Goal: Task Accomplishment & Management: Manage account settings

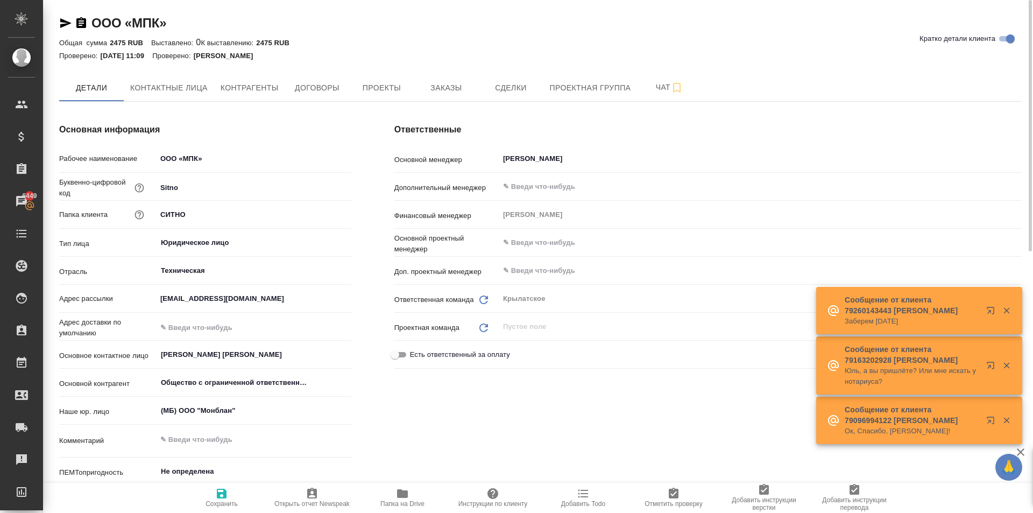
click at [81, 25] on icon "button" at bounding box center [81, 23] width 13 height 13
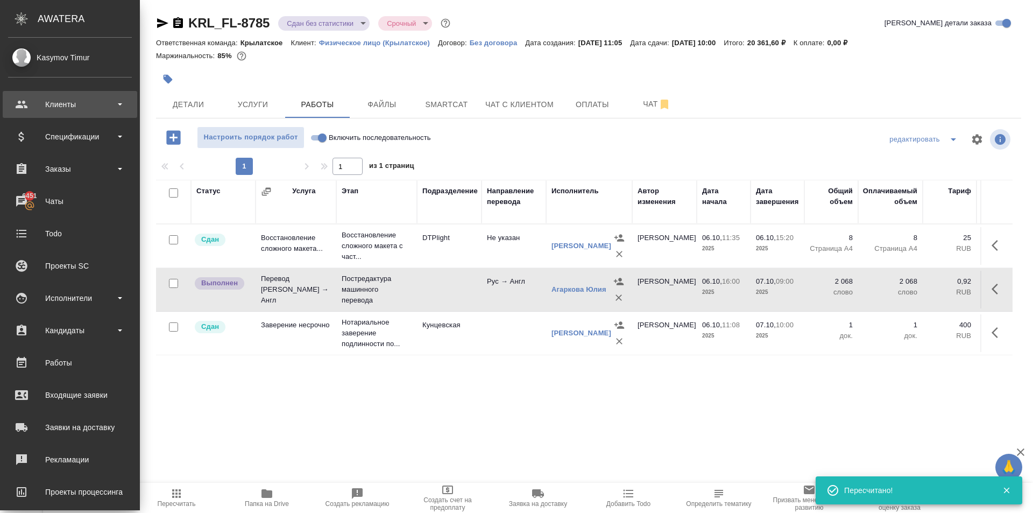
click at [68, 93] on div "Клиенты" at bounding box center [70, 104] width 134 height 27
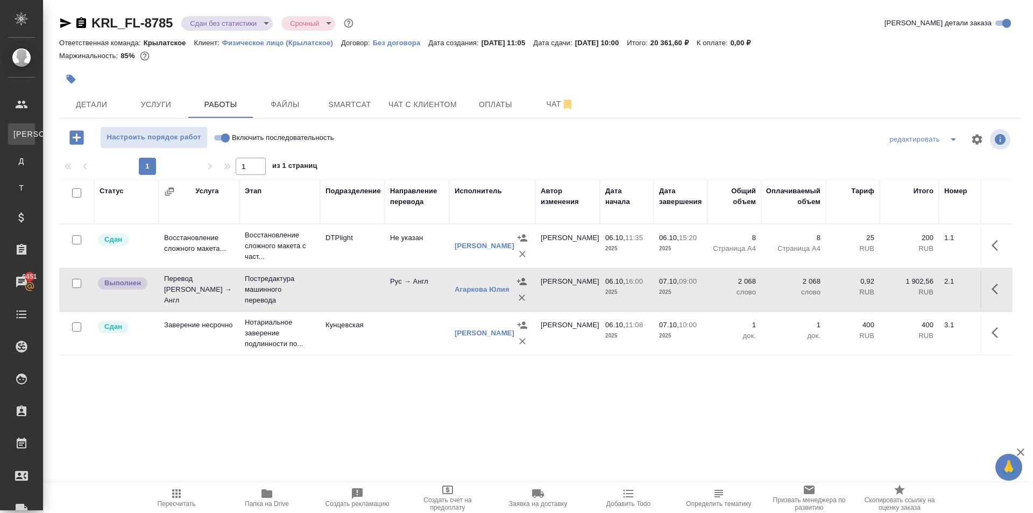
click at [16, 137] on div "Клиенты" at bounding box center [8, 134] width 16 height 11
select select "RU"
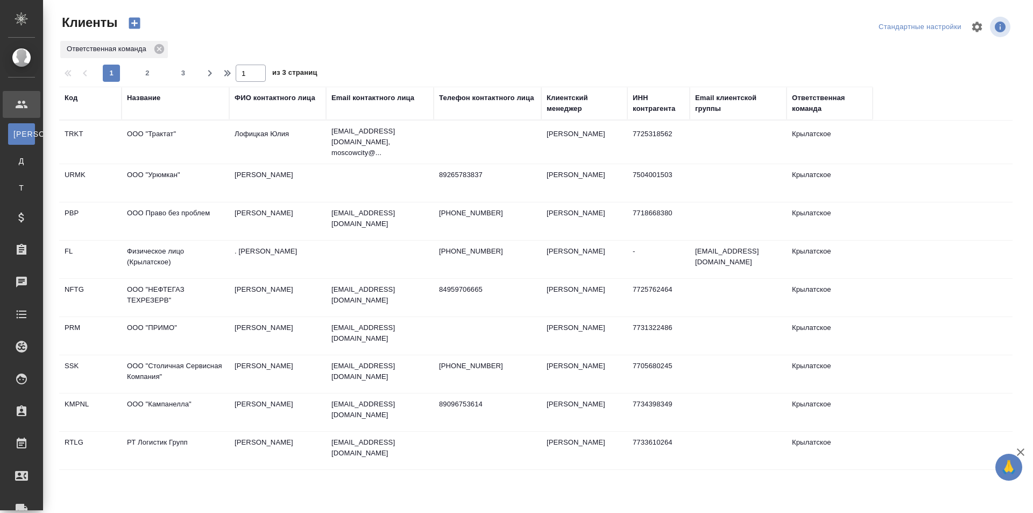
click at [151, 98] on div "Название" at bounding box center [143, 98] width 33 height 11
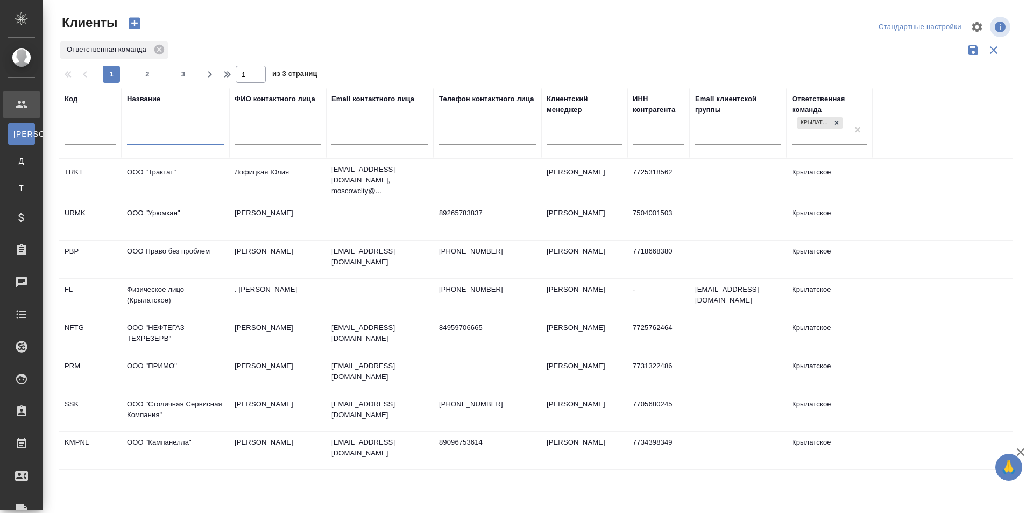
click at [156, 140] on input "text" at bounding box center [175, 137] width 97 height 13
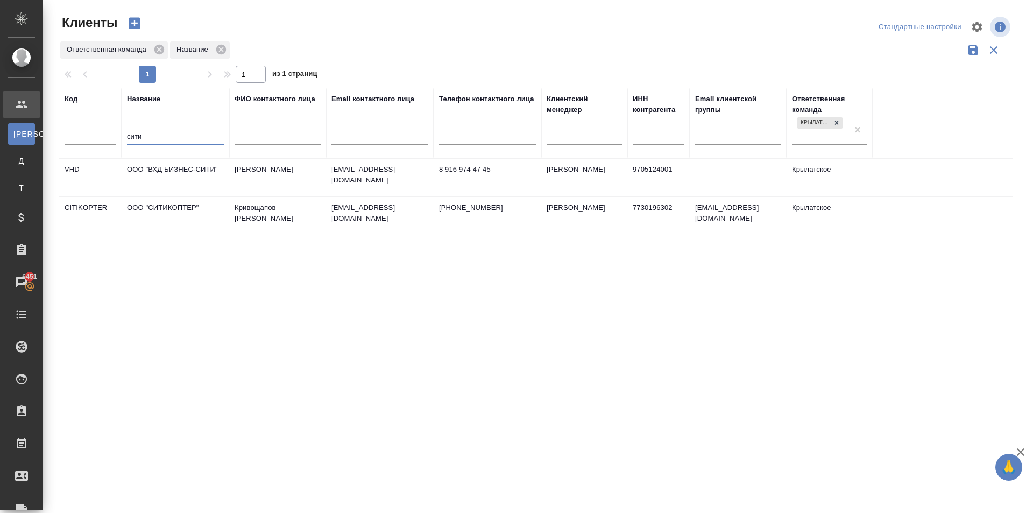
type input "сити"
click at [168, 212] on td "ООО "СИТИКОПТЕР"" at bounding box center [176, 216] width 108 height 38
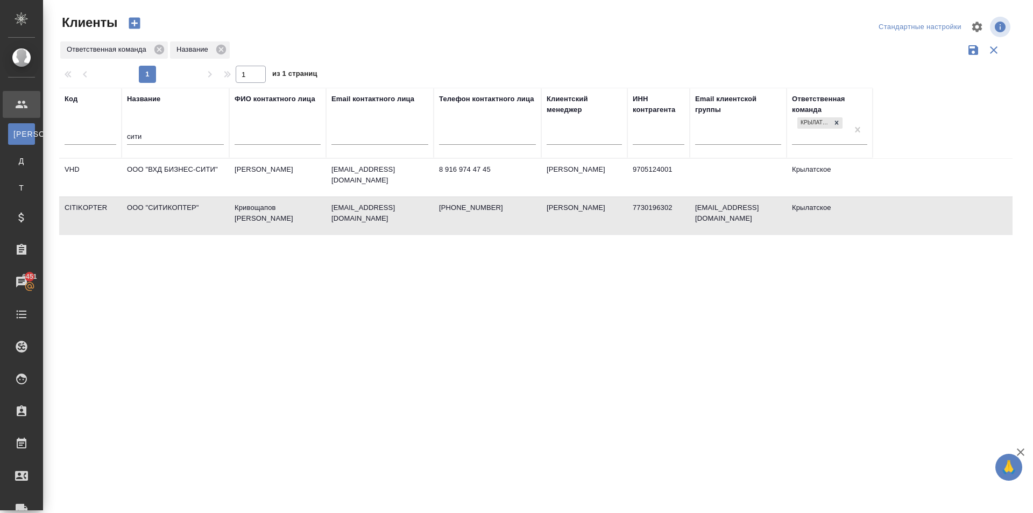
click at [168, 212] on td "ООО "СИТИКОПТЕР"" at bounding box center [176, 216] width 108 height 38
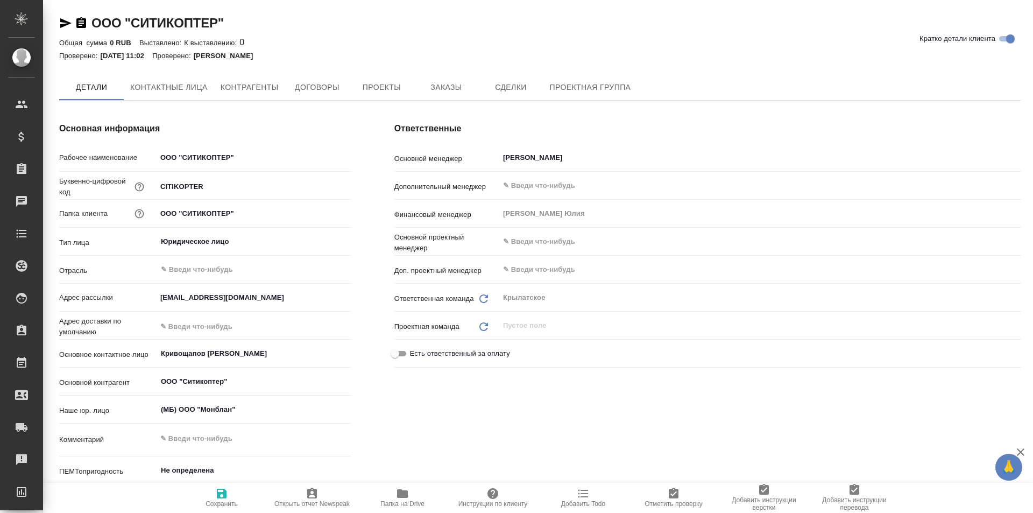
type textarea "x"
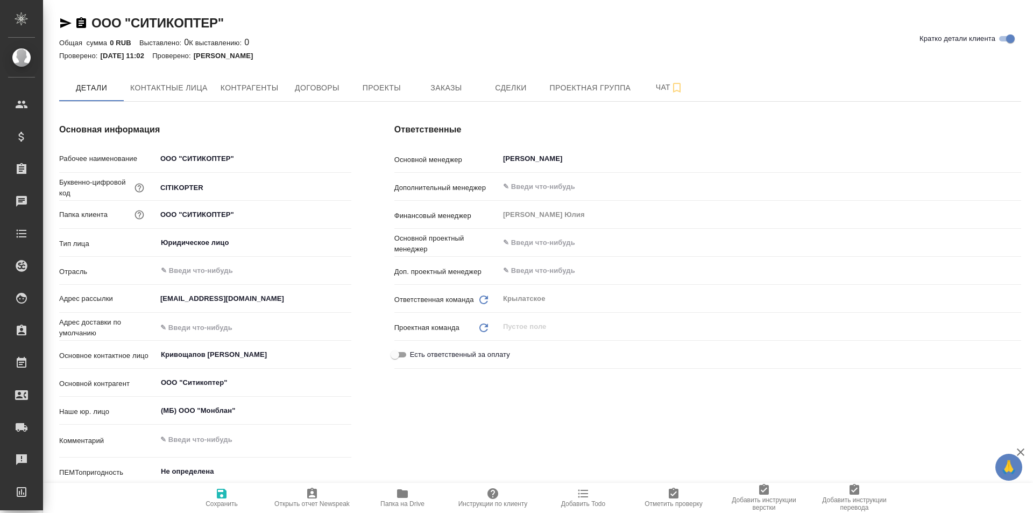
type textarea "x"
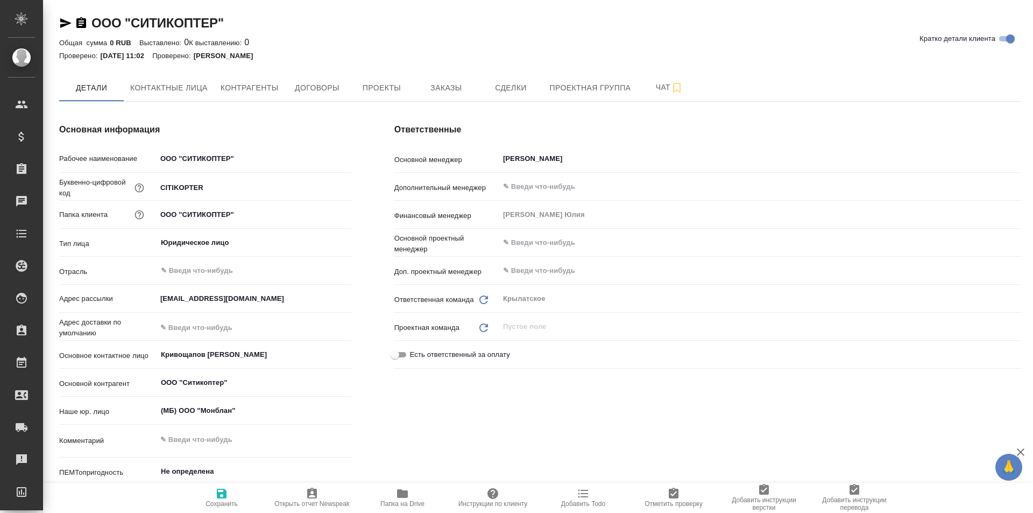
type textarea "x"
click at [447, 86] on span "Заказы" at bounding box center [446, 87] width 52 height 13
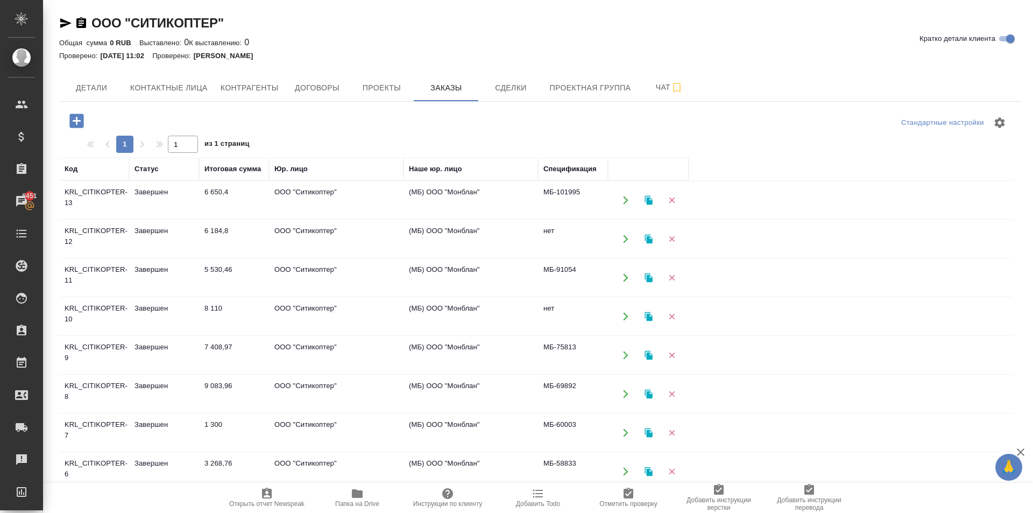
click at [328, 190] on td "ООО "Ситикоптер"" at bounding box center [336, 200] width 134 height 38
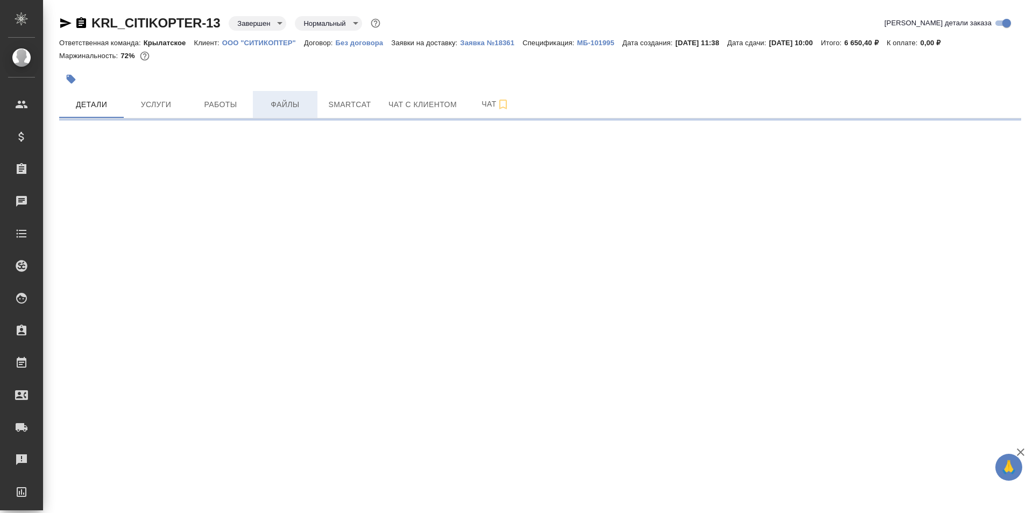
select select "RU"
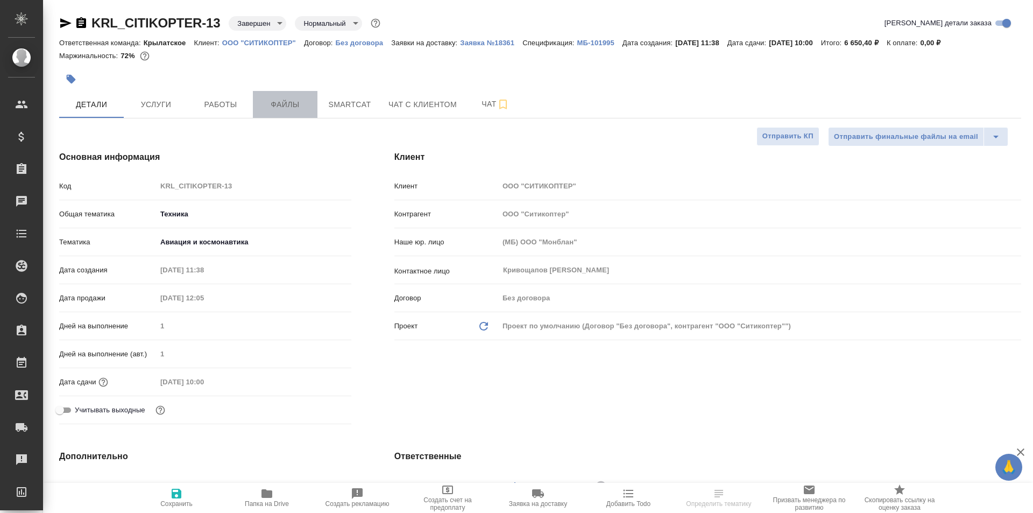
click at [293, 100] on span "Файлы" at bounding box center [285, 104] width 52 height 13
type textarea "x"
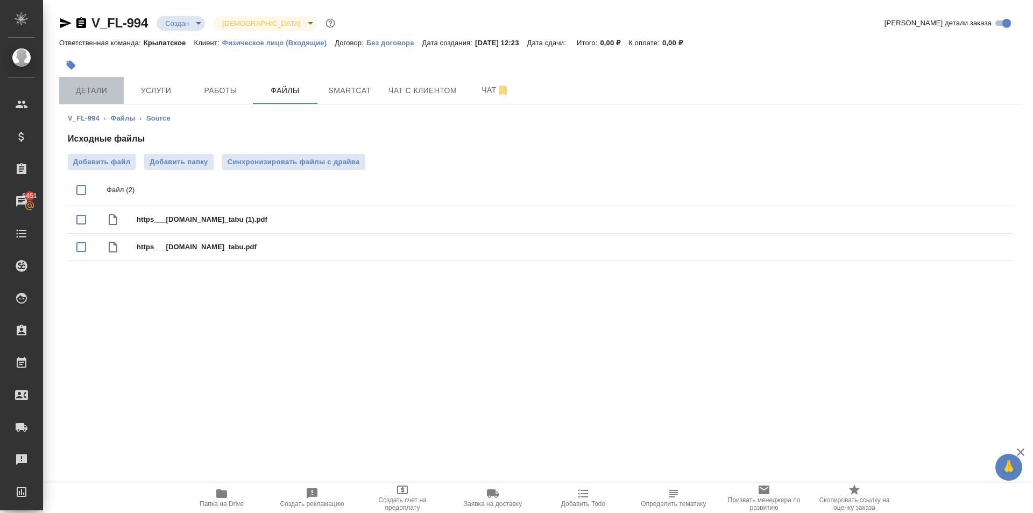
click at [93, 86] on span "Детали" at bounding box center [92, 90] width 52 height 13
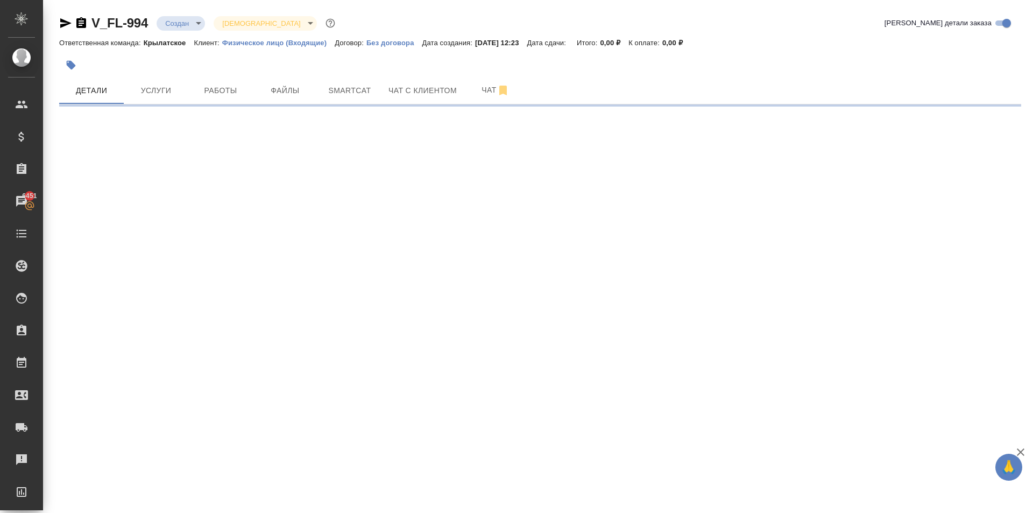
select select "RU"
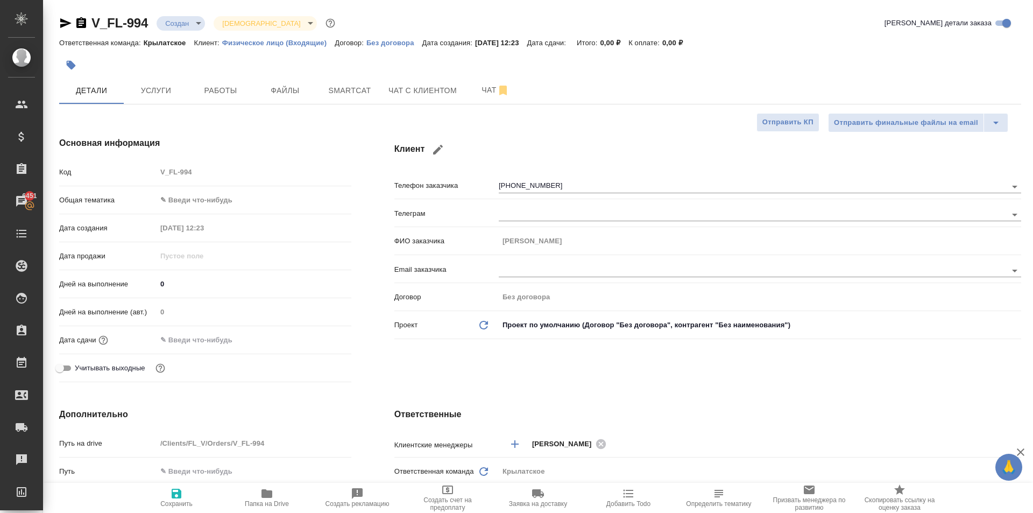
type textarea "x"
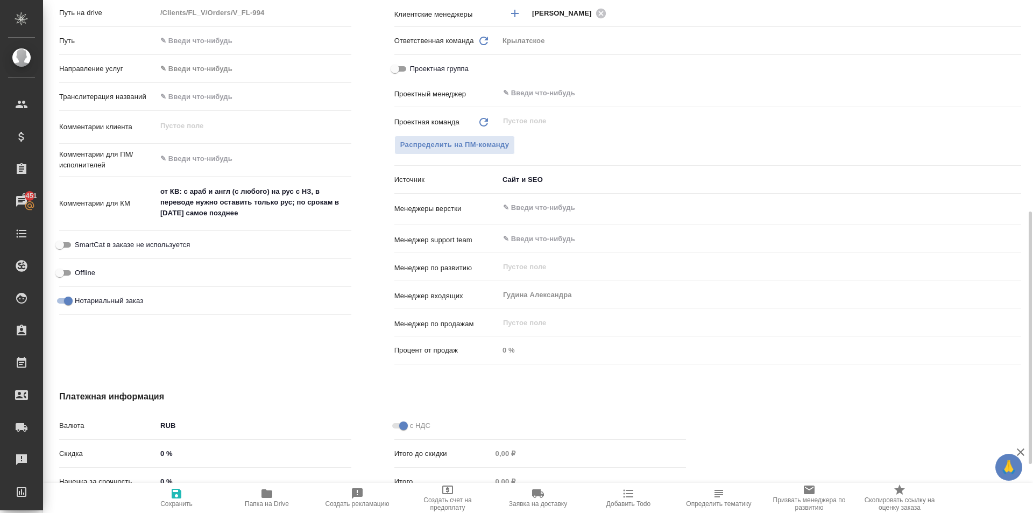
scroll to position [269, 0]
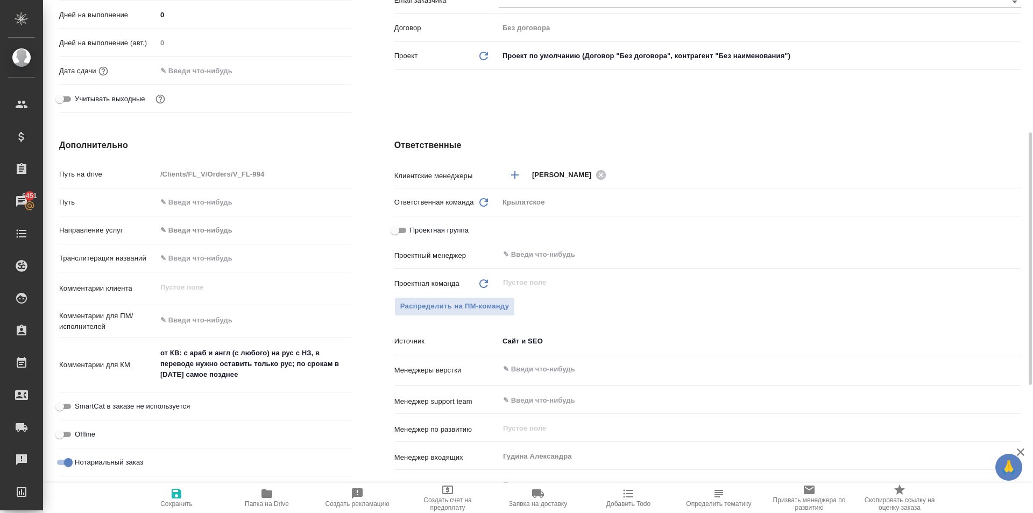
click at [221, 230] on body "🙏 .cls-1 fill:#fff; AWATERA Kasymov Timur Клиенты Спецификации Заказы 6451 Чаты…" at bounding box center [516, 256] width 1033 height 513
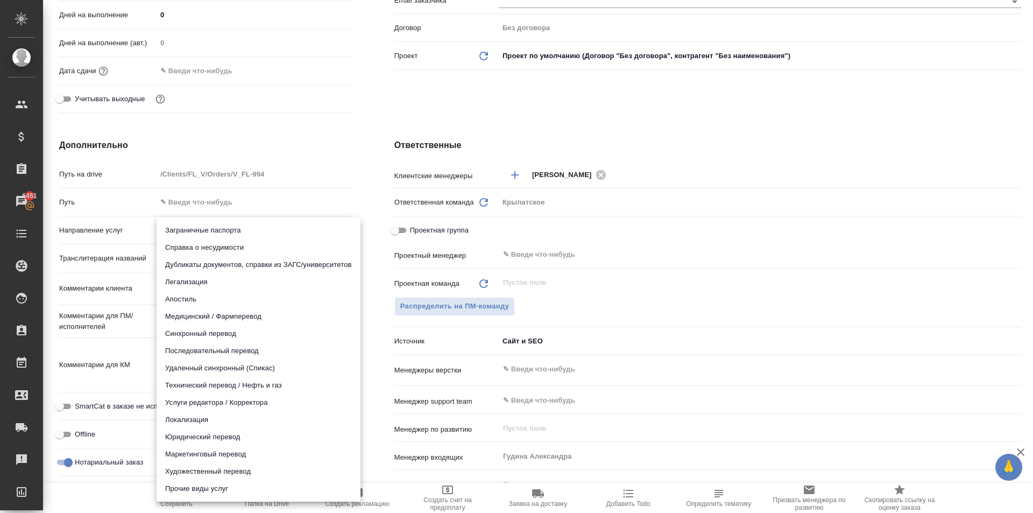
click at [267, 187] on div at bounding box center [516, 256] width 1033 height 513
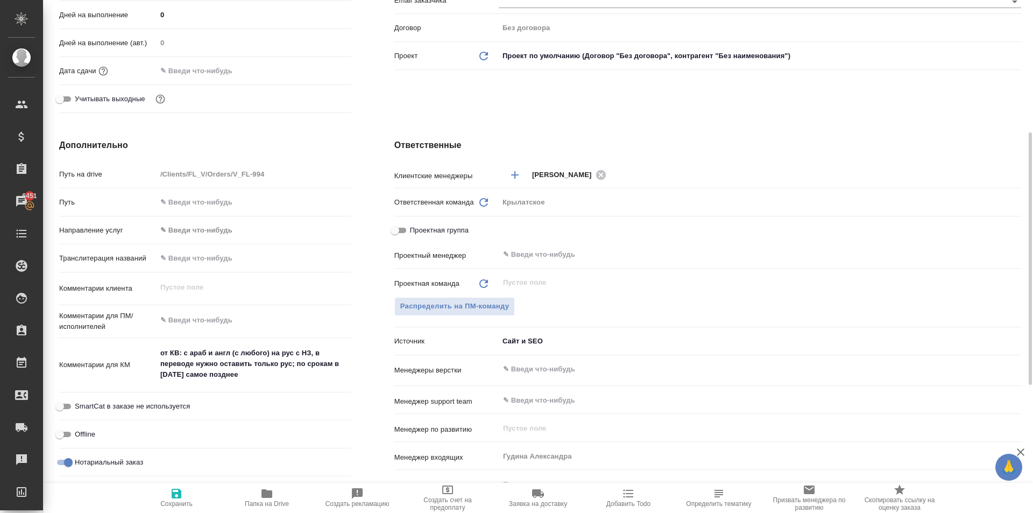
type textarea "x"
drag, startPoint x: 183, startPoint y: 351, endPoint x: 288, endPoint y: 365, distance: 105.4
click at [291, 361] on textarea "от КВ: с араб и англ (с любого) на рус с НЗ, в переводе нужно оставить только р…" at bounding box center [254, 364] width 194 height 40
type textarea "x"
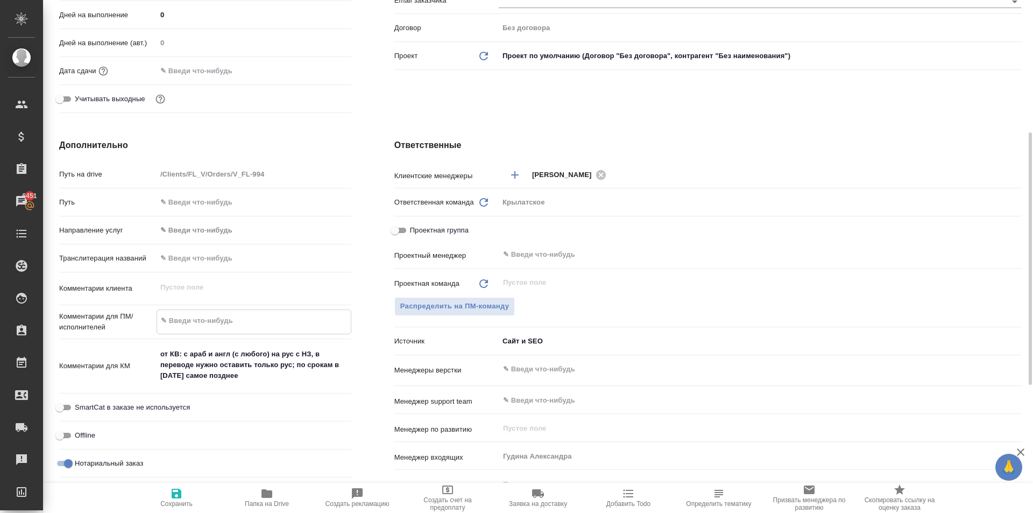
click at [240, 316] on textarea at bounding box center [254, 320] width 194 height 18
type textarea "x"
type textarea "Н"
type textarea "x"
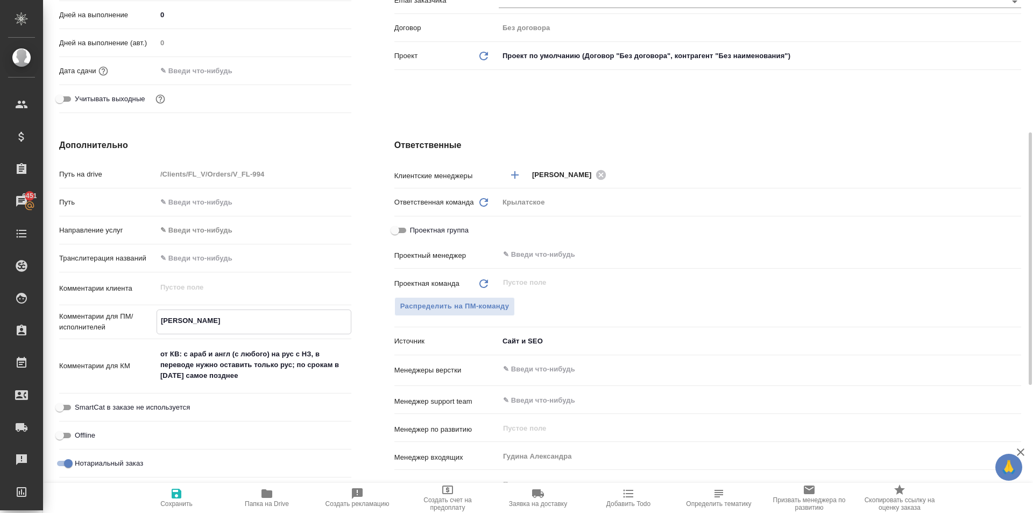
type textarea "НО"
type textarea "x"
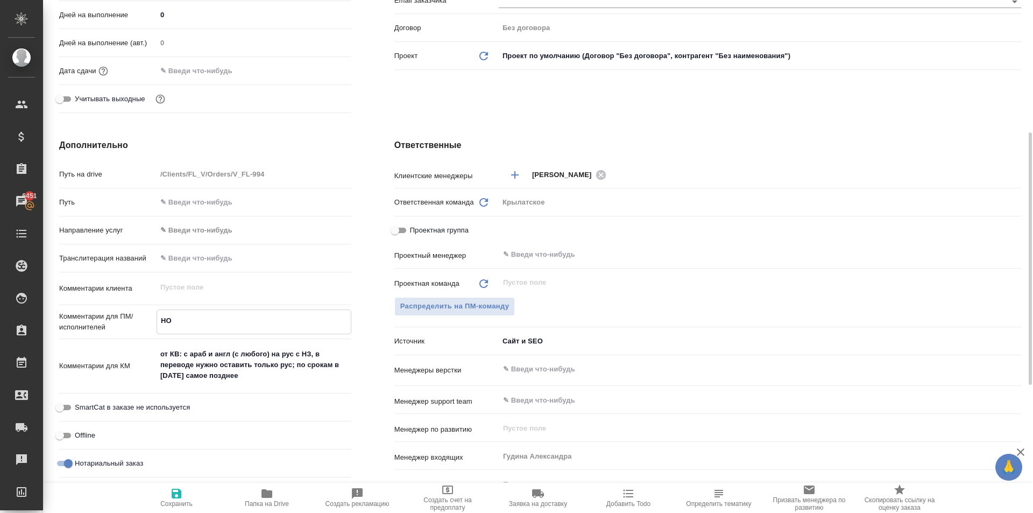
type textarea "НОТ"
type textarea "x"
type textarea "НОТ"
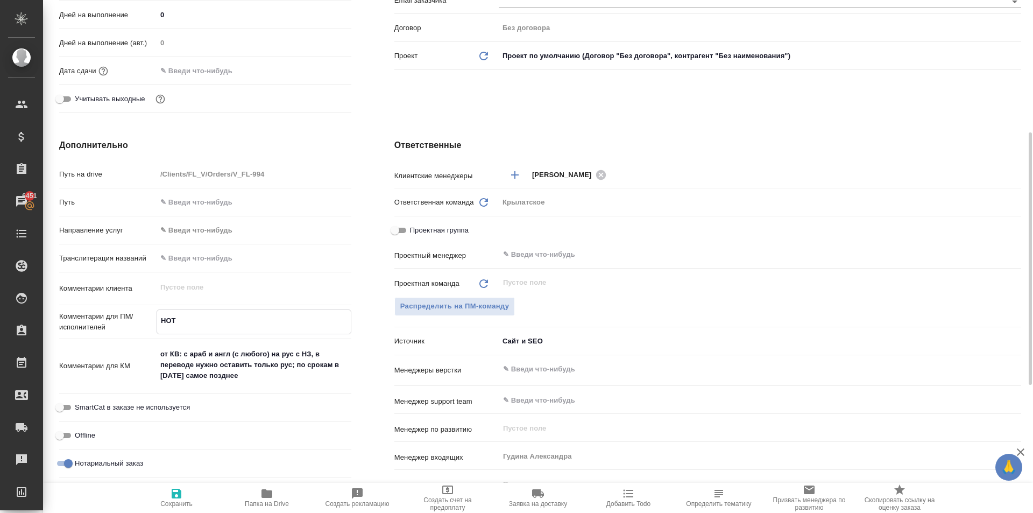
type textarea "x"
type textarea "НОТ"
type textarea "x"
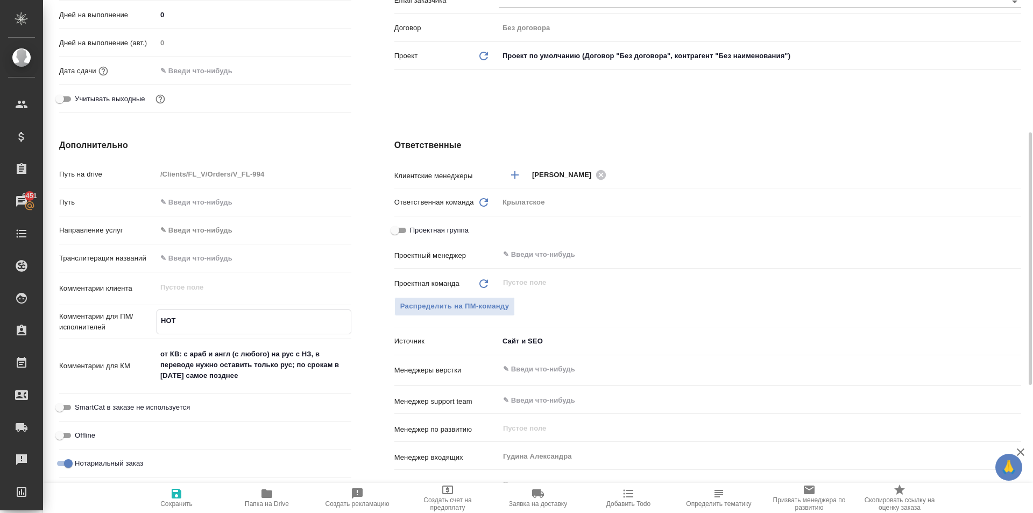
type textarea "x"
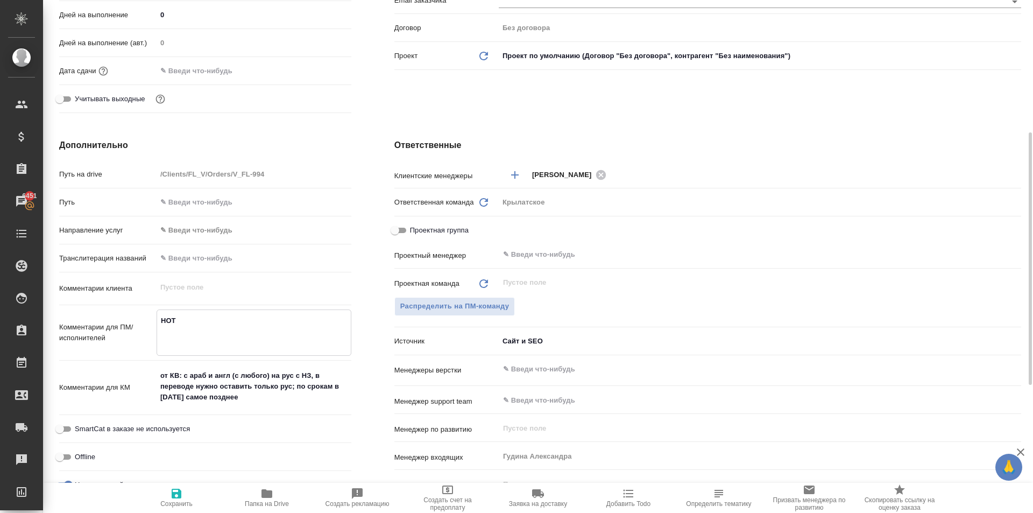
paste textarea "с араб и англ (с любого) на рус с НЗ, в переводе нужно оставить только рус"
type textarea "x"
type textarea "НОТ с араб и англ (с любого) на рус с НЗ, в переводе нужно оставить только рус"
type textarea "x"
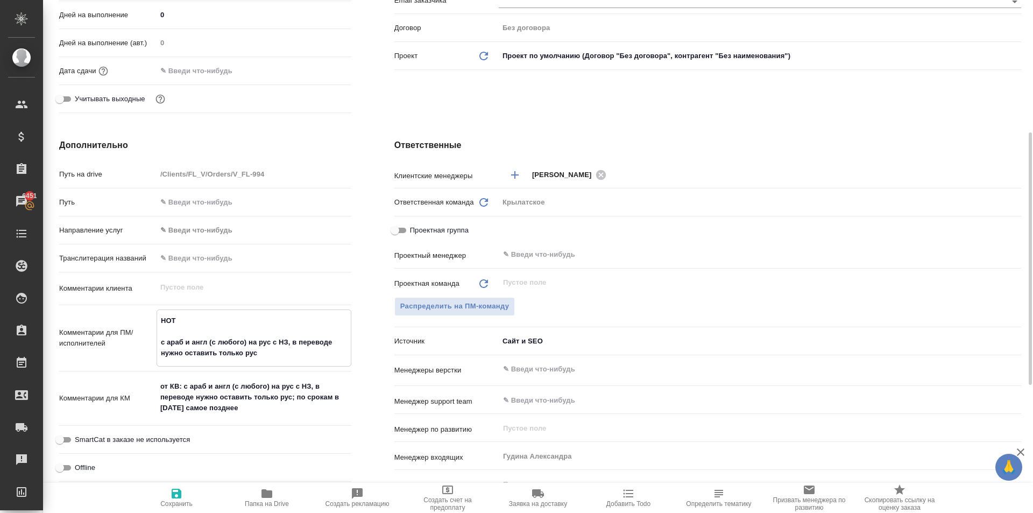
type textarea "НОТ с араб и англ (с любого) на рус с НЗ, в переводе нужно оставить только рус."
type textarea "x"
type textarea "НОТ с араб и англ (с любого) на рус с НЗ, в переводе нужно оставить только рус."
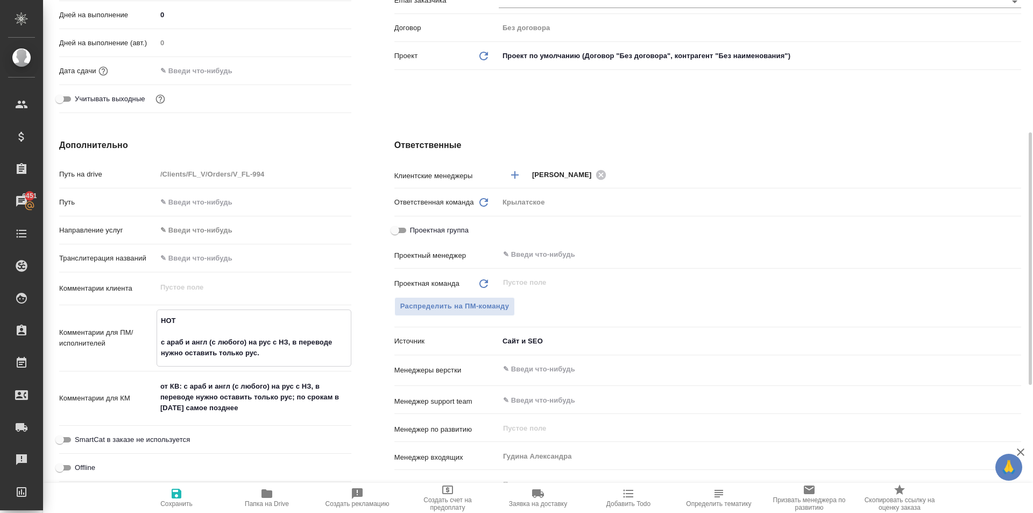
type textarea "x"
click at [177, 511] on button "Сохранить" at bounding box center [176, 498] width 90 height 30
type textarea "x"
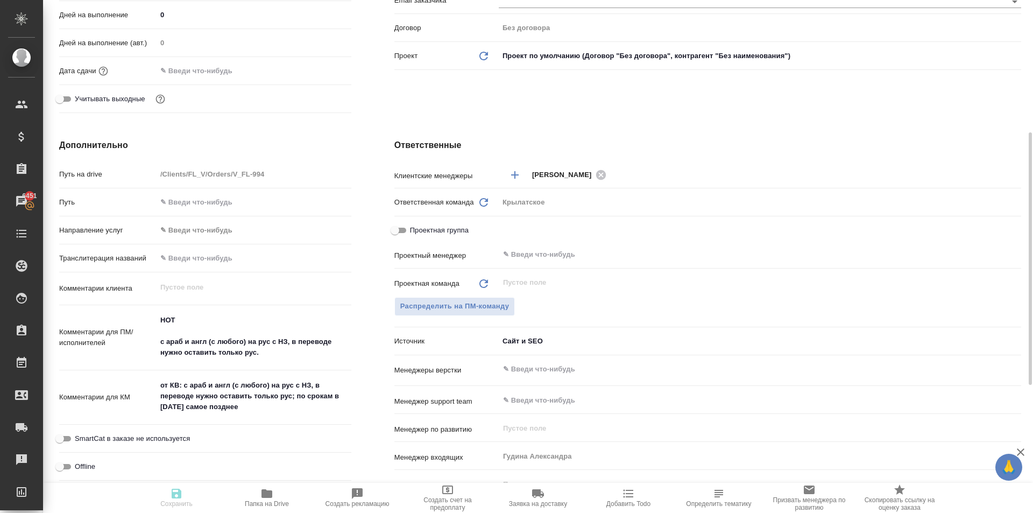
type textarea "x"
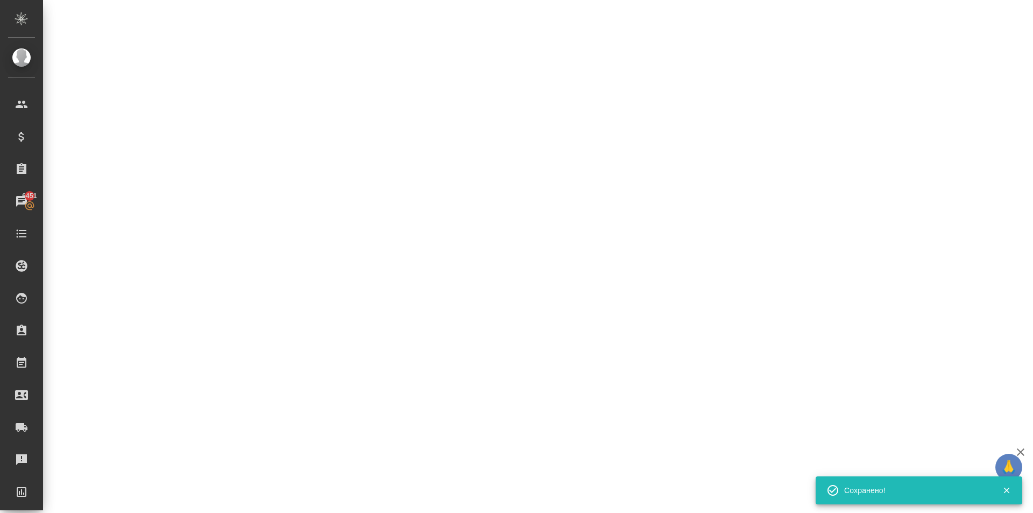
select select "RU"
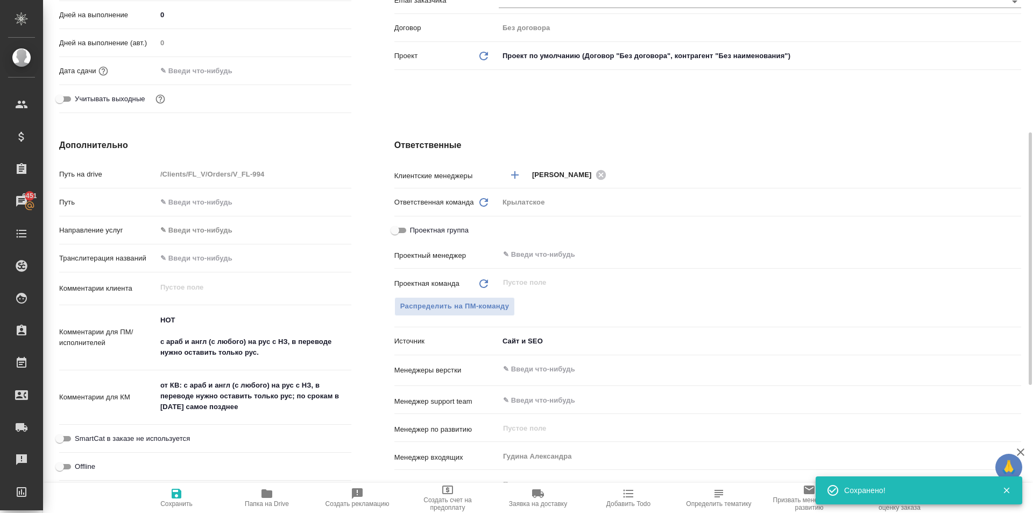
type textarea "x"
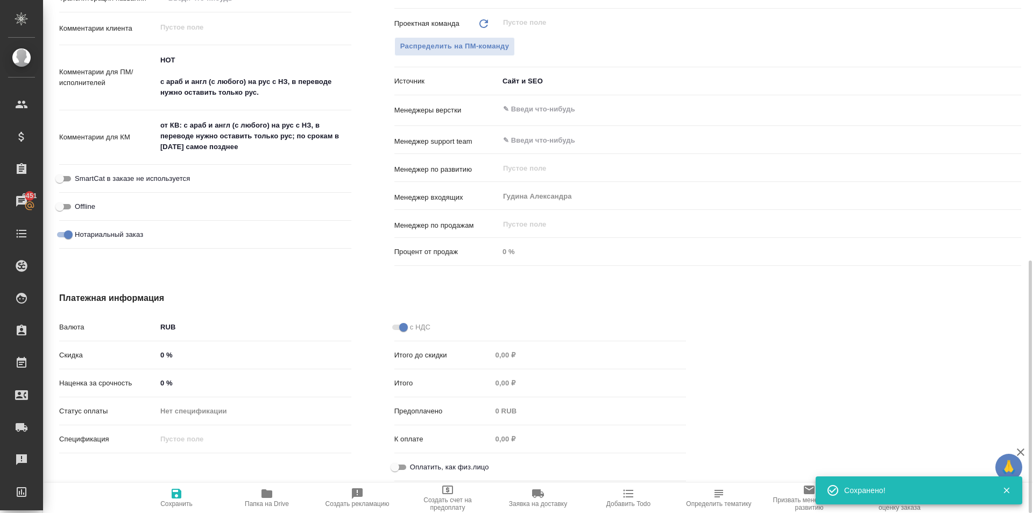
click at [391, 462] on input "Оплатить, как физ.лицо" at bounding box center [394, 466] width 39 height 13
checkbox input "true"
type textarea "x"
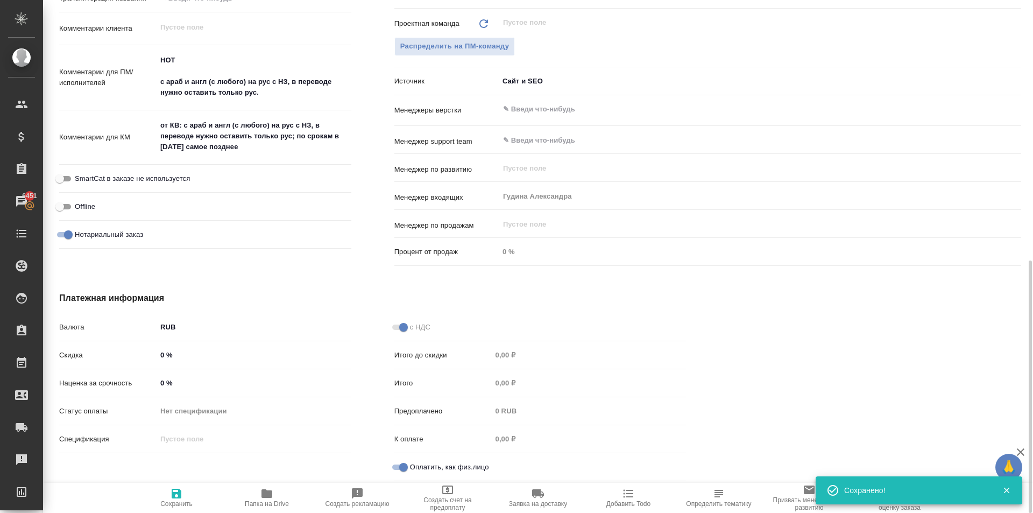
click at [182, 502] on span "Сохранить" at bounding box center [176, 504] width 32 height 8
type textarea "x"
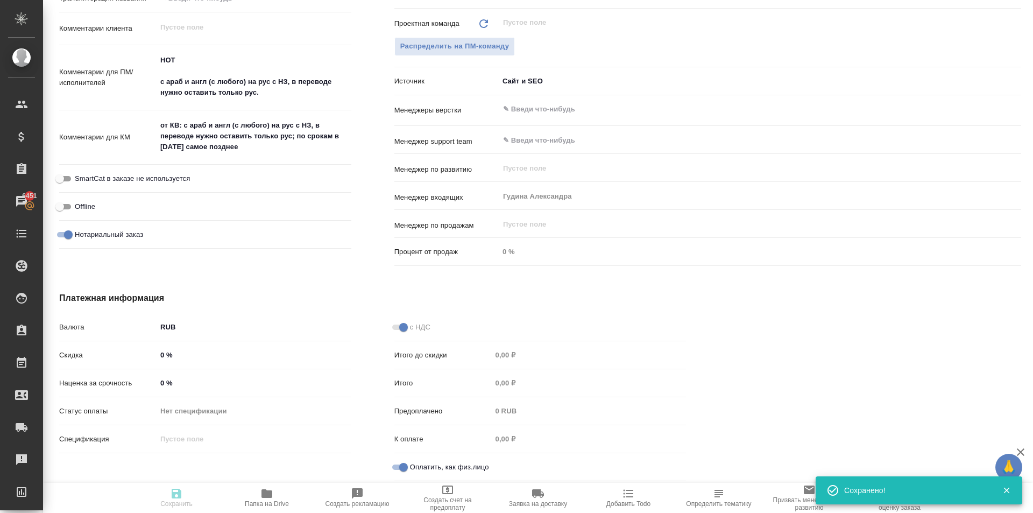
type textarea "x"
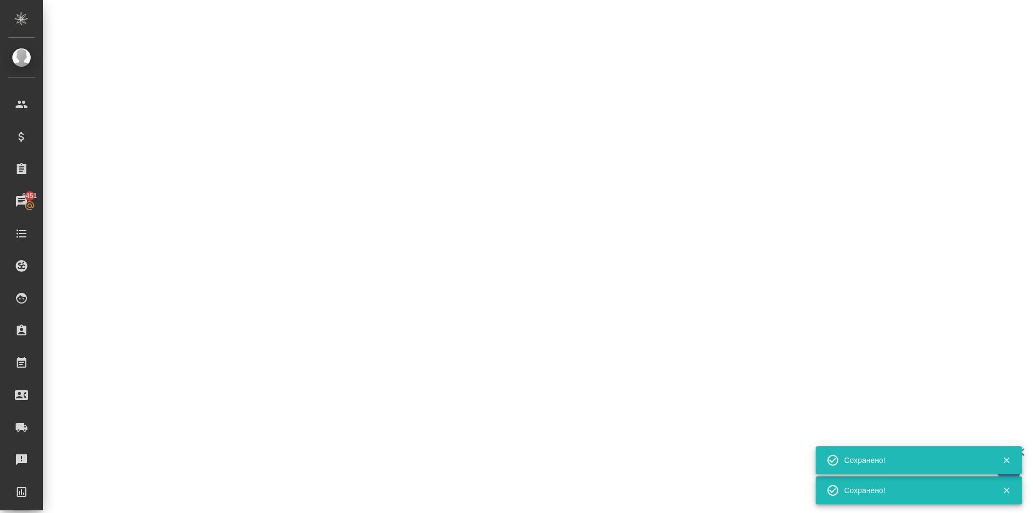
select select "RU"
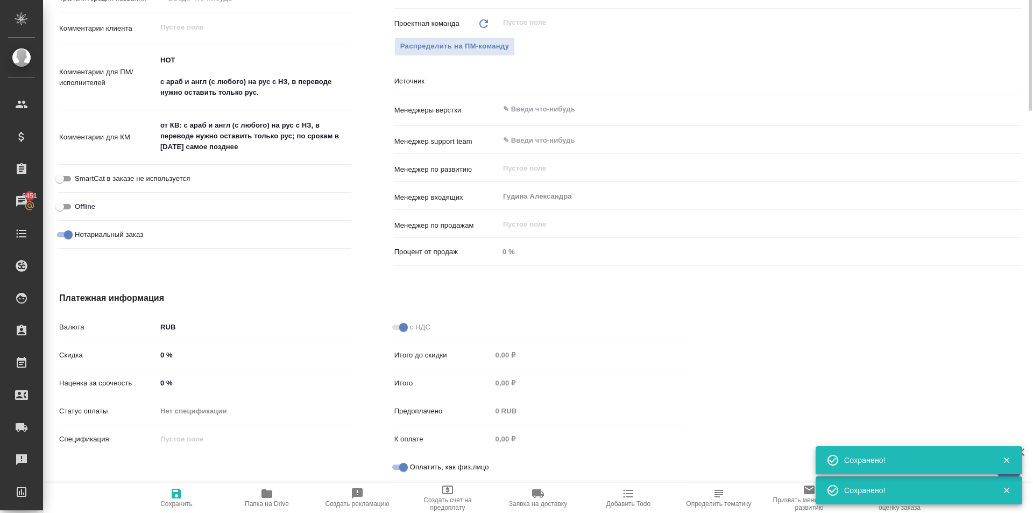
type textarea "x"
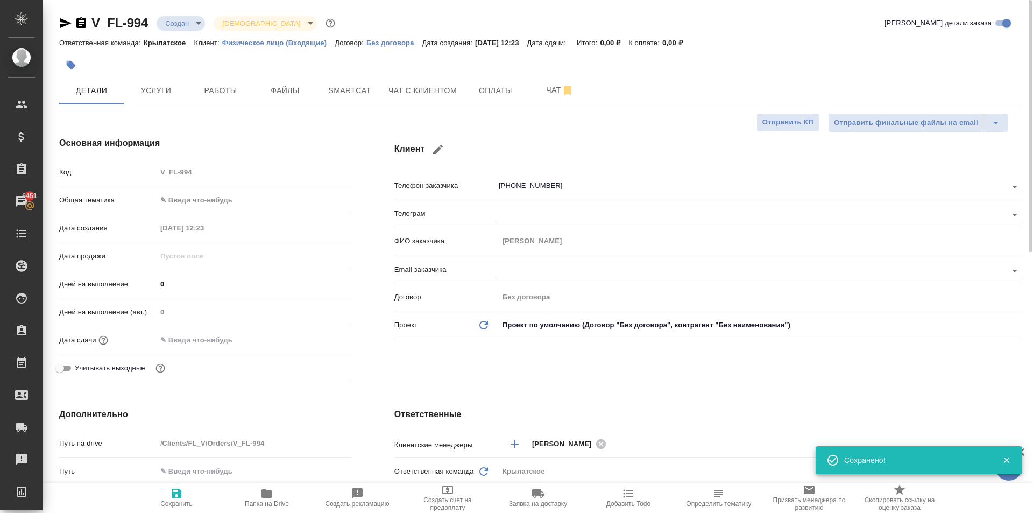
scroll to position [0, 0]
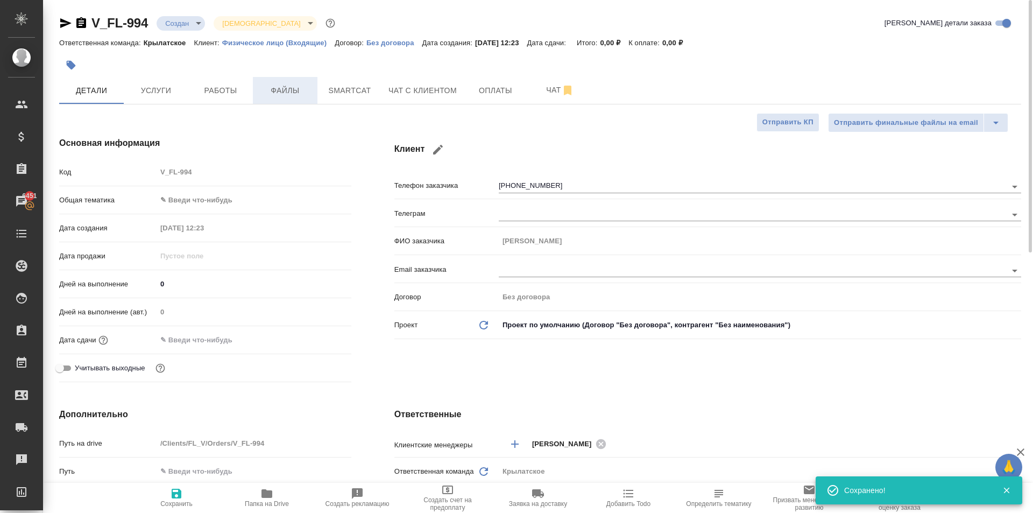
click at [292, 94] on span "Файлы" at bounding box center [285, 90] width 52 height 13
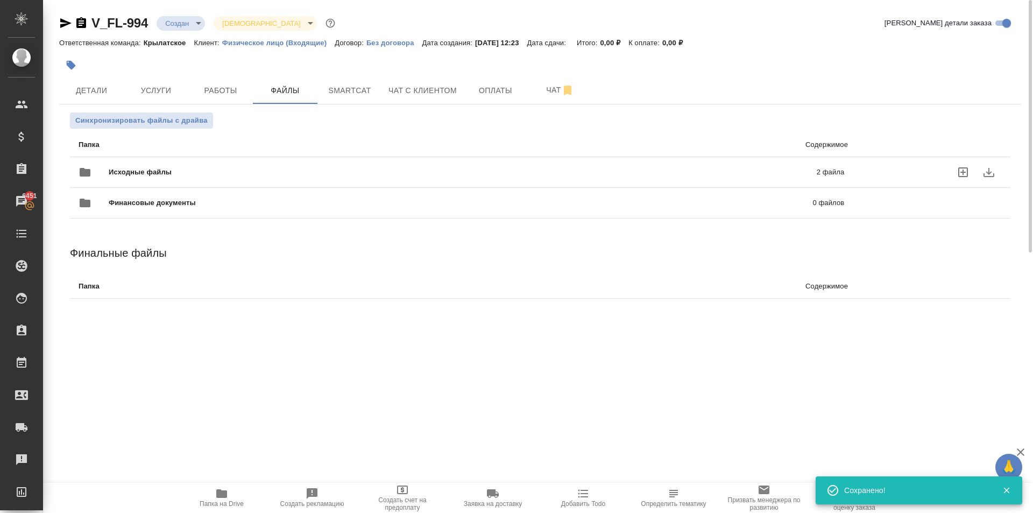
click at [225, 158] on div "Исходные файлы 2 файла" at bounding box center [461, 171] width 787 height 47
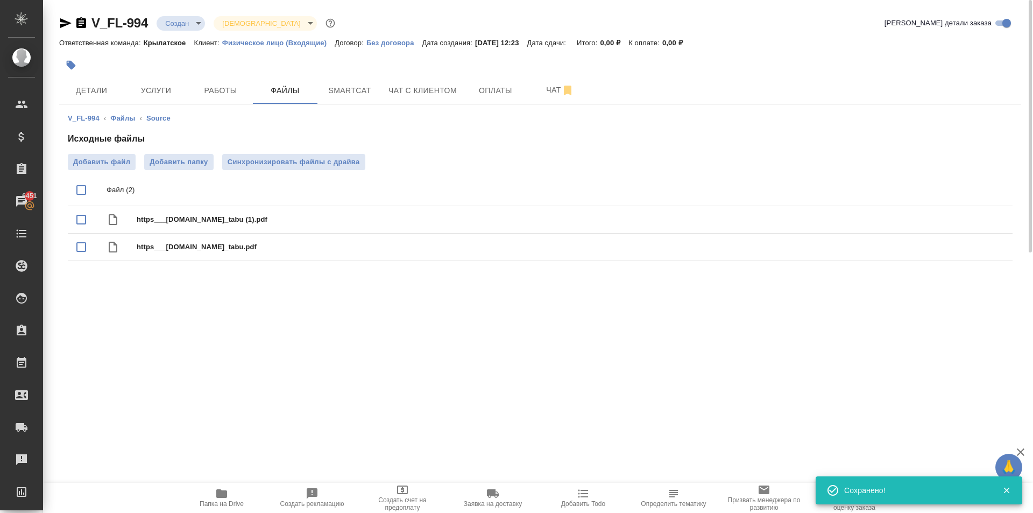
click at [197, 504] on button "Папка на Drive" at bounding box center [221, 498] width 90 height 30
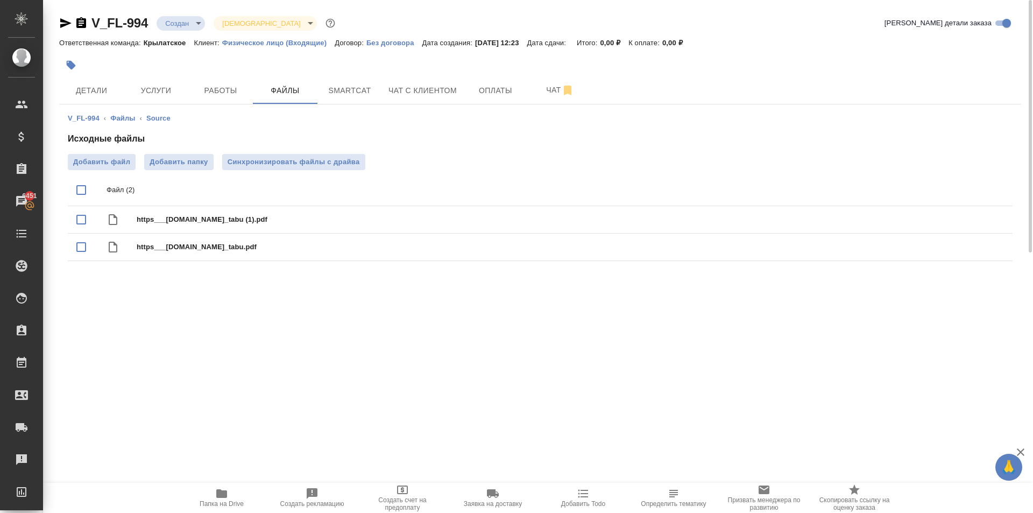
click at [182, 33] on div "V_FL-994 Создан new Святая троица holyTrinity Кратко детали заказа" at bounding box center [540, 26] width 962 height 22
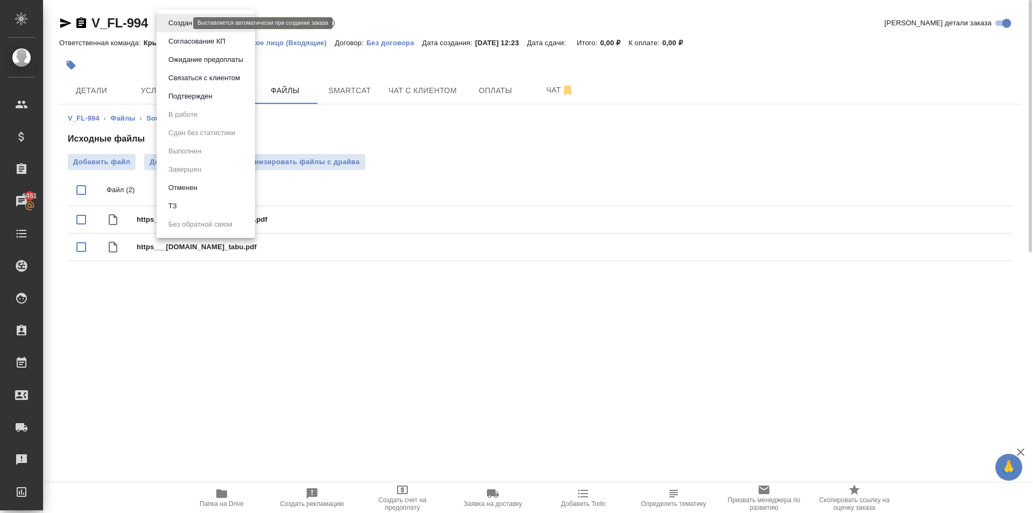
click at [175, 20] on body "🙏 .cls-1 fill:#fff; AWATERA Kasymov Timur Клиенты Спецификации Заказы 6451 Чаты…" at bounding box center [516, 256] width 1033 height 513
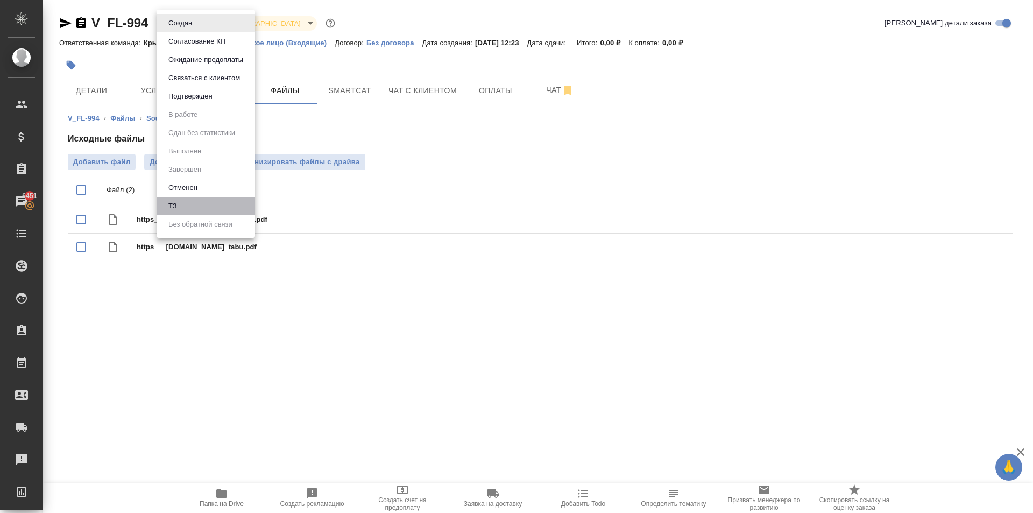
click at [190, 204] on li "ТЗ" at bounding box center [206, 206] width 98 height 18
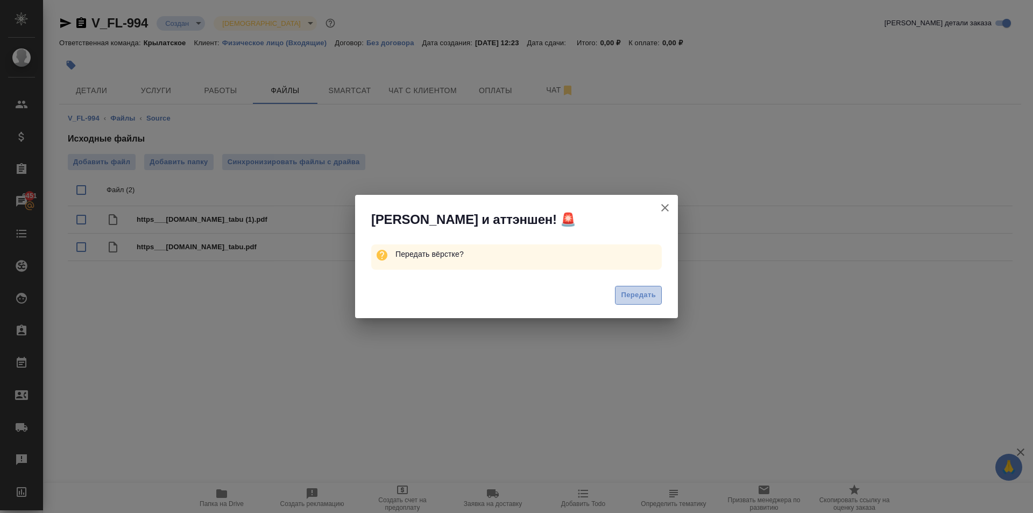
click at [641, 294] on span "Передать" at bounding box center [638, 295] width 35 height 12
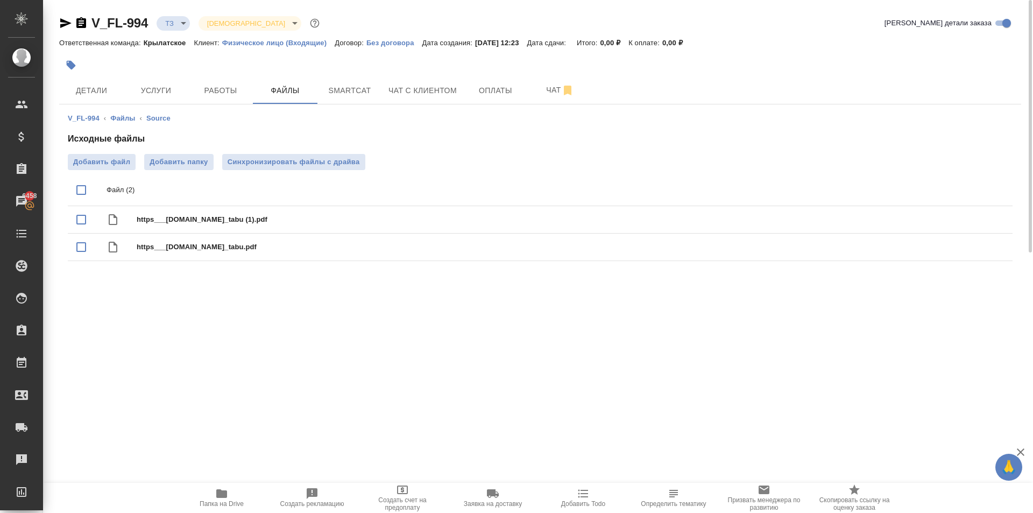
click at [287, 200] on li "Файл (2)" at bounding box center [540, 190] width 945 height 32
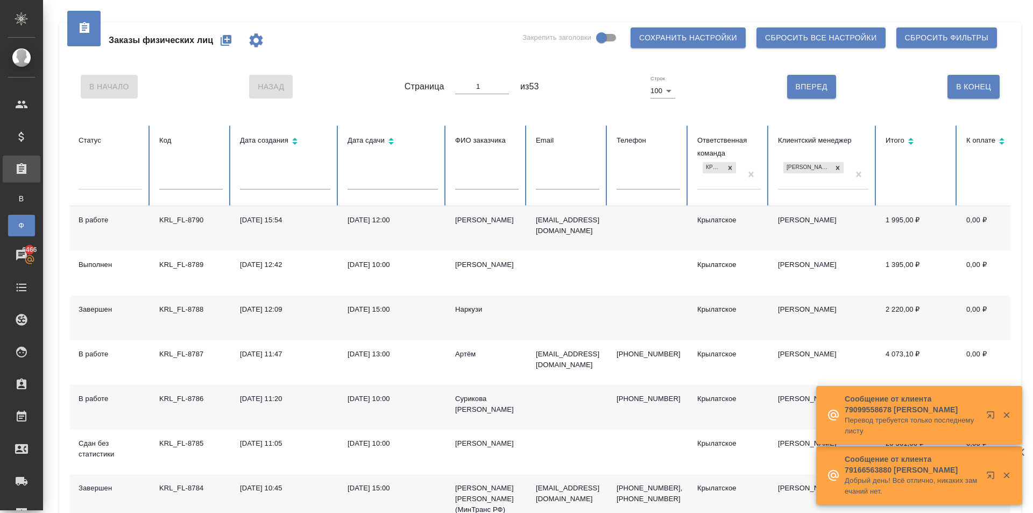
click at [223, 45] on icon "button" at bounding box center [226, 40] width 11 height 11
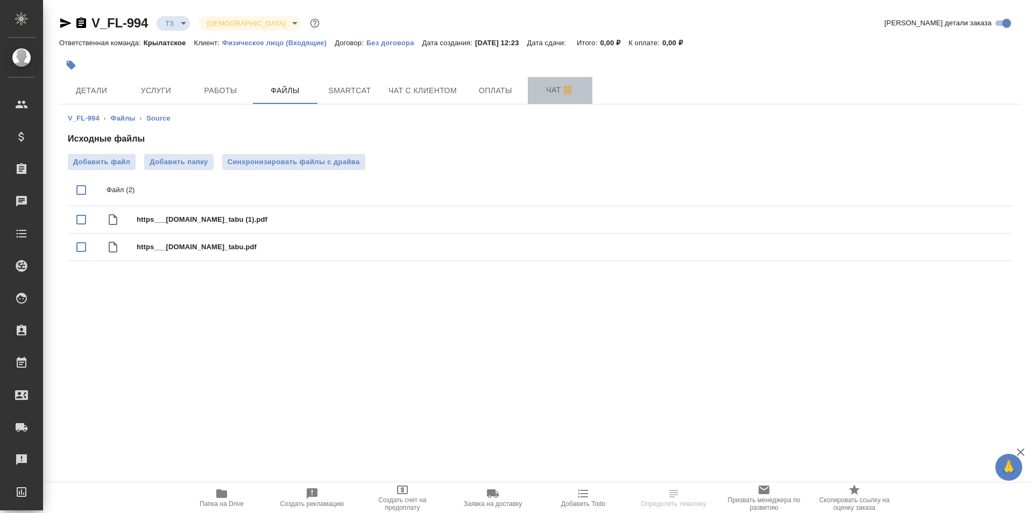
click at [537, 88] on span "Чат" at bounding box center [560, 89] width 52 height 13
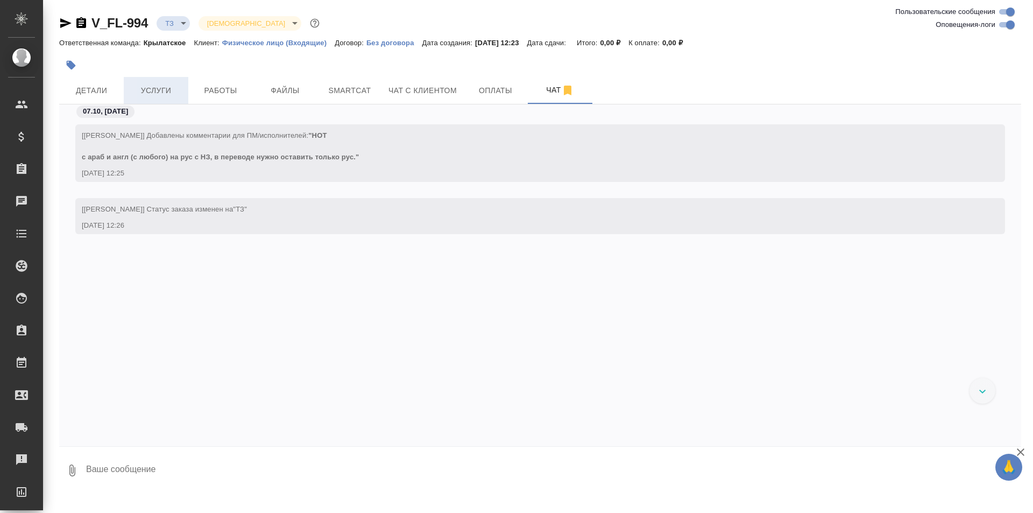
click at [159, 84] on span "Услуги" at bounding box center [156, 90] width 52 height 13
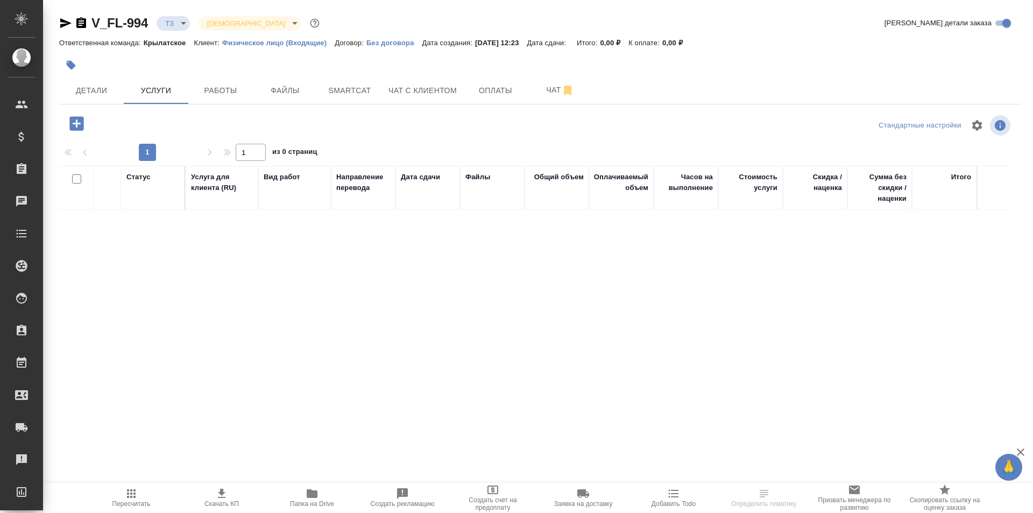
click at [74, 121] on icon "button" at bounding box center [76, 123] width 14 height 14
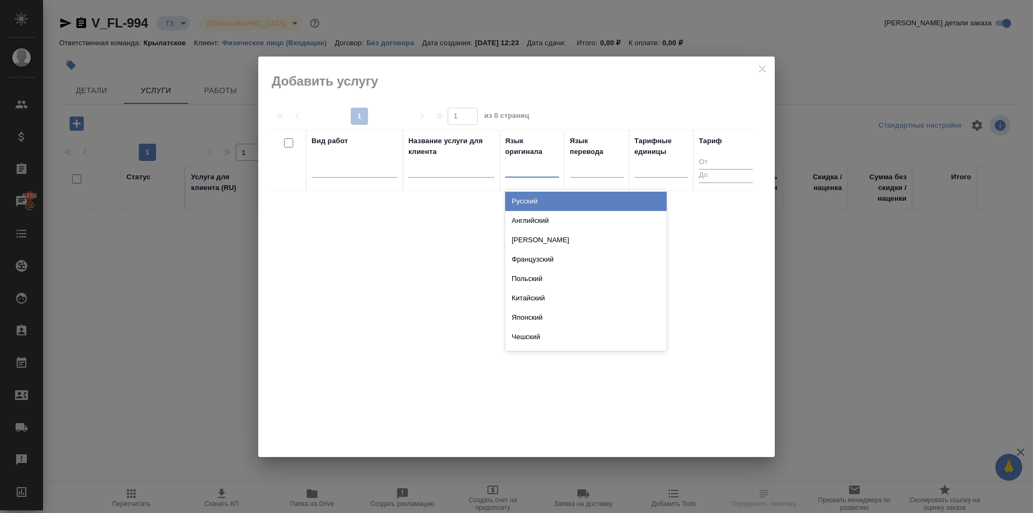
click at [517, 171] on div at bounding box center [532, 167] width 54 height 16
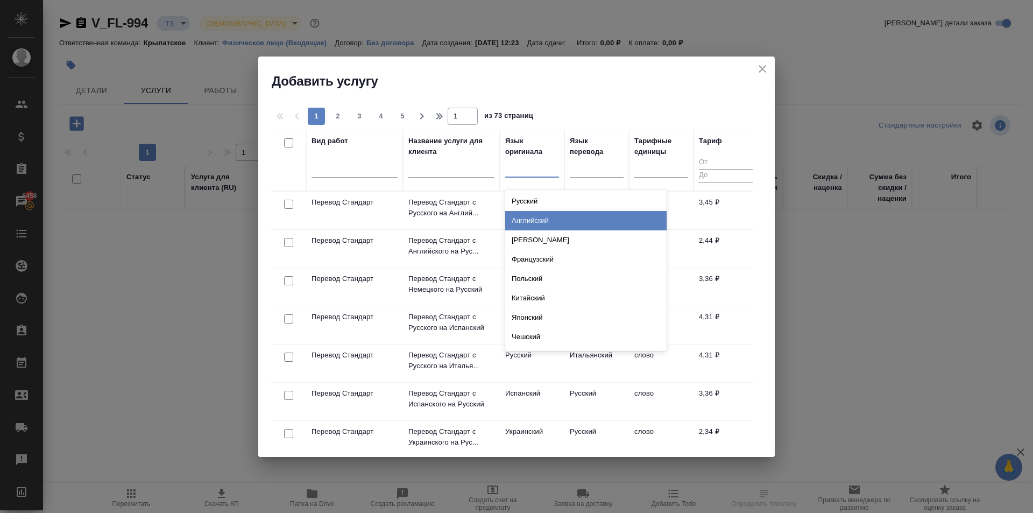
drag, startPoint x: 537, startPoint y: 215, endPoint x: 544, endPoint y: 209, distance: 8.8
click at [538, 215] on div "Английский" at bounding box center [585, 220] width 161 height 19
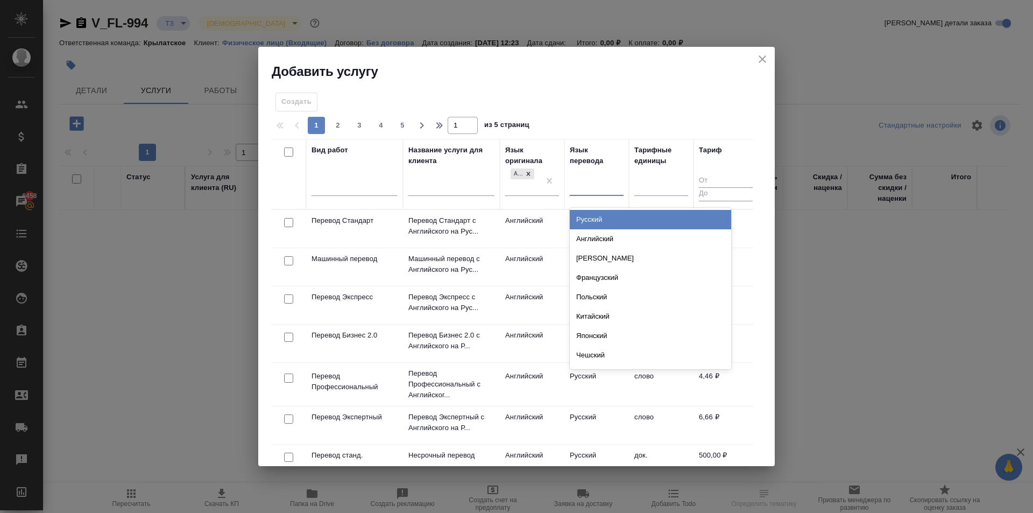
click at [575, 184] on div at bounding box center [597, 185] width 54 height 16
click at [585, 211] on div "Русский" at bounding box center [650, 219] width 161 height 19
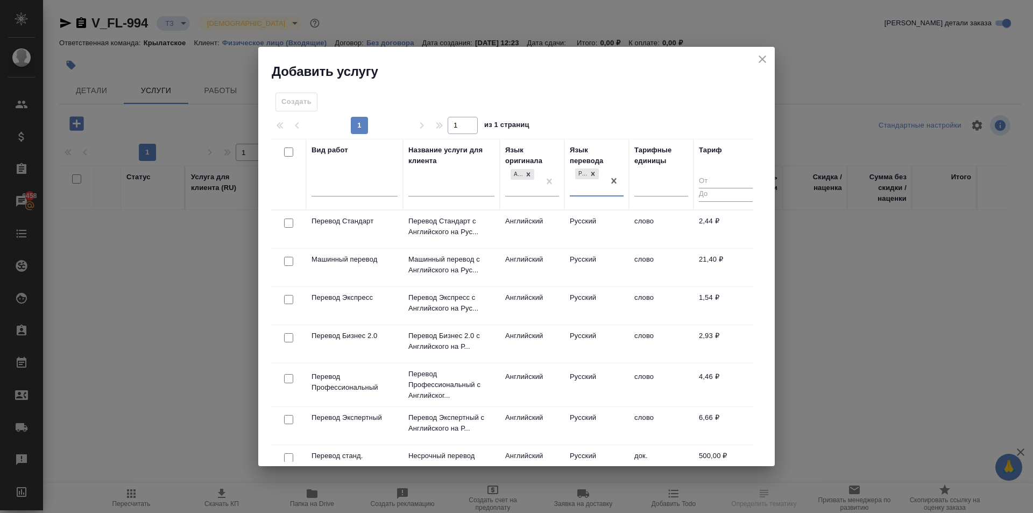
click at [571, 225] on td "Русский" at bounding box center [596, 229] width 65 height 38
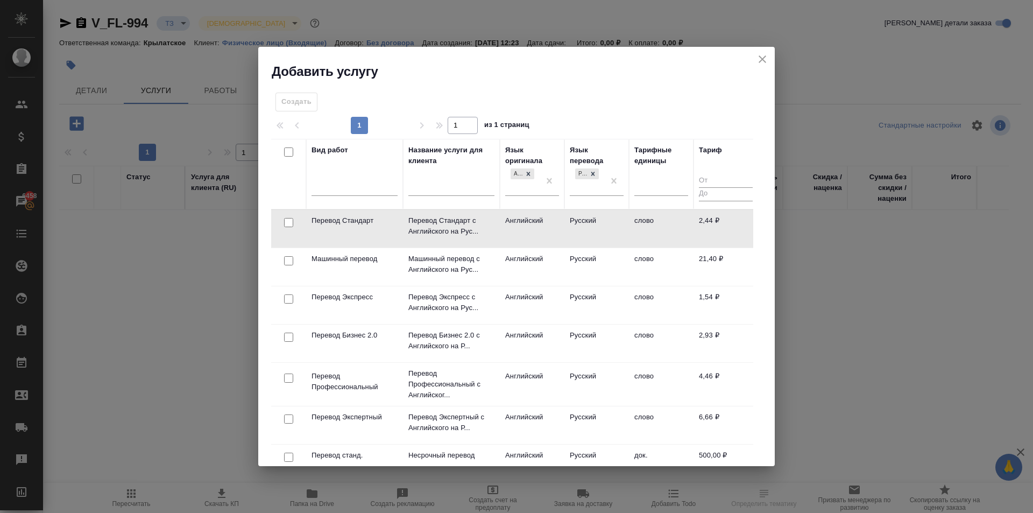
click at [570, 225] on td "Русский" at bounding box center [596, 229] width 65 height 38
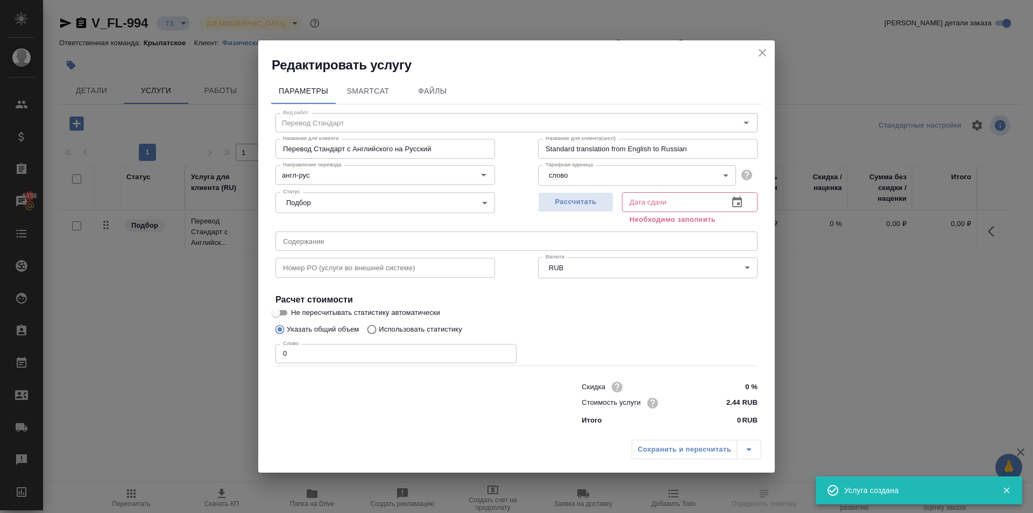
drag, startPoint x: 325, startPoint y: 344, endPoint x: 187, endPoint y: 347, distance: 138.8
click at [187, 347] on div "Редактировать услугу Параметры SmartCat Файлы Вид работ Перевод Стандарт Вид ра…" at bounding box center [516, 256] width 1033 height 513
type input "1"
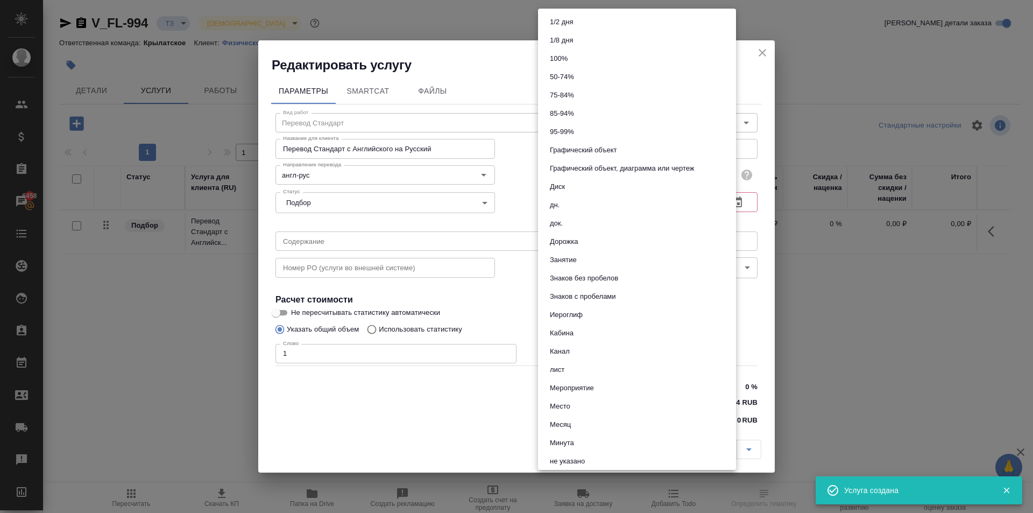
click at [586, 179] on body "🙏 .cls-1 fill:#fff; AWATERA Kasymov Timur Клиенты Спецификации Заказы 6458 Чаты…" at bounding box center [516, 256] width 1033 height 513
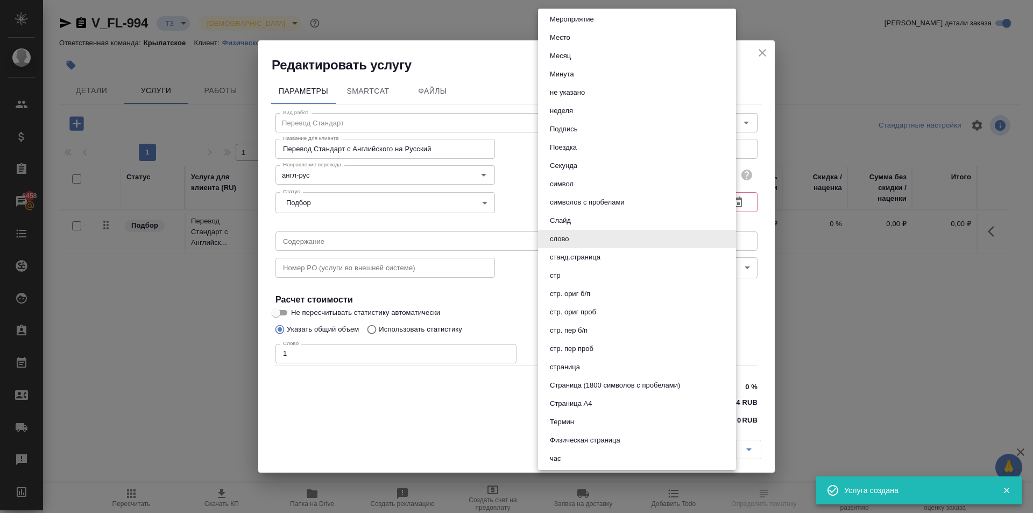
click at [487, 198] on div at bounding box center [516, 256] width 1033 height 513
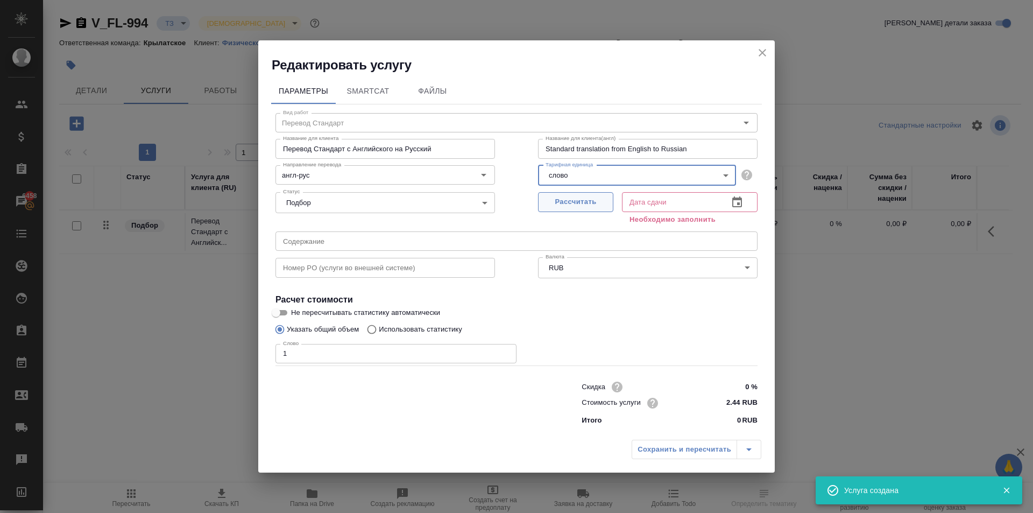
click at [567, 204] on span "Рассчитать" at bounding box center [575, 202] width 63 height 12
type input "07.10.2025 12:31"
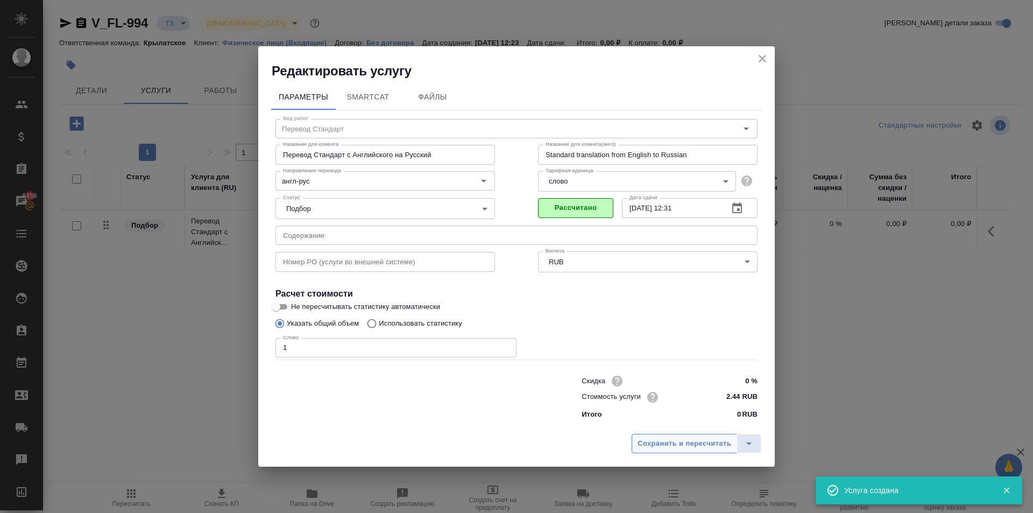
click at [675, 452] on button "Сохранить и пересчитать" at bounding box center [684, 443] width 105 height 19
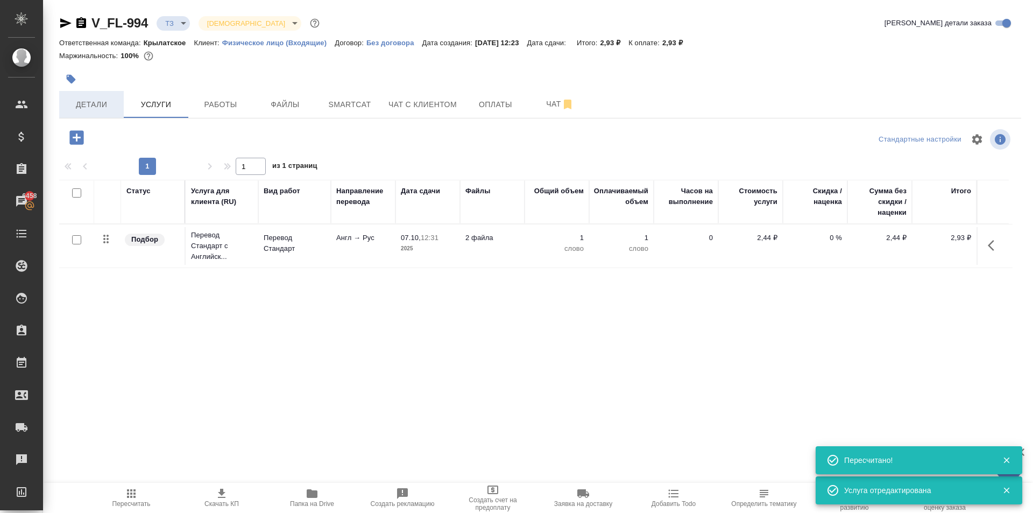
click at [100, 93] on button "Детали" at bounding box center [91, 104] width 65 height 27
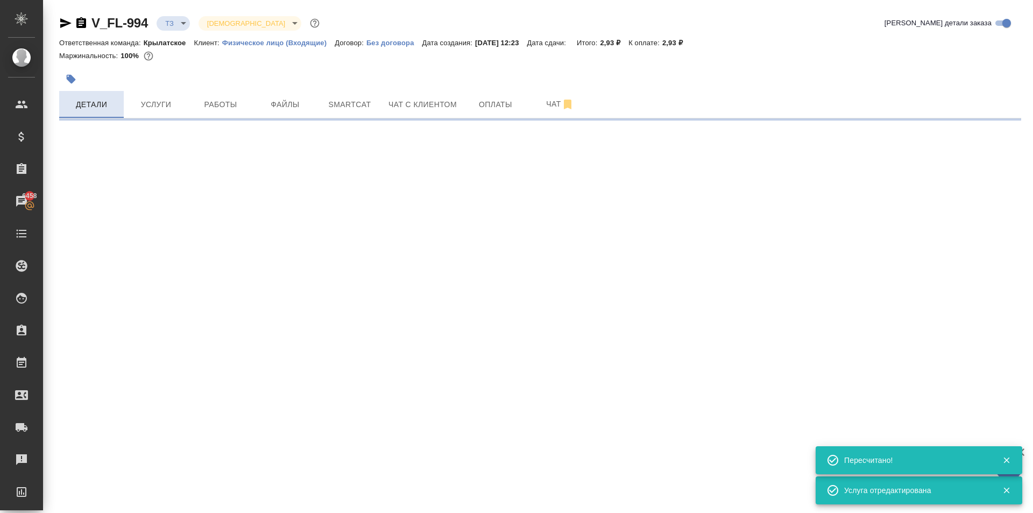
select select "RU"
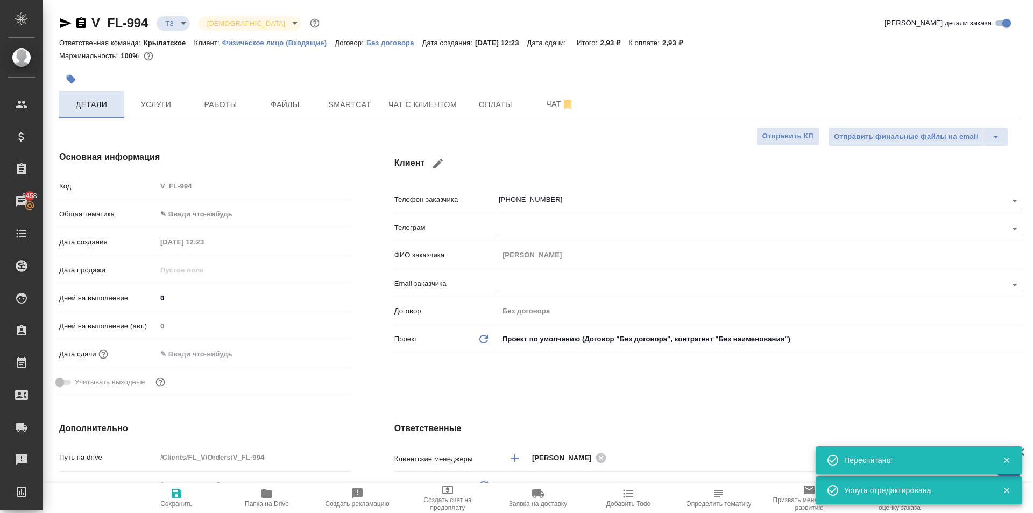
type textarea "x"
click at [188, 211] on body "🙏 .cls-1 fill:#fff; AWATERA Kasymov Timur Клиенты Спецификации Заказы 6458 Чаты…" at bounding box center [516, 256] width 1033 height 513
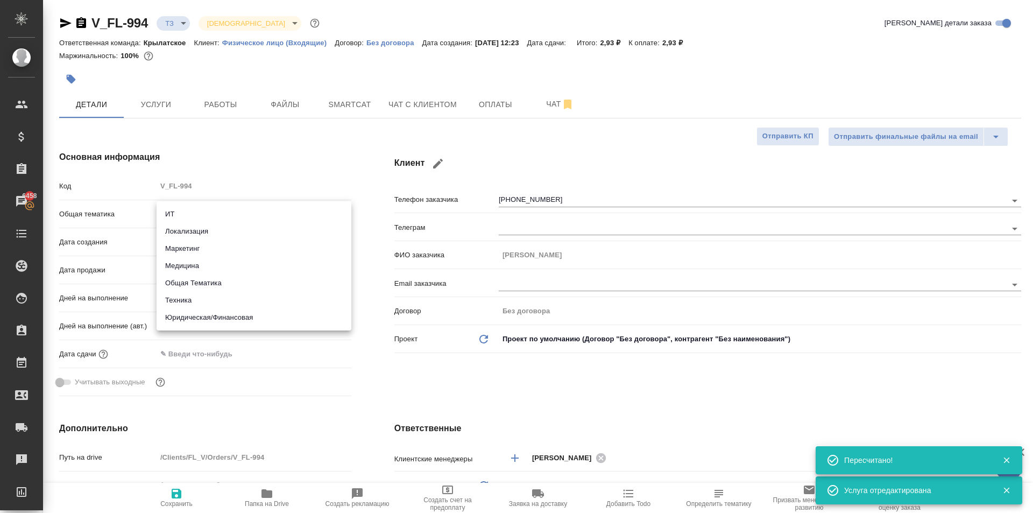
click at [186, 312] on ul "ИТ Локализация Маркетинг Медицина Общая Тематика Техника Юридическая/Финансовая" at bounding box center [254, 265] width 195 height 129
click at [186, 312] on li "Юридическая/Финансовая" at bounding box center [254, 317] width 195 height 17
type input "yr-fn"
type textarea "x"
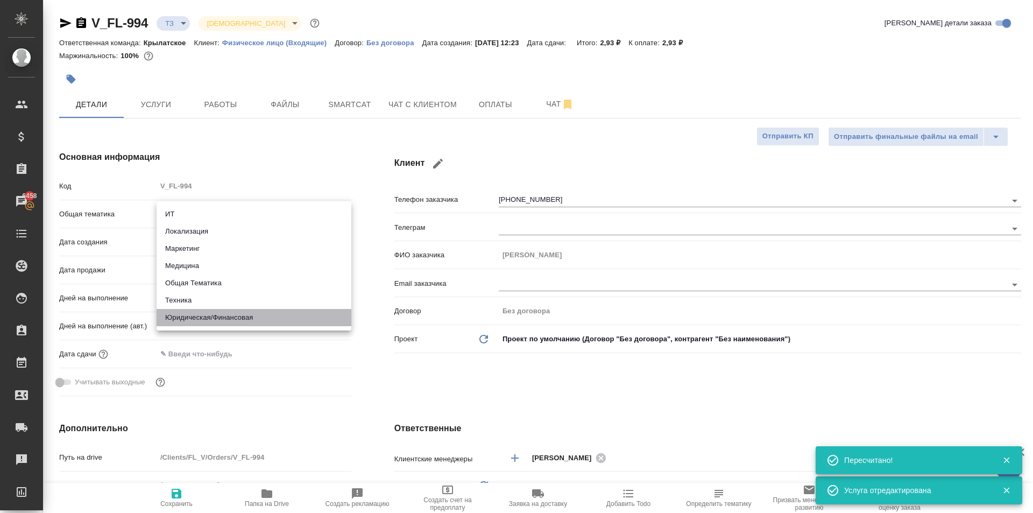
type textarea "x"
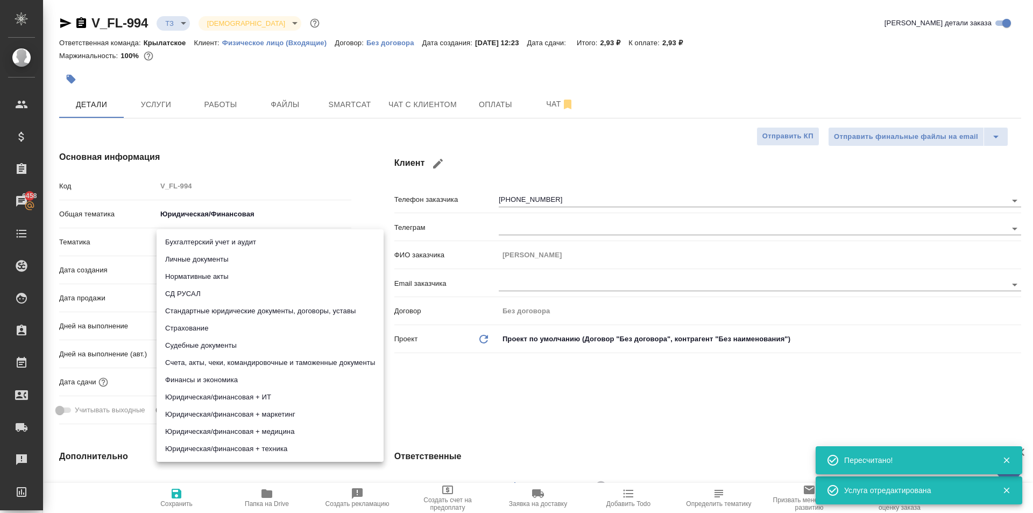
click at [202, 243] on body "🙏 .cls-1 fill:#fff; AWATERA Kasymov Timur Клиенты Спецификации Заказы 6458 Чаты…" at bounding box center [516, 256] width 1033 height 513
click at [199, 256] on li "Личные документы" at bounding box center [270, 259] width 227 height 17
type textarea "x"
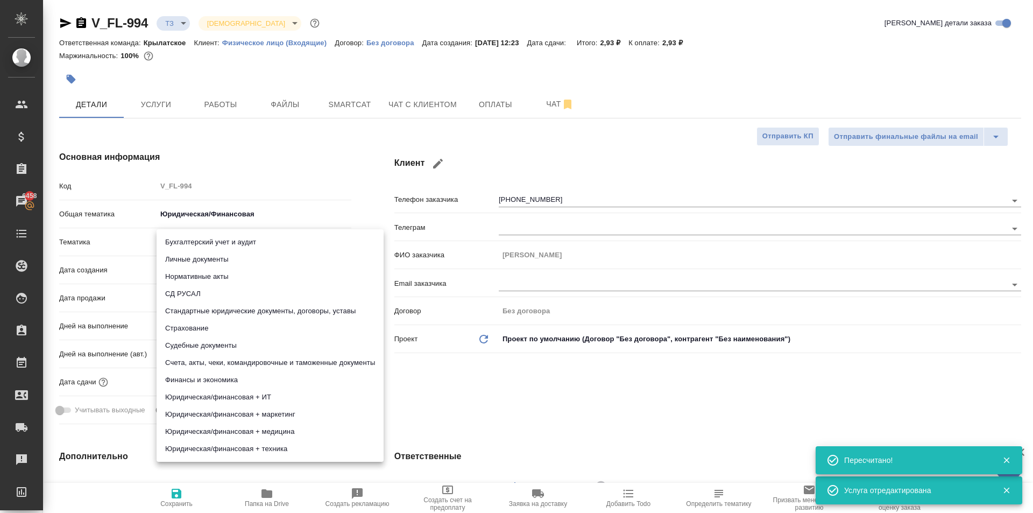
type input "5a8b8b956a9677013d343cfe"
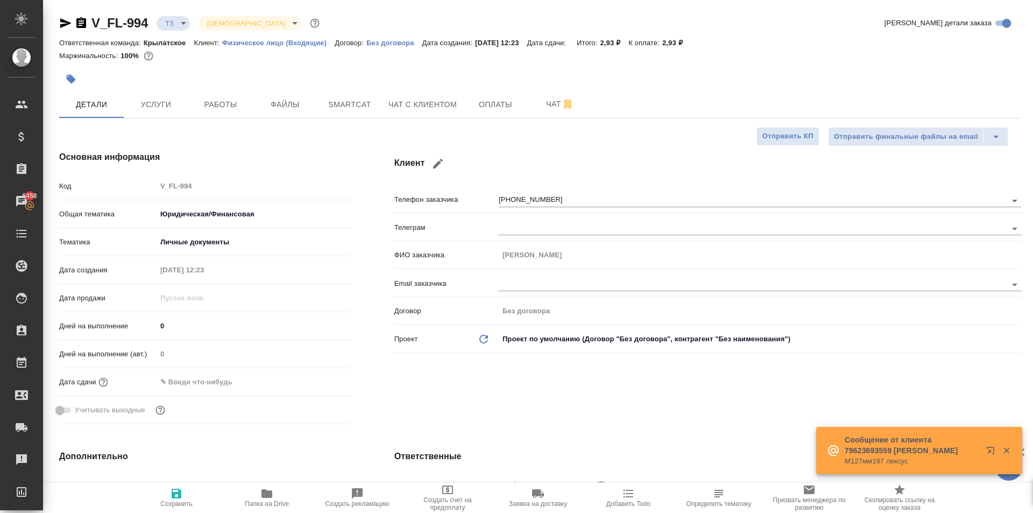
click at [204, 245] on body "🙏 .cls-1 fill:#fff; AWATERA Kasymov Timur Клиенты Спецификации Заказы 6458 Чаты…" at bounding box center [516, 256] width 1033 height 513
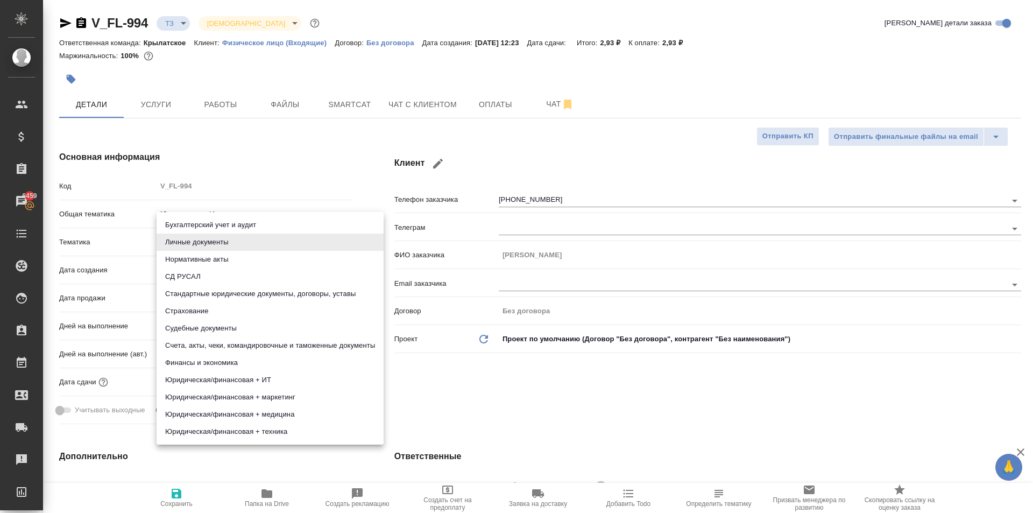
click at [237, 246] on li "Личные документы" at bounding box center [270, 241] width 227 height 17
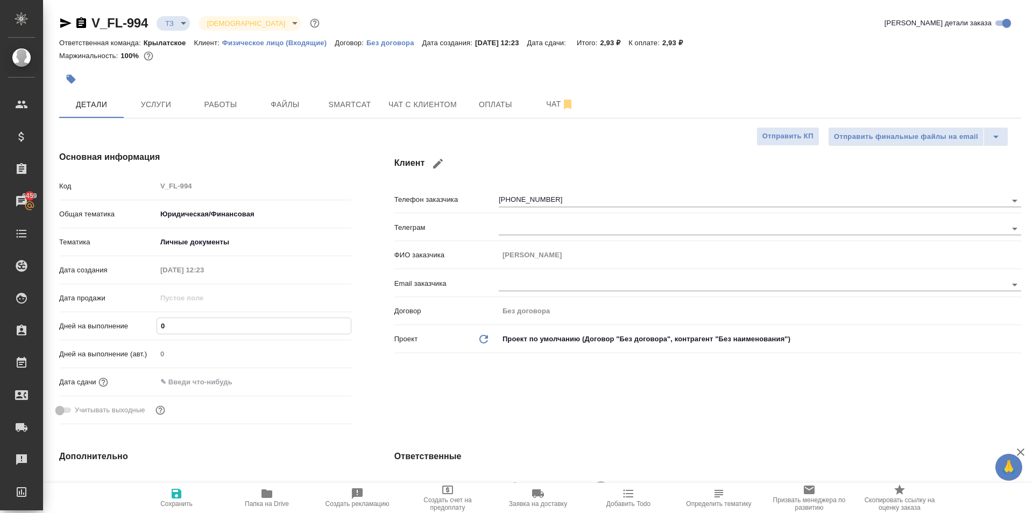
drag, startPoint x: 180, startPoint y: 329, endPoint x: 147, endPoint y: 325, distance: 33.0
click at [147, 325] on div "Дней на выполнение 0" at bounding box center [205, 325] width 292 height 19
type input "1"
type textarea "x"
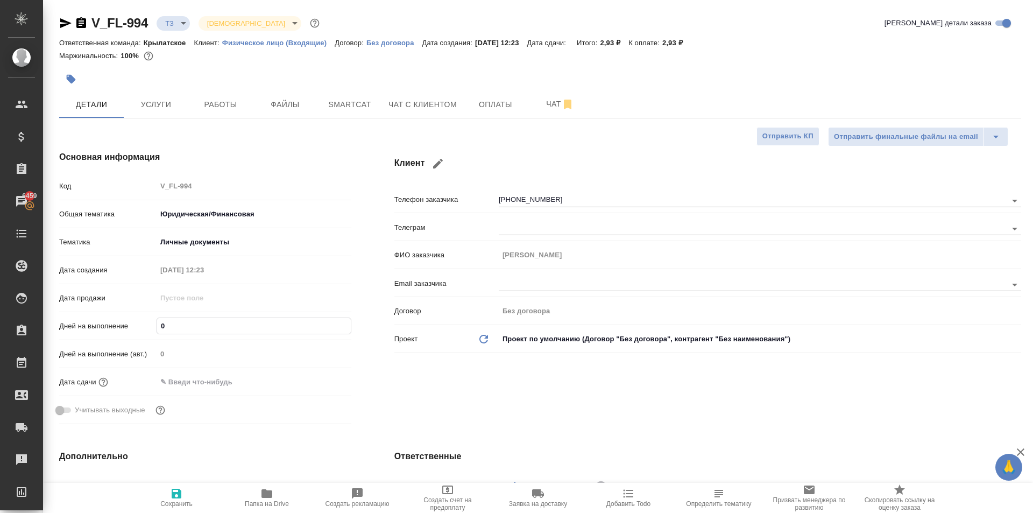
type textarea "x"
type input "1"
click at [187, 384] on input "text" at bounding box center [204, 382] width 94 height 16
click at [318, 384] on icon "button" at bounding box center [320, 381] width 13 height 13
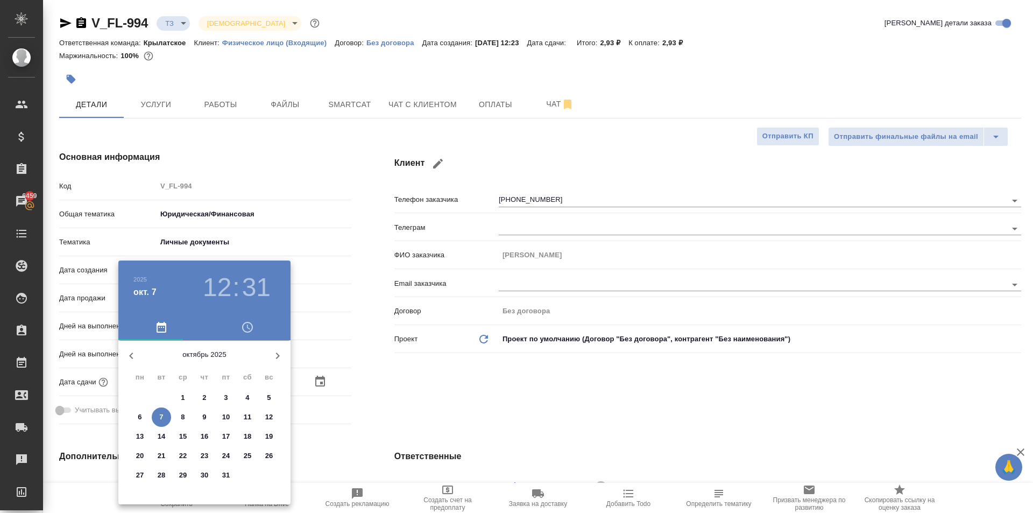
click at [179, 413] on span "8" at bounding box center [182, 417] width 19 height 11
type input "08.10.2025 12:31"
type textarea "x"
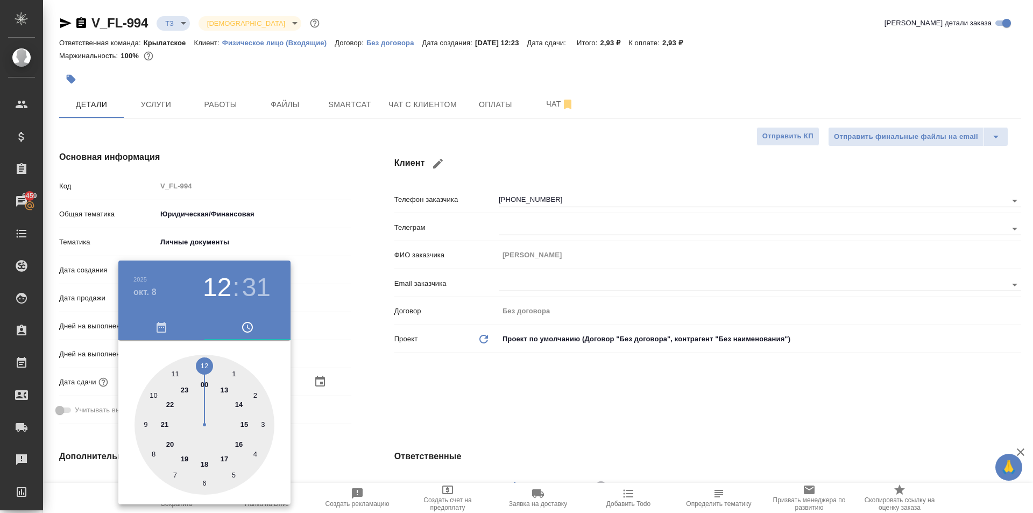
click at [201, 363] on div at bounding box center [204, 425] width 140 height 140
type textarea "x"
type input "08.10.2025 12:00"
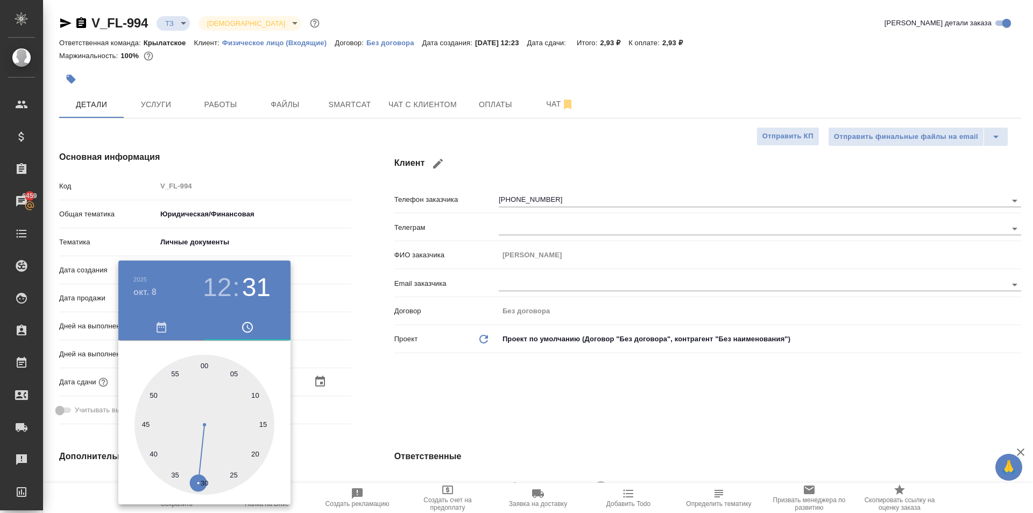
type textarea "x"
click at [202, 363] on div at bounding box center [204, 425] width 140 height 140
type textarea "x"
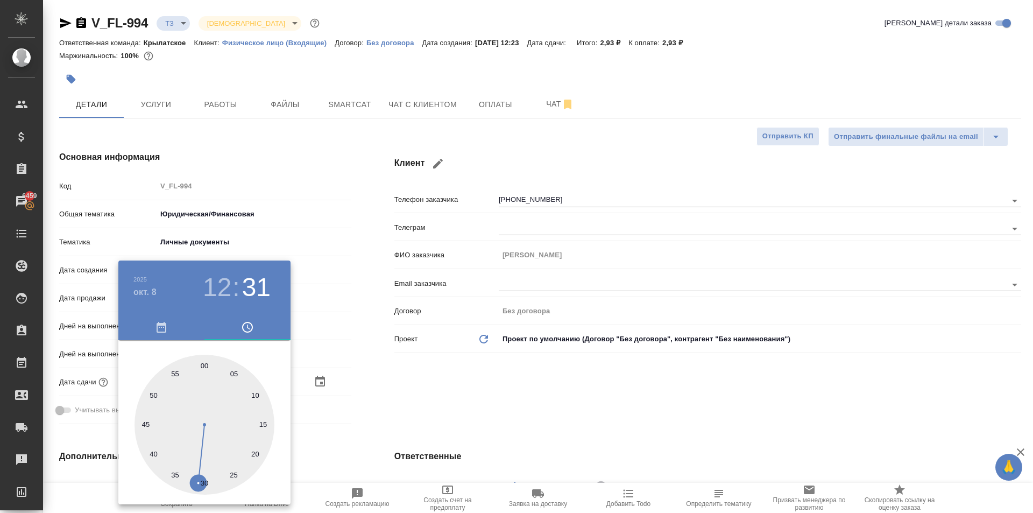
type textarea "x"
click at [426, 374] on div at bounding box center [516, 256] width 1033 height 513
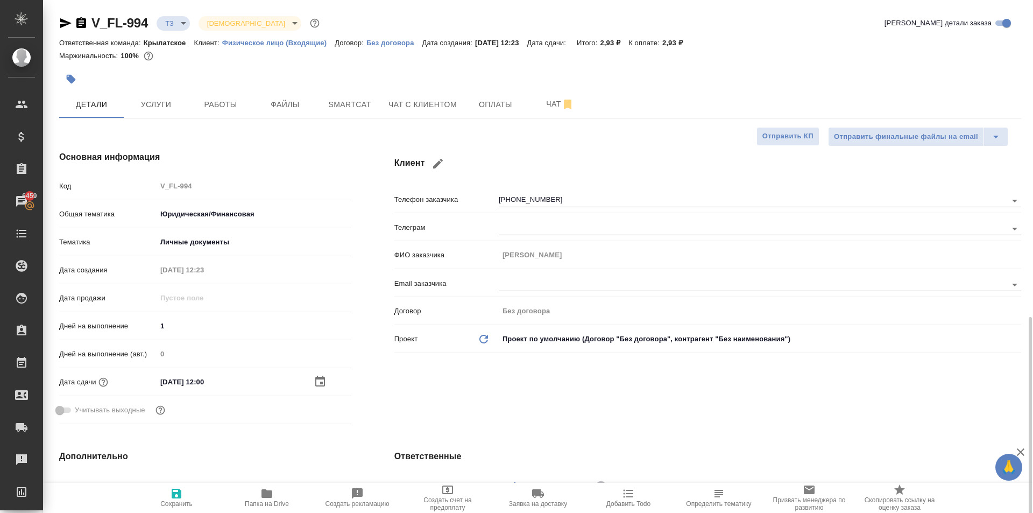
scroll to position [215, 0]
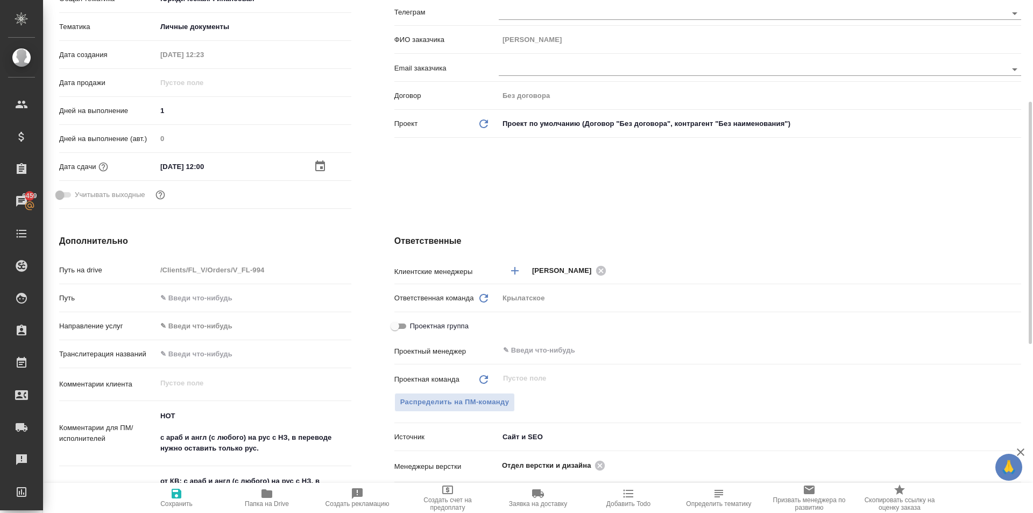
click at [231, 320] on body "🙏 .cls-1 fill:#fff; AWATERA Kasymov Timur Клиенты Спецификации Заказы 6459 Чаты…" at bounding box center [516, 256] width 1033 height 513
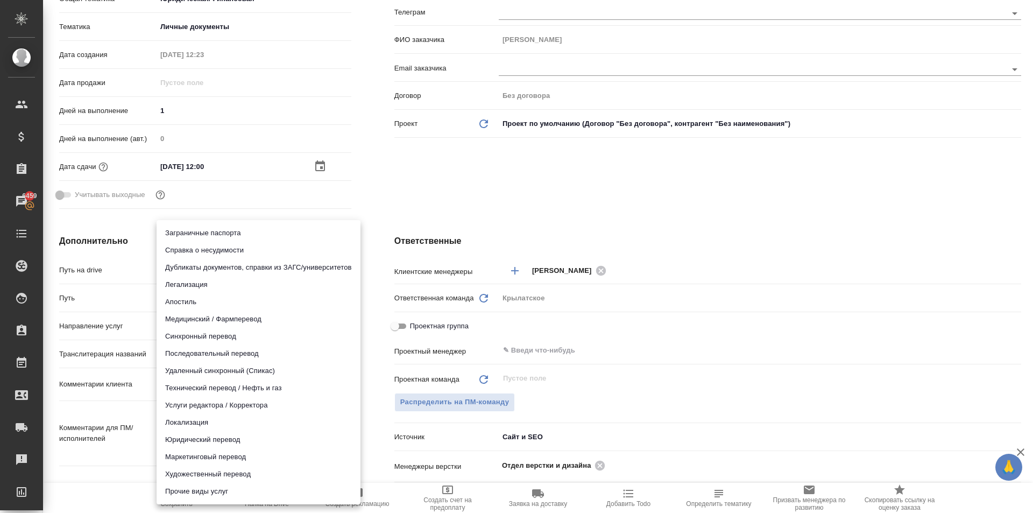
click at [209, 441] on li "Юридический перевод" at bounding box center [259, 439] width 204 height 17
type input "legalTranslation"
type textarea "x"
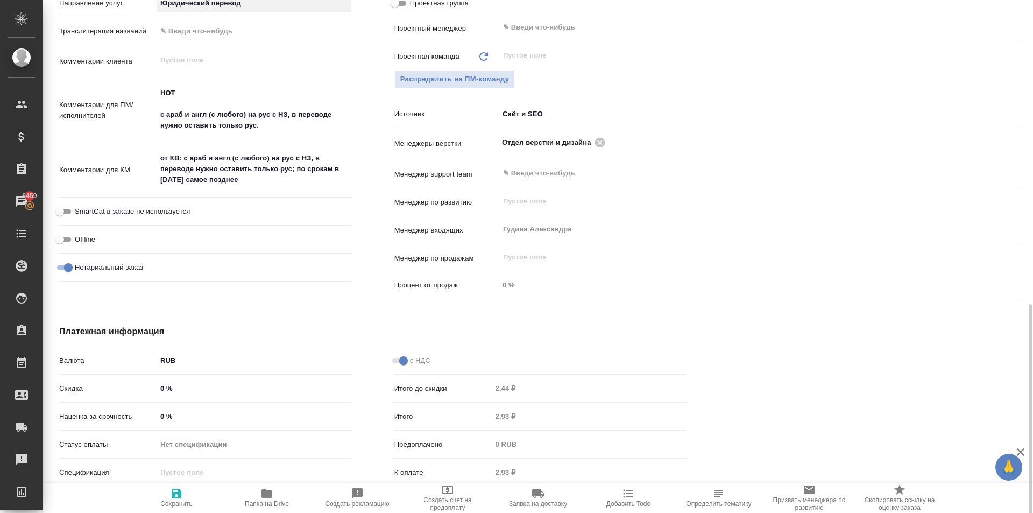
scroll to position [571, 0]
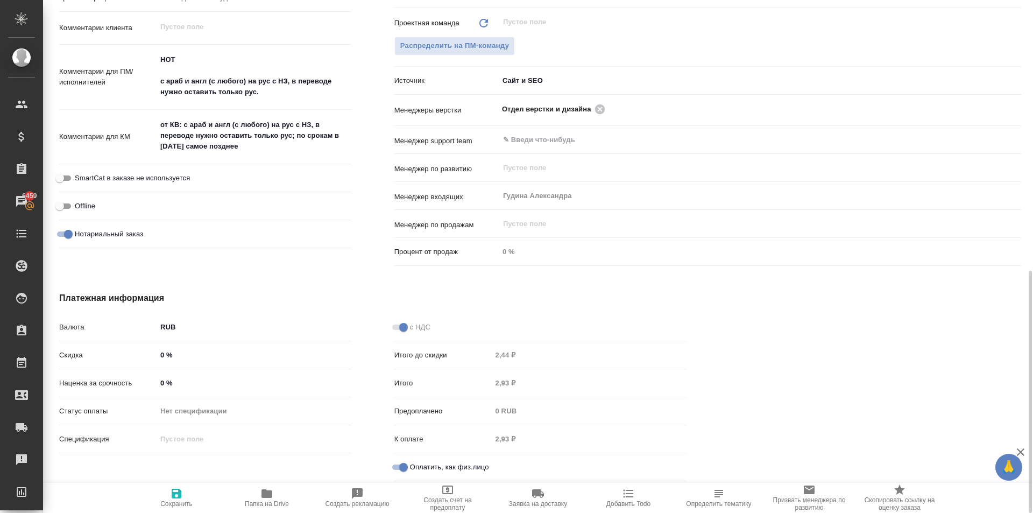
click at [183, 499] on span "Сохранить" at bounding box center [176, 497] width 77 height 20
type textarea "x"
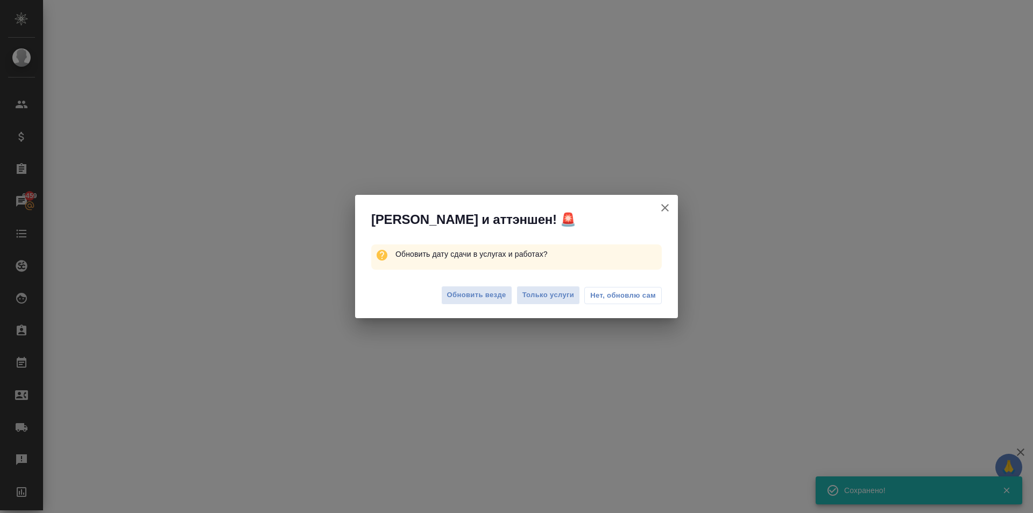
select select "RU"
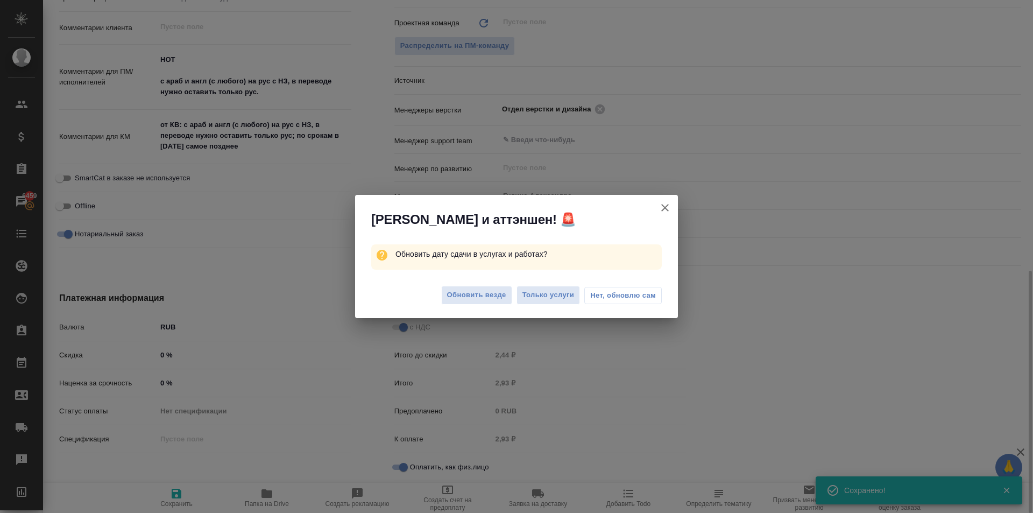
type textarea "x"
click at [455, 292] on span "Обновить везде" at bounding box center [476, 295] width 59 height 12
type textarea "x"
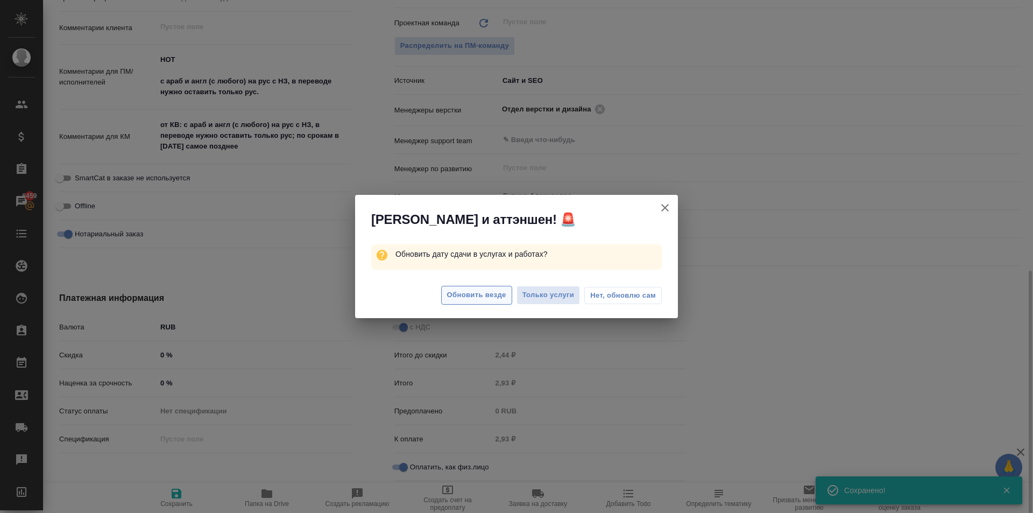
type textarea "x"
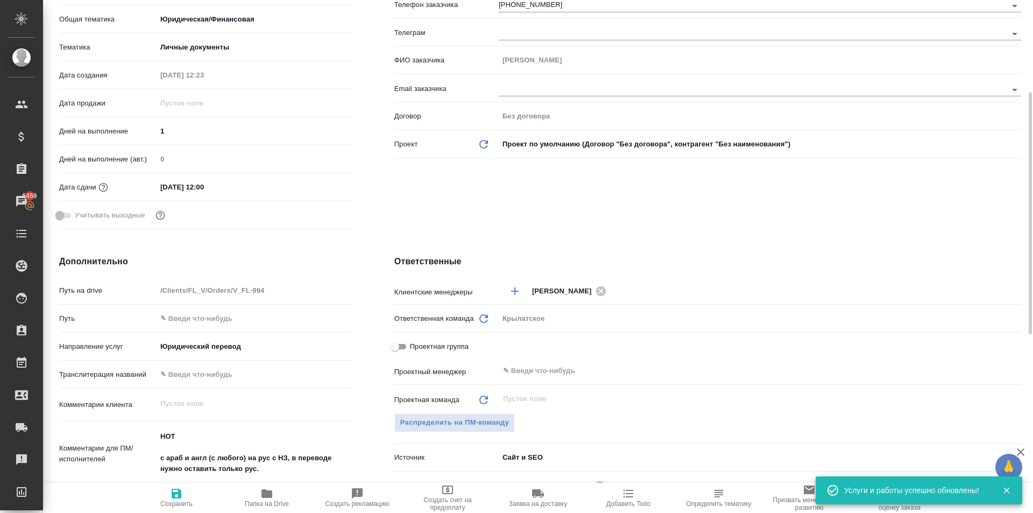
scroll to position [0, 0]
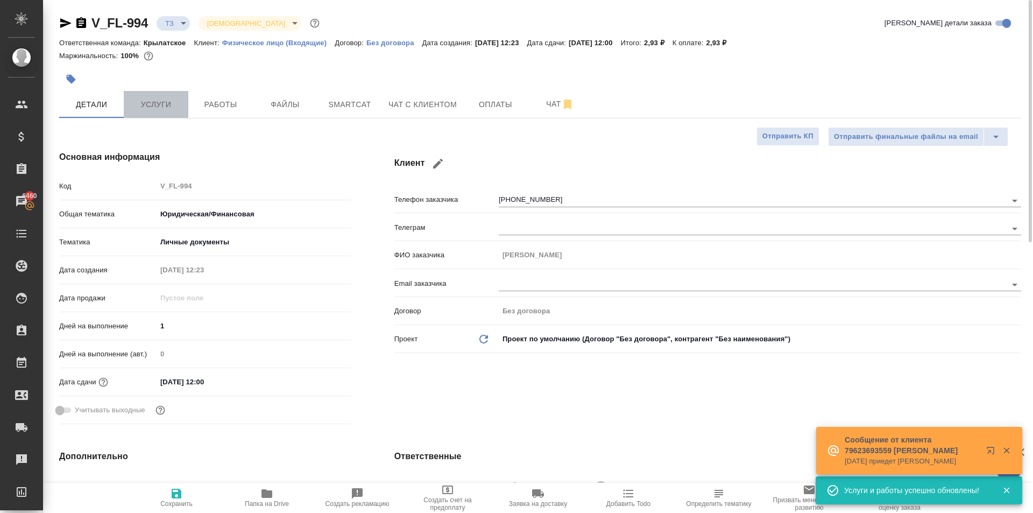
click at [181, 98] on span "Услуги" at bounding box center [156, 104] width 52 height 13
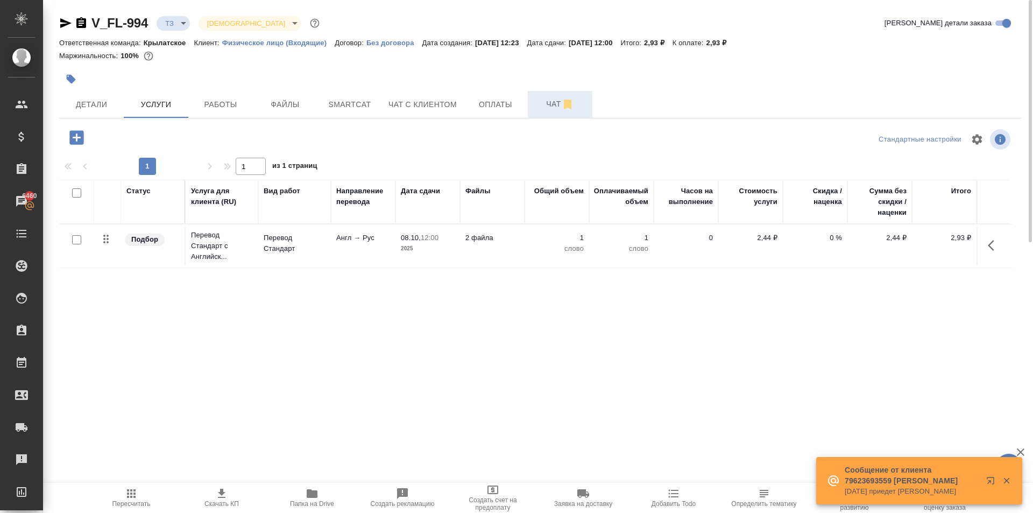
drag, startPoint x: 548, startPoint y: 109, endPoint x: 536, endPoint y: 109, distance: 12.4
click at [548, 109] on span "Чат" at bounding box center [560, 103] width 52 height 13
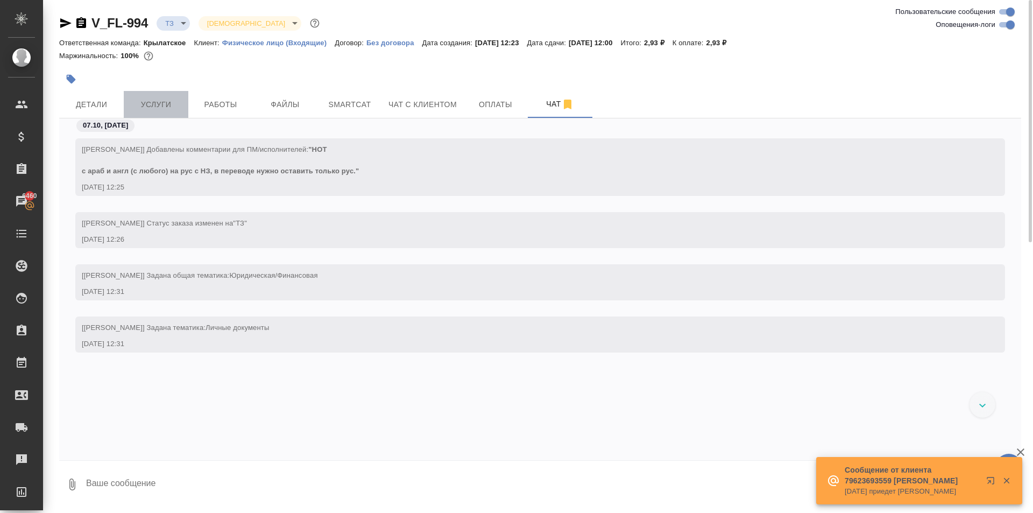
click at [166, 104] on span "Услуги" at bounding box center [156, 104] width 52 height 13
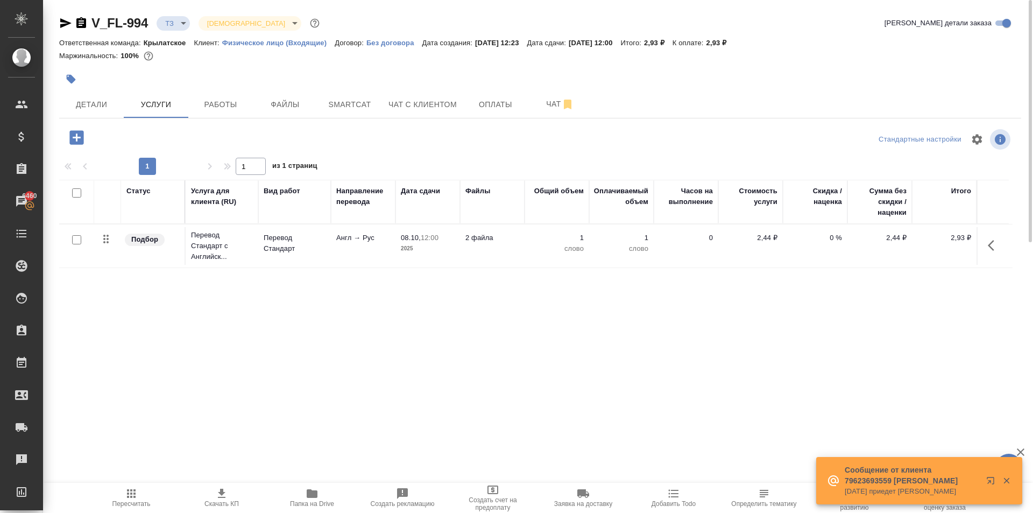
click at [77, 239] on input "checkbox" at bounding box center [76, 239] width 9 height 9
checkbox input "true"
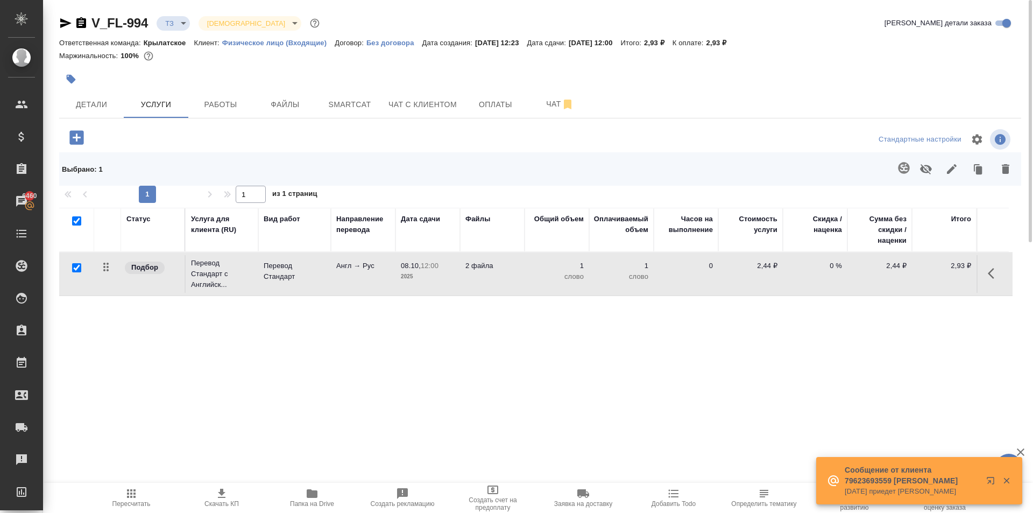
click at [906, 165] on icon "button" at bounding box center [903, 167] width 11 height 11
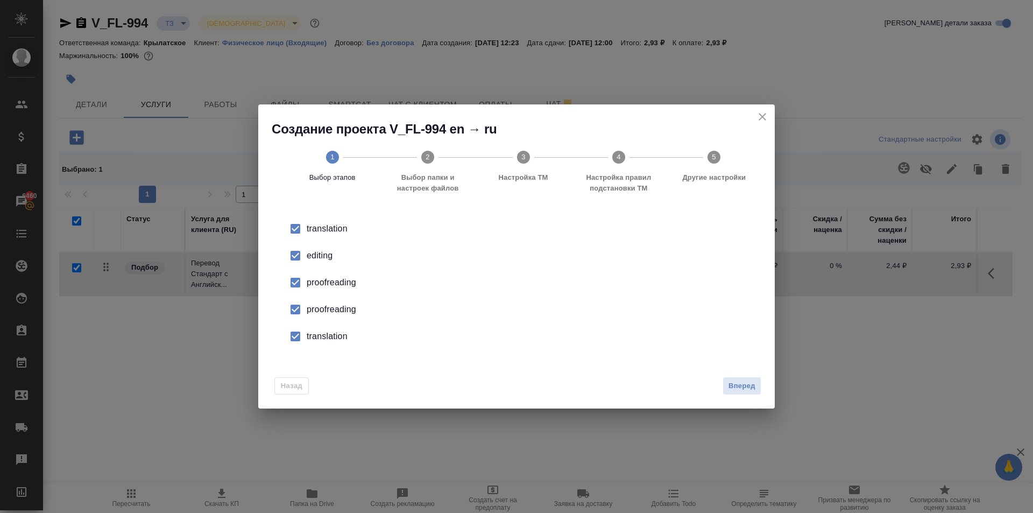
click at [299, 251] on input "checkbox" at bounding box center [295, 255] width 23 height 23
click at [296, 286] on input "checkbox" at bounding box center [295, 282] width 23 height 23
click at [297, 302] on input "checkbox" at bounding box center [295, 309] width 23 height 23
click at [301, 341] on input "checkbox" at bounding box center [295, 336] width 23 height 23
click at [756, 388] on button "Вперед" at bounding box center [741, 386] width 39 height 19
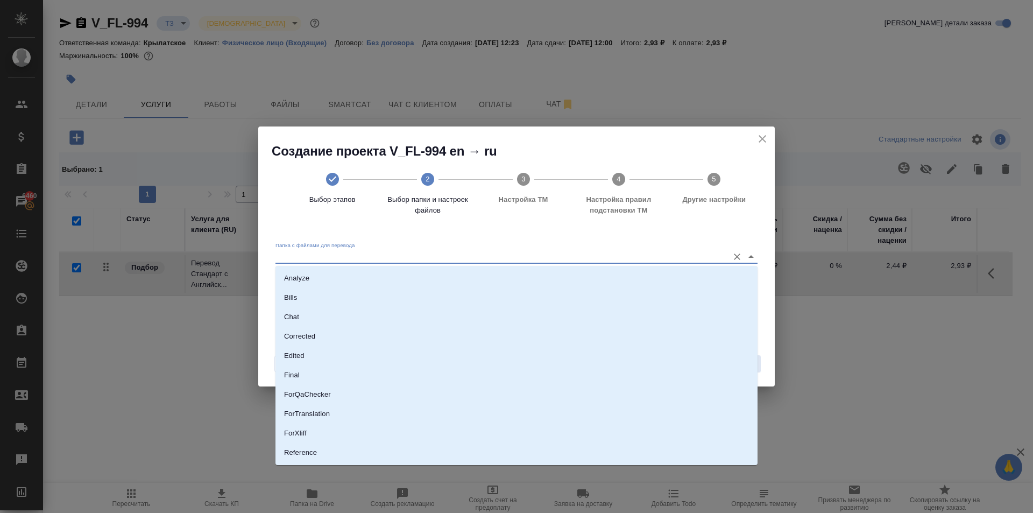
click at [341, 253] on input "Папка с файлами для перевода" at bounding box center [499, 256] width 448 height 13
click at [309, 414] on li "Source" at bounding box center [516, 415] width 482 height 19
type input "Source"
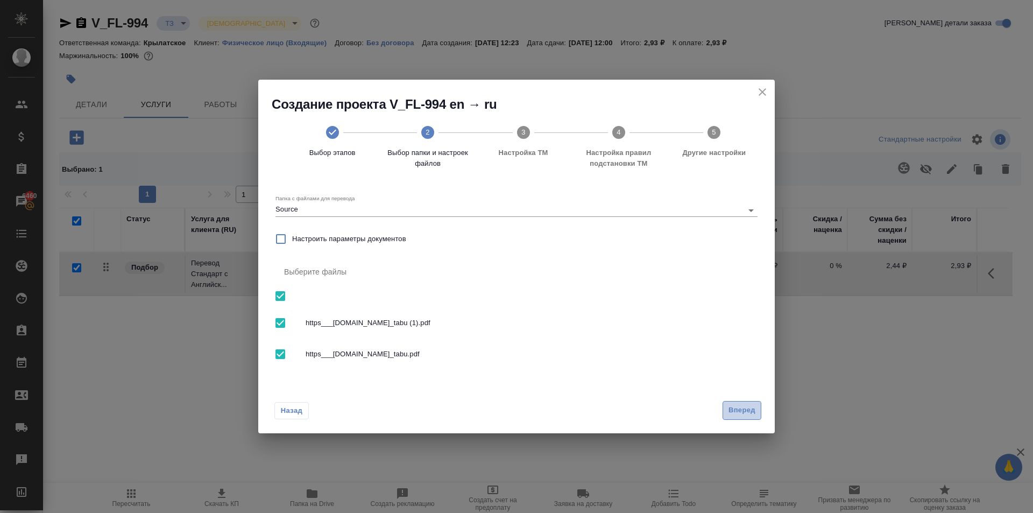
click at [746, 410] on span "Вперед" at bounding box center [741, 410] width 27 height 12
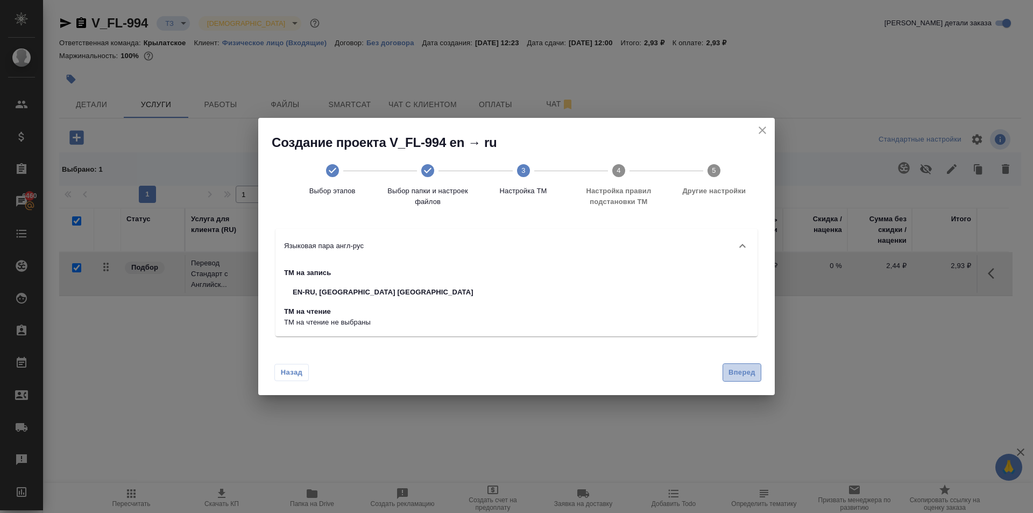
click at [746, 376] on span "Вперед" at bounding box center [741, 372] width 27 height 12
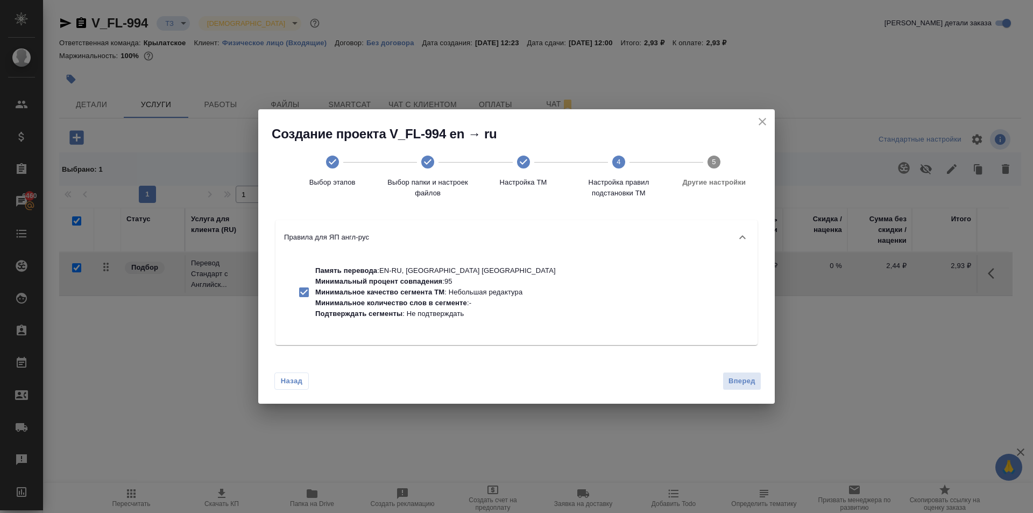
click at [740, 382] on span "Вперед" at bounding box center [741, 381] width 27 height 12
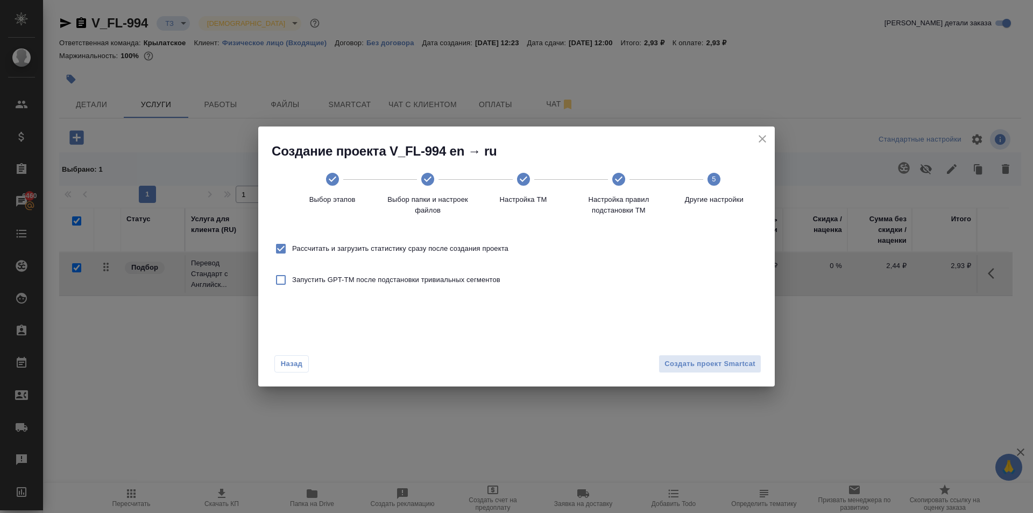
drag, startPoint x: 382, startPoint y: 244, endPoint x: 418, endPoint y: 254, distance: 36.9
click at [383, 244] on span "Рассчитать и загрузить статистику сразу после создания проекта" at bounding box center [400, 248] width 216 height 11
click at [496, 245] on span "Рассчитать и загрузить статистику сразу после создания проекта" at bounding box center [400, 248] width 216 height 11
click at [292, 245] on input "Рассчитать и загрузить статистику сразу после создания проекта" at bounding box center [281, 248] width 23 height 23
checkbox input "false"
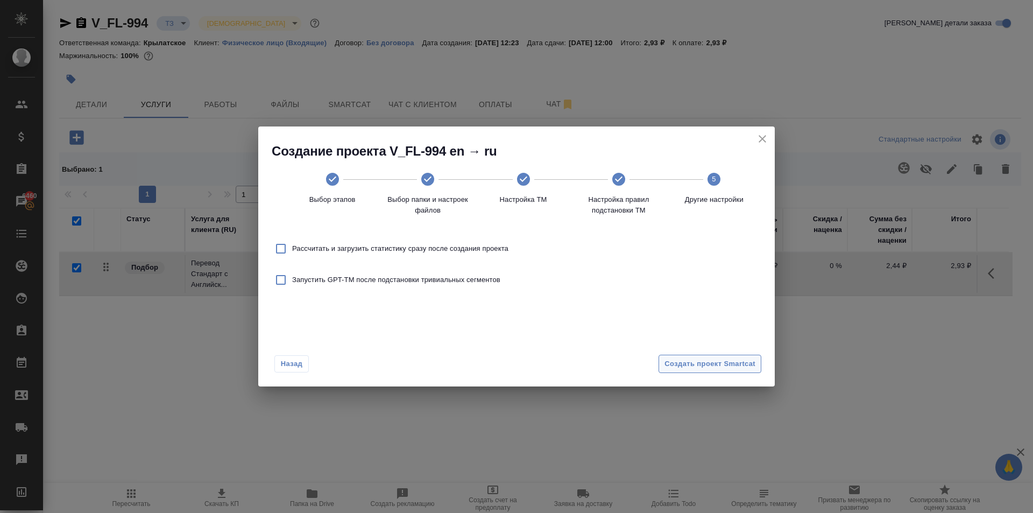
click at [745, 359] on span "Создать проект Smartcat" at bounding box center [709, 364] width 91 height 12
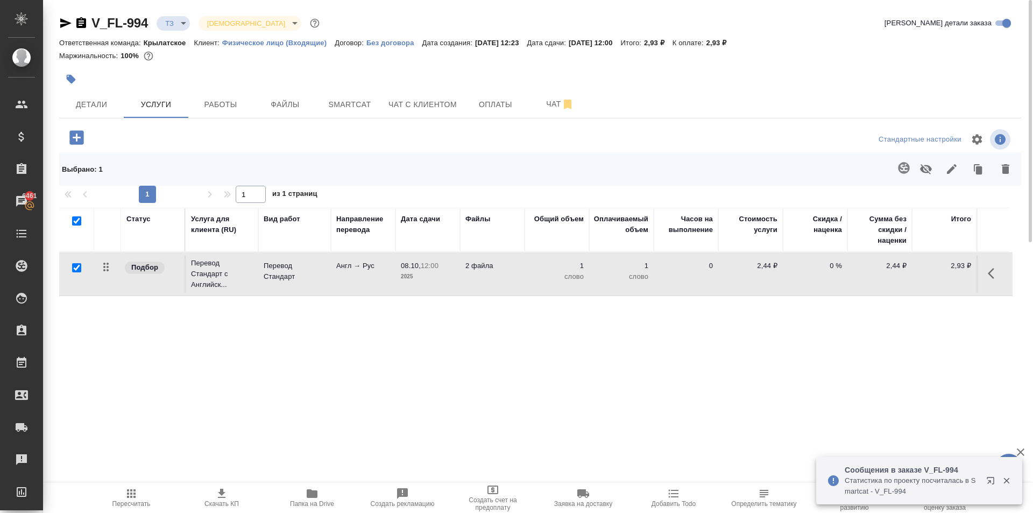
click at [990, 279] on icon "button" at bounding box center [994, 273] width 13 height 13
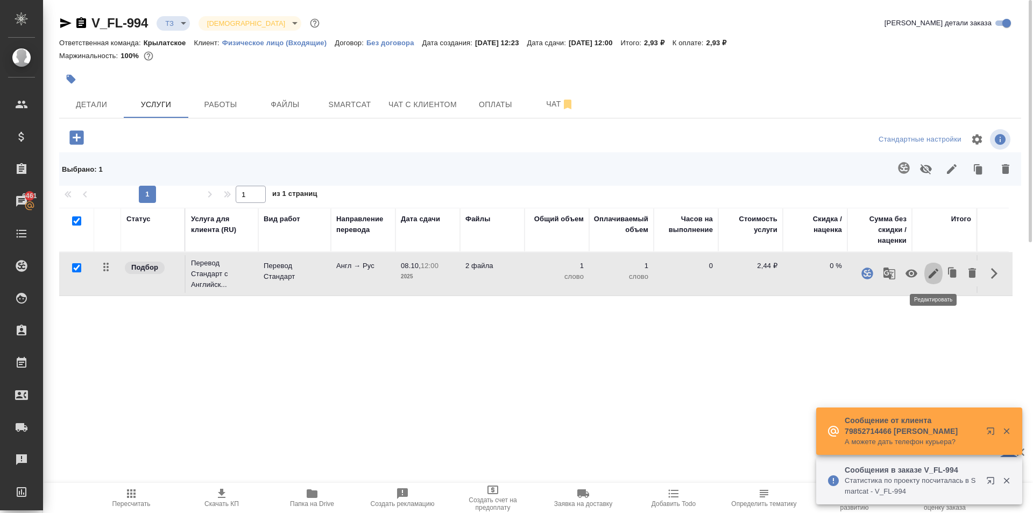
click at [934, 274] on icon "button" at bounding box center [934, 273] width 10 height 10
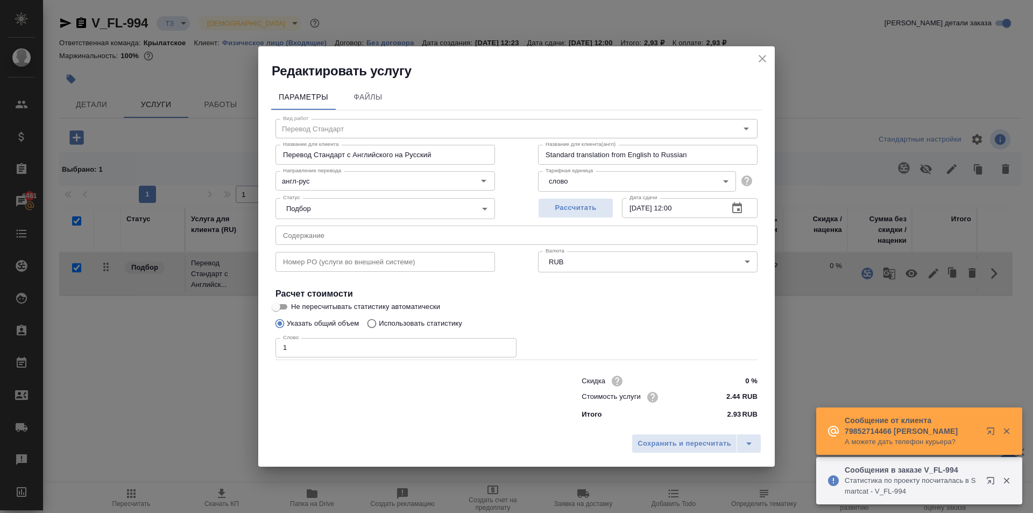
click at [293, 352] on input "1" at bounding box center [395, 347] width 241 height 19
drag, startPoint x: 293, startPoint y: 352, endPoint x: 260, endPoint y: 342, distance: 34.2
click at [260, 342] on div "Параметры Файлы Вид работ Перевод Стандарт Вид работ Название для клиента Перев…" at bounding box center [516, 254] width 516 height 349
type input "672"
click at [667, 445] on span "Сохранить и пересчитать" at bounding box center [684, 443] width 94 height 12
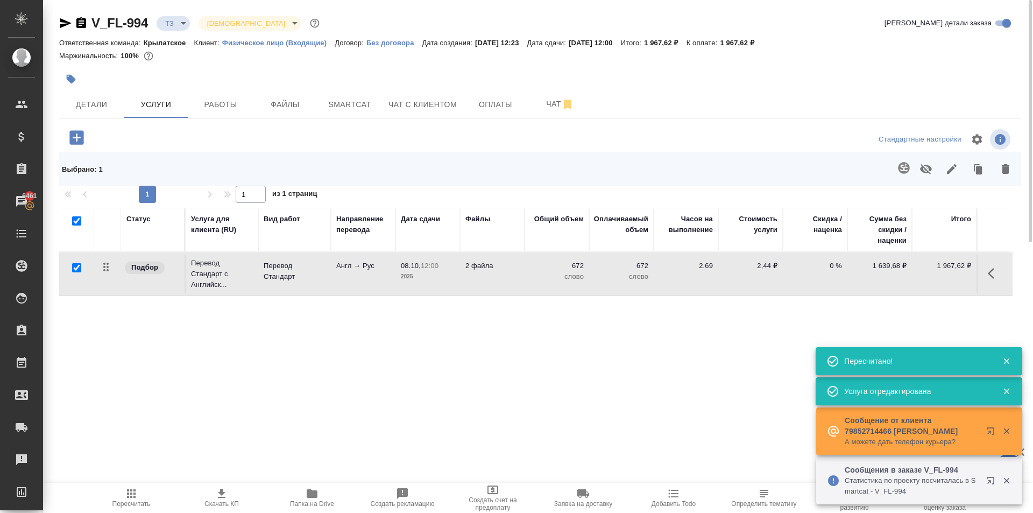
click at [238, 325] on div "Статус Услуга для клиента (RU) Вид работ Направление перевода Дата сдачи Файлы …" at bounding box center [535, 323] width 953 height 231
click at [77, 218] on input "checkbox" at bounding box center [76, 220] width 9 height 9
checkbox input "false"
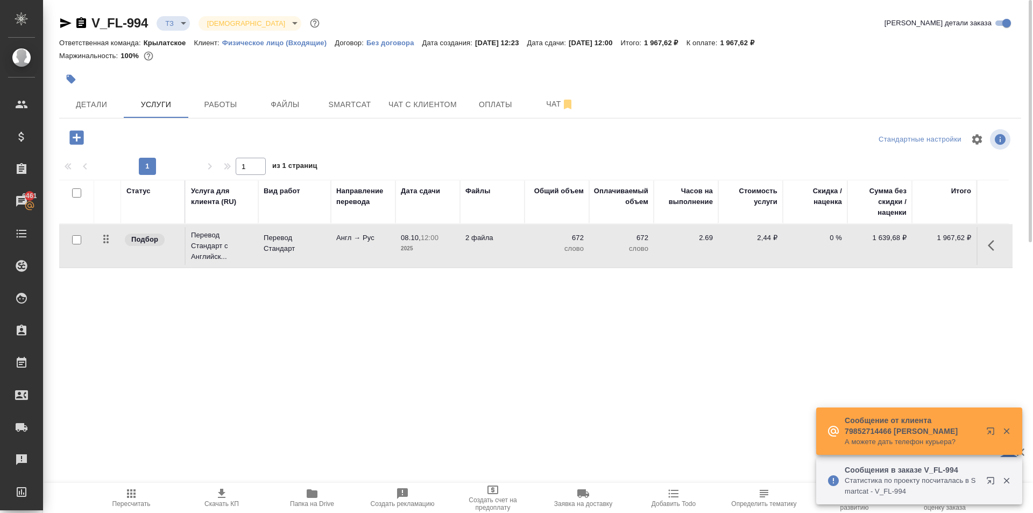
click at [80, 137] on icon "button" at bounding box center [76, 137] width 19 height 19
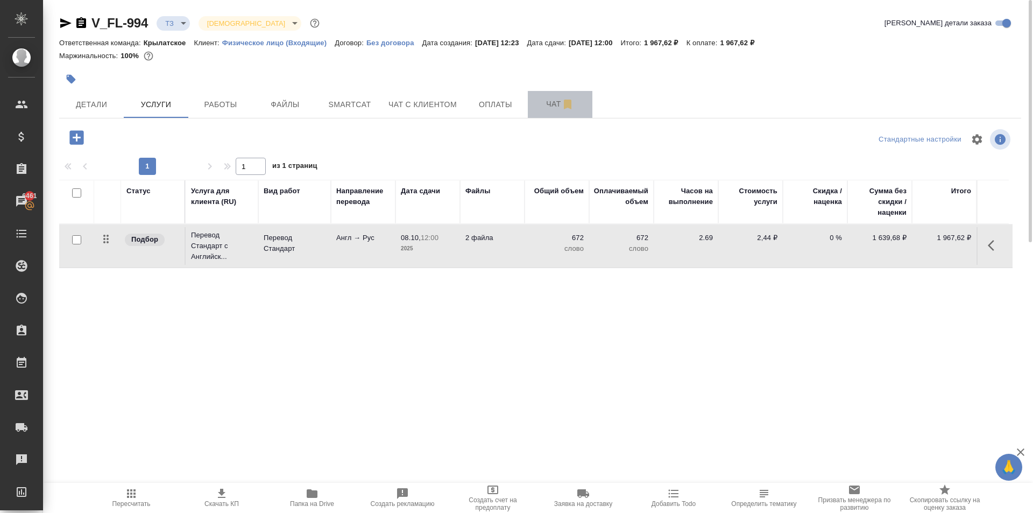
click at [538, 111] on button "Чат" at bounding box center [560, 104] width 65 height 27
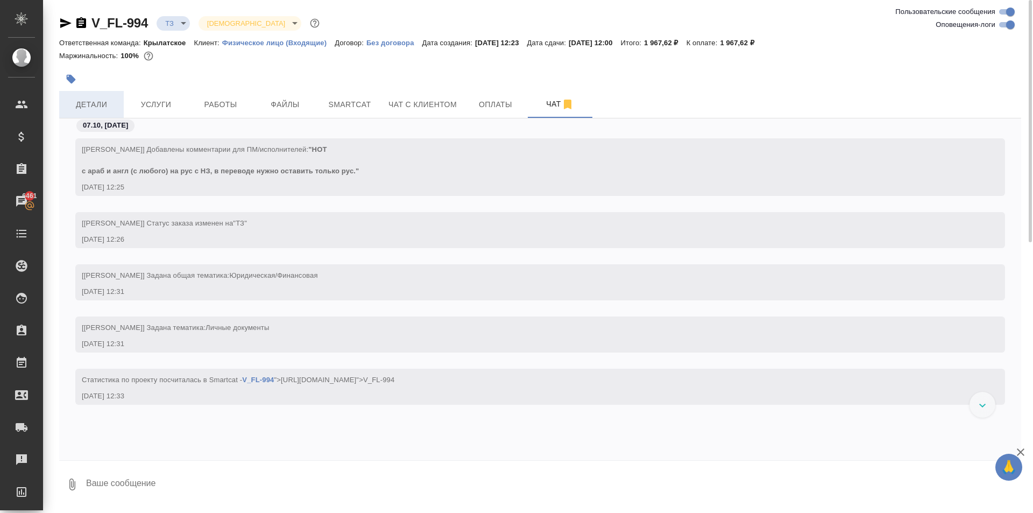
click at [107, 102] on span "Детали" at bounding box center [92, 104] width 52 height 13
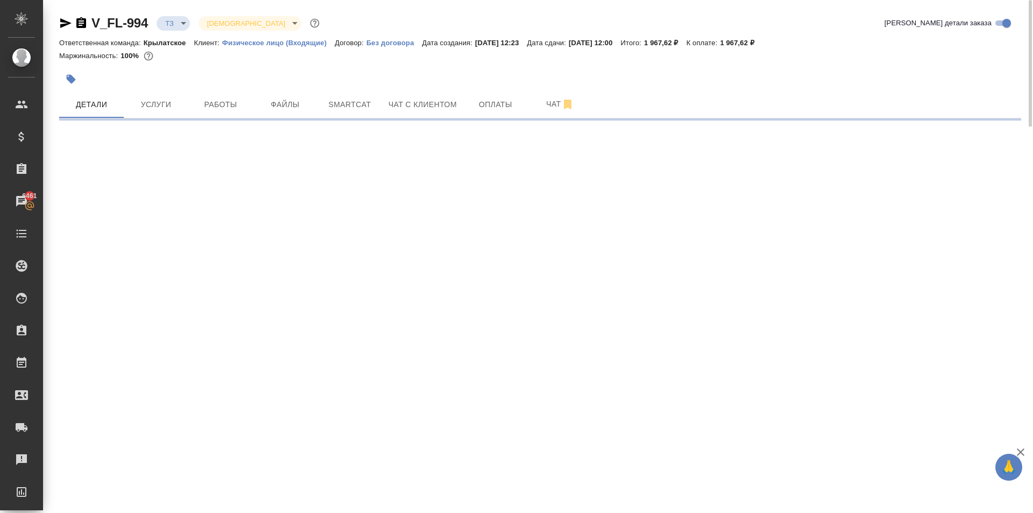
select select "RU"
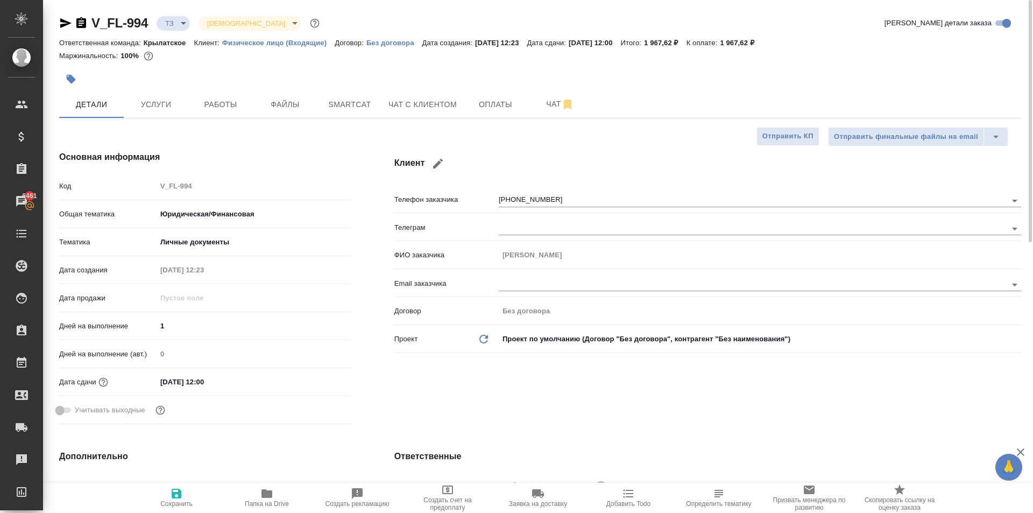
type textarea "x"
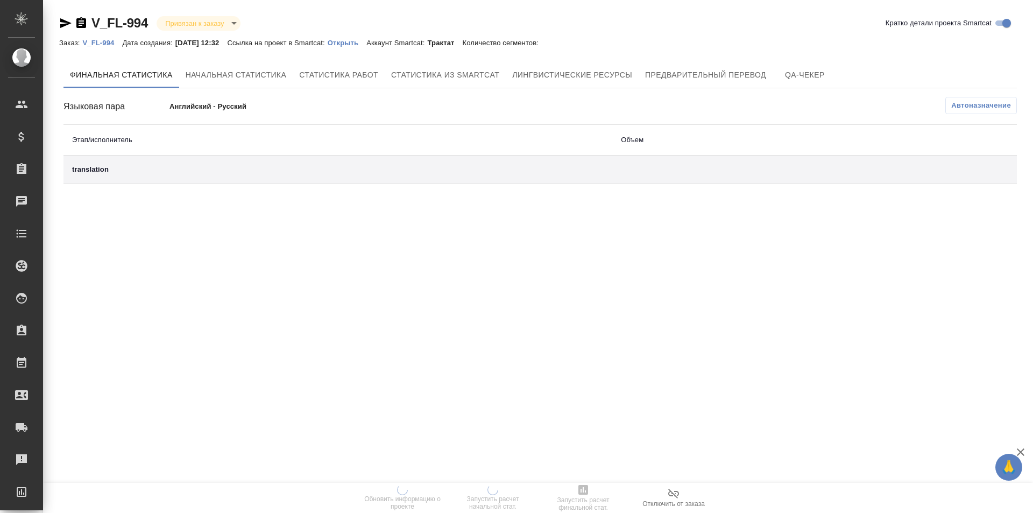
click at [351, 40] on p "Открыть" at bounding box center [347, 43] width 39 height 8
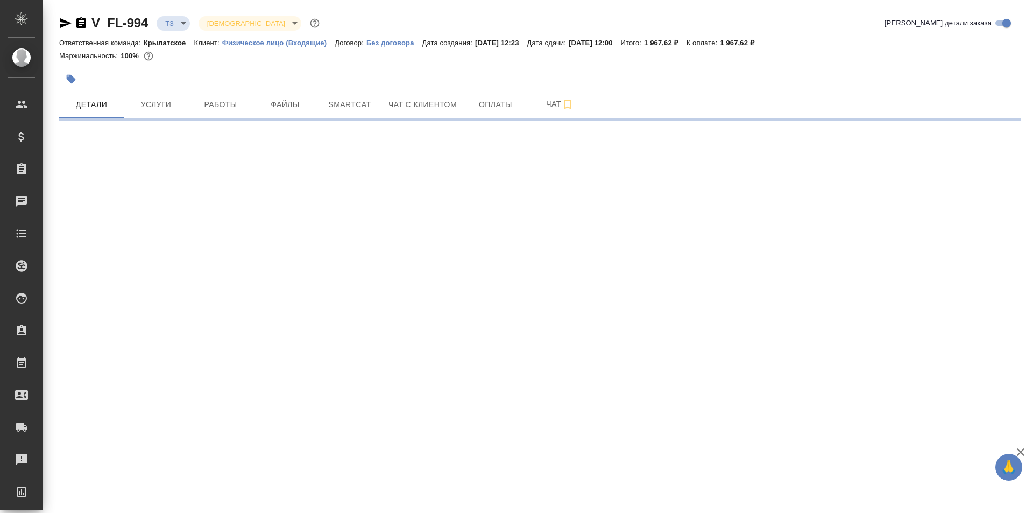
select select "RU"
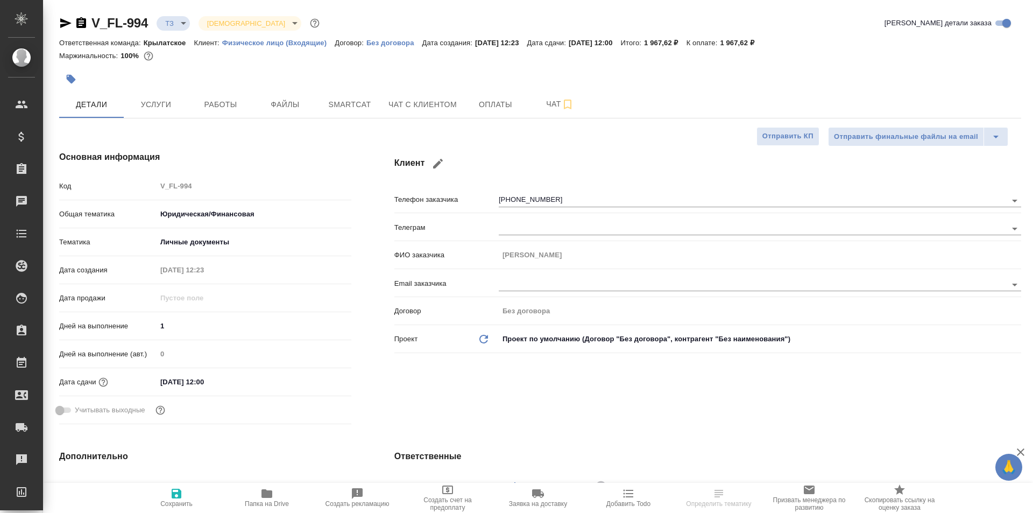
type textarea "x"
select select "RU"
type textarea "x"
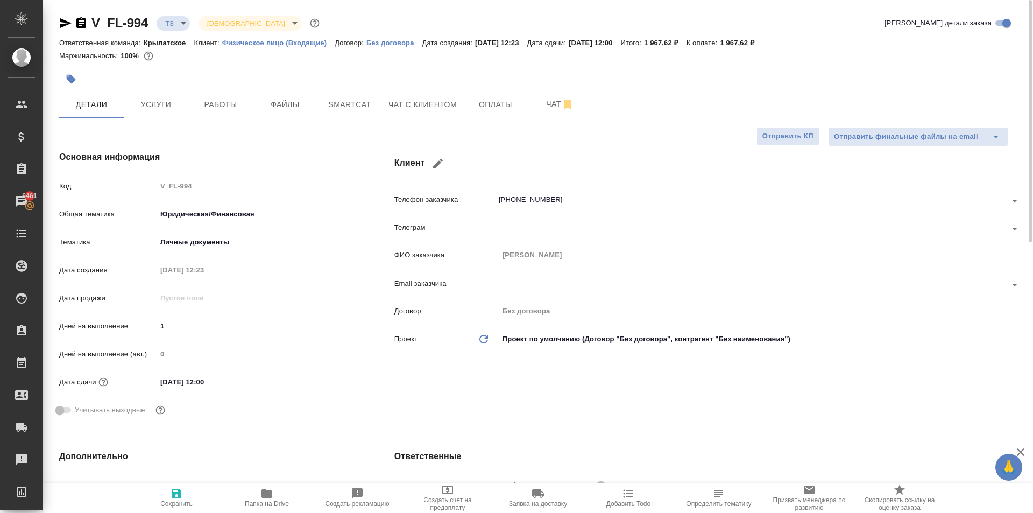
type textarea "x"
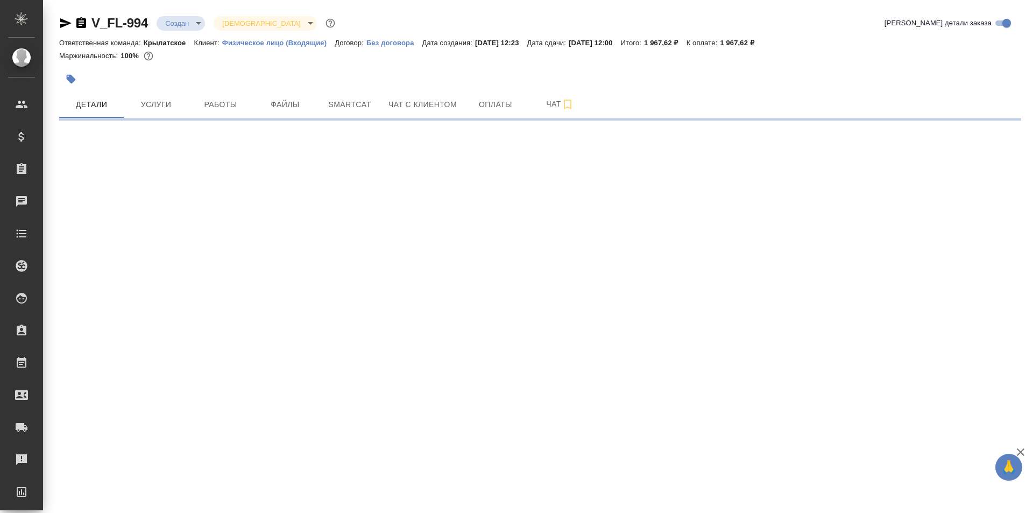
select select "RU"
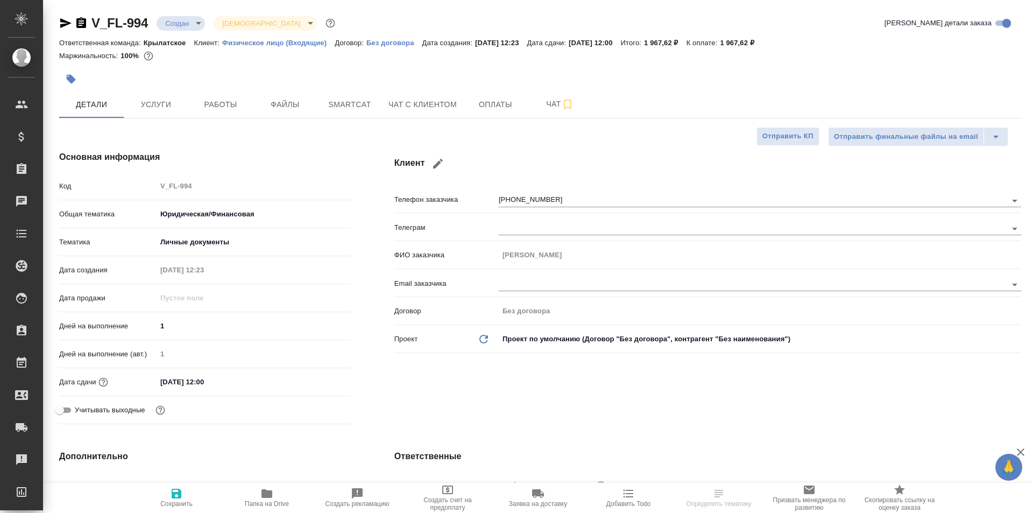
type textarea "x"
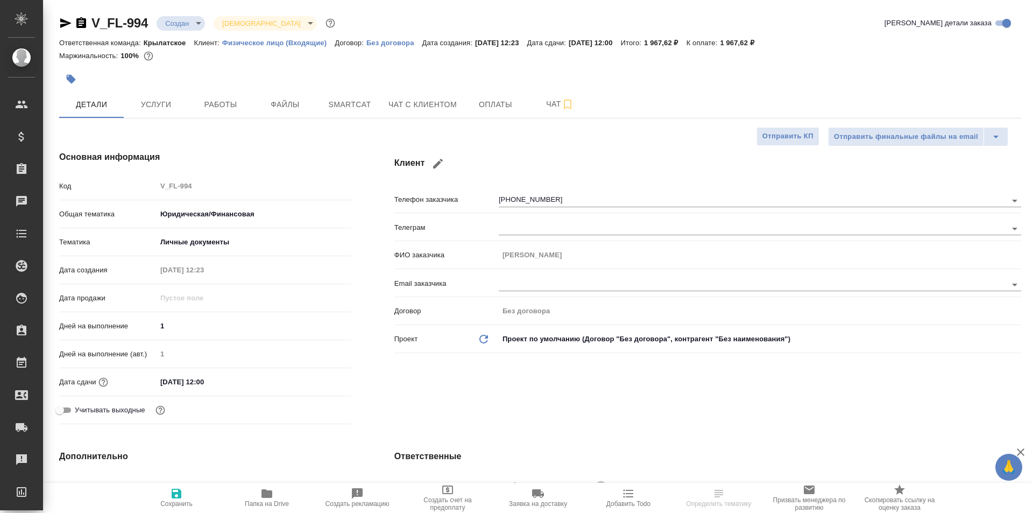
type textarea "x"
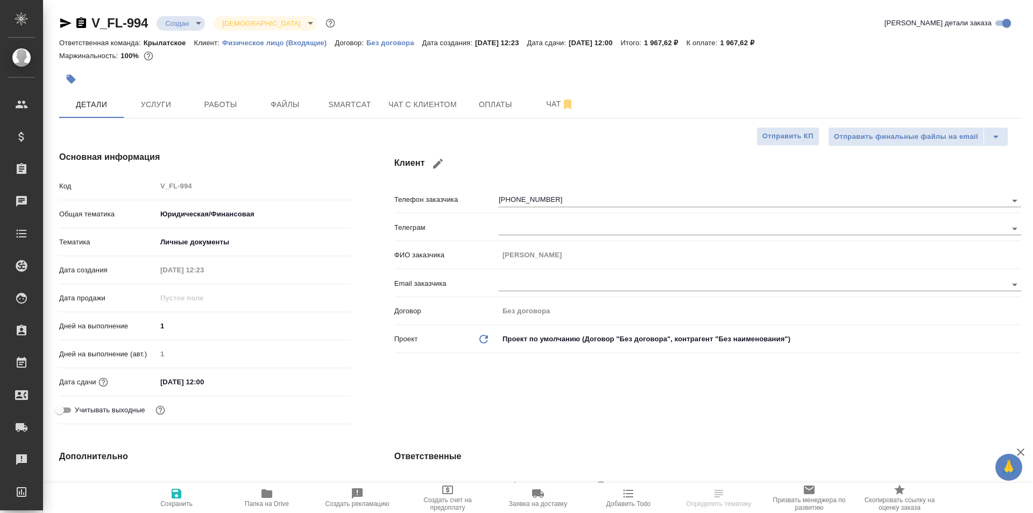
type textarea "x"
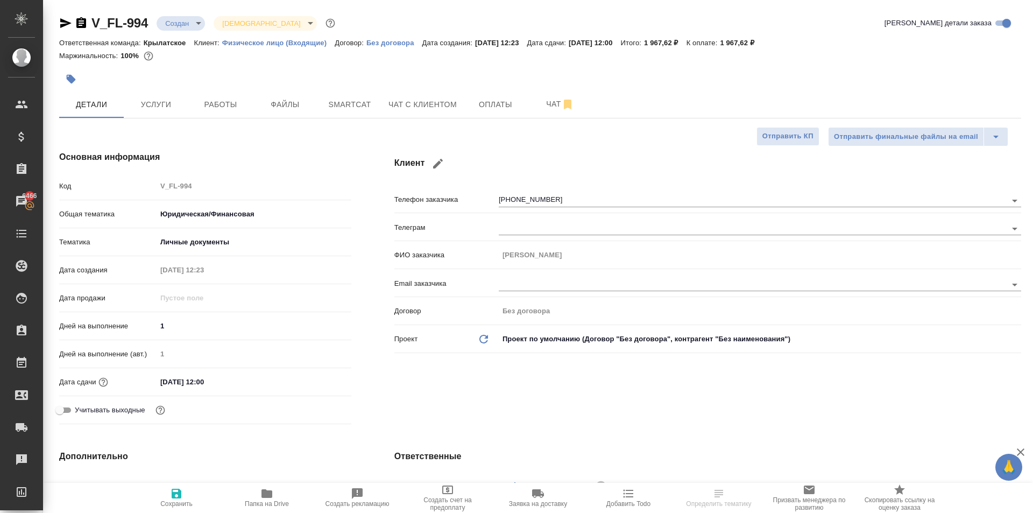
select select "RU"
type textarea "x"
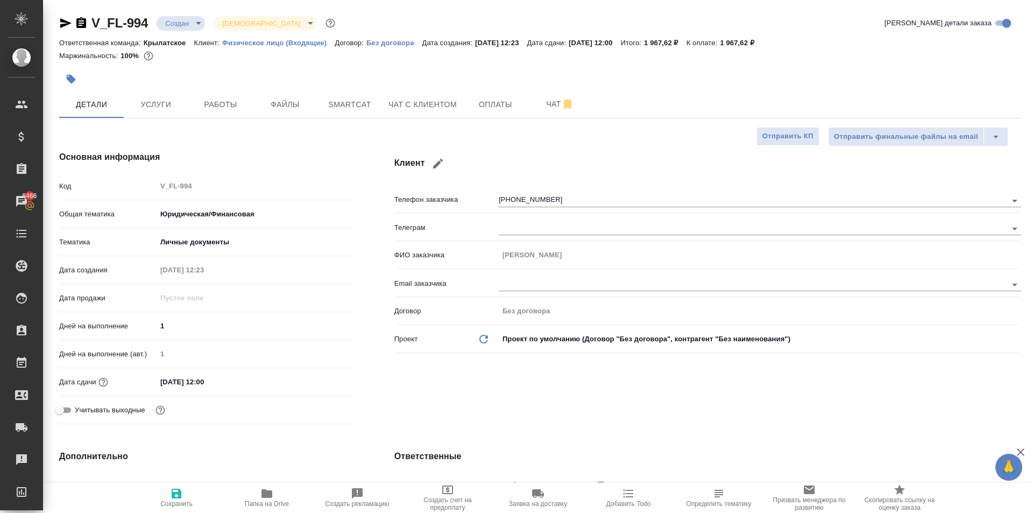
type textarea "x"
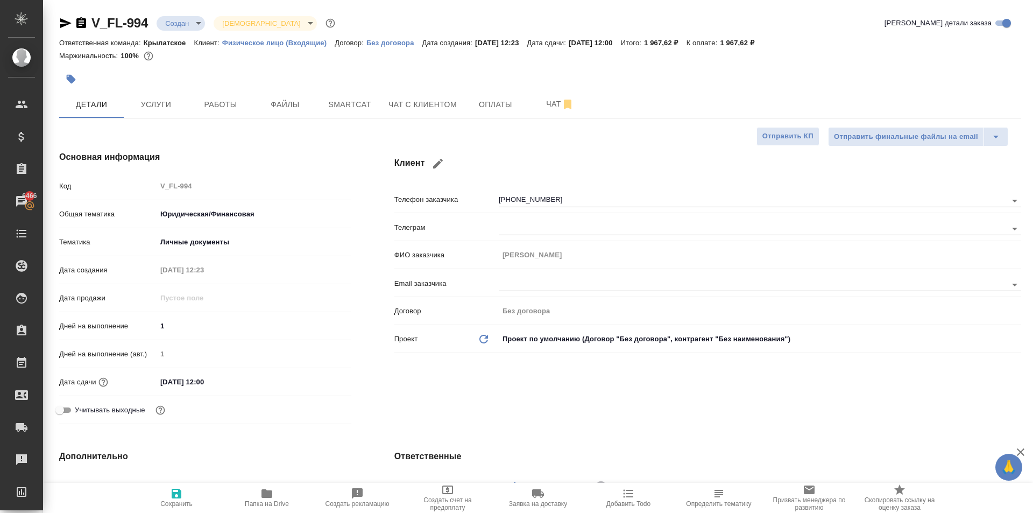
type textarea "x"
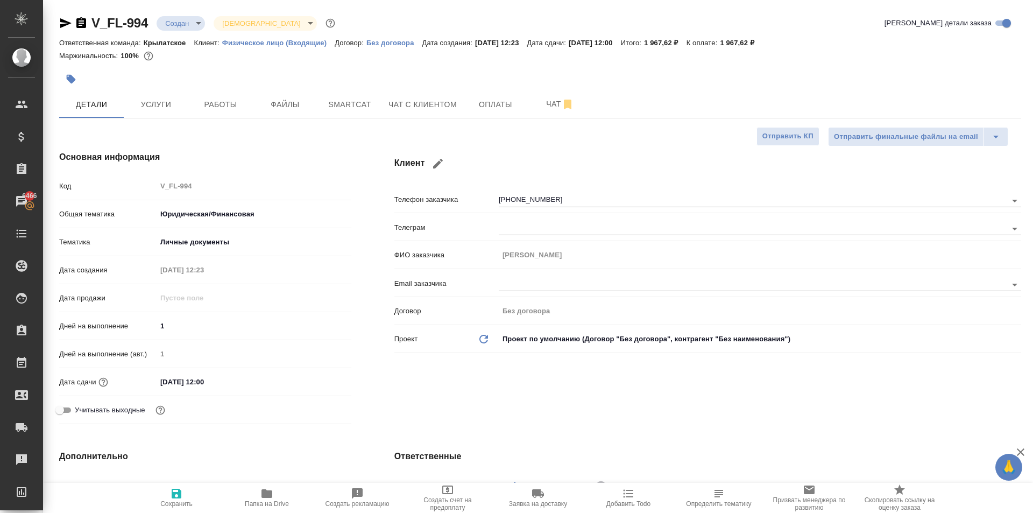
type textarea "x"
click at [544, 108] on span "Чат" at bounding box center [560, 103] width 52 height 13
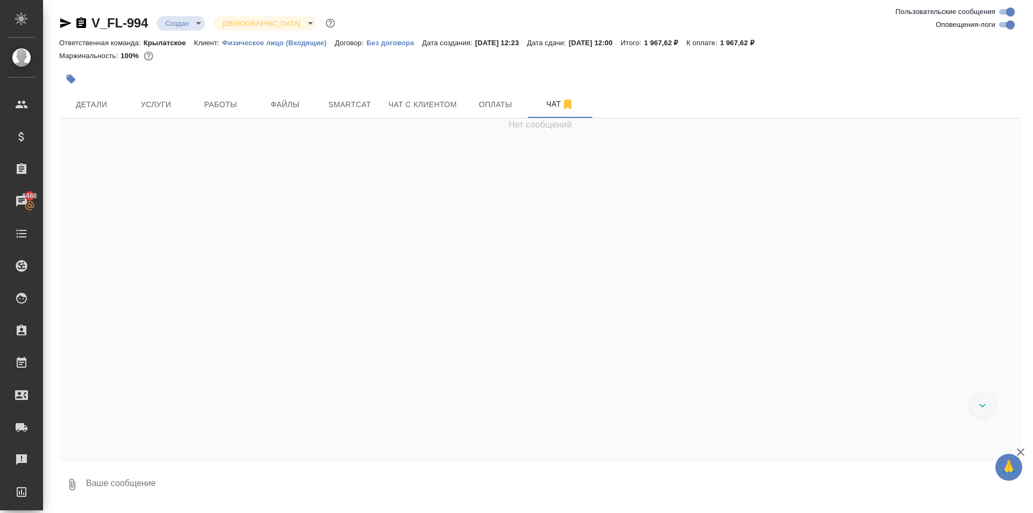
scroll to position [116, 0]
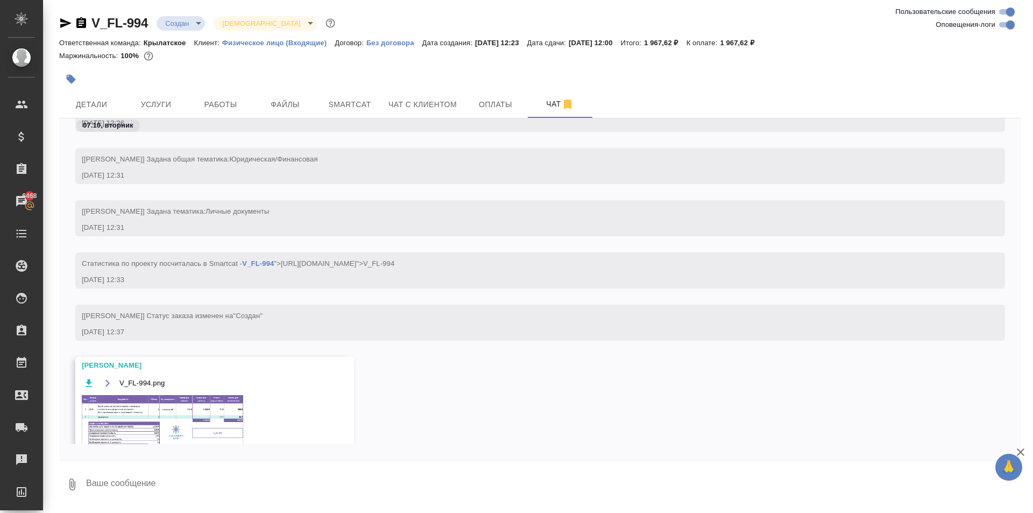
click at [176, 403] on img at bounding box center [162, 421] width 161 height 52
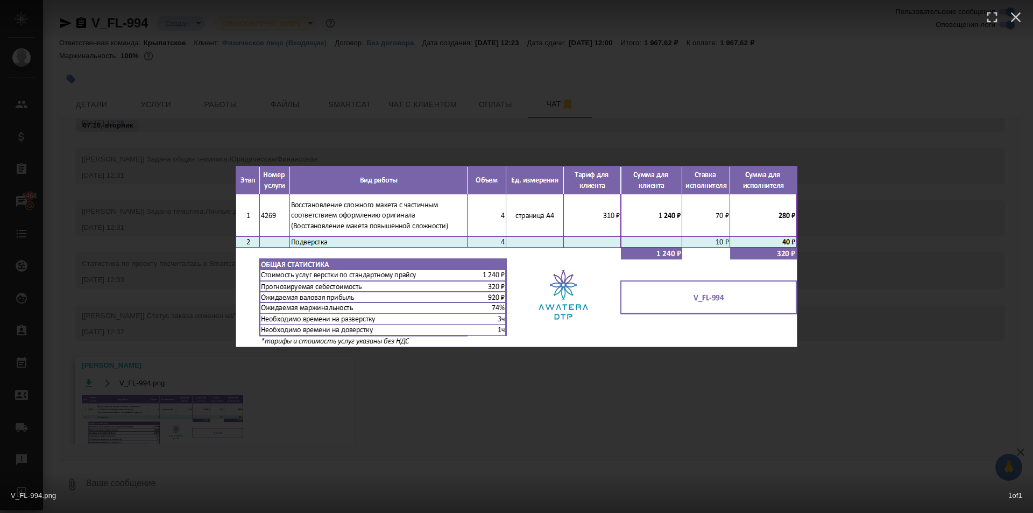
drag, startPoint x: 601, startPoint y: 363, endPoint x: 572, endPoint y: 335, distance: 40.3
click at [572, 335] on div "V_FL-994.png 1 of 1" at bounding box center [516, 256] width 1033 height 513
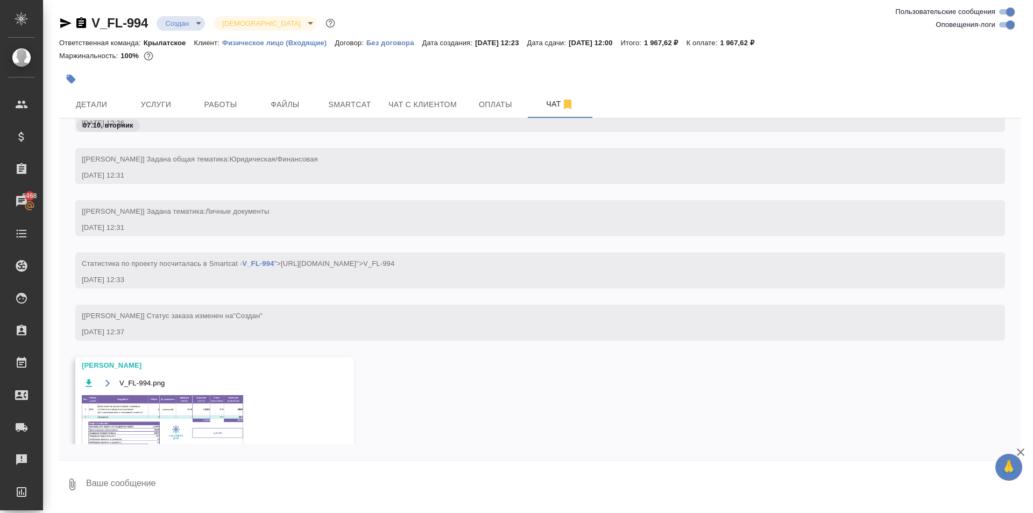
click at [165, 106] on div "V_FL-994.png 1 of 1" at bounding box center [517, 278] width 930 height 462
click at [165, 106] on span "Услуги" at bounding box center [156, 104] width 52 height 13
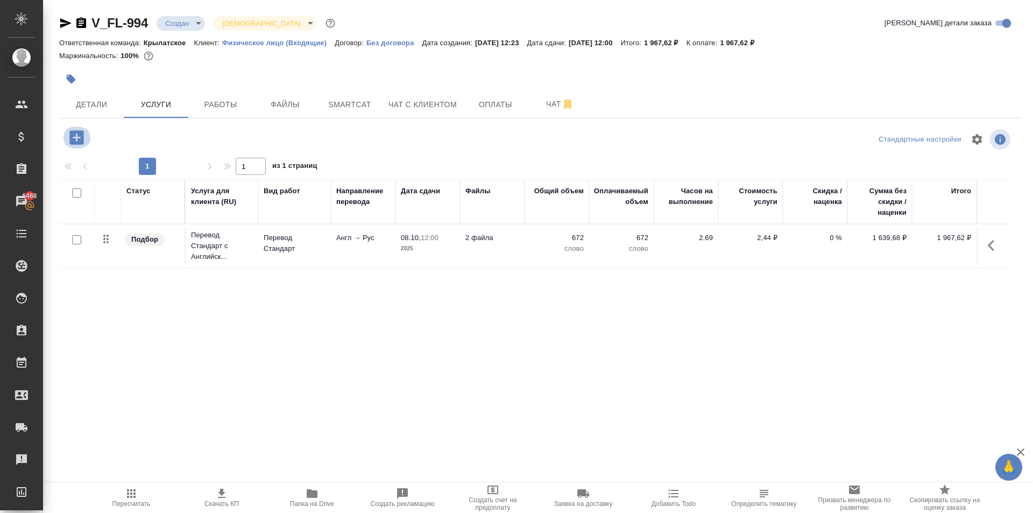
click at [81, 139] on icon "button" at bounding box center [76, 137] width 14 height 14
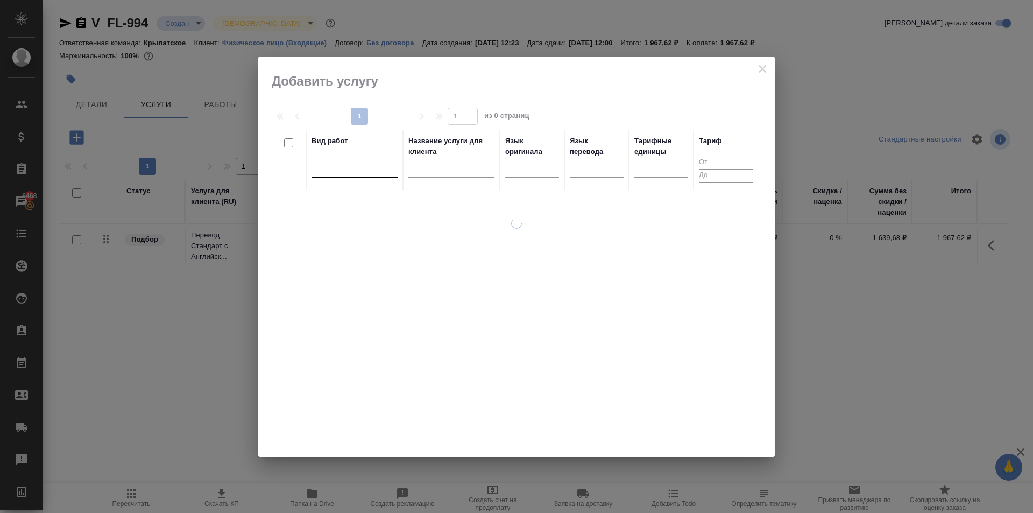
click at [348, 162] on div at bounding box center [354, 167] width 86 height 16
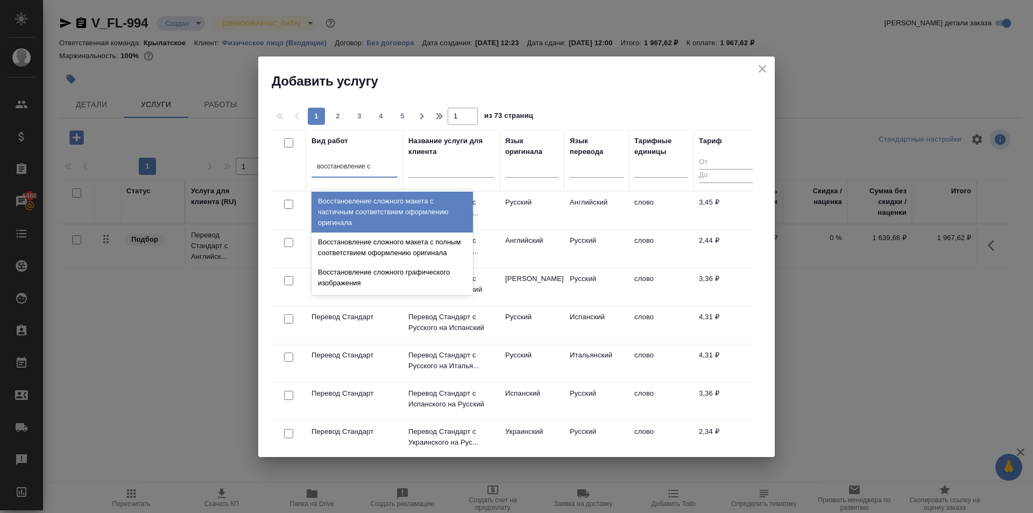
type input "восстановление сл"
click at [438, 197] on div "Восстановление сложного макета с частичным соответствием оформлению оригинала" at bounding box center [391, 212] width 161 height 41
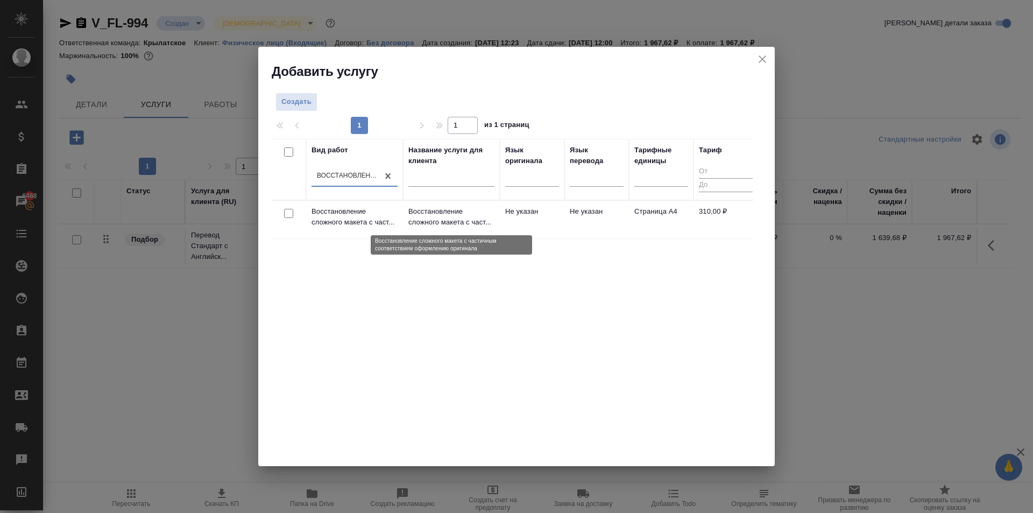
drag, startPoint x: 446, startPoint y: 200, endPoint x: 473, endPoint y: 215, distance: 31.3
click at [473, 215] on p "Восстановление сложного макета с част..." at bounding box center [451, 217] width 86 height 22
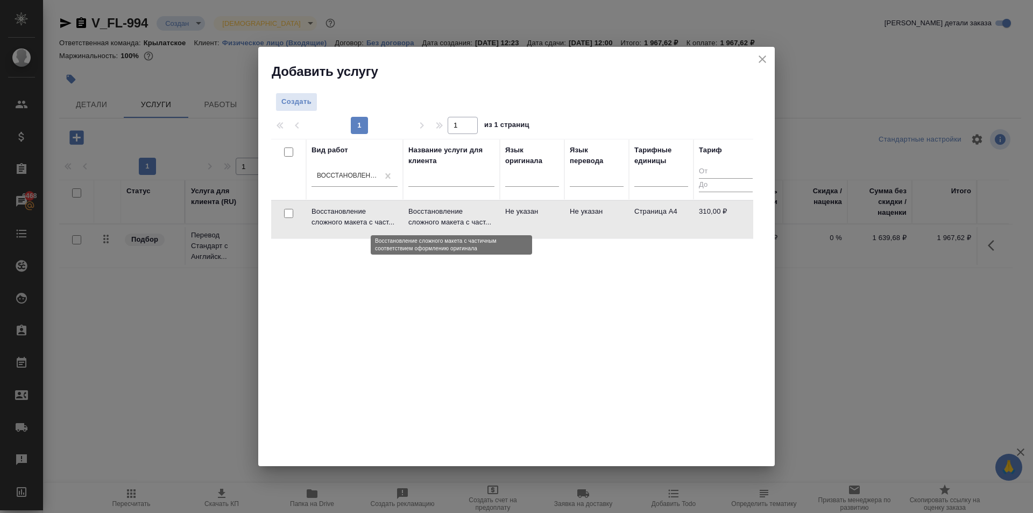
click at [473, 215] on p "Восстановление сложного макета с част..." at bounding box center [451, 217] width 86 height 22
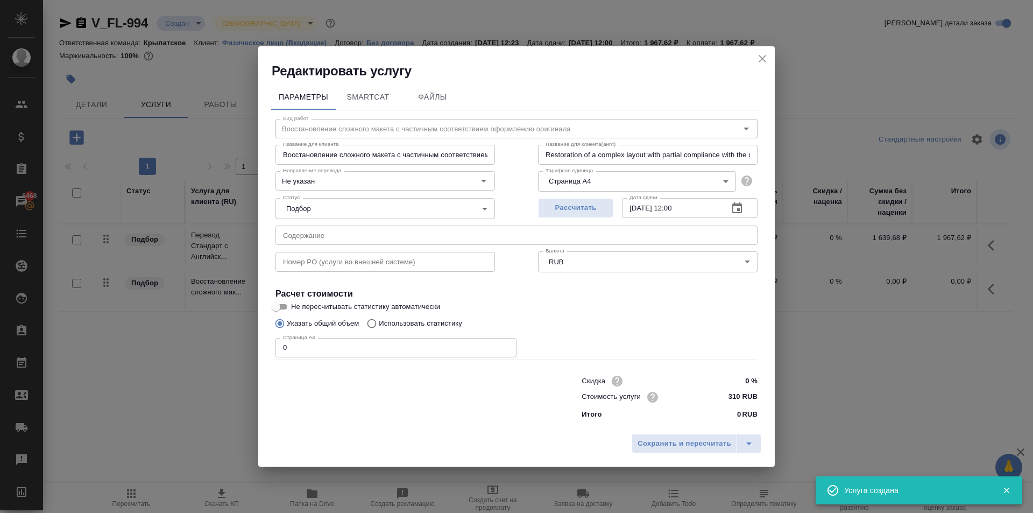
drag, startPoint x: 313, startPoint y: 348, endPoint x: 267, endPoint y: 346, distance: 45.2
click at [267, 346] on div "Параметры SmartCat Файлы Вид работ Восстановление сложного макета с частичным с…" at bounding box center [516, 254] width 516 height 349
type input "2"
click at [727, 445] on span "Сохранить и пересчитать" at bounding box center [684, 443] width 94 height 12
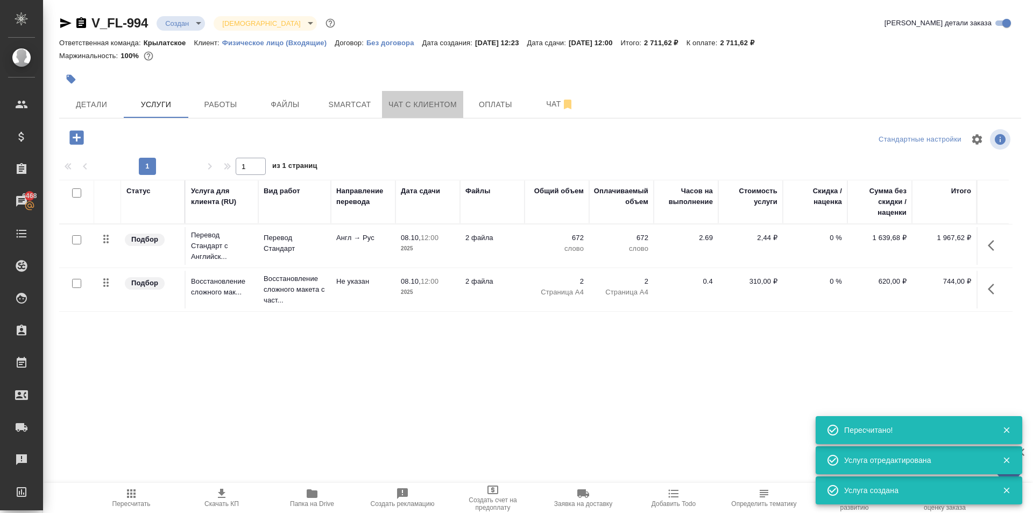
click at [437, 110] on span "Чат с клиентом" at bounding box center [422, 104] width 68 height 13
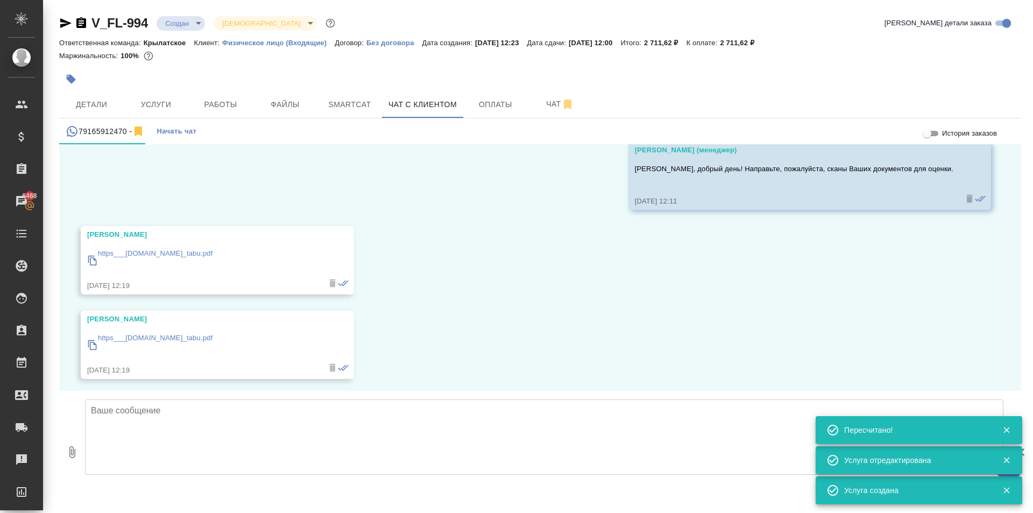
scroll to position [54, 0]
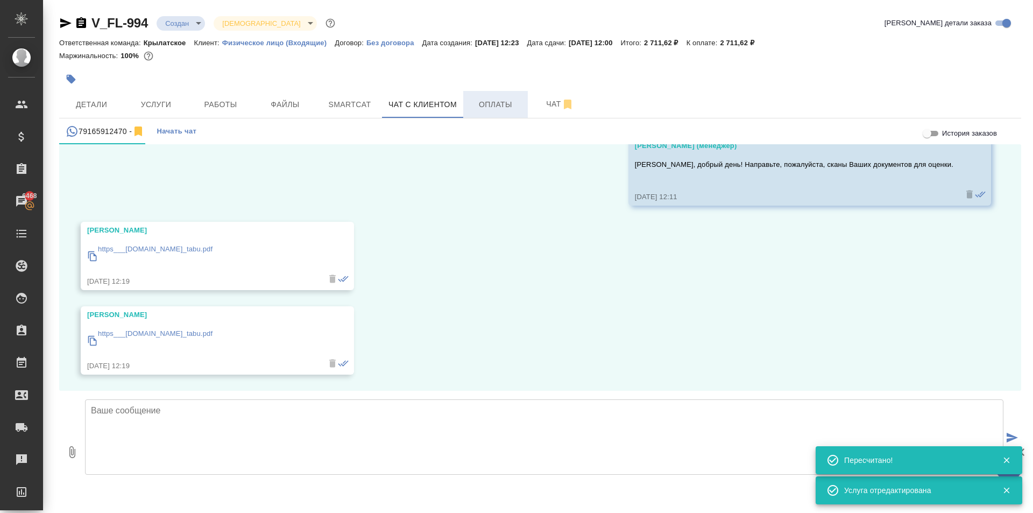
click at [501, 110] on span "Оплаты" at bounding box center [496, 104] width 52 height 13
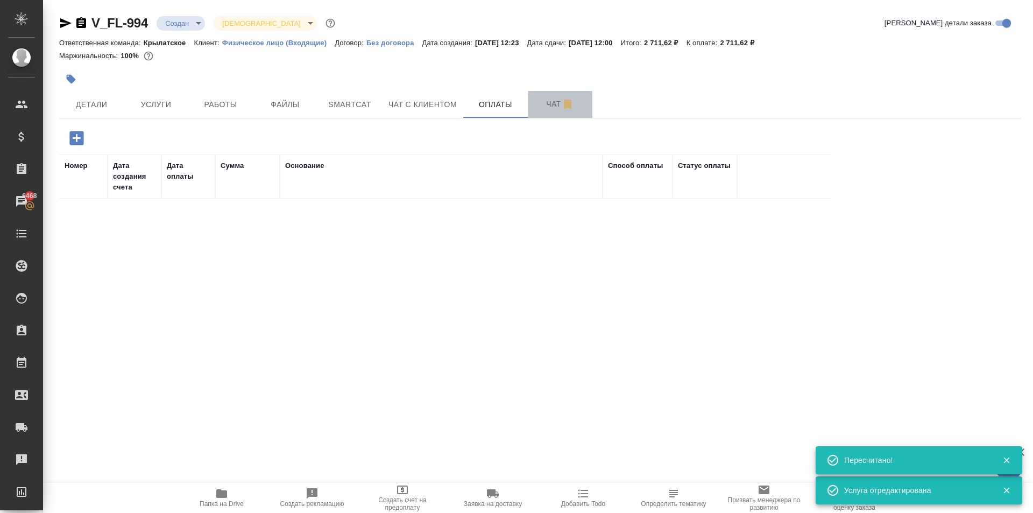
click at [559, 107] on span "Чат" at bounding box center [560, 103] width 52 height 13
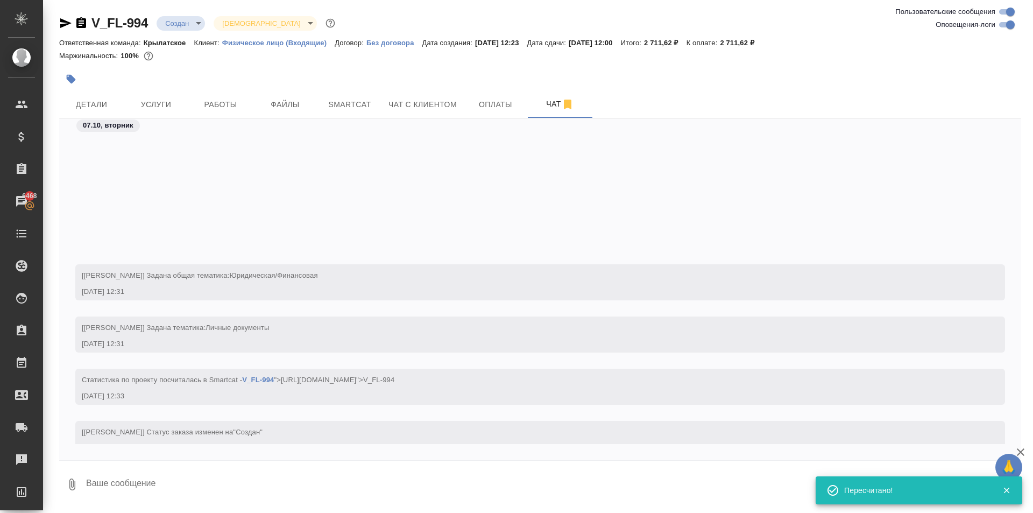
scroll to position [168, 0]
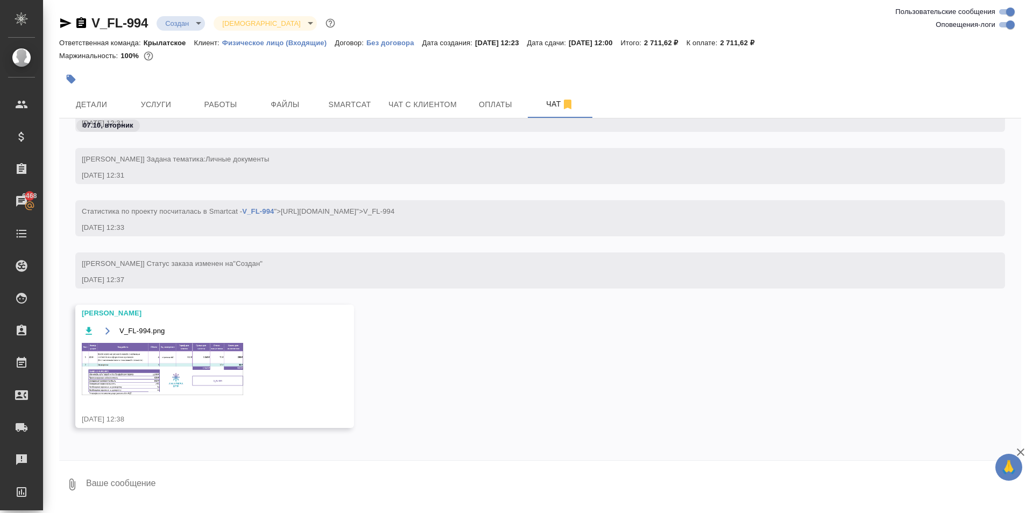
click at [231, 344] on img at bounding box center [162, 369] width 161 height 52
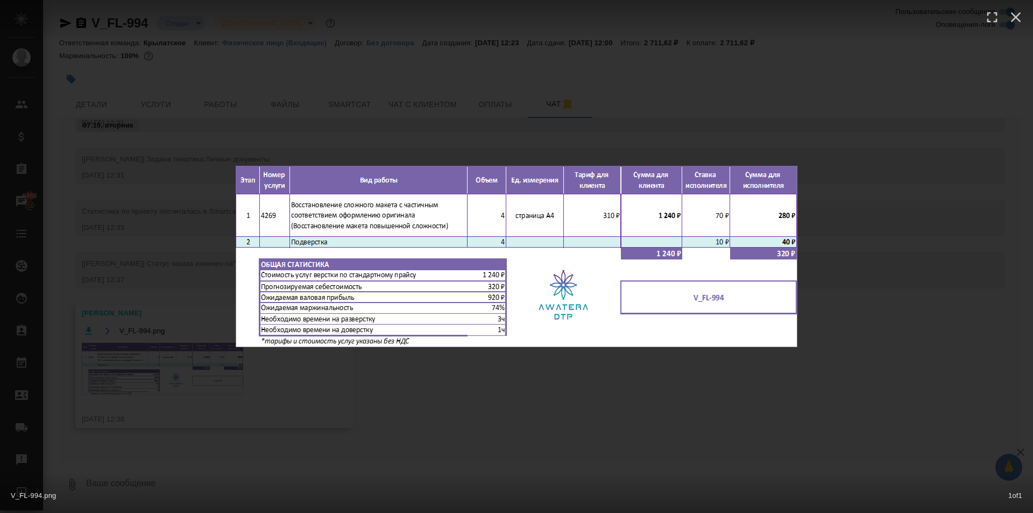
click at [546, 385] on div "V_FL-994.png 1 of 1" at bounding box center [516, 256] width 1033 height 513
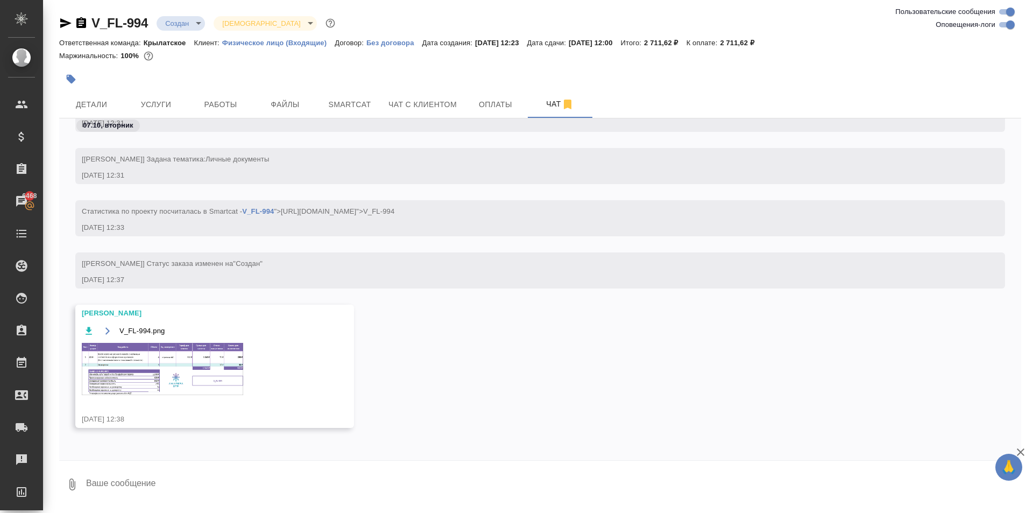
click at [203, 367] on img at bounding box center [162, 369] width 161 height 52
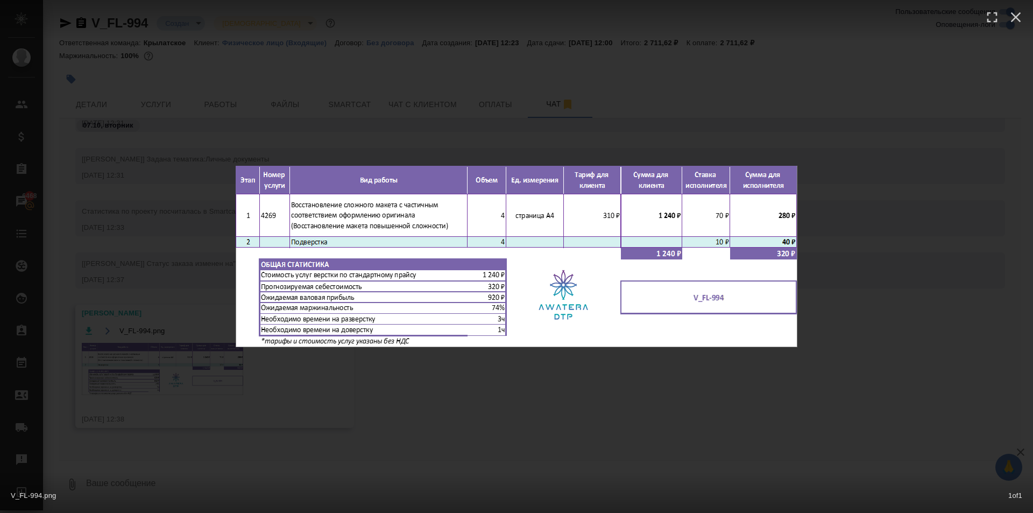
drag, startPoint x: 630, startPoint y: 414, endPoint x: 563, endPoint y: 365, distance: 83.2
click at [629, 413] on div "V_FL-994.png 1 of 1" at bounding box center [516, 256] width 1033 height 513
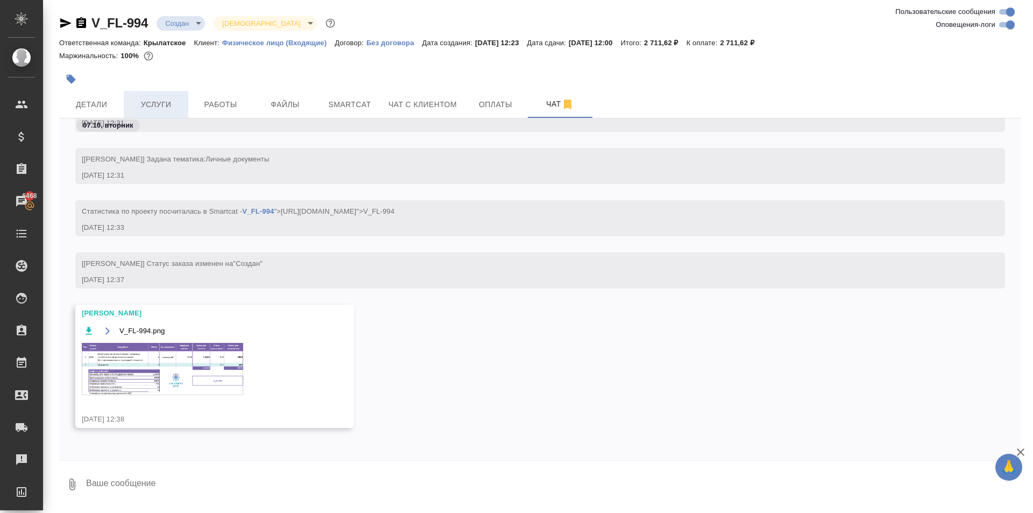
click at [179, 110] on span "Услуги" at bounding box center [156, 104] width 52 height 13
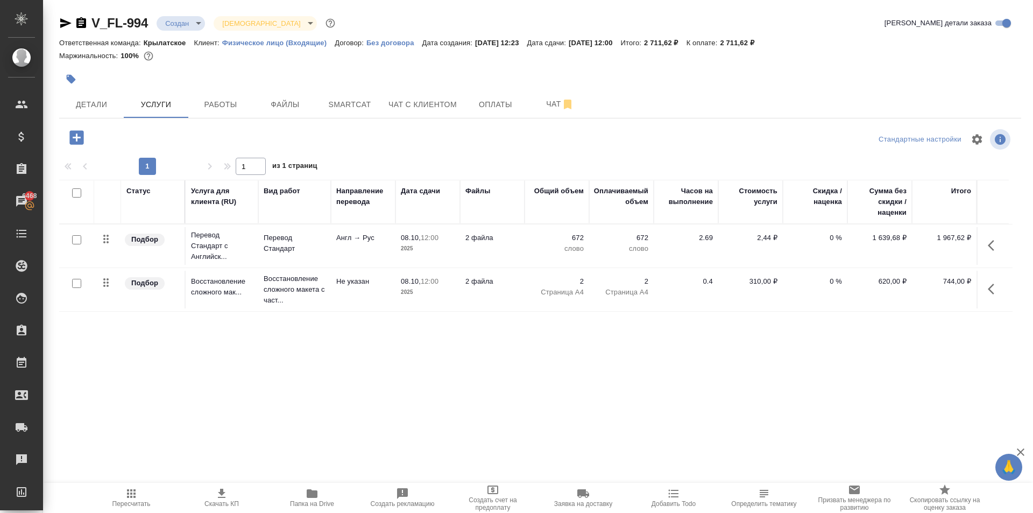
drag, startPoint x: 992, startPoint y: 288, endPoint x: 985, endPoint y: 290, distance: 7.3
click at [991, 289] on icon "button" at bounding box center [994, 288] width 13 height 13
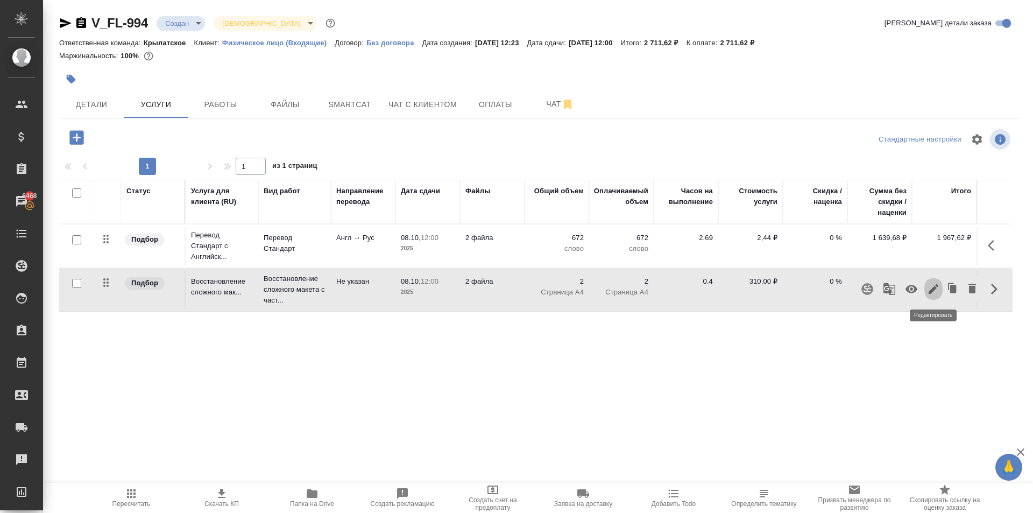
click at [930, 286] on icon "button" at bounding box center [933, 288] width 13 height 13
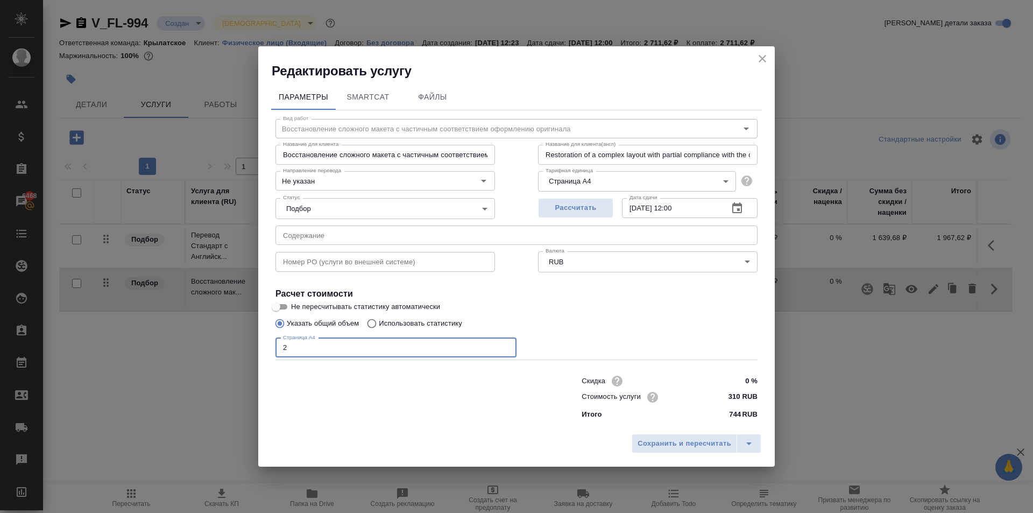
drag, startPoint x: 323, startPoint y: 349, endPoint x: 181, endPoint y: 355, distance: 141.6
click at [181, 355] on div "Редактировать услугу Параметры SmartCat Файлы Вид работ Восстановление сложного…" at bounding box center [516, 256] width 1033 height 513
type input "4"
click at [739, 395] on input "310 RUB" at bounding box center [737, 397] width 39 height 16
click at [733, 394] on input "310 RUB" at bounding box center [737, 397] width 39 height 16
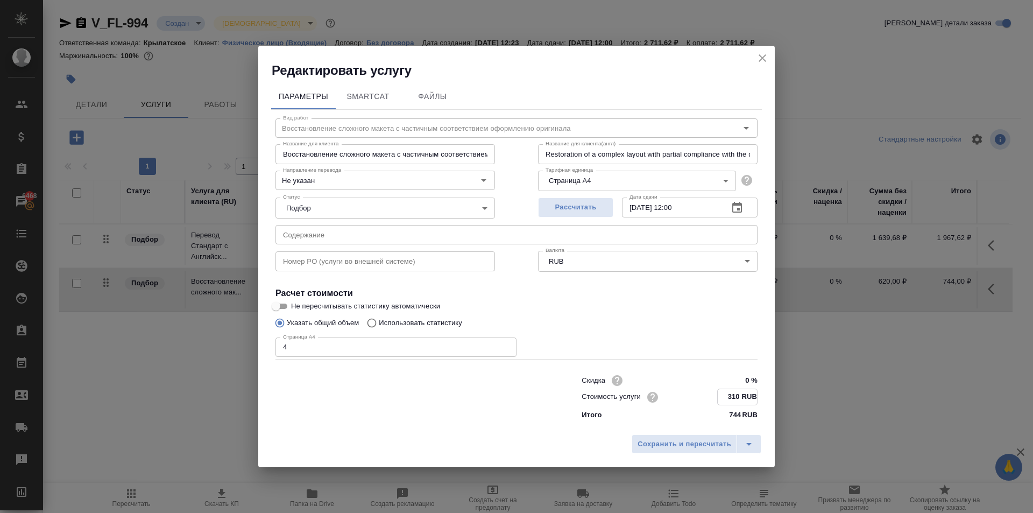
click at [733, 394] on input "310 RUB" at bounding box center [737, 397] width 39 height 16
type input "200 RUB"
click at [699, 454] on div "Сохранить и пересчитать" at bounding box center [516, 448] width 516 height 38
click at [693, 447] on span "Сохранить и пересчитать" at bounding box center [684, 443] width 94 height 12
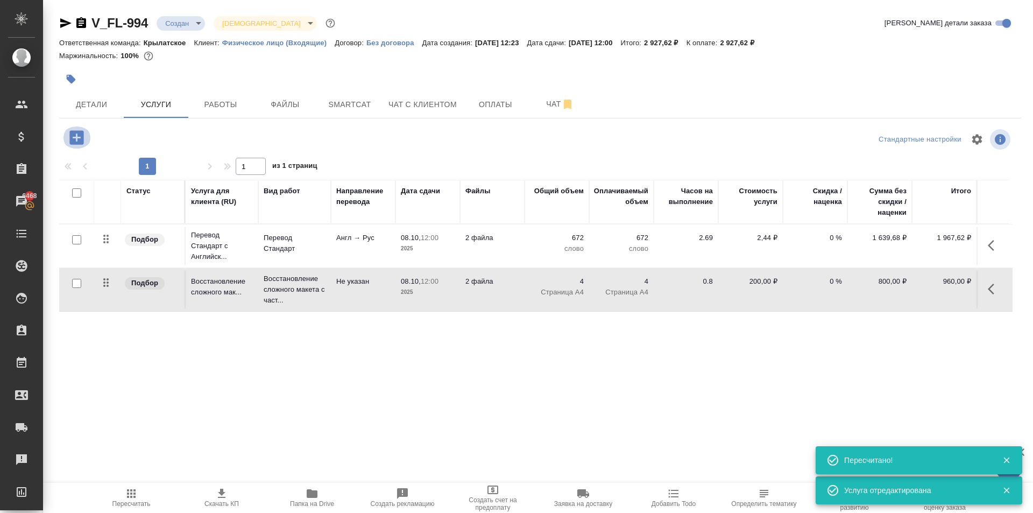
click at [80, 138] on icon "button" at bounding box center [76, 137] width 14 height 14
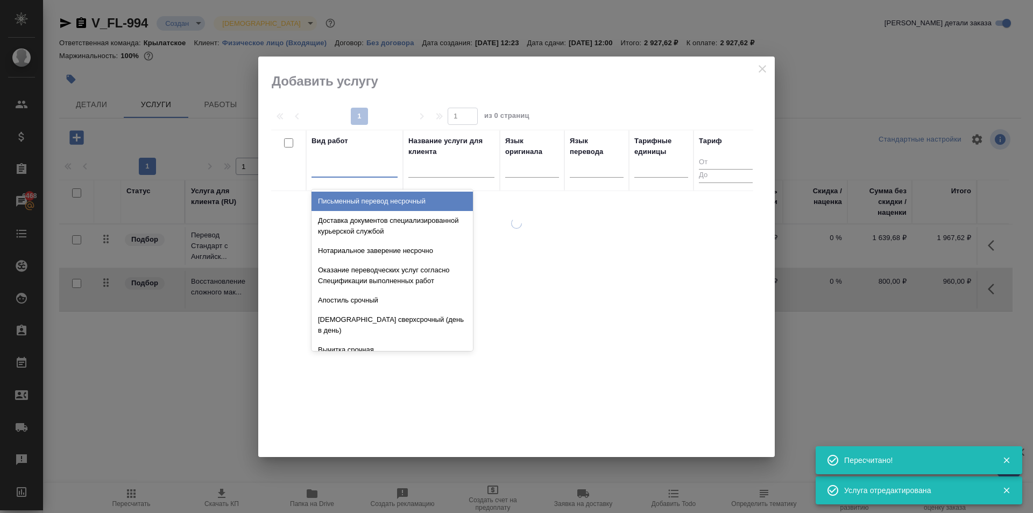
click at [343, 176] on div at bounding box center [354, 167] width 86 height 20
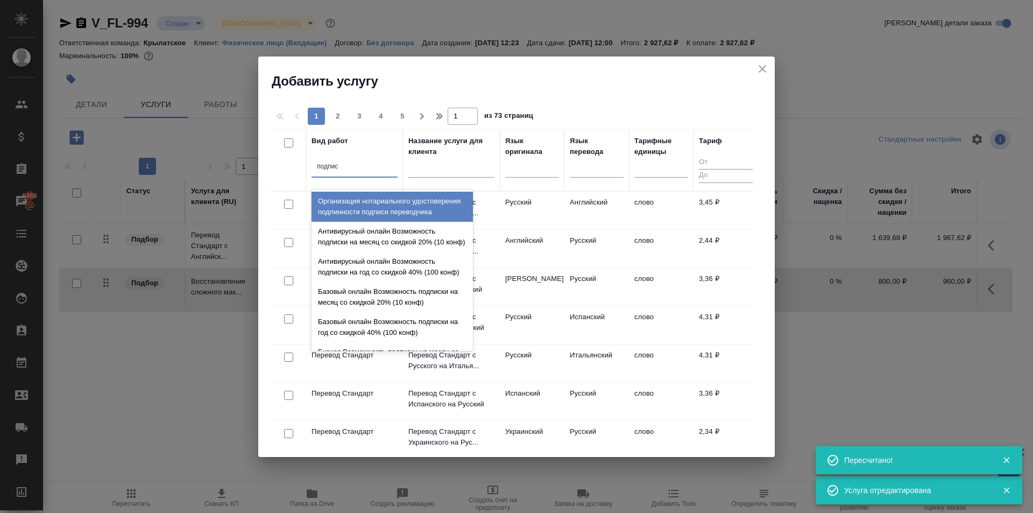
type input "подписи"
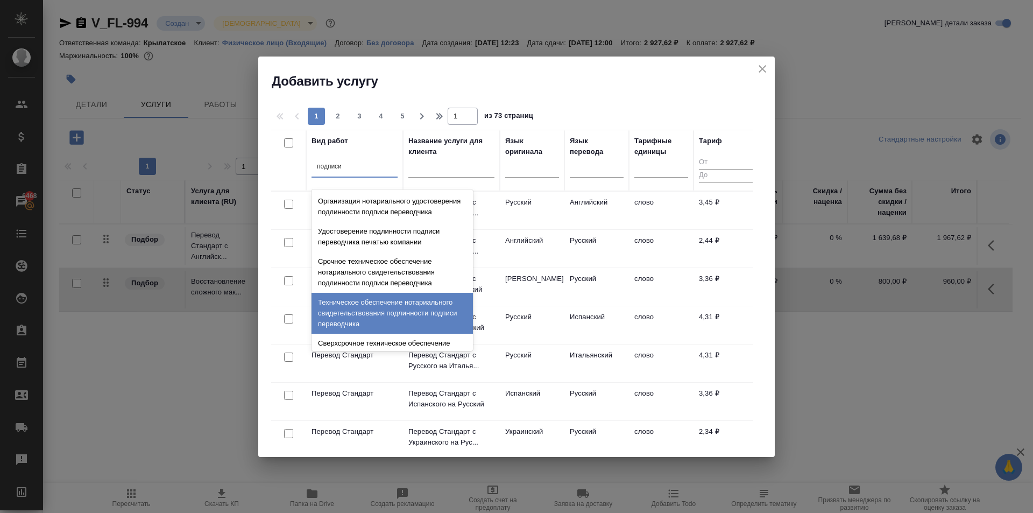
click at [372, 308] on div "Техническое обеспечение нотариального свидетельствования подлинности подписи пе…" at bounding box center [391, 313] width 161 height 41
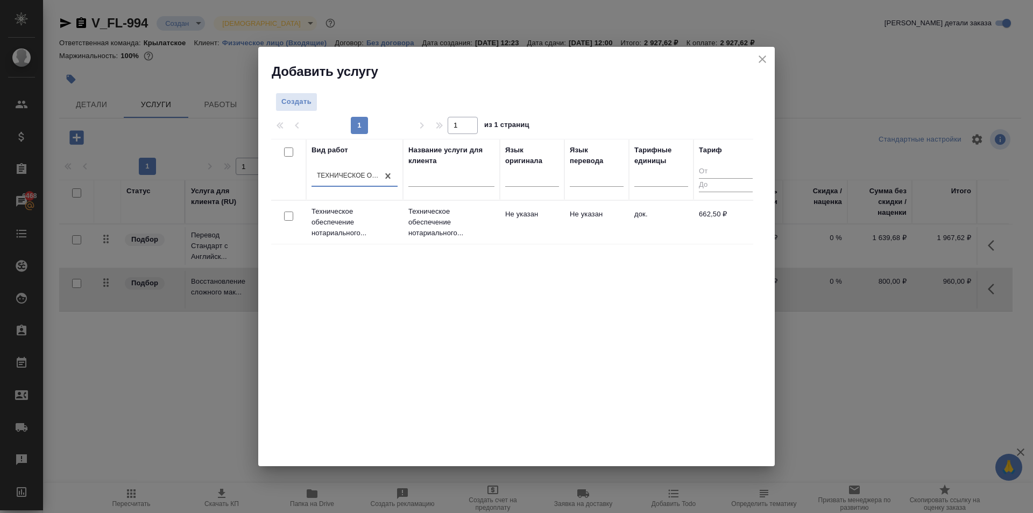
click at [413, 235] on p "Техническое обеспечение нотариального..." at bounding box center [451, 222] width 86 height 32
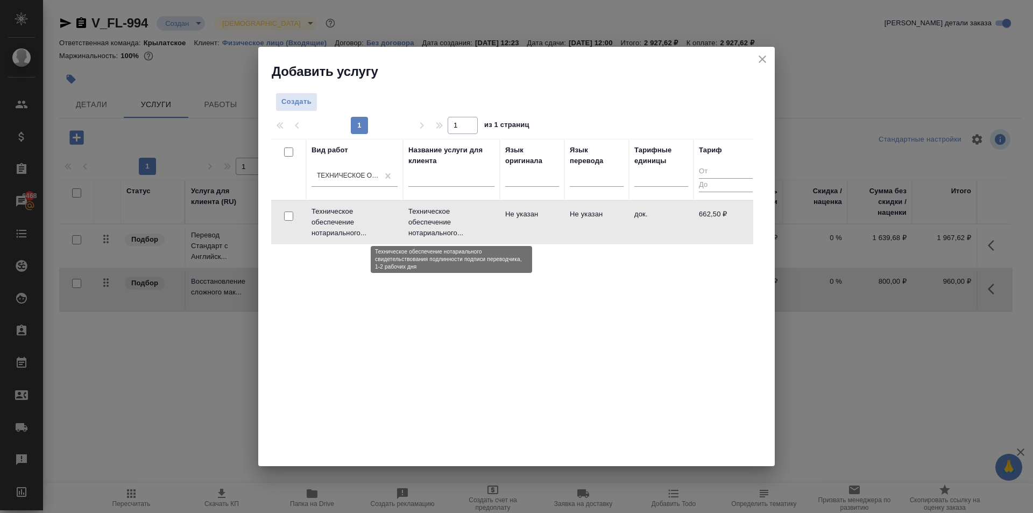
click at [413, 235] on p "Техническое обеспечение нотариального..." at bounding box center [451, 222] width 86 height 32
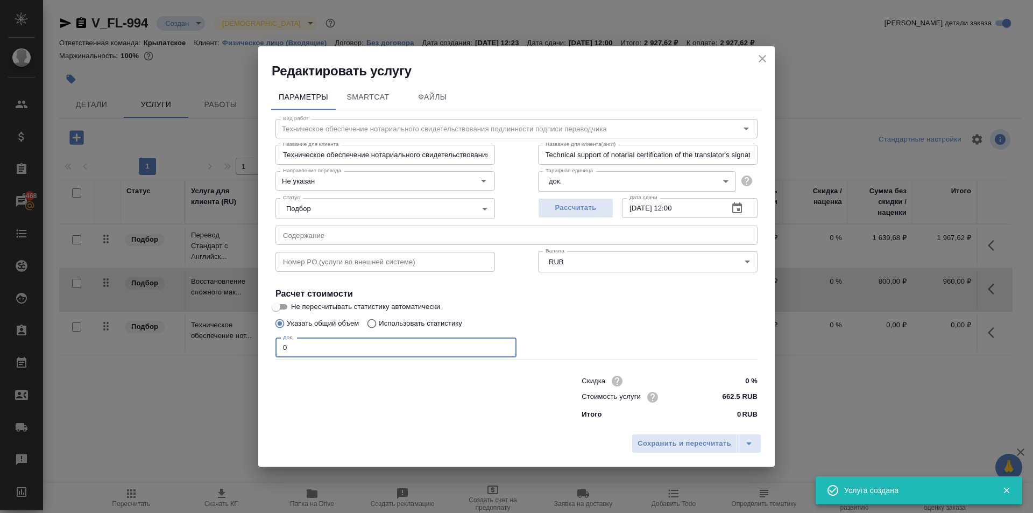
drag, startPoint x: 316, startPoint y: 351, endPoint x: 259, endPoint y: 346, distance: 57.2
click at [259, 346] on div "Параметры SmartCat Файлы Вид работ Техническое обеспечение нотариального свидет…" at bounding box center [516, 254] width 516 height 349
type input "2"
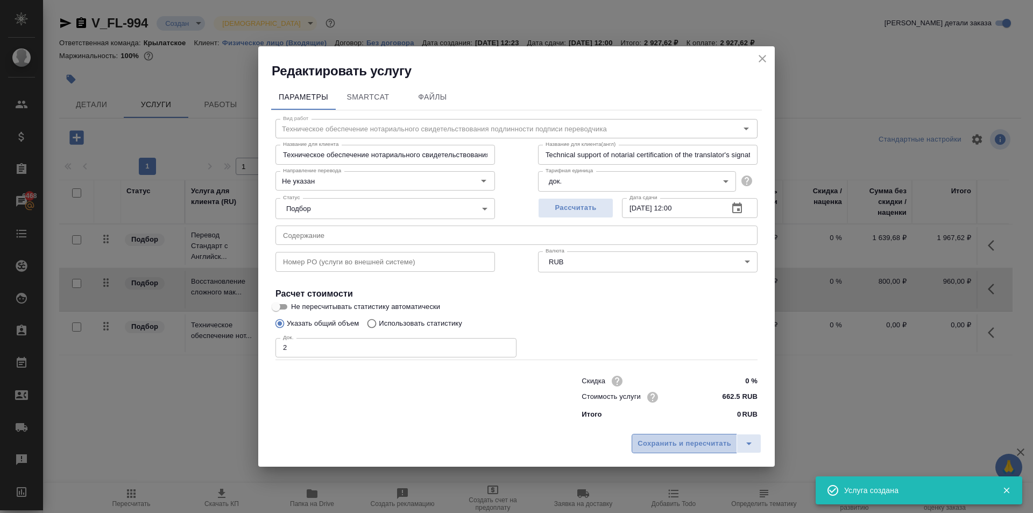
click at [644, 447] on span "Сохранить и пересчитать" at bounding box center [684, 443] width 94 height 12
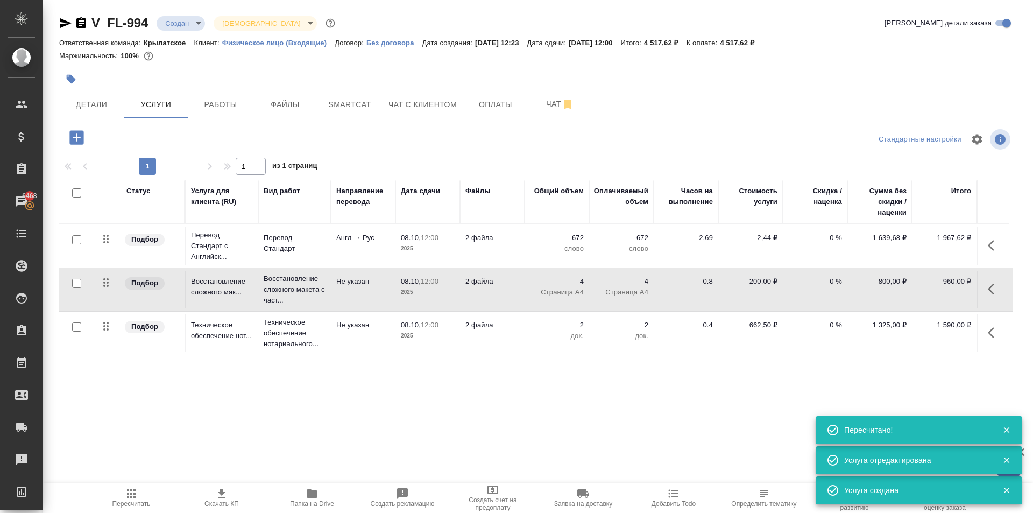
click at [140, 495] on span "Пересчитать" at bounding box center [131, 497] width 77 height 20
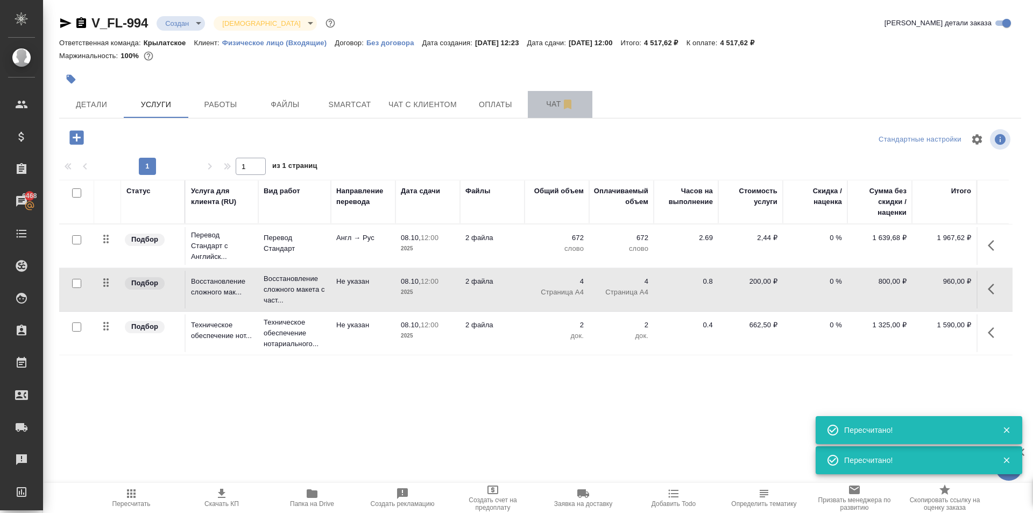
click at [553, 106] on span "Чат" at bounding box center [560, 103] width 52 height 13
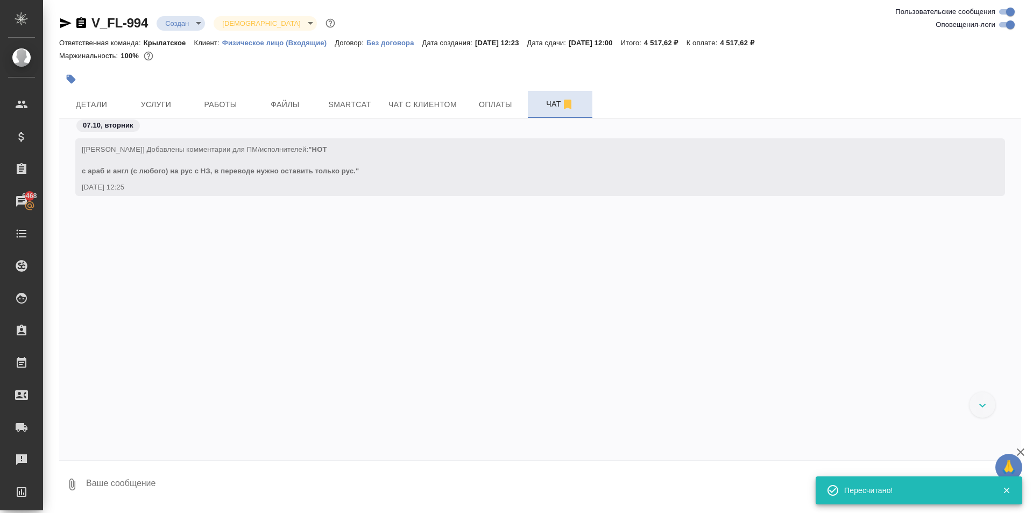
scroll to position [168, 0]
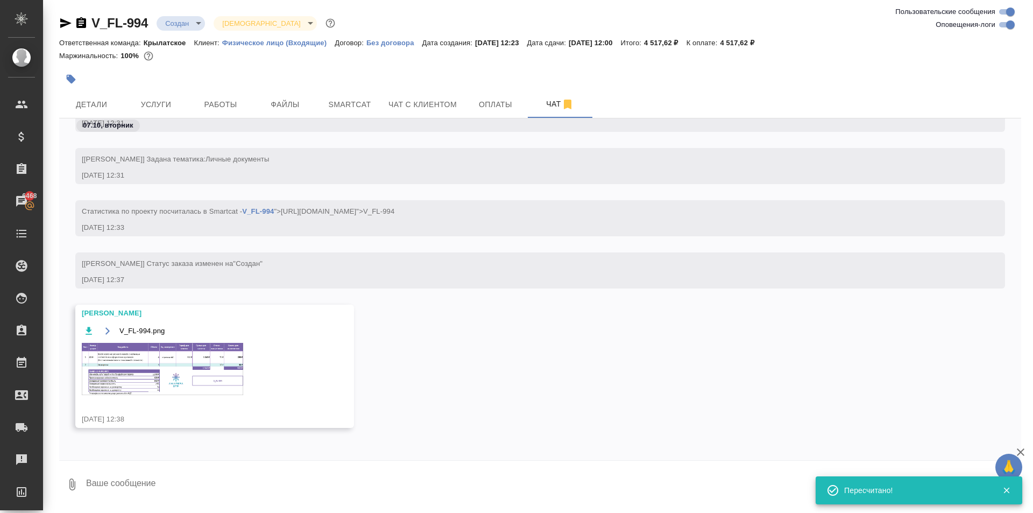
click at [245, 388] on div "V_FL-994.png" at bounding box center [199, 366] width 235 height 84
click at [226, 369] on img at bounding box center [162, 369] width 161 height 52
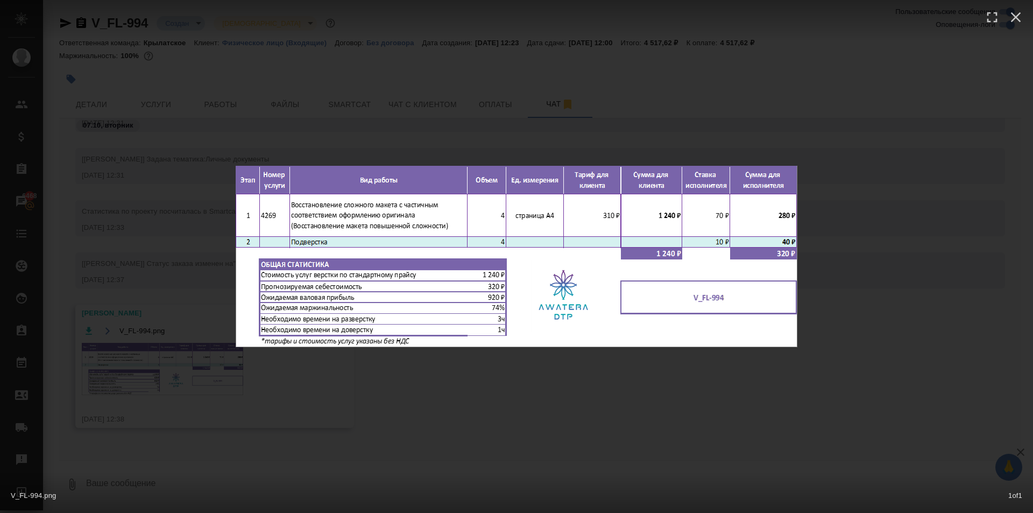
click at [672, 422] on div "V_FL-994.png 1 of 1" at bounding box center [516, 256] width 1033 height 513
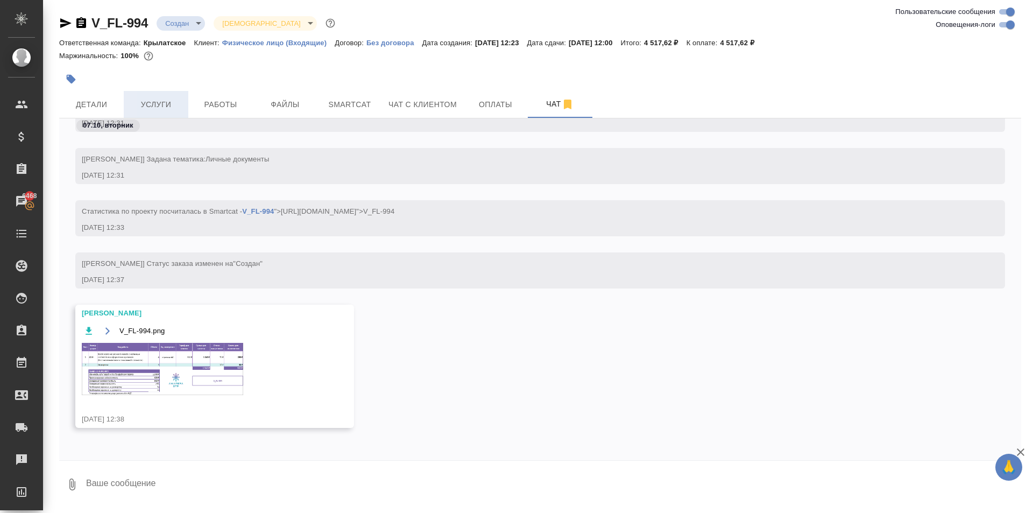
click at [168, 103] on span "Услуги" at bounding box center [156, 104] width 52 height 13
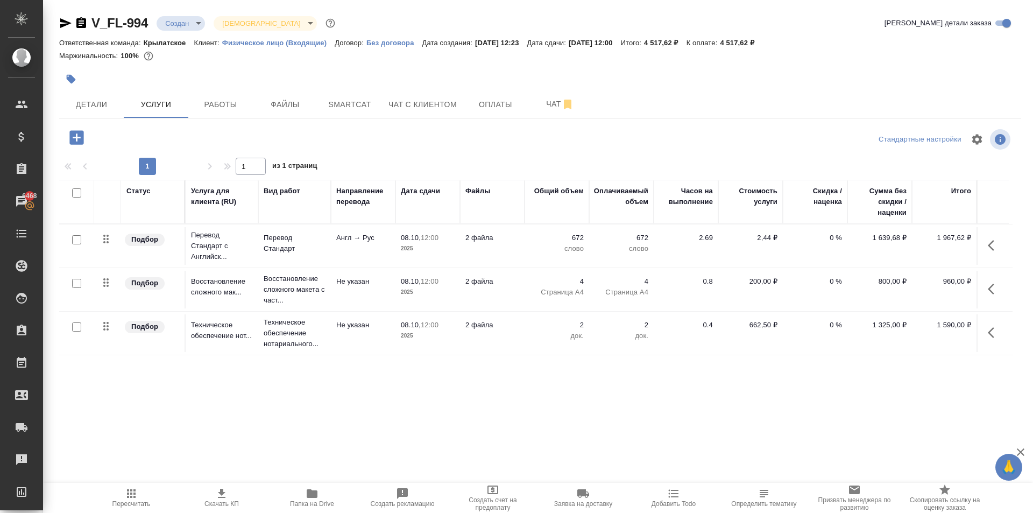
click at [131, 497] on icon "button" at bounding box center [131, 493] width 9 height 9
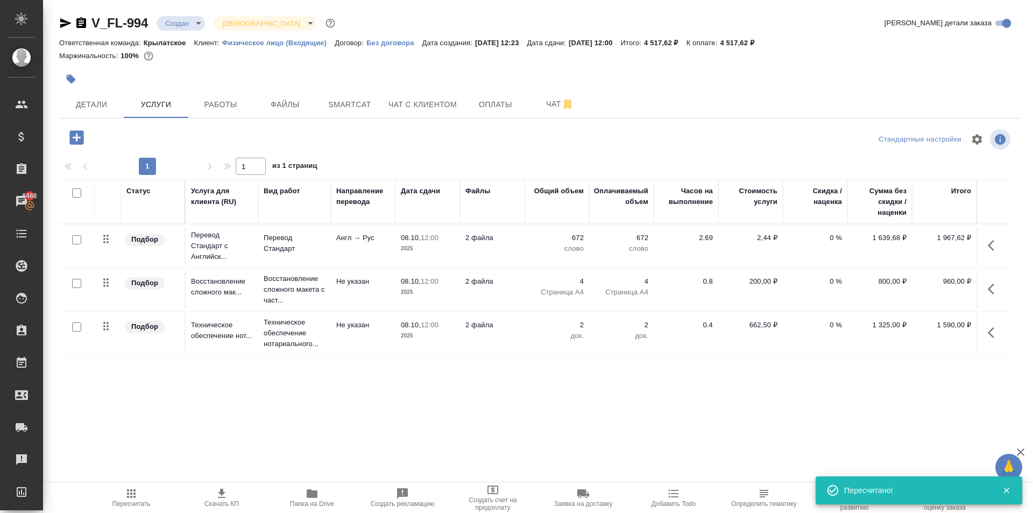
drag, startPoint x: 670, startPoint y: 60, endPoint x: 553, endPoint y: 92, distance: 121.6
click at [670, 60] on div "Маржинальность: 100%" at bounding box center [540, 56] width 962 height 14
click at [492, 105] on span "Оплаты" at bounding box center [496, 104] width 52 height 13
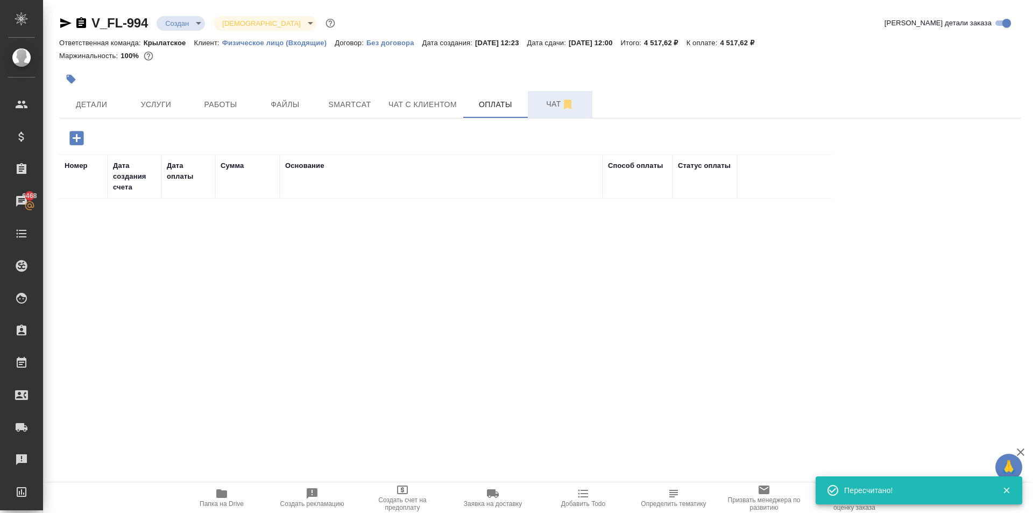
click at [543, 110] on span "Чат" at bounding box center [560, 103] width 52 height 13
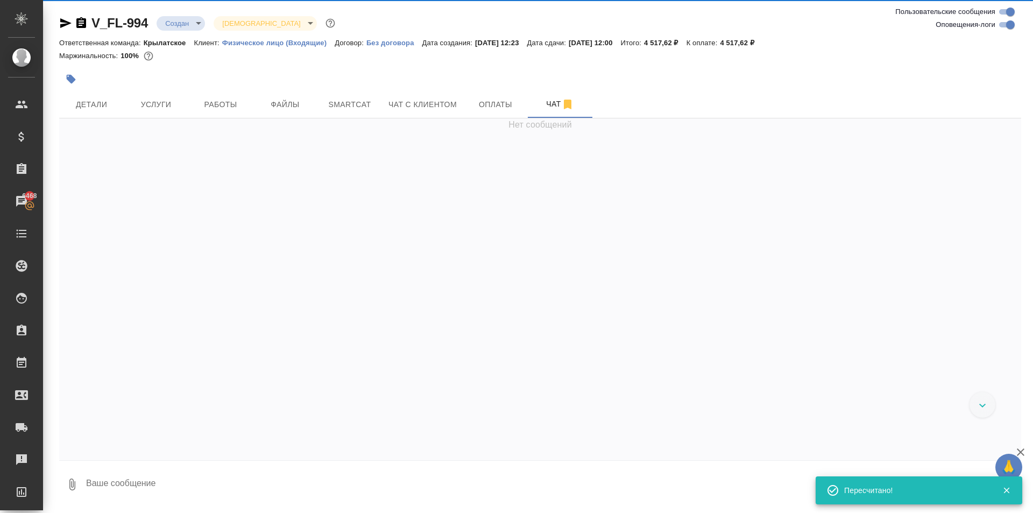
scroll to position [168, 0]
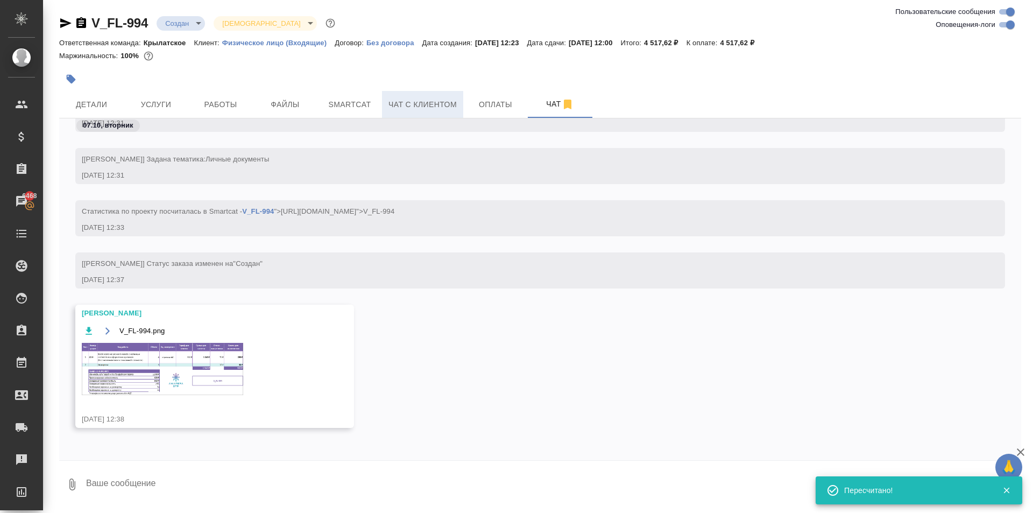
click at [444, 103] on span "Чат с клиентом" at bounding box center [422, 104] width 68 height 13
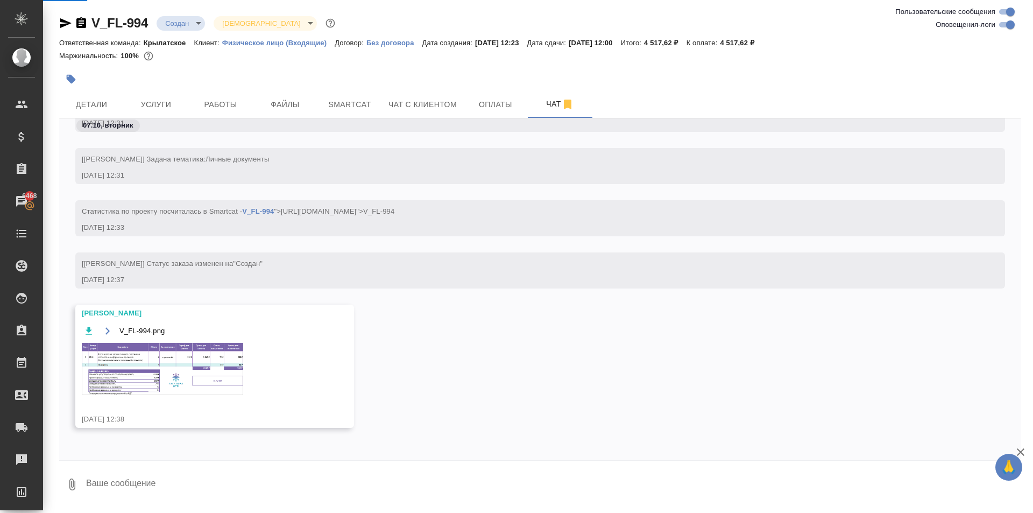
click at [123, 491] on textarea at bounding box center [553, 484] width 936 height 37
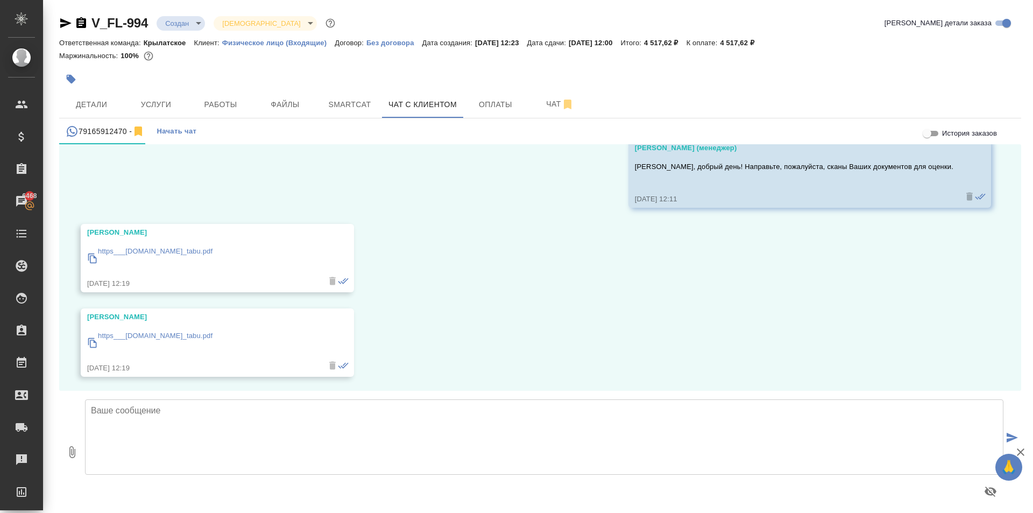
scroll to position [54, 0]
click at [168, 431] on textarea at bounding box center [544, 436] width 918 height 75
paste textarea "Направляем расчёт стоимости по Вашему запросу. Срок исполнения: 2 рабочих дня. …"
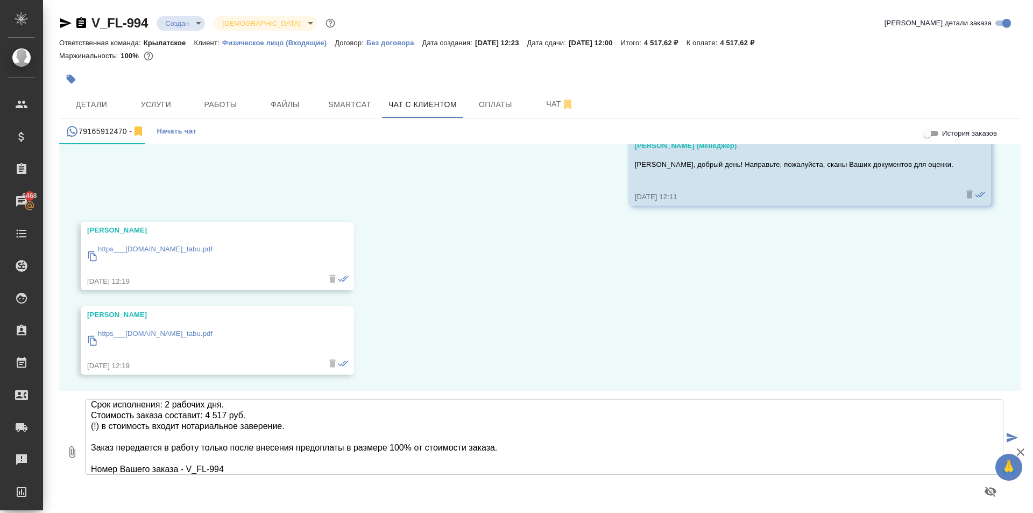
scroll to position [0, 0]
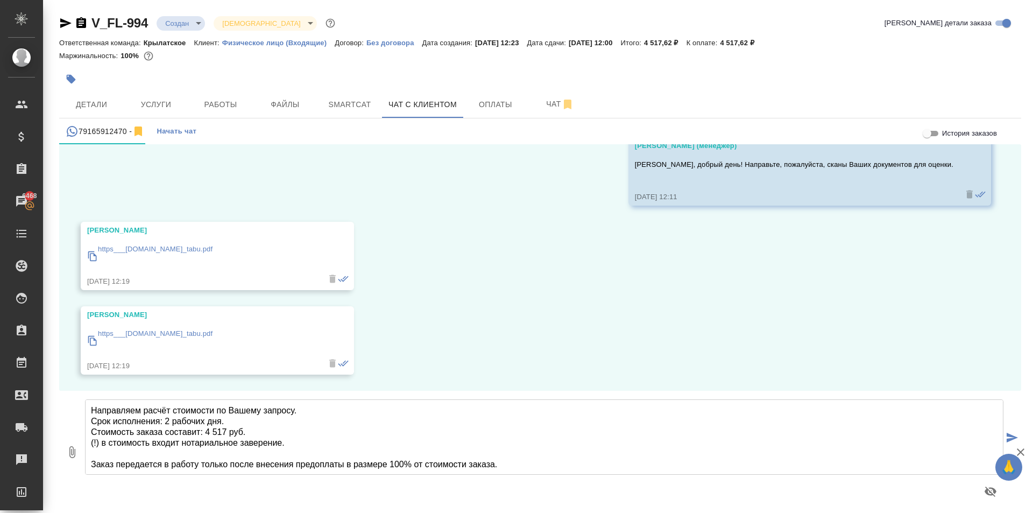
click at [311, 442] on textarea "Направляем расчёт стоимости по Вашему запросу. Срок исполнения: 2 рабочих дня. …" at bounding box center [544, 436] width 918 height 75
type textarea "Направляем расчёт стоимости по Вашему запросу. Срок исполнения: 2 рабочих дня. …"
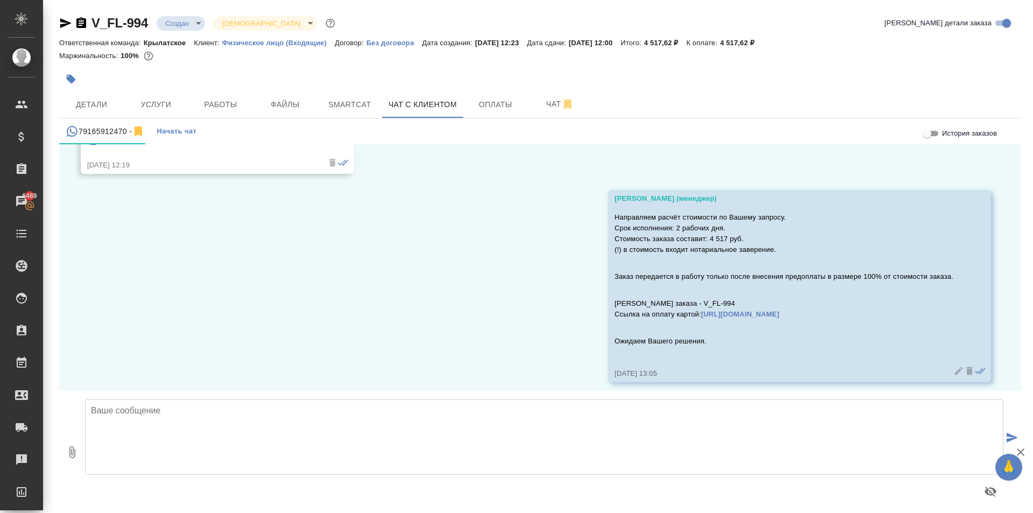
scroll to position [262, 0]
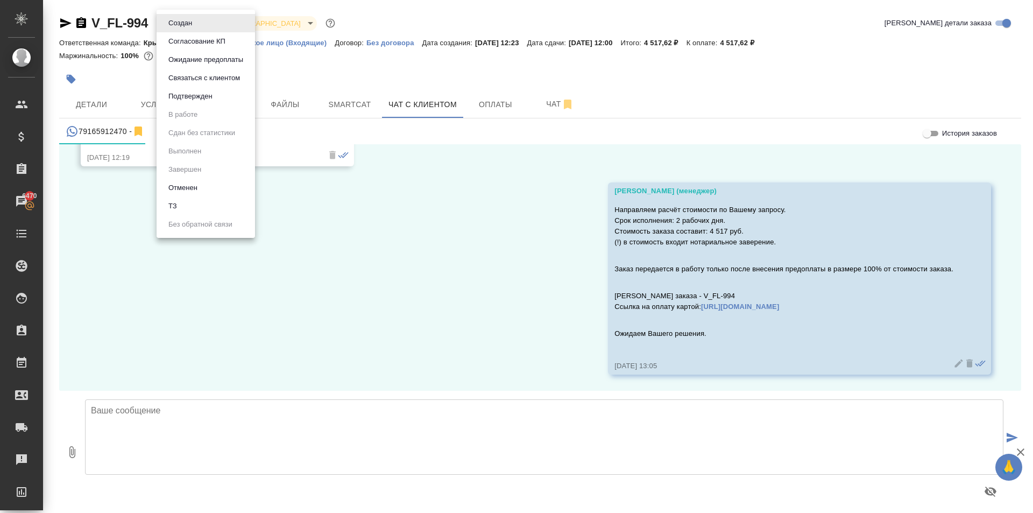
drag, startPoint x: 186, startPoint y: 26, endPoint x: 188, endPoint y: 58, distance: 31.8
click at [186, 27] on body "🙏 .cls-1 fill:#fff; AWATERA Kasymov Timur Клиенты Спецификации Заказы 6470 Чаты…" at bounding box center [516, 256] width 1033 height 513
click at [200, 66] on li "Ожидание предоплаты" at bounding box center [206, 60] width 98 height 18
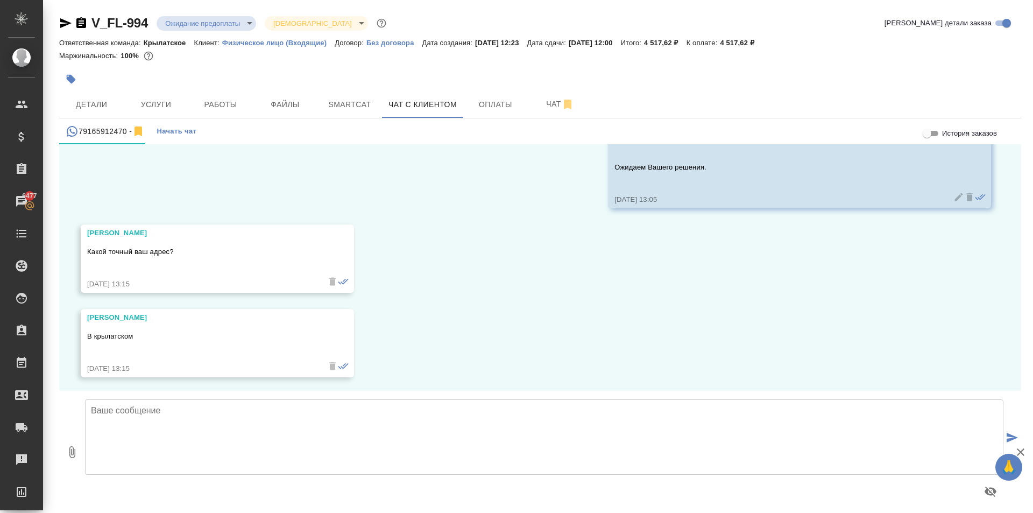
scroll to position [431, 0]
click at [300, 433] on textarea at bounding box center [544, 436] width 918 height 75
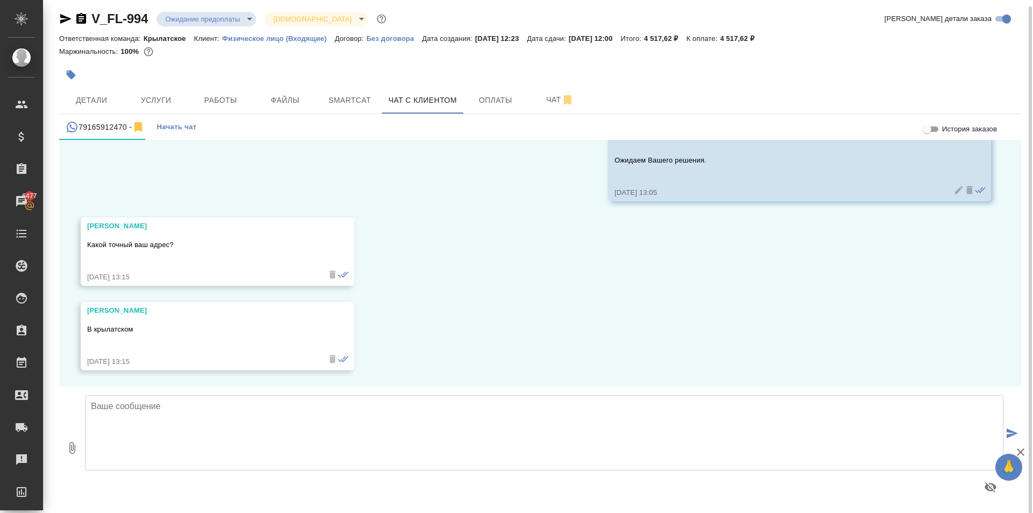
scroll to position [6, 0]
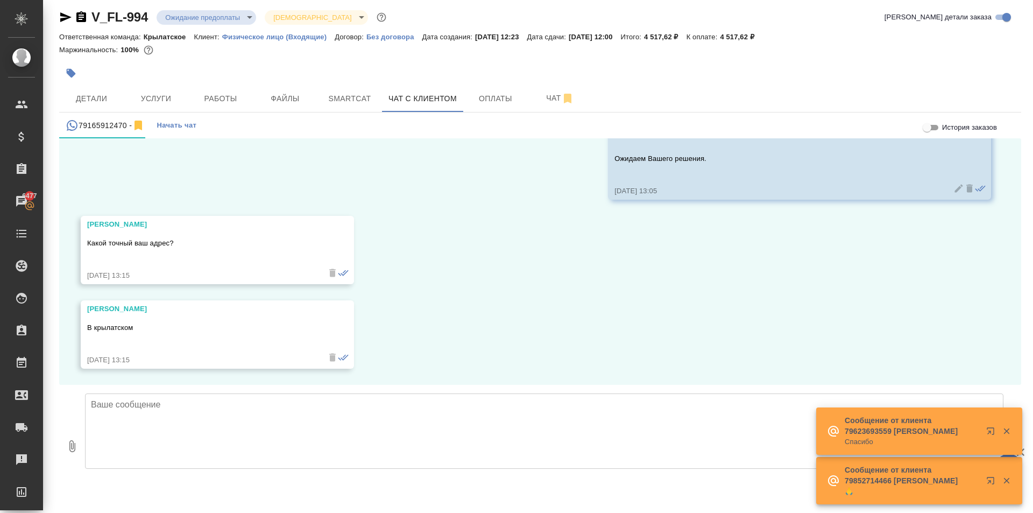
click at [193, 434] on textarea at bounding box center [544, 430] width 918 height 75
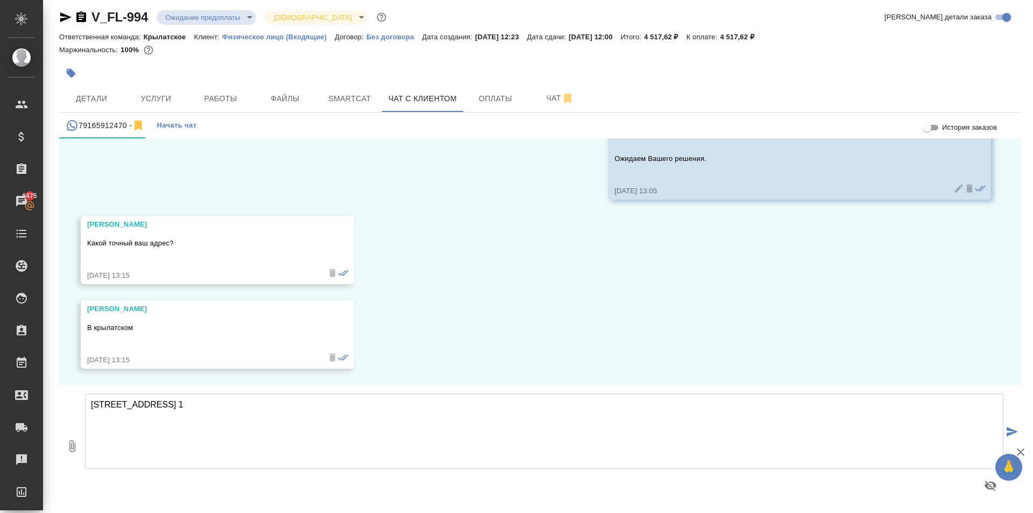
type textarea "Осенний бульвар, дом 5, корп. 1"
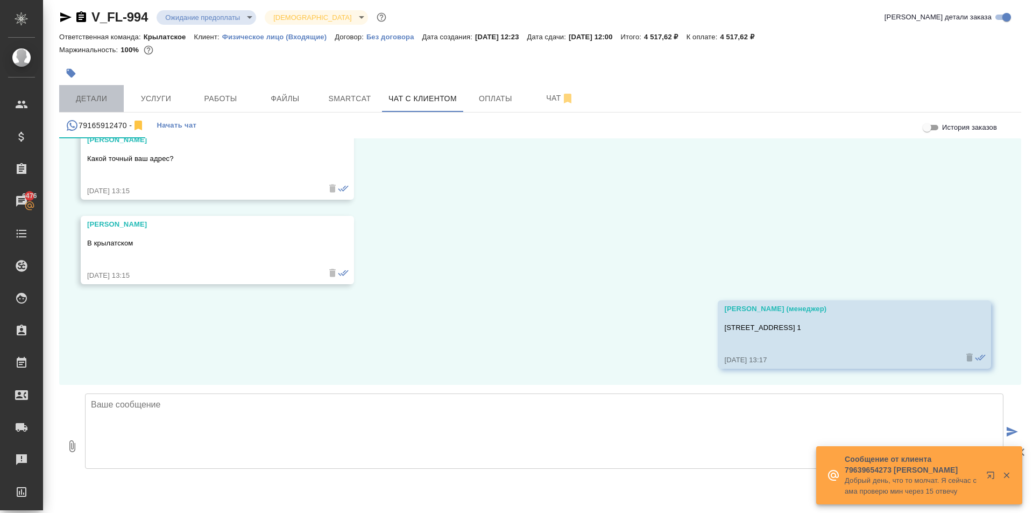
click at [108, 96] on span "Детали" at bounding box center [92, 98] width 52 height 13
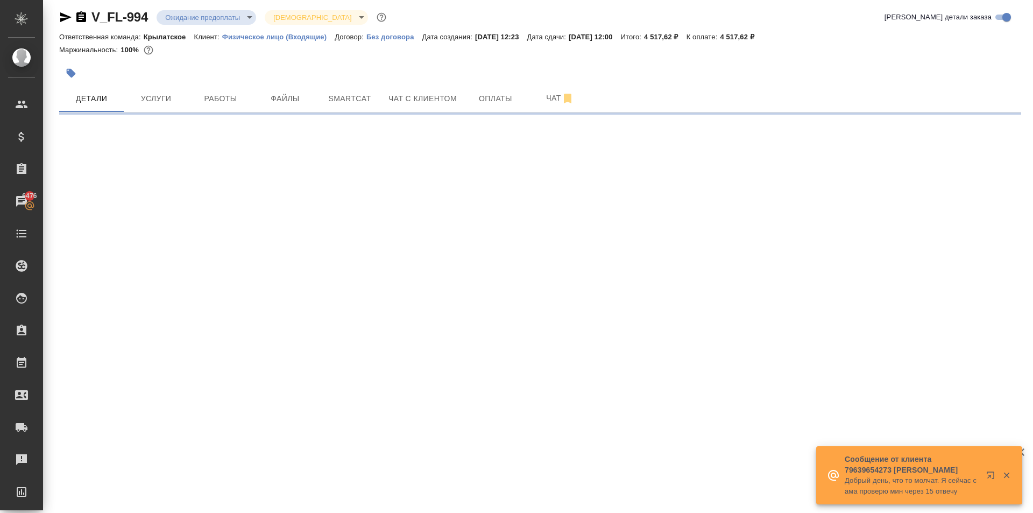
select select "RU"
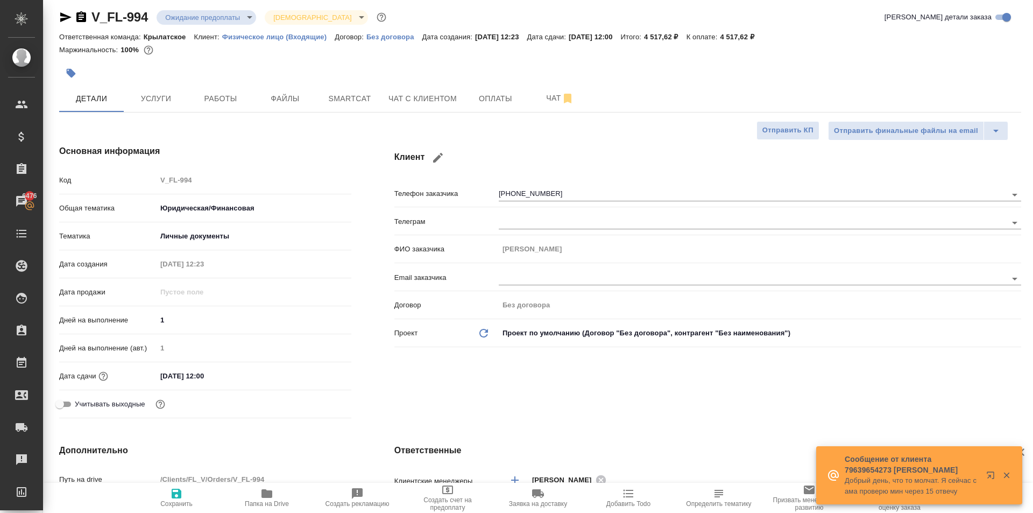
type textarea "x"
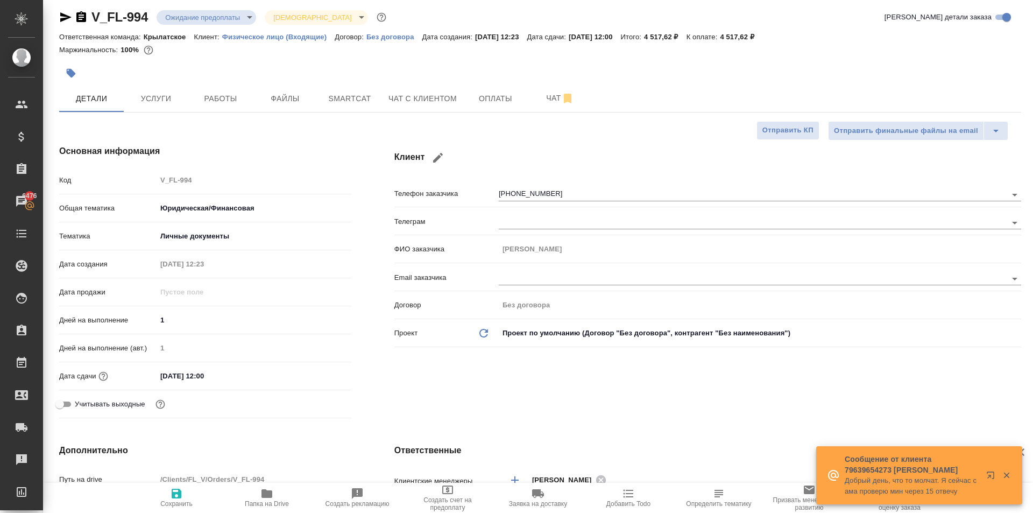
type textarea "x"
click at [280, 498] on span "Папка на Drive" at bounding box center [266, 497] width 77 height 20
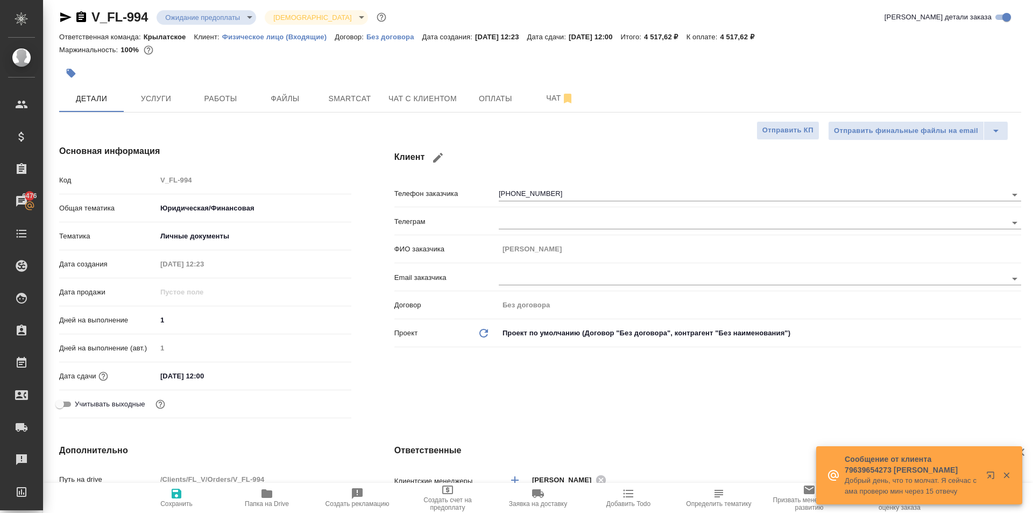
type textarea "x"
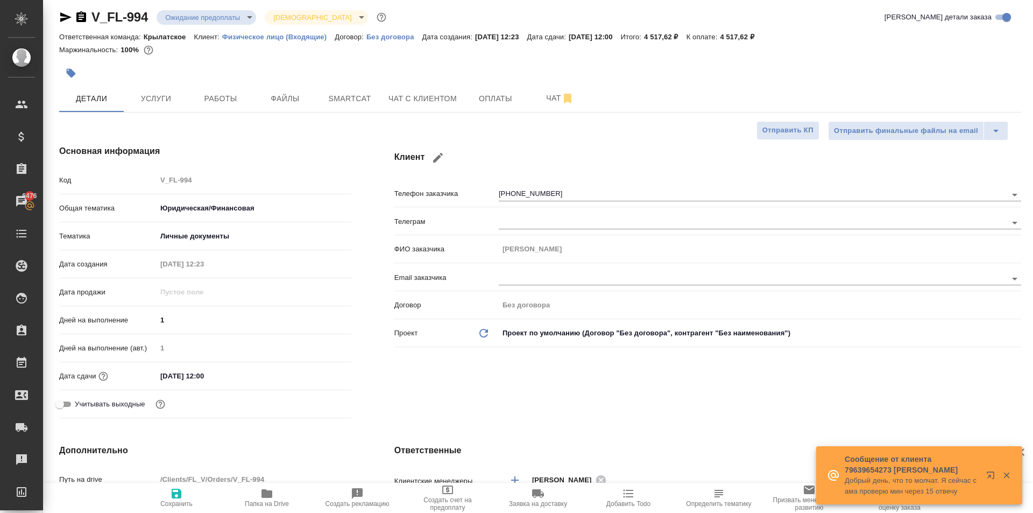
type textarea "x"
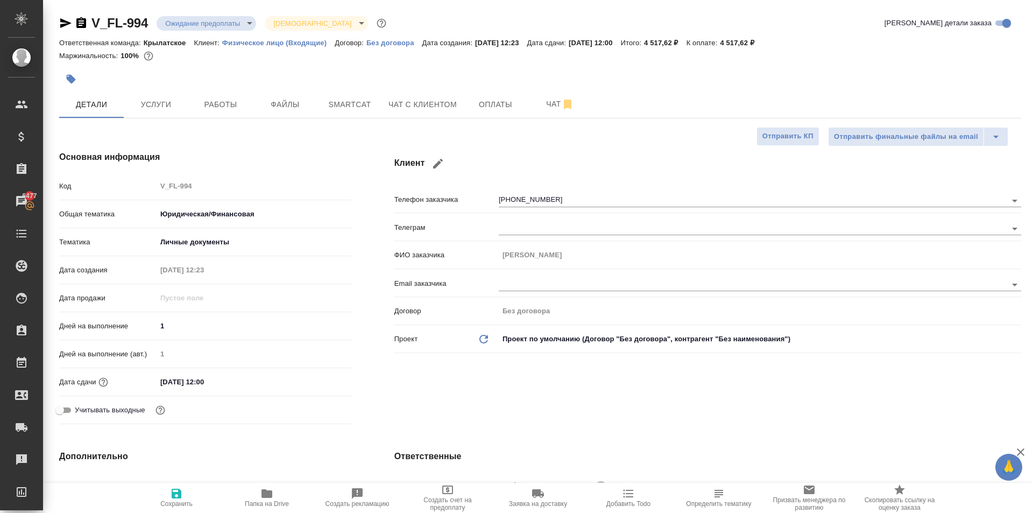
type textarea "x"
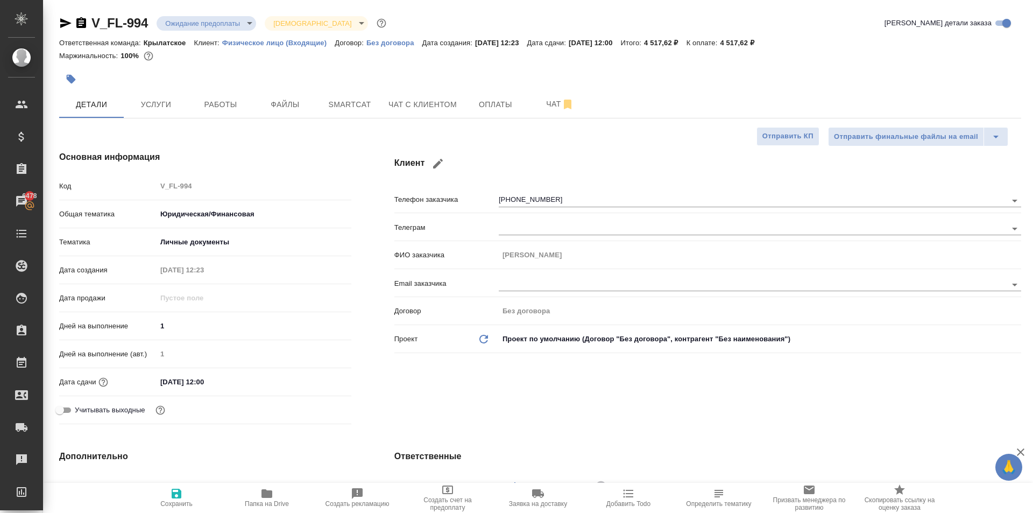
type textarea "x"
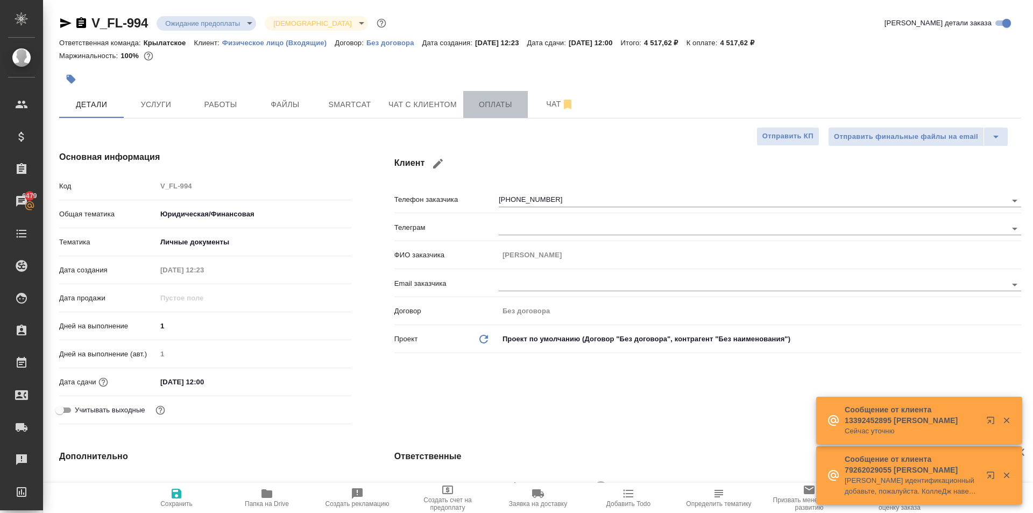
click at [474, 104] on span "Оплаты" at bounding box center [496, 104] width 52 height 13
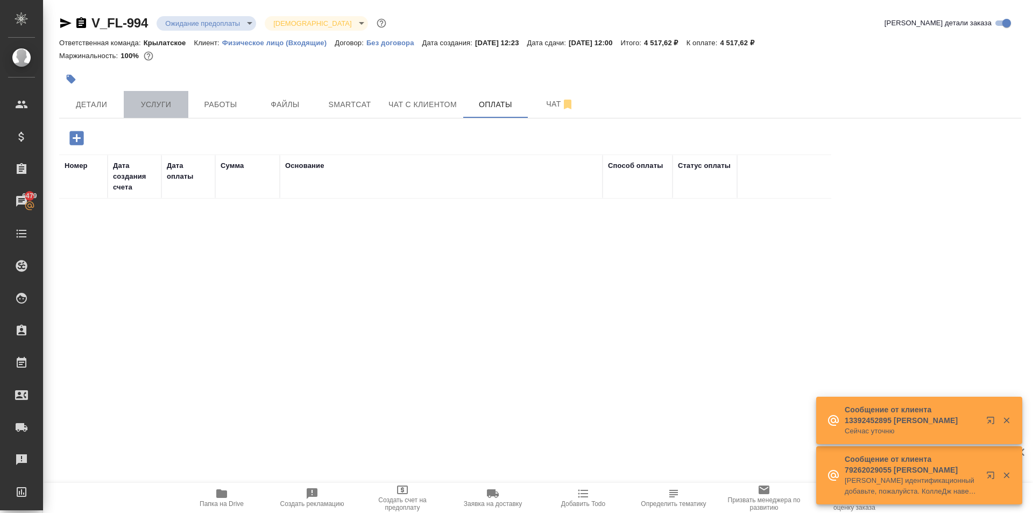
click at [154, 101] on span "Услуги" at bounding box center [156, 104] width 52 height 13
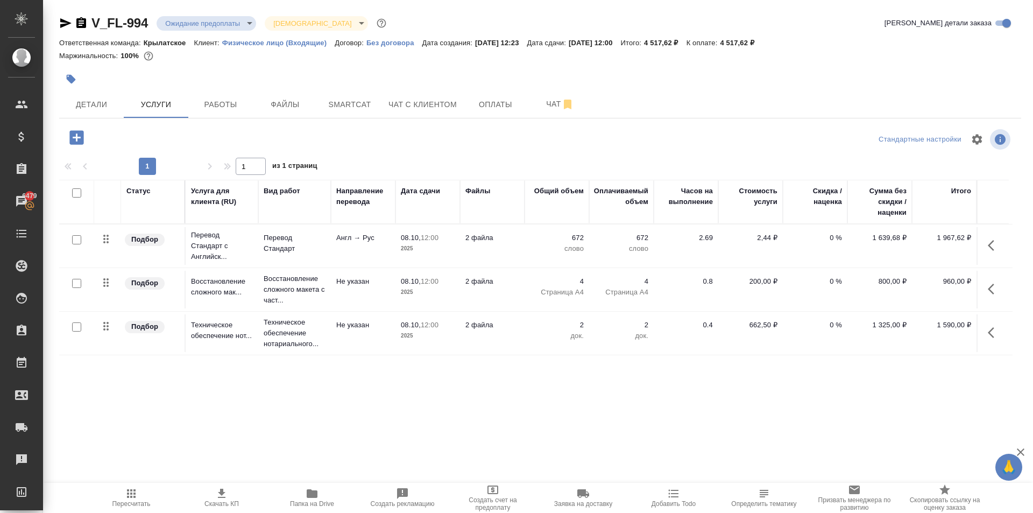
drag, startPoint x: 994, startPoint y: 249, endPoint x: 982, endPoint y: 251, distance: 12.6
click at [994, 249] on icon "button" at bounding box center [994, 245] width 13 height 13
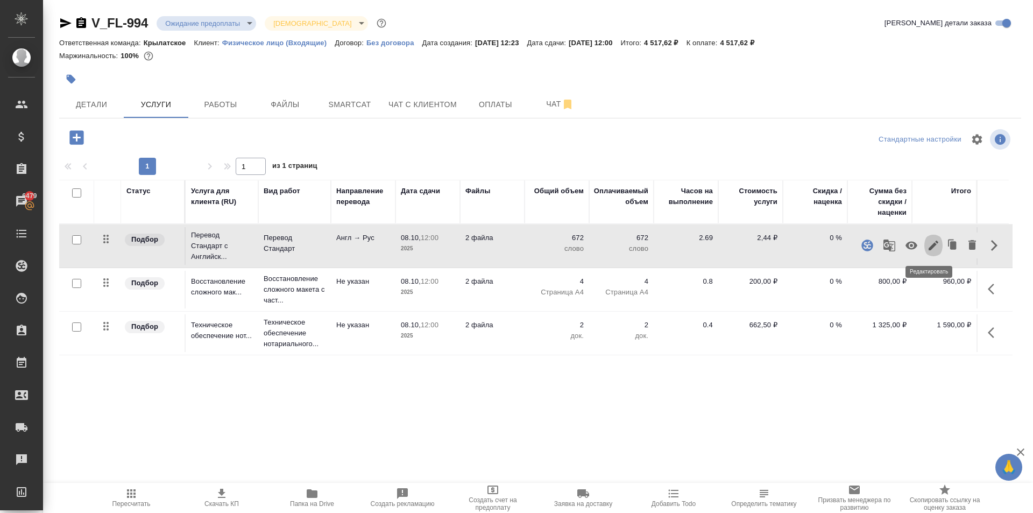
click at [927, 254] on button "button" at bounding box center [933, 245] width 18 height 26
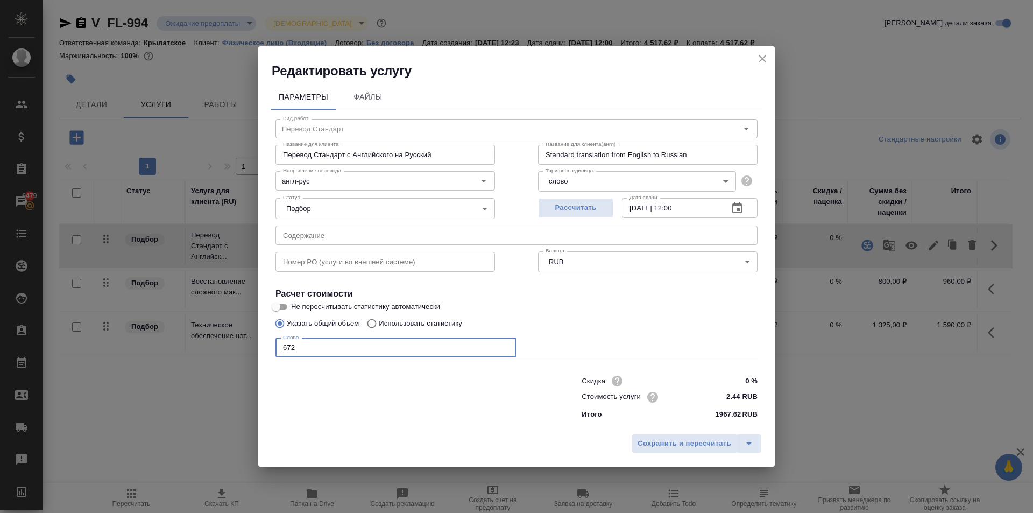
click at [337, 348] on input "672" at bounding box center [395, 347] width 241 height 19
type input "671"
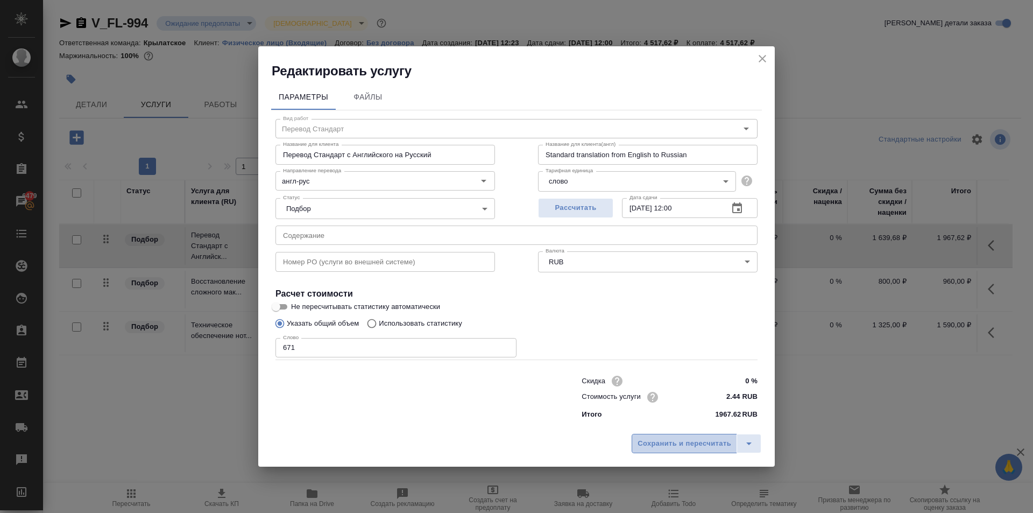
click at [676, 439] on span "Сохранить и пересчитать" at bounding box center [684, 443] width 94 height 12
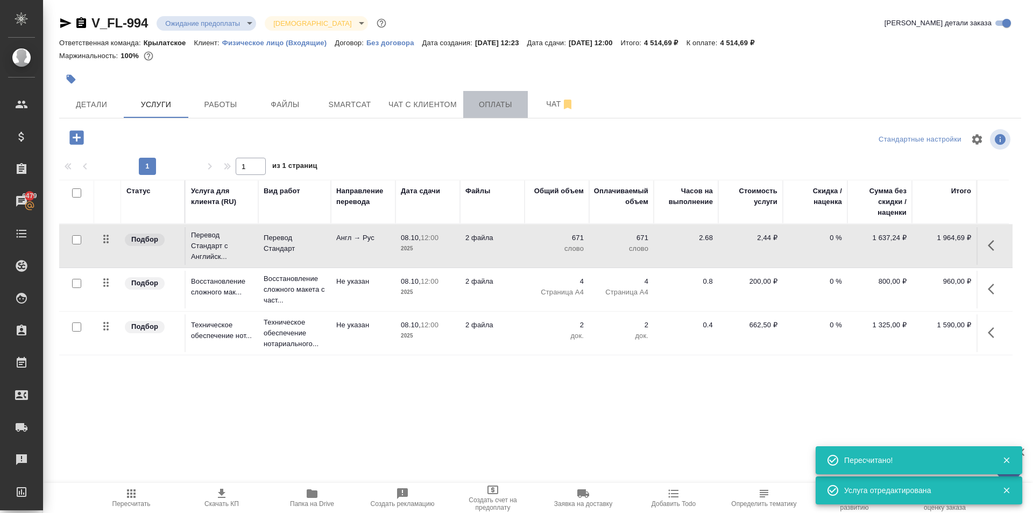
click at [511, 104] on span "Оплаты" at bounding box center [496, 104] width 52 height 13
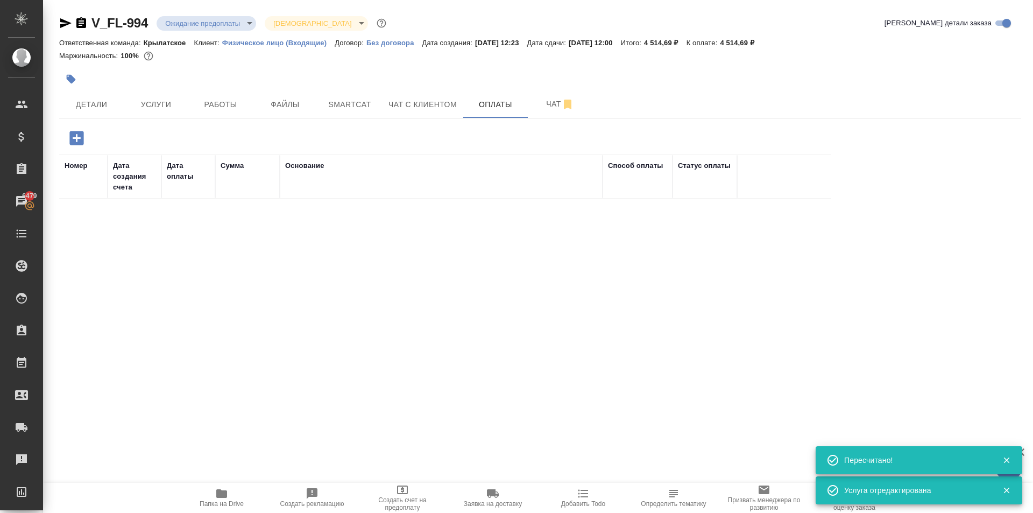
click at [82, 138] on icon "button" at bounding box center [76, 138] width 14 height 14
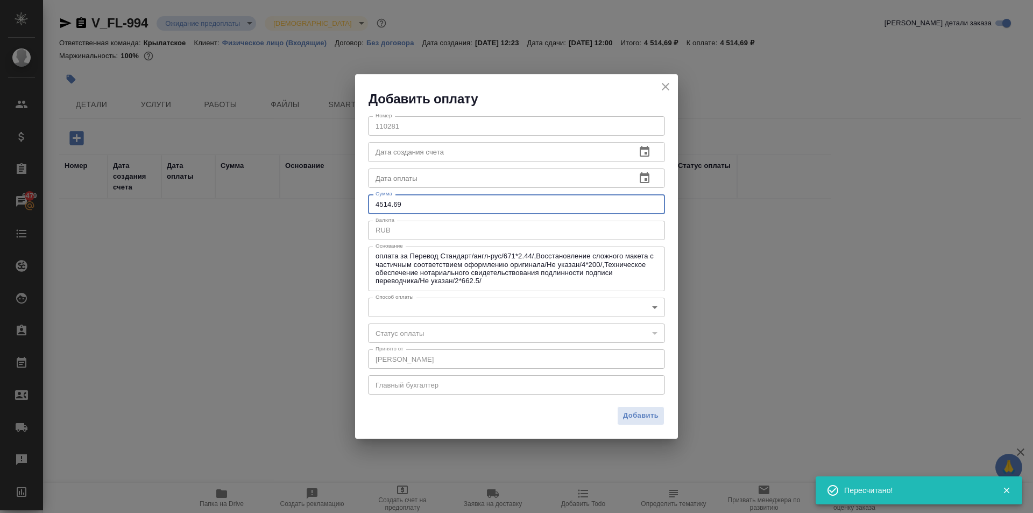
click at [444, 201] on input "4514.69" at bounding box center [516, 203] width 297 height 19
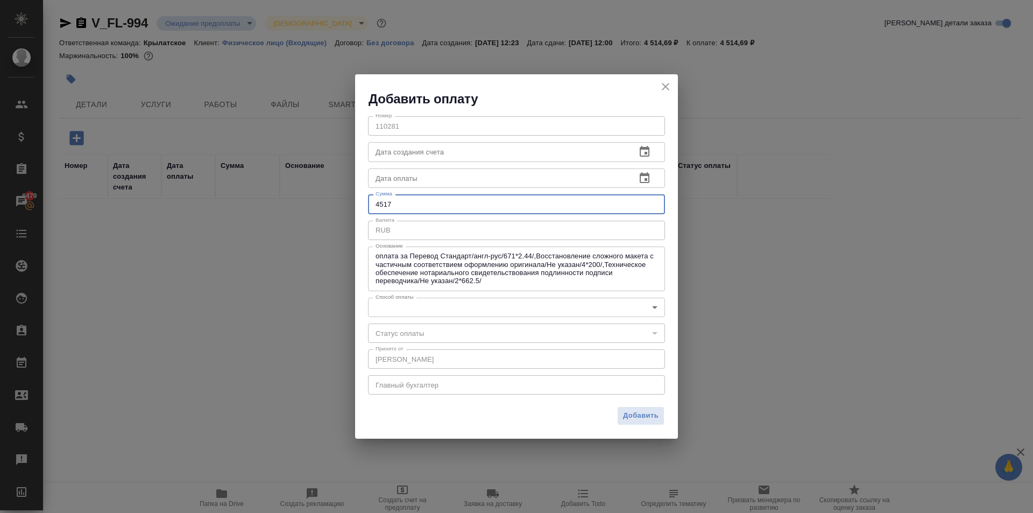
type input "4517"
click at [417, 237] on div "RUB x Валюта" at bounding box center [516, 230] width 297 height 19
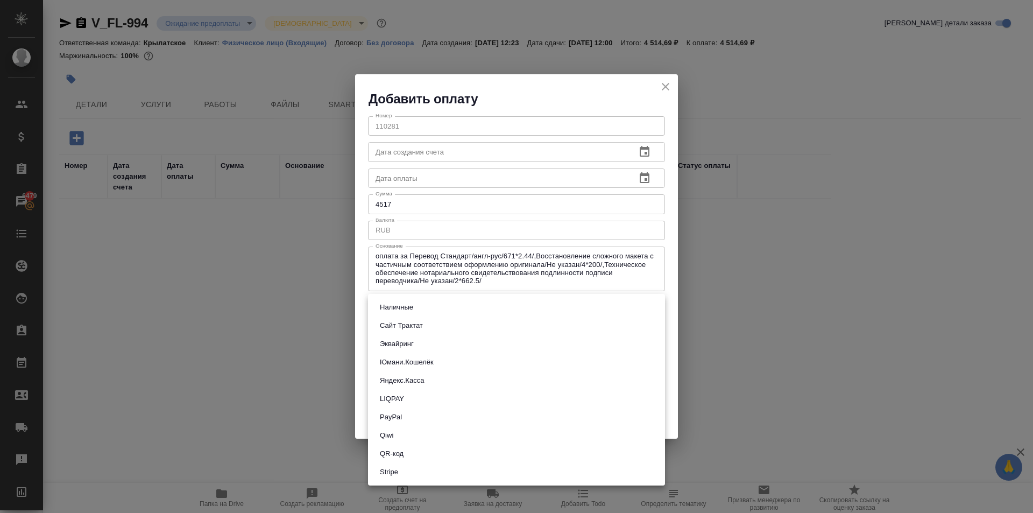
drag, startPoint x: 401, startPoint y: 311, endPoint x: 450, endPoint y: 313, distance: 49.5
click at [405, 308] on body "🙏 .cls-1 fill:#fff; AWATERA Kasymov Timur Клиенты Спецификации Заказы 6479 Чаты…" at bounding box center [516, 256] width 1033 height 513
drag, startPoint x: 443, startPoint y: 454, endPoint x: 442, endPoint y: 411, distance: 42.5
click at [442, 412] on ul "Наличные Сайт Трактат Эквайринг Юмани.Кошелёк Яндекс.Касса LIQPAY PayPal Qiwi Q…" at bounding box center [516, 390] width 297 height 192
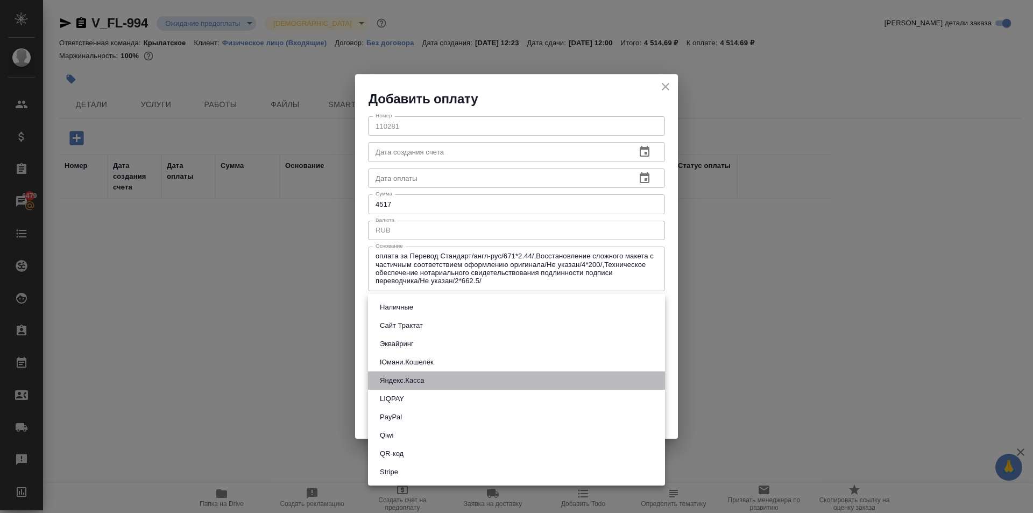
click at [436, 378] on li "Яндекс.Касса" at bounding box center [516, 380] width 297 height 18
type input "yandex-kassa"
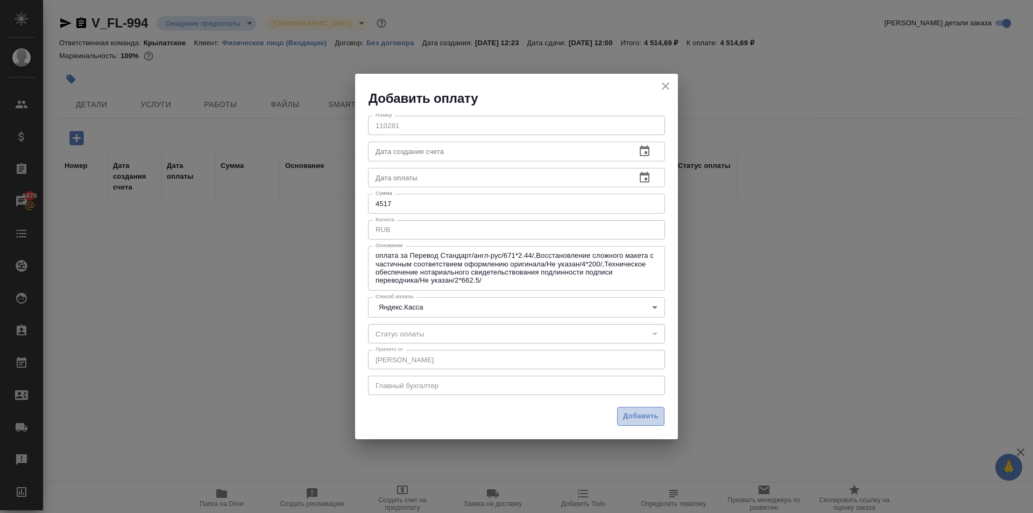
click at [639, 410] on span "Добавить" at bounding box center [641, 416] width 36 height 12
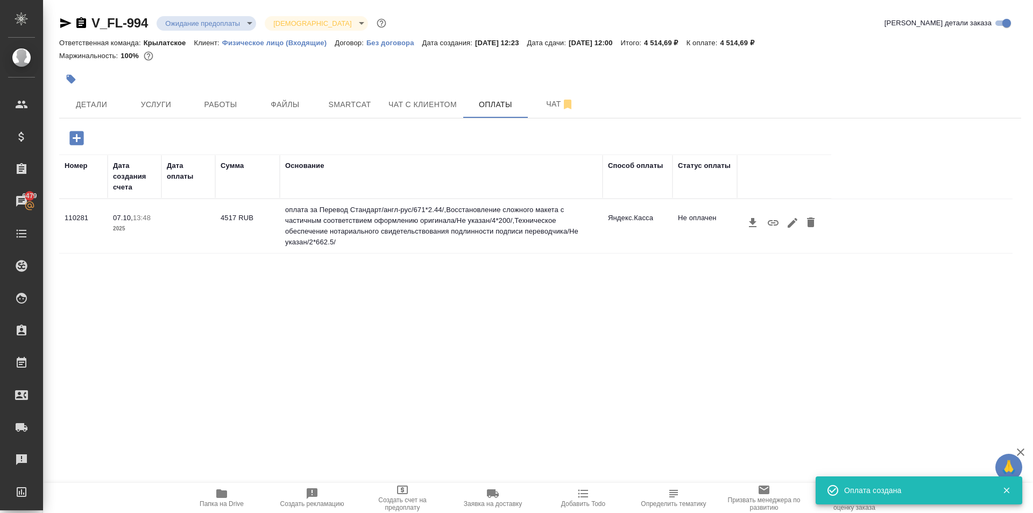
click at [776, 225] on icon "button" at bounding box center [773, 222] width 11 height 5
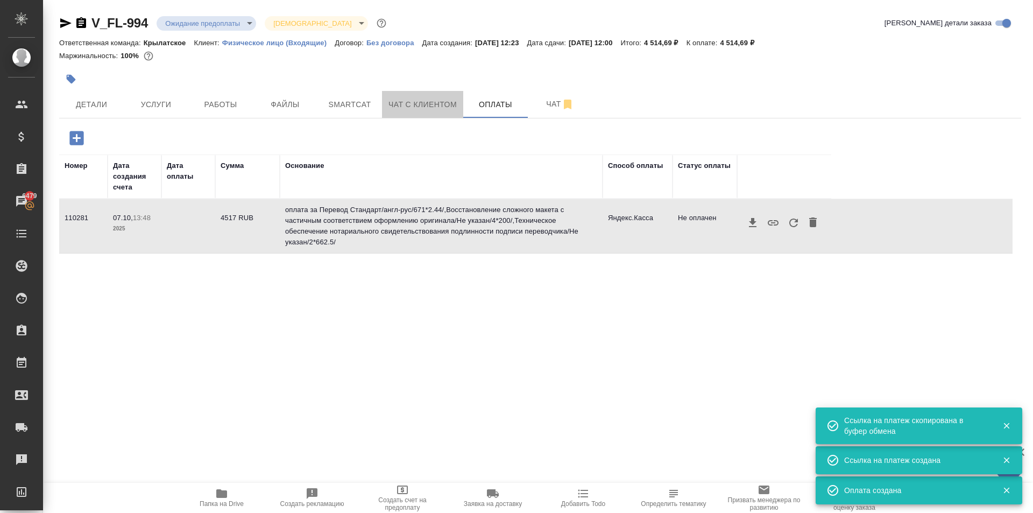
drag, startPoint x: 414, startPoint y: 96, endPoint x: 415, endPoint y: 119, distance: 23.7
click at [414, 96] on button "Чат с клиентом" at bounding box center [422, 104] width 81 height 27
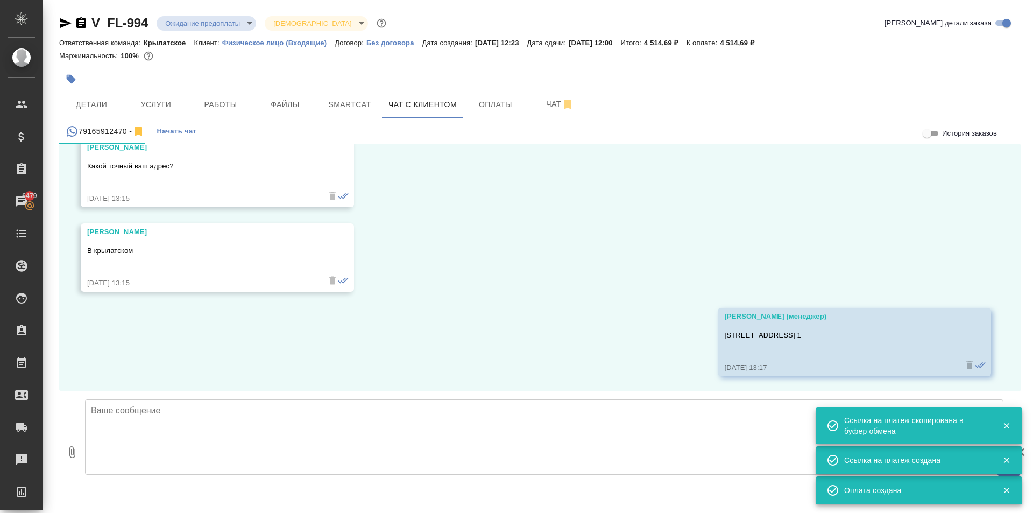
scroll to position [515, 0]
click at [235, 425] on textarea at bounding box center [544, 436] width 918 height 75
paste textarea "[URL][DOMAIN_NAME]"
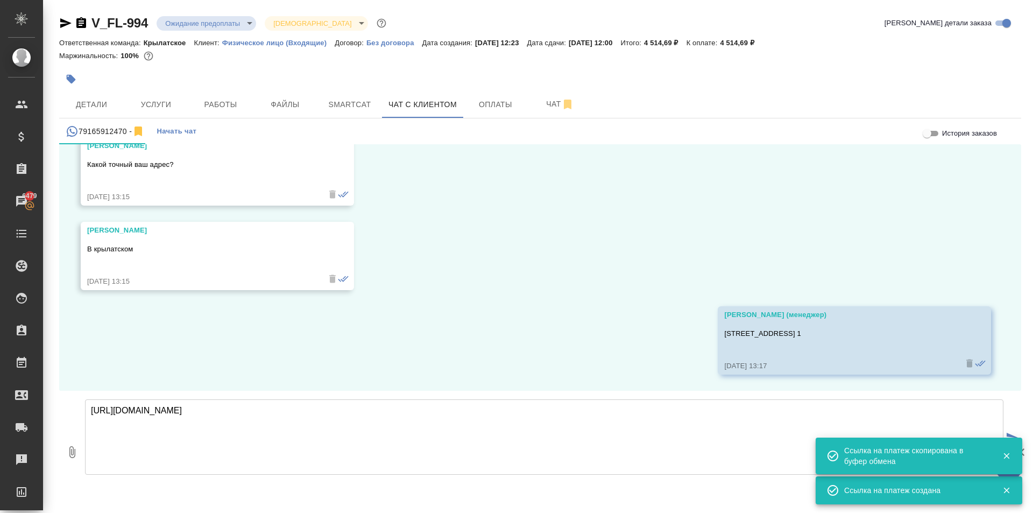
type textarea "[URL][DOMAIN_NAME]"
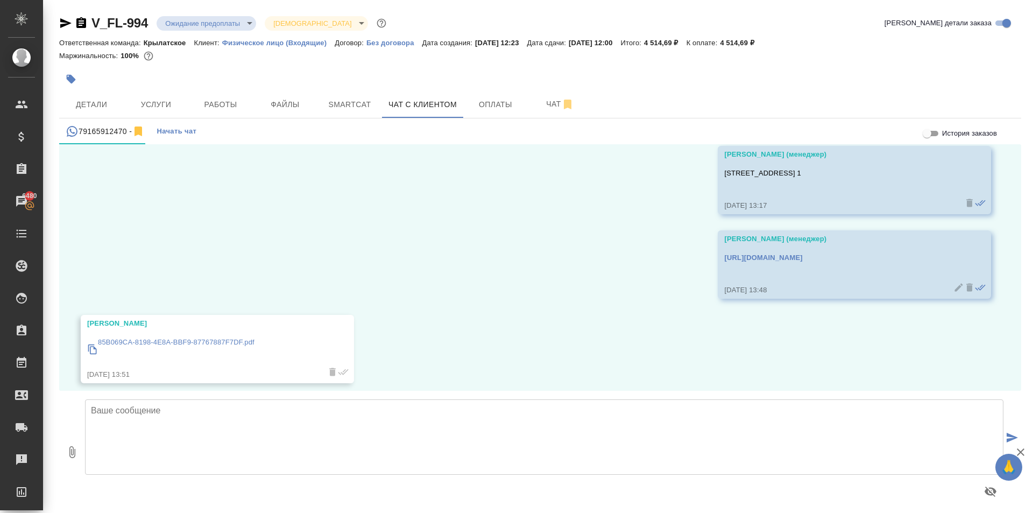
scroll to position [684, 0]
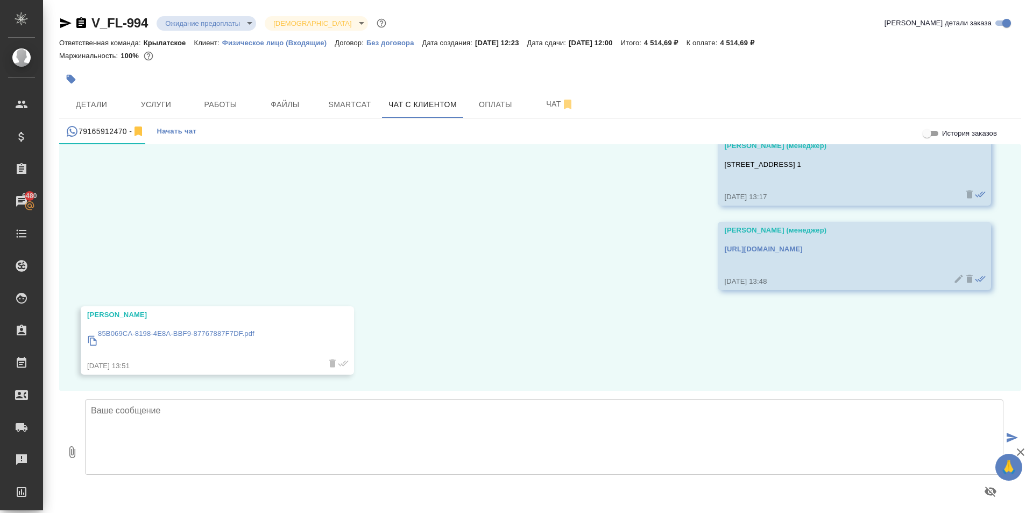
click at [535, 332] on div "07.10, вторник Гудина Александра (менеджер) Владимир, добрый день! Направьте, п…" at bounding box center [540, 267] width 962 height 246
click at [465, 341] on div "07.10, вторник Гудина Александра (менеджер) Владимир, добрый день! Направьте, п…" at bounding box center [540, 267] width 962 height 246
click at [233, 331] on p "85B069CA-8198-4E8A-BBF9-87767887F7DF.pdf" at bounding box center [176, 333] width 157 height 11
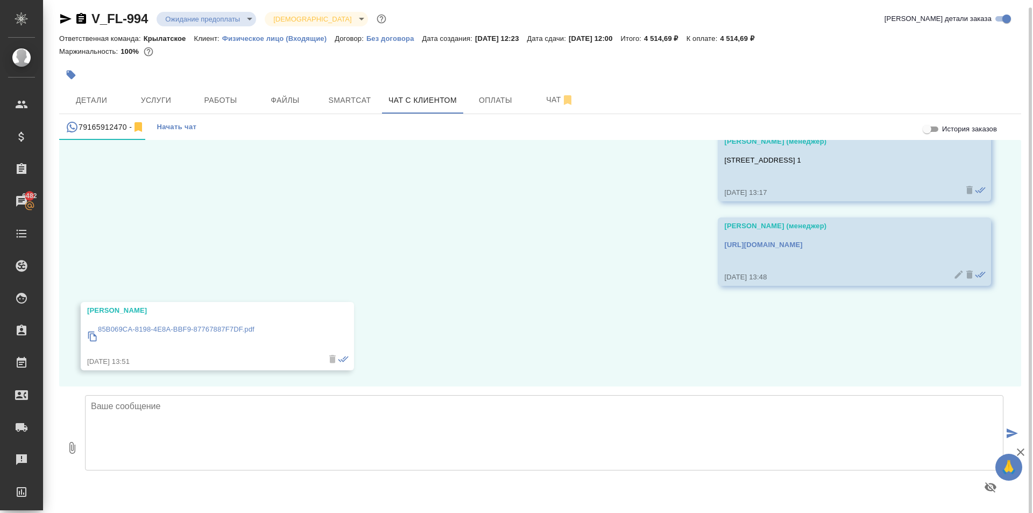
scroll to position [6, 0]
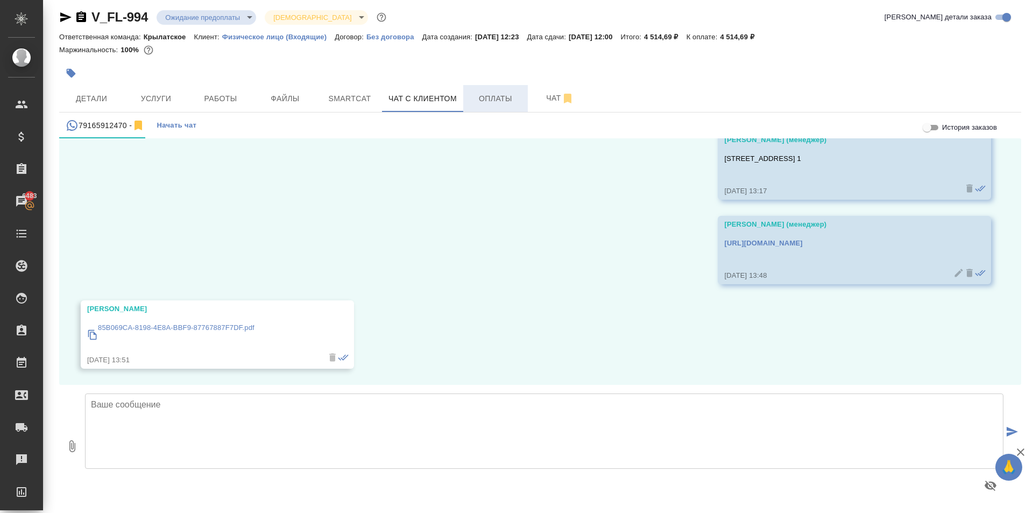
click at [499, 106] on button "Оплаты" at bounding box center [495, 98] width 65 height 27
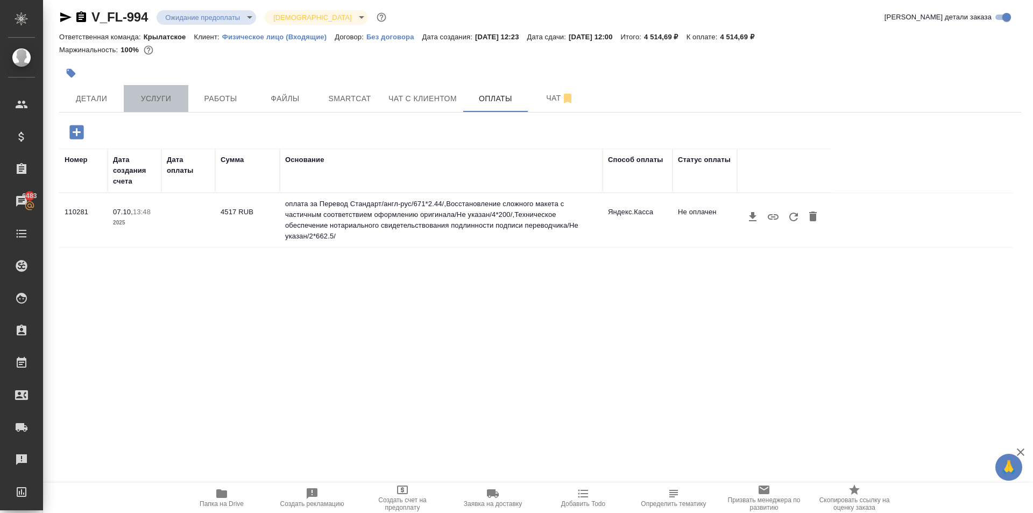
click at [149, 101] on span "Услуги" at bounding box center [156, 98] width 52 height 13
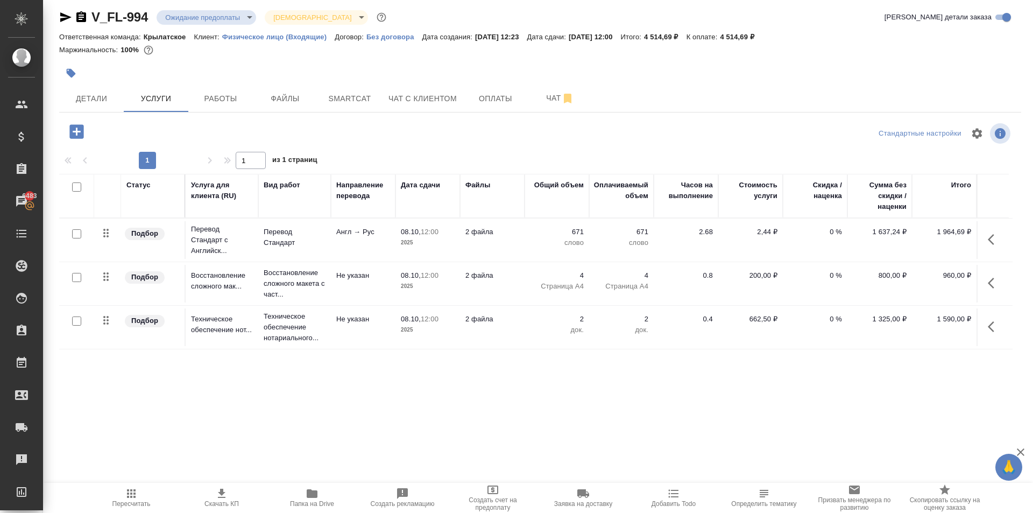
click at [981, 239] on button "button" at bounding box center [994, 239] width 26 height 26
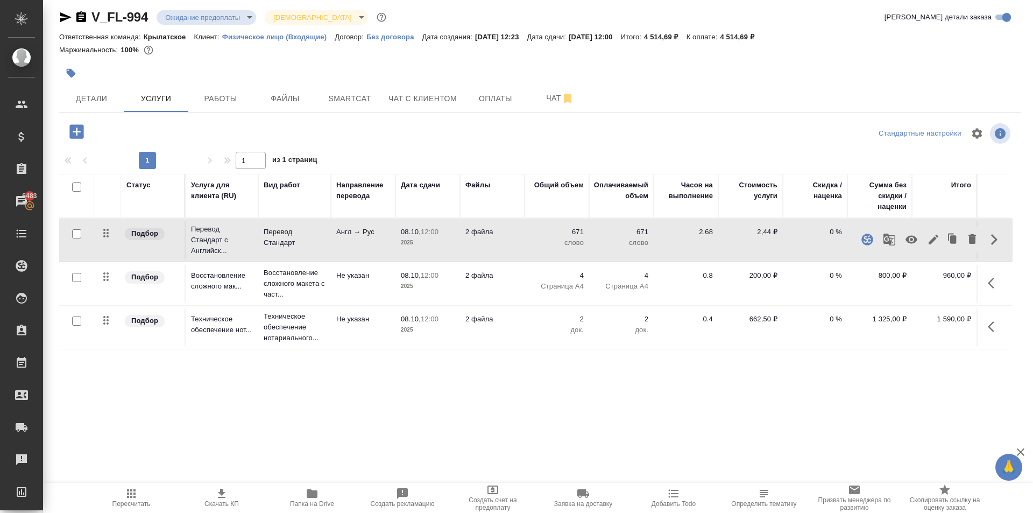
click at [931, 244] on icon "button" at bounding box center [933, 239] width 13 height 13
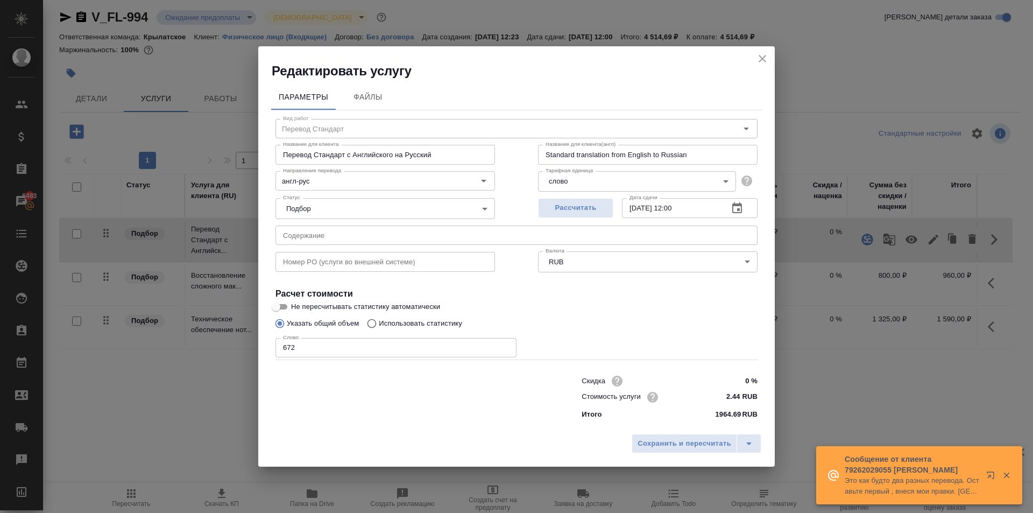
drag, startPoint x: 505, startPoint y: 345, endPoint x: 516, endPoint y: 352, distance: 12.5
type input "672"
click at [505, 345] on input "672" at bounding box center [395, 347] width 241 height 19
click at [644, 437] on span "Сохранить и пересчитать" at bounding box center [684, 443] width 94 height 12
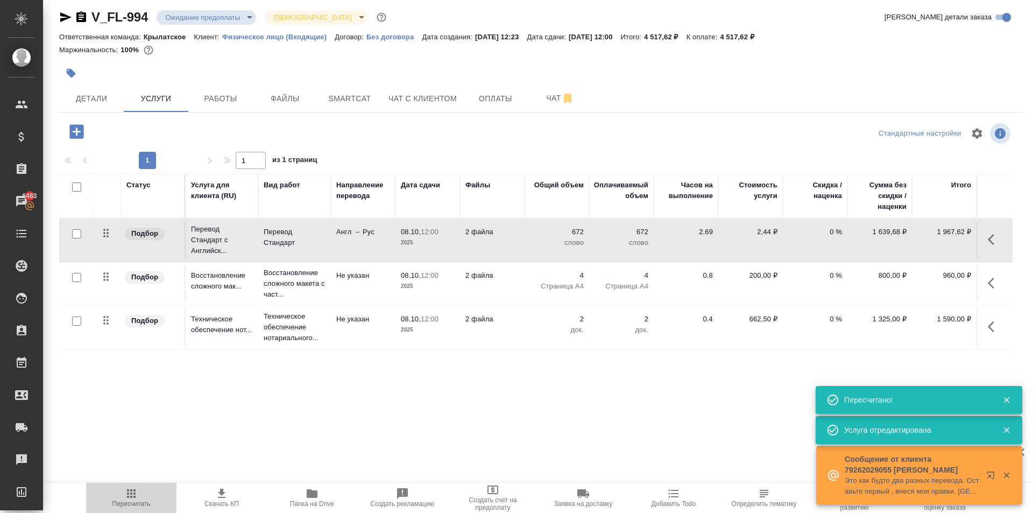
click at [141, 497] on span "Пересчитать" at bounding box center [131, 497] width 77 height 20
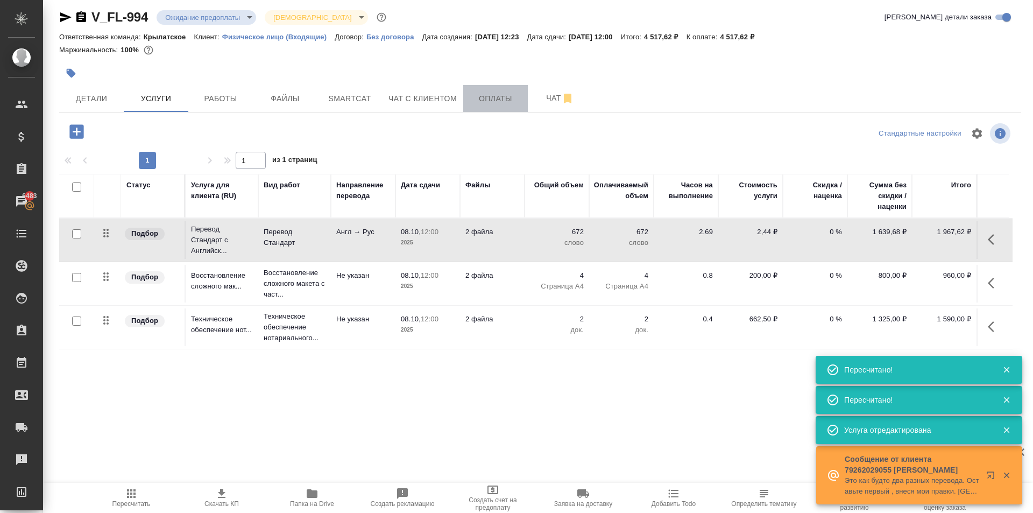
click at [506, 95] on span "Оплаты" at bounding box center [496, 98] width 52 height 13
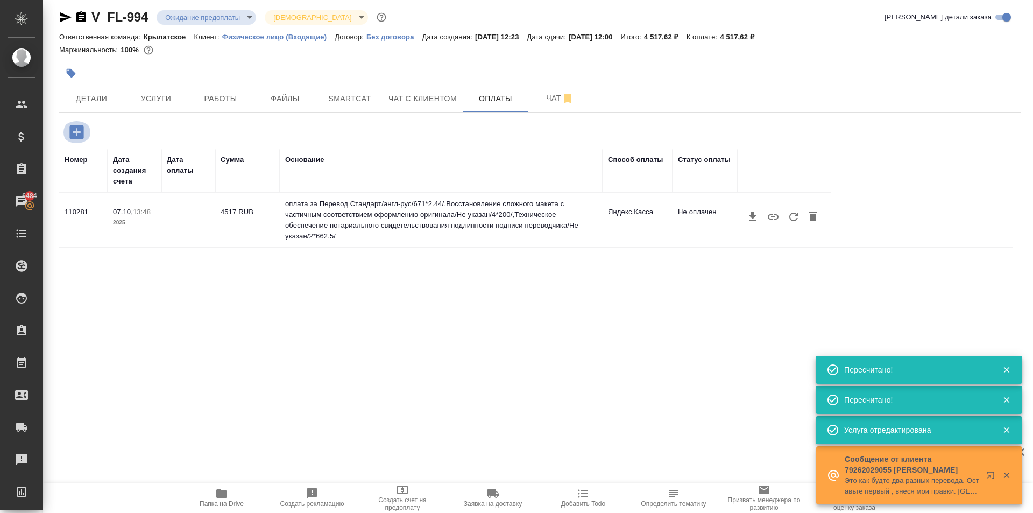
click at [74, 131] on icon "button" at bounding box center [76, 132] width 14 height 14
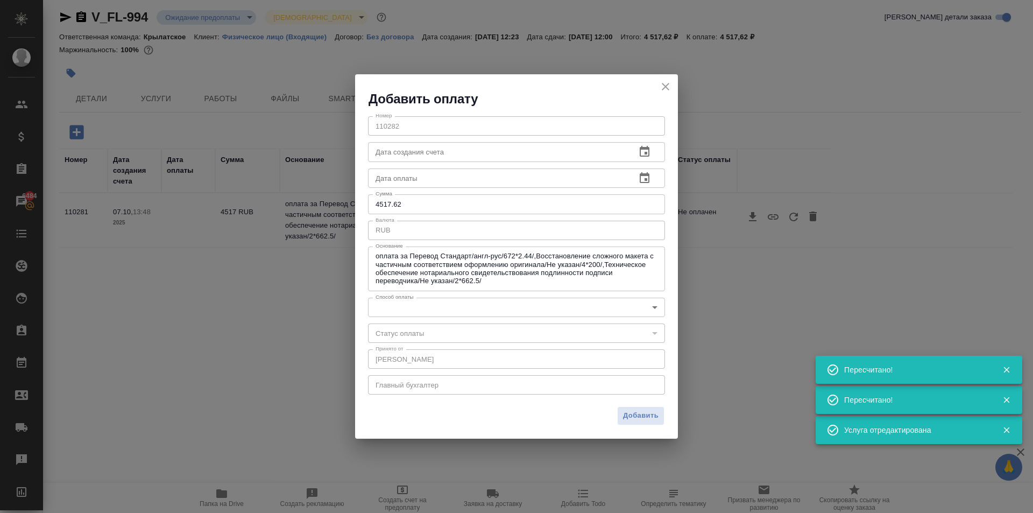
click at [445, 305] on body "🙏 .cls-1 fill:#fff; AWATERA Kasymov Timur Клиенты Спецификации Заказы 6484 Чаты…" at bounding box center [516, 256] width 1033 height 513
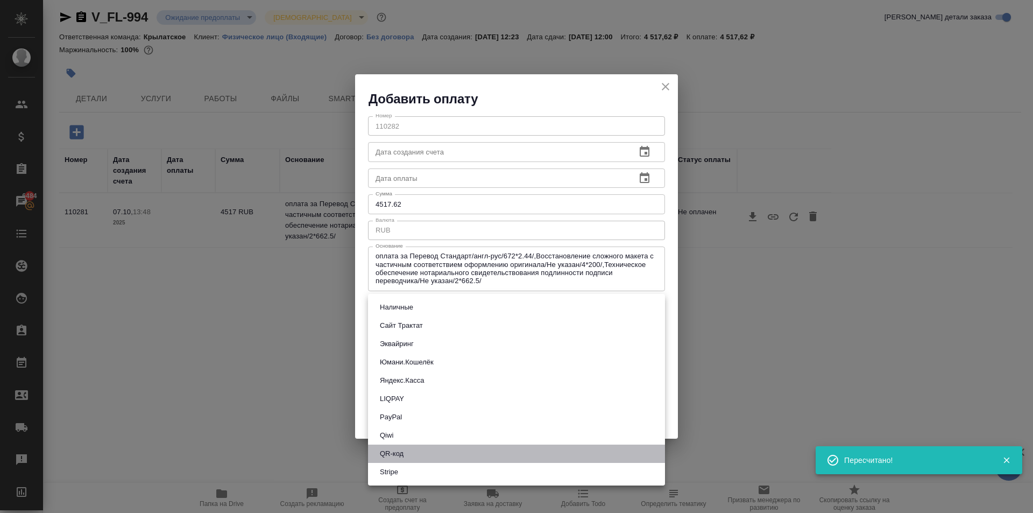
drag, startPoint x: 395, startPoint y: 458, endPoint x: 448, endPoint y: 447, distance: 54.3
click at [395, 458] on button "QR-код" at bounding box center [392, 454] width 30 height 12
type input "60e5684acae83f185c96e013"
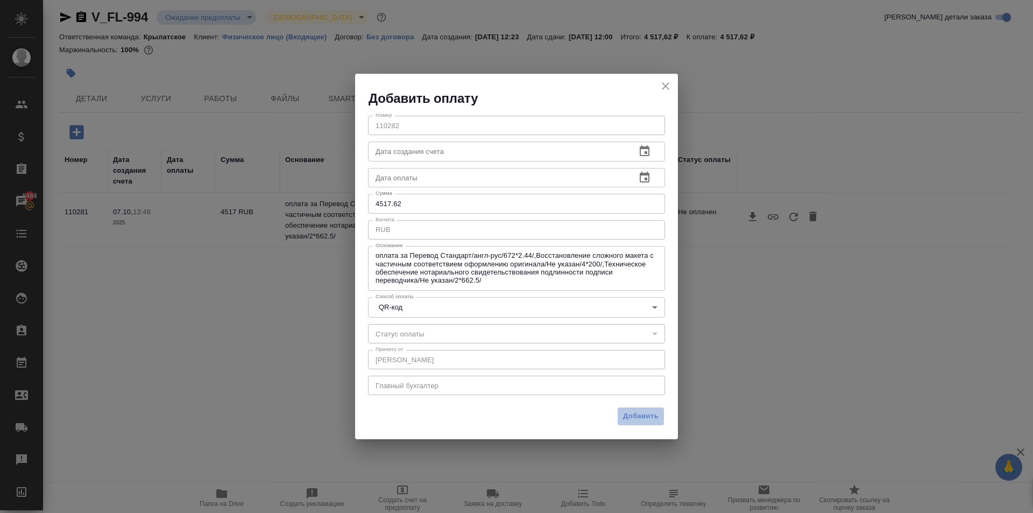
click at [652, 415] on span "Добавить" at bounding box center [641, 416] width 36 height 12
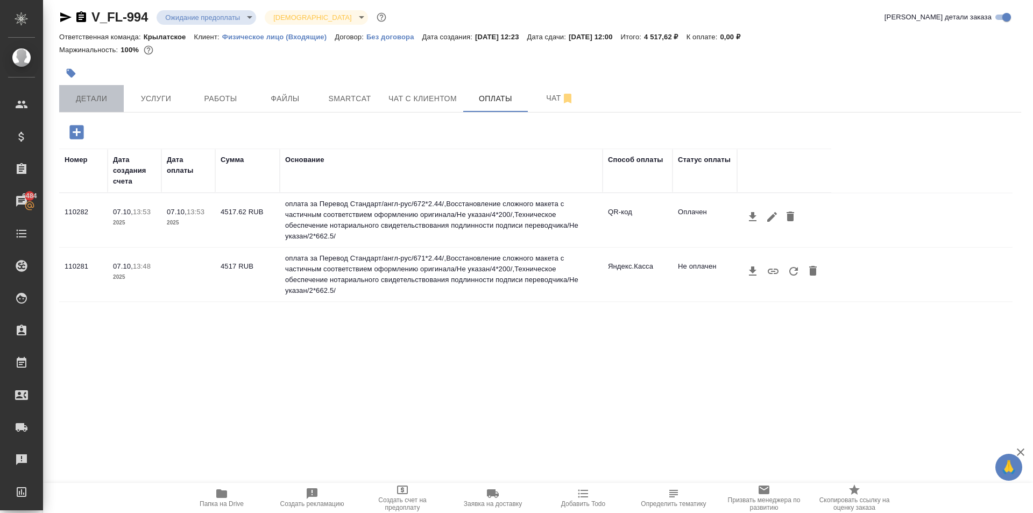
click at [120, 98] on button "Детали" at bounding box center [91, 98] width 65 height 27
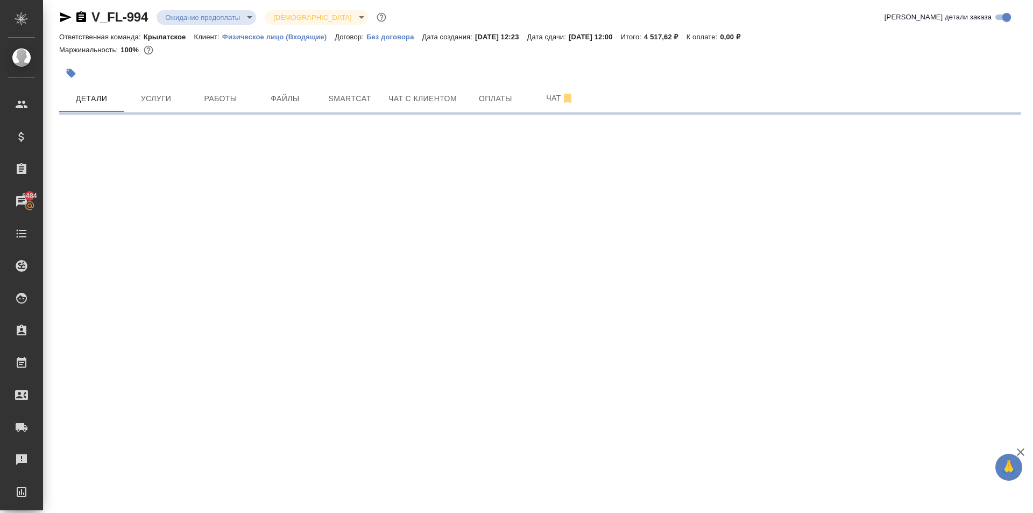
select select "RU"
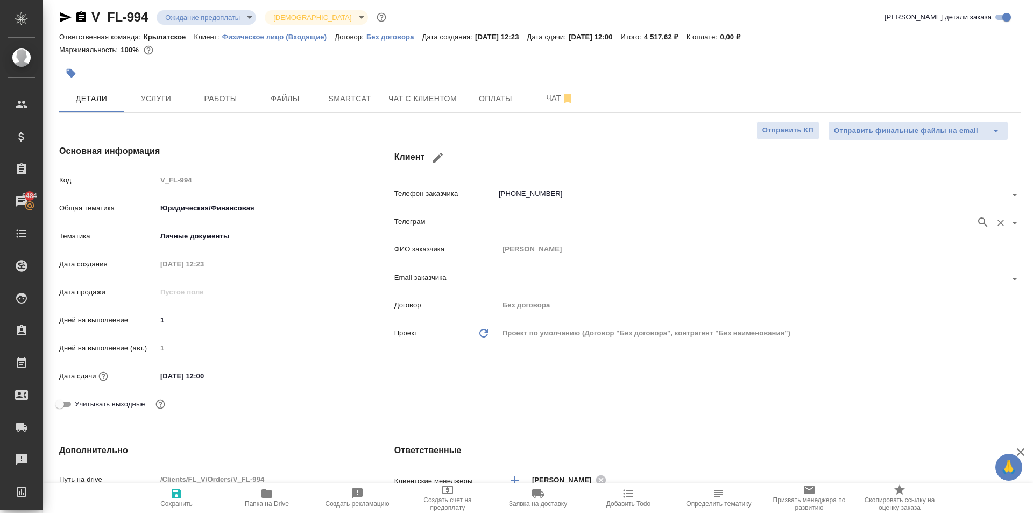
type textarea "x"
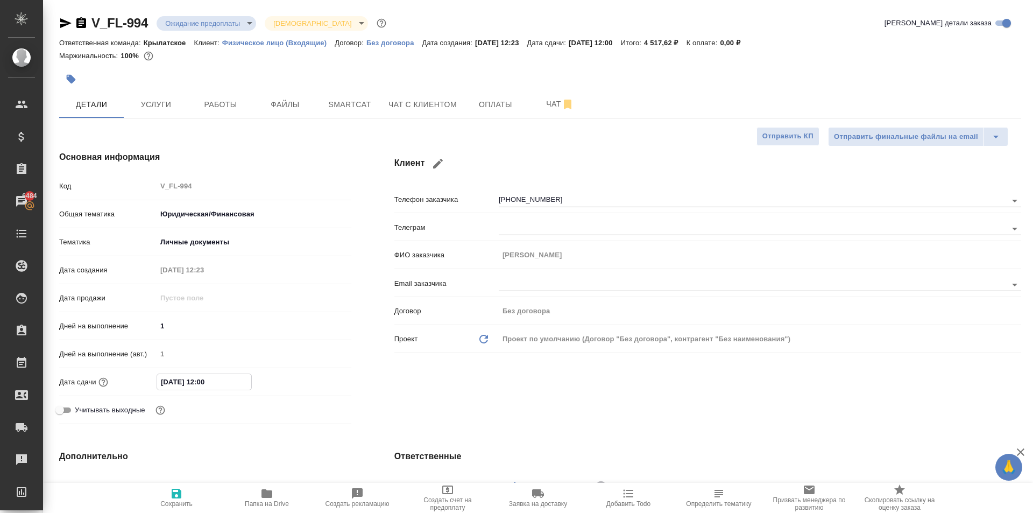
click at [237, 375] on input "08.10.2025 12:00" at bounding box center [204, 382] width 94 height 16
click at [310, 374] on div "08.10.2025 12:00" at bounding box center [254, 381] width 195 height 17
click at [317, 381] on icon "button" at bounding box center [320, 381] width 13 height 13
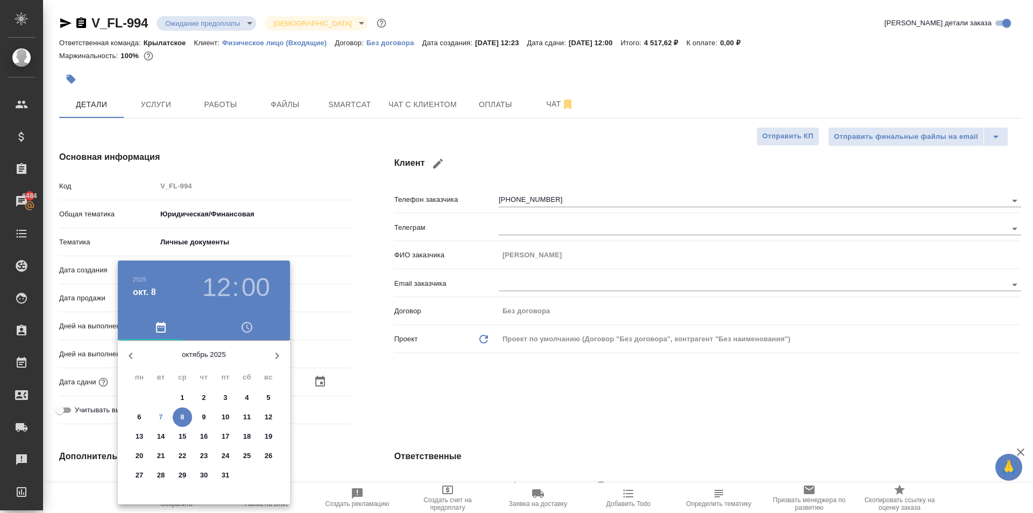
click at [182, 414] on p "8" at bounding box center [182, 417] width 4 height 11
type textarea "x"
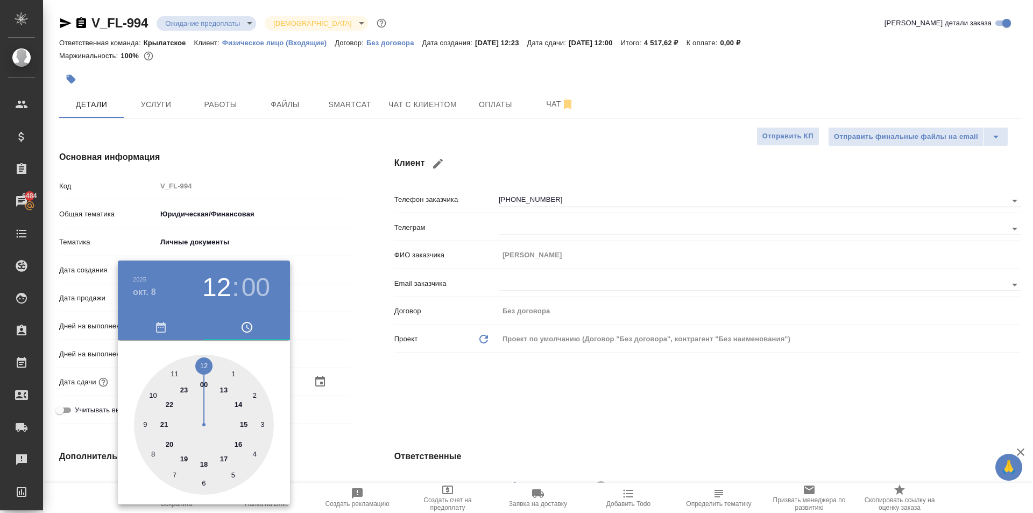
click at [489, 342] on div at bounding box center [516, 256] width 1033 height 513
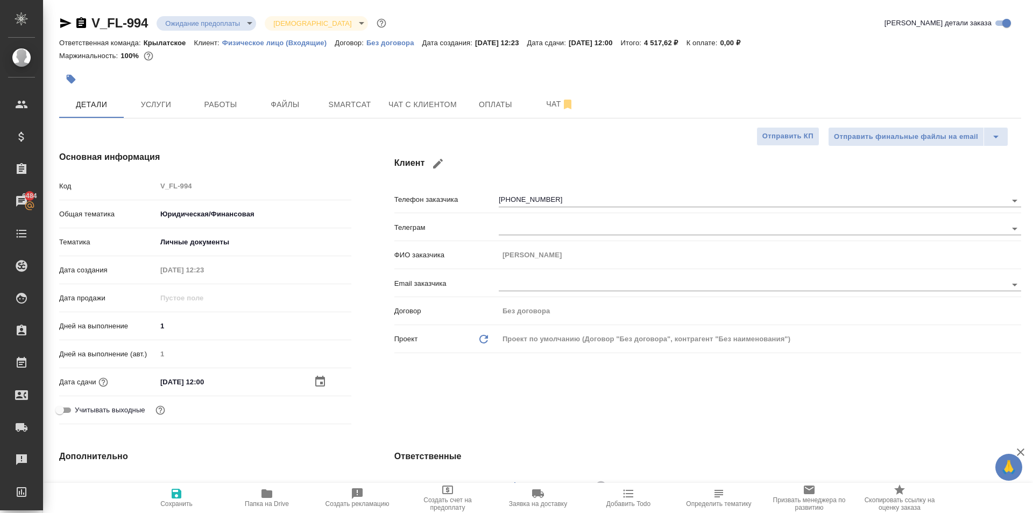
click at [172, 490] on icon "button" at bounding box center [177, 493] width 10 height 10
type textarea "x"
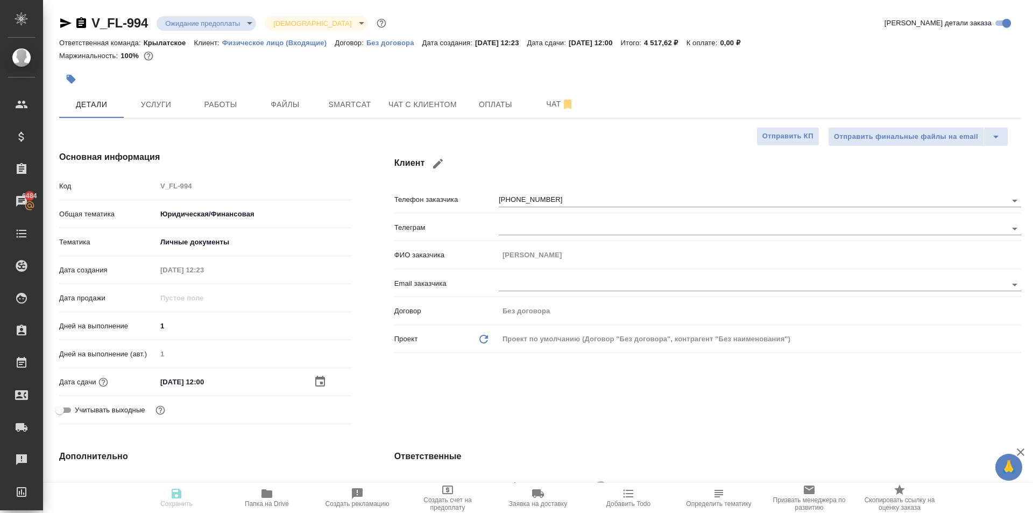
type textarea "x"
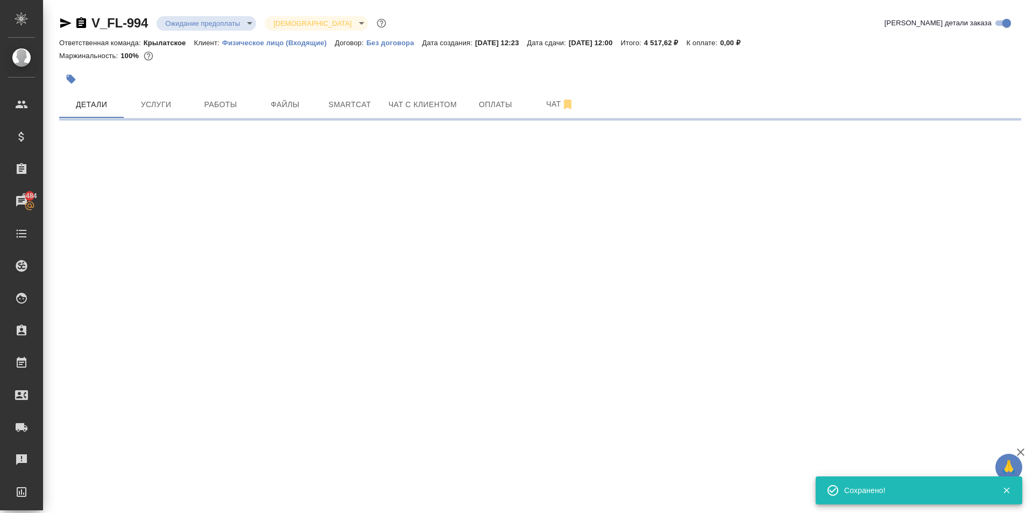
select select "RU"
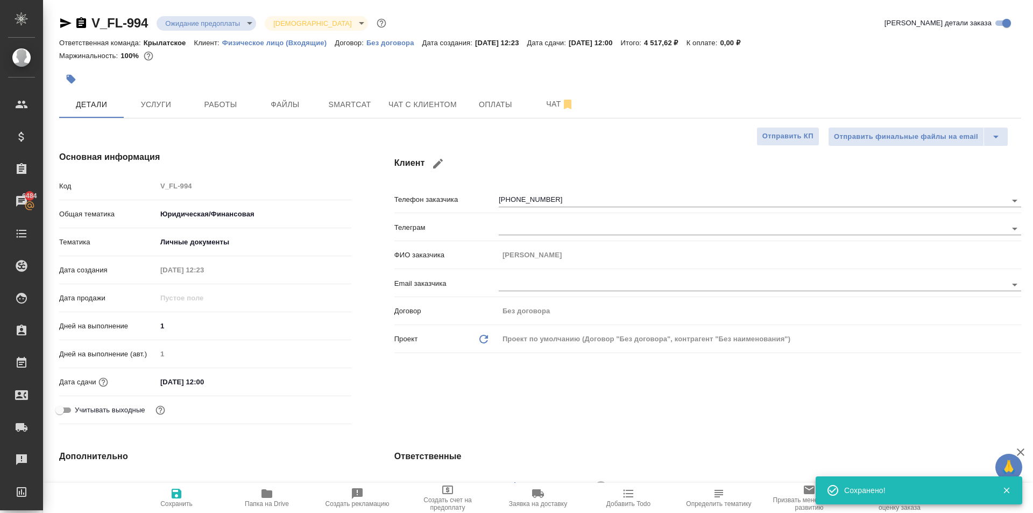
type textarea "x"
click at [239, 107] on span "Работы" at bounding box center [221, 104] width 52 height 13
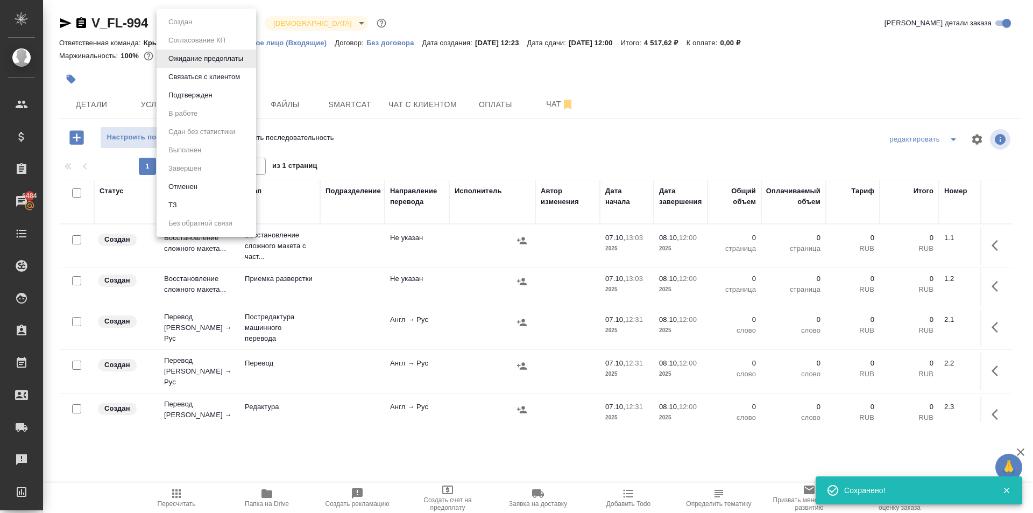
click at [185, 24] on body "🙏 .cls-1 fill:#fff; AWATERA Kasymov Timur Клиенты Спецификации Заказы 6484 Чаты…" at bounding box center [516, 256] width 1033 height 513
click at [410, 172] on div at bounding box center [516, 256] width 1033 height 513
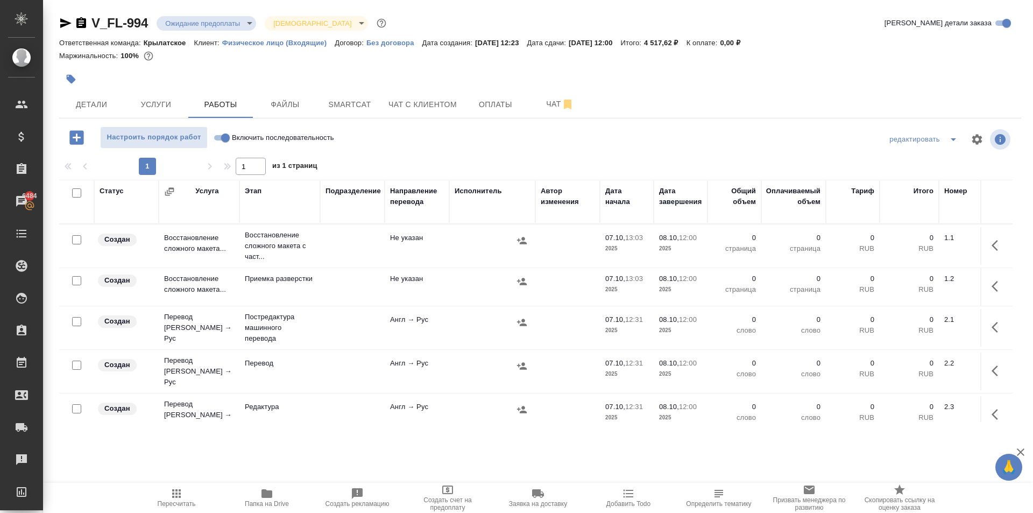
click at [76, 193] on input "checkbox" at bounding box center [76, 192] width 9 height 9
checkbox input "true"
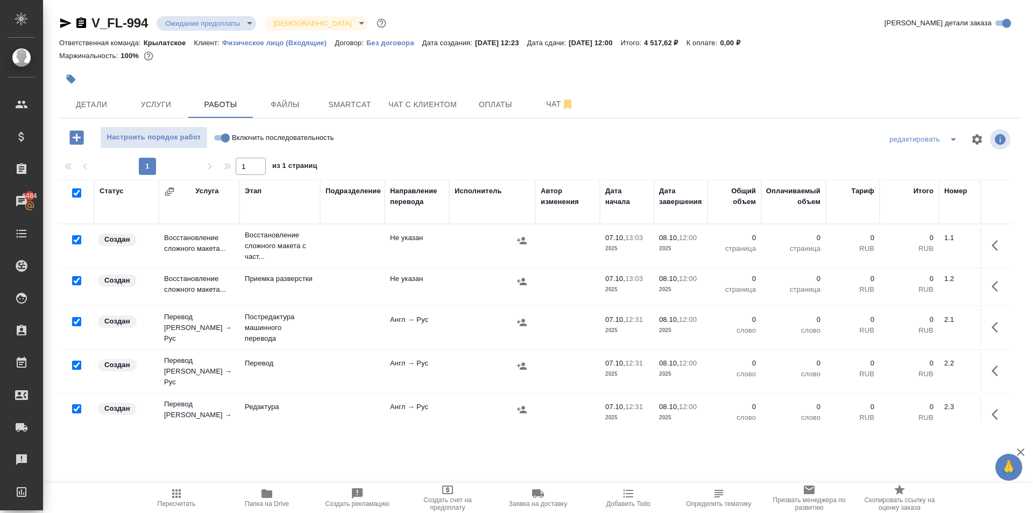
checkbox input "true"
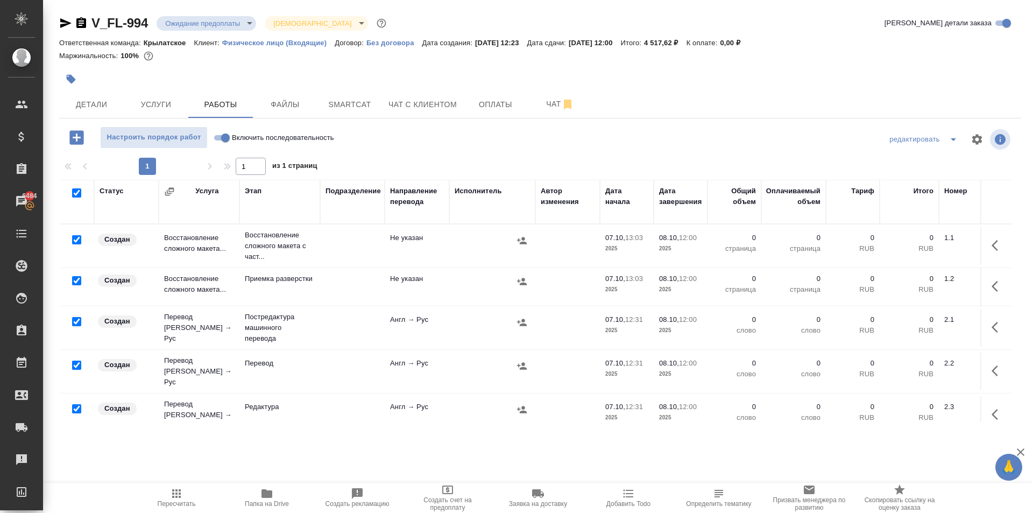
checkbox input "true"
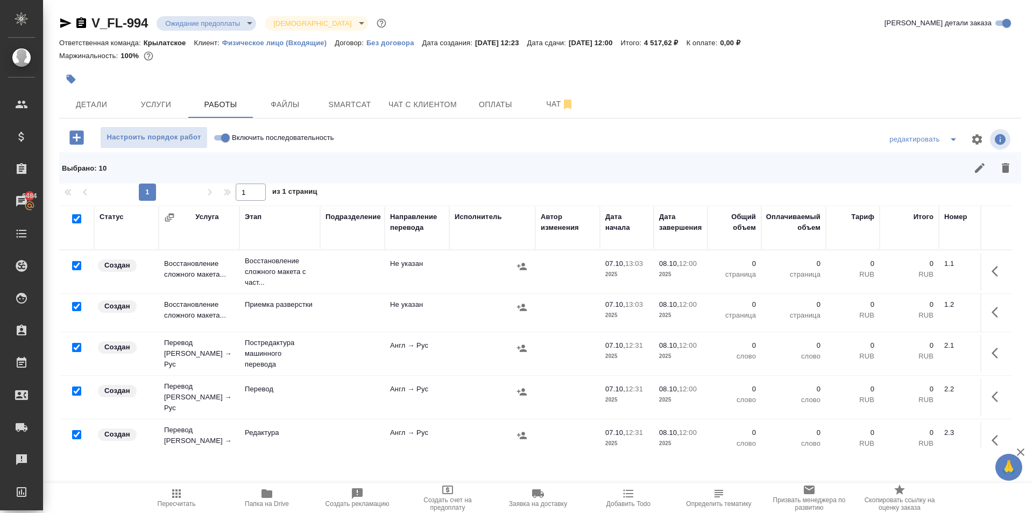
click at [75, 265] on input "checkbox" at bounding box center [76, 265] width 9 height 9
checkbox input "false"
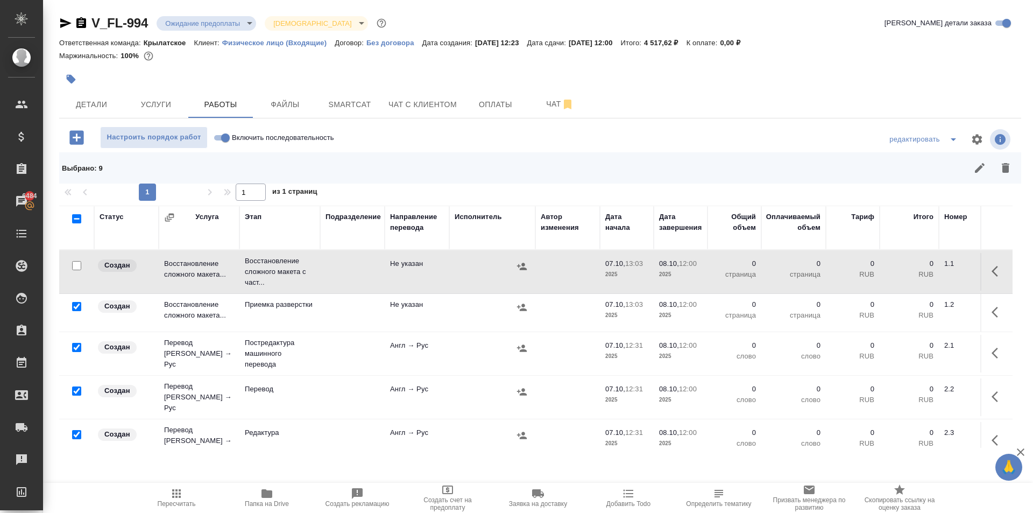
click at [75, 386] on input "checkbox" at bounding box center [76, 390] width 9 height 9
checkbox input "false"
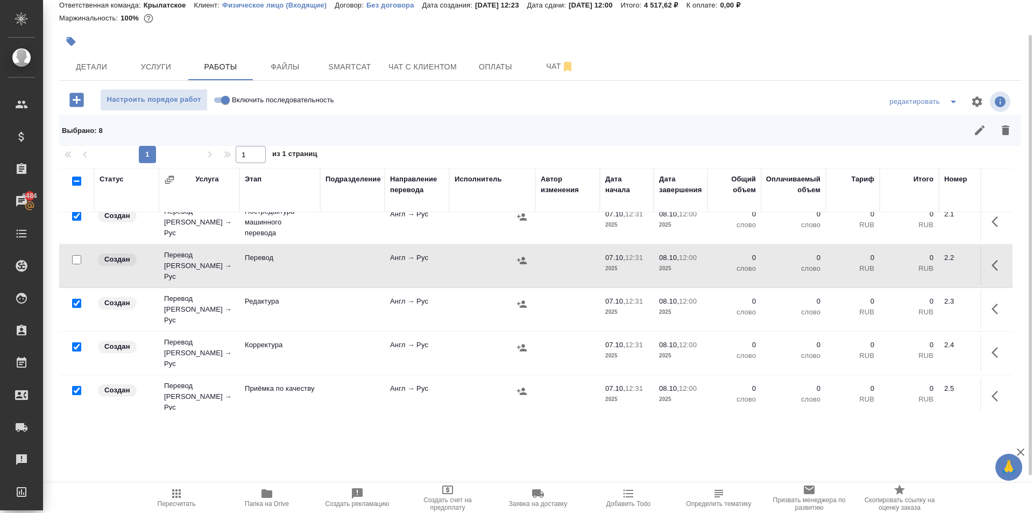
scroll to position [108, 0]
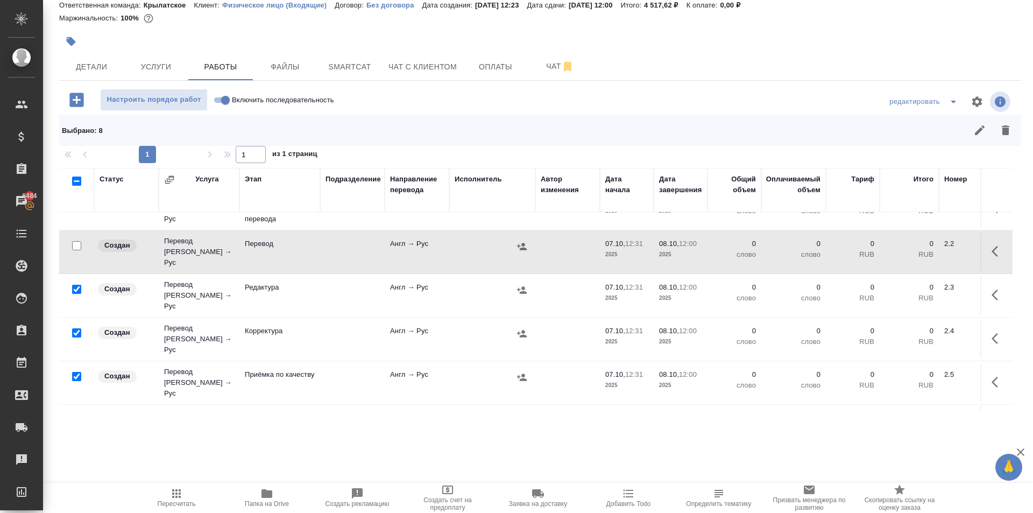
click at [76, 372] on input "checkbox" at bounding box center [76, 376] width 9 height 9
checkbox input "false"
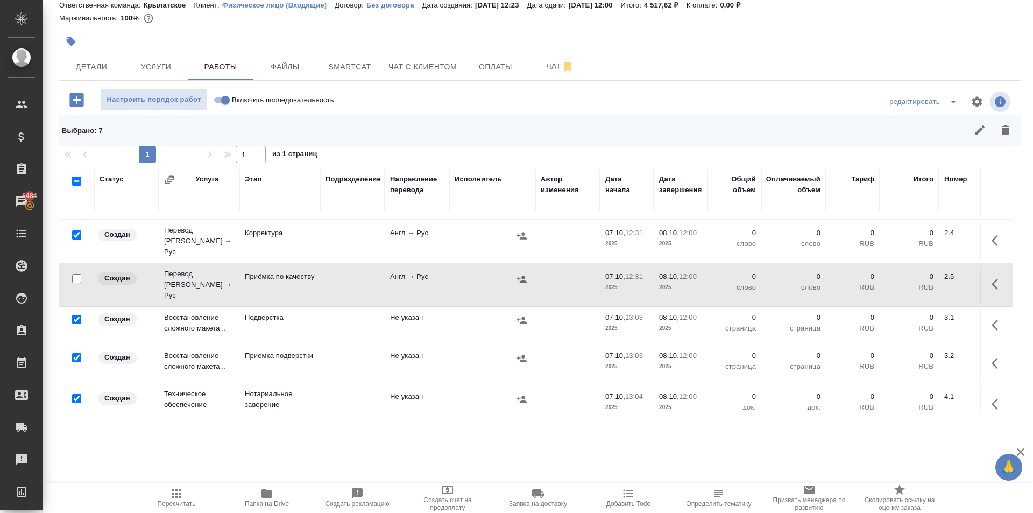
scroll to position [209, 0]
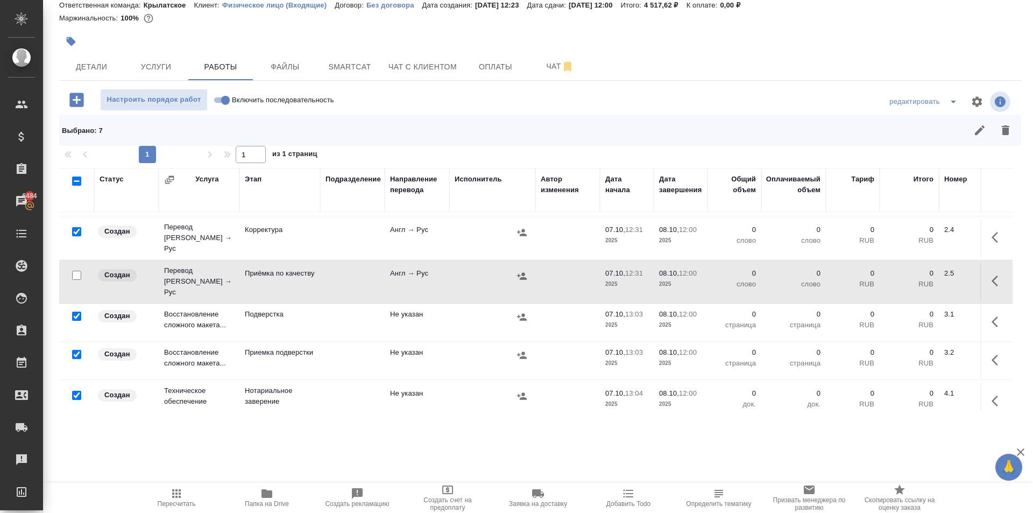
click at [76, 391] on input "checkbox" at bounding box center [76, 395] width 9 height 9
checkbox input "false"
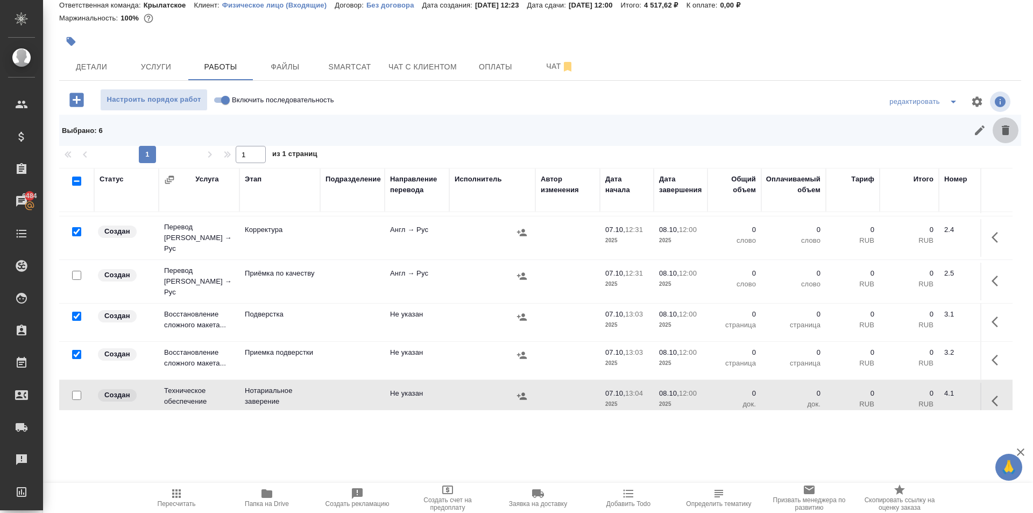
drag, startPoint x: 1000, startPoint y: 127, endPoint x: 954, endPoint y: 169, distance: 62.1
click at [1002, 127] on icon "button" at bounding box center [1006, 130] width 8 height 10
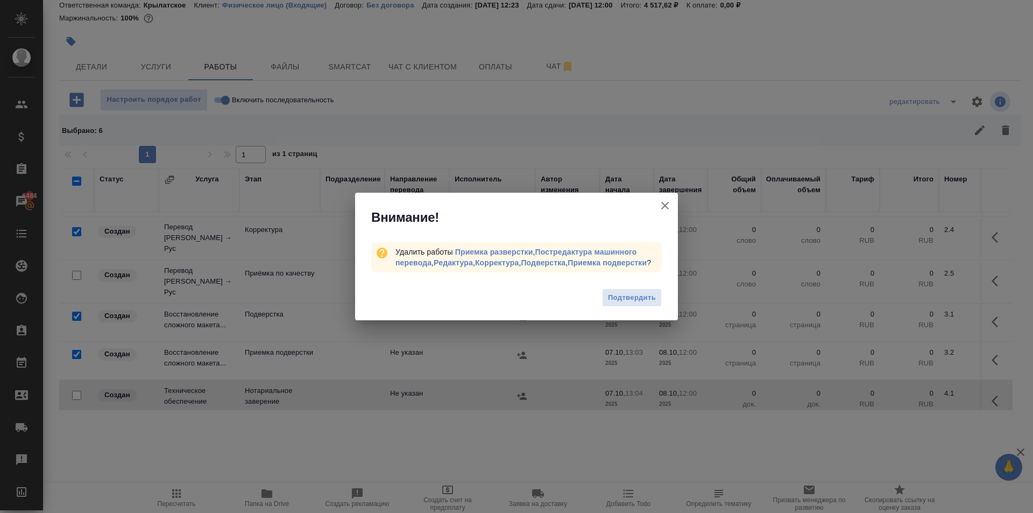
drag, startPoint x: 622, startPoint y: 297, endPoint x: 672, endPoint y: 283, distance: 52.5
click at [624, 296] on span "Подтвердить" at bounding box center [632, 298] width 48 height 12
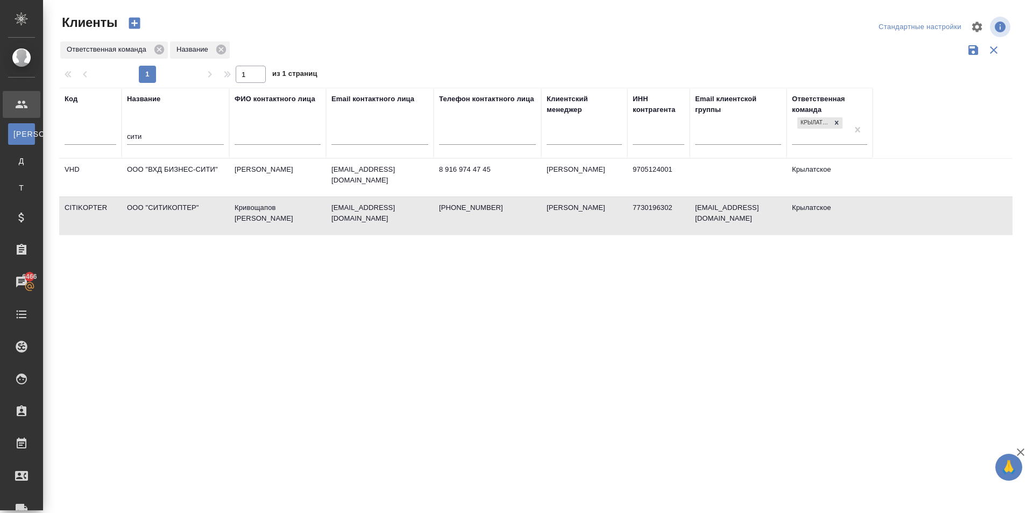
select select "RU"
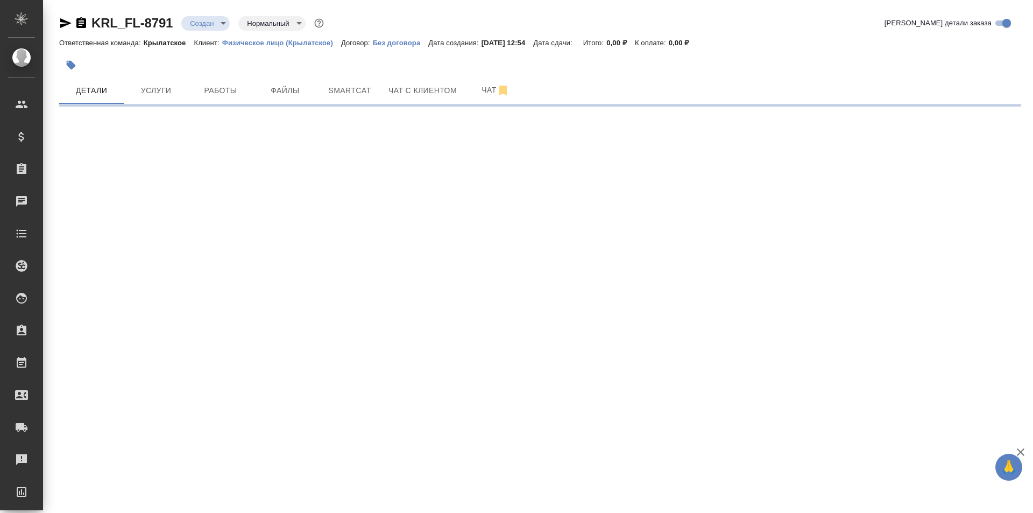
select select "RU"
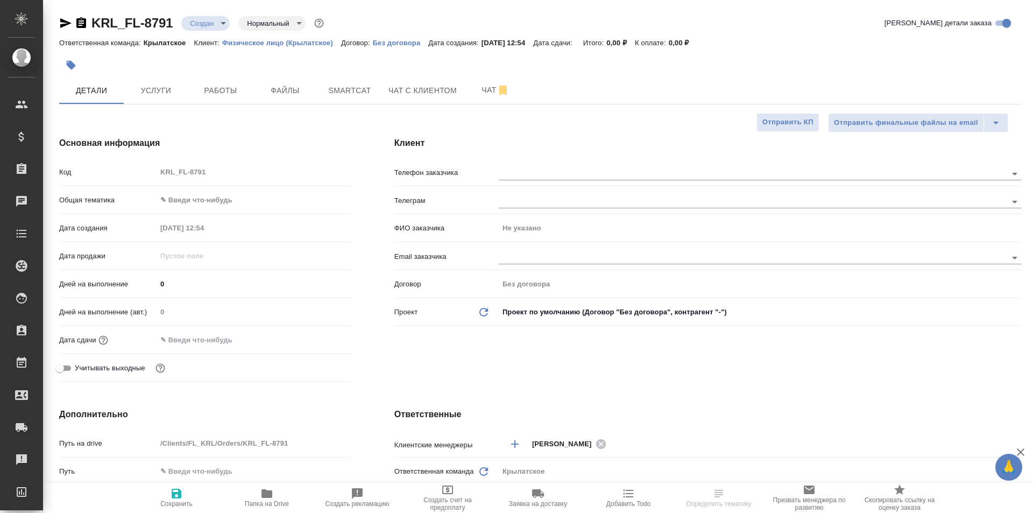
type textarea "x"
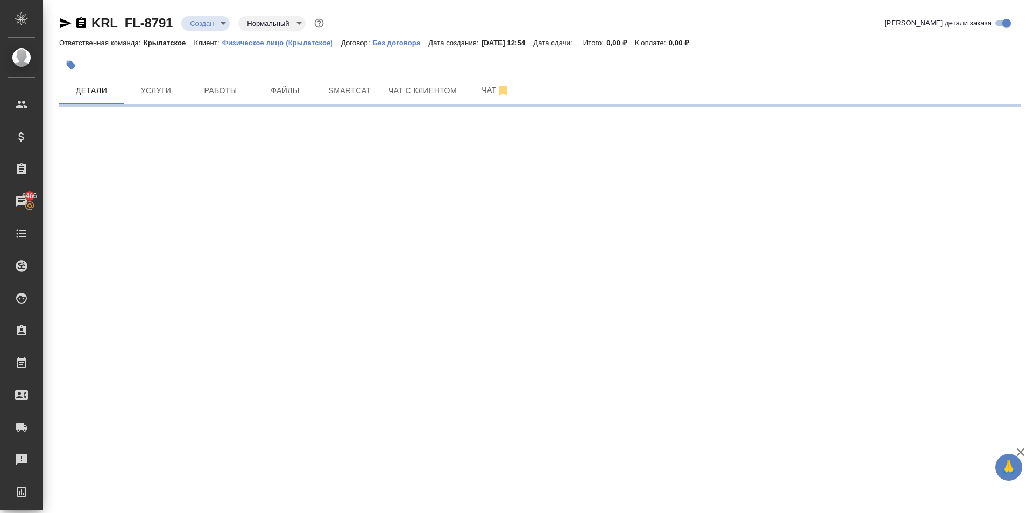
select select "RU"
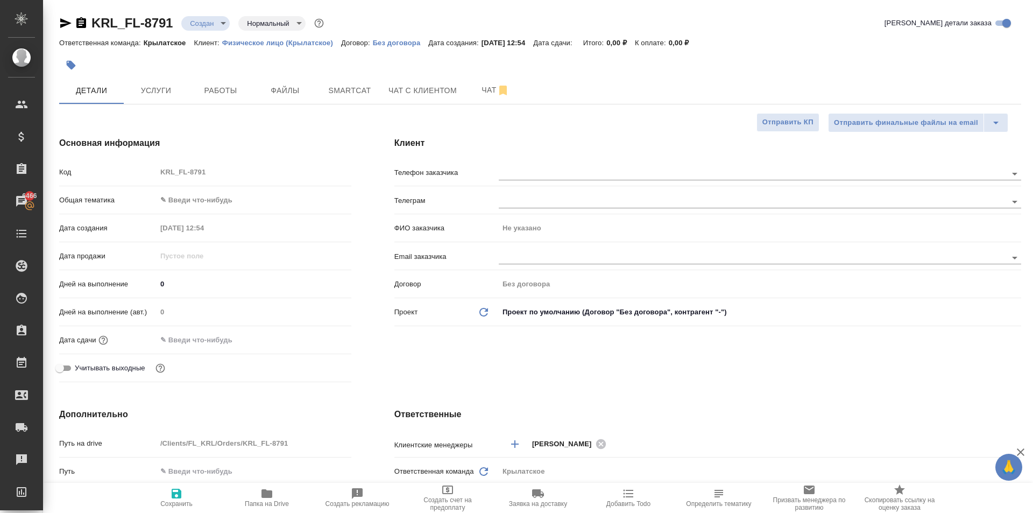
type textarea "x"
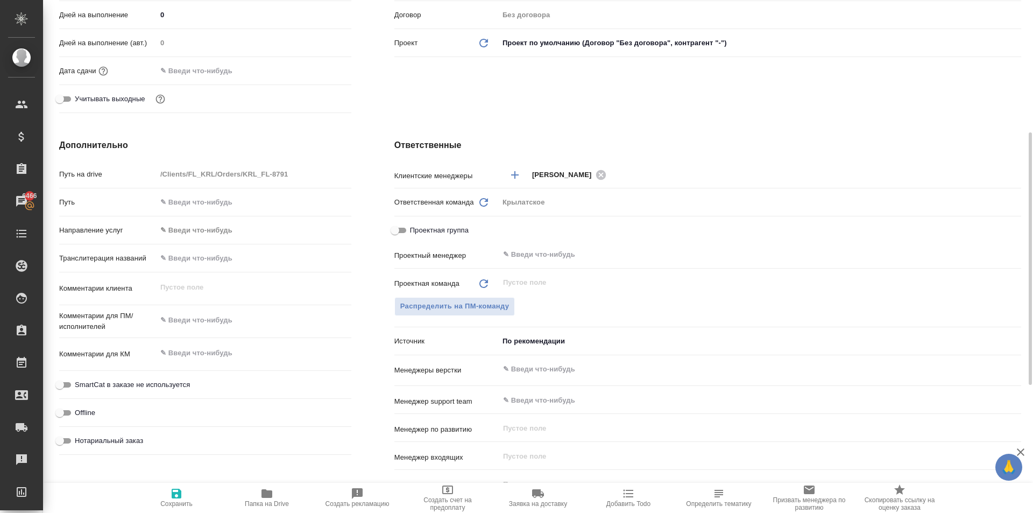
drag, startPoint x: 232, startPoint y: 244, endPoint x: 235, endPoint y: 253, distance: 9.9
click at [232, 244] on hr at bounding box center [205, 244] width 292 height 1
click at [239, 261] on input "text" at bounding box center [254, 258] width 194 height 16
type input "П"
type textarea "x"
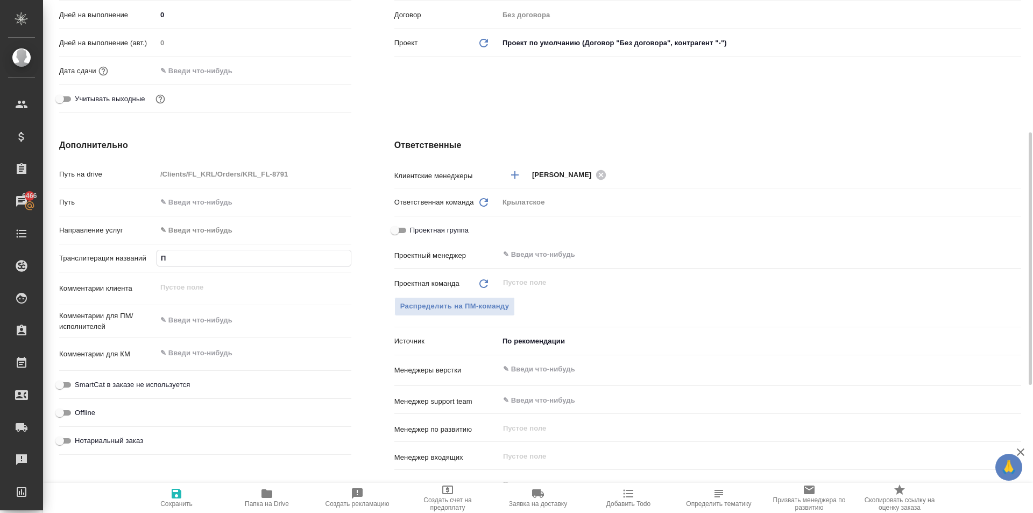
type textarea "x"
type input "ПА"
type textarea "x"
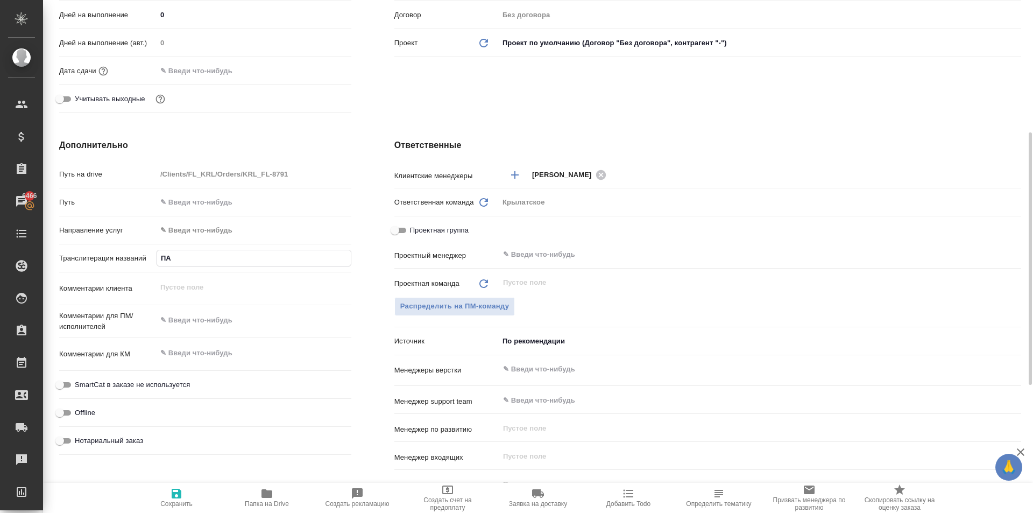
type textarea "x"
type input "ПАР"
type textarea "x"
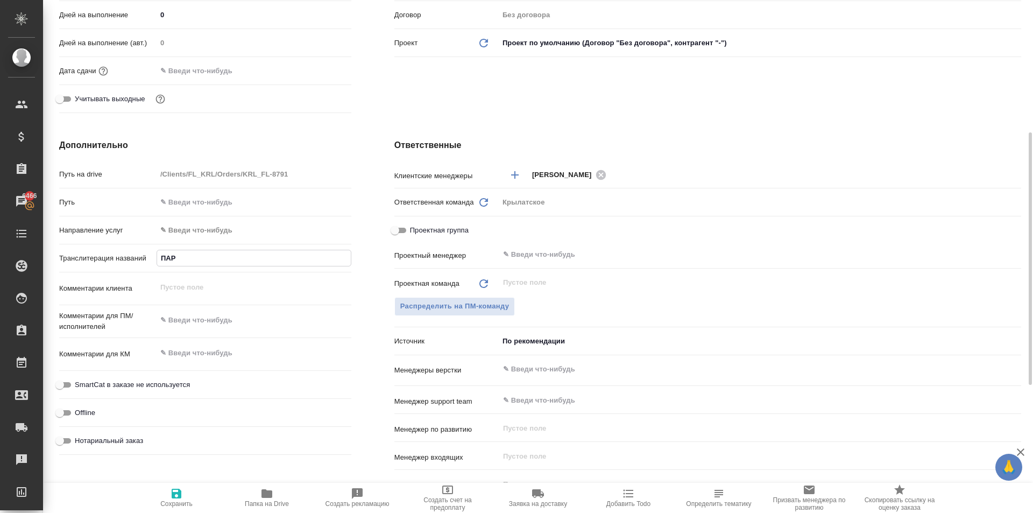
type input "ПАРП"
type textarea "x"
type input "ПАРПИ"
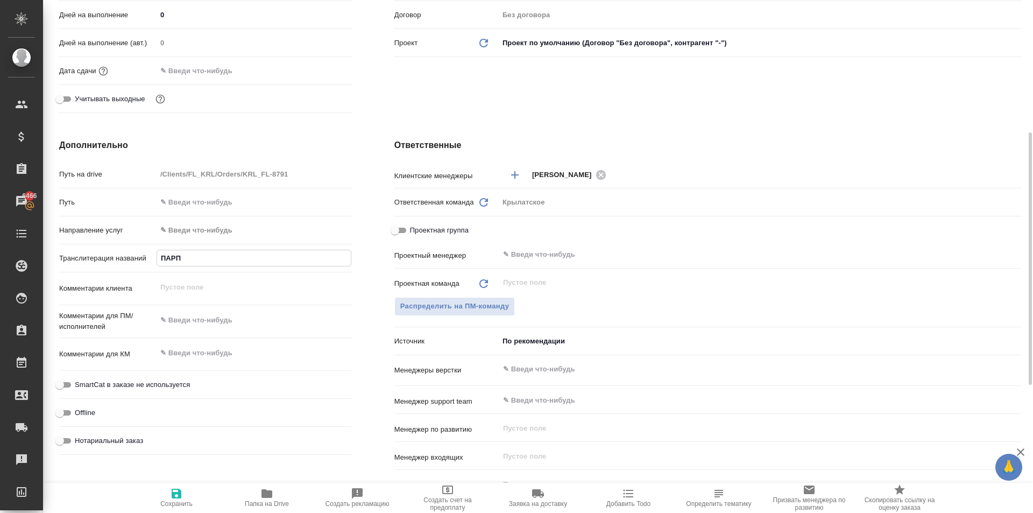
type textarea "x"
type input "ПАРПИЕ"
type textarea "x"
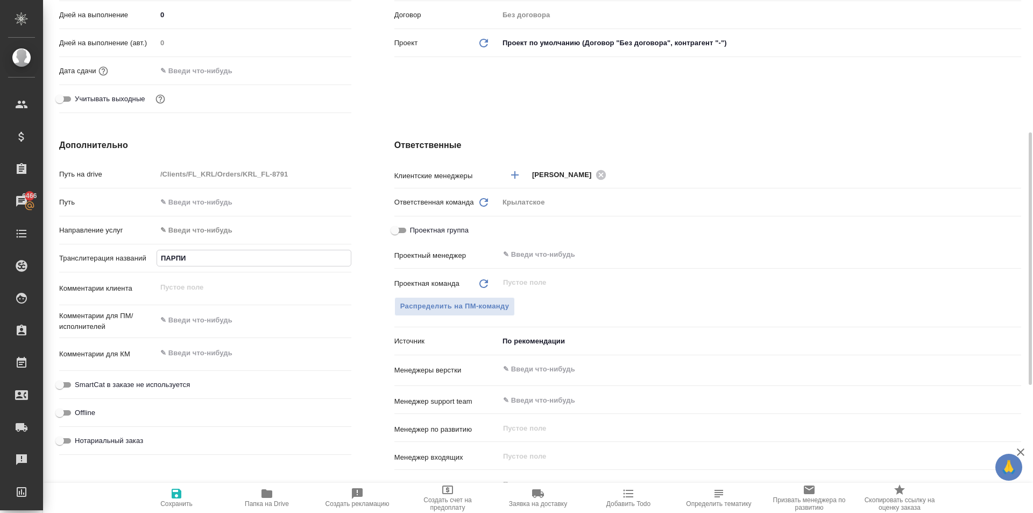
type textarea "x"
type input "[PERSON_NAME]"
type textarea "x"
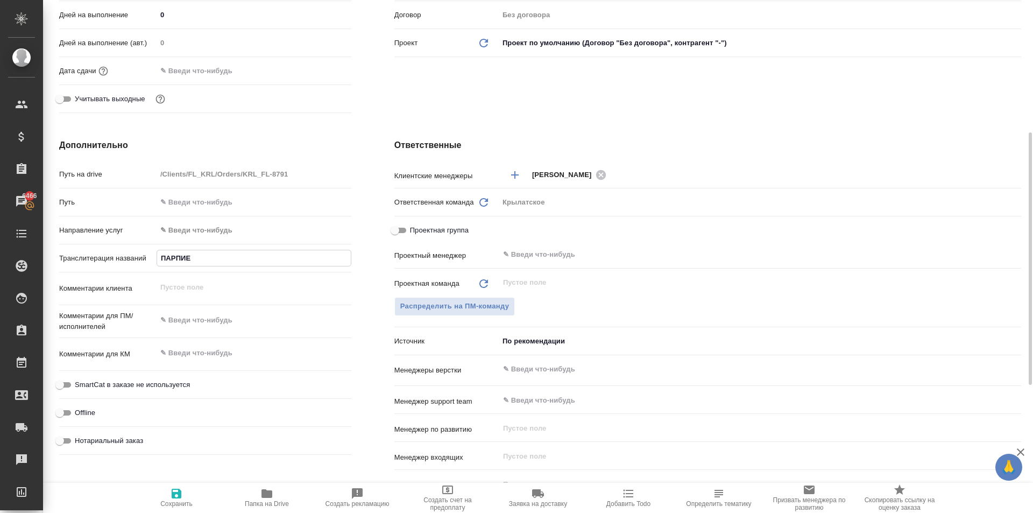
type textarea "x"
type input "[PERSON_NAME]"
type textarea "x"
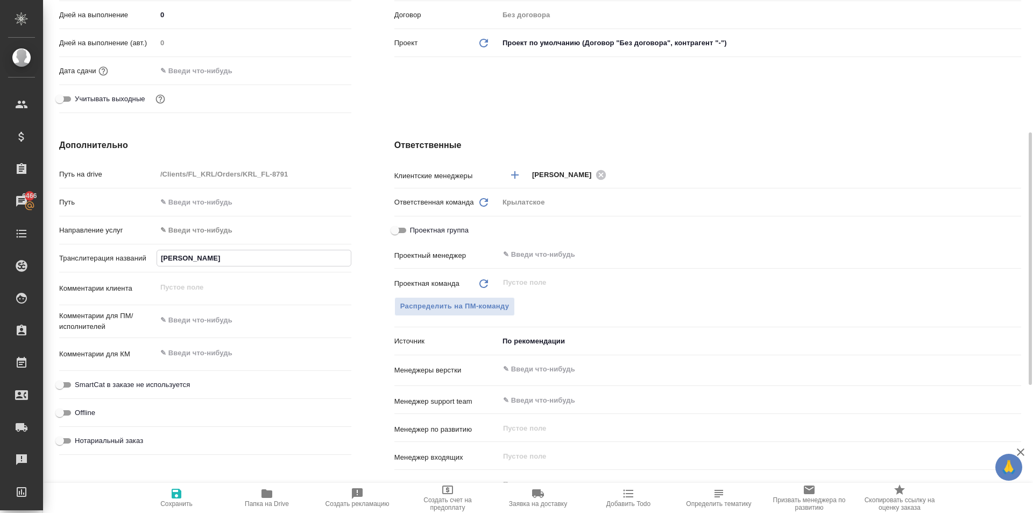
type input "[PERSON_NAME] С"
type textarea "x"
type input "ПАРПИЕВ СА"
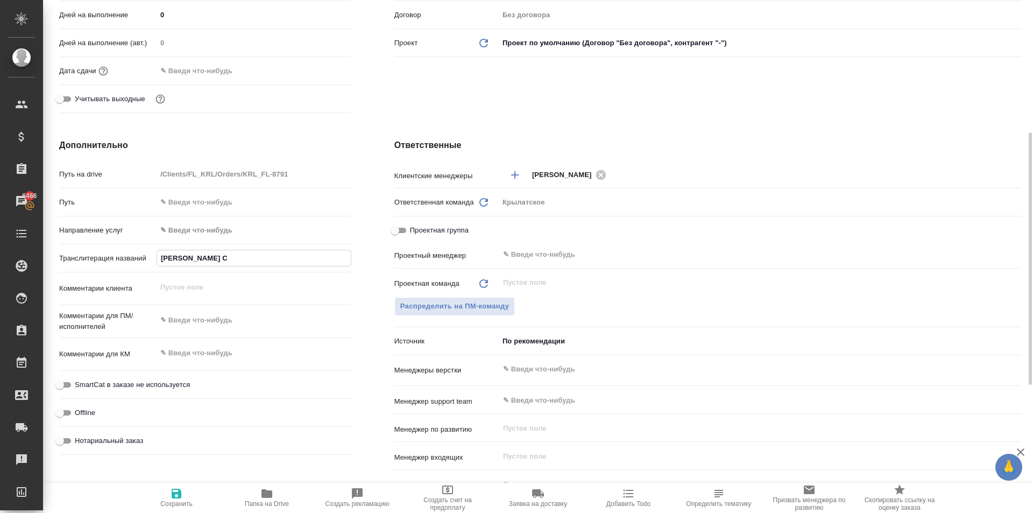
type textarea "x"
type input "ПАРПИЕВ САР"
type textarea "x"
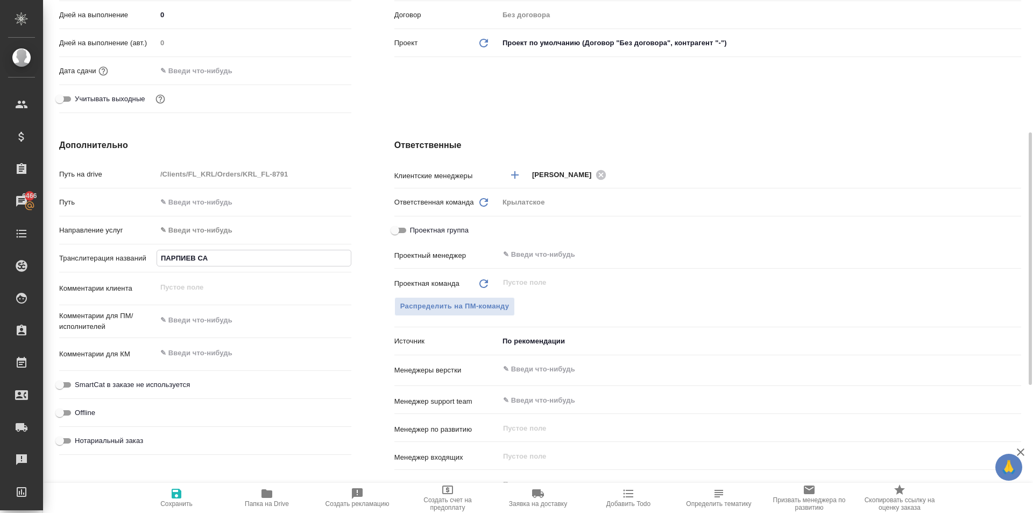
type textarea "x"
type input "[PERSON_NAME]"
type textarea "x"
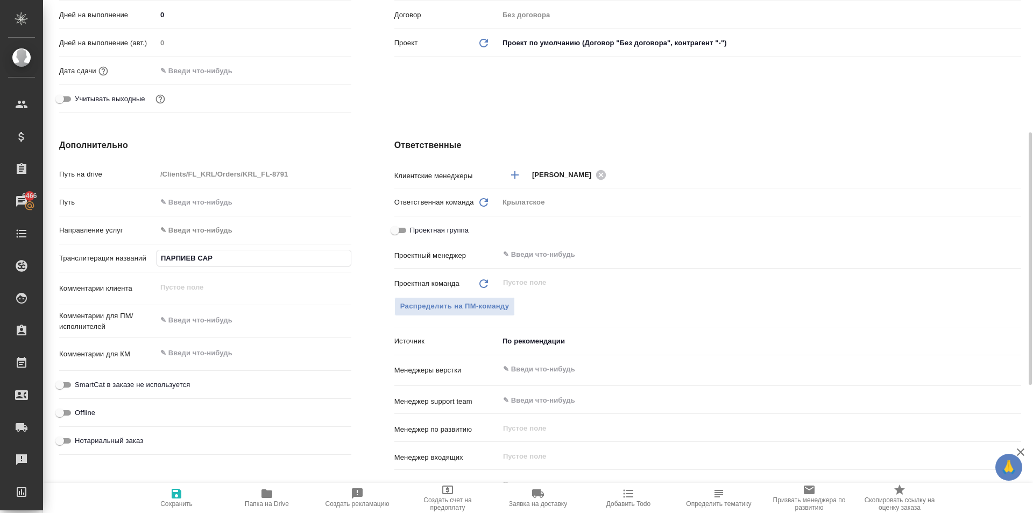
type textarea "x"
type input "ПАРПИЕВ САРДА"
type textarea "x"
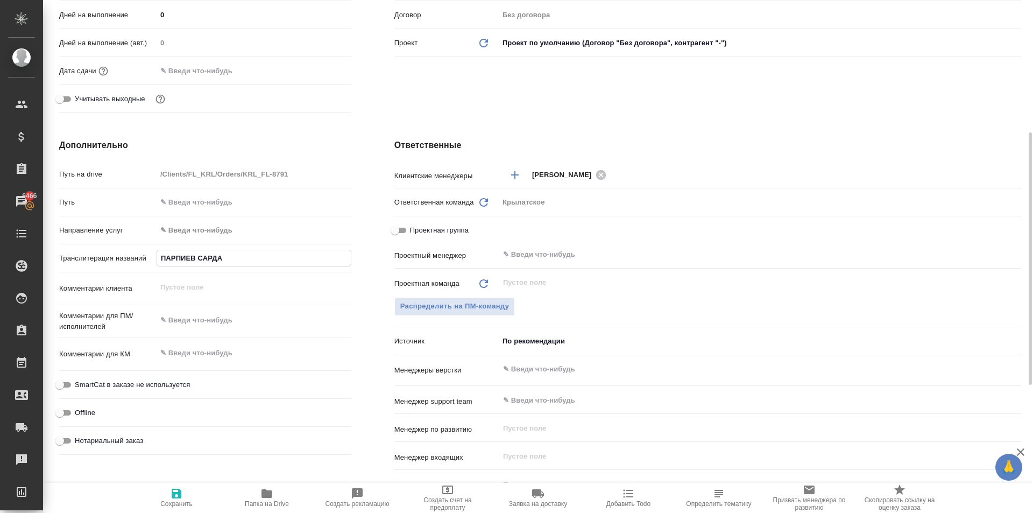
type input "[PERSON_NAME]"
type textarea "x"
type input "[PERSON_NAME]"
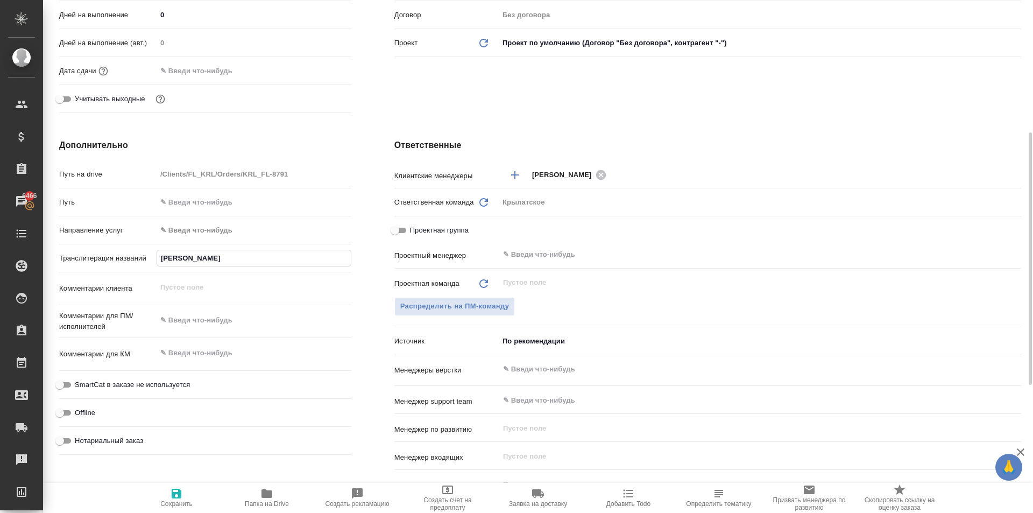
type textarea "x"
type input "[PERSON_NAME]"
type textarea "x"
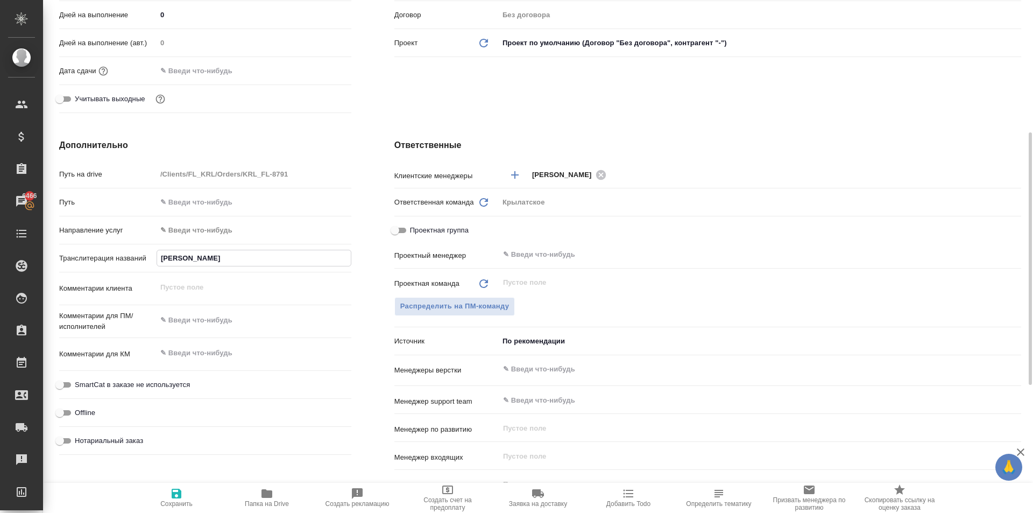
type textarea "x"
type input "[PERSON_NAME]"
type textarea "x"
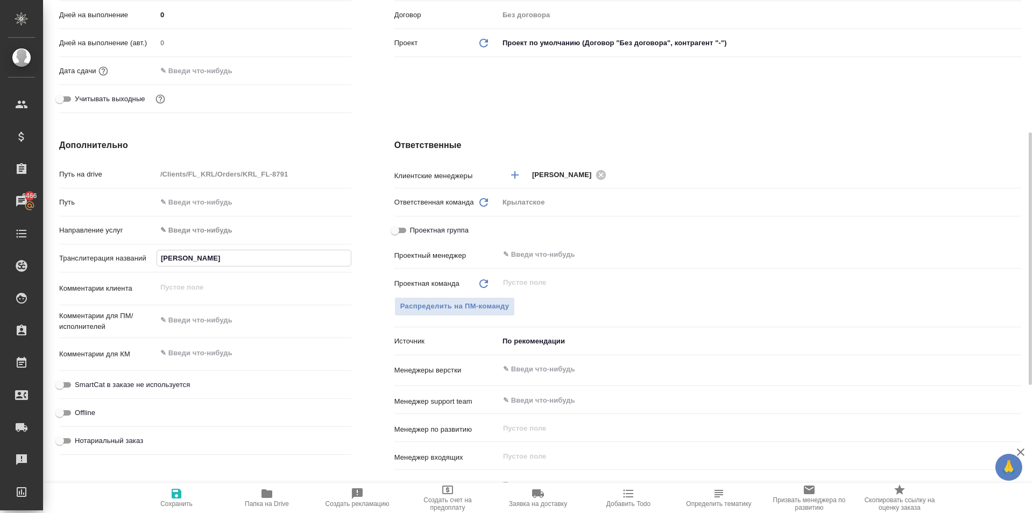
type textarea "x"
type input "[PERSON_NAME]"
type textarea "x"
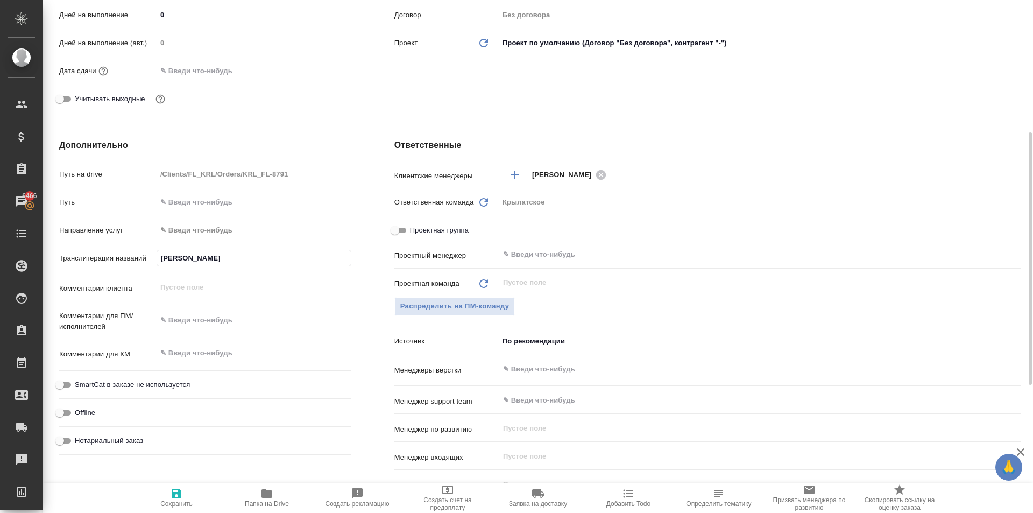
type input "[PERSON_NAME]"
click at [175, 492] on icon "button" at bounding box center [177, 493] width 10 height 10
type textarea "x"
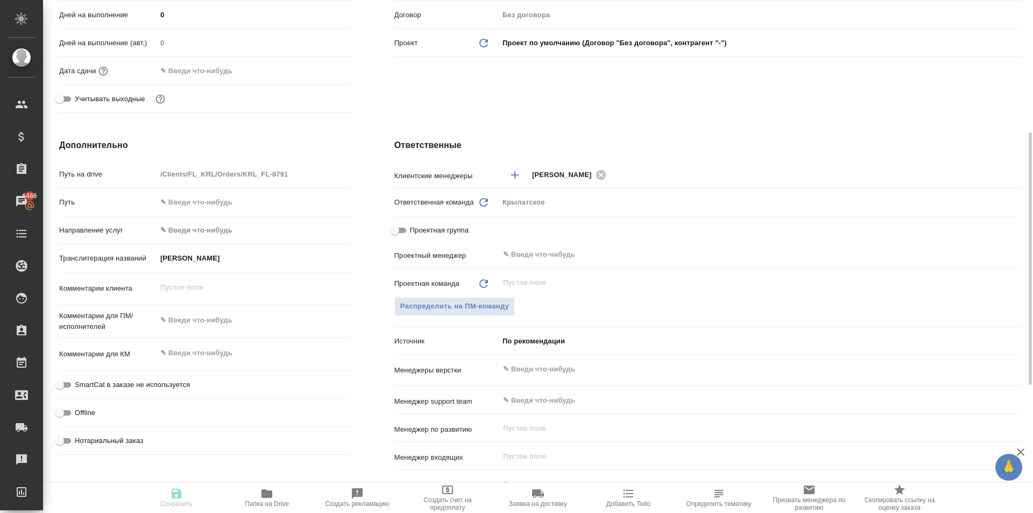
type textarea "x"
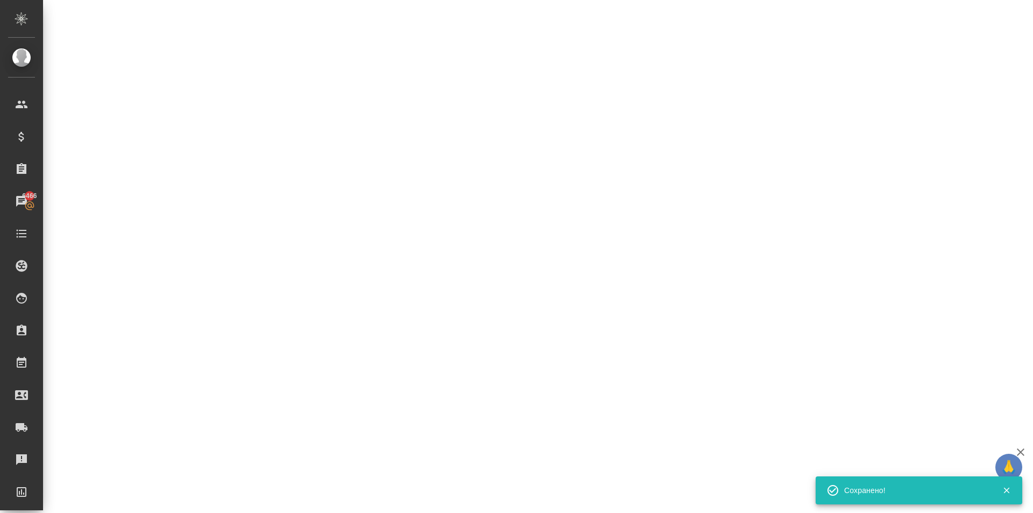
select select "RU"
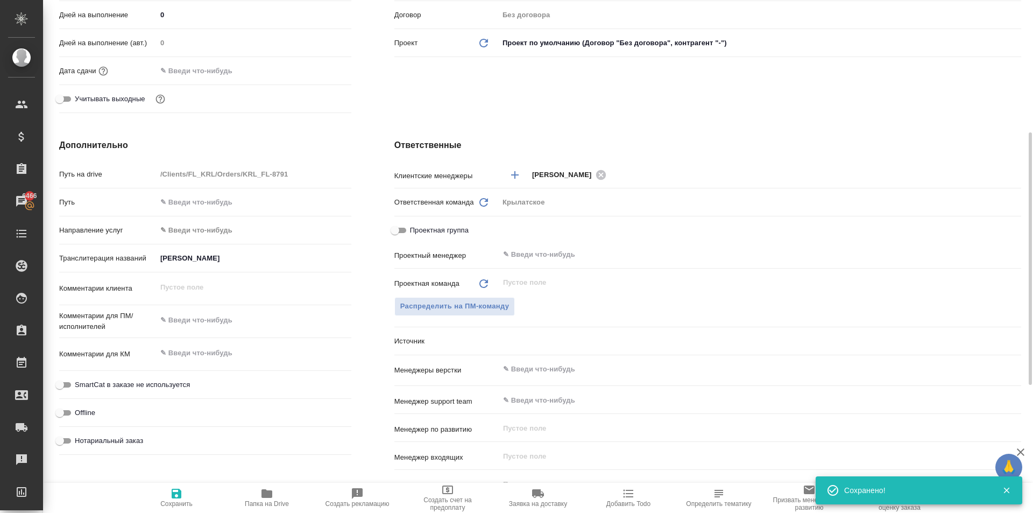
type textarea "x"
click at [177, 493] on icon "button" at bounding box center [177, 493] width 10 height 10
type textarea "x"
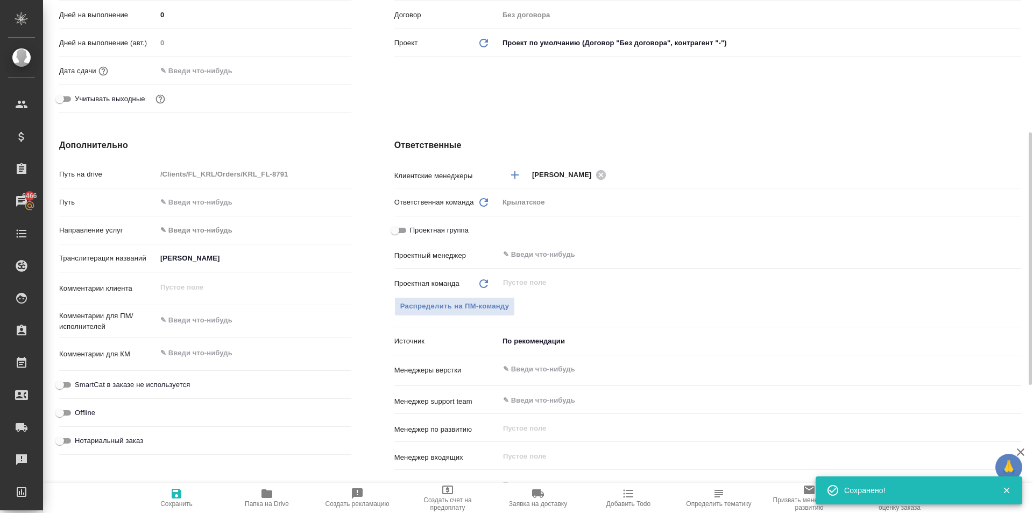
type textarea "x"
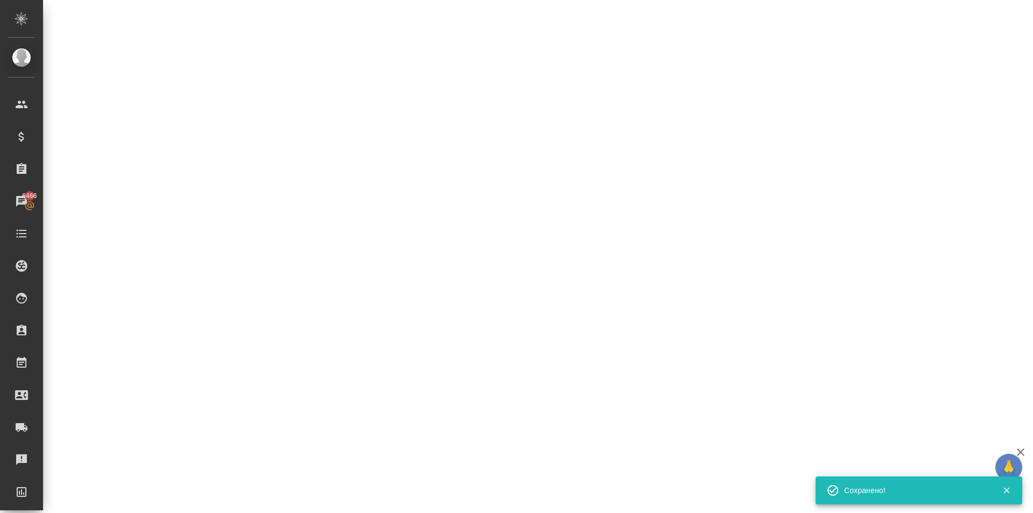
select select "RU"
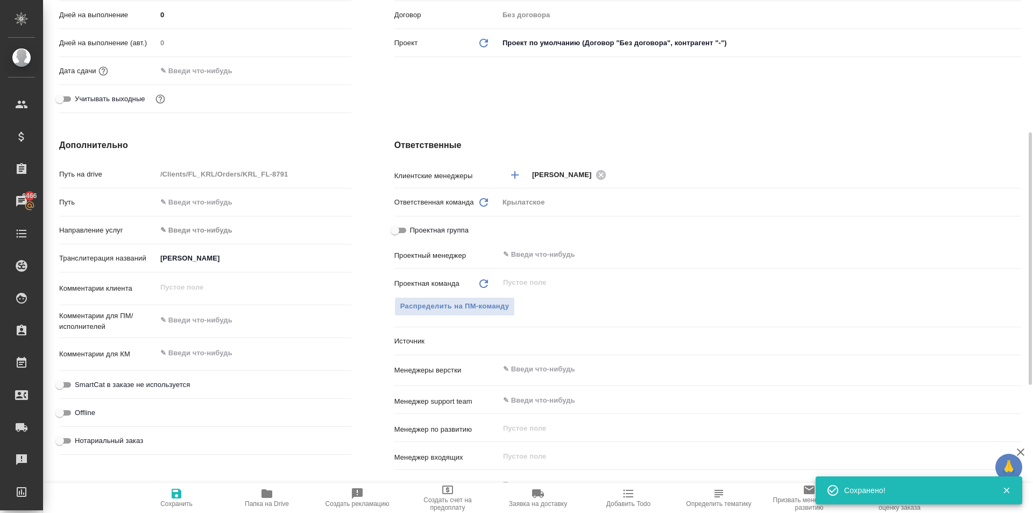
type textarea "x"
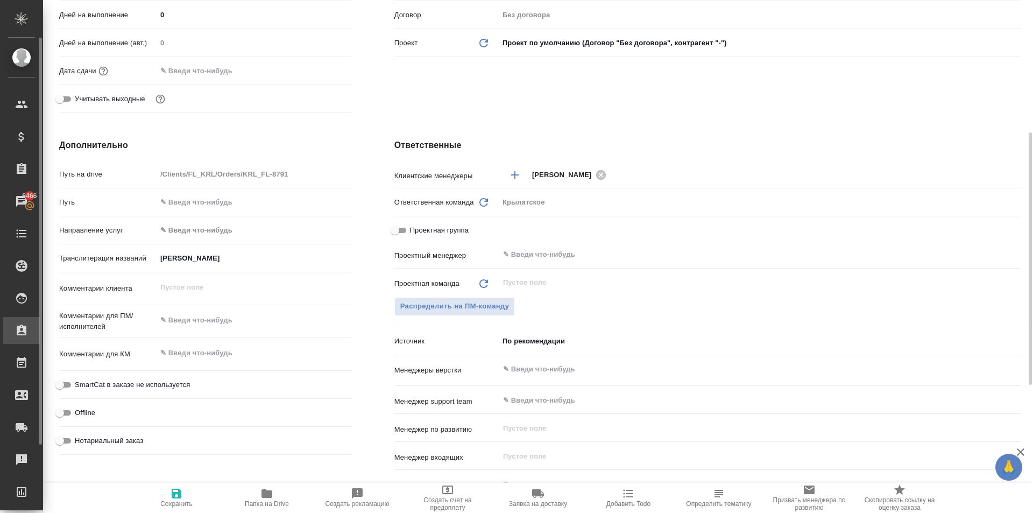
type textarea "x"
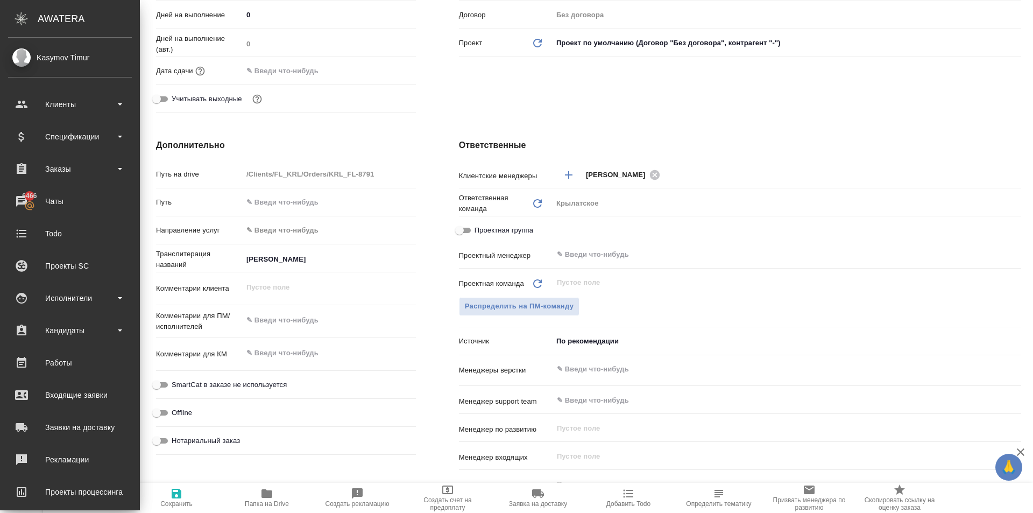
type textarea "x"
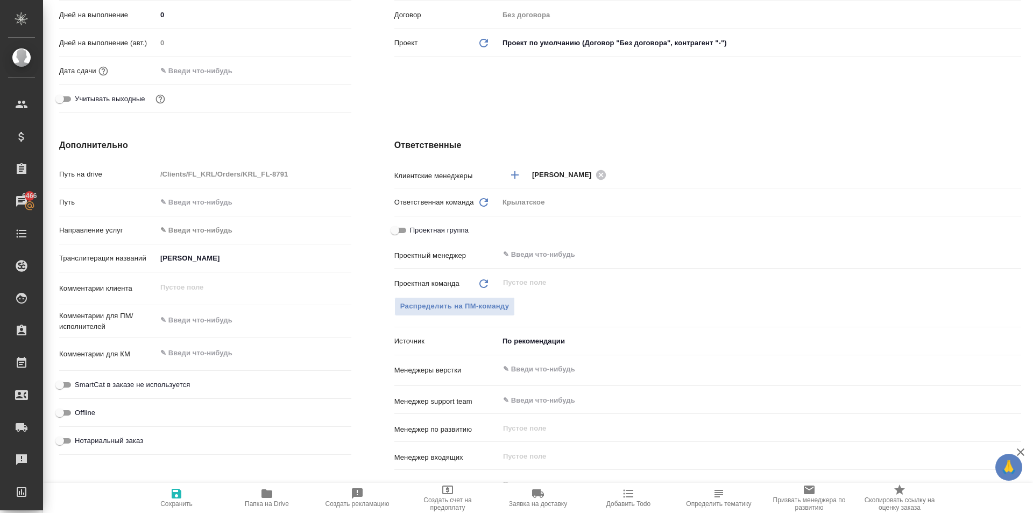
click at [206, 237] on body "🙏 .cls-1 fill:#fff; AWATERA Kasymov Timur Клиенты Спецификации Заказы 6466 Чаты…" at bounding box center [516, 256] width 1033 height 513
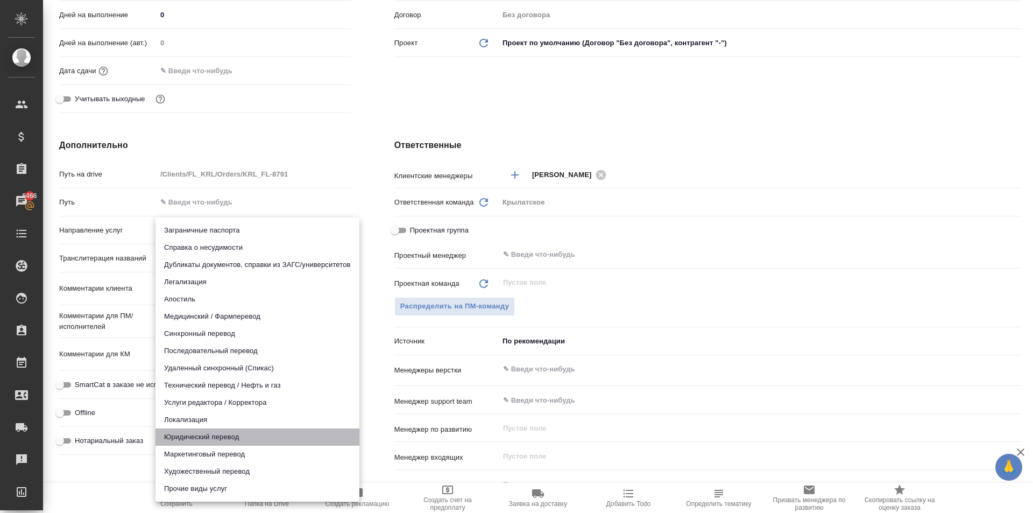
click at [218, 436] on li "Юридический перевод" at bounding box center [257, 436] width 204 height 17
type input "legalTranslation"
type textarea "x"
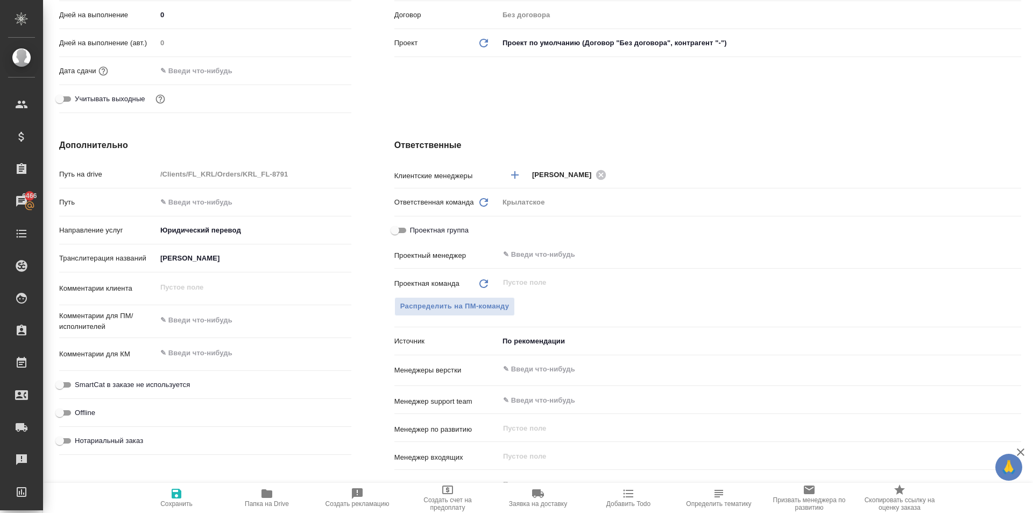
click at [150, 380] on span "SmartCat в заказе не используется" at bounding box center [132, 384] width 115 height 11
click at [79, 380] on input "SmartCat в заказе не используется" at bounding box center [59, 384] width 39 height 13
checkbox input "true"
type textarea "x"
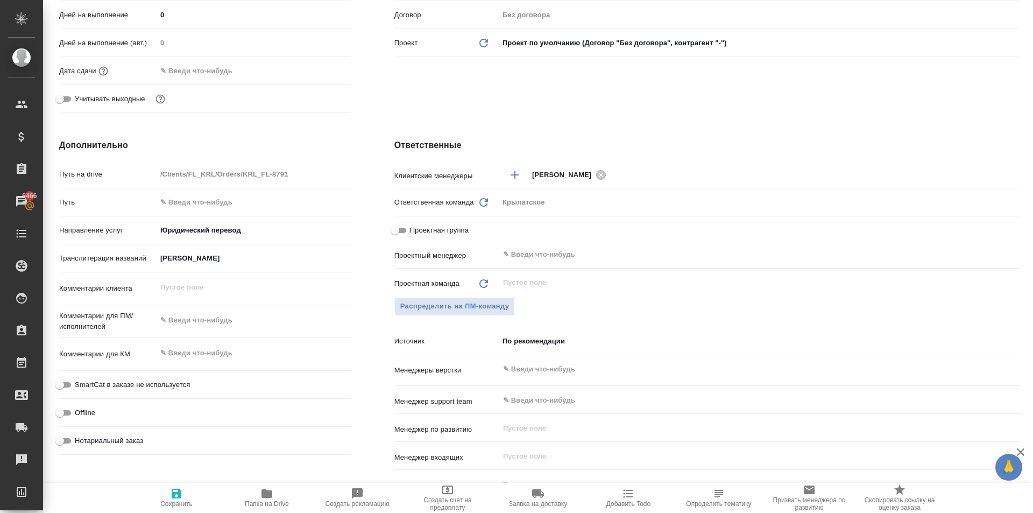
type textarea "x"
click at [121, 442] on span "Нотариальный заказ" at bounding box center [109, 440] width 68 height 11
click at [79, 442] on input "Нотариальный заказ" at bounding box center [59, 440] width 39 height 13
checkbox input "true"
type textarea "x"
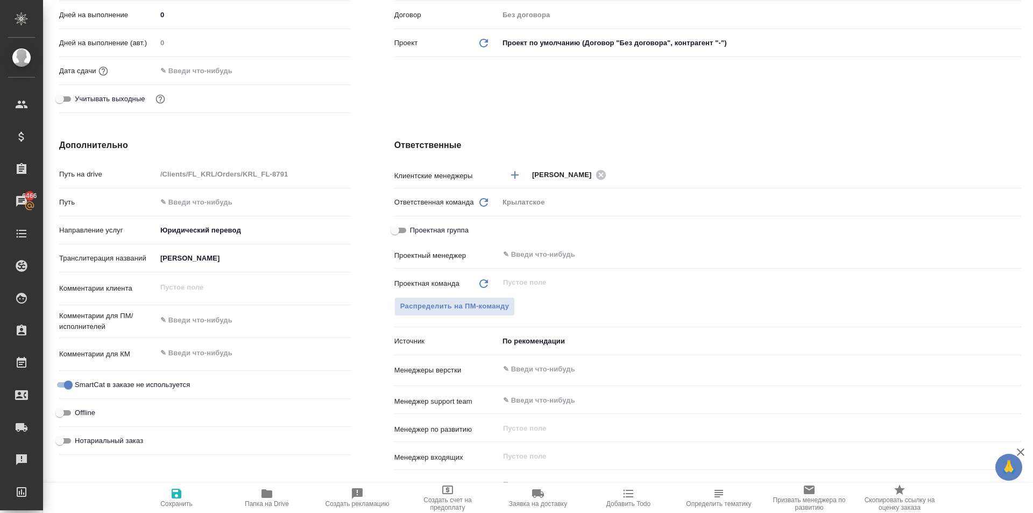
type textarea "x"
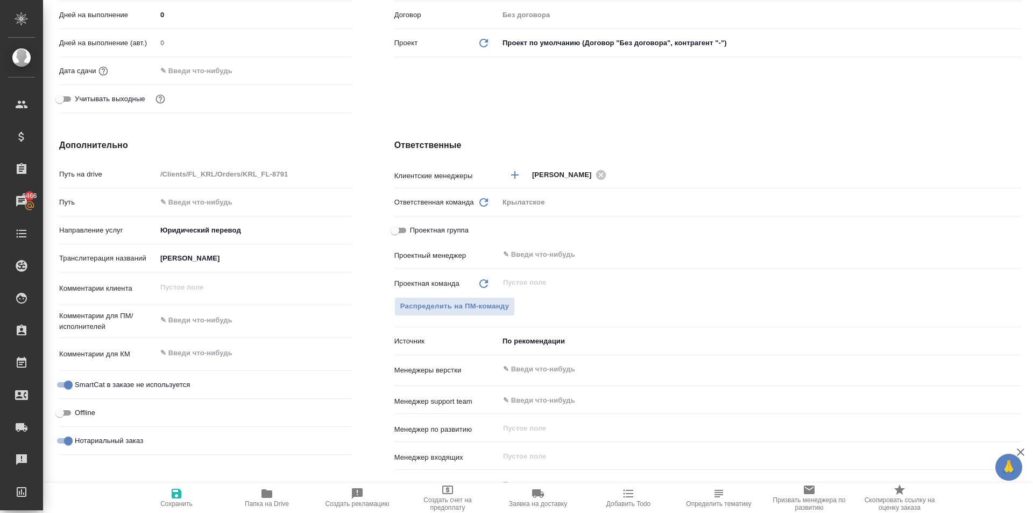
type textarea "x"
click at [162, 504] on span "Сохранить" at bounding box center [176, 504] width 32 height 8
type textarea "x"
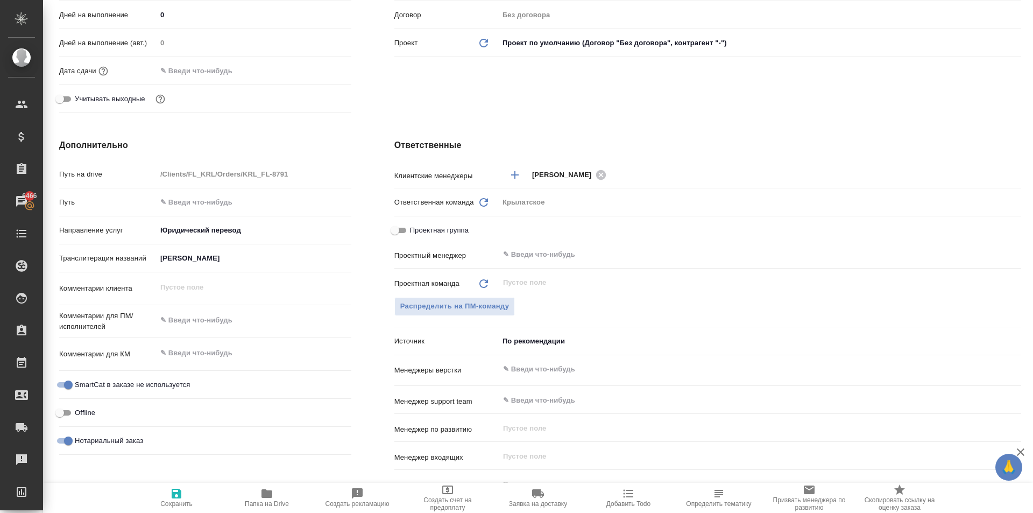
type textarea "x"
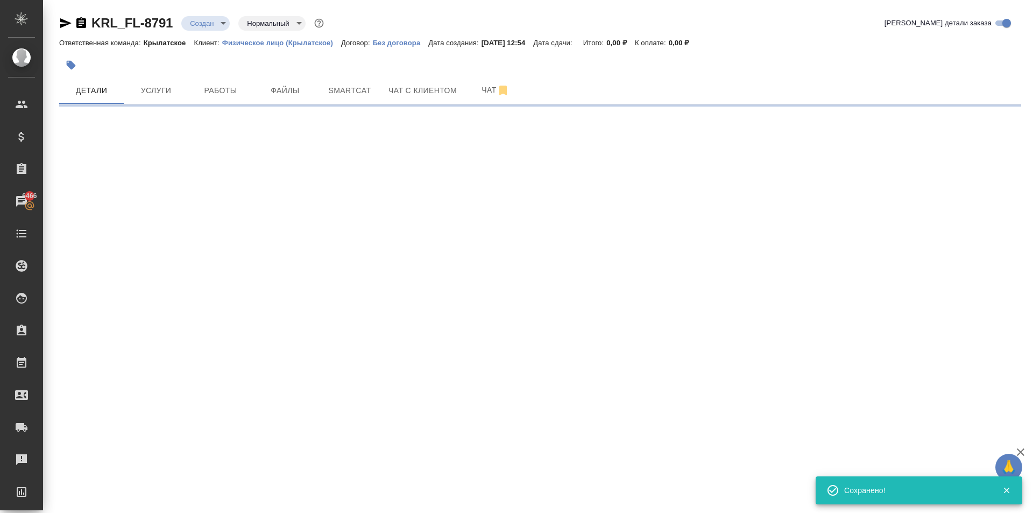
scroll to position [0, 0]
select select "RU"
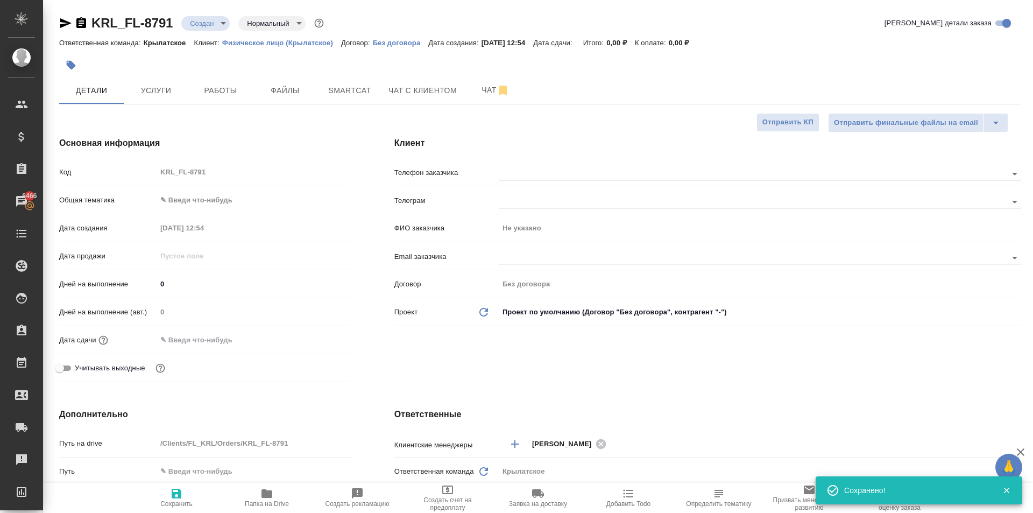
type textarea "x"
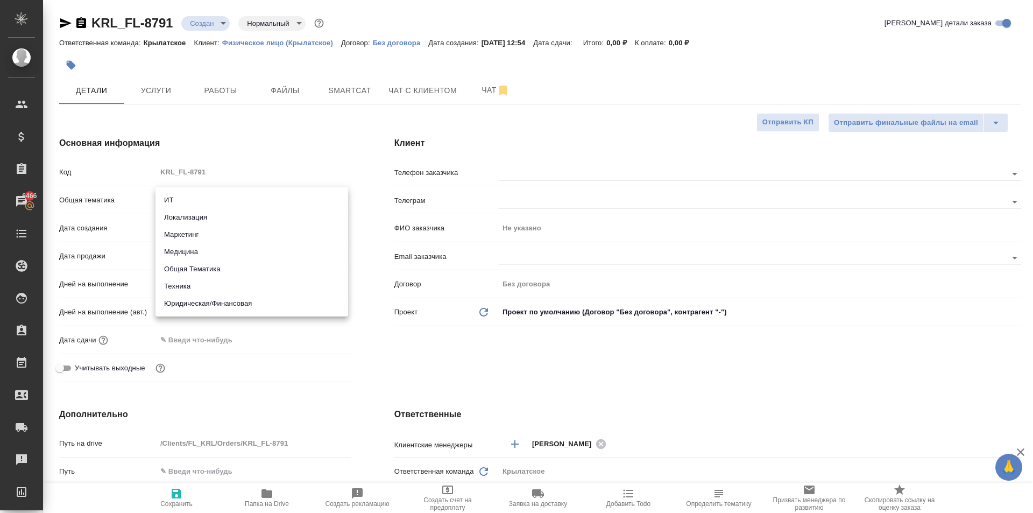
click at [210, 192] on body "🙏 .cls-1 fill:#fff; AWATERA Kasymov Timur Клиенты Спецификации Заказы 6466 Чаты…" at bounding box center [516, 256] width 1033 height 513
drag, startPoint x: 212, startPoint y: 290, endPoint x: 211, endPoint y: 305, distance: 14.5
click at [211, 305] on ul "ИТ Локализация Маркетинг Медицина Общая Тематика Техника Юридическая/Финансовая" at bounding box center [251, 251] width 193 height 129
click at [211, 305] on li "Юридическая/Финансовая" at bounding box center [251, 303] width 193 height 17
type input "yr-fn"
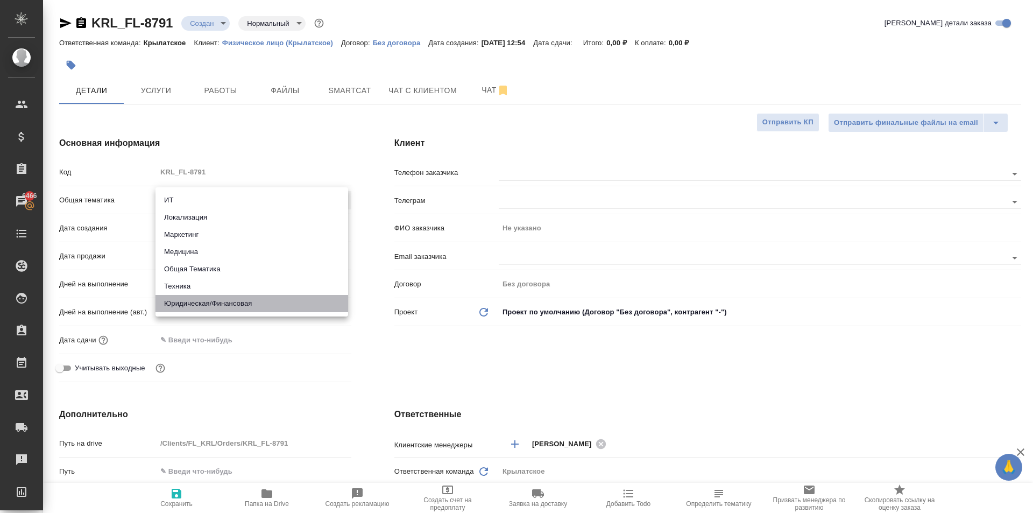
type textarea "x"
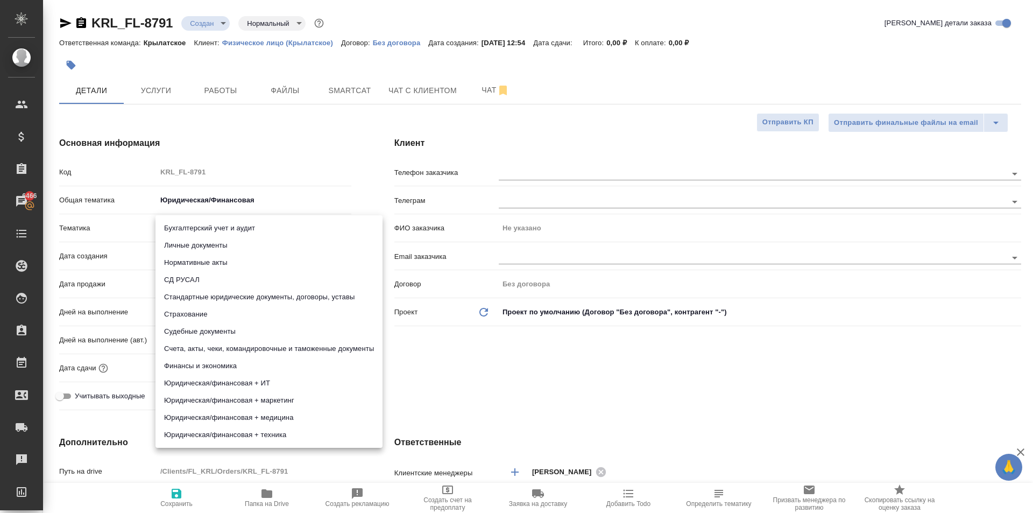
click at [190, 234] on body "🙏 .cls-1 fill:#fff; AWATERA Kasymov Timur Клиенты Спецификации Заказы 6466 Чаты…" at bounding box center [516, 256] width 1033 height 513
drag, startPoint x: 192, startPoint y: 246, endPoint x: 194, endPoint y: 252, distance: 7.0
click at [192, 246] on li "Личные документы" at bounding box center [268, 245] width 227 height 17
type textarea "x"
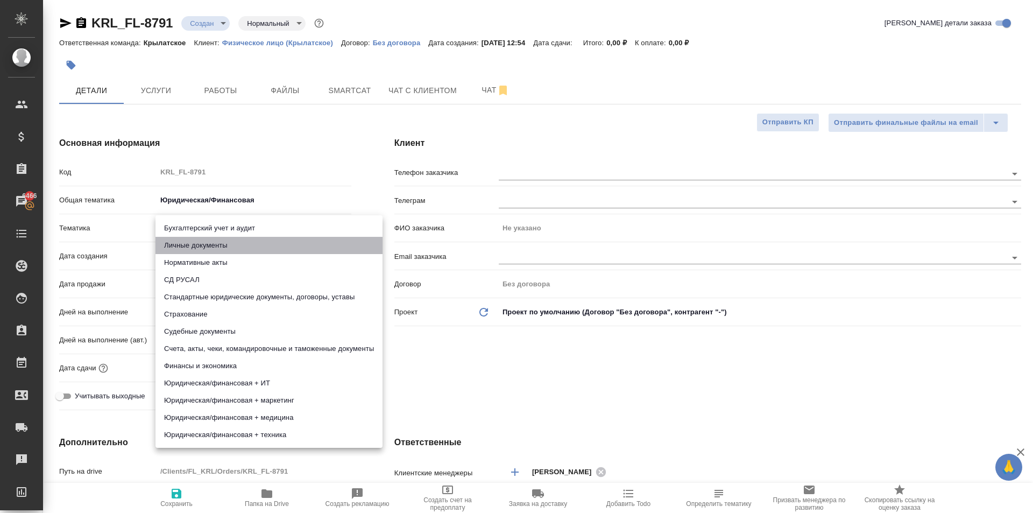
type textarea "x"
type input "5a8b8b956a9677013d343cfe"
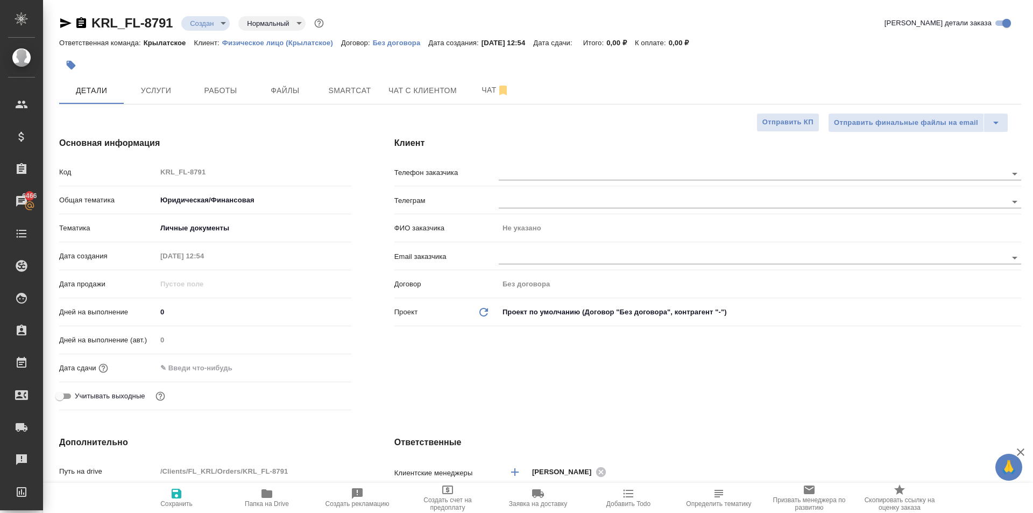
click at [186, 375] on input "text" at bounding box center [204, 368] width 94 height 16
click at [314, 365] on icon "button" at bounding box center [320, 367] width 13 height 13
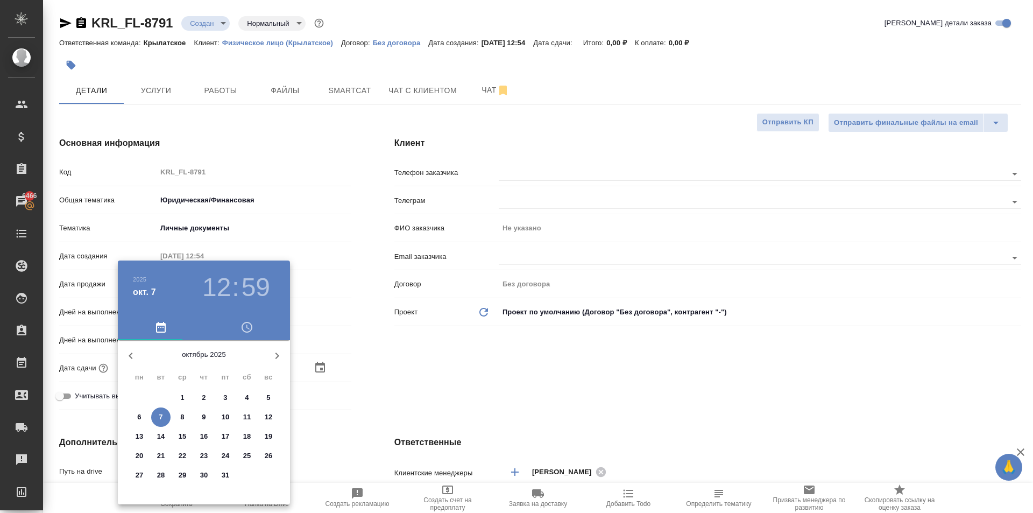
click at [165, 421] on span "7" at bounding box center [160, 417] width 19 height 11
type input "07.10.2025 12:59"
type textarea "x"
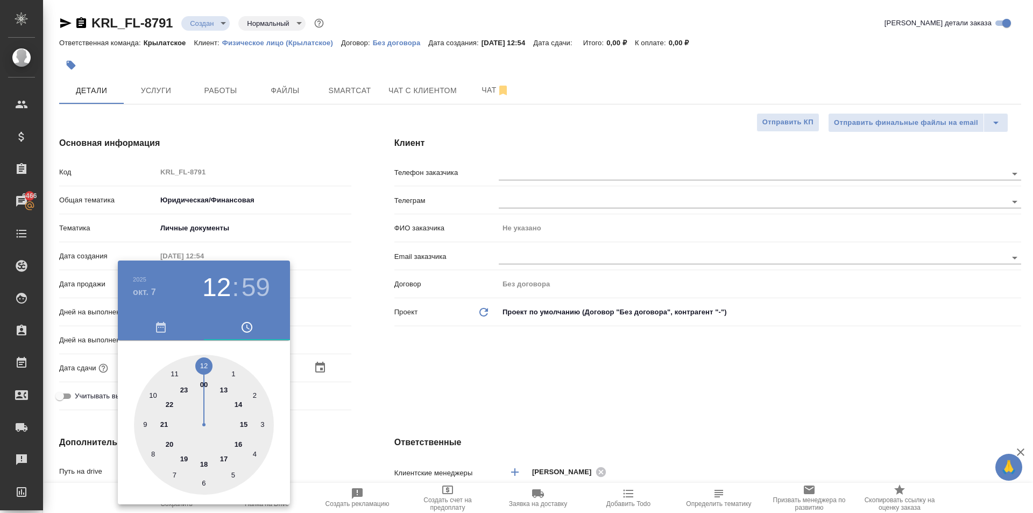
click at [223, 389] on div at bounding box center [204, 425] width 140 height 140
type input "07.10.2025 13:59"
type textarea "x"
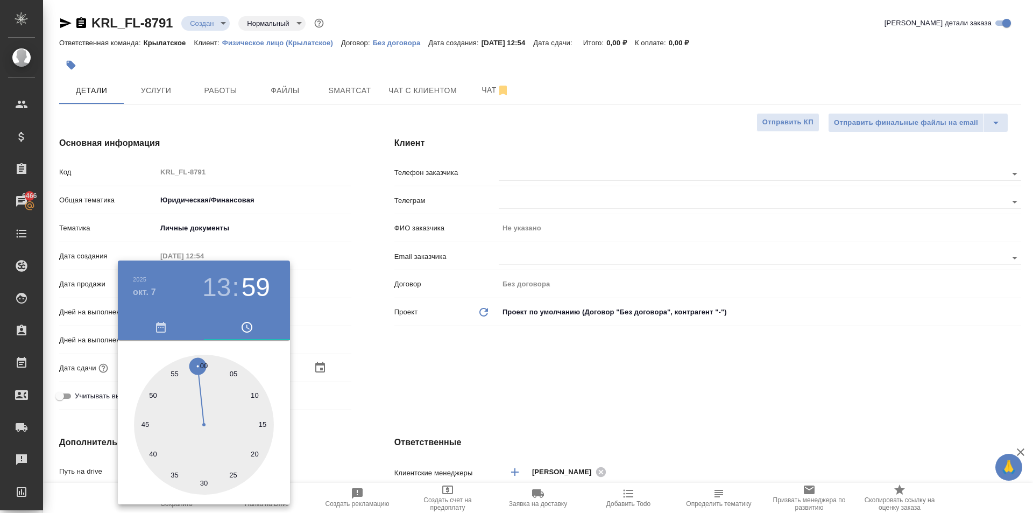
click at [201, 479] on div at bounding box center [204, 425] width 140 height 140
type input "07.10.2025 13:30"
type textarea "x"
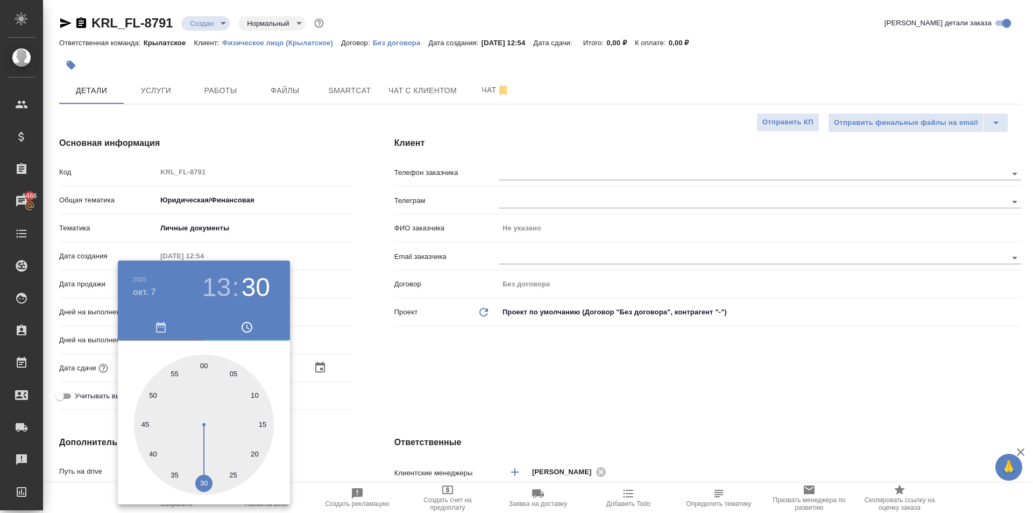
click at [426, 353] on div at bounding box center [516, 256] width 1033 height 513
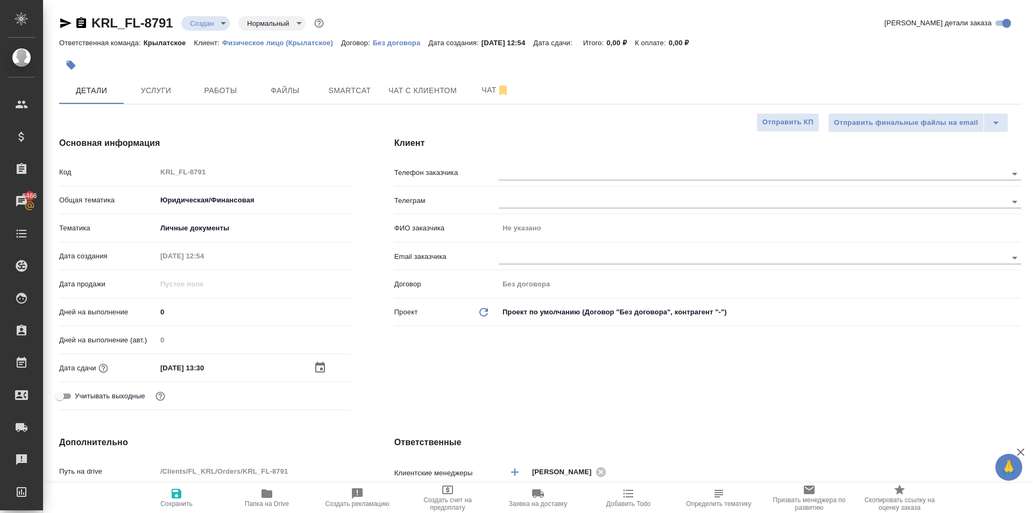
drag, startPoint x: 169, startPoint y: 493, endPoint x: 230, endPoint y: 483, distance: 61.6
click at [169, 494] on span "Сохранить" at bounding box center [176, 497] width 77 height 20
type textarea "x"
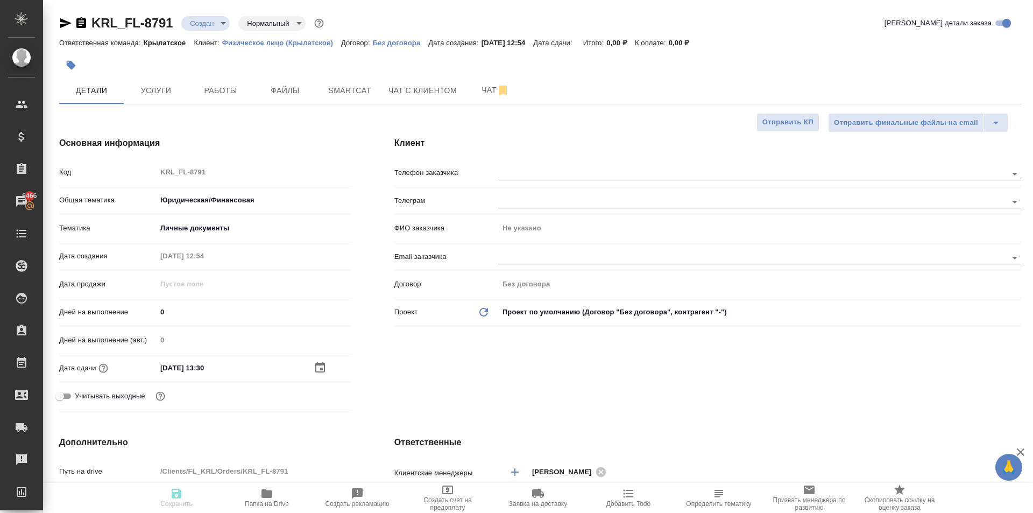
type textarea "x"
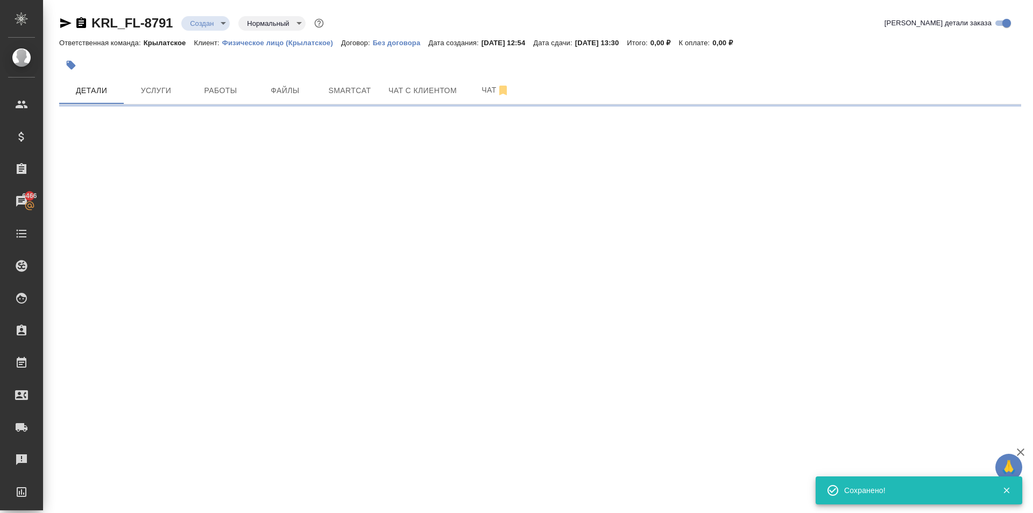
select select "RU"
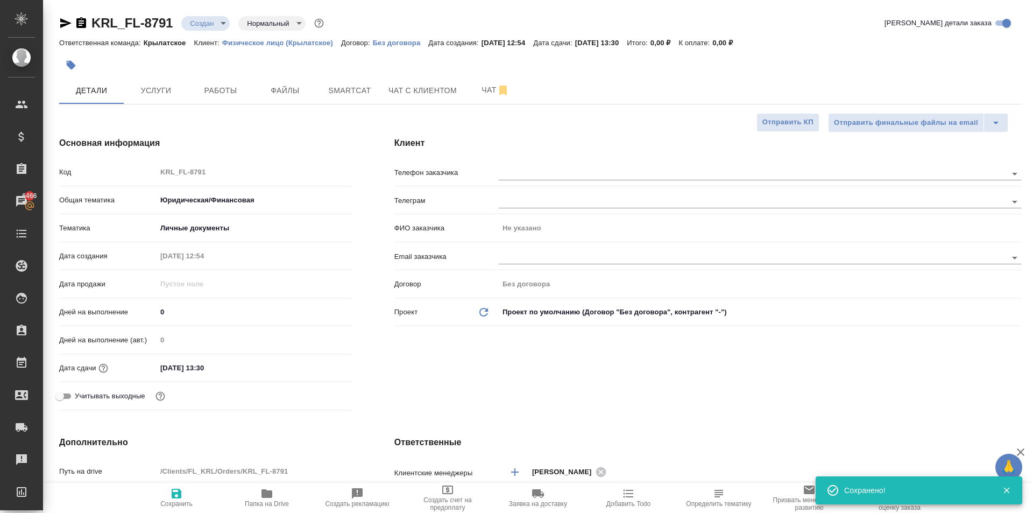
type textarea "x"
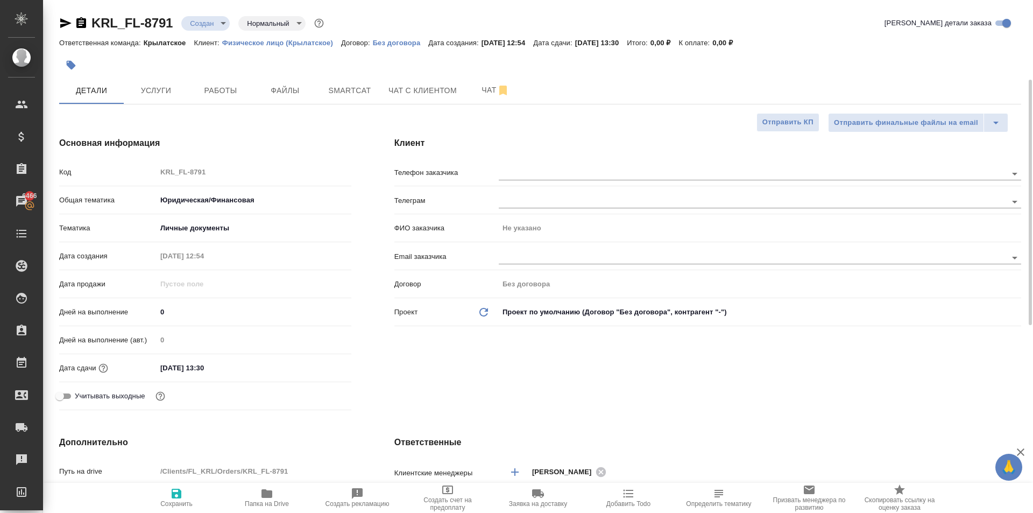
scroll to position [269, 0]
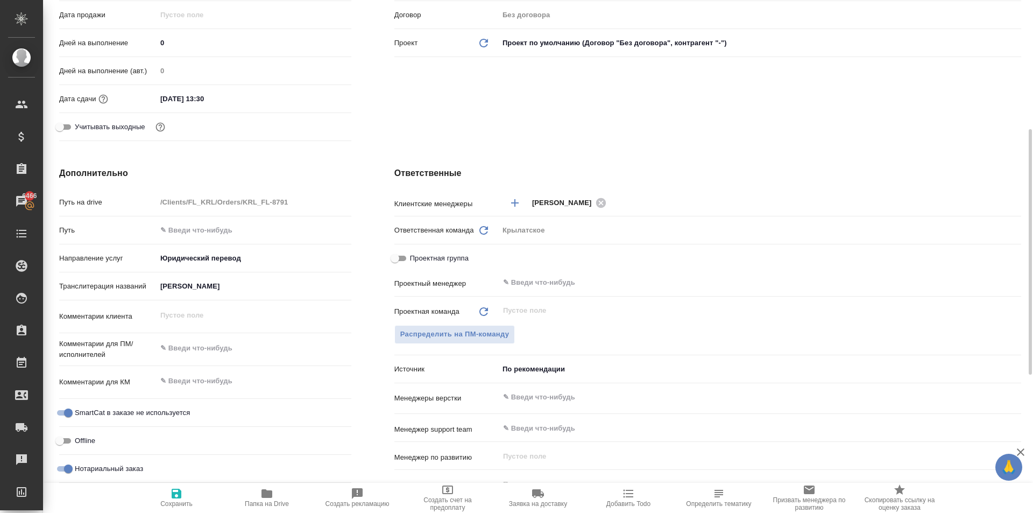
click at [235, 363] on div "Комментарии для ПМ/исполнителей x" at bounding box center [205, 353] width 292 height 33
type textarea "x"
click at [241, 352] on textarea at bounding box center [254, 348] width 195 height 18
type textarea "x"
type textarea "н"
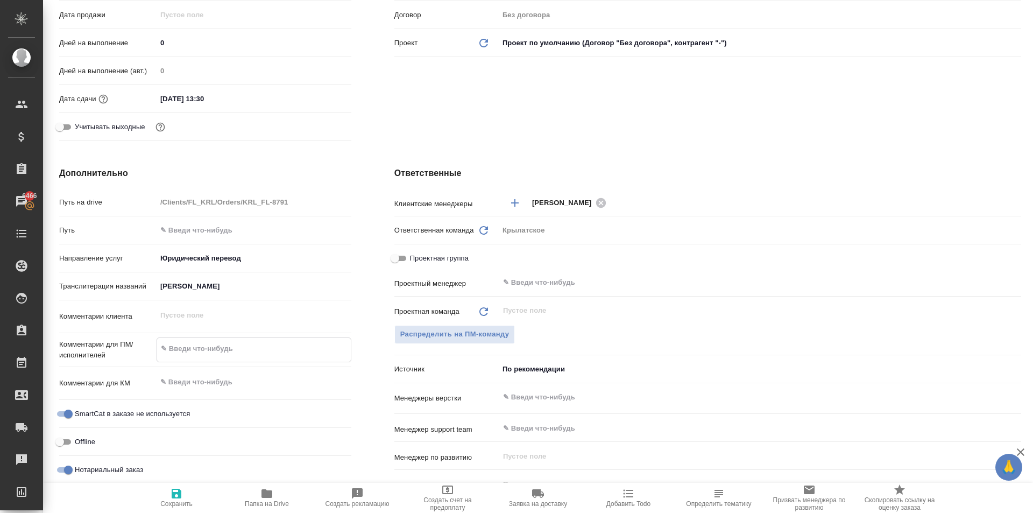
type textarea "x"
type textarea "но"
type textarea "x"
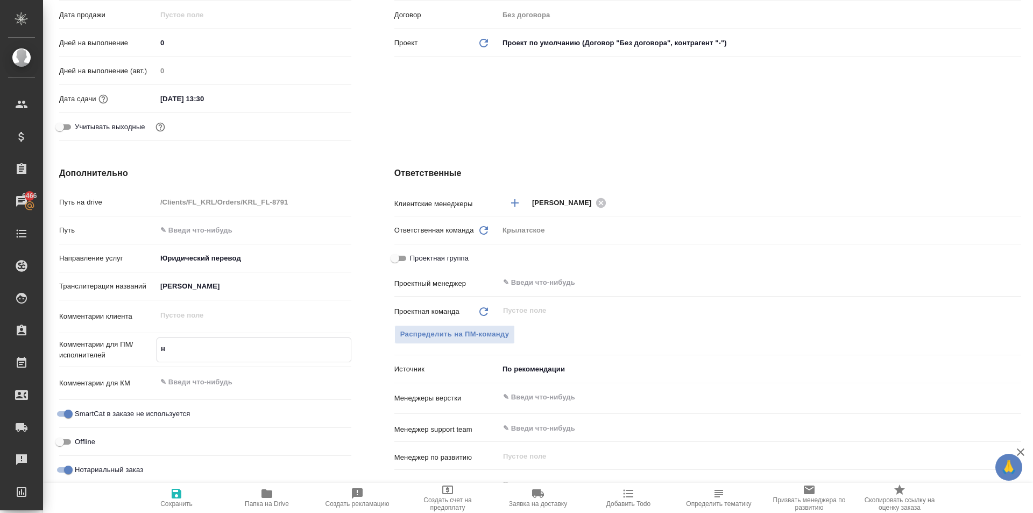
type textarea "x"
type textarea "нот"
type textarea "x"
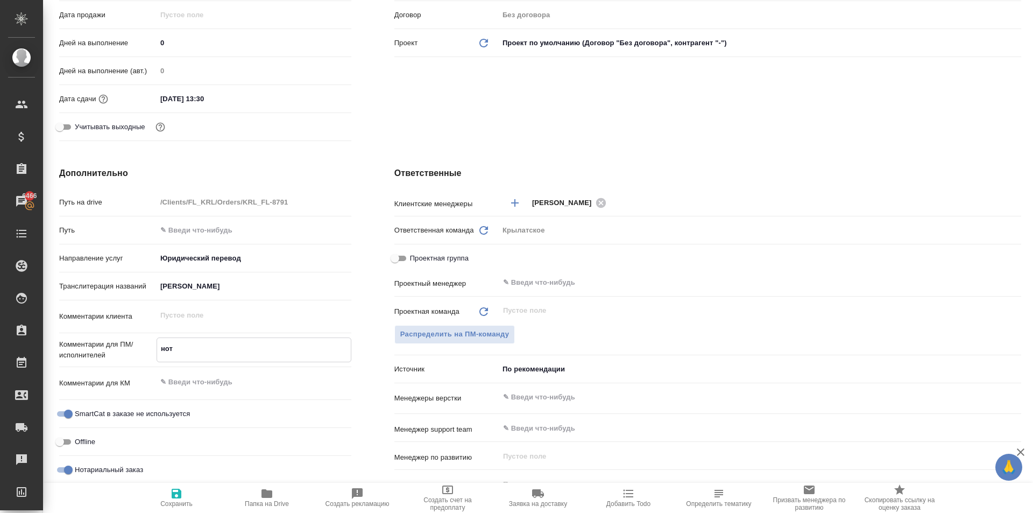
type textarea "нот"
type textarea "x"
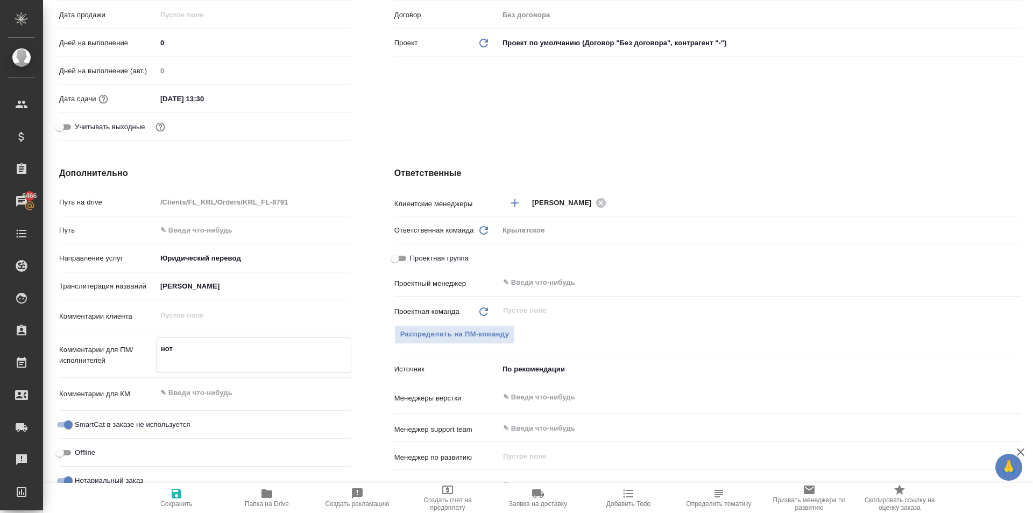
type textarea "x"
type textarea "нот"
type textarea "x"
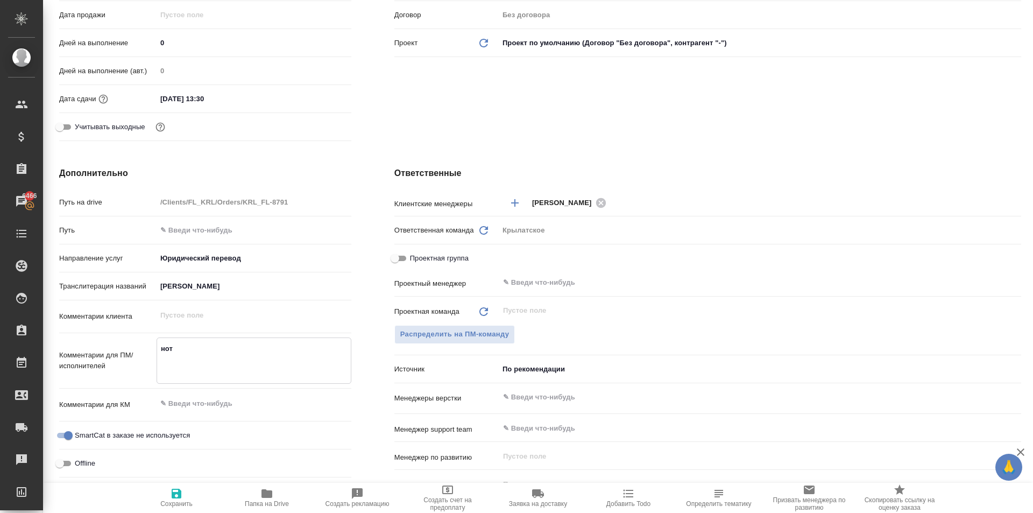
type textarea "x"
type textarea "нот"
type textarea "x"
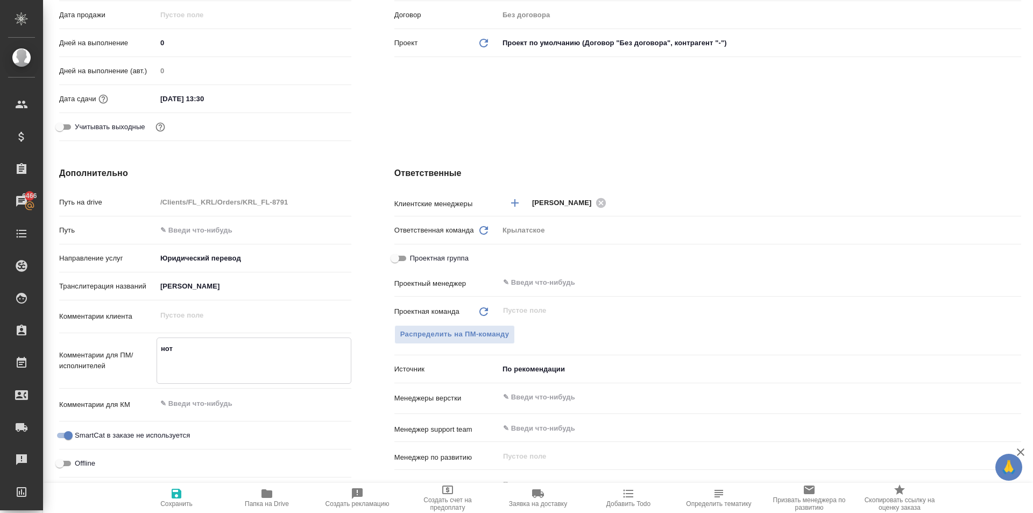
type textarea "нот"
type textarea "x"
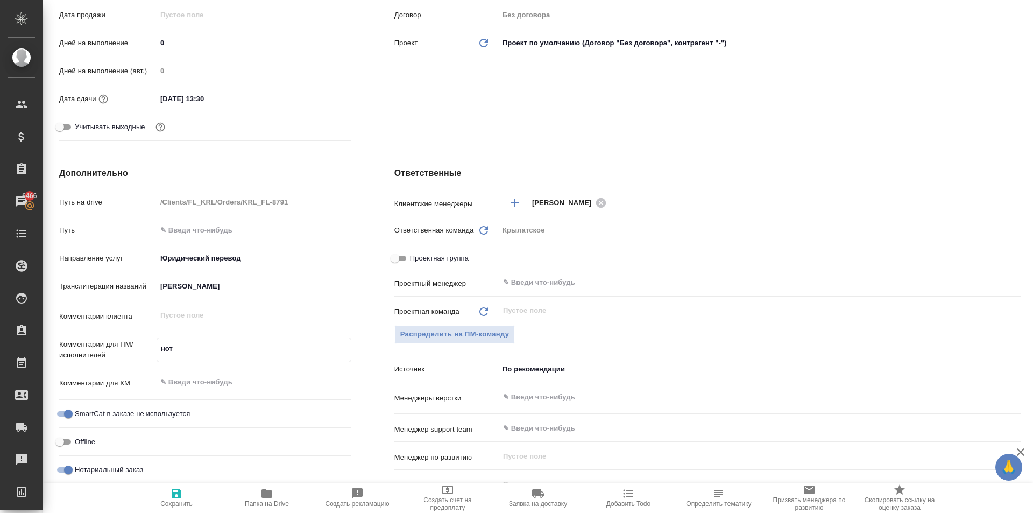
type textarea "x"
type textarea "но"
type textarea "x"
type textarea "н"
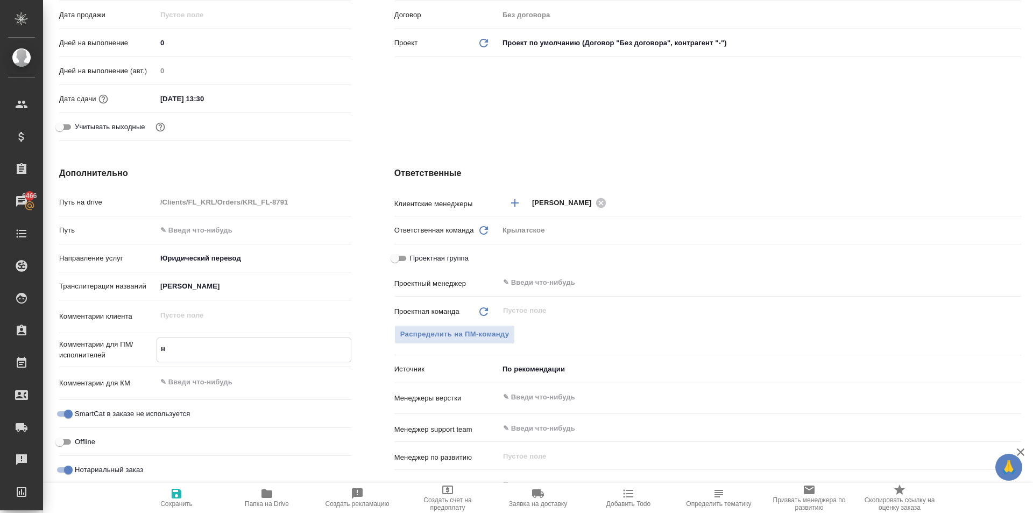
type textarea "x"
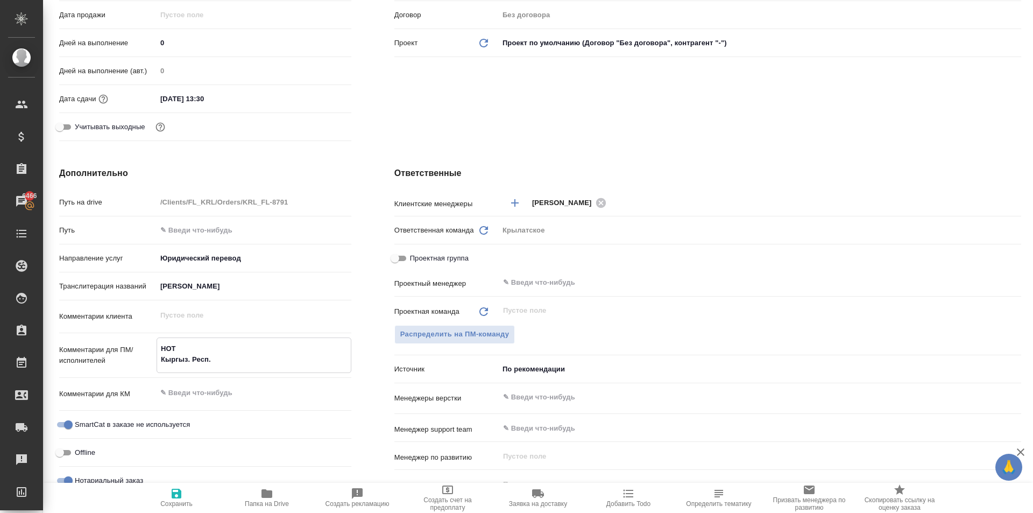
click at [172, 497] on icon "button" at bounding box center [177, 493] width 10 height 10
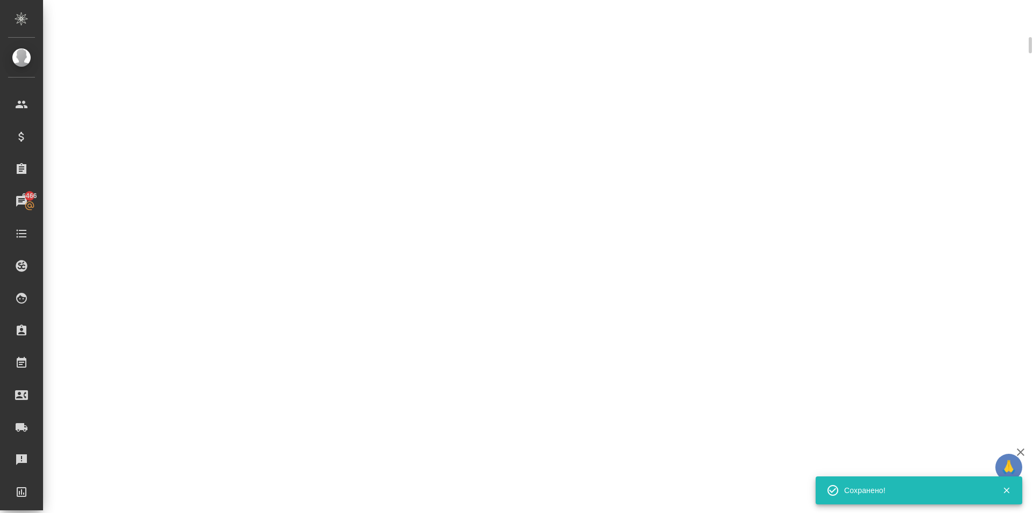
scroll to position [260, 0]
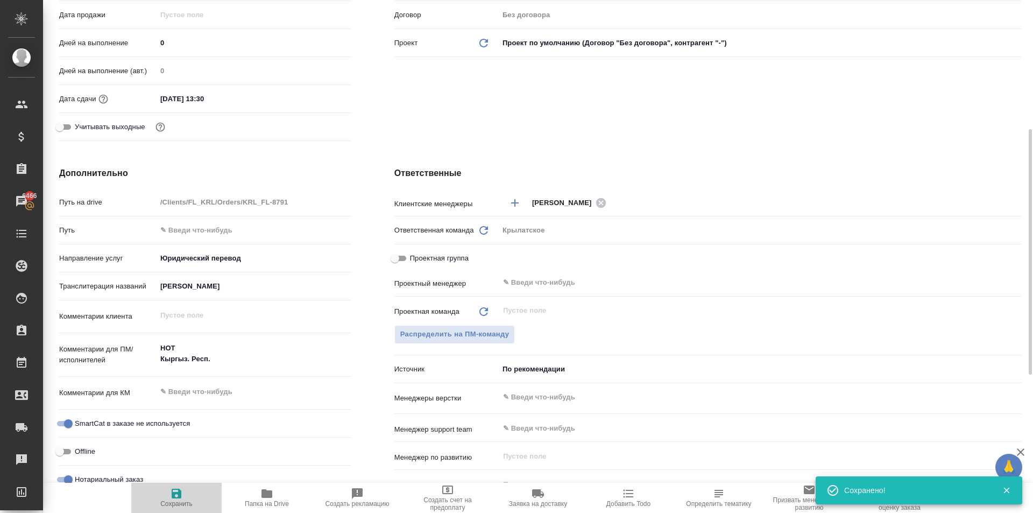
click at [169, 496] on span "Сохранить" at bounding box center [176, 497] width 77 height 20
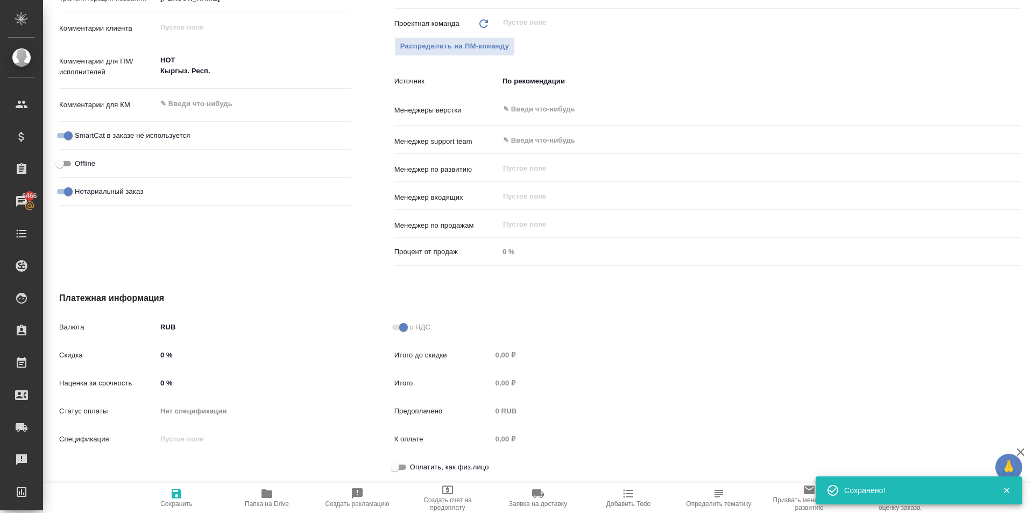
scroll to position [581, 0]
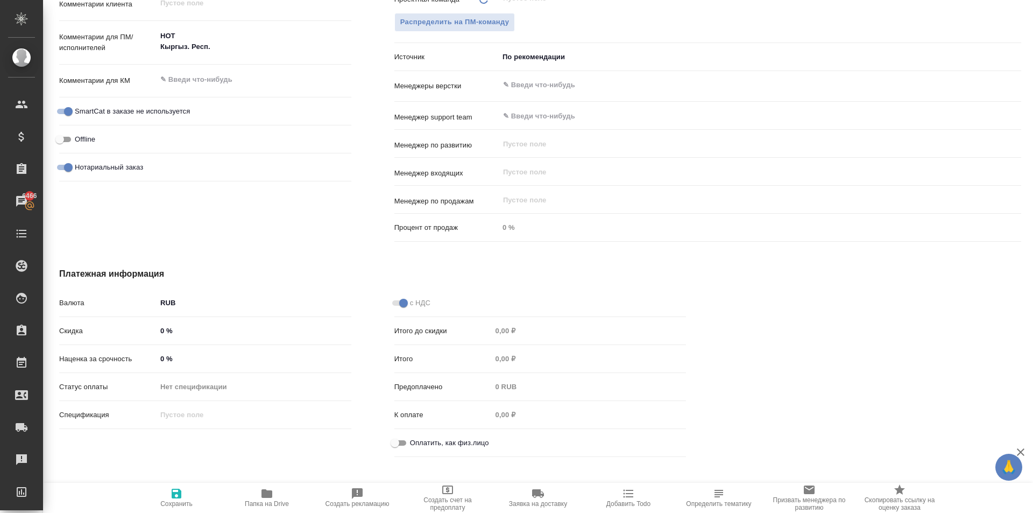
click at [412, 445] on span "Оплатить, как физ.лицо" at bounding box center [449, 442] width 79 height 11
click at [412, 445] on input "Оплатить, как физ.лицо" at bounding box center [394, 442] width 39 height 13
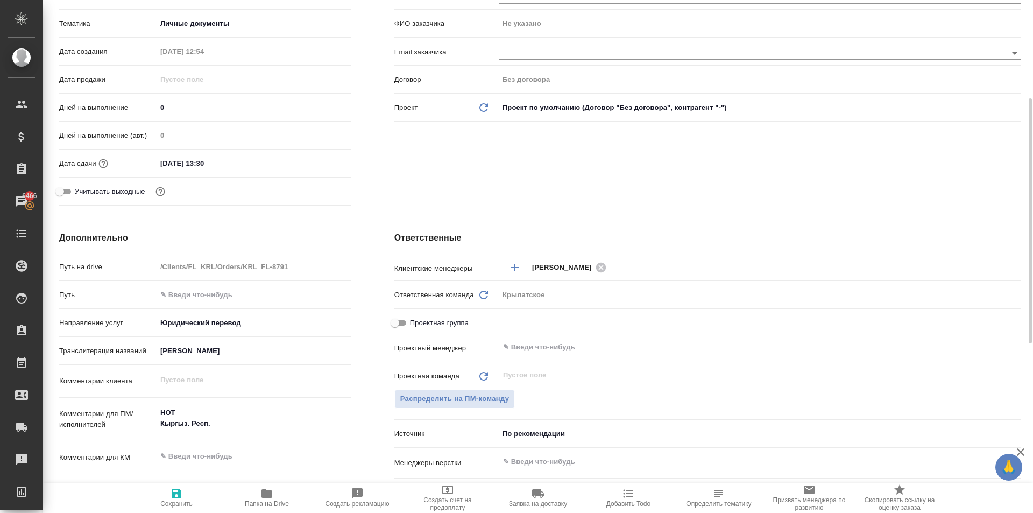
scroll to position [0, 0]
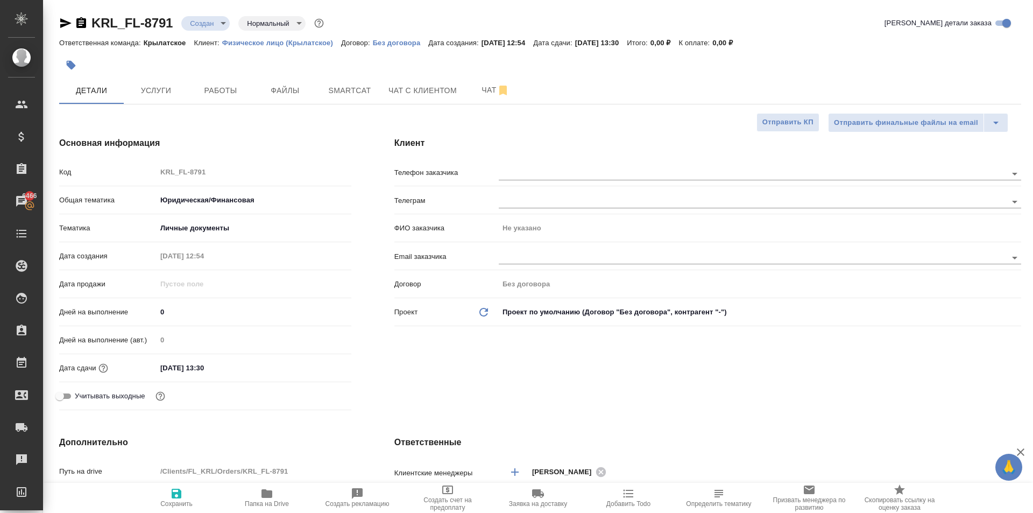
drag, startPoint x: 169, startPoint y: 499, endPoint x: 179, endPoint y: 492, distance: 11.5
click at [169, 499] on span "Сохранить" at bounding box center [176, 497] width 77 height 20
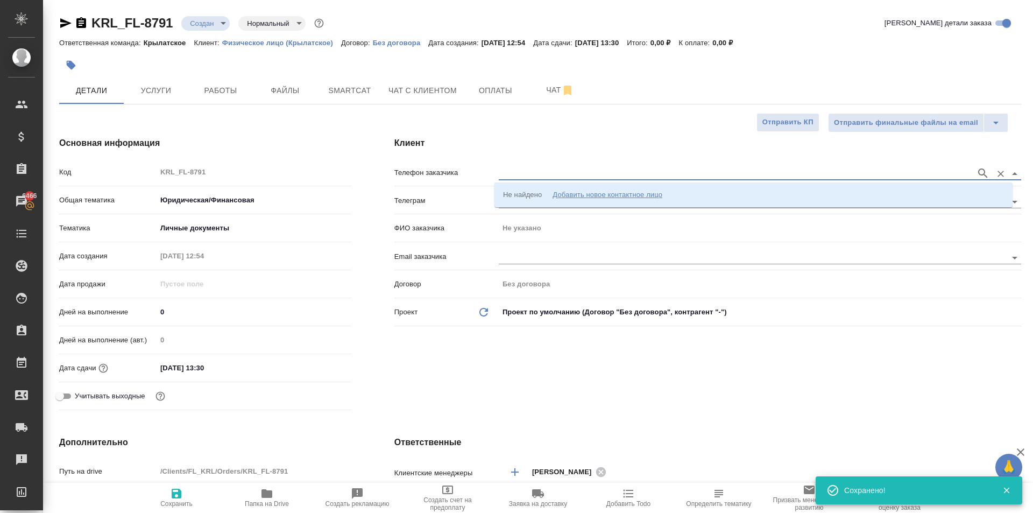
click at [644, 177] on input "text" at bounding box center [735, 173] width 472 height 13
click at [641, 196] on div "Добавить новое контактное лицо" at bounding box center [607, 194] width 110 height 11
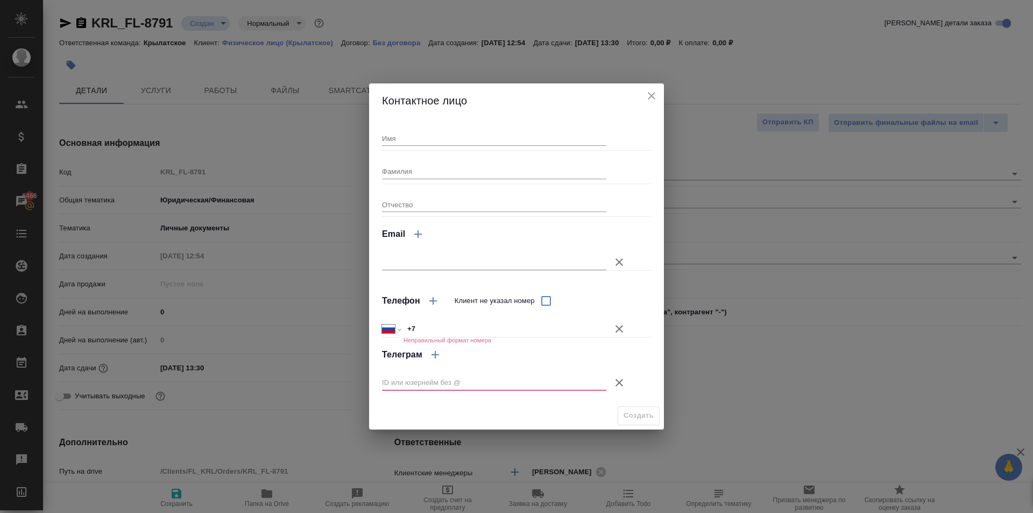
click at [456, 119] on div "Имя Фамилия Отчество Email Телефон Клиент не указал номер Международный Австрал…" at bounding box center [516, 260] width 295 height 284
click at [464, 139] on input "Имя" at bounding box center [494, 138] width 224 height 15
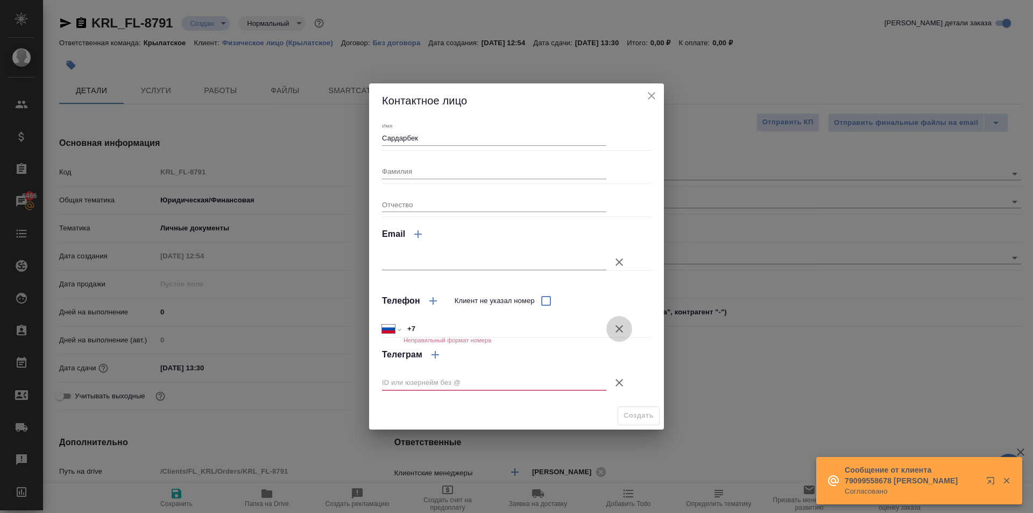
click at [619, 329] on icon "button" at bounding box center [619, 329] width 8 height 8
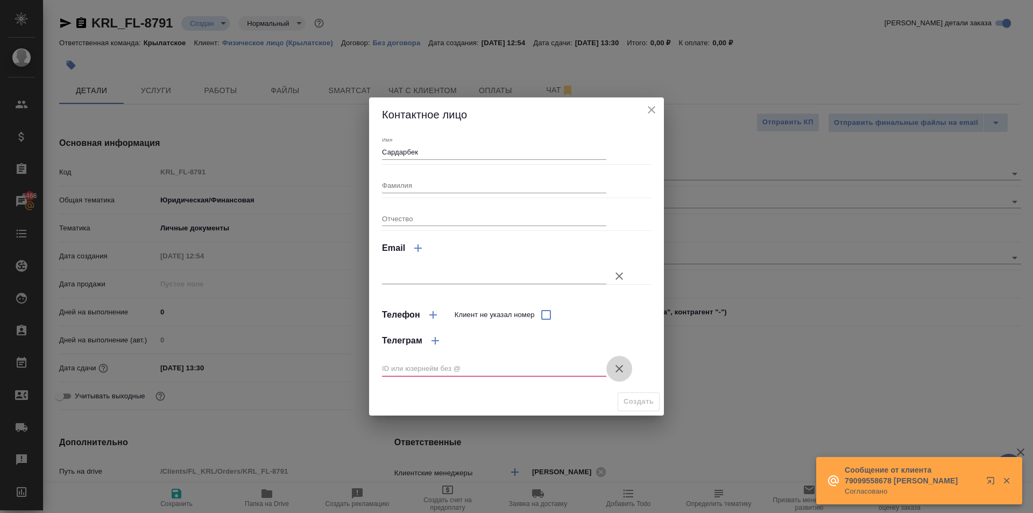
click at [617, 367] on icon "button" at bounding box center [619, 369] width 8 height 8
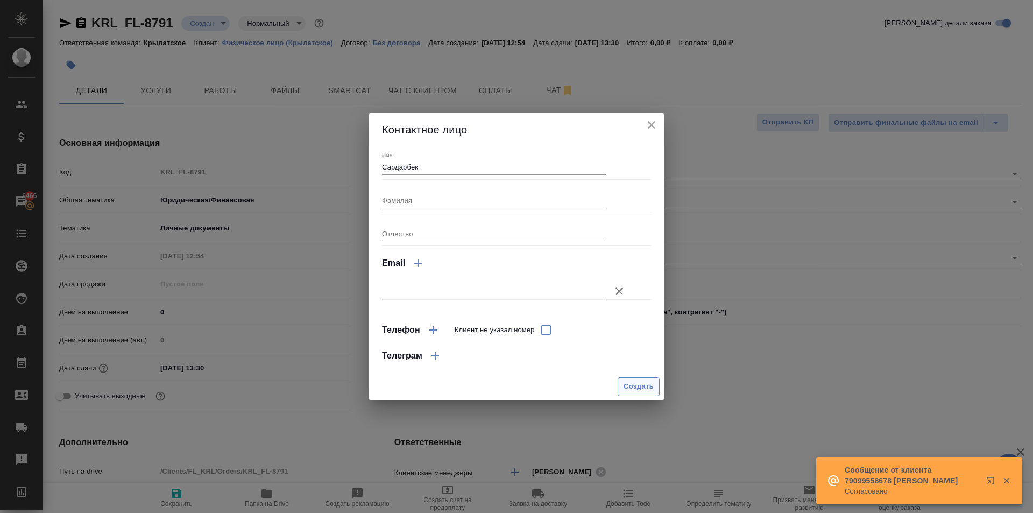
click at [629, 382] on span "Создать" at bounding box center [638, 386] width 30 height 12
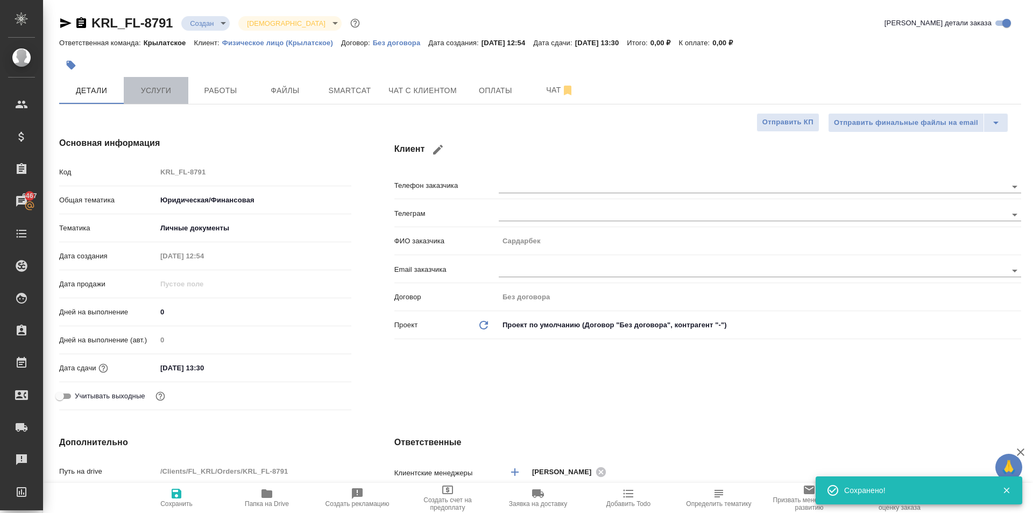
click at [146, 94] on span "Услуги" at bounding box center [156, 90] width 52 height 13
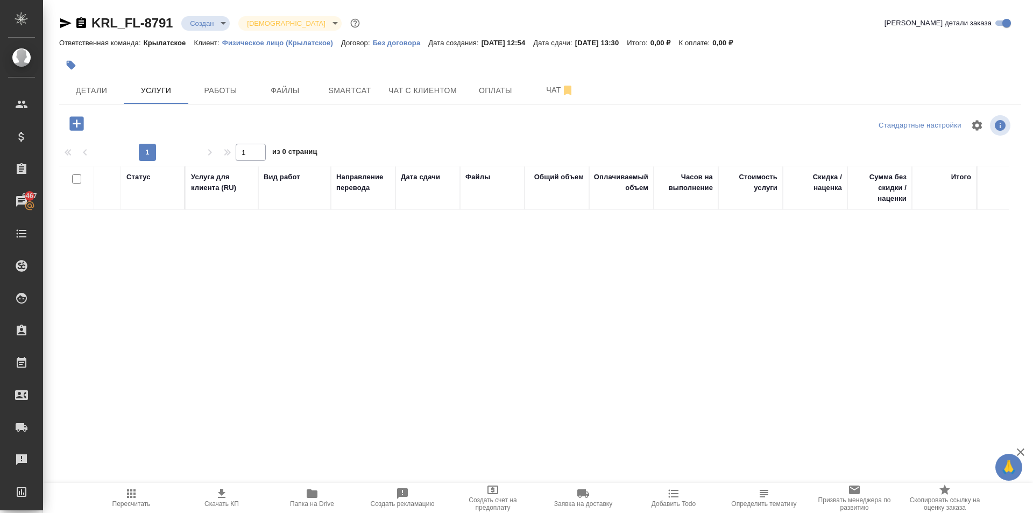
click at [82, 125] on icon "button" at bounding box center [76, 123] width 14 height 14
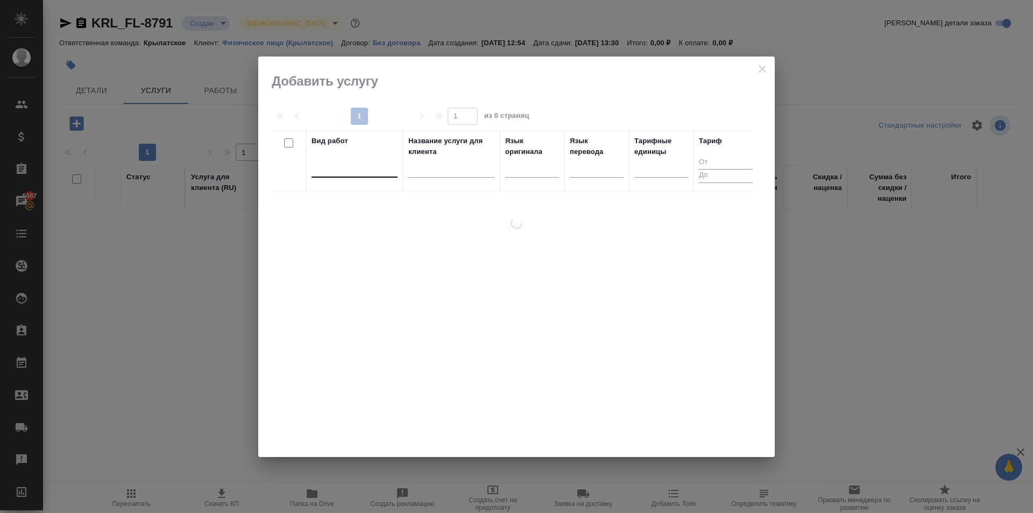
click at [345, 160] on div at bounding box center [354, 167] width 86 height 16
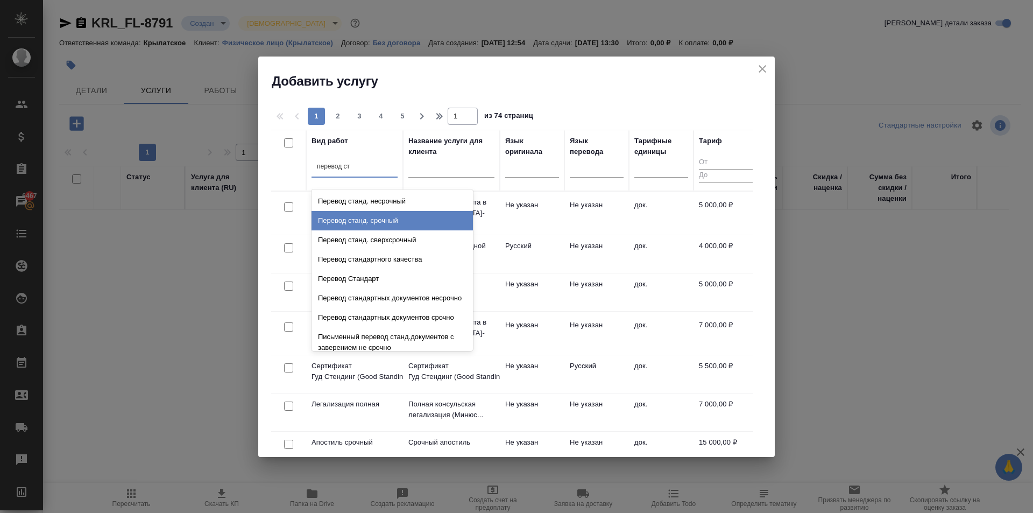
click at [385, 223] on div "Перевод станд. срочный" at bounding box center [391, 220] width 161 height 19
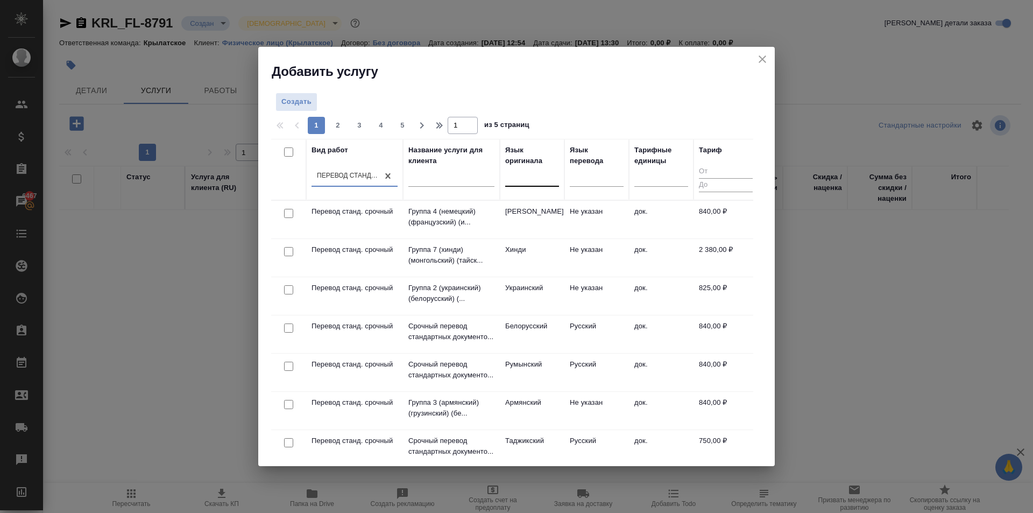
click at [536, 179] on div at bounding box center [532, 176] width 54 height 16
click at [555, 204] on div "Киргизский" at bounding box center [585, 210] width 161 height 19
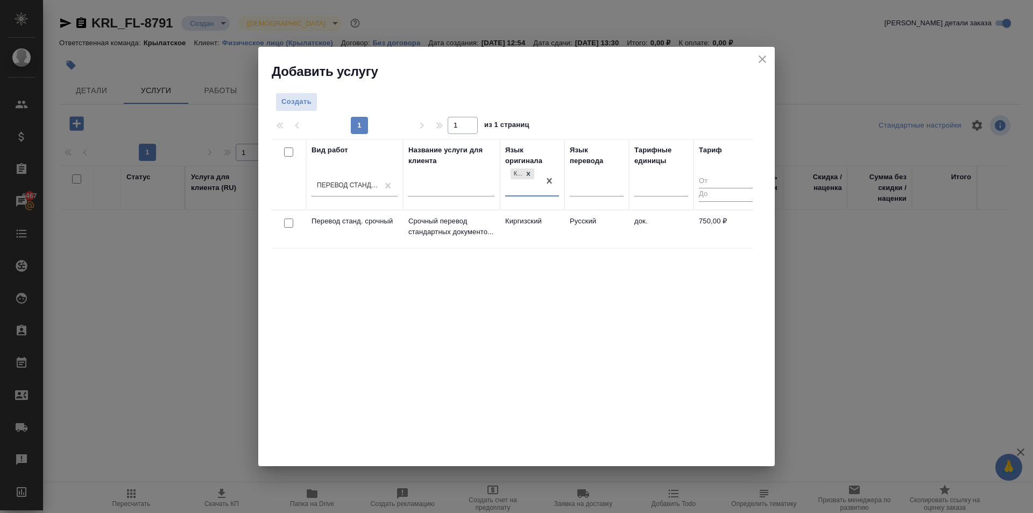
click at [552, 228] on td "Киргизский" at bounding box center [532, 229] width 65 height 38
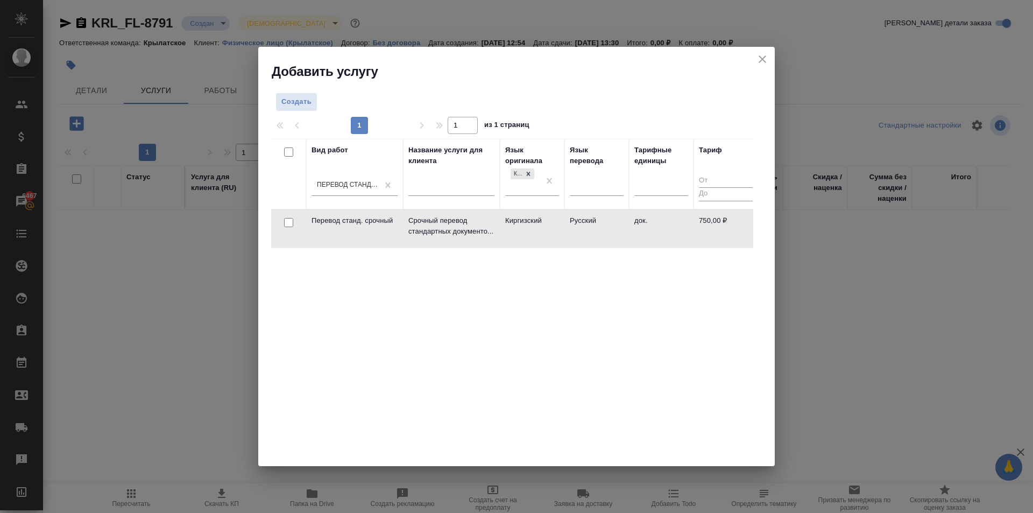
click at [552, 228] on td "Киргизский" at bounding box center [532, 229] width 65 height 38
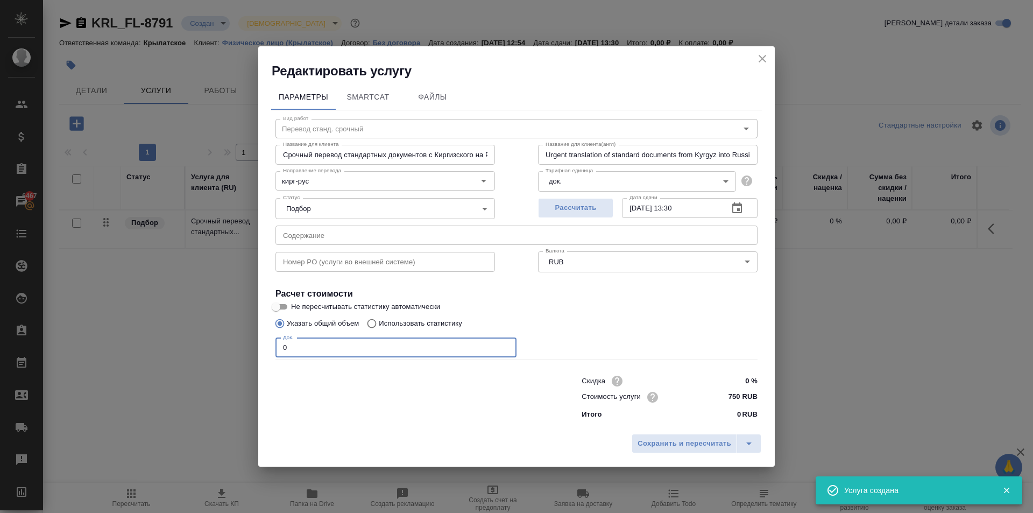
drag, startPoint x: 318, startPoint y: 355, endPoint x: 223, endPoint y: 352, distance: 94.7
click at [223, 352] on div "Редактировать услугу Параметры SmartCat Файлы Вид работ Перевод станд. срочный …" at bounding box center [516, 256] width 1033 height 513
click at [720, 436] on button "Сохранить и пересчитать" at bounding box center [684, 443] width 105 height 19
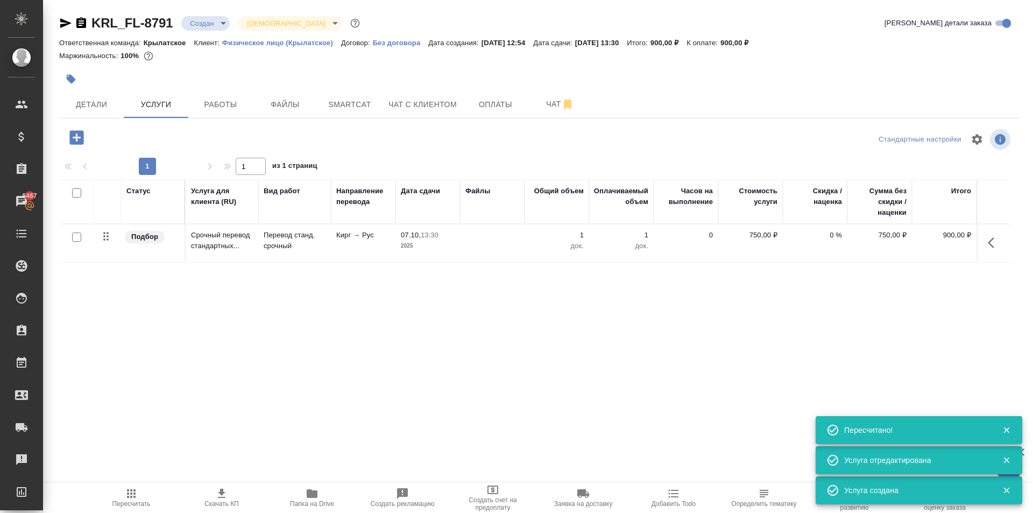
click at [84, 141] on icon "button" at bounding box center [76, 137] width 19 height 19
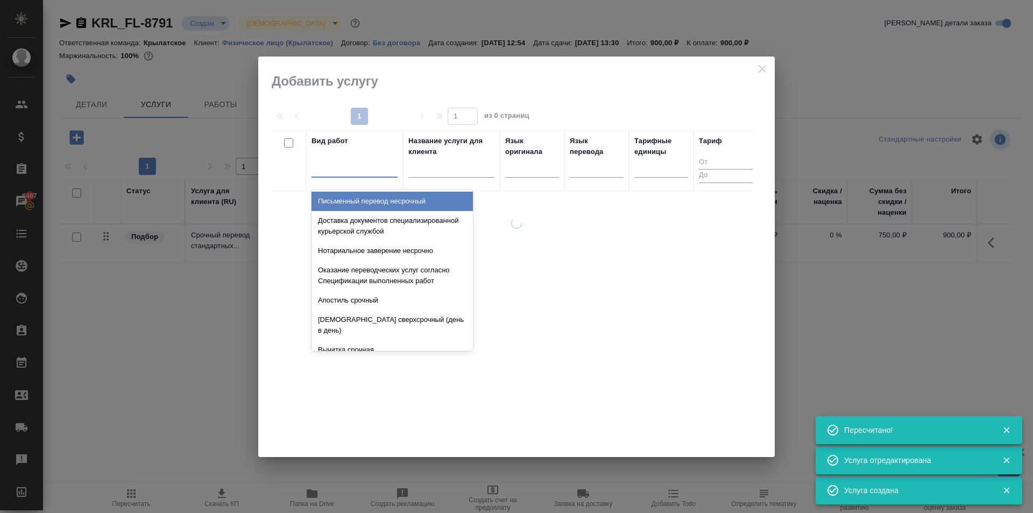
click at [351, 174] on div at bounding box center [354, 167] width 86 height 16
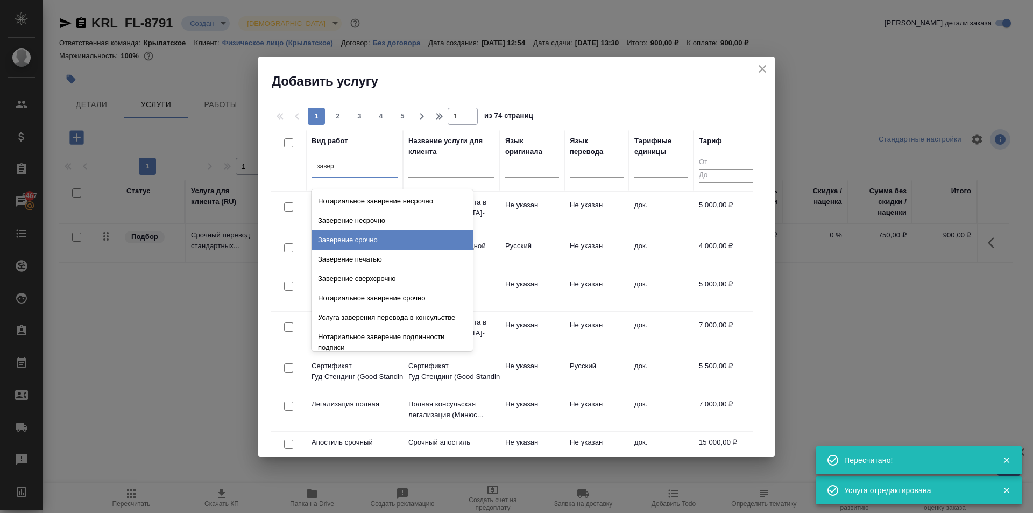
drag, startPoint x: 400, startPoint y: 233, endPoint x: 533, endPoint y: 234, distance: 132.9
click at [399, 233] on div "Заверение срочно" at bounding box center [391, 239] width 161 height 19
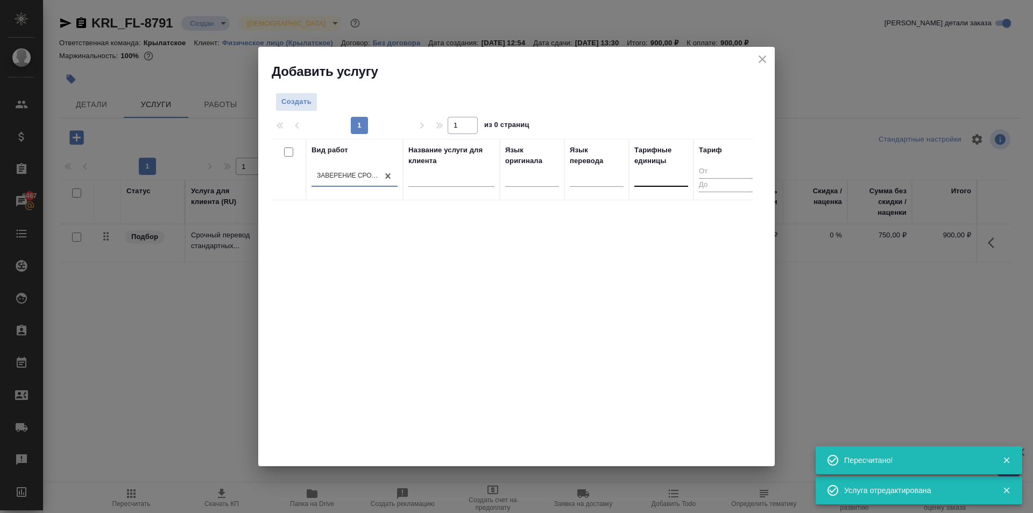
click at [644, 178] on div at bounding box center [661, 176] width 54 height 16
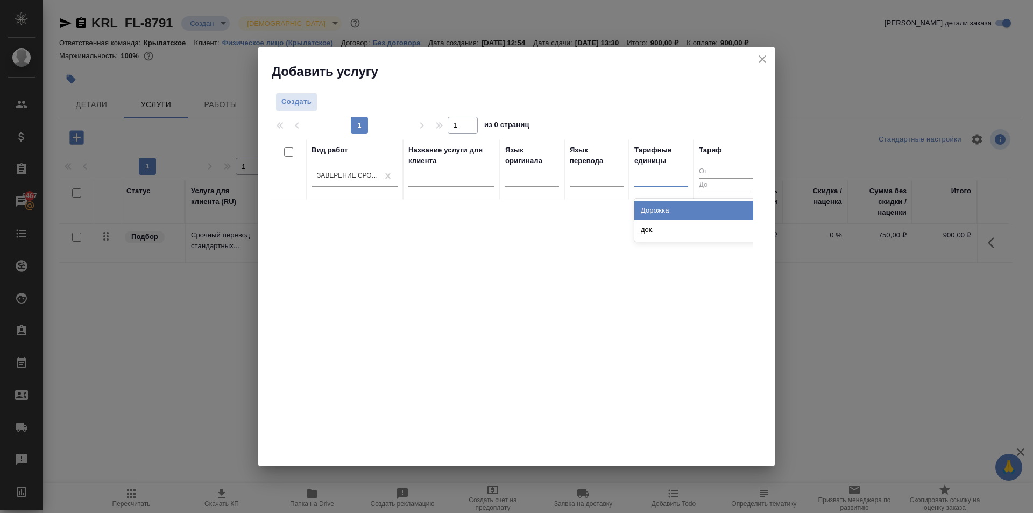
click at [647, 241] on div "Вид работ Заверение срочно Название услуги для клиента Язык оригинала Язык пере…" at bounding box center [512, 300] width 482 height 323
click at [661, 172] on div at bounding box center [661, 176] width 54 height 16
click at [675, 224] on div "док." at bounding box center [714, 229] width 161 height 19
click at [311, 102] on span "Создать" at bounding box center [296, 102] width 30 height 12
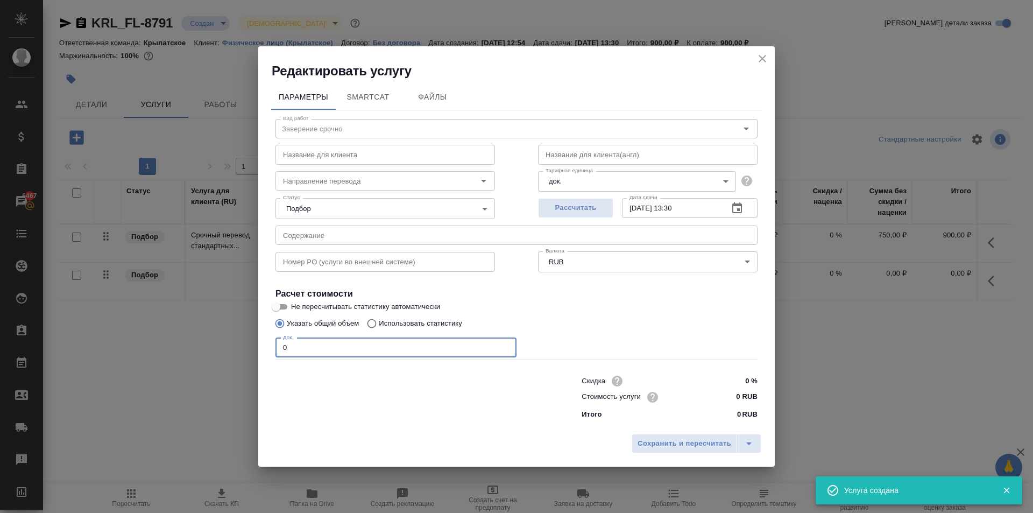
drag, startPoint x: 281, startPoint y: 348, endPoint x: 319, endPoint y: 350, distance: 37.7
click at [319, 350] on input "0" at bounding box center [395, 347] width 241 height 19
click at [737, 391] on input "0 RUB" at bounding box center [737, 397] width 39 height 16
click at [728, 389] on input "0 RUB" at bounding box center [737, 397] width 39 height 16
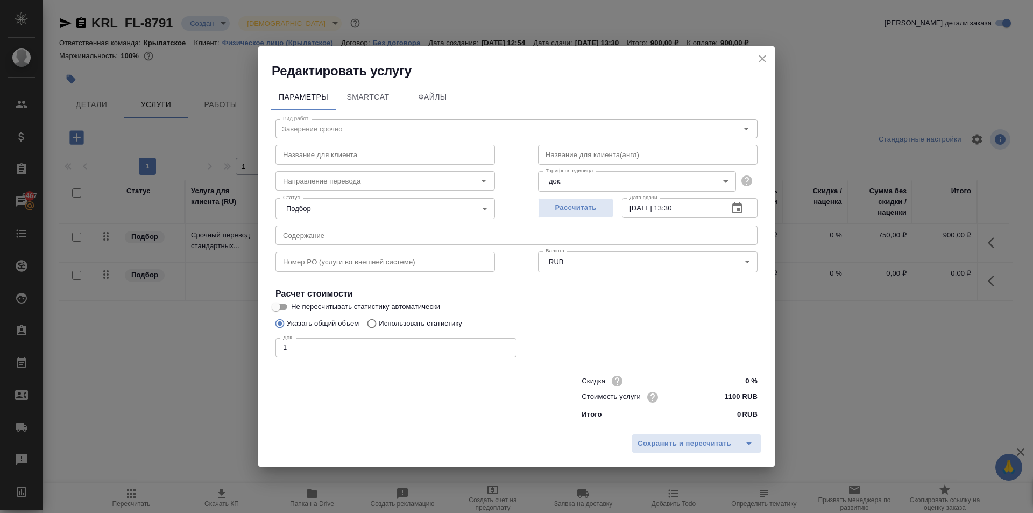
click at [671, 454] on div "Сохранить и пересчитать" at bounding box center [516, 447] width 516 height 38
click at [662, 441] on span "Сохранить и пересчитать" at bounding box center [684, 443] width 94 height 12
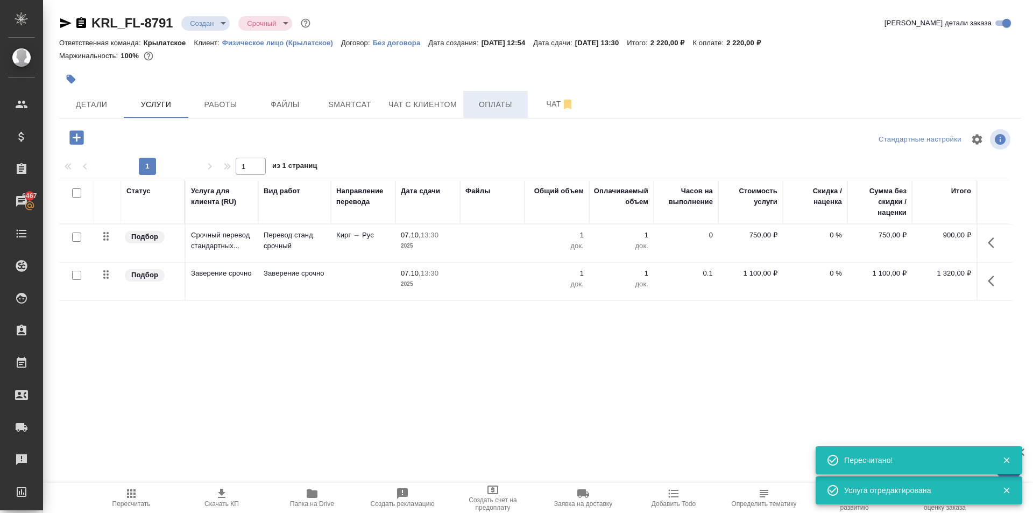
click at [499, 116] on button "Оплаты" at bounding box center [495, 104] width 65 height 27
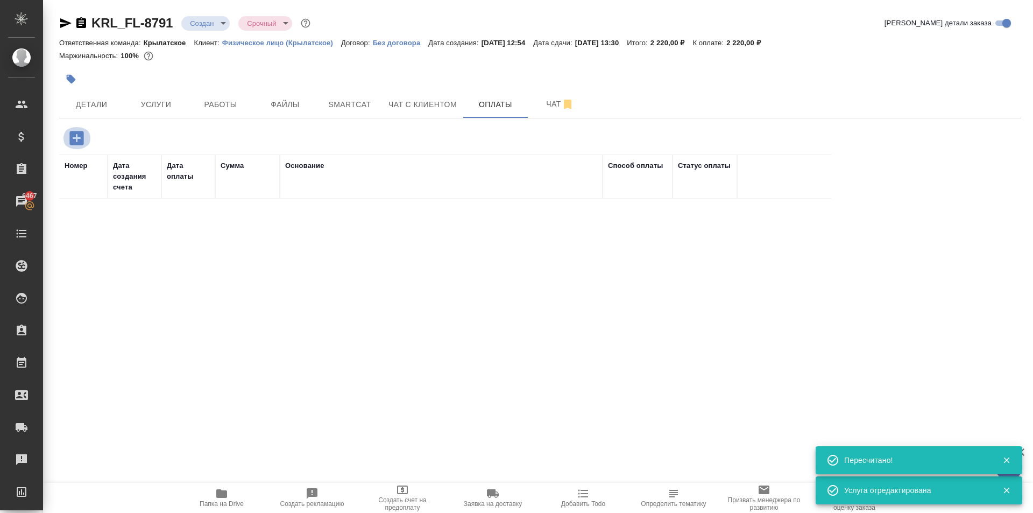
click at [73, 138] on icon "button" at bounding box center [76, 138] width 14 height 14
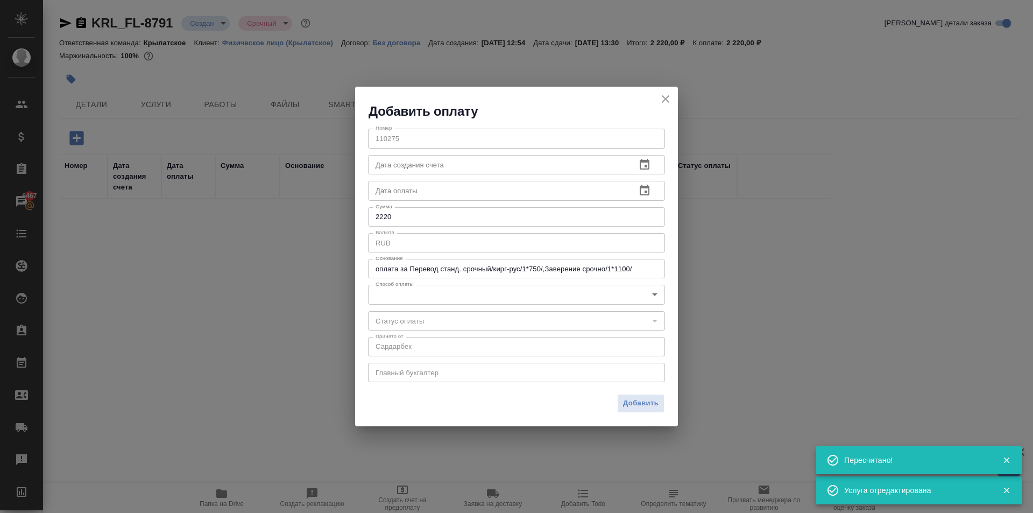
drag, startPoint x: 375, startPoint y: 309, endPoint x: 377, endPoint y: 300, distance: 8.9
click at [378, 306] on div "Номер 110275 Номер Дата создания счета Дата создания счета Дата оплаты Дата опл…" at bounding box center [516, 254] width 323 height 268
click at [377, 300] on body "🙏 .cls-1 fill:#fff; AWATERA Kasymov Timur Клиенты Спецификации Заказы 6467 Чаты…" at bounding box center [516, 256] width 1033 height 513
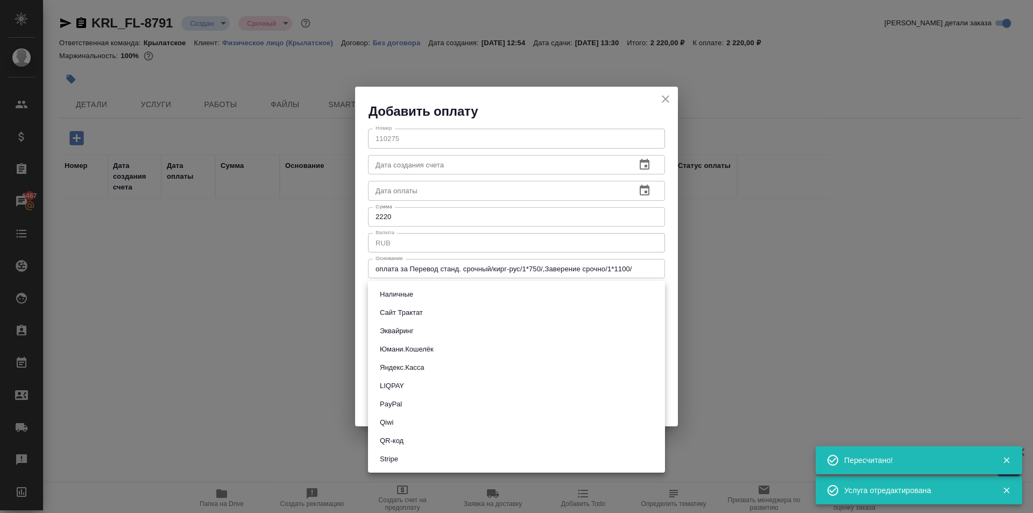
click at [397, 334] on button "Эквайринг" at bounding box center [397, 331] width 40 height 12
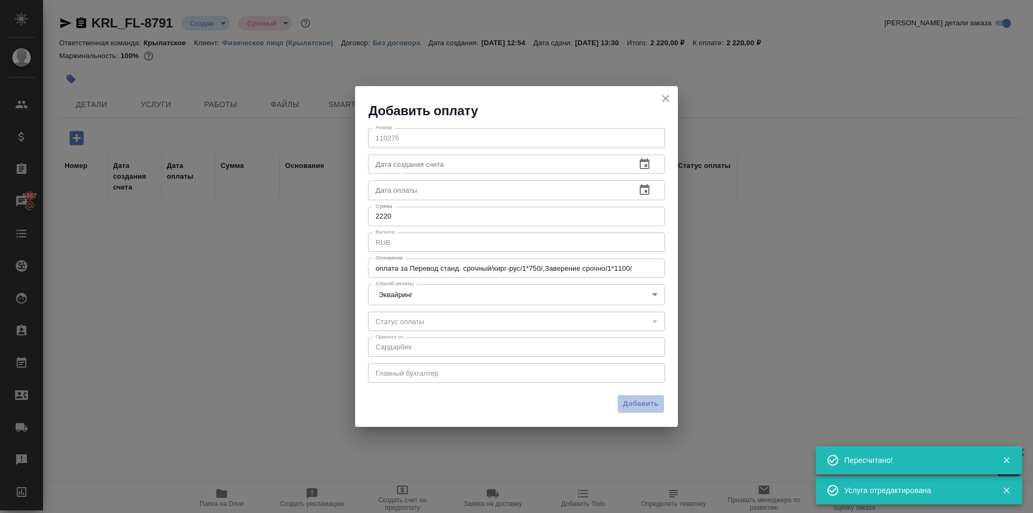
click at [645, 401] on span "Добавить" at bounding box center [641, 404] width 36 height 12
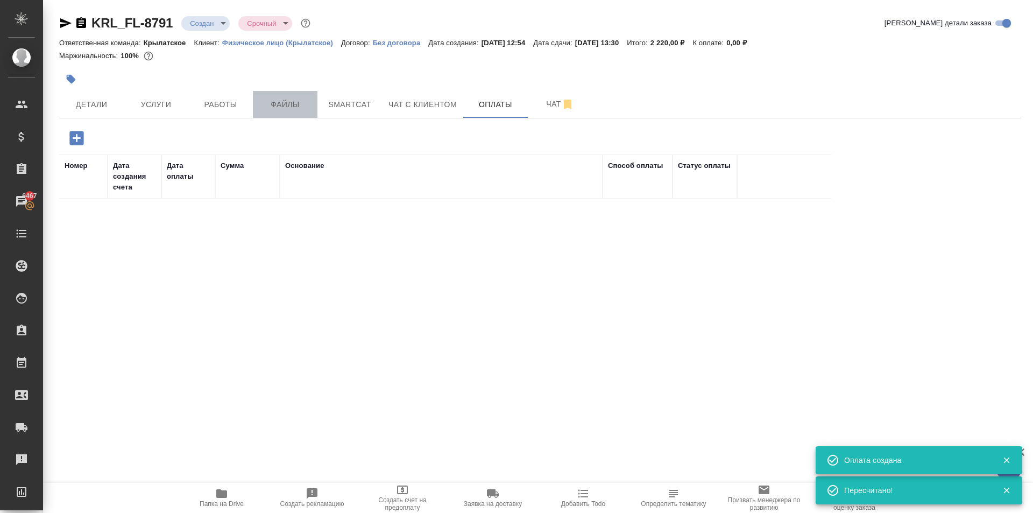
click at [274, 101] on span "Файлы" at bounding box center [285, 104] width 52 height 13
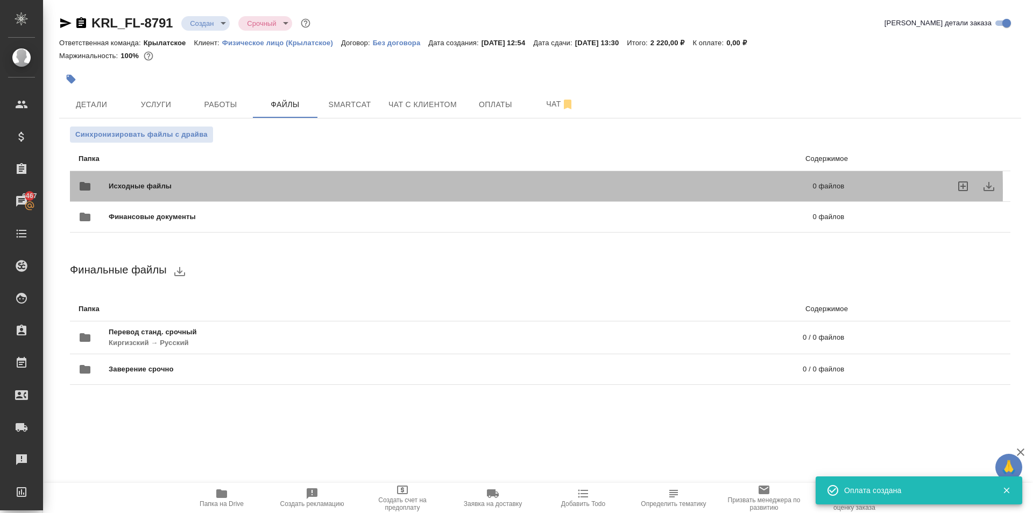
click at [166, 190] on span "Исходные файлы" at bounding box center [301, 186] width 384 height 11
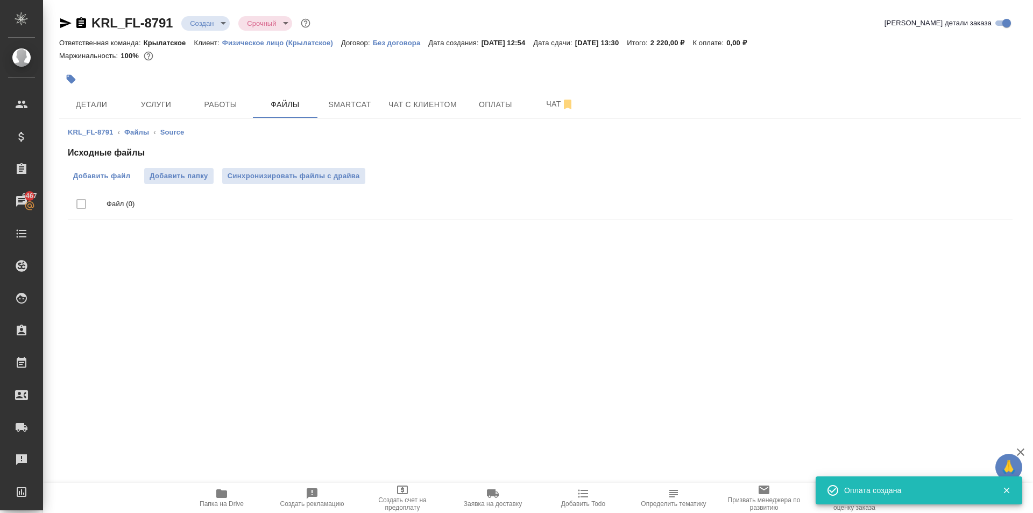
click at [125, 173] on span "Добавить файл" at bounding box center [101, 176] width 57 height 11
click at [0, 0] on input "Добавить файл" at bounding box center [0, 0] width 0 height 0
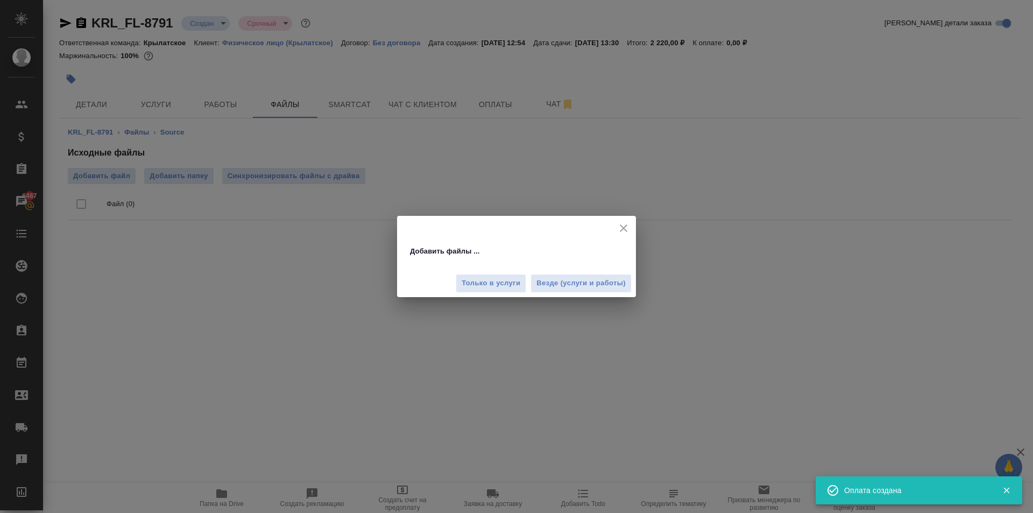
click at [570, 294] on div "Только в услуги Везде (услуги и работы)" at bounding box center [516, 279] width 239 height 36
click at [573, 288] on span "Везде (услуги и работы)" at bounding box center [580, 283] width 89 height 12
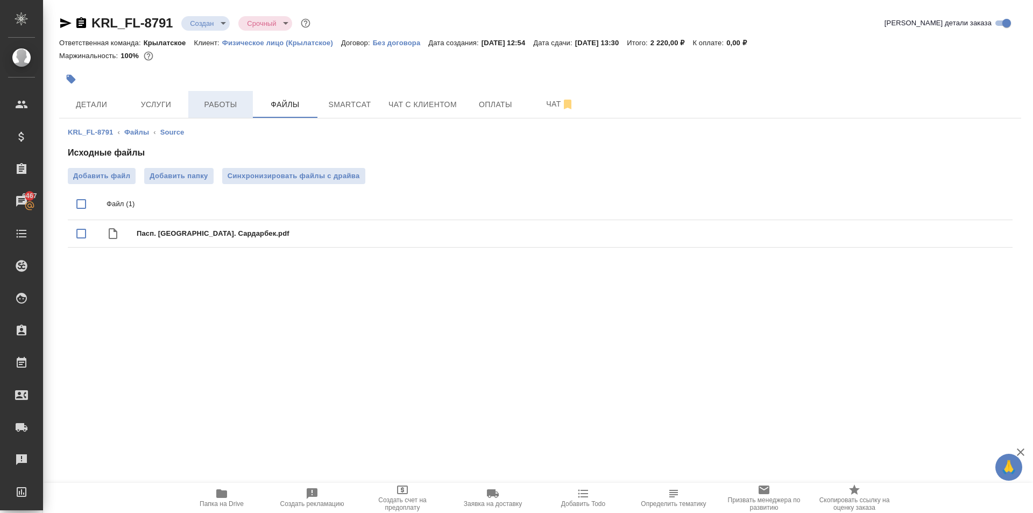
click at [213, 95] on button "Работы" at bounding box center [220, 104] width 65 height 27
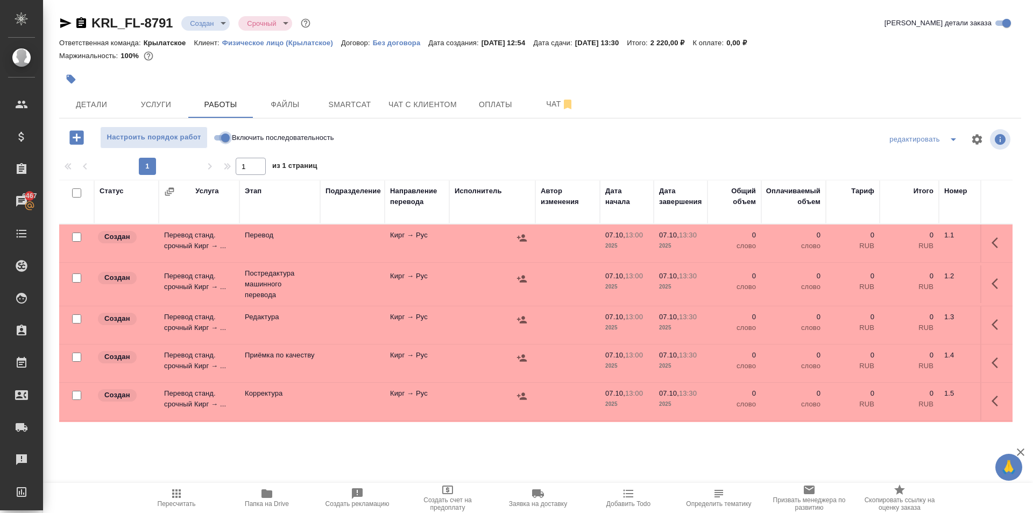
click at [224, 138] on input "Включить последовательность" at bounding box center [225, 137] width 39 height 13
click at [78, 192] on input "checkbox" at bounding box center [76, 192] width 9 height 9
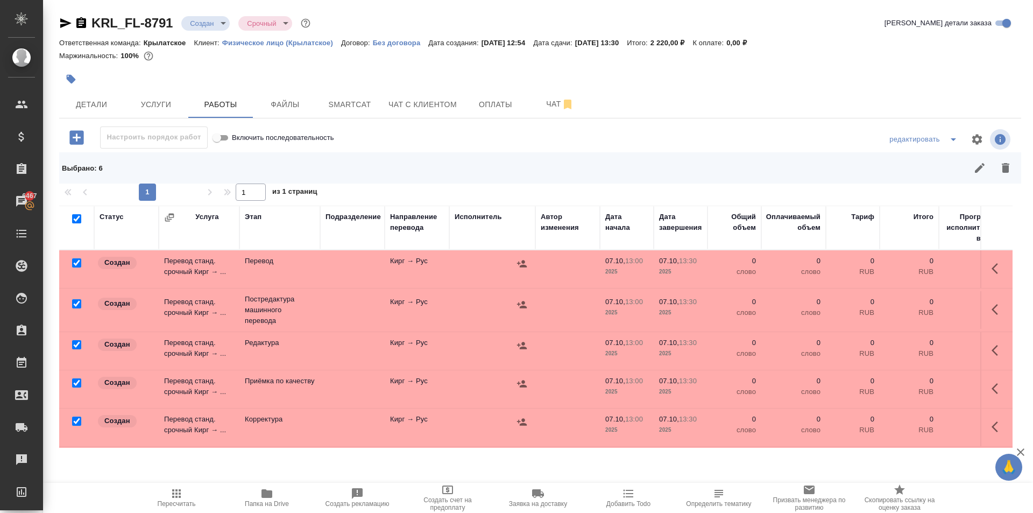
click at [76, 263] on input "checkbox" at bounding box center [76, 262] width 9 height 9
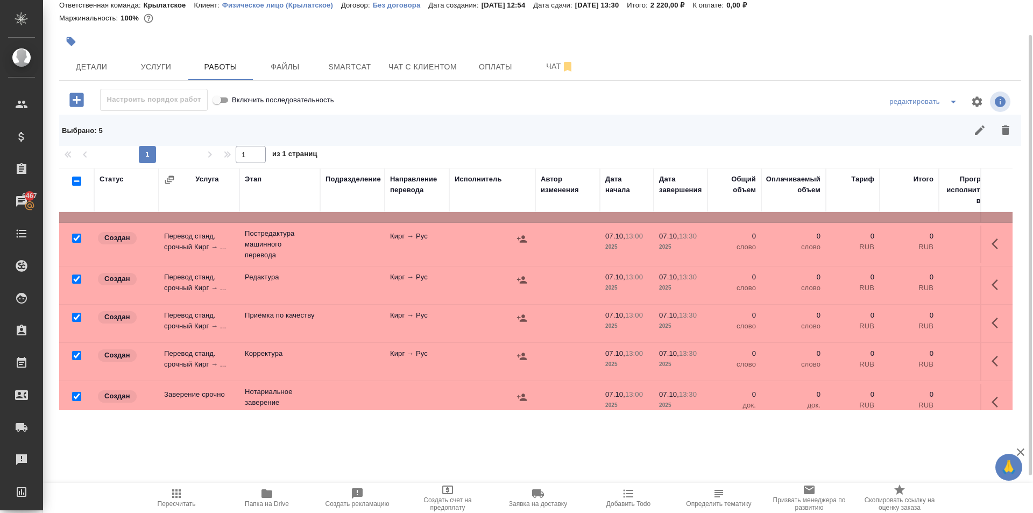
scroll to position [51, 0]
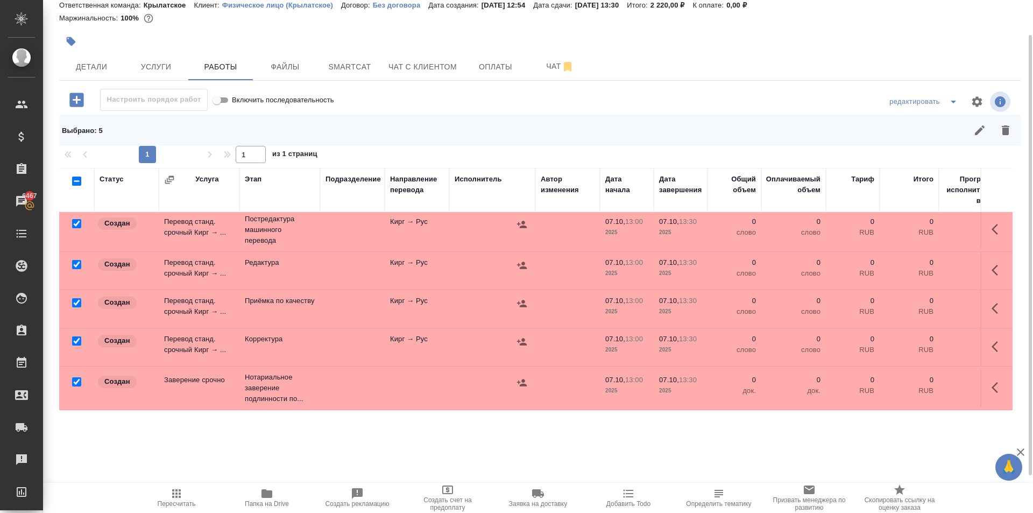
click at [76, 377] on input "checkbox" at bounding box center [76, 381] width 9 height 9
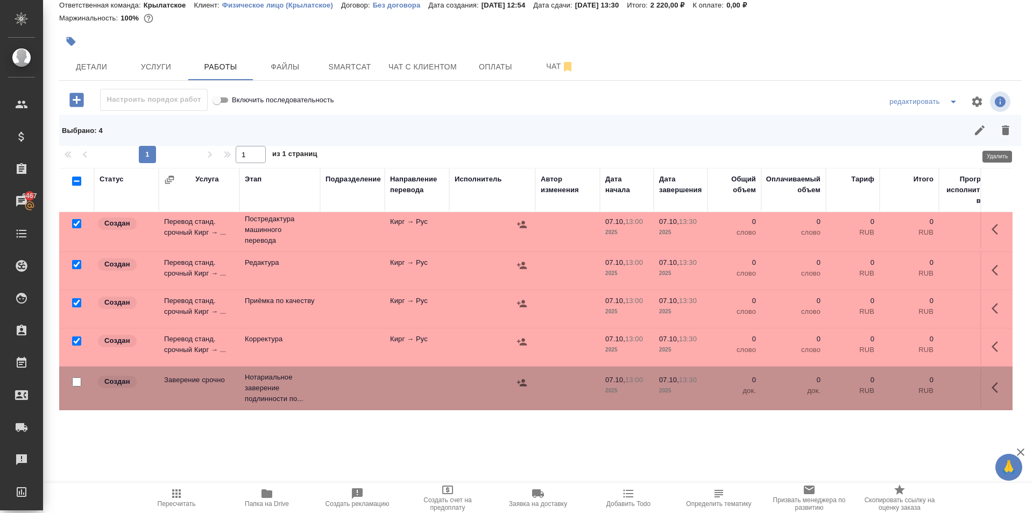
click at [1002, 129] on icon "button" at bounding box center [1006, 130] width 8 height 10
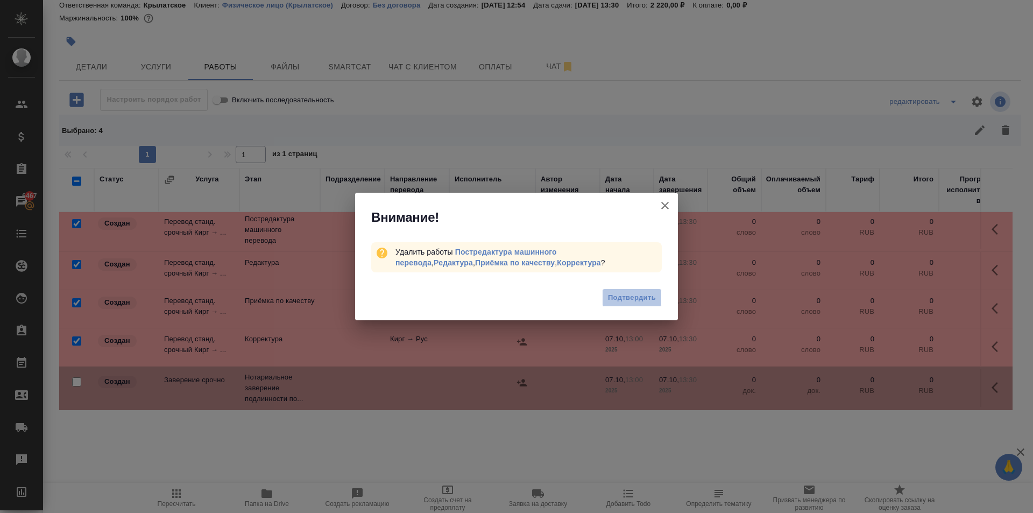
drag, startPoint x: 634, startPoint y: 293, endPoint x: 646, endPoint y: 289, distance: 11.9
click at [634, 294] on span "Подтвердить" at bounding box center [632, 298] width 48 height 12
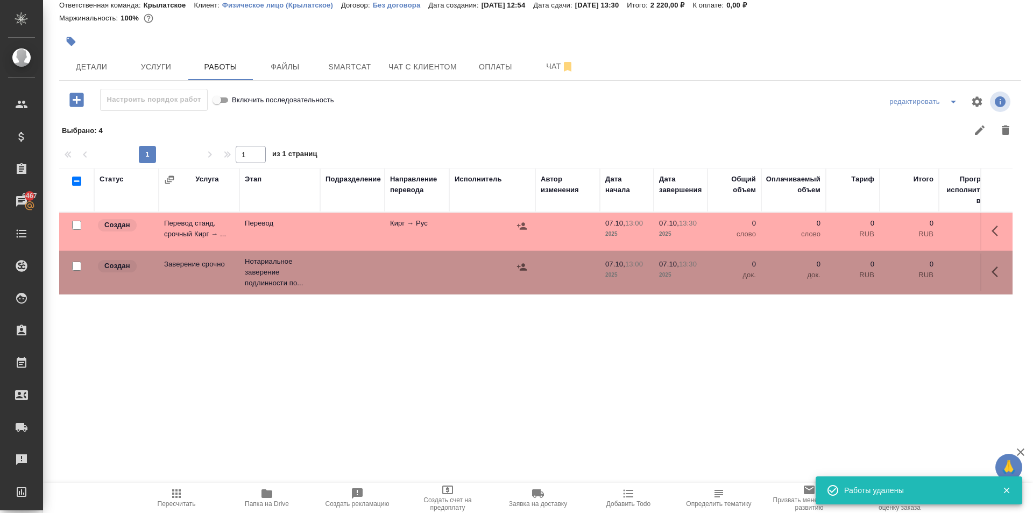
scroll to position [0, 0]
click at [991, 231] on icon "button" at bounding box center [997, 230] width 13 height 13
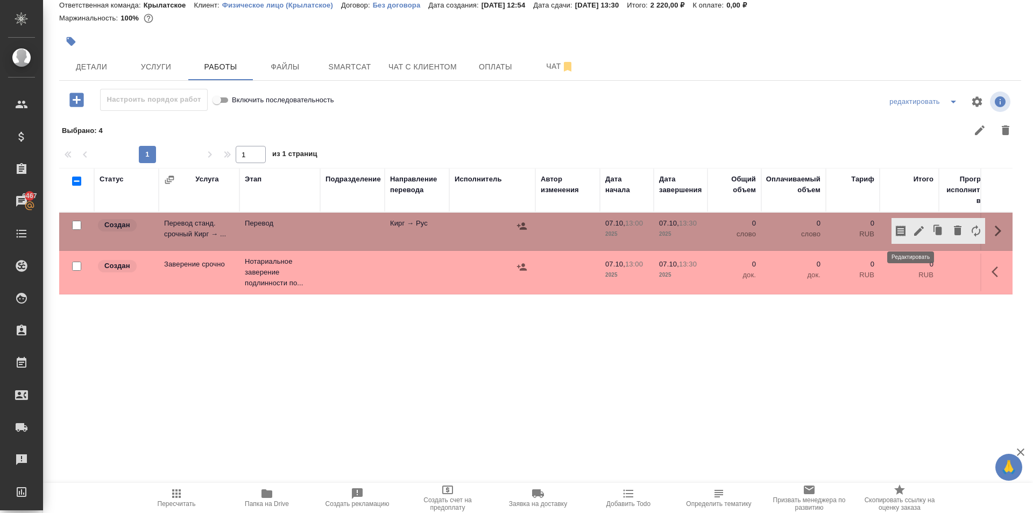
click at [912, 231] on icon "button" at bounding box center [918, 230] width 13 height 13
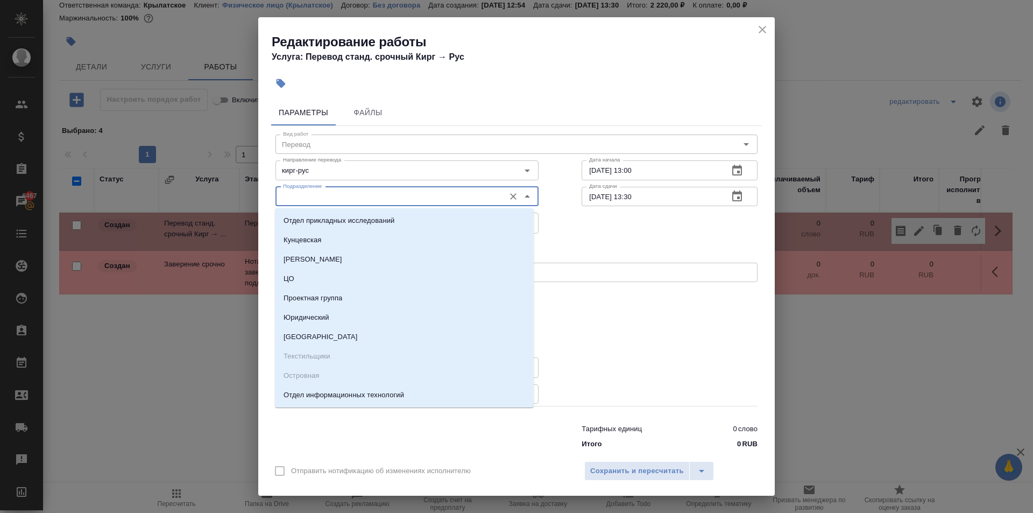
click at [386, 198] on input "Подразделение" at bounding box center [389, 196] width 221 height 13
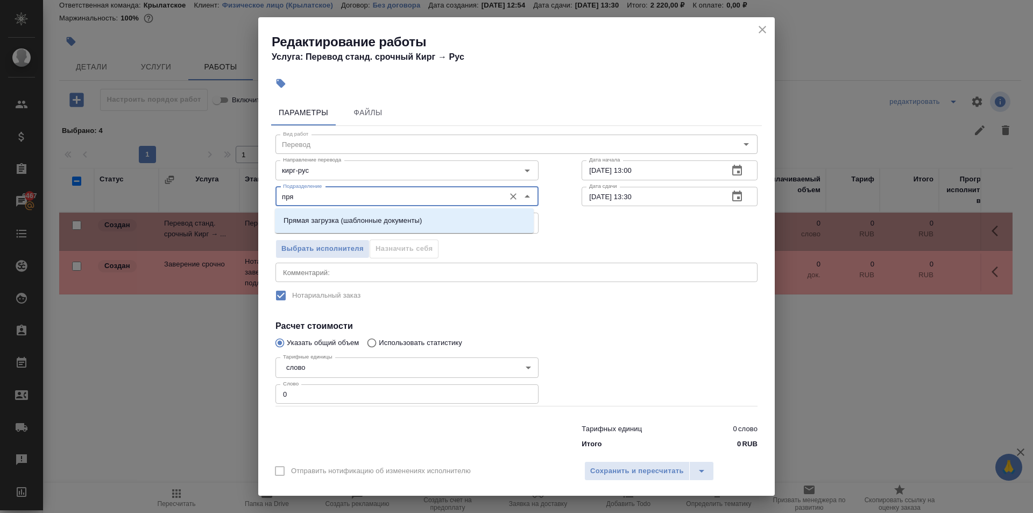
click at [392, 224] on p "Прямая загрузка (шаблонные документы)" at bounding box center [353, 220] width 138 height 11
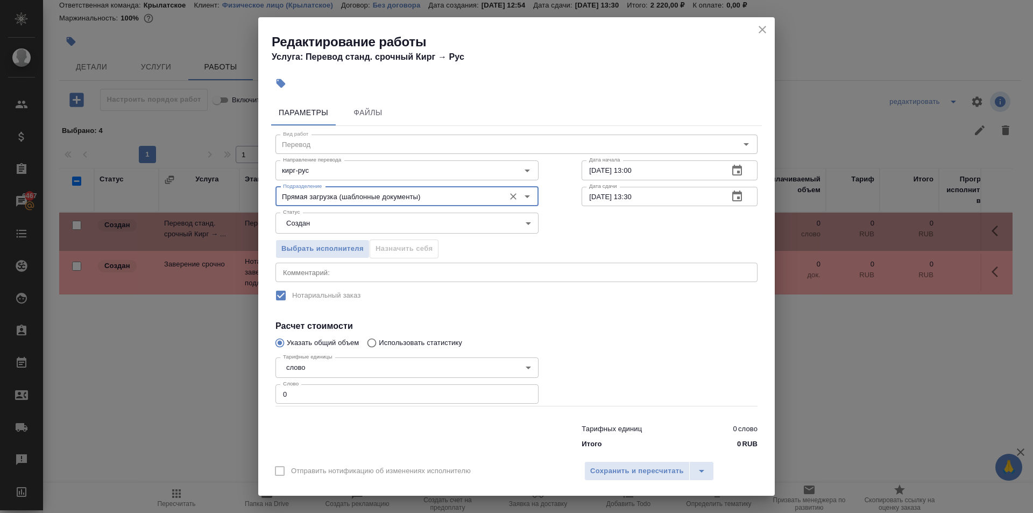
drag, startPoint x: 306, startPoint y: 398, endPoint x: 244, endPoint y: 389, distance: 62.4
click at [244, 389] on div "Редактирование работы Услуга: Перевод станд. срочный Кирг → Рус Параметры Файлы…" at bounding box center [516, 256] width 1033 height 513
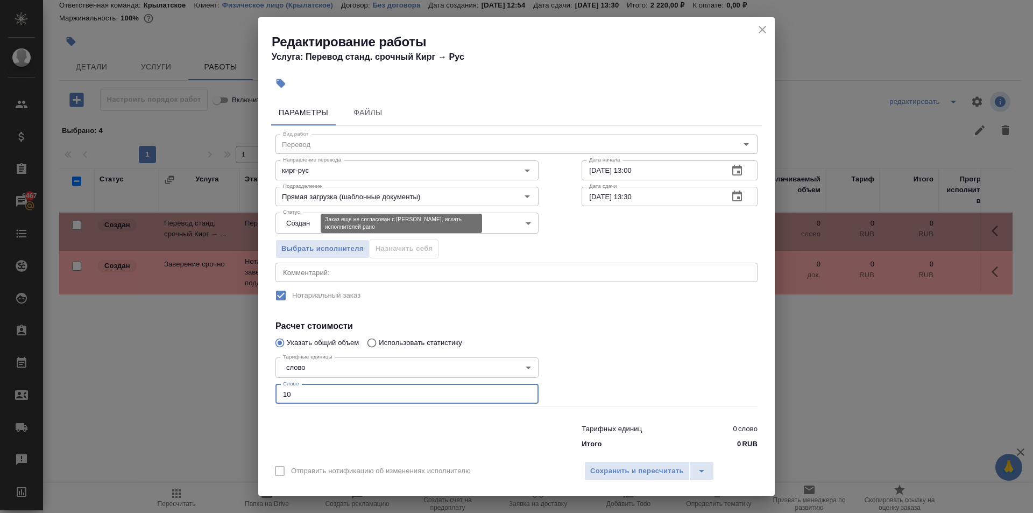
click at [307, 223] on body "🙏 .cls-1 fill:#fff; AWATERA Kasymov Timur Клиенты Спецификации Заказы 6467 Чаты…" at bounding box center [516, 256] width 1033 height 513
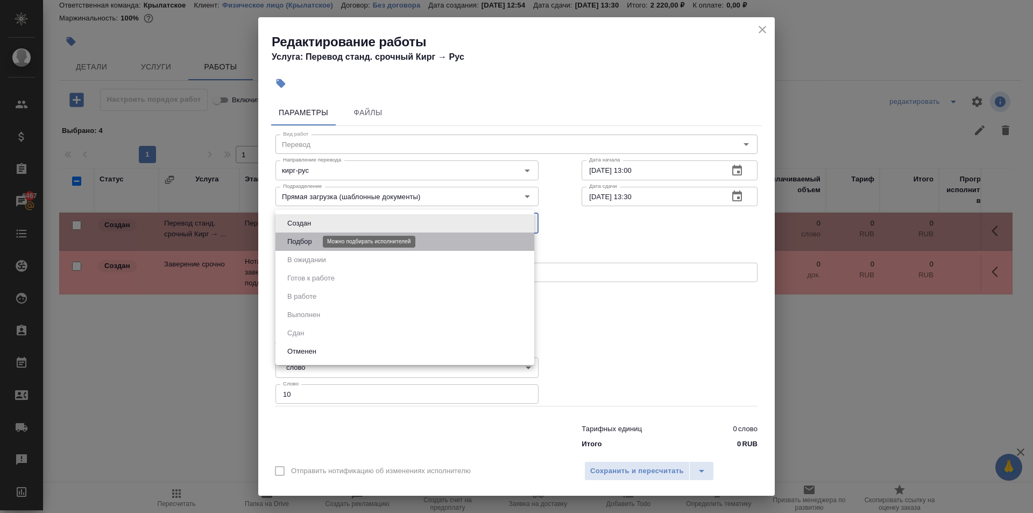
click at [300, 242] on button "Подбор" at bounding box center [299, 242] width 31 height 12
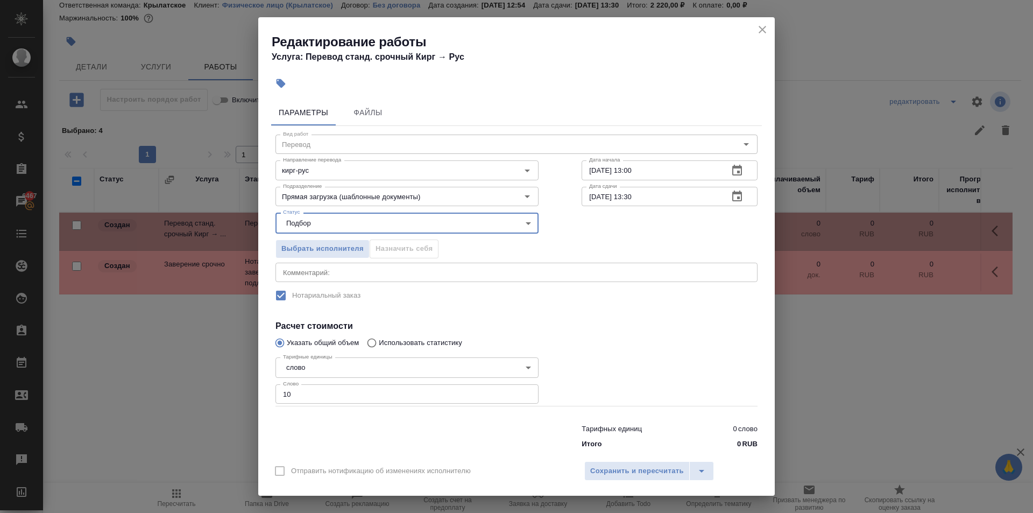
click at [309, 391] on input "10" at bounding box center [406, 393] width 263 height 19
click at [613, 463] on button "Сохранить и пересчитать" at bounding box center [636, 470] width 105 height 19
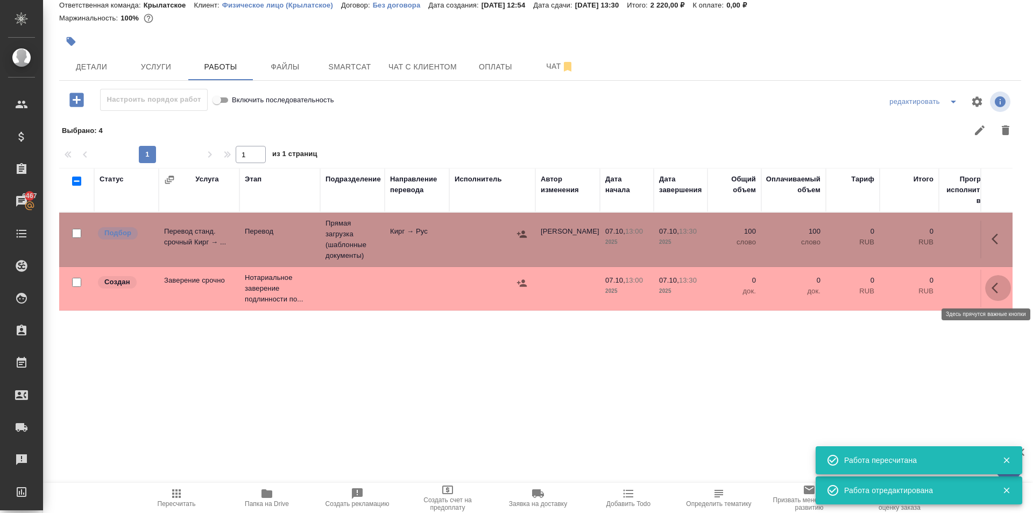
click at [992, 286] on icon "button" at bounding box center [997, 287] width 13 height 13
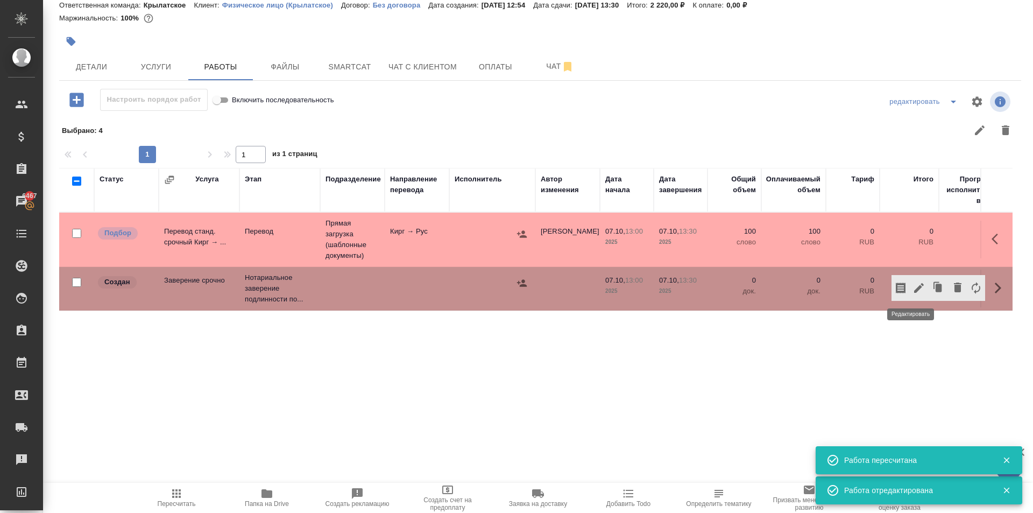
click at [910, 289] on button "button" at bounding box center [919, 288] width 18 height 26
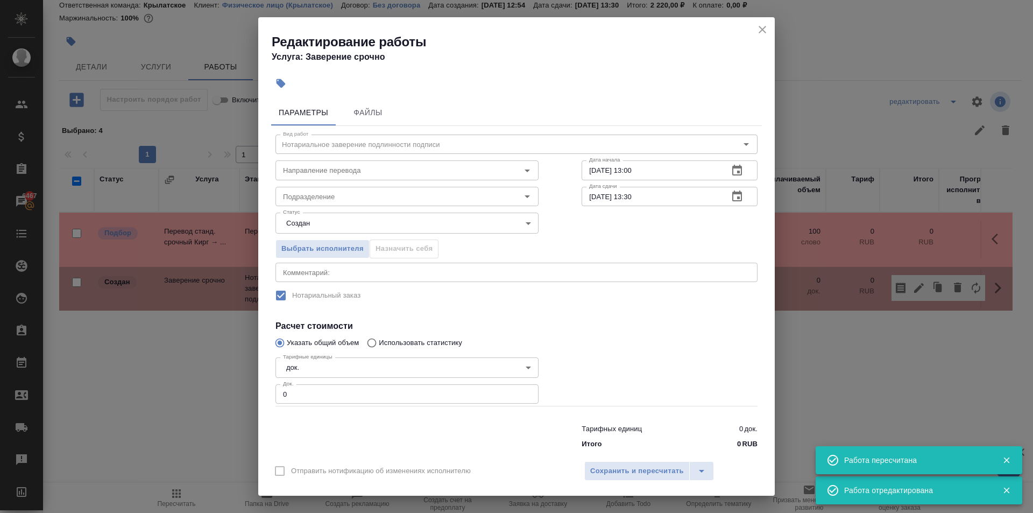
drag, startPoint x: 260, startPoint y: 196, endPoint x: 274, endPoint y: 197, distance: 14.0
click at [269, 197] on div "Параметры Файлы Вид работ Нотариальное заверение подлинности подписи Вид работ …" at bounding box center [516, 274] width 516 height 359
click at [286, 198] on input "Подразделение" at bounding box center [389, 196] width 221 height 13
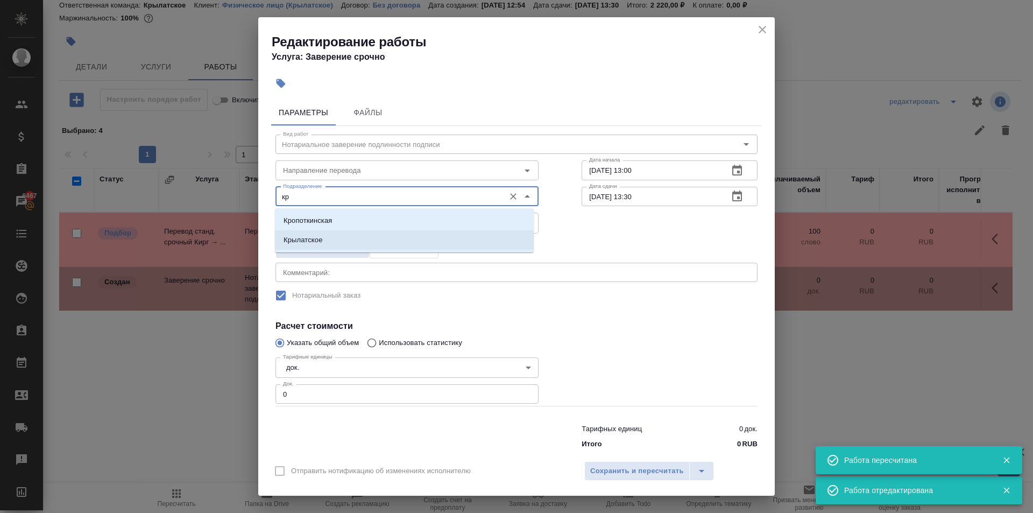
click at [311, 236] on p "Крылатское" at bounding box center [303, 240] width 39 height 11
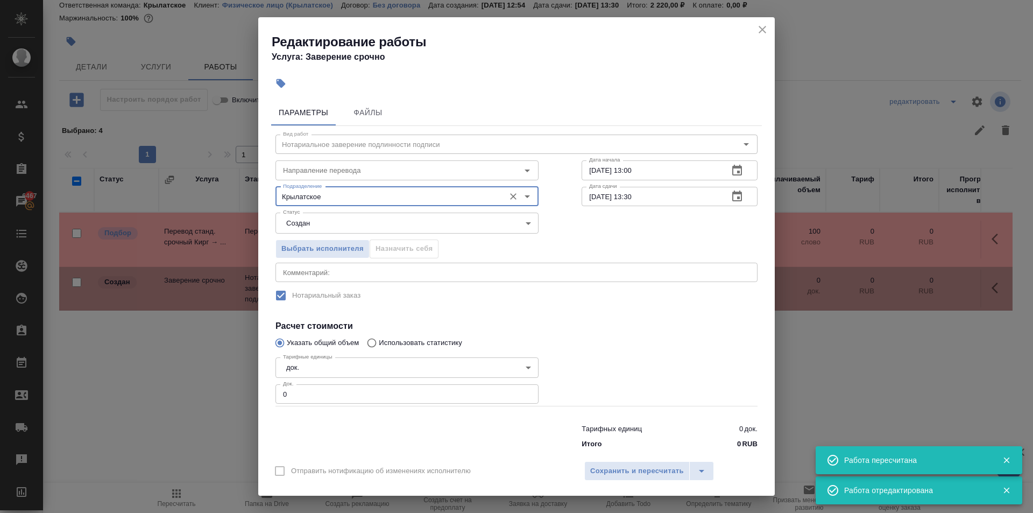
drag, startPoint x: 295, startPoint y: 392, endPoint x: 263, endPoint y: 387, distance: 33.2
click at [258, 387] on div "Редактирование работы Услуга: Заверение срочно Параметры Файлы Вид работ Нотари…" at bounding box center [516, 256] width 1033 height 513
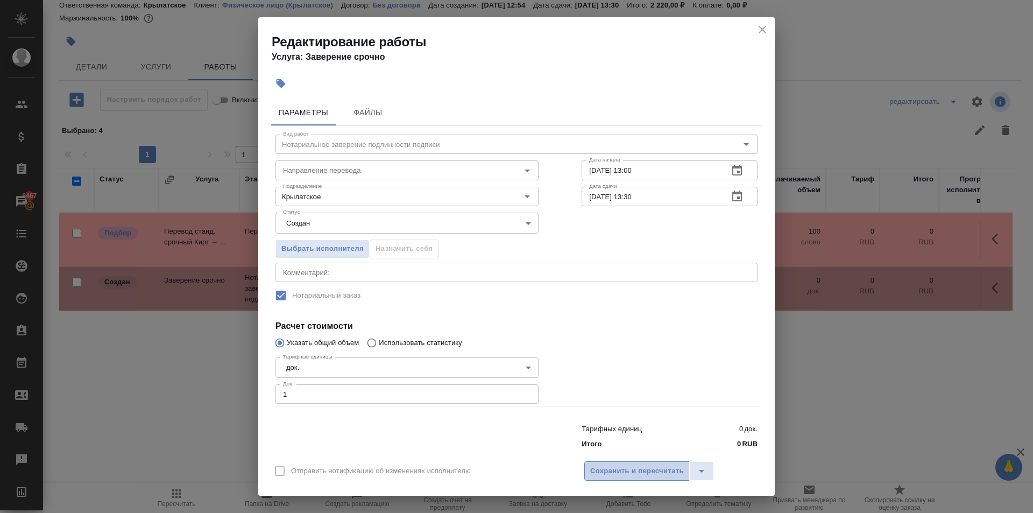
click at [592, 463] on button "Сохранить и пересчитать" at bounding box center [636, 470] width 105 height 19
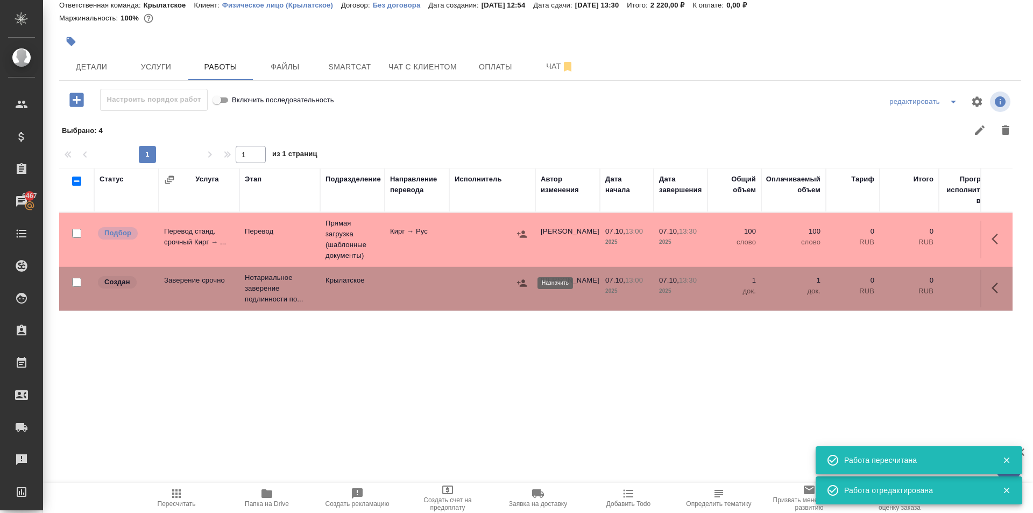
click at [522, 281] on icon "button" at bounding box center [522, 282] width 10 height 7
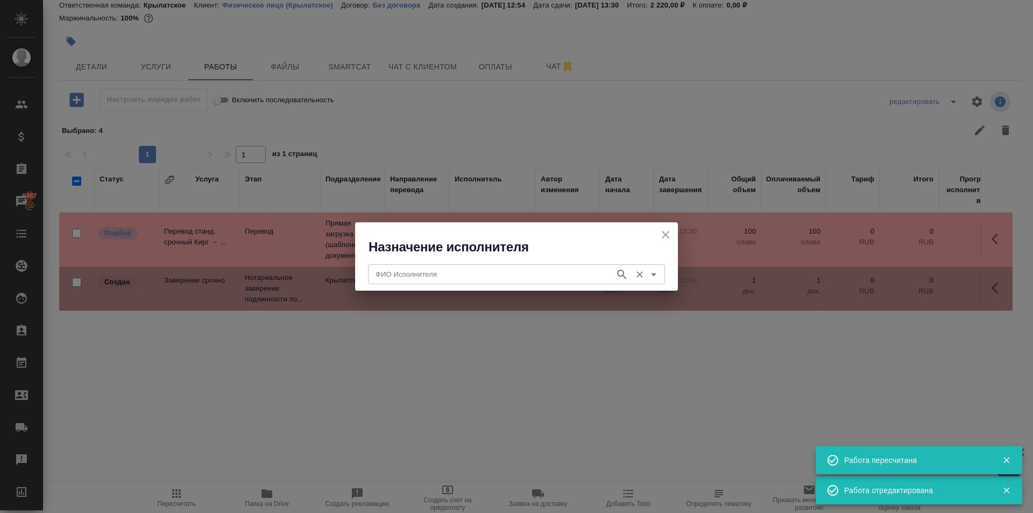
click at [479, 281] on div "ФИО Исполнителя" at bounding box center [516, 273] width 297 height 19
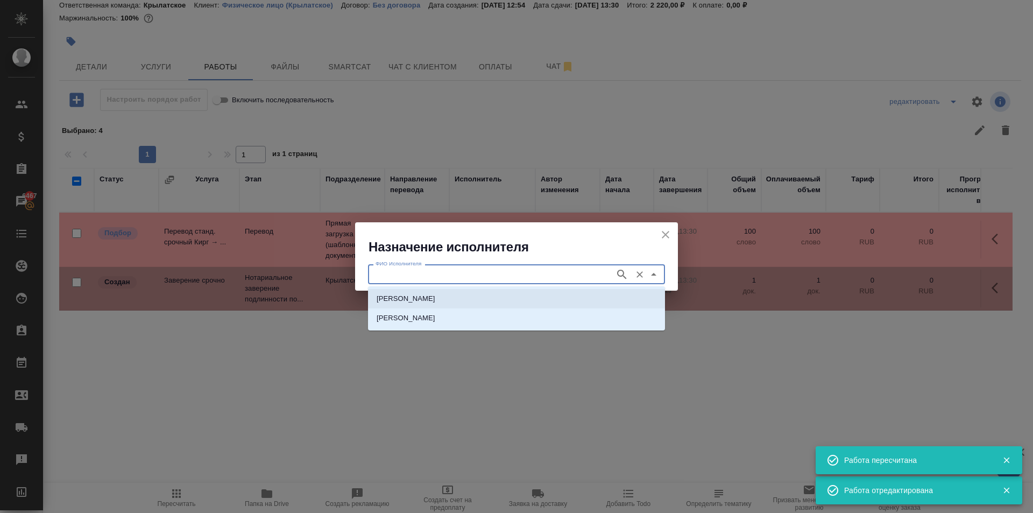
click at [419, 296] on p "[PERSON_NAME]" at bounding box center [406, 298] width 59 height 11
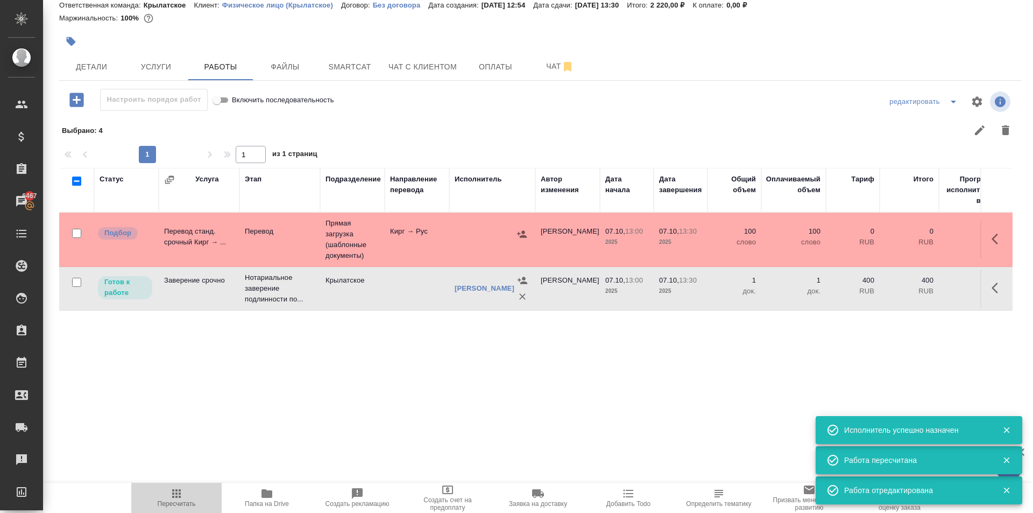
click at [185, 500] on span "Пересчитать" at bounding box center [177, 504] width 38 height 8
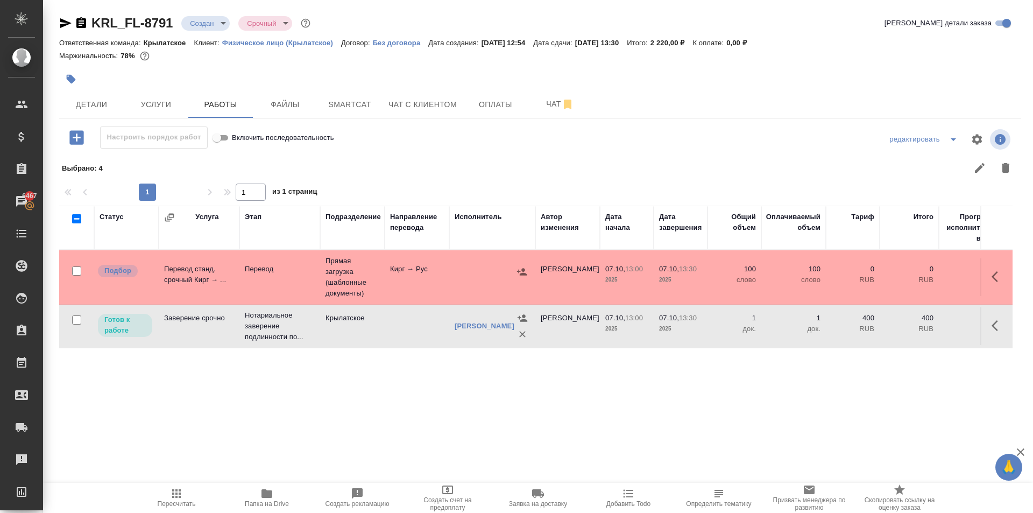
click at [179, 495] on icon "button" at bounding box center [176, 493] width 9 height 9
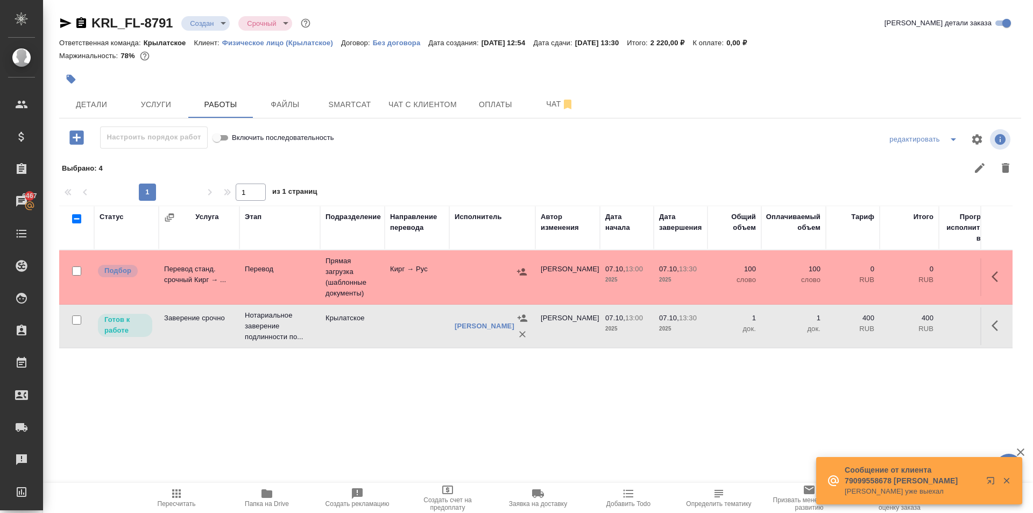
click at [159, 490] on span "Пересчитать" at bounding box center [176, 497] width 77 height 20
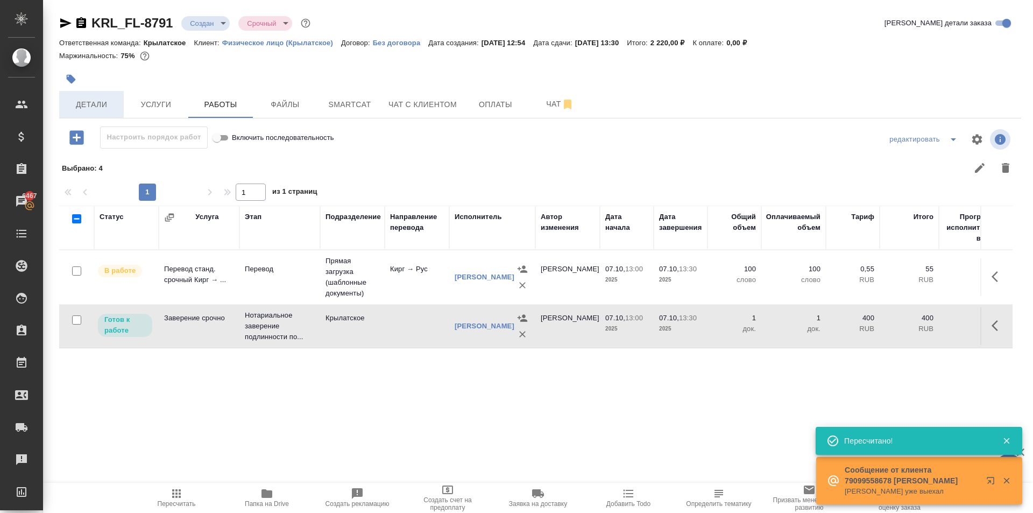
click at [90, 98] on span "Детали" at bounding box center [92, 104] width 52 height 13
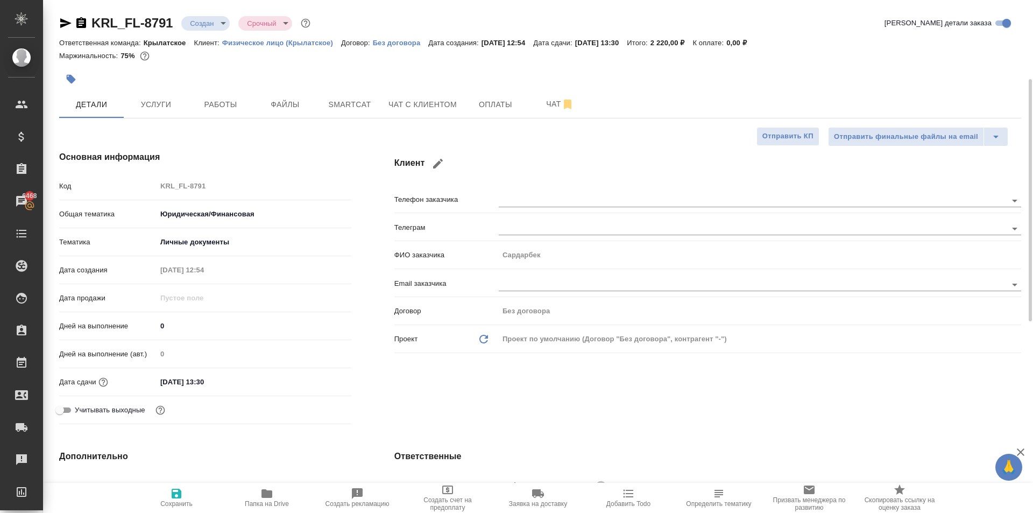
scroll to position [377, 0]
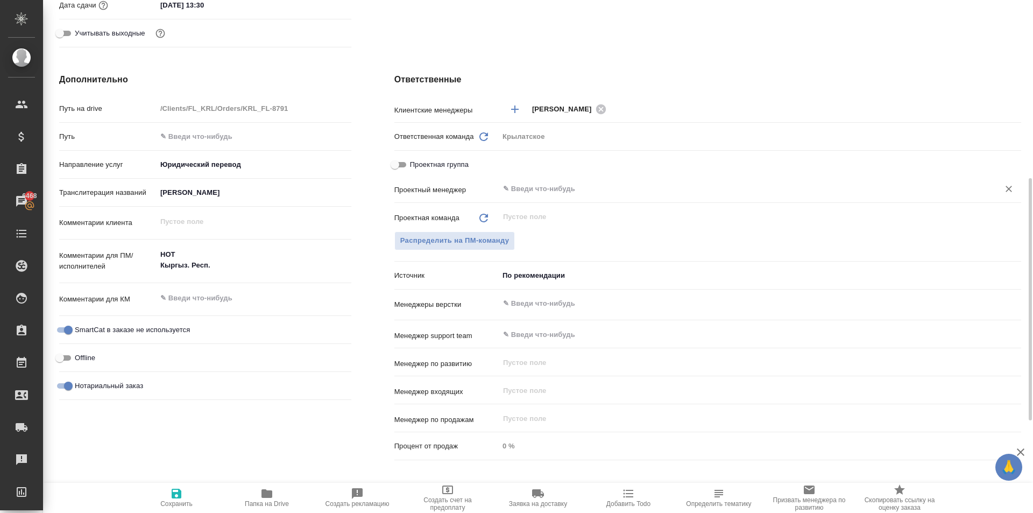
click at [553, 191] on input "text" at bounding box center [742, 188] width 480 height 13
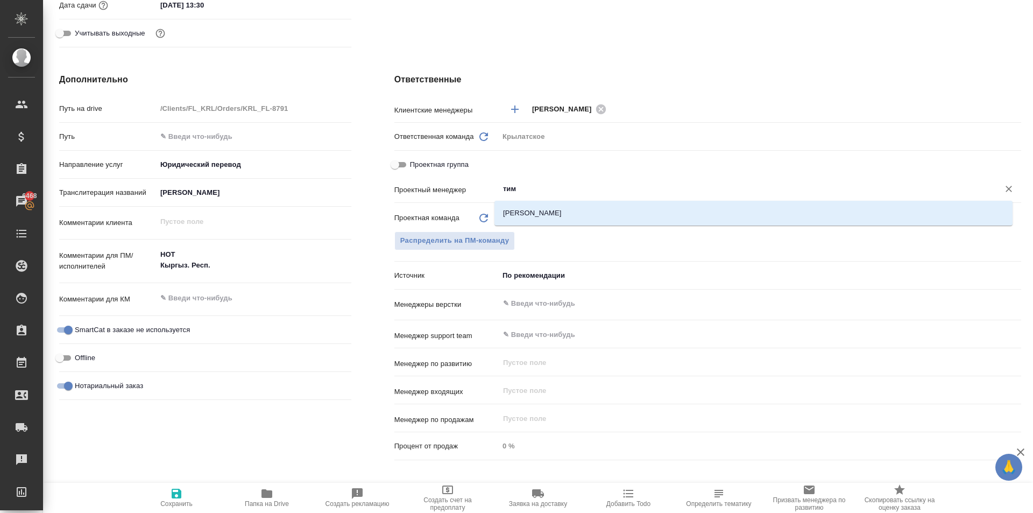
click at [556, 216] on li "[PERSON_NAME]" at bounding box center [753, 212] width 518 height 19
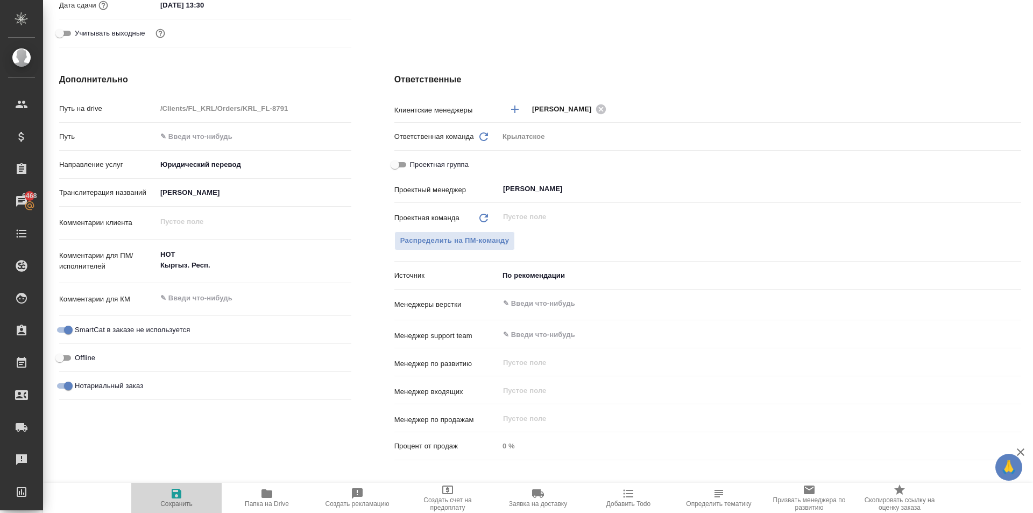
click at [160, 496] on span "Сохранить" at bounding box center [176, 497] width 77 height 20
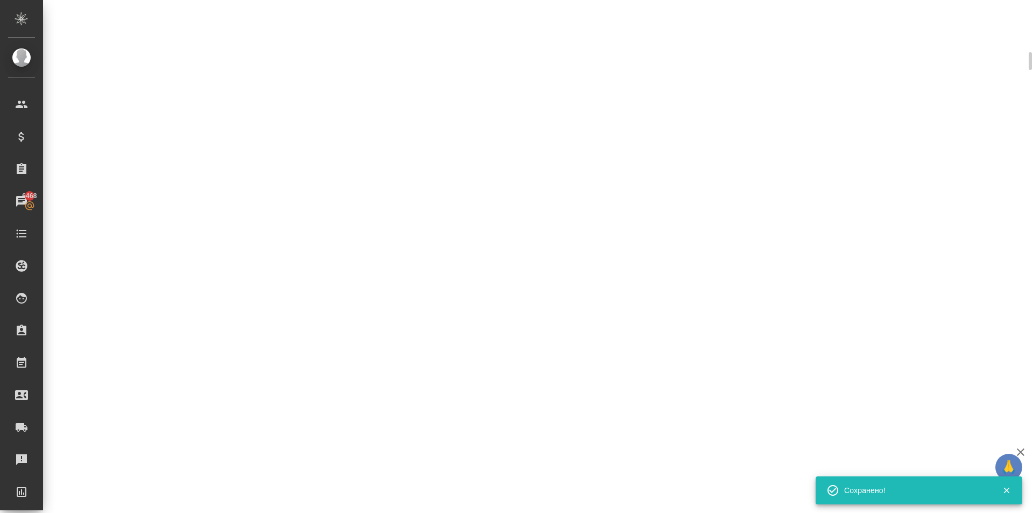
scroll to position [368, 0]
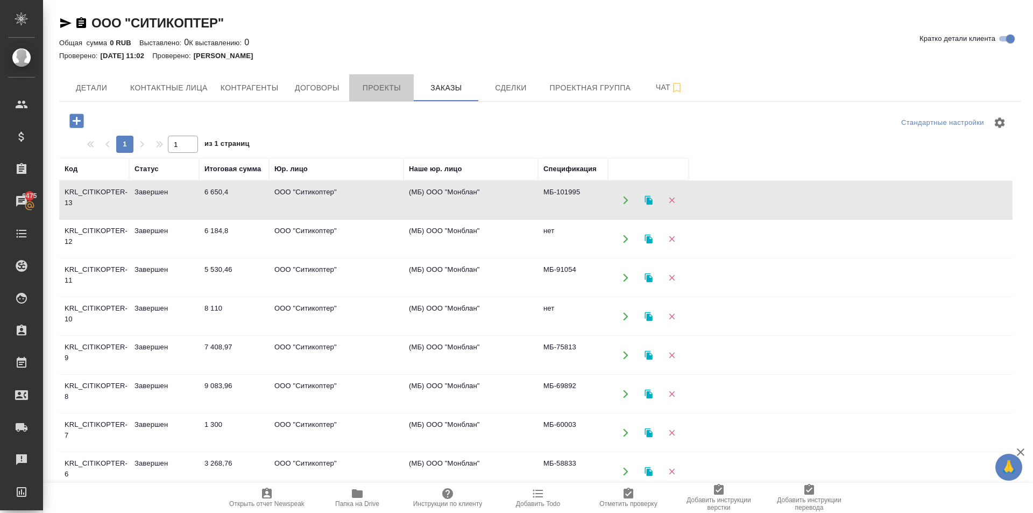
drag, startPoint x: 391, startPoint y: 88, endPoint x: 229, endPoint y: 134, distance: 168.4
click at [381, 125] on div "ООО "СИТИКОПТЕР" Кратко детали клиента Общая сумма 0 RUB Выставлено: 0 К выстав…" at bounding box center [540, 305] width 974 height 610
click at [80, 121] on icon "button" at bounding box center [76, 120] width 19 height 19
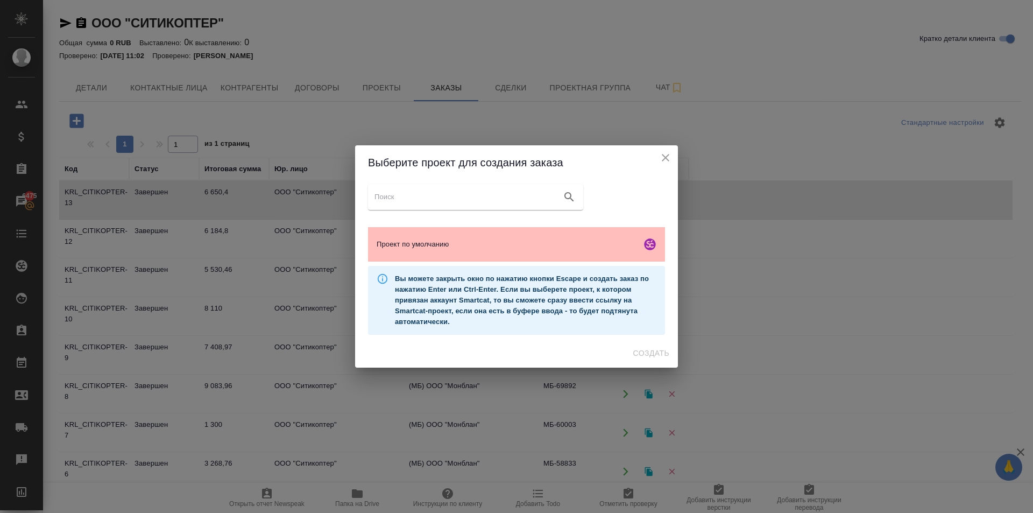
click at [437, 241] on span "Проект по умолчанию" at bounding box center [507, 244] width 260 height 11
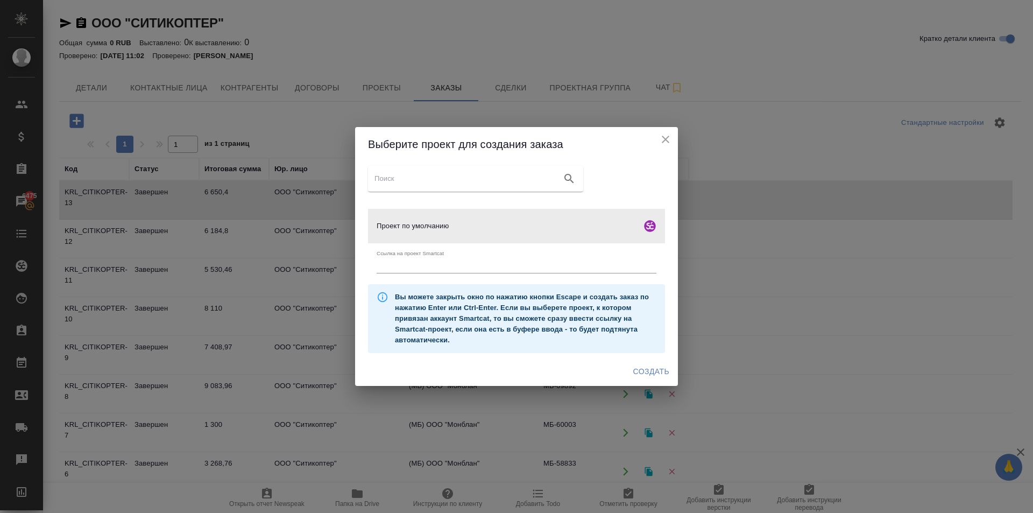
click at [651, 370] on span "Создать" at bounding box center [651, 371] width 36 height 13
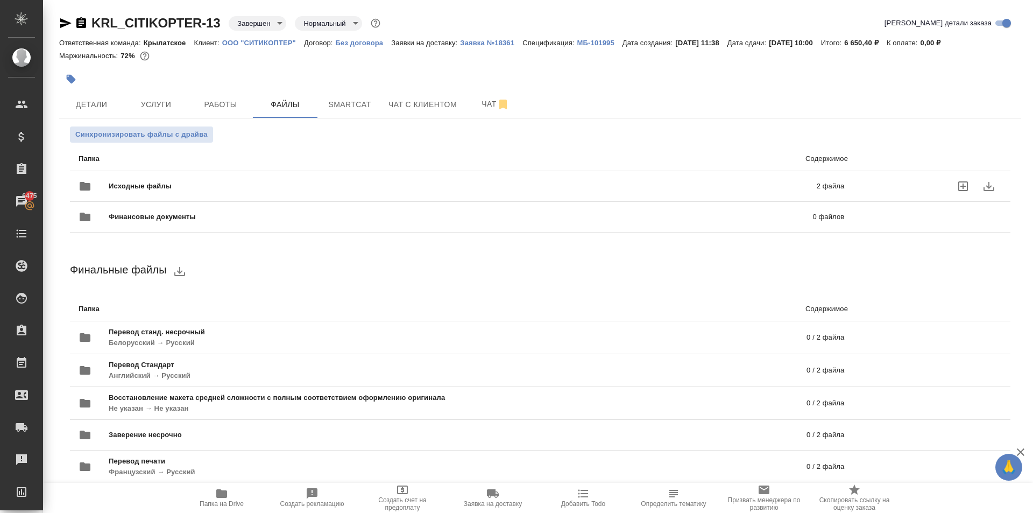
click at [202, 175] on div "Исходные файлы 2 файла" at bounding box center [462, 186] width 766 height 26
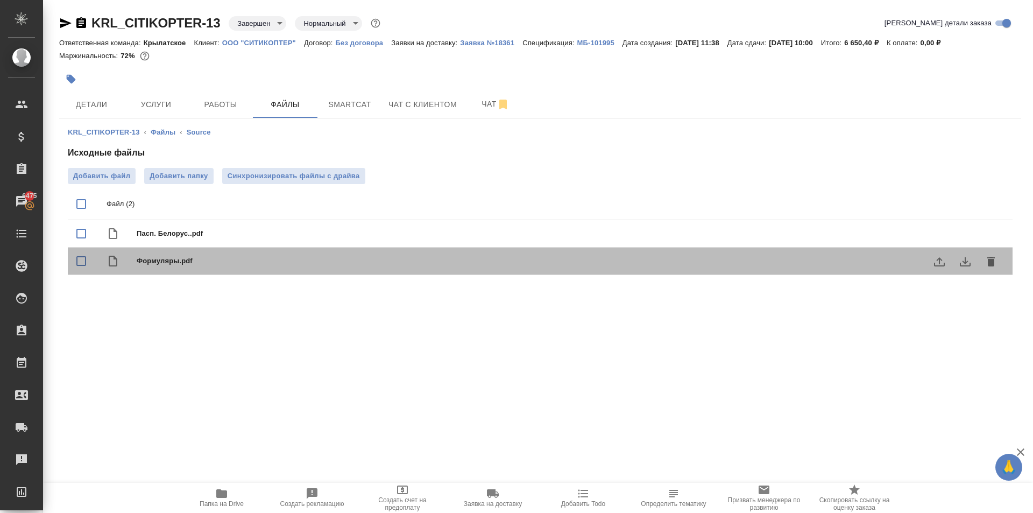
click at [256, 266] on div "Формуляры.pdf" at bounding box center [562, 260] width 850 height 15
checkbox input "false"
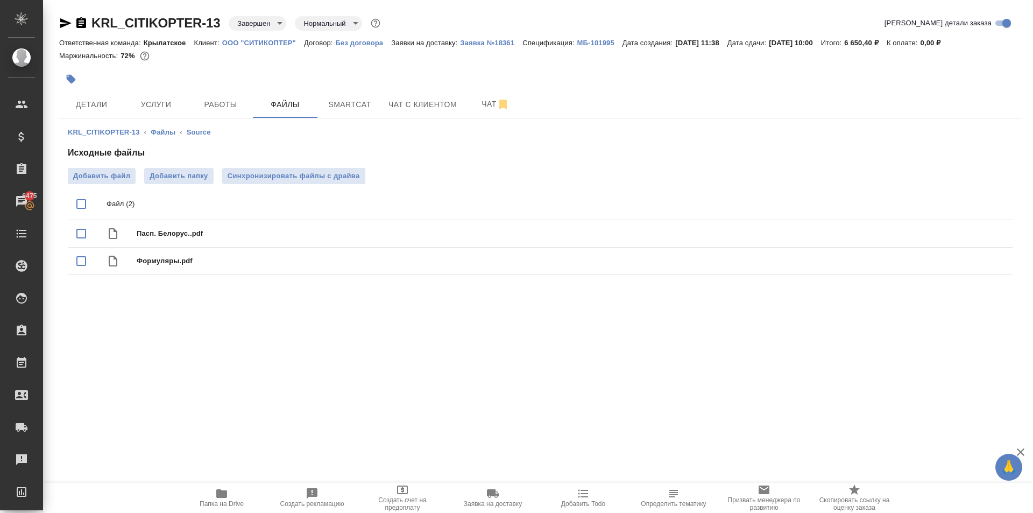
click at [223, 486] on button "Папка на Drive" at bounding box center [221, 498] width 90 height 30
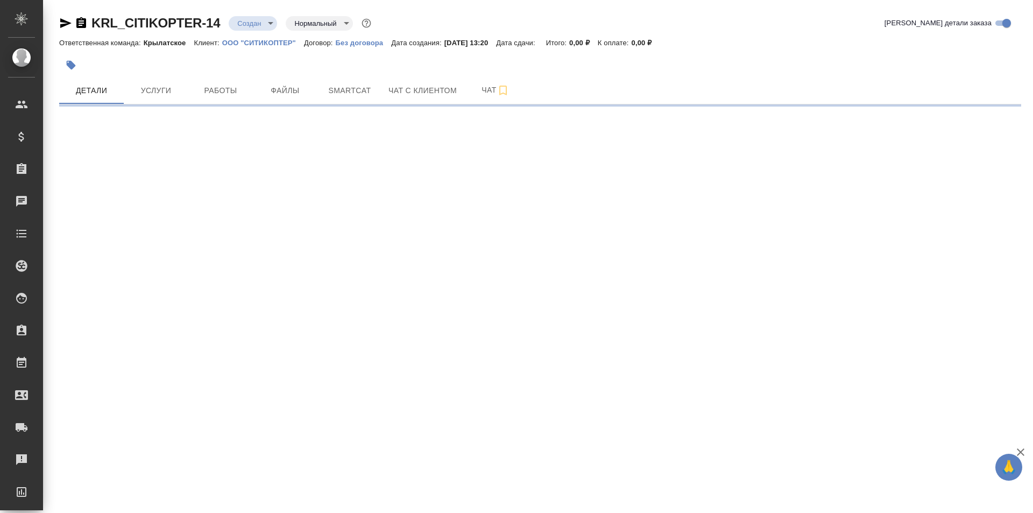
select select "RU"
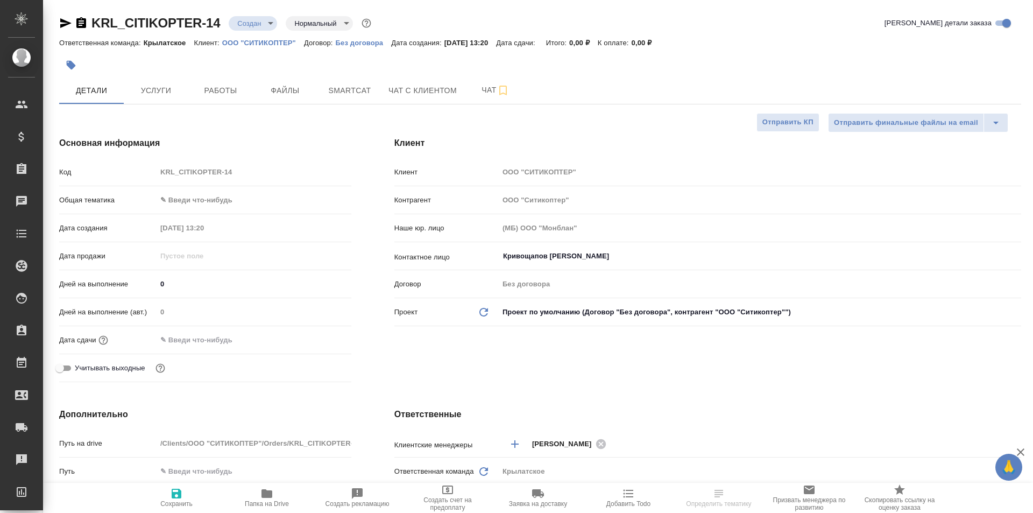
type textarea "x"
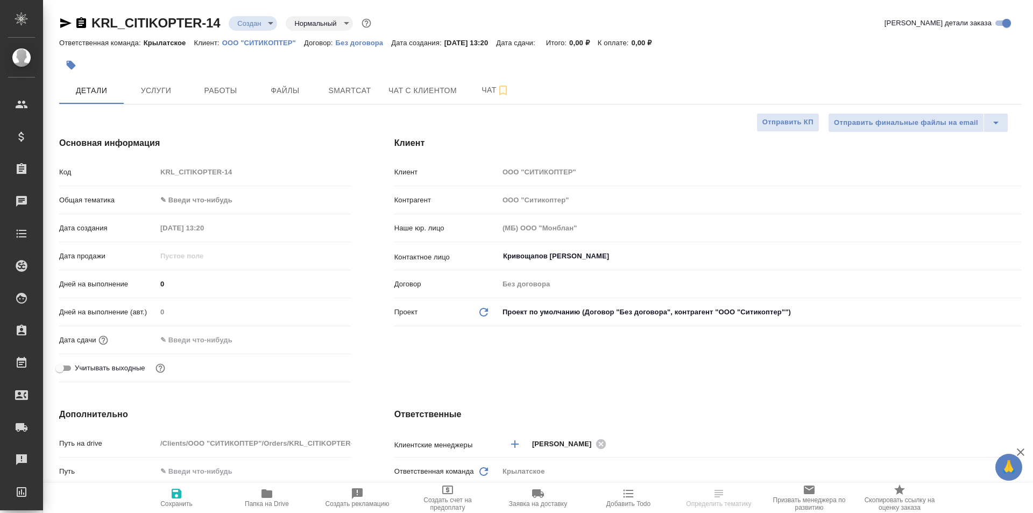
type textarea "x"
click at [235, 196] on body "🙏 .cls-1 fill:#fff; AWATERA [PERSON_NAME] Клиенты Спецификации Заказы Чаты Todo…" at bounding box center [516, 256] width 1033 height 513
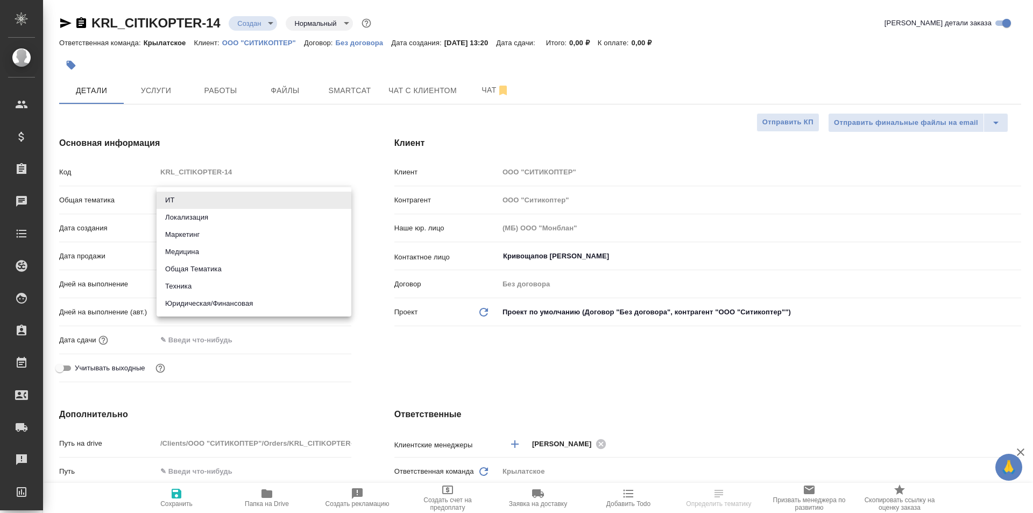
click at [237, 307] on li "Юридическая/Финансовая" at bounding box center [254, 303] width 195 height 17
type input "yr-fn"
type textarea "x"
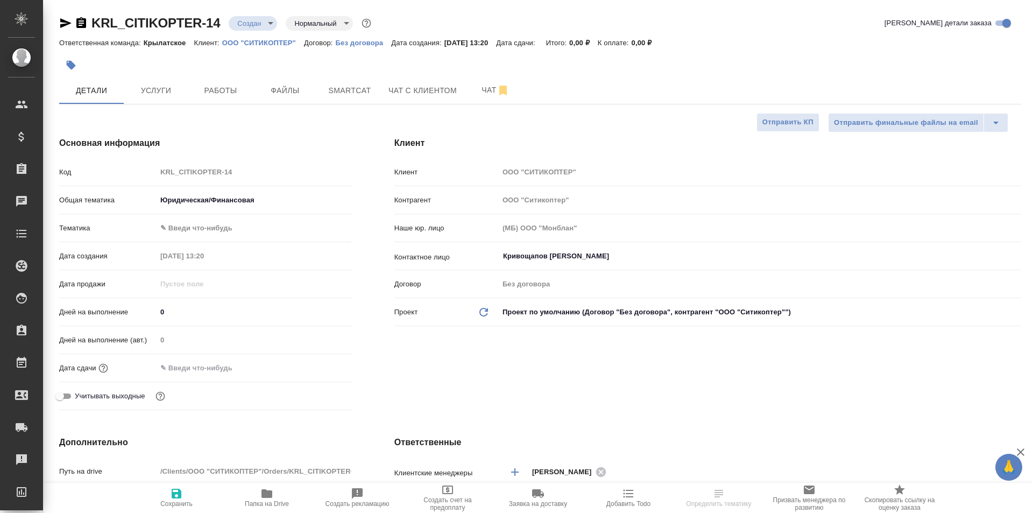
click at [213, 227] on body "🙏 .cls-1 fill:#fff; AWATERA [PERSON_NAME] Клиенты Спецификации Заказы Чаты Todo…" at bounding box center [516, 256] width 1033 height 513
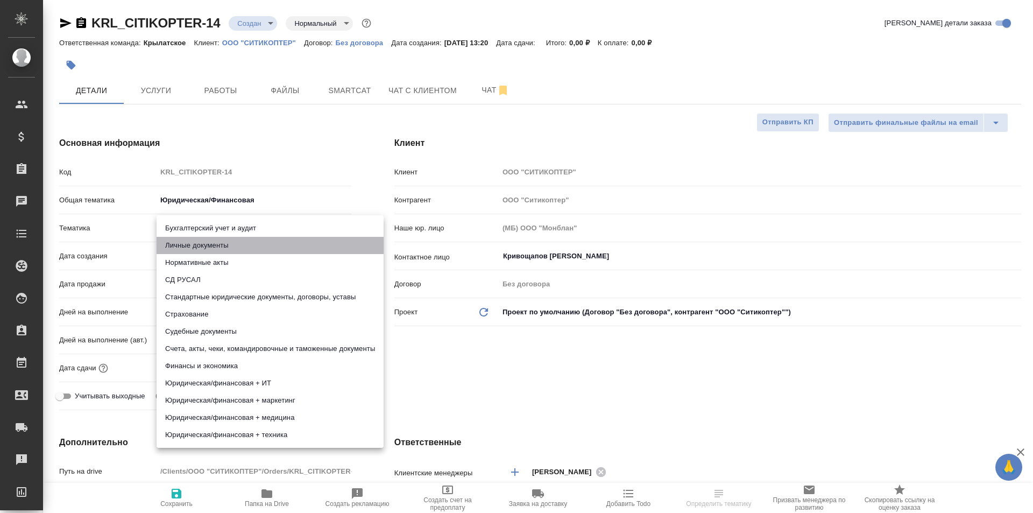
click at [215, 247] on li "Личные документы" at bounding box center [270, 245] width 227 height 17
type textarea "x"
type input "5a8b8b956a9677013d343cfe"
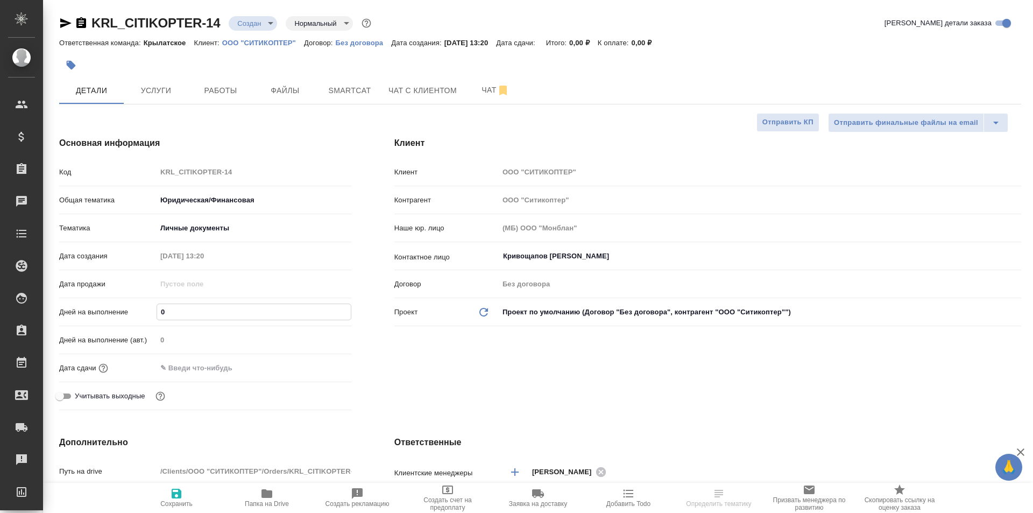
drag, startPoint x: 153, startPoint y: 310, endPoint x: 139, endPoint y: 308, distance: 14.2
click at [139, 308] on div "Дней на выполнение 0" at bounding box center [205, 311] width 292 height 19
type input "1"
type textarea "x"
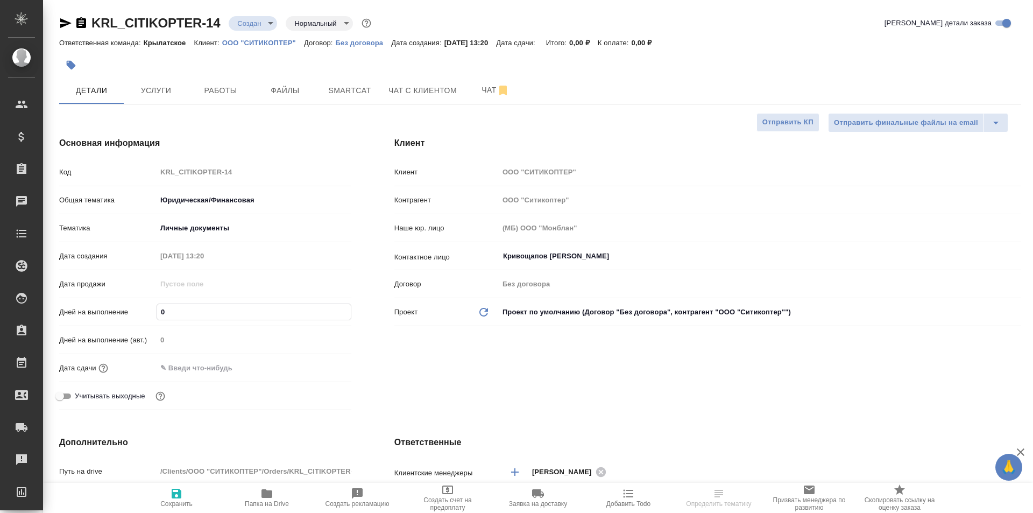
type textarea "x"
type input "1"
click at [195, 373] on input "text" at bounding box center [204, 368] width 94 height 16
click at [320, 362] on icon "button" at bounding box center [320, 367] width 13 height 13
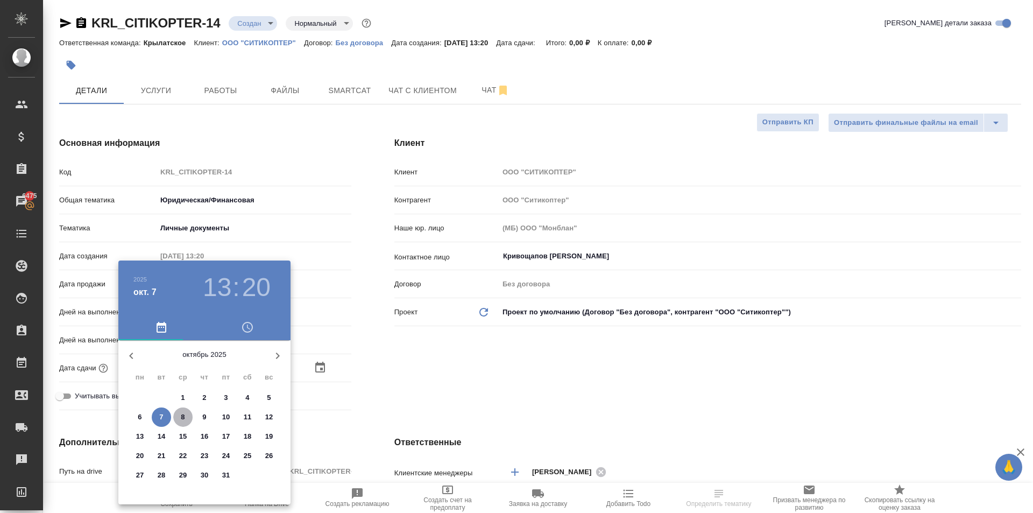
click at [183, 419] on p "8" at bounding box center [183, 417] width 4 height 11
type input "[DATE] 13:20"
type textarea "x"
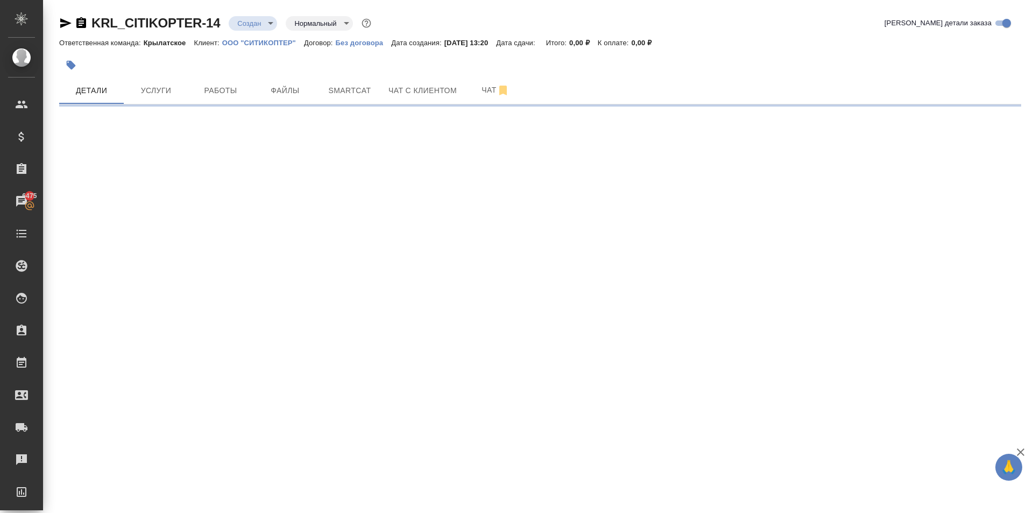
select select "RU"
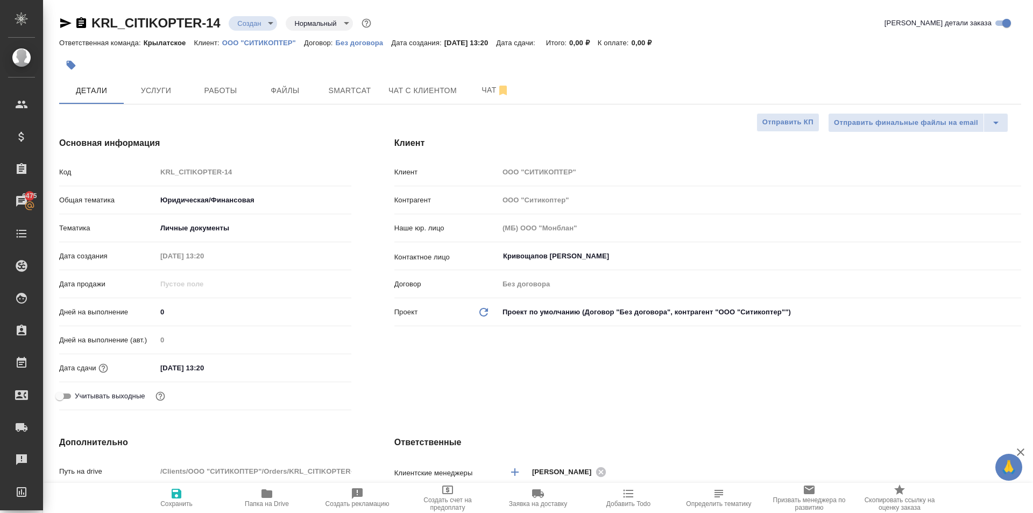
type textarea "x"
click at [251, 365] on input "[DATE] 13:20" at bounding box center [204, 368] width 94 height 16
click at [328, 367] on div at bounding box center [333, 367] width 38 height 13
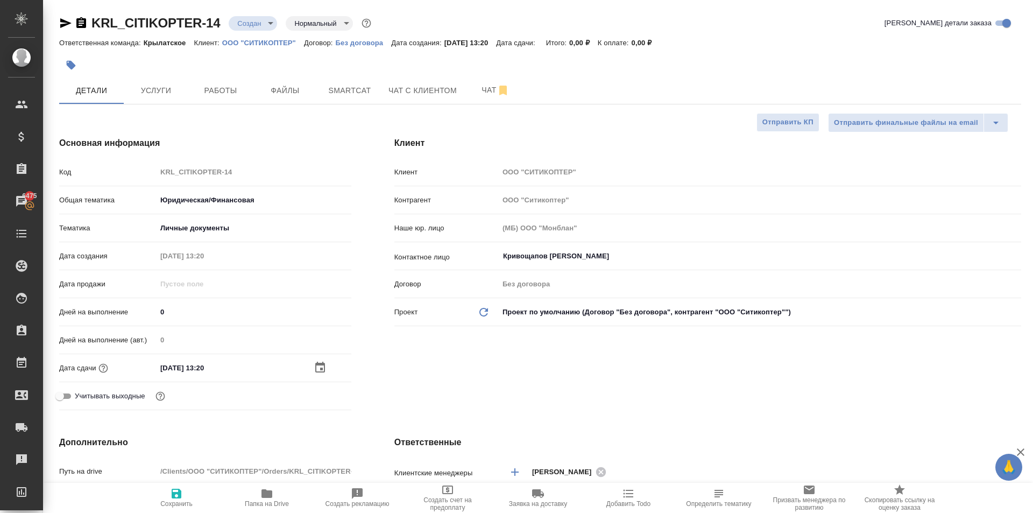
click at [321, 364] on icon "button" at bounding box center [320, 367] width 10 height 11
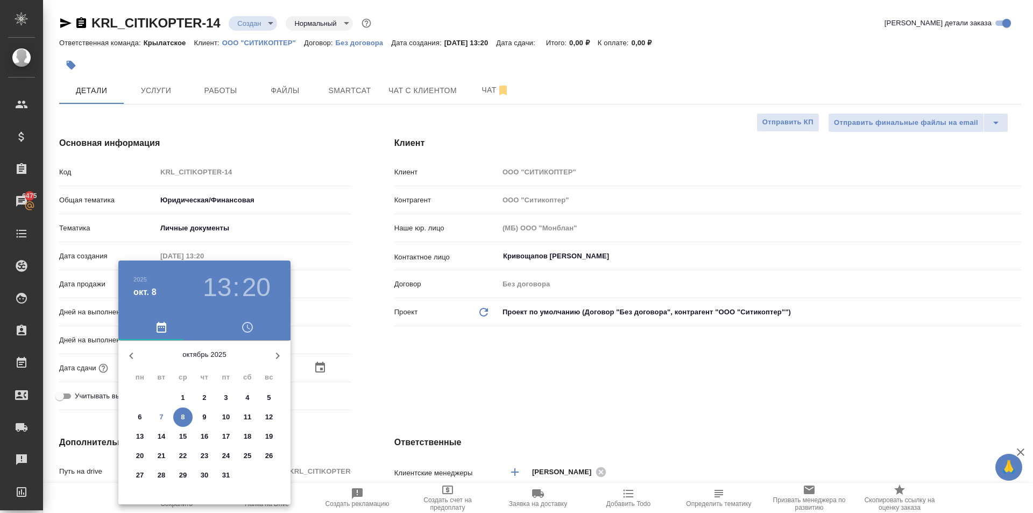
click at [321, 364] on div at bounding box center [516, 256] width 1033 height 513
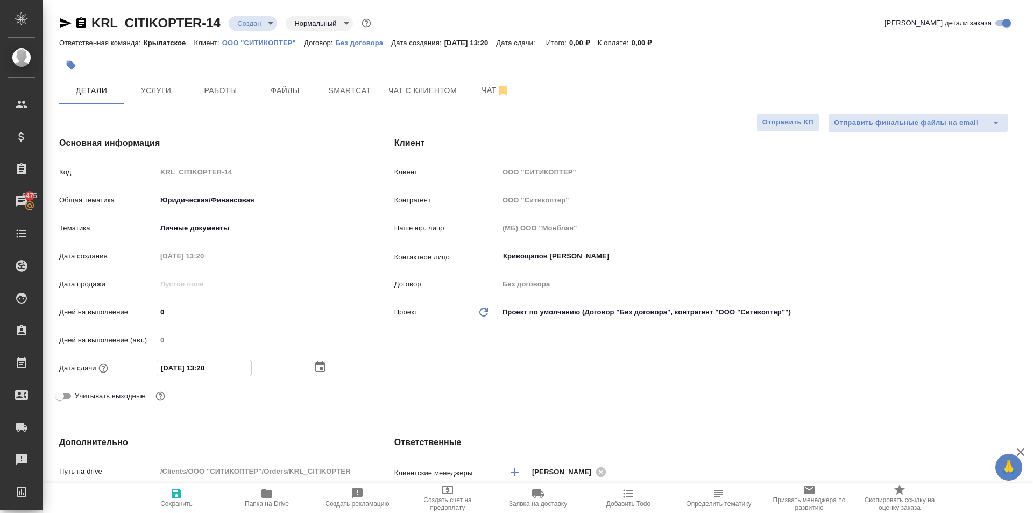
drag, startPoint x: 246, startPoint y: 365, endPoint x: 202, endPoint y: 388, distance: 50.1
click at [202, 388] on div "Код KRL_CITIKOPTER-14 Общая тематика Юридическая/Финансовая yr-fn Тематика Личн…" at bounding box center [205, 288] width 292 height 252
click at [202, 388] on div "Учитывать выходные" at bounding box center [205, 395] width 292 height 19
drag, startPoint x: 240, startPoint y: 367, endPoint x: 234, endPoint y: 391, distance: 24.0
click at [218, 391] on div "Код KRL_CITIKOPTER-14 Общая тематика Юридическая/Финансовая yr-fn Тематика Личн…" at bounding box center [205, 288] width 292 height 252
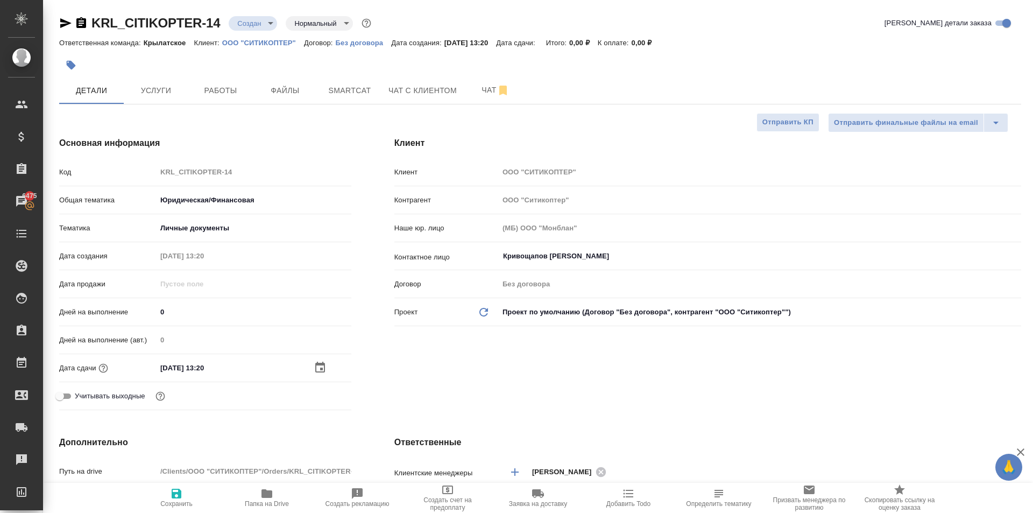
click at [235, 391] on div "Учитывать выходные" at bounding box center [205, 395] width 292 height 19
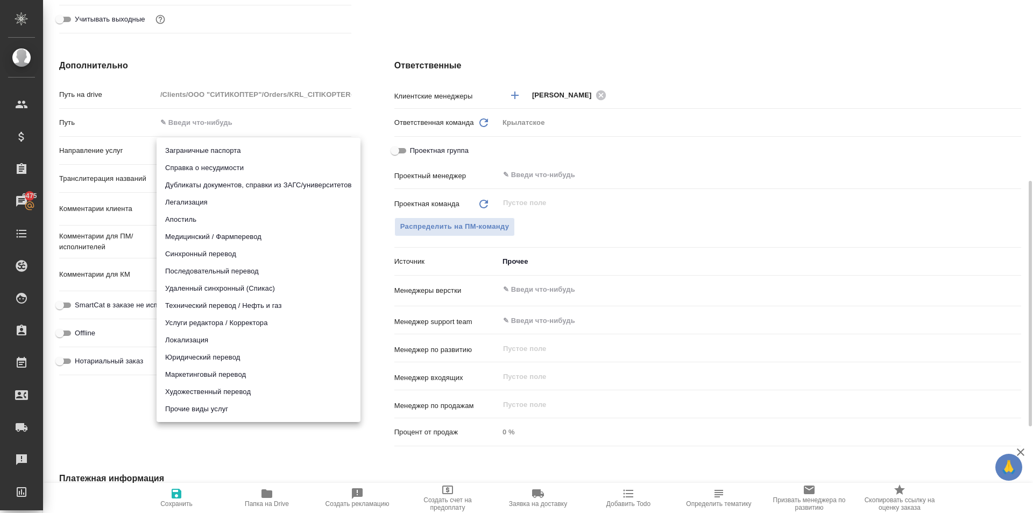
click at [193, 146] on body "🙏 .cls-1 fill:#fff; AWATERA [PERSON_NAME] Клиенты Спецификации Заказы 6475 Чаты…" at bounding box center [516, 256] width 1033 height 513
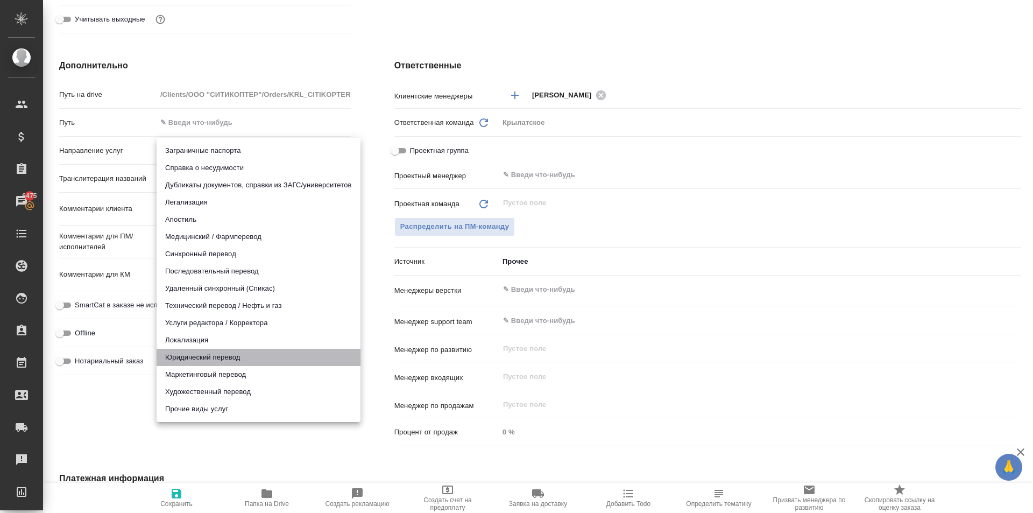
click at [184, 358] on li "Юридический перевод" at bounding box center [259, 357] width 204 height 17
type input "legalTranslation"
type textarea "x"
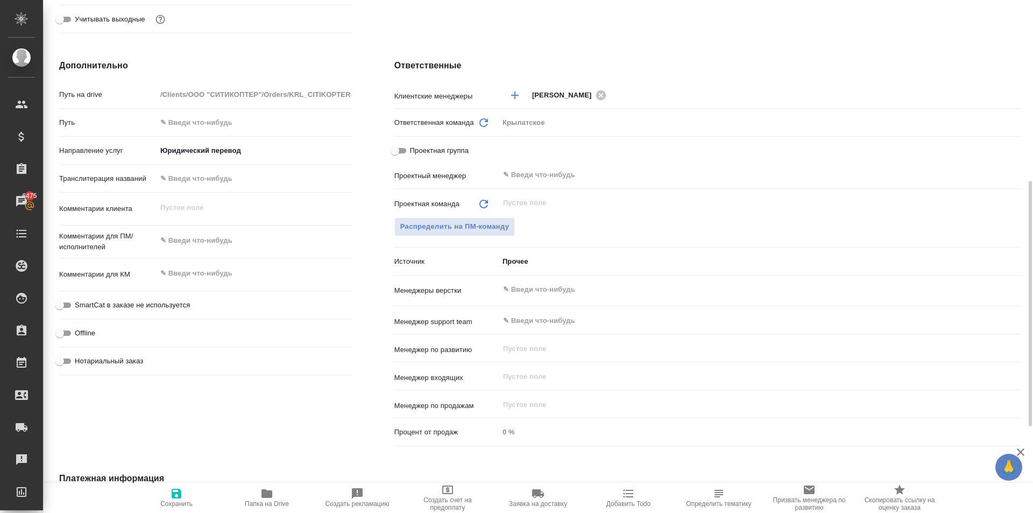
click at [121, 362] on span "Нотариальный заказ" at bounding box center [109, 361] width 68 height 11
click at [79, 362] on input "Нотариальный заказ" at bounding box center [59, 361] width 39 height 13
checkbox input "true"
type textarea "x"
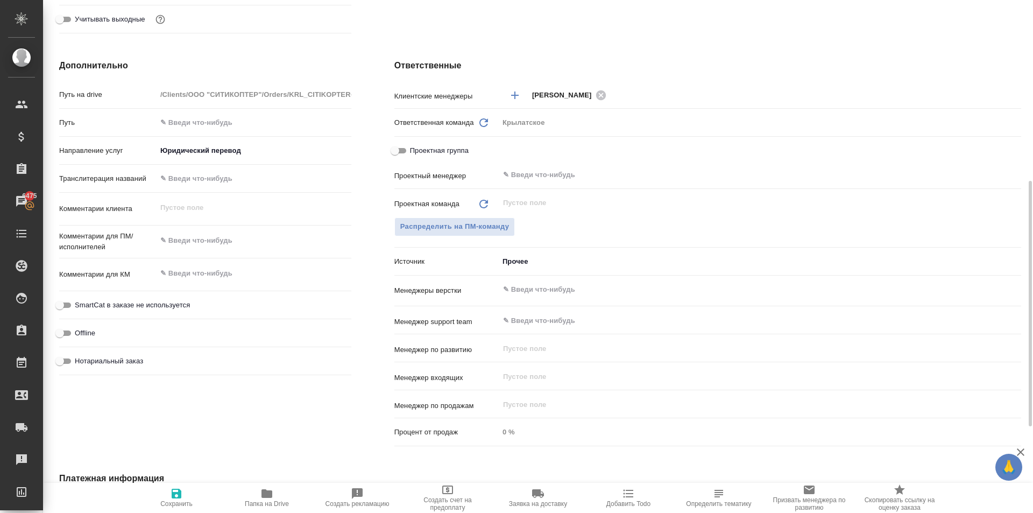
type textarea "x"
click at [134, 306] on span "SmartCat в заказе не используется" at bounding box center [132, 305] width 115 height 11
click at [79, 306] on input "SmartCat в заказе не используется" at bounding box center [59, 305] width 39 height 13
checkbox input "true"
type textarea "x"
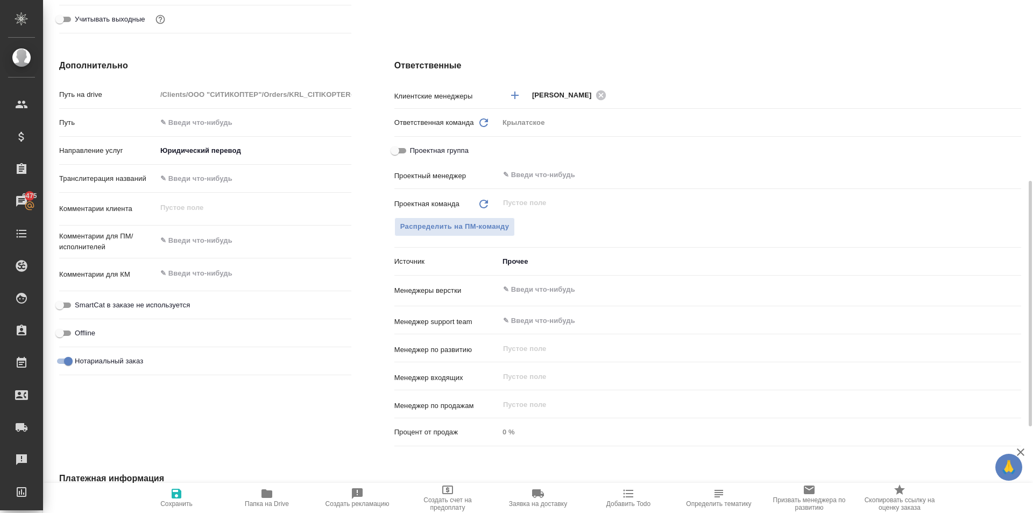
type textarea "x"
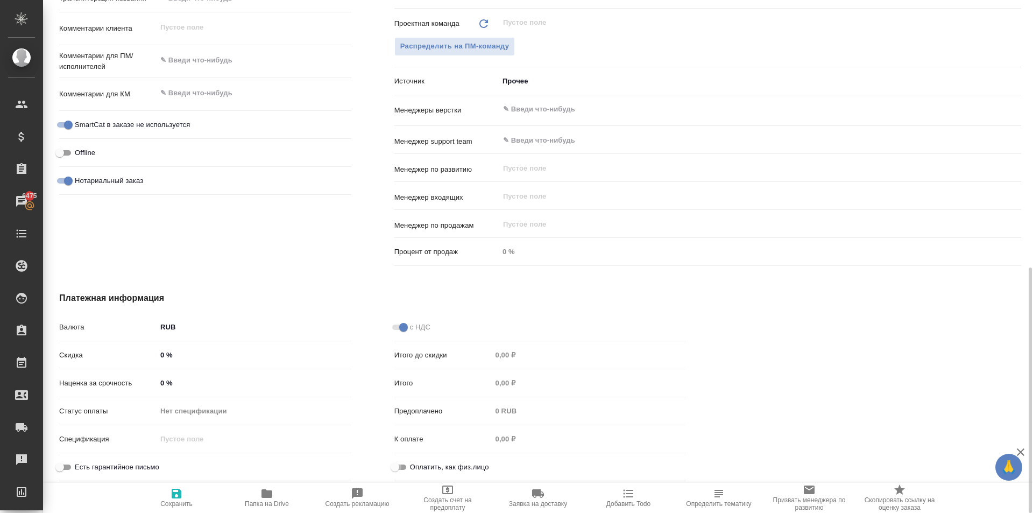
click at [396, 461] on input "Оплатить, как физ.лицо" at bounding box center [394, 466] width 39 height 13
checkbox input "true"
type textarea "x"
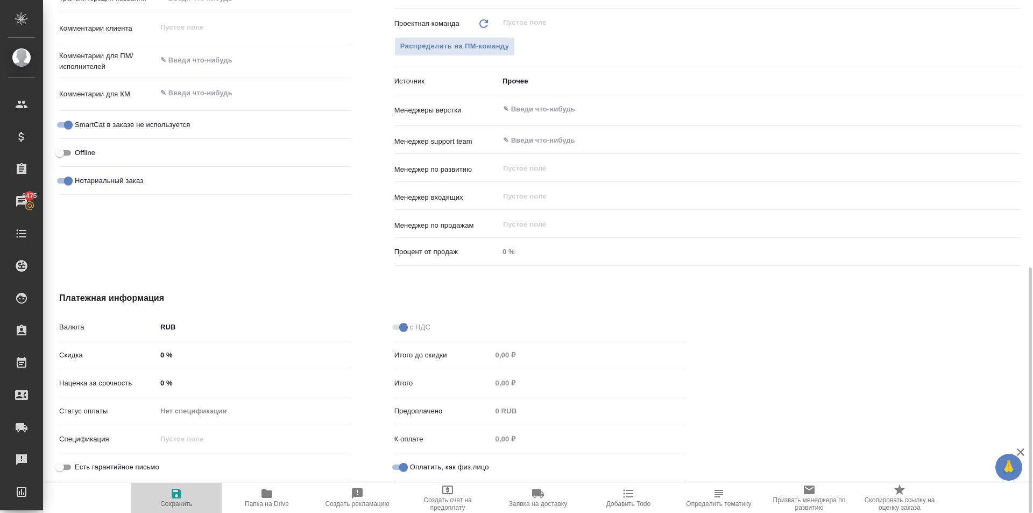
drag, startPoint x: 193, startPoint y: 491, endPoint x: 200, endPoint y: 507, distance: 17.6
click at [193, 490] on span "Сохранить" at bounding box center [176, 497] width 77 height 20
type textarea "x"
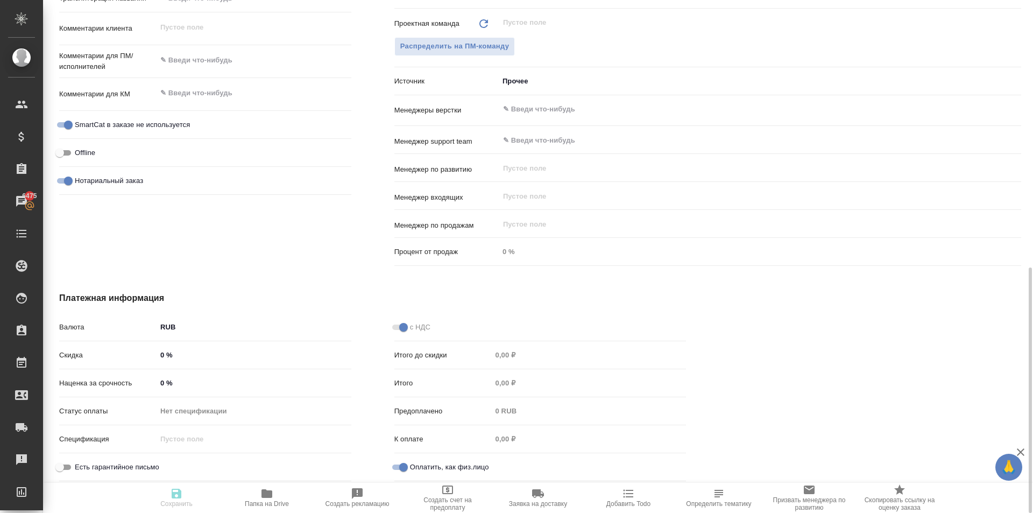
type textarea "x"
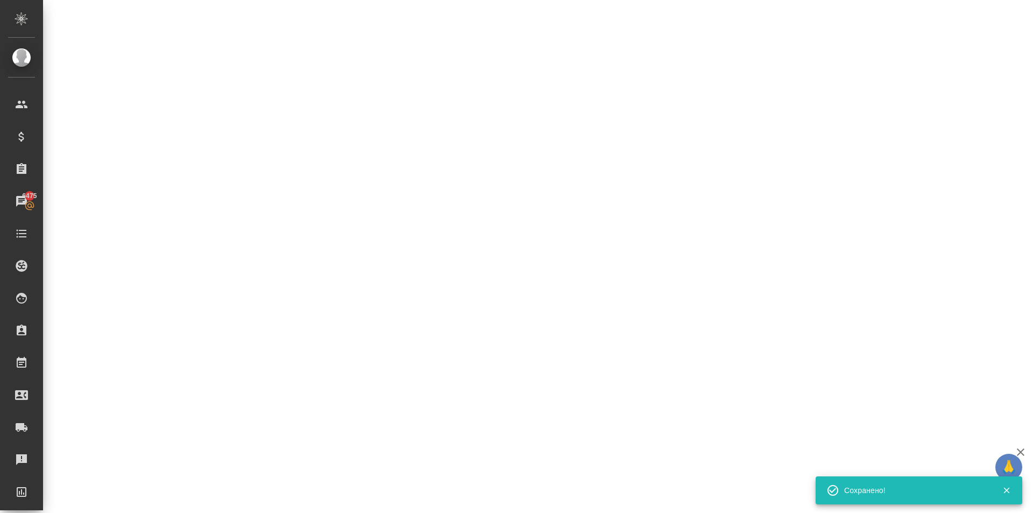
select select "RU"
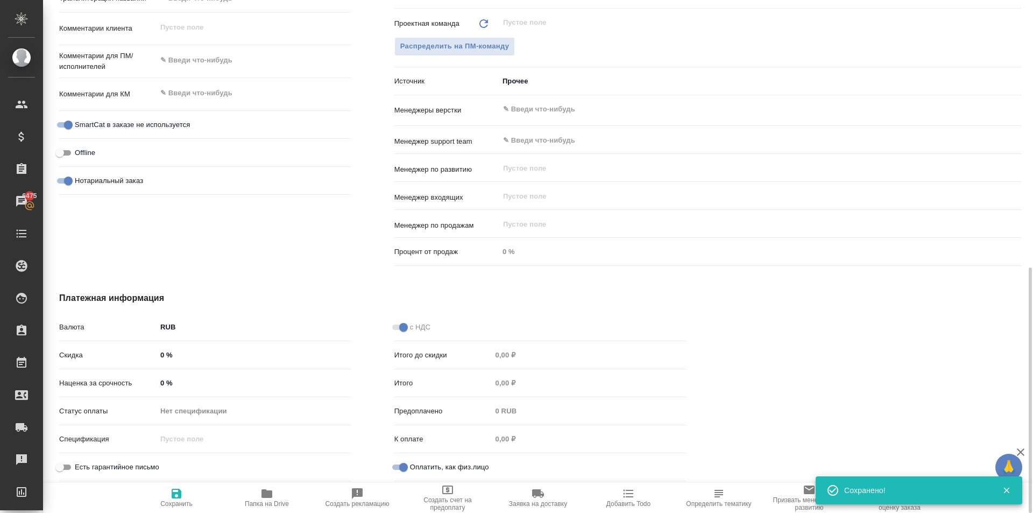
type textarea "x"
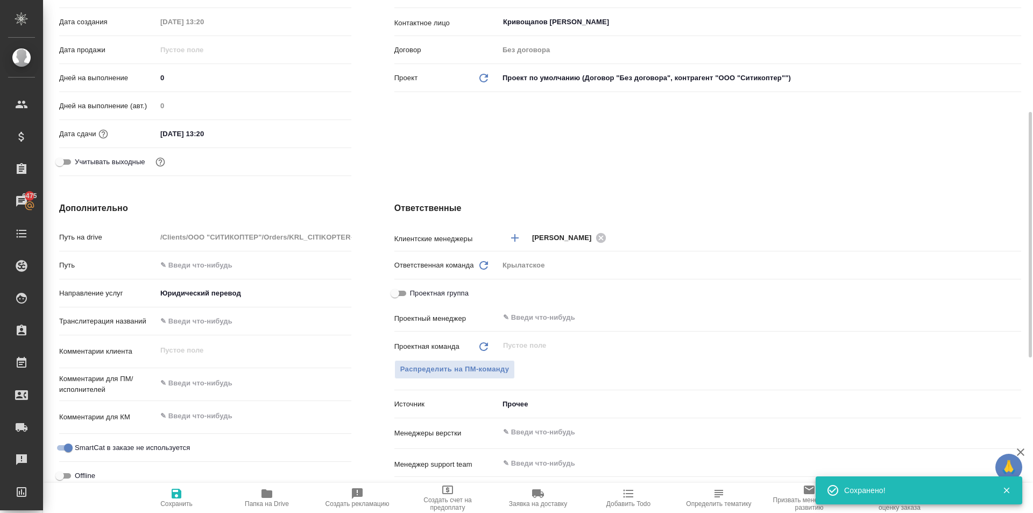
scroll to position [0, 0]
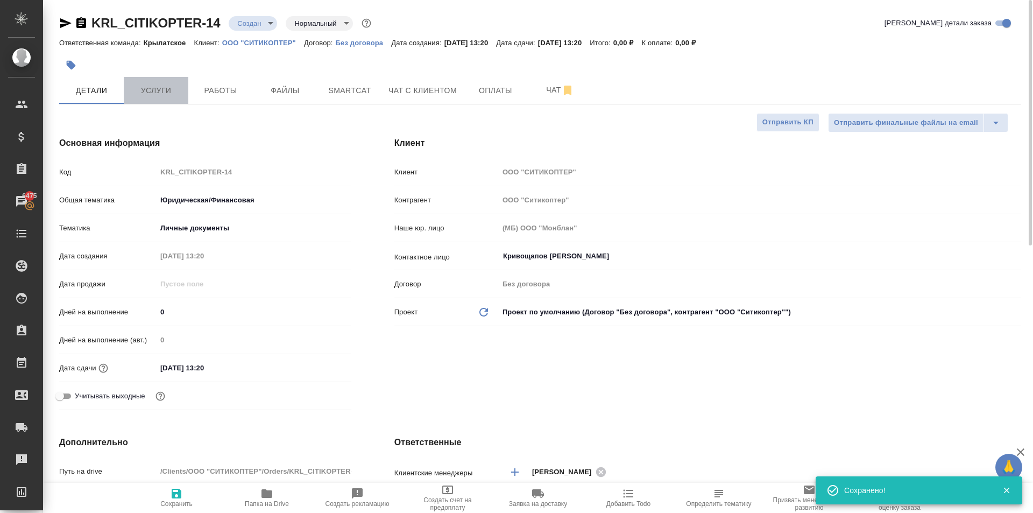
click at [158, 86] on span "Услуги" at bounding box center [156, 90] width 52 height 13
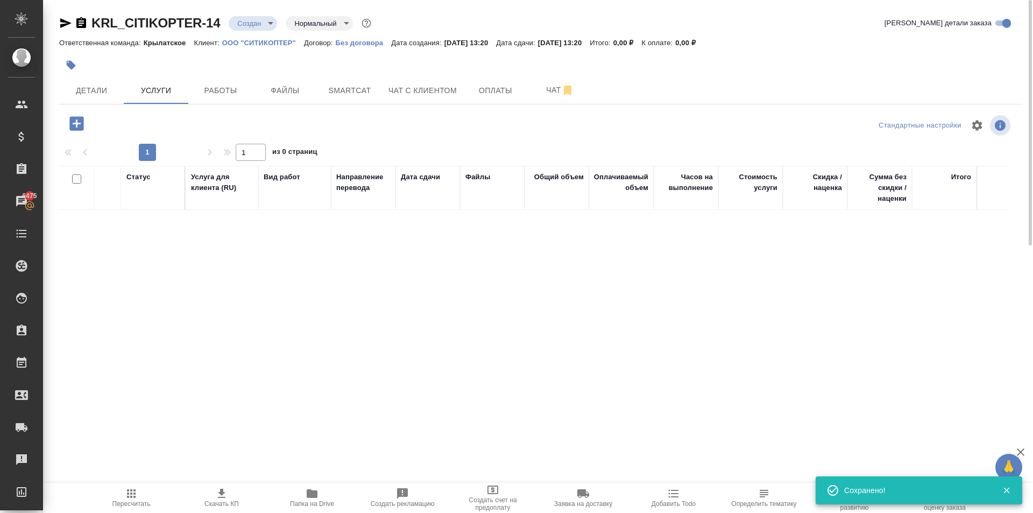
click at [87, 119] on button "button" at bounding box center [77, 123] width 30 height 22
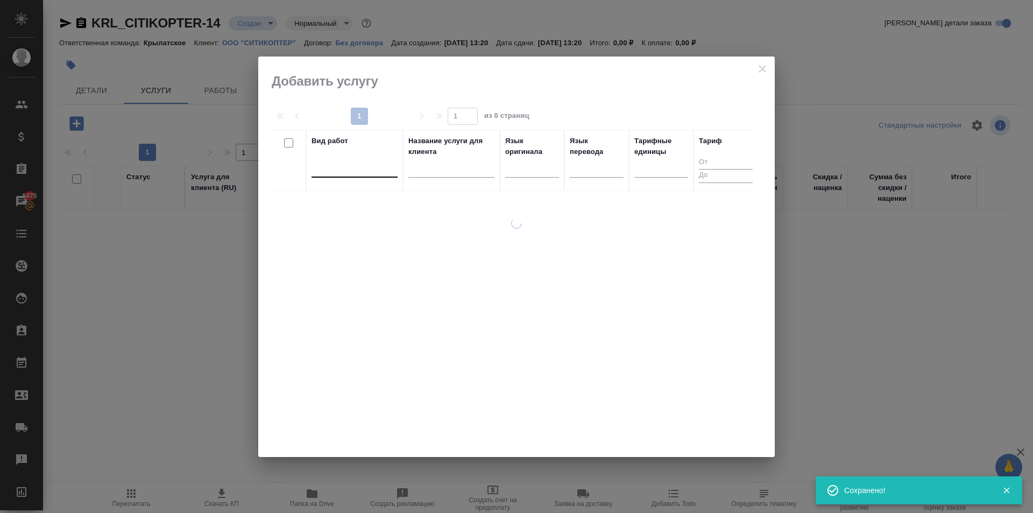
click at [336, 164] on div at bounding box center [354, 167] width 86 height 16
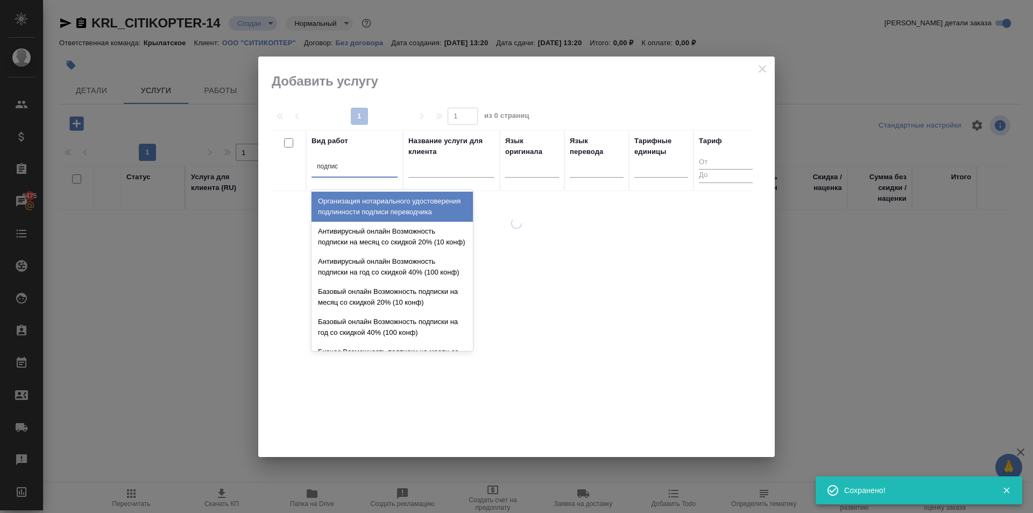
type input "подписи"
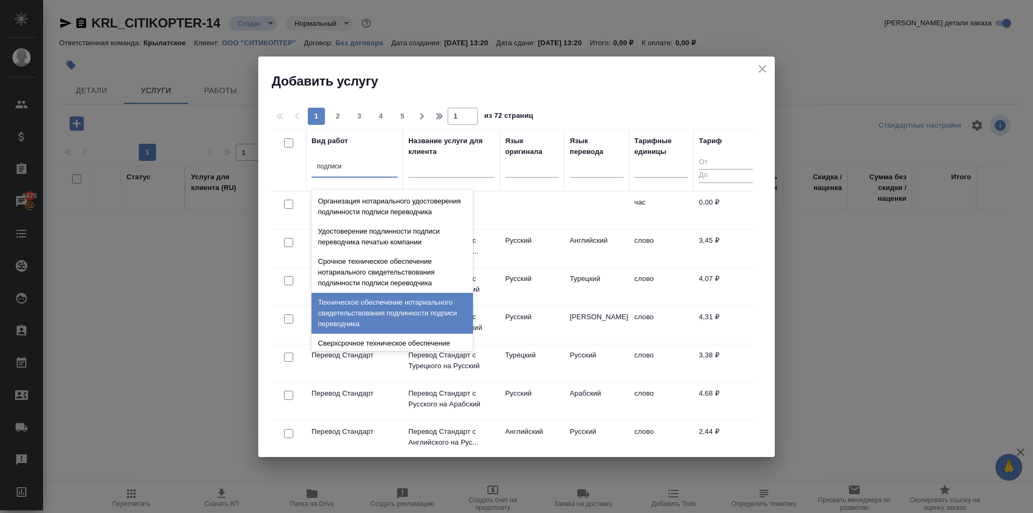
drag, startPoint x: 436, startPoint y: 321, endPoint x: 467, endPoint y: 274, distance: 56.2
click at [437, 317] on div "Техническое обеспечение нотариального свидетельствования подлинности подписи пе…" at bounding box center [391, 313] width 161 height 41
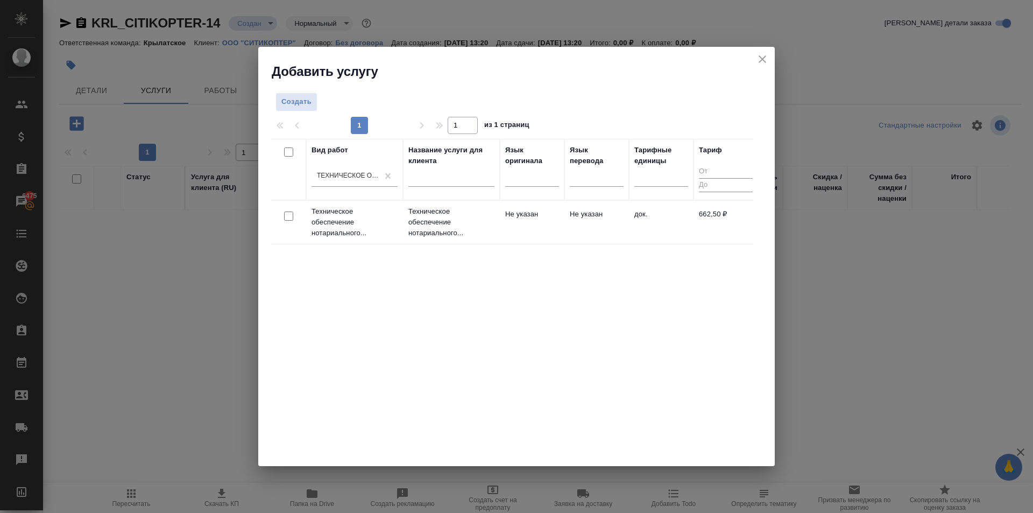
click at [500, 227] on td "Не указан" at bounding box center [532, 222] width 65 height 38
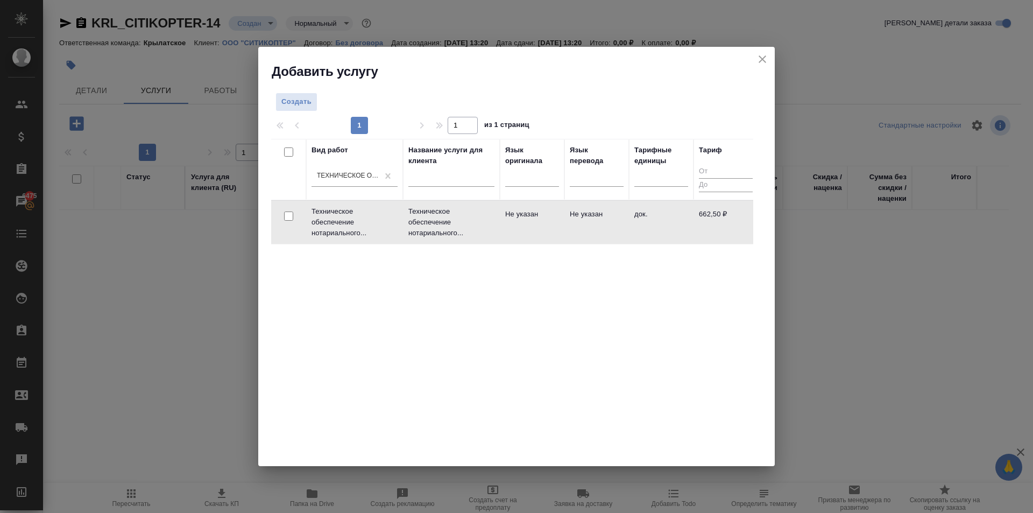
click at [500, 227] on td "Не указан" at bounding box center [532, 222] width 65 height 38
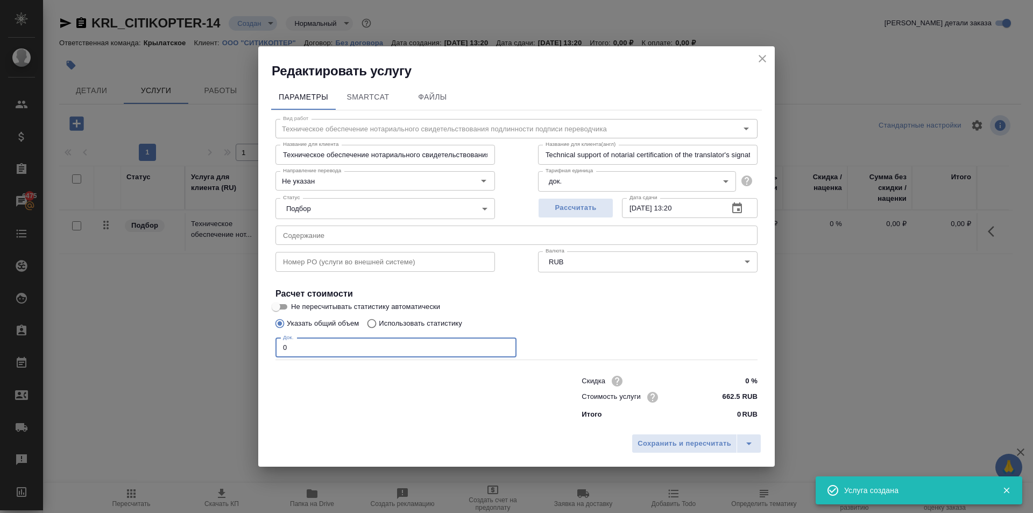
drag, startPoint x: 294, startPoint y: 350, endPoint x: 244, endPoint y: 350, distance: 50.6
click at [242, 349] on div "Редактировать услугу Параметры SmartCat Файлы Вид работ Техническое обеспечение…" at bounding box center [516, 256] width 1033 height 513
type input "2"
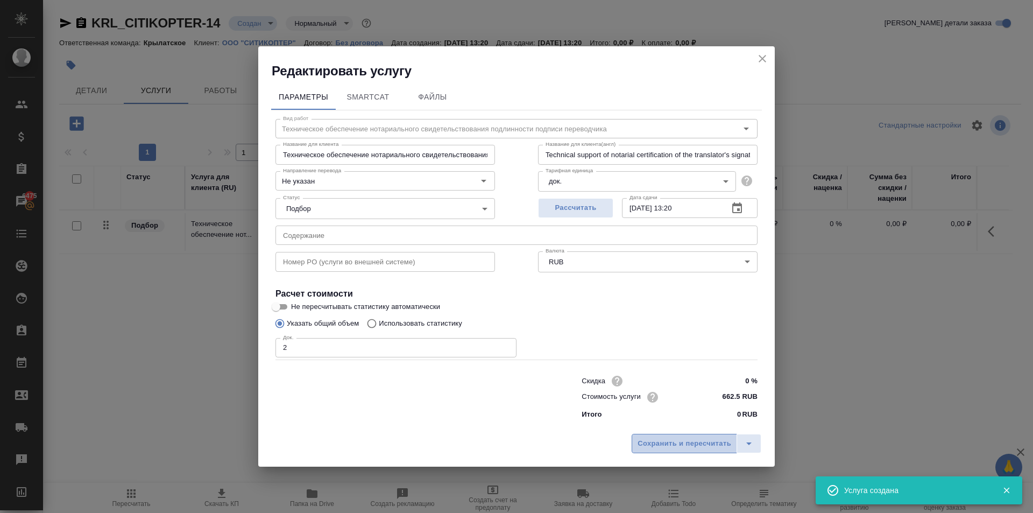
click at [654, 452] on button "Сохранить и пересчитать" at bounding box center [684, 443] width 105 height 19
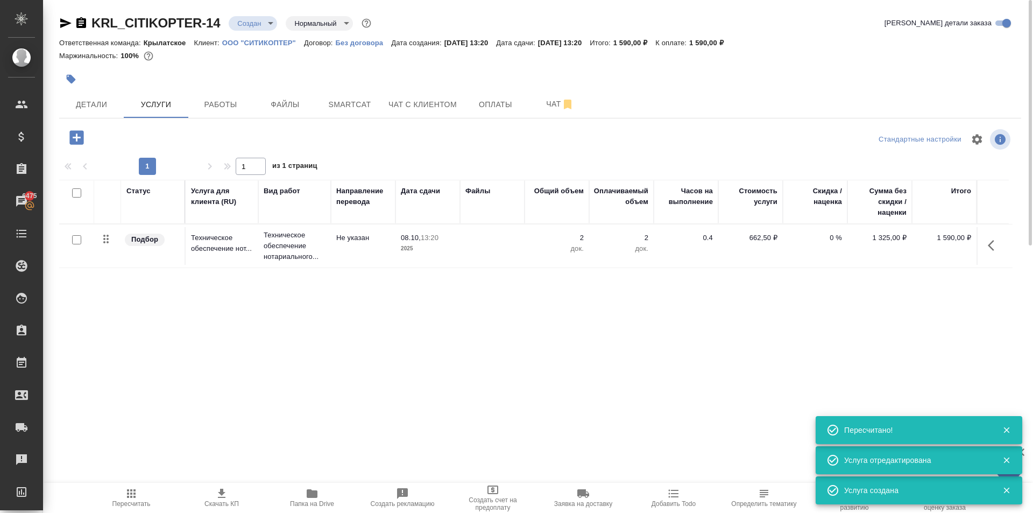
click at [115, 504] on span "Пересчитать" at bounding box center [131, 504] width 38 height 8
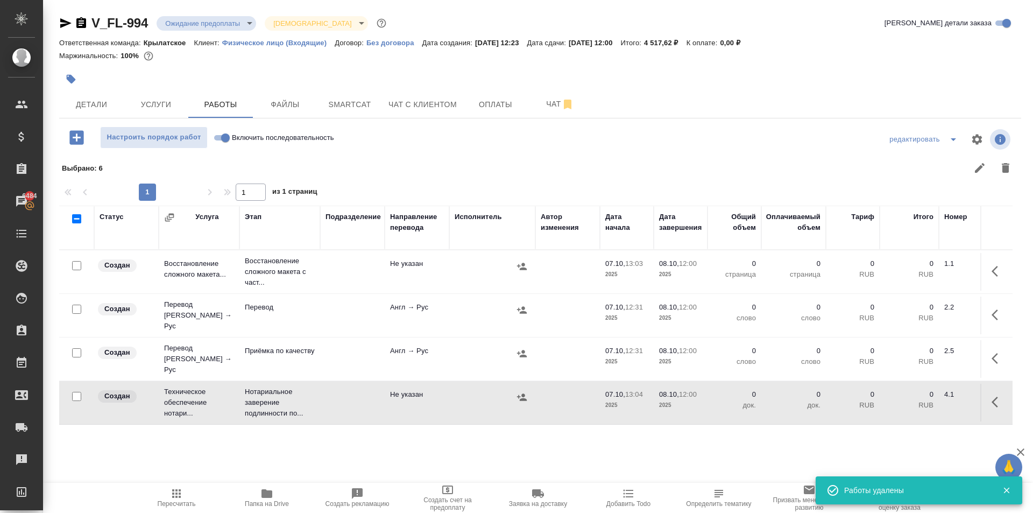
scroll to position [38, 0]
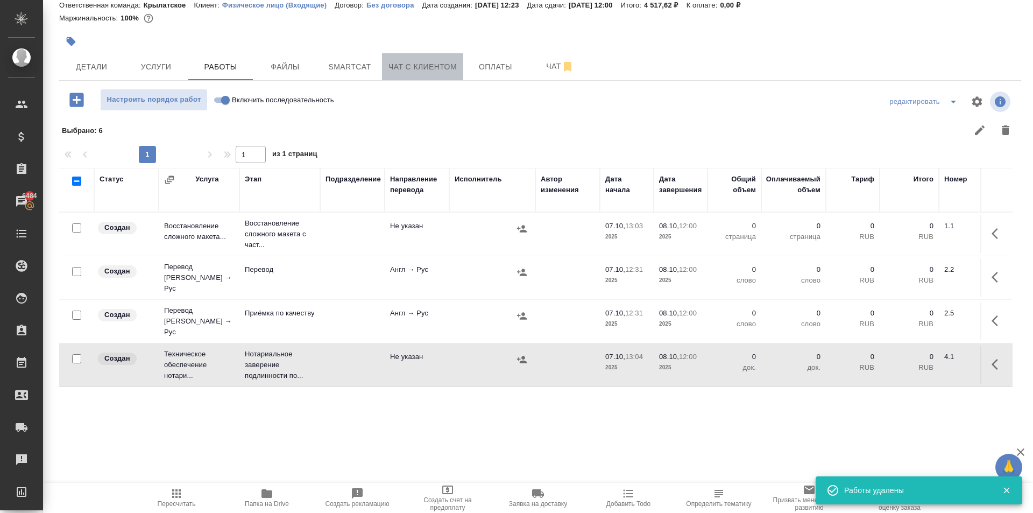
click at [422, 74] on button "Чат с клиентом" at bounding box center [422, 66] width 81 height 27
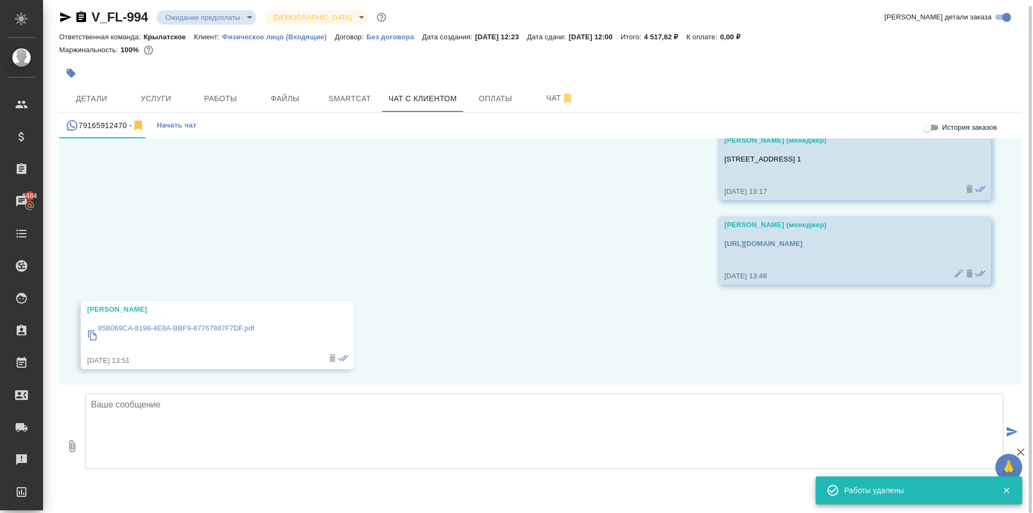
scroll to position [684, 0]
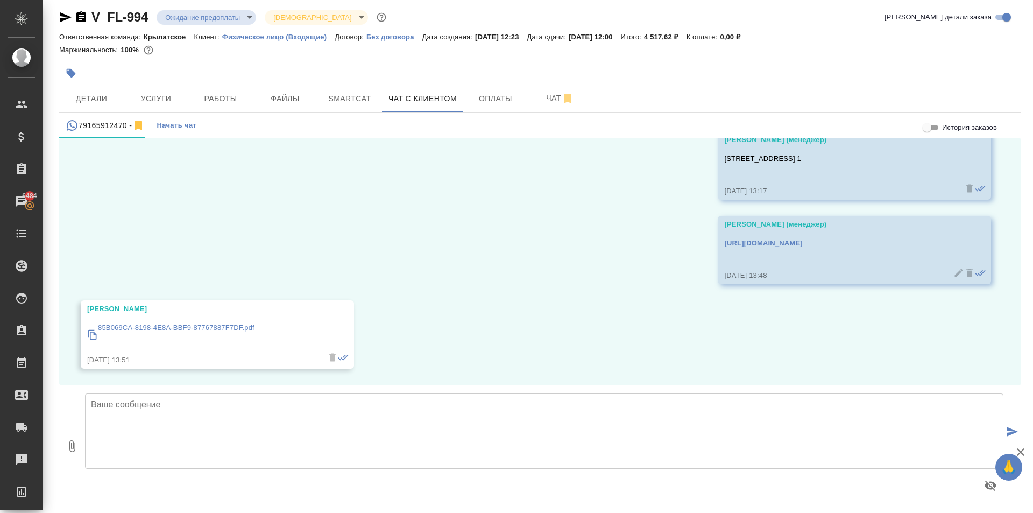
click at [74, 69] on icon "button" at bounding box center [71, 73] width 11 height 11
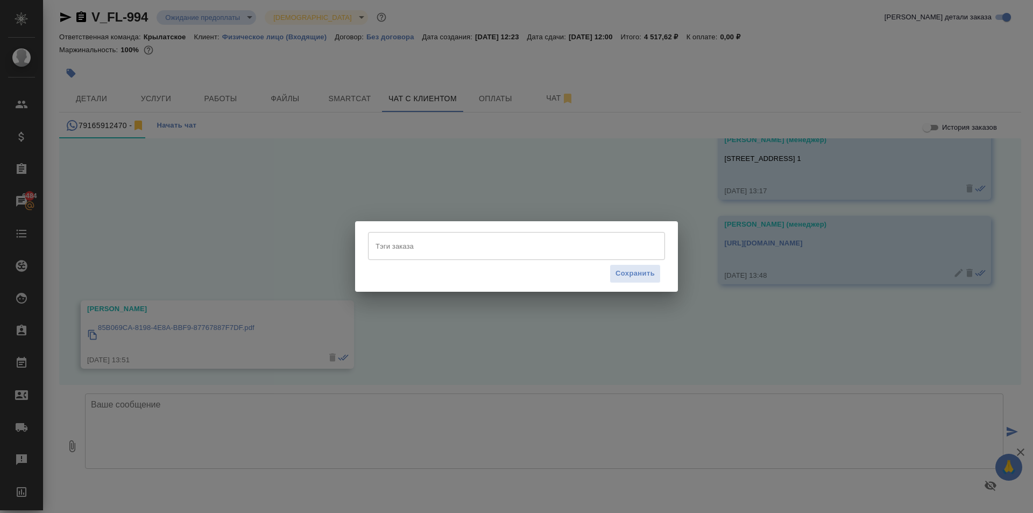
click at [416, 239] on input "Тэги заказа" at bounding box center [506, 246] width 267 height 18
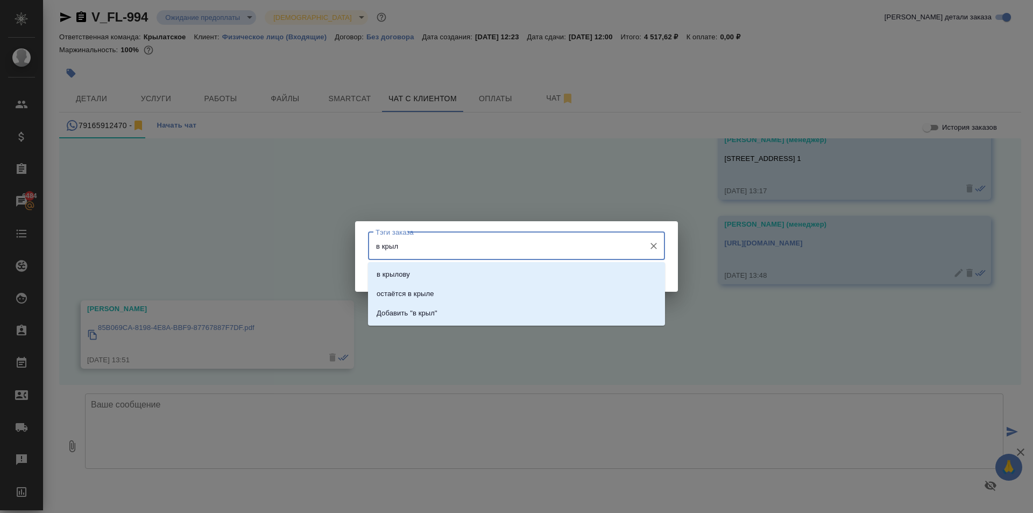
type input "в крыле"
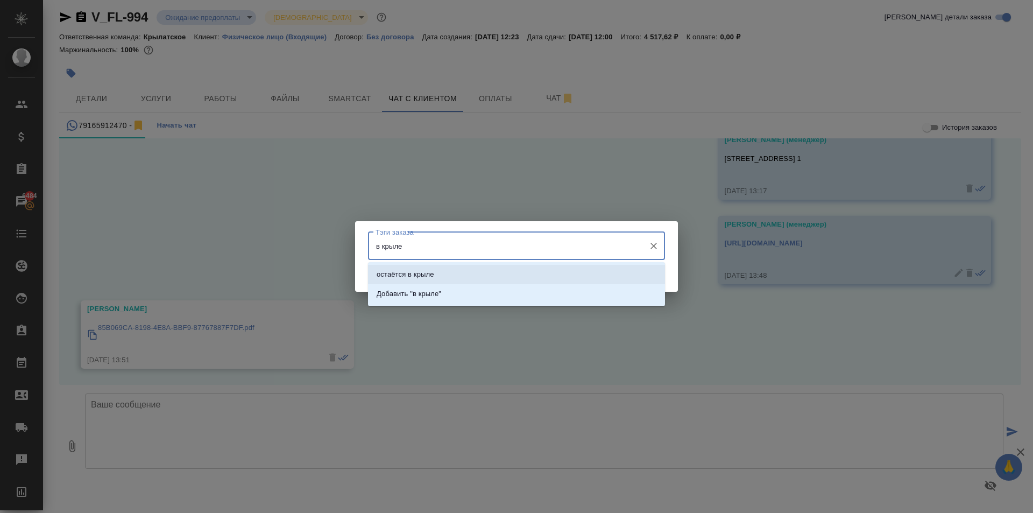
click at [437, 270] on li "остаётся в крыле" at bounding box center [516, 274] width 297 height 19
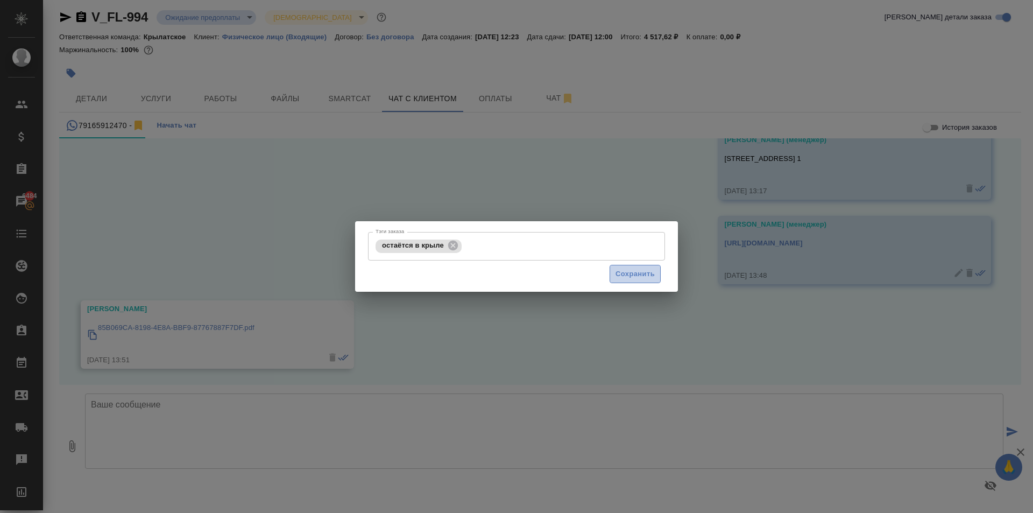
click at [631, 268] on span "Сохранить" at bounding box center [634, 274] width 39 height 12
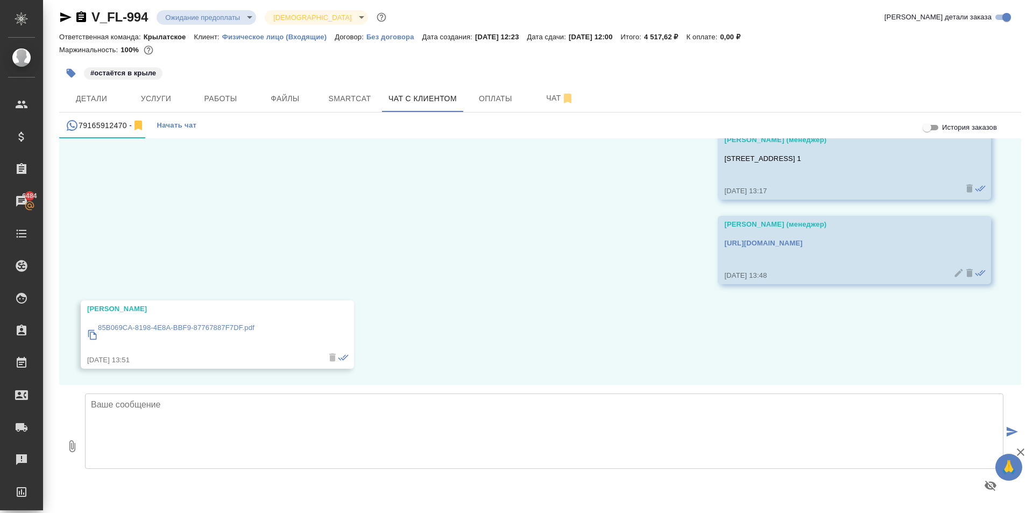
click at [223, 325] on p "85B069CA-8198-4E8A-BBF9-87767887F7DF.pdf" at bounding box center [176, 327] width 157 height 11
click at [232, 95] on span "Работы" at bounding box center [221, 98] width 52 height 13
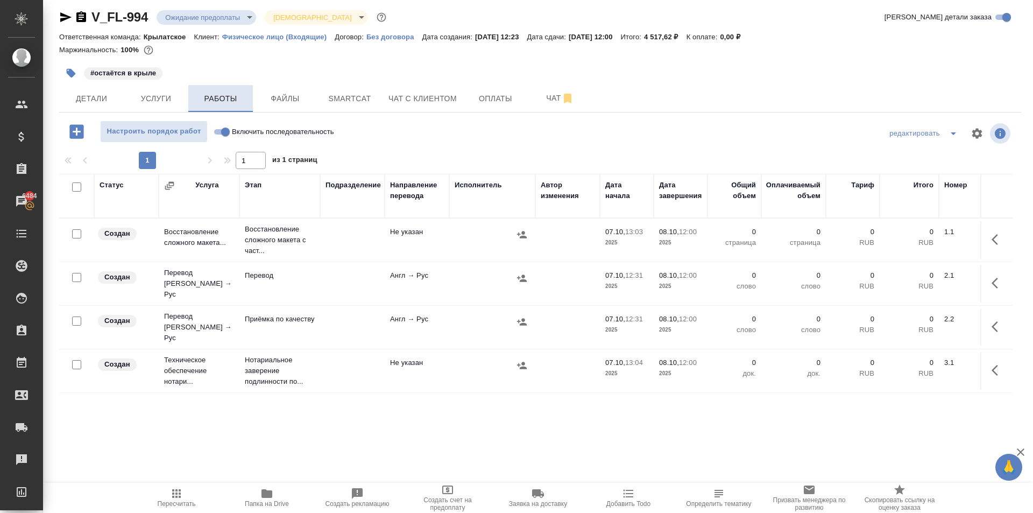
drag, startPoint x: 112, startPoint y: 98, endPoint x: 231, endPoint y: 105, distance: 119.1
click at [231, 105] on div "Детали Услуги Работы Файлы Smartcat Чат с клиентом Оплаты Чат" at bounding box center [540, 98] width 962 height 27
click at [278, 494] on span "Папка на Drive" at bounding box center [266, 497] width 77 height 20
click at [991, 364] on icon "button" at bounding box center [997, 370] width 13 height 13
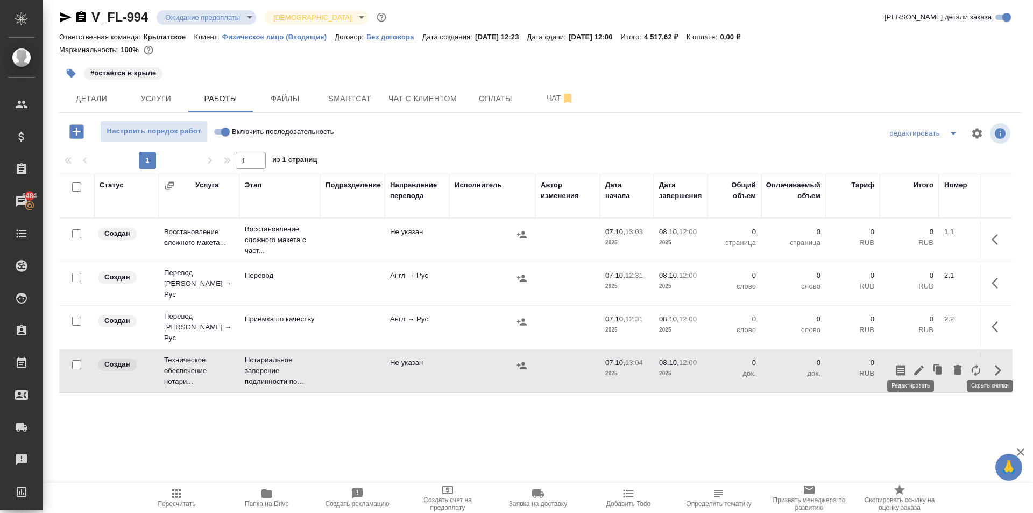
click at [912, 364] on icon "button" at bounding box center [918, 370] width 13 height 13
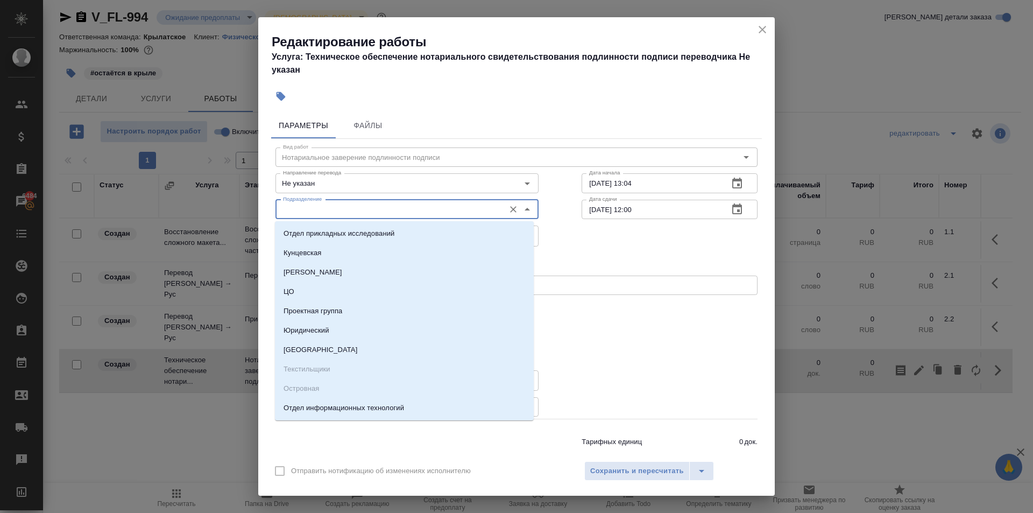
click at [313, 210] on input "Подразделение" at bounding box center [389, 209] width 221 height 13
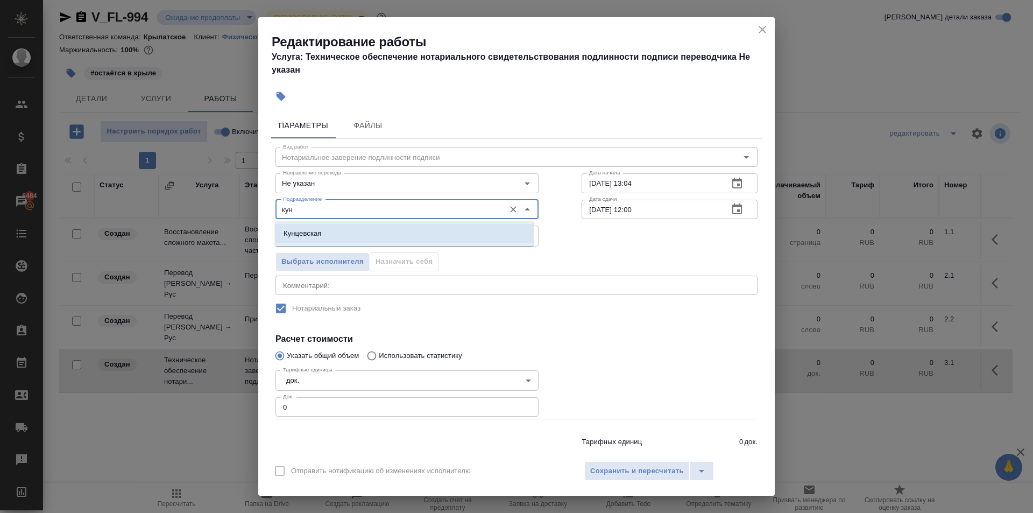
click at [311, 230] on p "Кунцевская" at bounding box center [303, 233] width 38 height 11
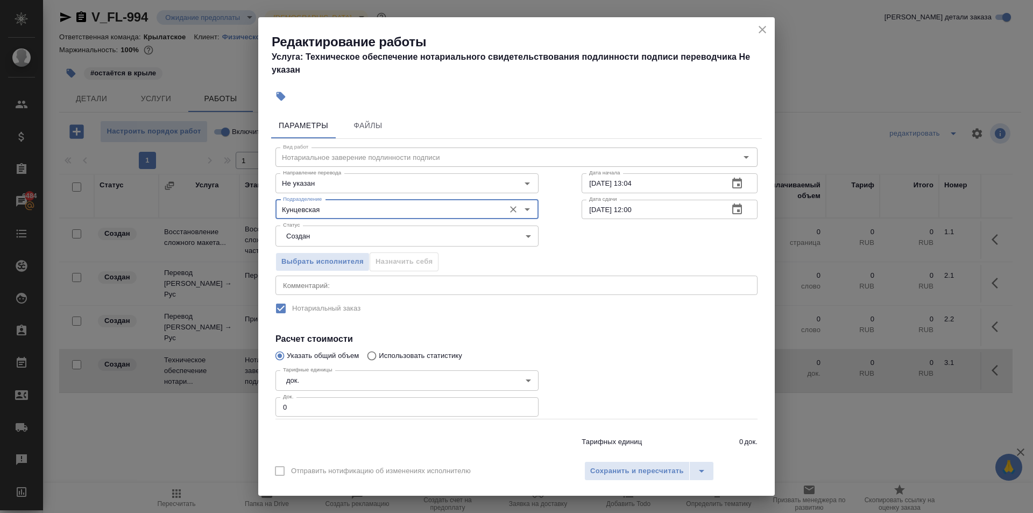
type input "Кунцевская"
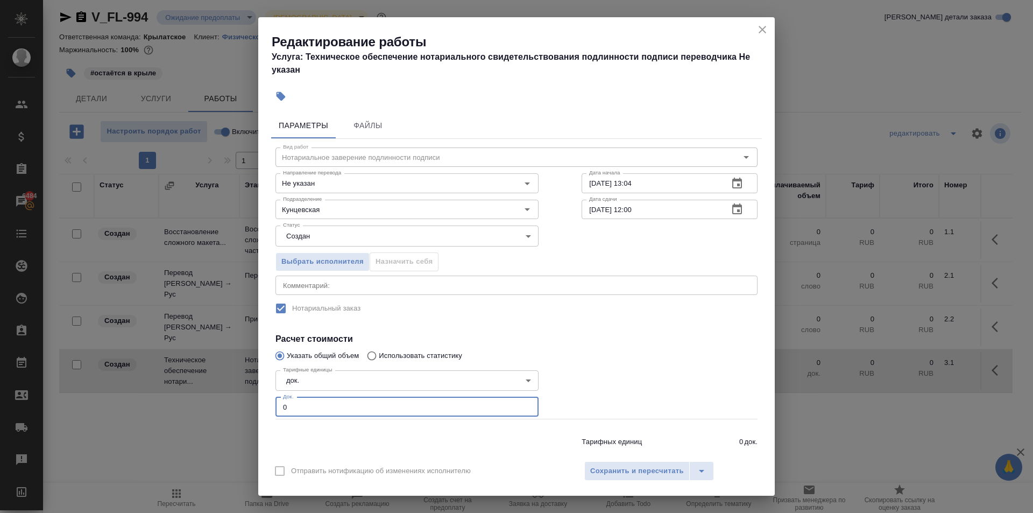
drag, startPoint x: 290, startPoint y: 413, endPoint x: 267, endPoint y: 405, distance: 24.2
click at [267, 405] on div "Параметры Файлы Вид работ Нотариальное заверение подлинности подписи Вид работ …" at bounding box center [516, 281] width 516 height 346
type input "2"
click at [654, 482] on div "Отправить нотификацию об изменениях исполнителю Сохранить и пересчитать" at bounding box center [516, 474] width 516 height 41
click at [649, 475] on span "Сохранить и пересчитать" at bounding box center [637, 471] width 94 height 12
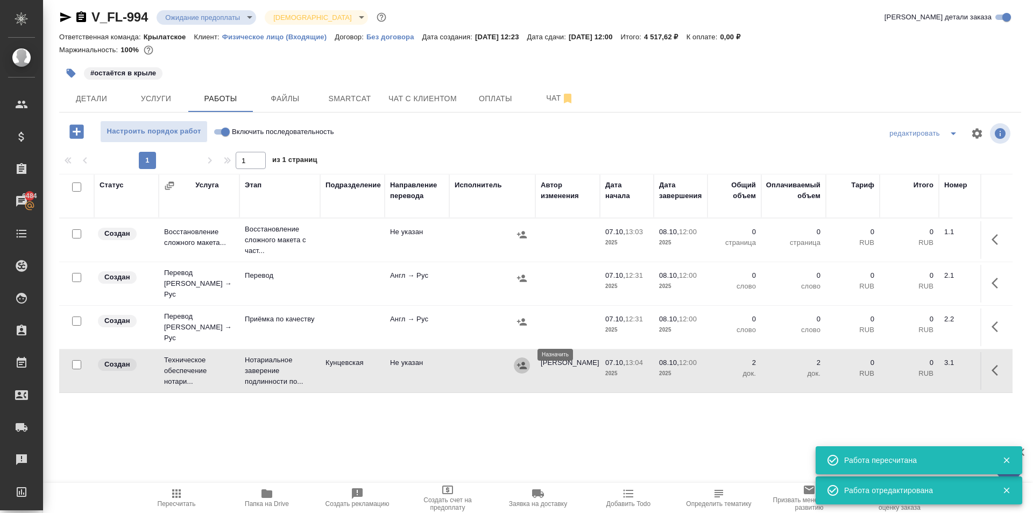
click at [521, 360] on icon "button" at bounding box center [521, 365] width 11 height 11
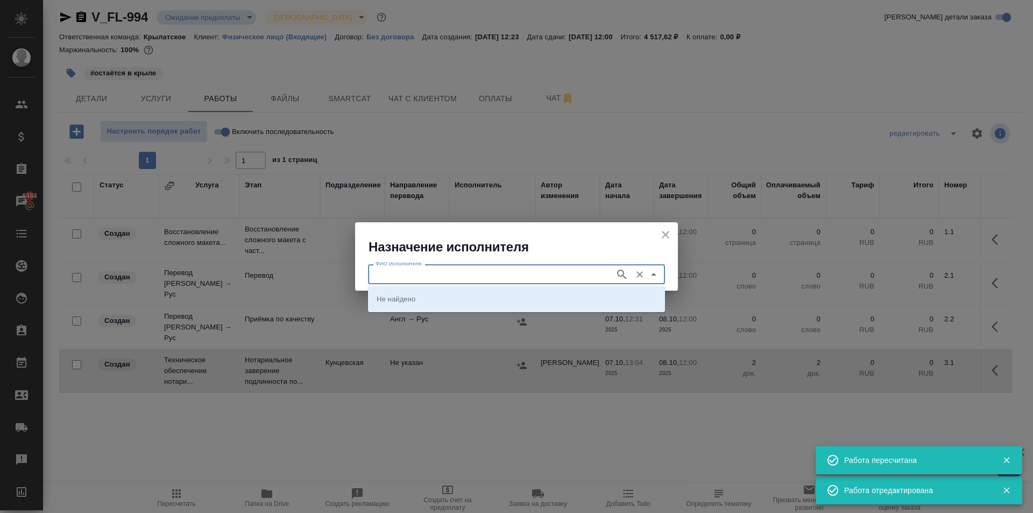
click at [451, 277] on input "ФИО Исполнителя" at bounding box center [490, 273] width 238 height 13
type input "аристова"
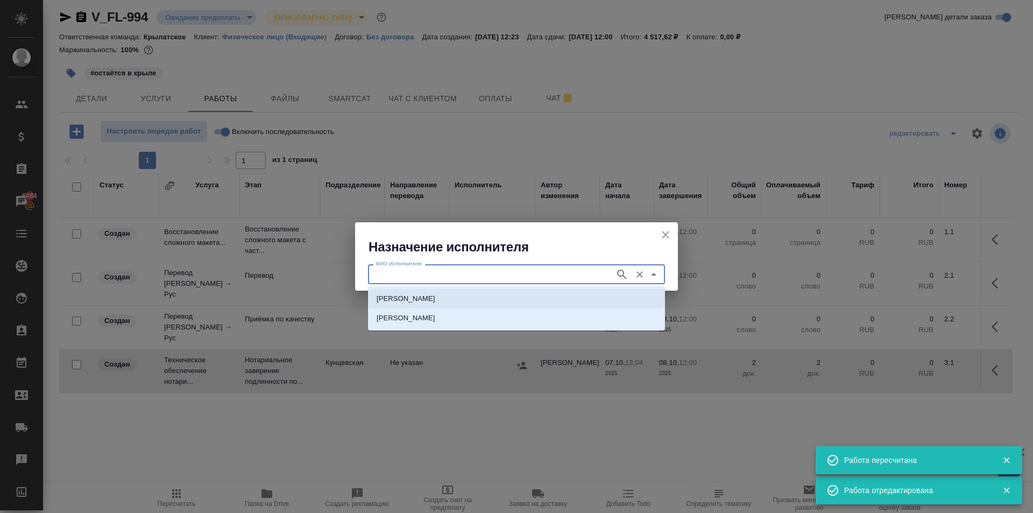
click at [454, 291] on li "[PERSON_NAME]" at bounding box center [516, 298] width 297 height 19
type input "[PERSON_NAME]"
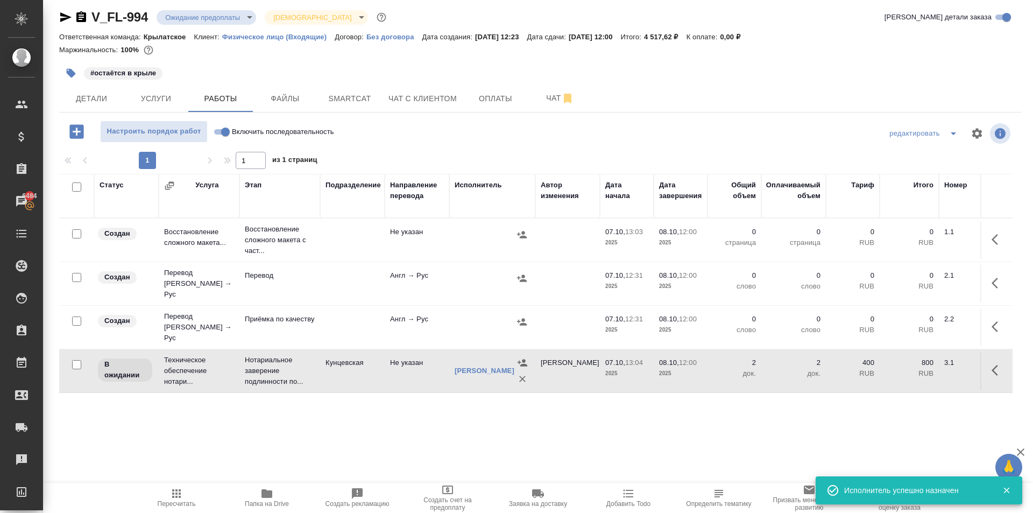
click at [223, 131] on input "Включить последовательность" at bounding box center [225, 131] width 39 height 13
checkbox input "true"
click at [165, 494] on span "Пересчитать" at bounding box center [176, 497] width 77 height 20
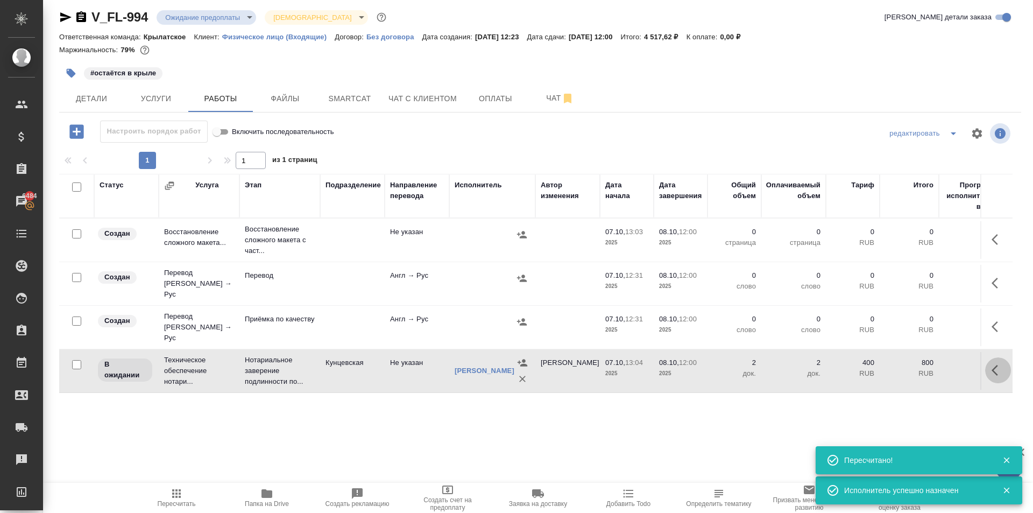
drag, startPoint x: 990, startPoint y: 364, endPoint x: 985, endPoint y: 367, distance: 6.0
click at [991, 365] on icon "button" at bounding box center [997, 370] width 13 height 13
click at [912, 364] on icon "button" at bounding box center [918, 370] width 13 height 13
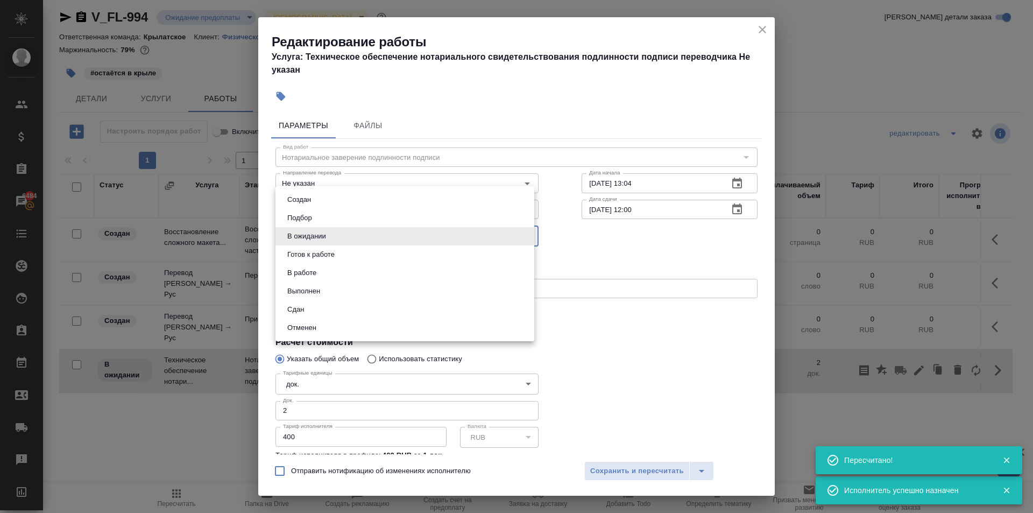
drag, startPoint x: 301, startPoint y: 230, endPoint x: 303, endPoint y: 271, distance: 40.9
click at [302, 230] on body "🙏 .cls-1 fill:#fff; AWATERA [PERSON_NAME] Спецификации Заказы 6484 Чаты Todo Пр…" at bounding box center [516, 256] width 1033 height 513
click at [305, 308] on button "Сдан" at bounding box center [295, 309] width 23 height 12
type input "closed"
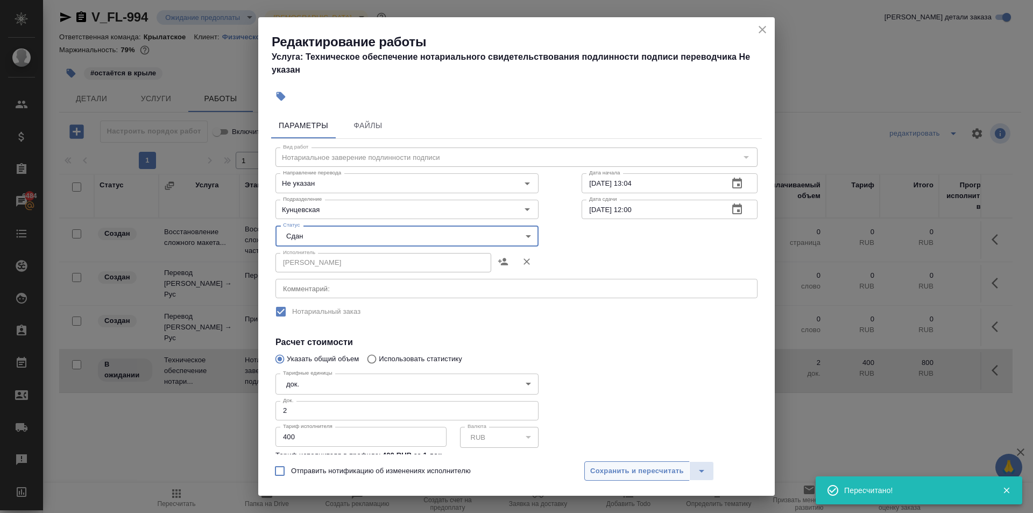
click at [630, 470] on span "Сохранить и пересчитать" at bounding box center [637, 471] width 94 height 12
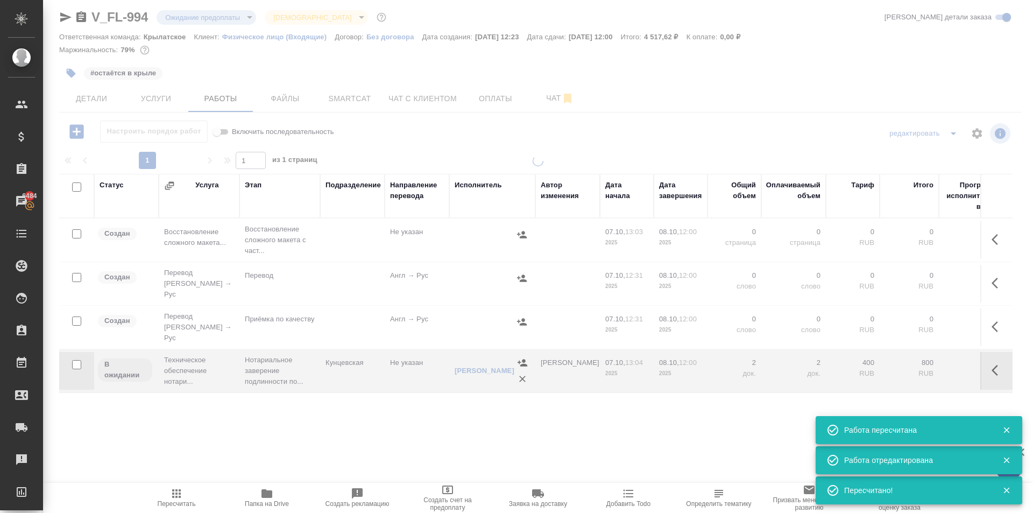
click at [177, 495] on icon "button" at bounding box center [176, 493] width 9 height 9
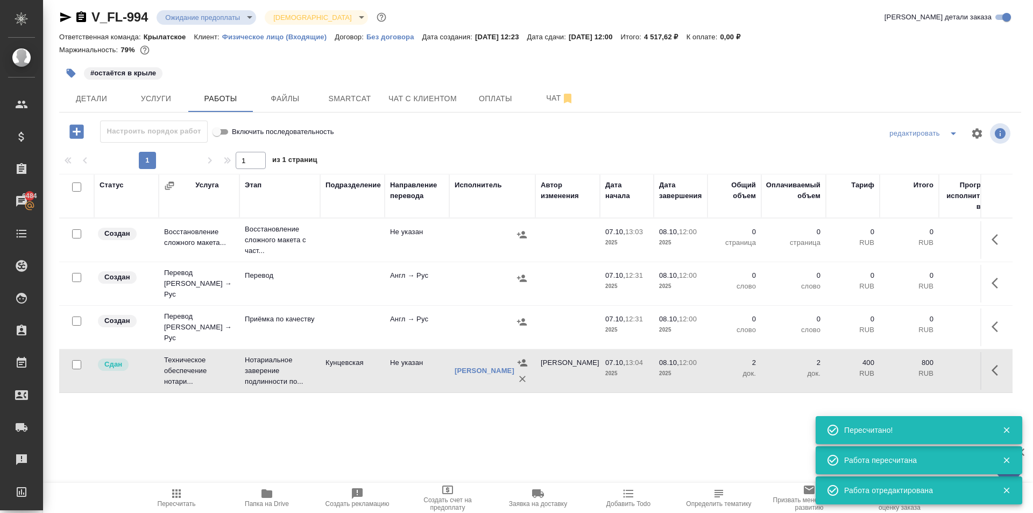
click at [182, 482] on div ".cls-1 fill:#fff; AWATERA [PERSON_NAME] Спецификации Заказы 6484 Чаты Todo Прое…" at bounding box center [516, 256] width 1033 height 513
click at [180, 488] on icon "button" at bounding box center [176, 493] width 13 height 13
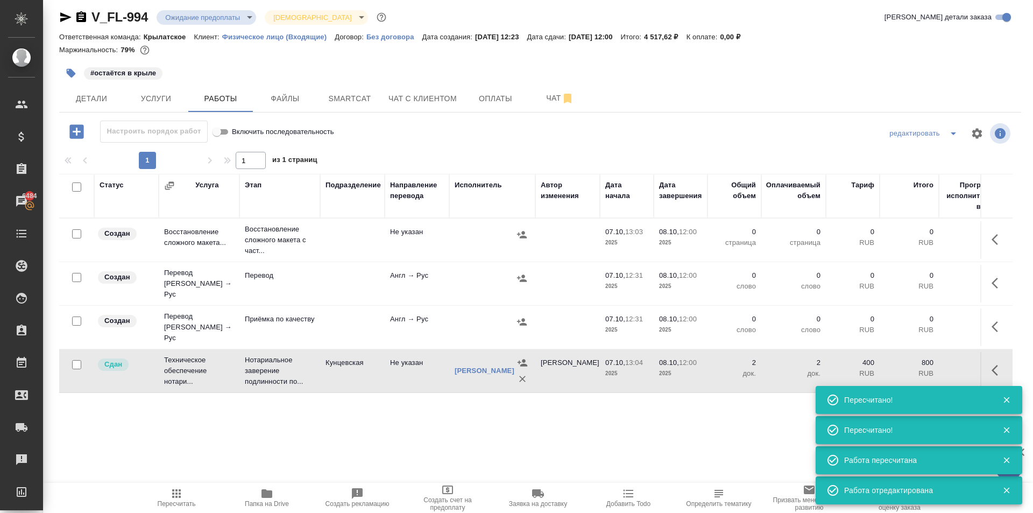
click at [100, 99] on span "Детали" at bounding box center [92, 98] width 52 height 13
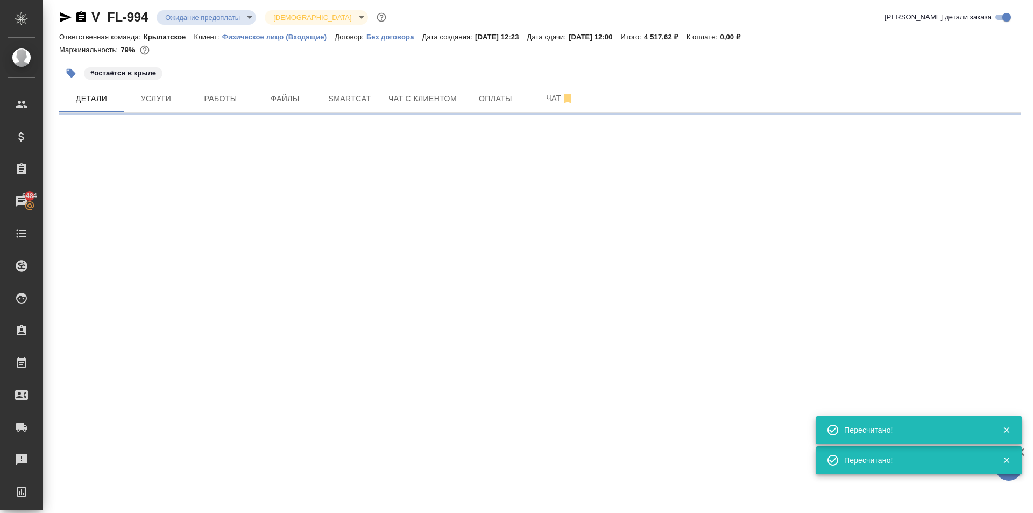
select select "RU"
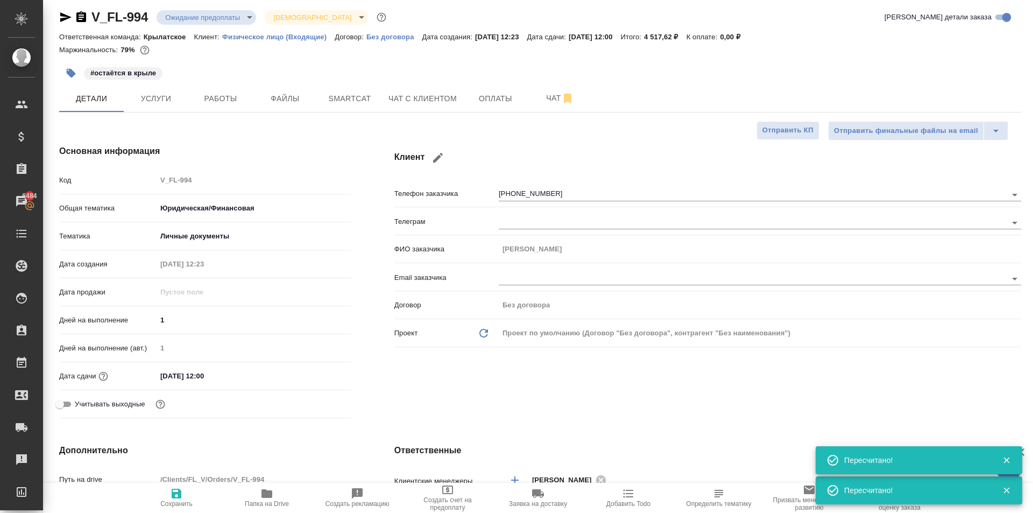
type textarea "x"
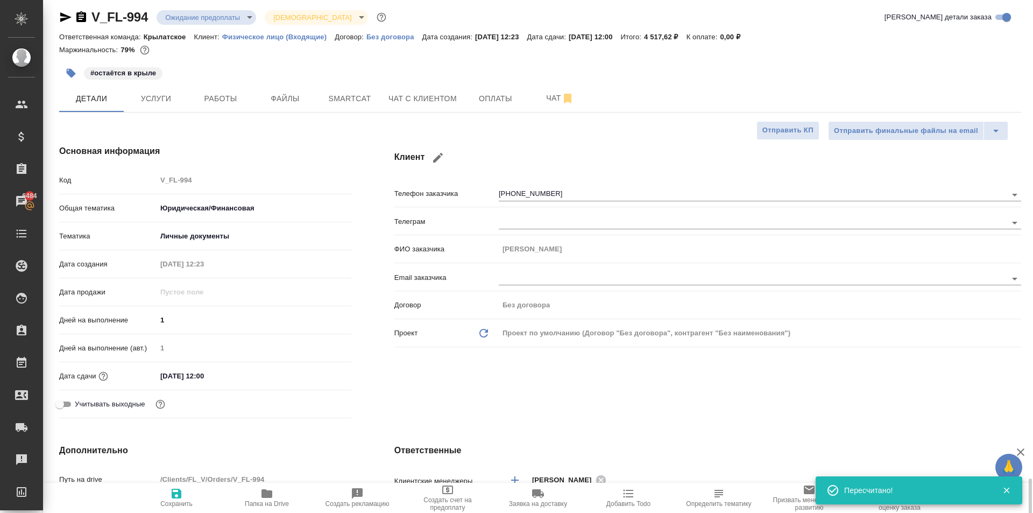
scroll to position [382, 0]
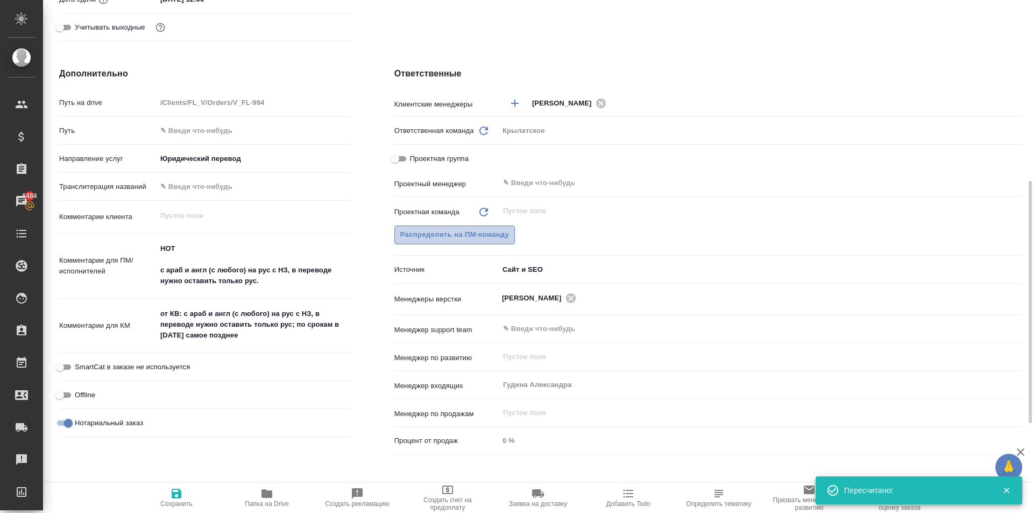
click at [461, 225] on button "Распределить на ПМ-команду" at bounding box center [454, 234] width 121 height 19
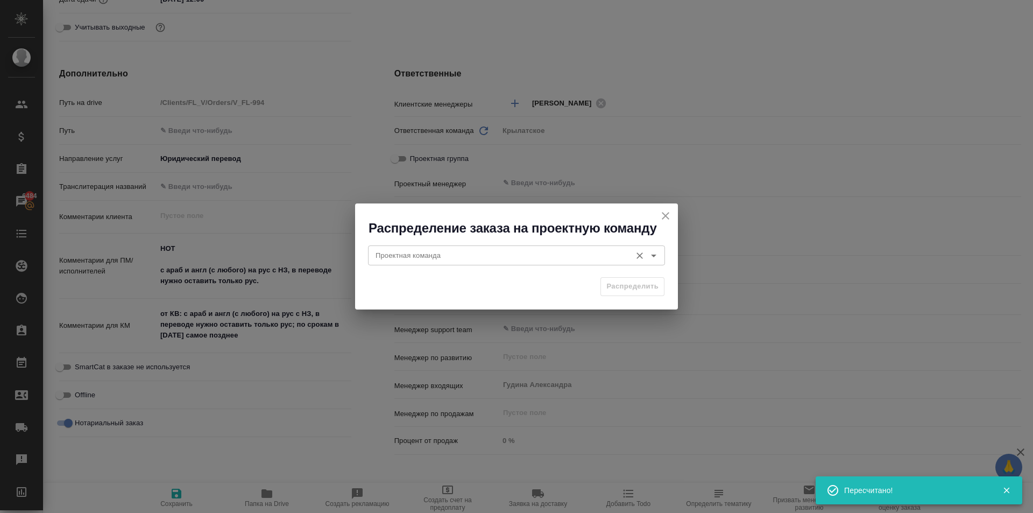
click at [403, 251] on input "Проектная команда" at bounding box center [498, 255] width 254 height 13
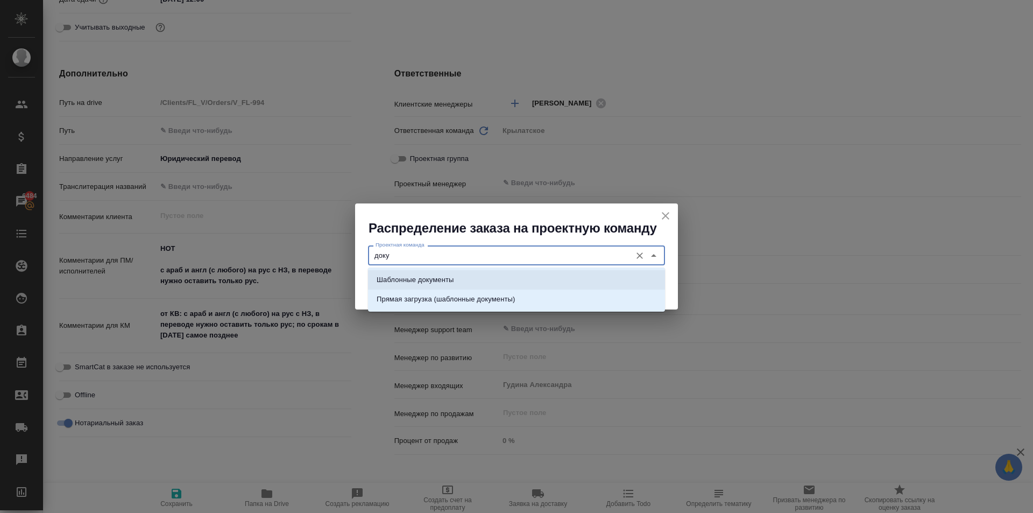
drag, startPoint x: 417, startPoint y: 271, endPoint x: 513, endPoint y: 269, distance: 96.3
click at [417, 271] on li "Шаблонные документы" at bounding box center [516, 279] width 297 height 19
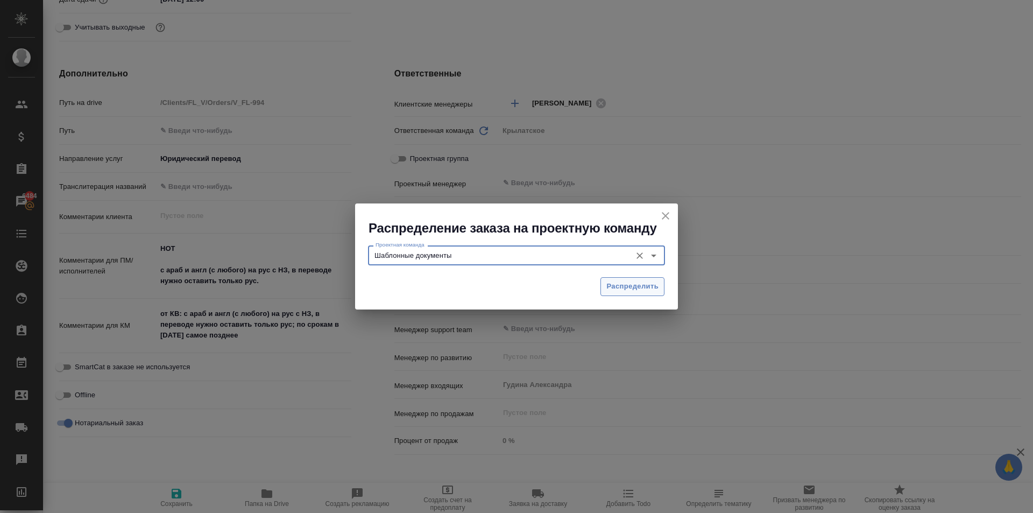
type input "Шаблонные документы"
click at [624, 279] on button "Распределить" at bounding box center [632, 286] width 64 height 19
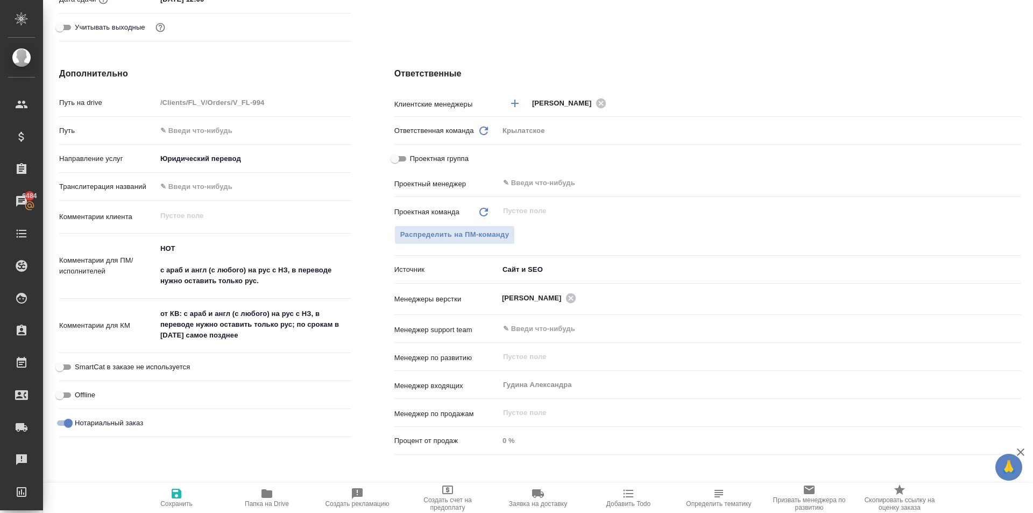
type textarea "x"
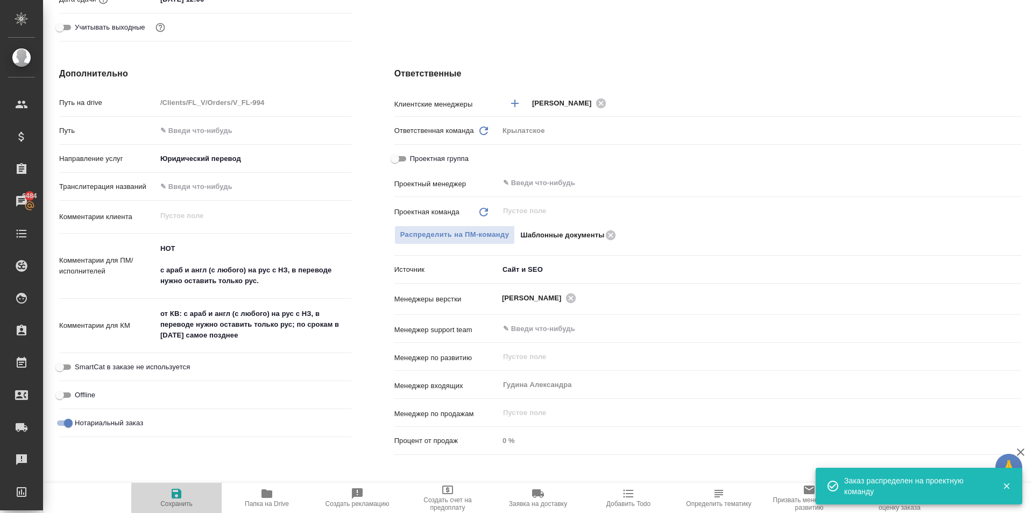
click at [144, 483] on button "Сохранить" at bounding box center [176, 498] width 90 height 30
type textarea "x"
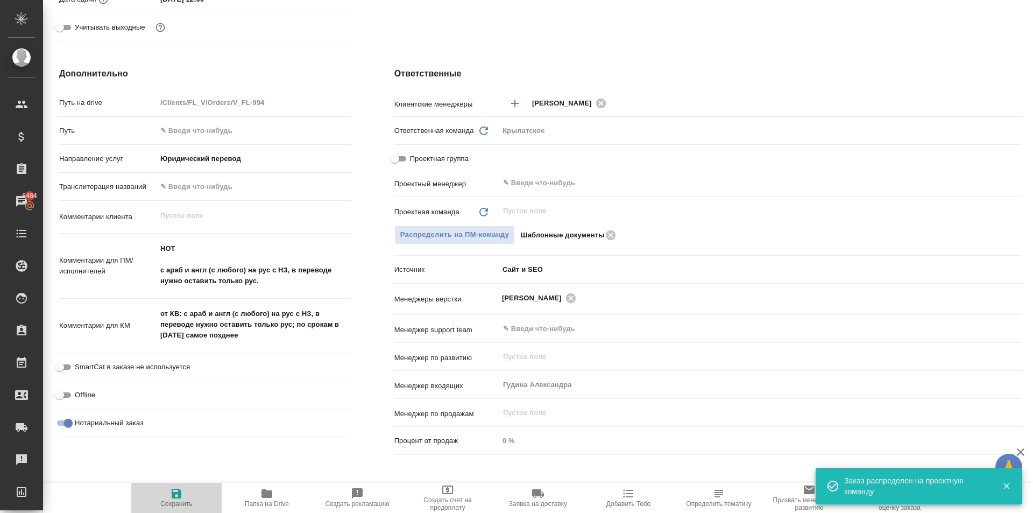
type textarea "x"
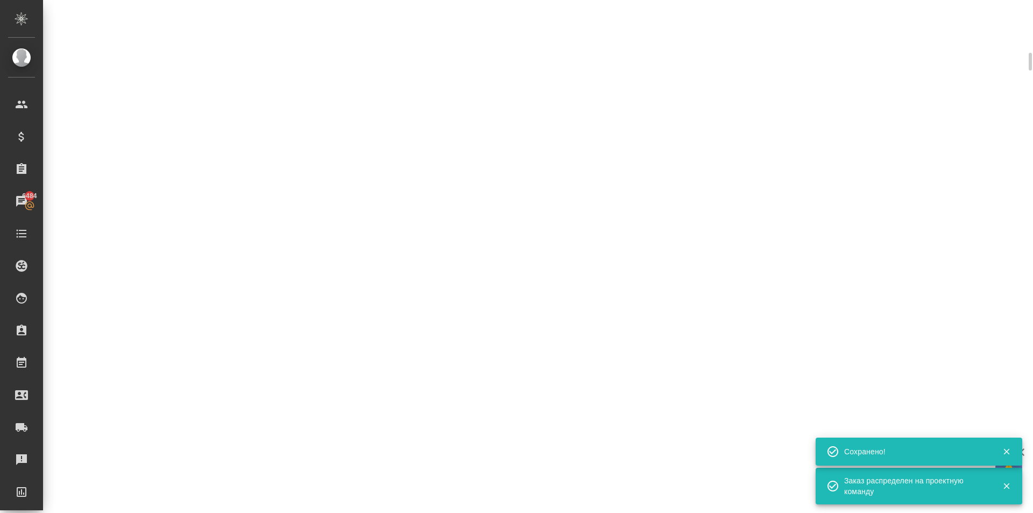
scroll to position [374, 0]
select select "RU"
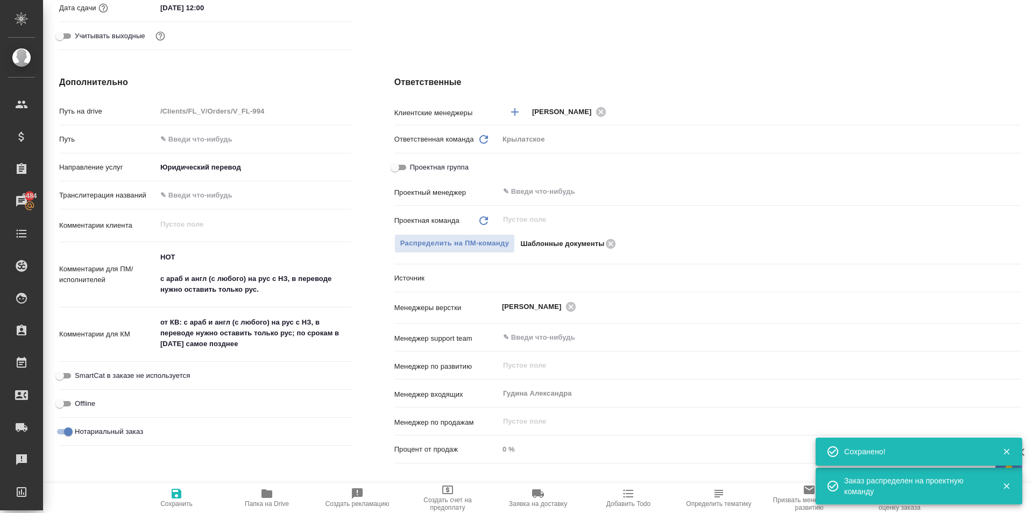
scroll to position [0, 0]
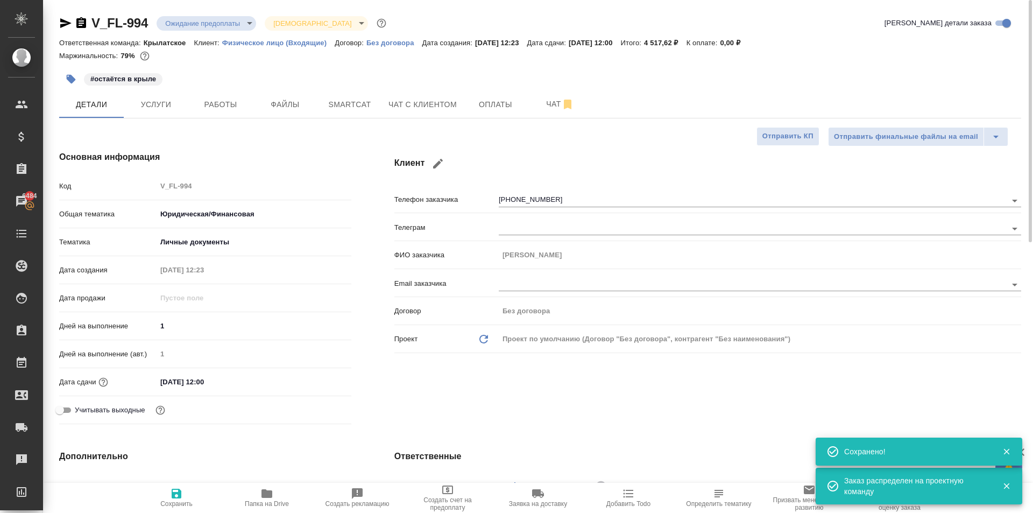
type textarea "x"
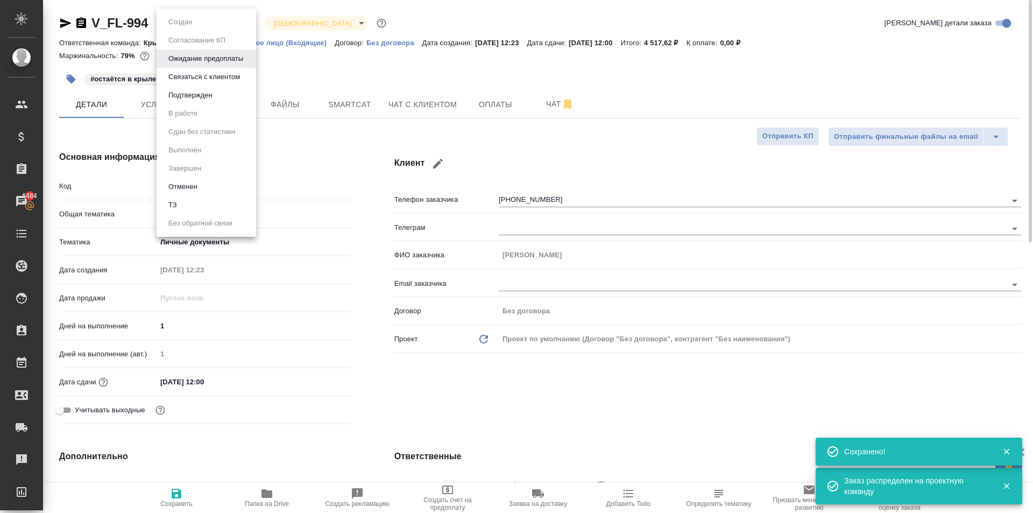
click at [244, 23] on body "🙏 .cls-1 fill:#fff; AWATERA [PERSON_NAME] Спецификации Заказы 6484 Чаты Todo Пр…" at bounding box center [516, 256] width 1033 height 513
click at [213, 102] on li "Подтвержден" at bounding box center [207, 95] width 100 height 18
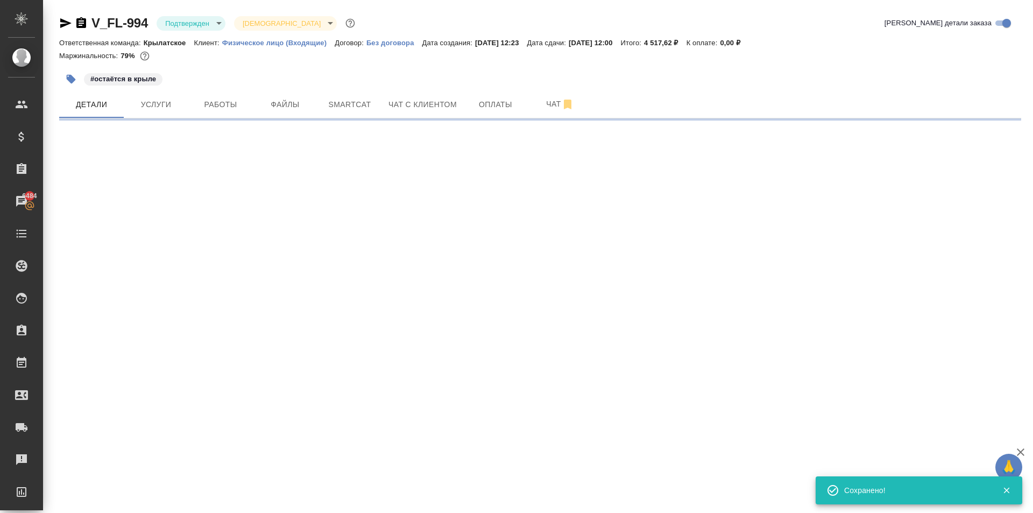
select select "RU"
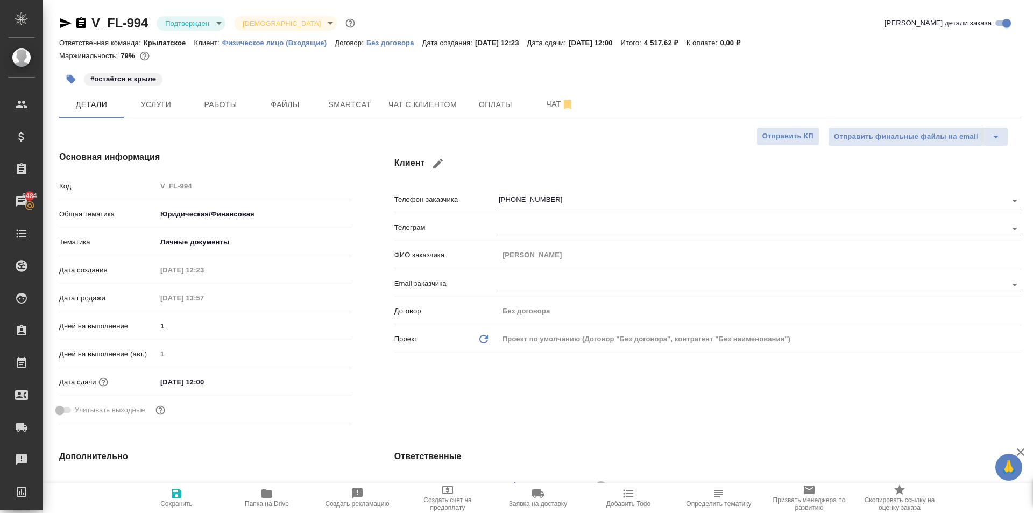
type textarea "x"
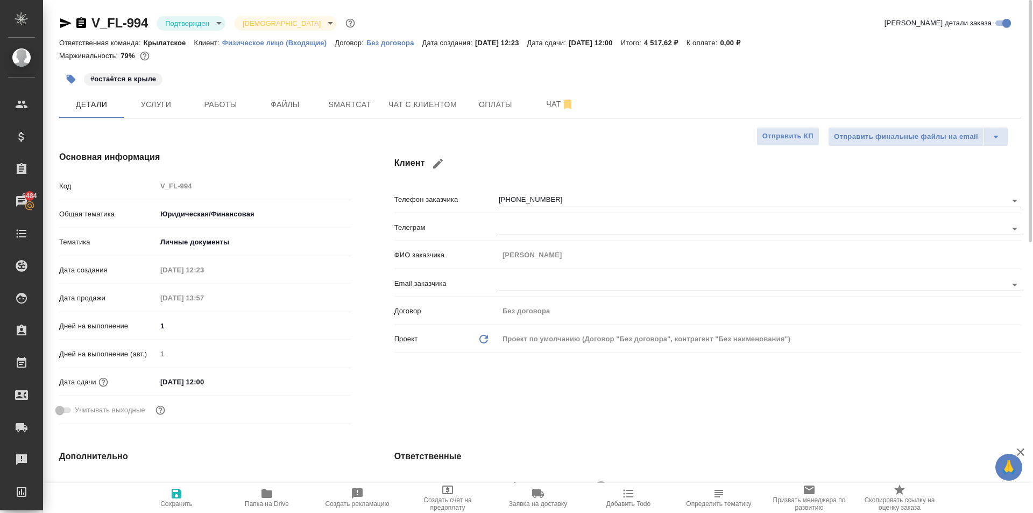
type textarea "x"
click at [438, 165] on button "button" at bounding box center [438, 164] width 26 height 26
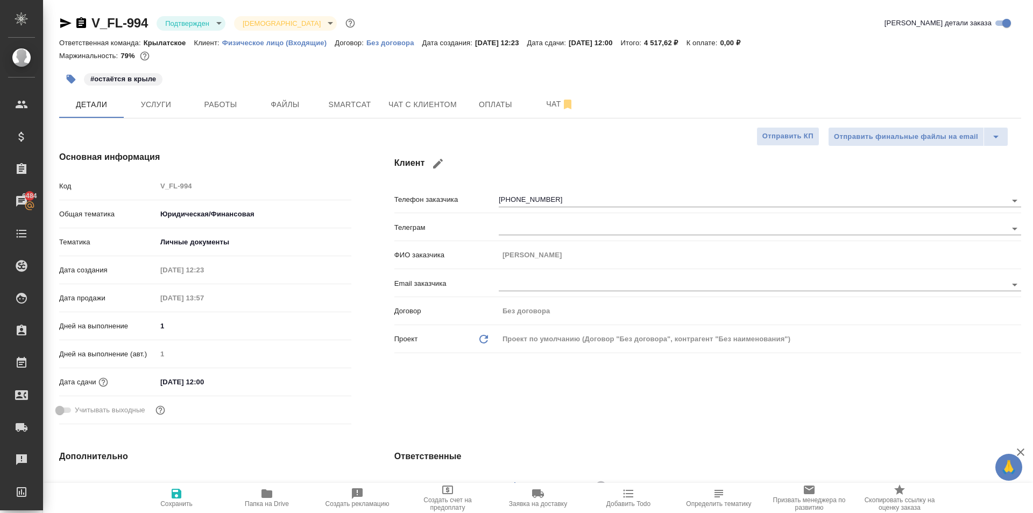
type input "[PERSON_NAME]"
type input "[PHONE_NUMBER]"
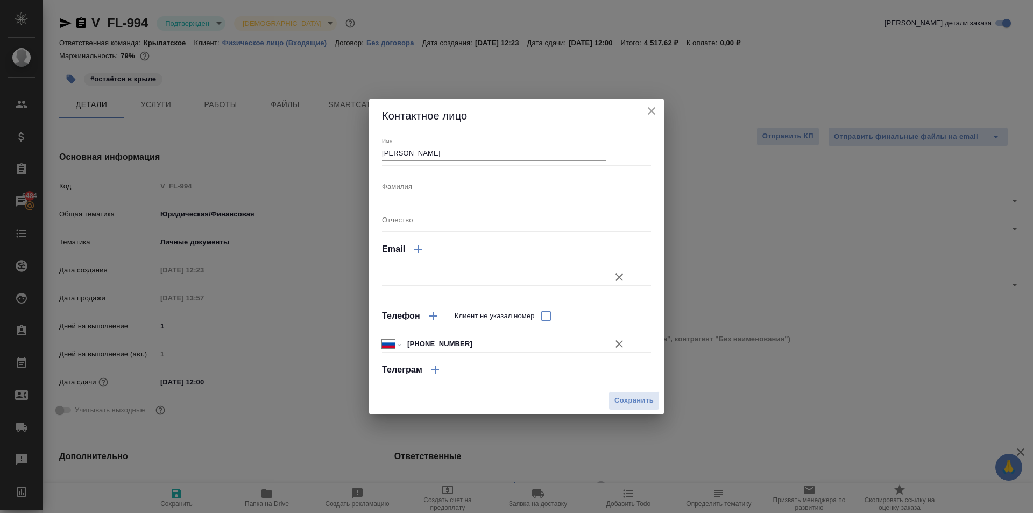
click at [451, 172] on div "Фамилия" at bounding box center [494, 182] width 224 height 24
click at [445, 191] on input "Фамилия" at bounding box center [494, 186] width 224 height 15
type input "[PERSON_NAME]"
type textarea "x"
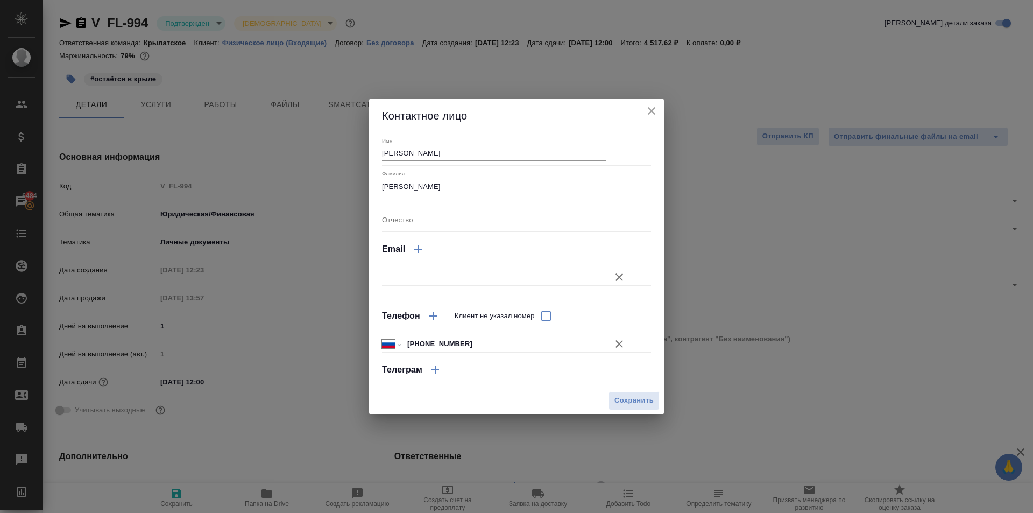
type textarea "x"
click at [401, 219] on input "Отчество" at bounding box center [494, 219] width 224 height 15
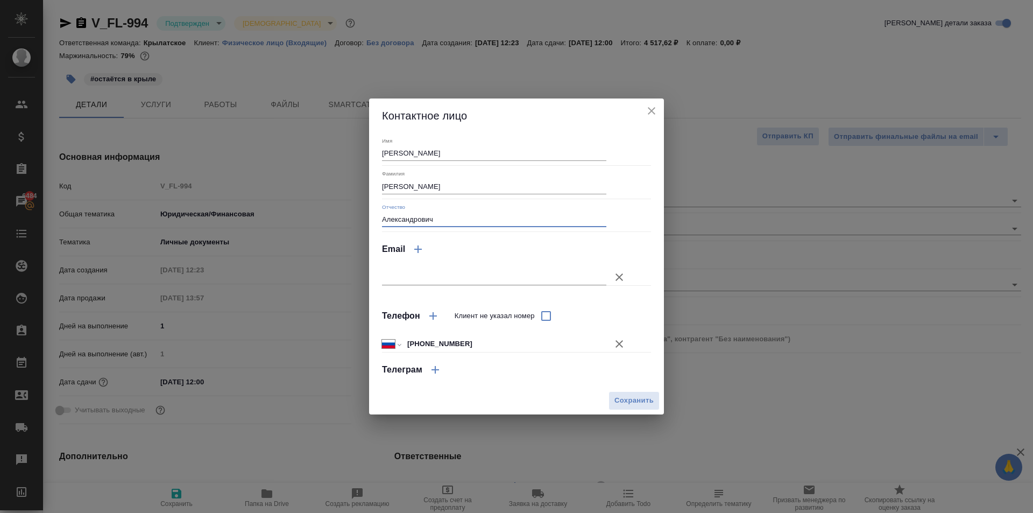
type input "Александрович"
click at [633, 415] on div "Контактное лицо Имя [PERSON_NAME] Отчество Александрович Email Телефон Клиент н…" at bounding box center [516, 256] width 1033 height 513
drag, startPoint x: 641, startPoint y: 396, endPoint x: 660, endPoint y: 391, distance: 20.1
click at [642, 395] on span "Сохранить" at bounding box center [633, 400] width 39 height 12
type input "[PERSON_NAME]"
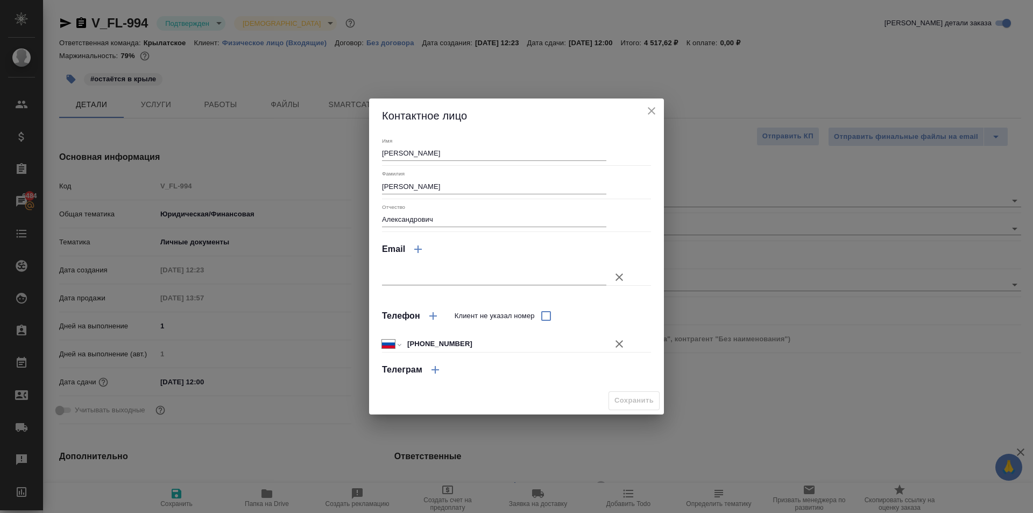
type textarea "x"
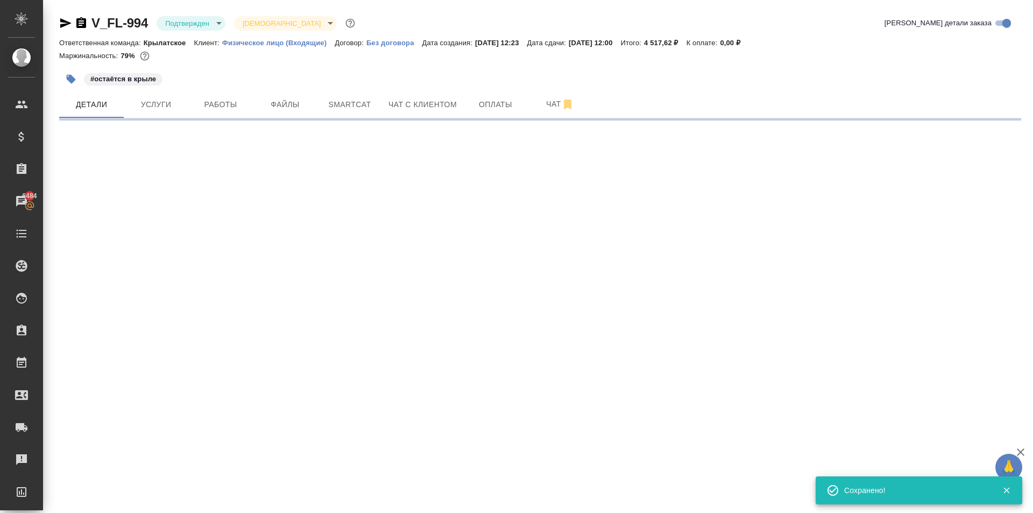
select select "RU"
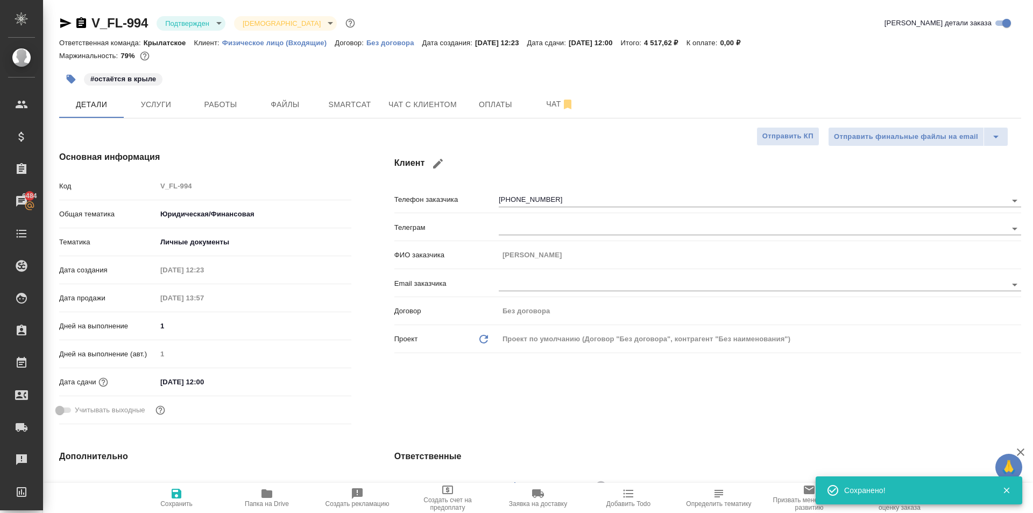
type textarea "x"
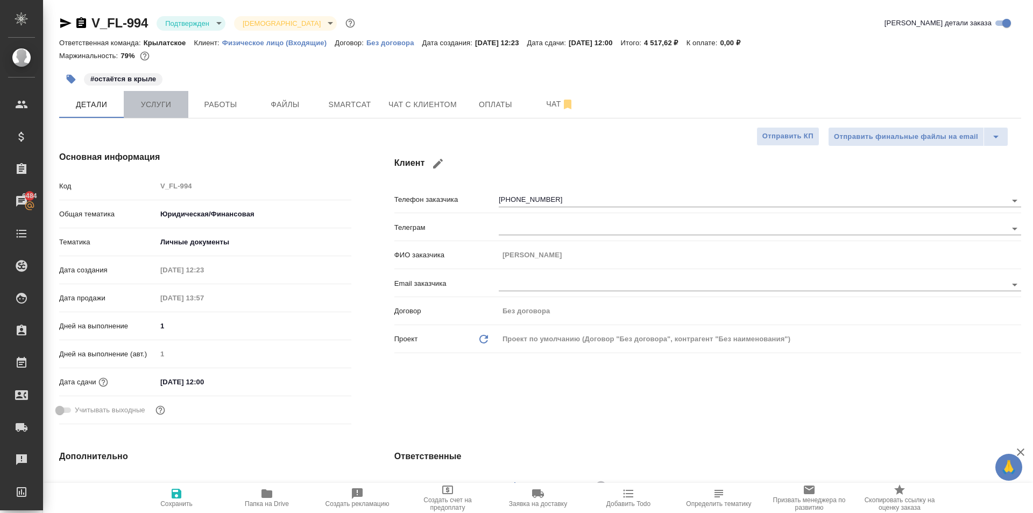
click at [146, 96] on button "Услуги" at bounding box center [156, 104] width 65 height 27
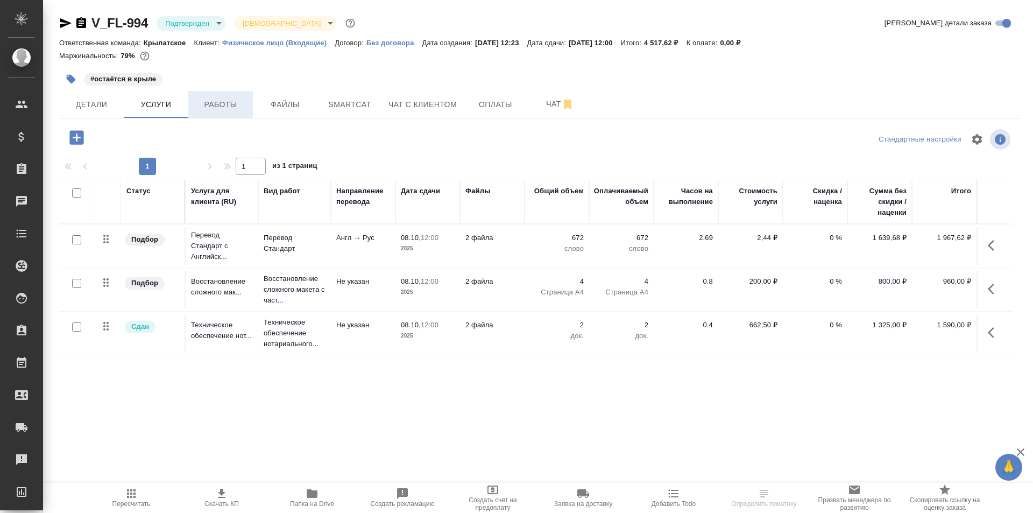
click at [212, 93] on button "Работы" at bounding box center [220, 104] width 65 height 27
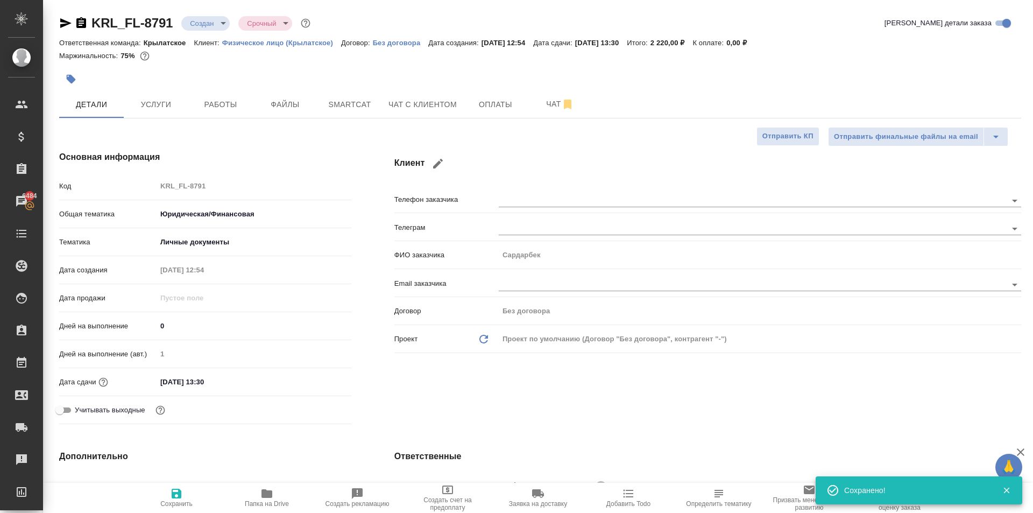
select select "RU"
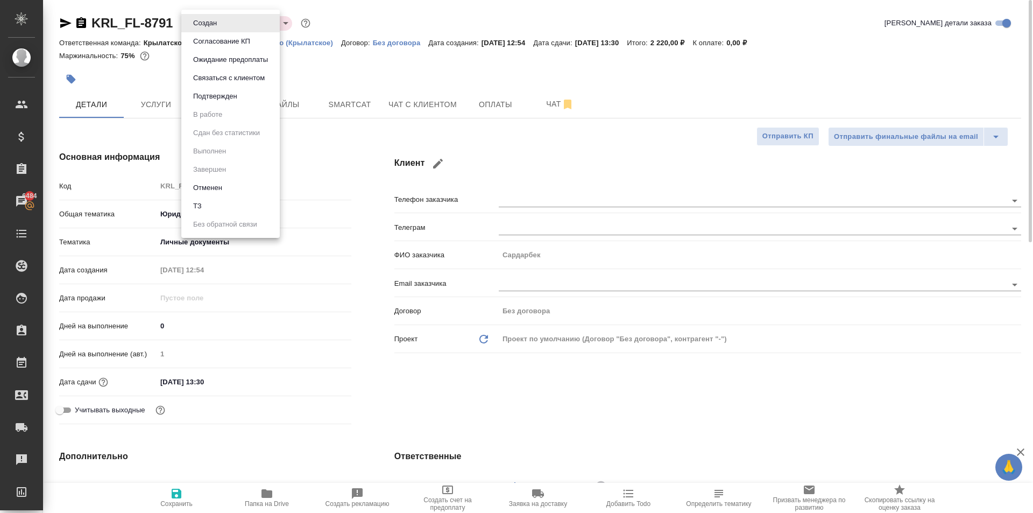
click at [205, 23] on body "🙏 .cls-1 fill:#fff; AWATERA [PERSON_NAME] Спецификации Заказы 6484 Чаты Todo Пр…" at bounding box center [516, 256] width 1033 height 513
click at [210, 102] on button "Подтвержден" at bounding box center [215, 96] width 51 height 12
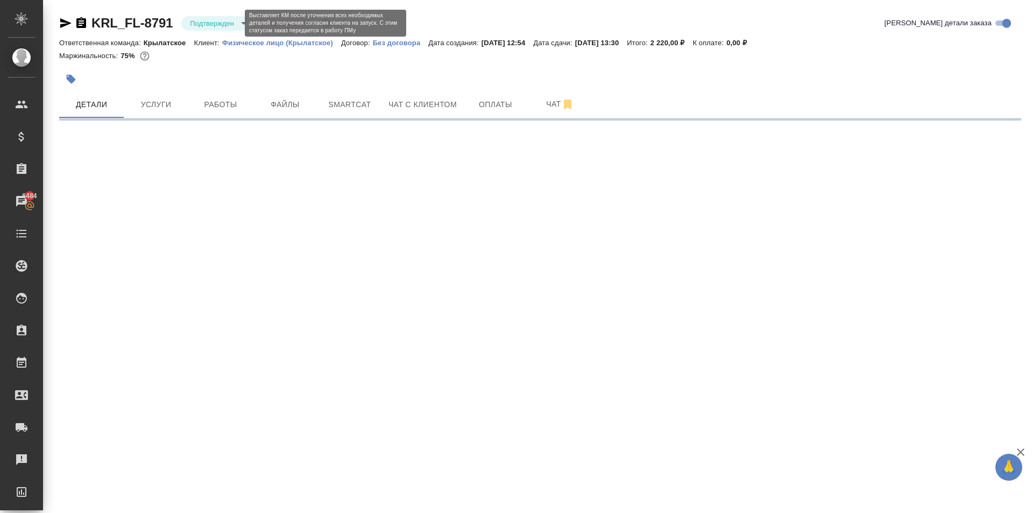
click at [215, 24] on body "🙏 .cls-1 fill:#fff; AWATERA [PERSON_NAME] Спецификации Заказы 6484 Чаты Todo Пр…" at bounding box center [516, 256] width 1033 height 513
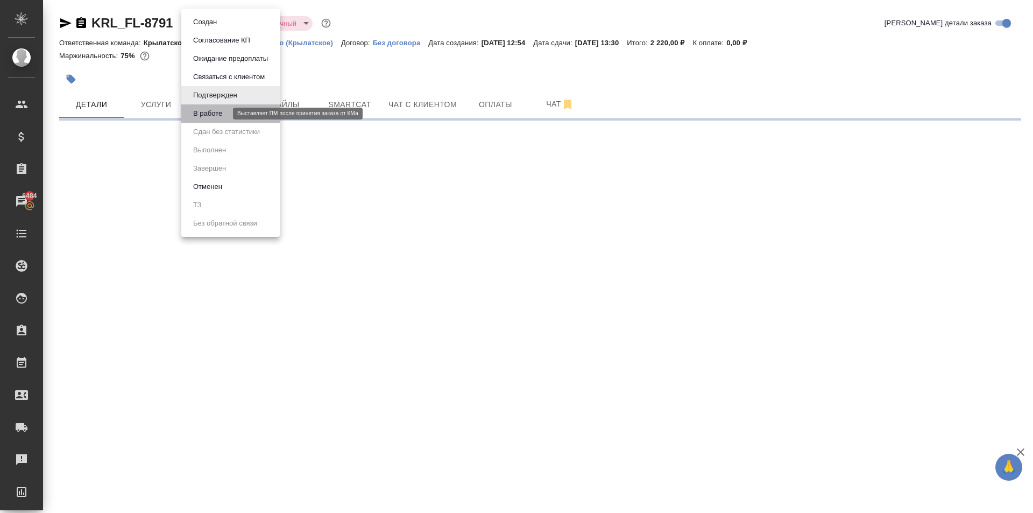
click at [207, 109] on button "В работе" at bounding box center [208, 114] width 36 height 12
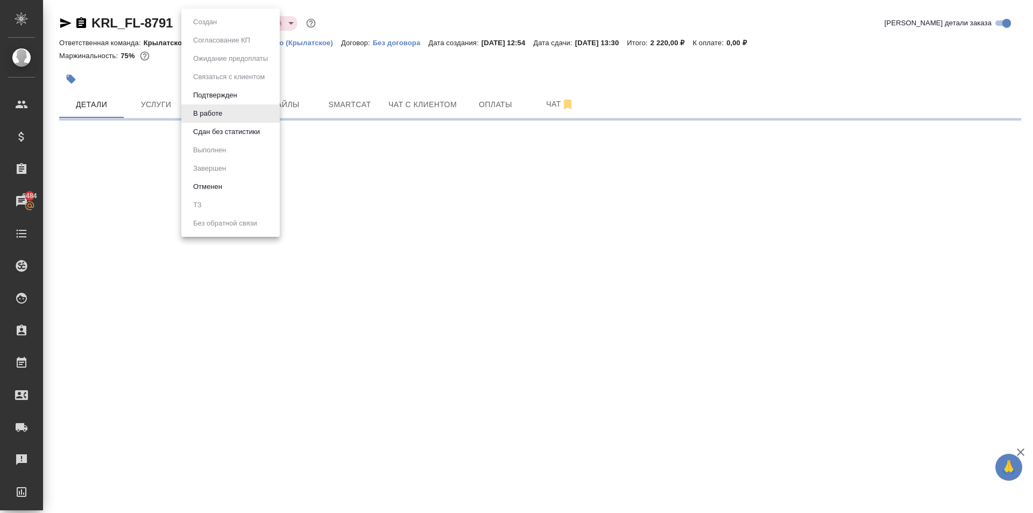
click at [228, 20] on body "🙏 .cls-1 fill:#fff; AWATERA [PERSON_NAME] Спецификации Заказы 6484 Чаты Todo Пр…" at bounding box center [516, 256] width 1033 height 513
click at [235, 135] on button "Сдан без статистики" at bounding box center [226, 132] width 73 height 12
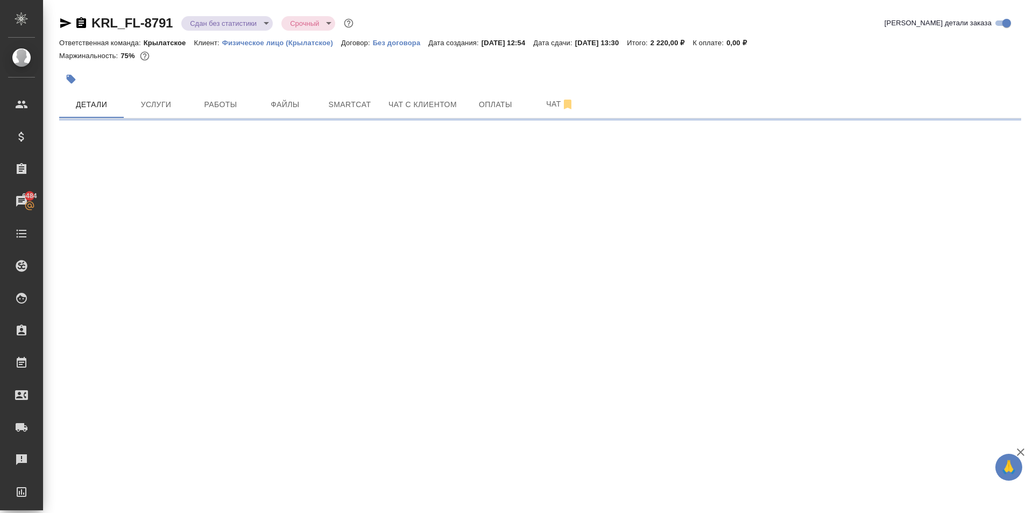
select select "RU"
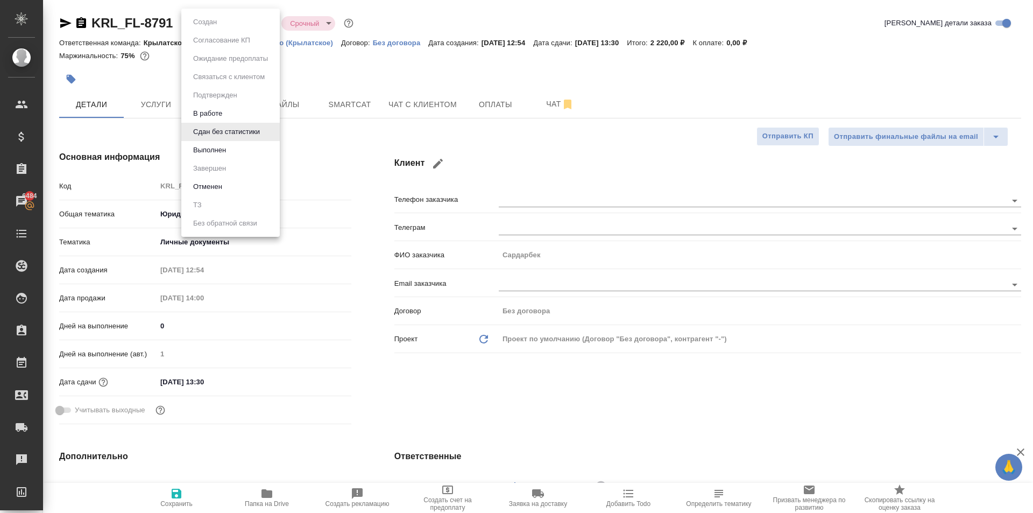
click at [233, 23] on body "🙏 .cls-1 fill:#fff; AWATERA Kasymov Timur Клиенты Спецификации Заказы 6484 Чаты…" at bounding box center [516, 256] width 1033 height 513
type textarea "x"
click at [232, 151] on li "Выполнен" at bounding box center [230, 150] width 98 height 18
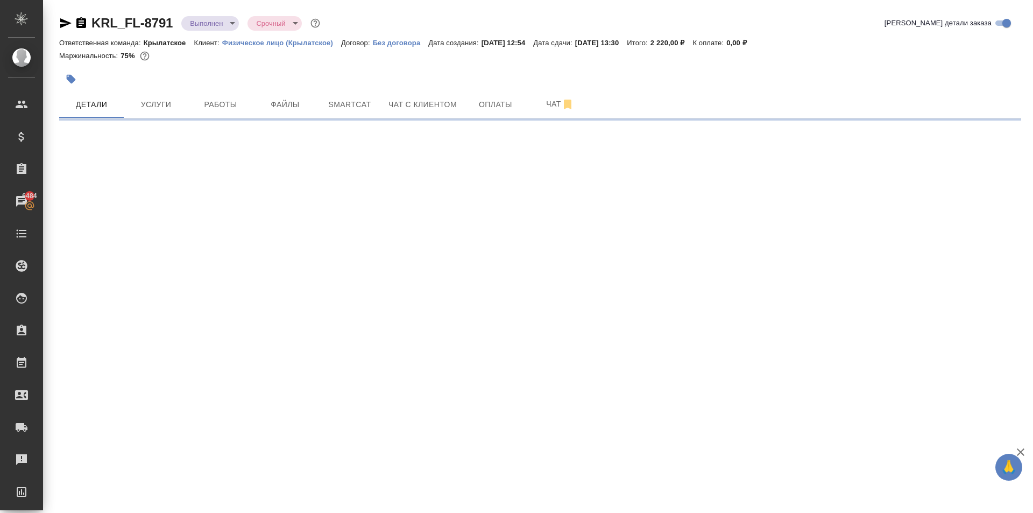
click at [229, 21] on body "🙏 .cls-1 fill:#fff; AWATERA Kasymov Timur Клиенты Спецификации Заказы 6484 Чаты…" at bounding box center [516, 256] width 1033 height 513
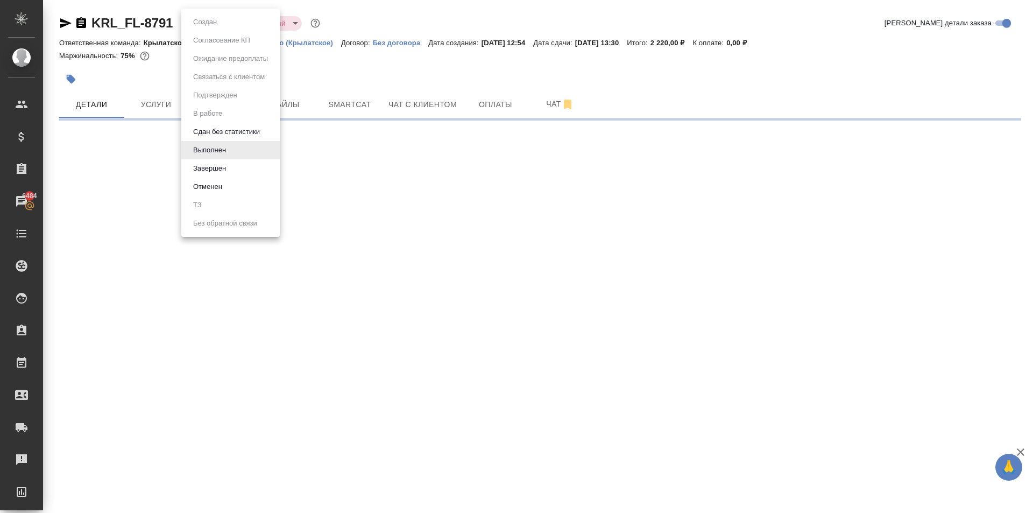
select select "RU"
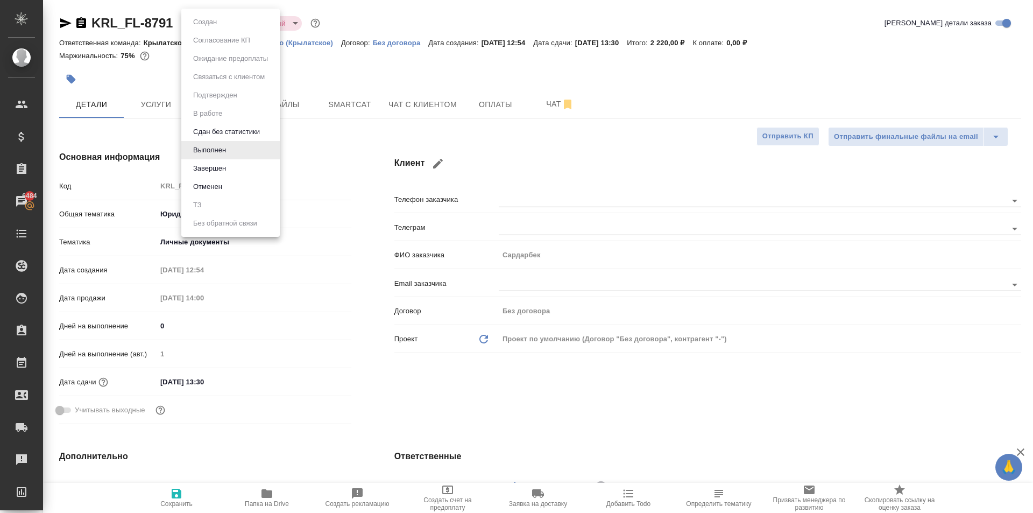
type textarea "x"
click at [233, 169] on li "Завершен" at bounding box center [230, 168] width 98 height 18
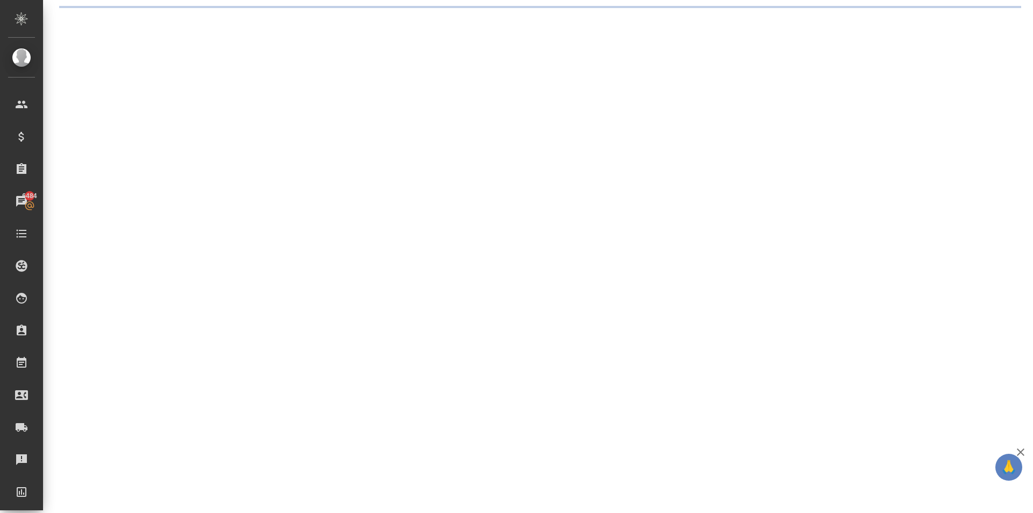
select select "RU"
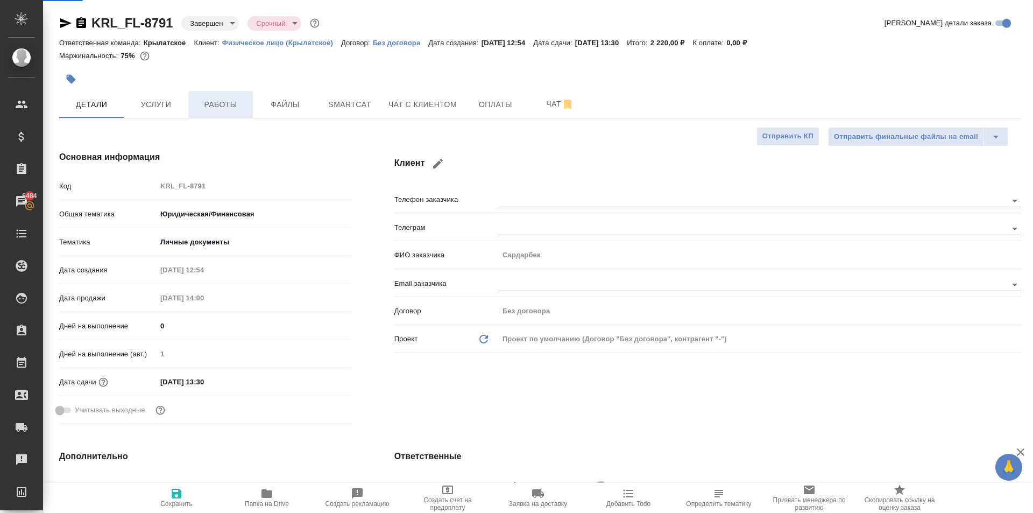
type textarea "x"
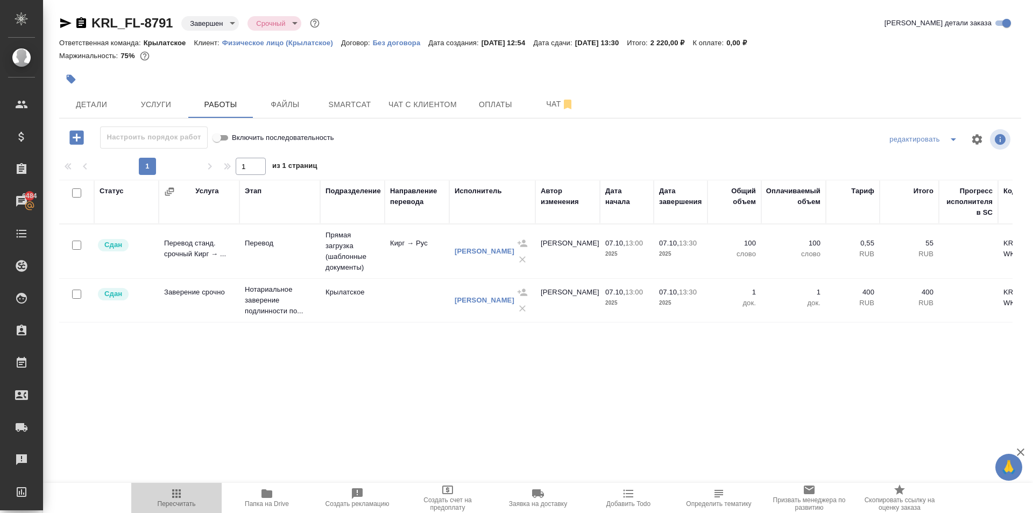
click at [172, 495] on icon "button" at bounding box center [176, 493] width 9 height 9
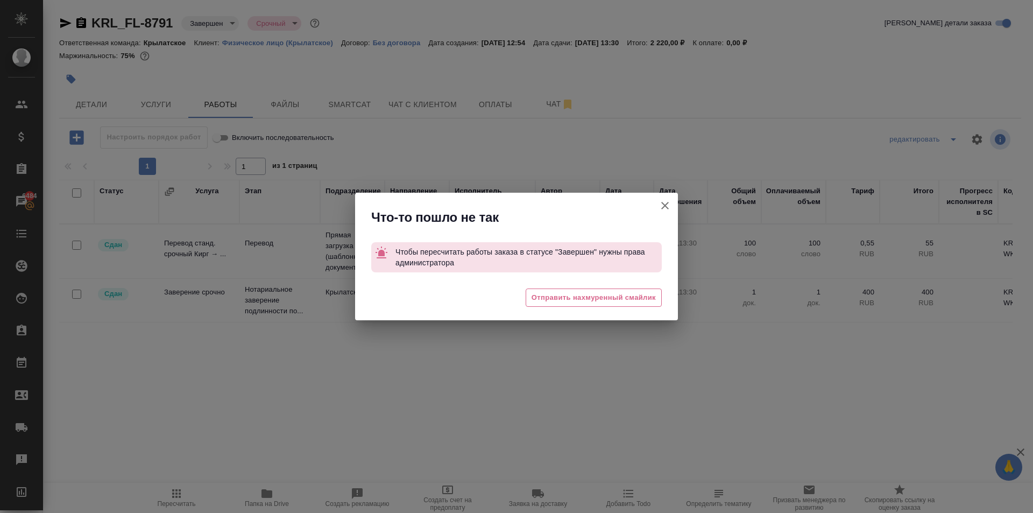
click at [660, 199] on icon "button" at bounding box center [664, 205] width 13 height 13
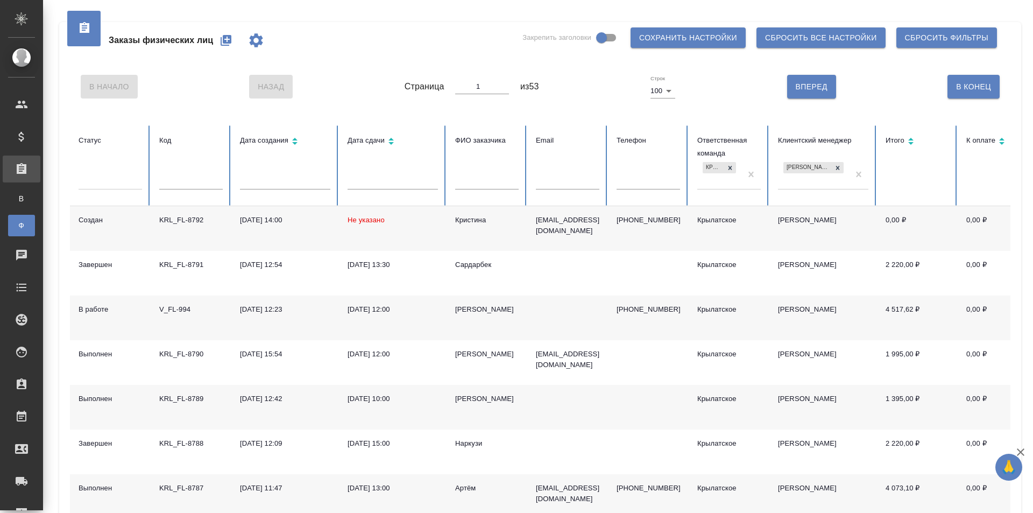
click at [477, 227] on td "Кристина" at bounding box center [487, 228] width 81 height 45
click at [476, 226] on td "Кристина" at bounding box center [487, 228] width 81 height 45
click at [224, 38] on icon "button" at bounding box center [226, 40] width 11 height 11
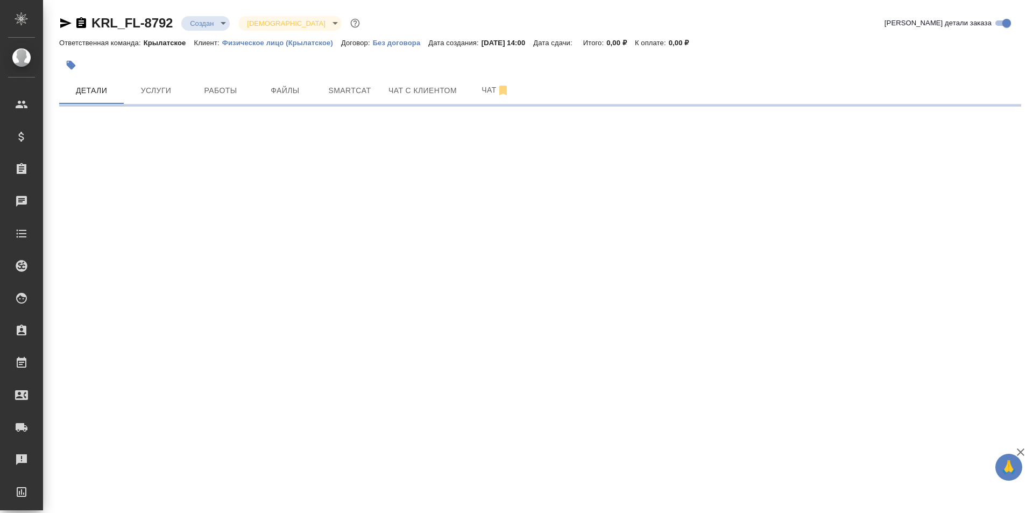
select select "RU"
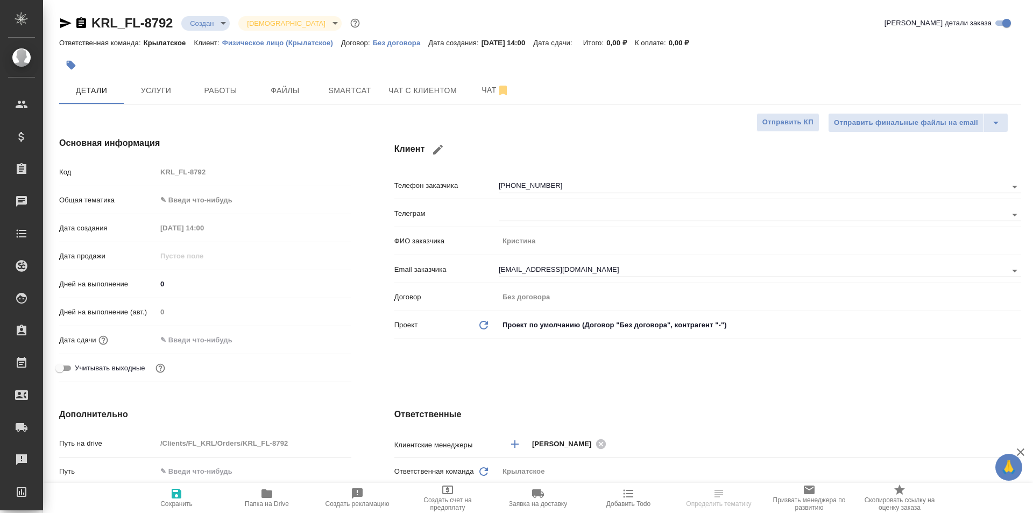
type textarea "x"
click at [414, 98] on button "Чат с клиентом" at bounding box center [422, 90] width 81 height 27
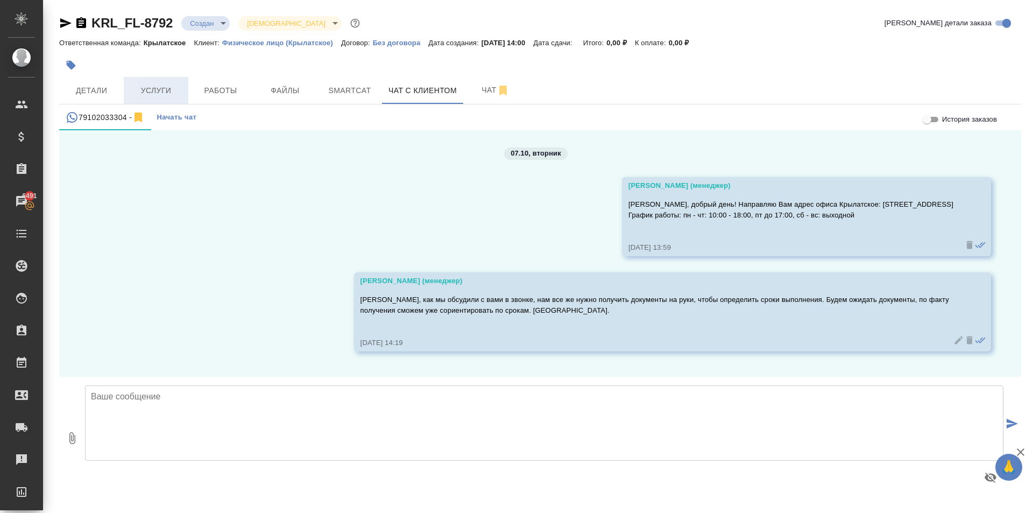
click at [128, 91] on button "Услуги" at bounding box center [156, 90] width 65 height 27
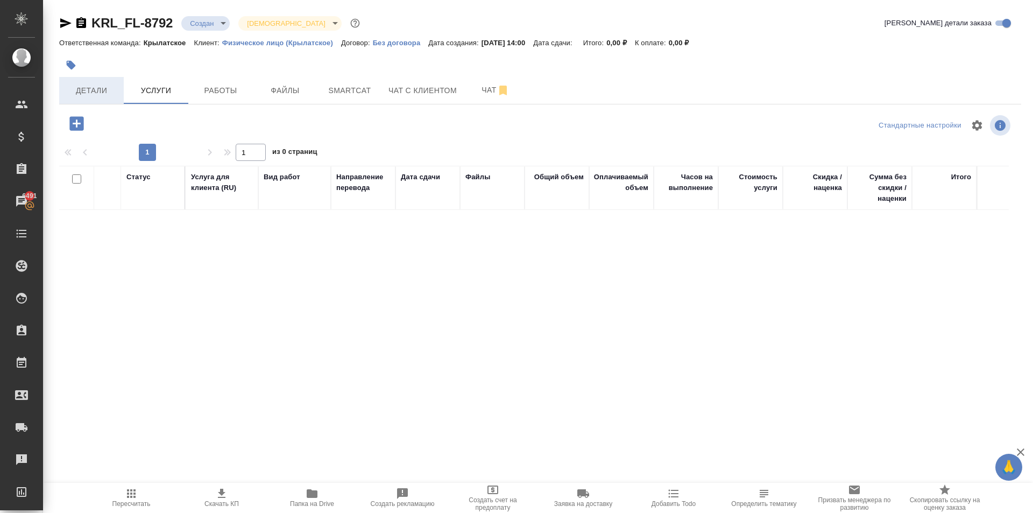
click at [112, 89] on span "Детали" at bounding box center [92, 90] width 52 height 13
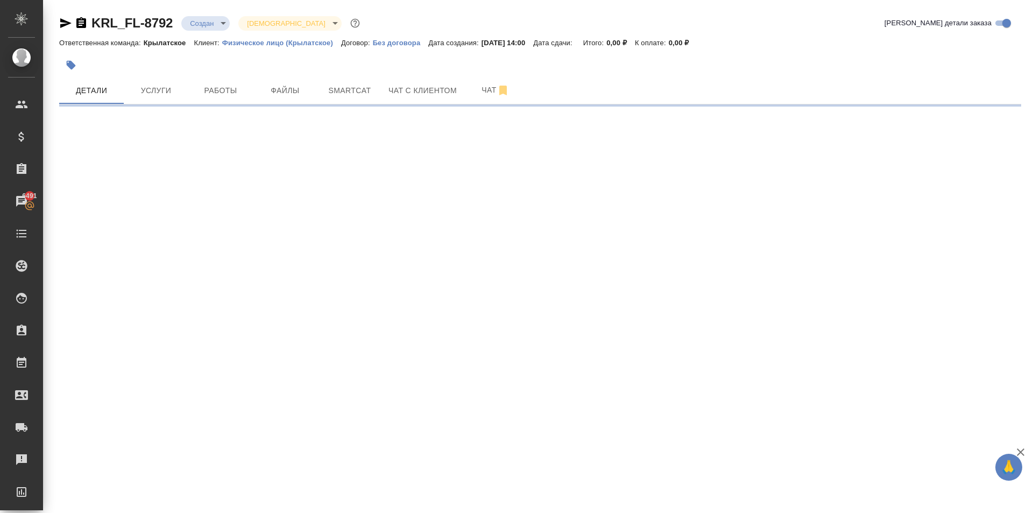
select select "RU"
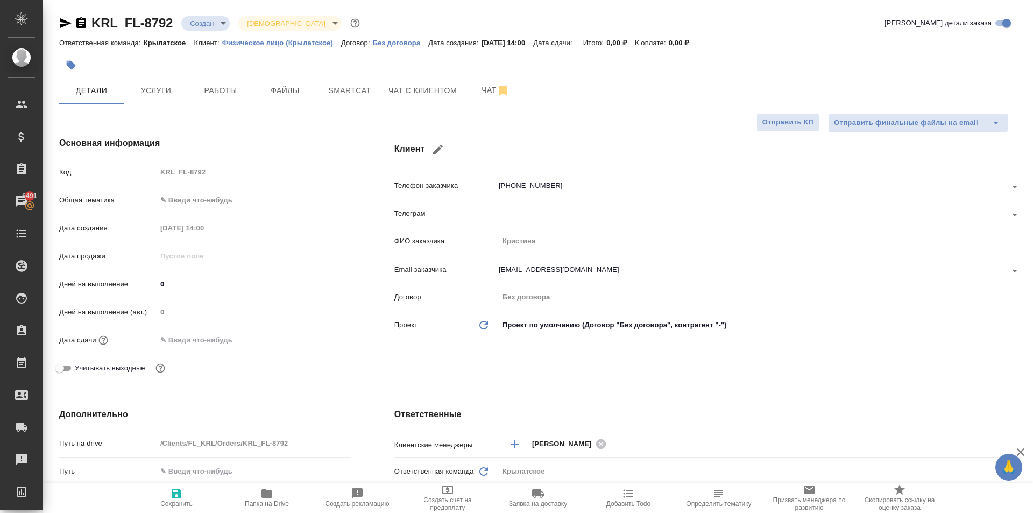
type textarea "x"
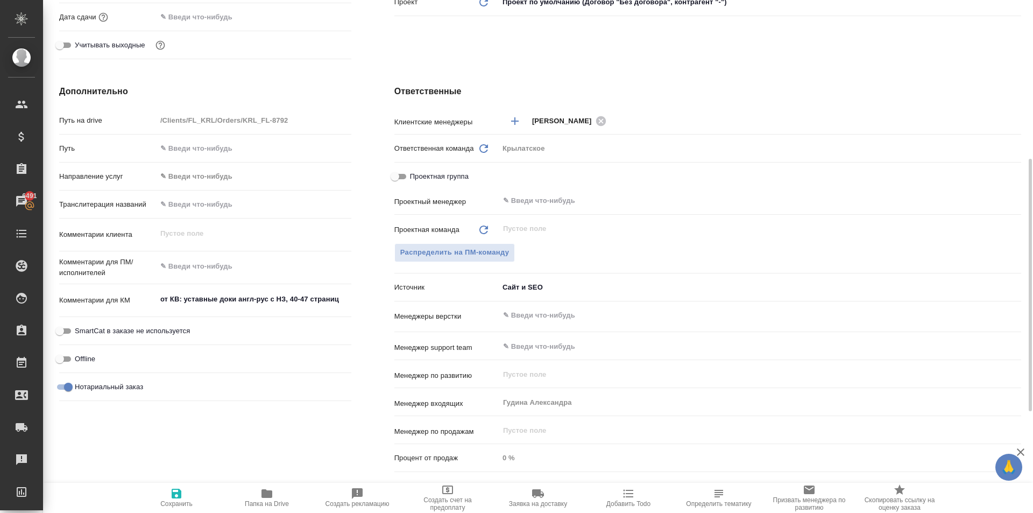
scroll to position [529, 0]
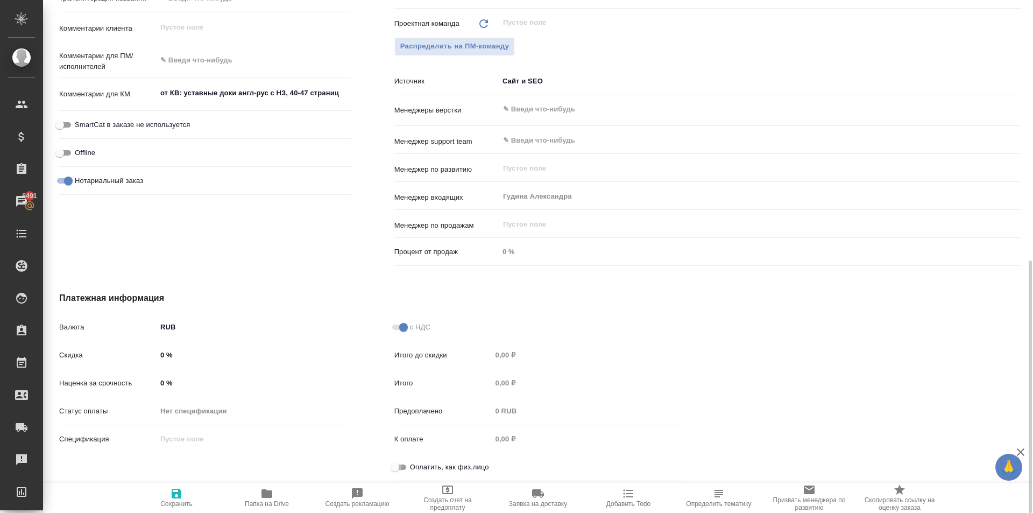
click at [395, 467] on input "Оплатить, как физ.лицо" at bounding box center [394, 466] width 39 height 13
checkbox input "true"
type textarea "x"
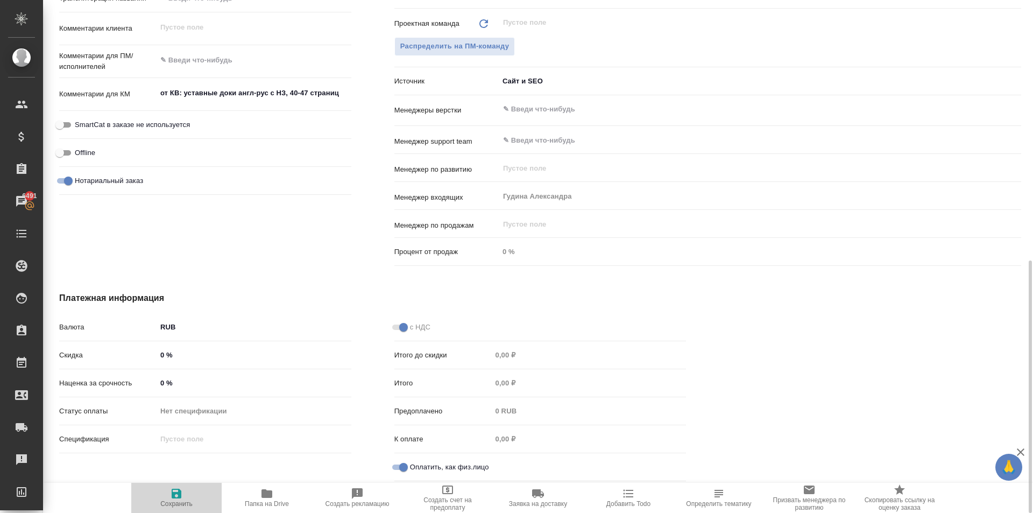
click at [172, 495] on icon "button" at bounding box center [177, 493] width 10 height 10
type textarea "x"
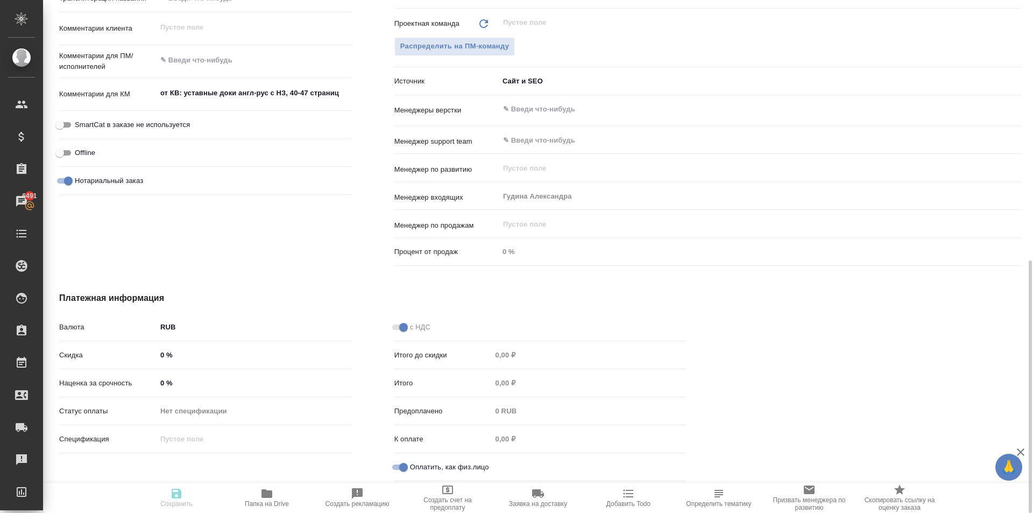
type textarea "x"
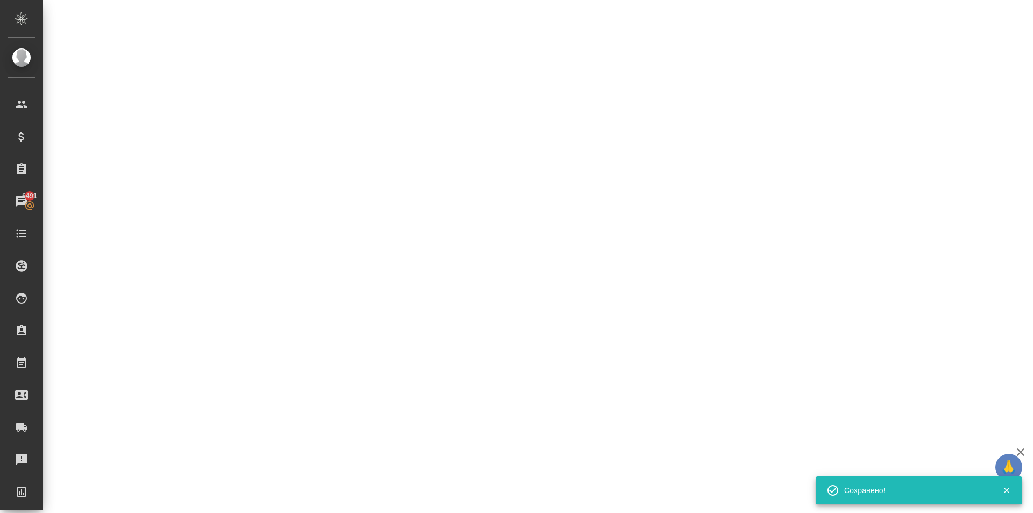
select select "RU"
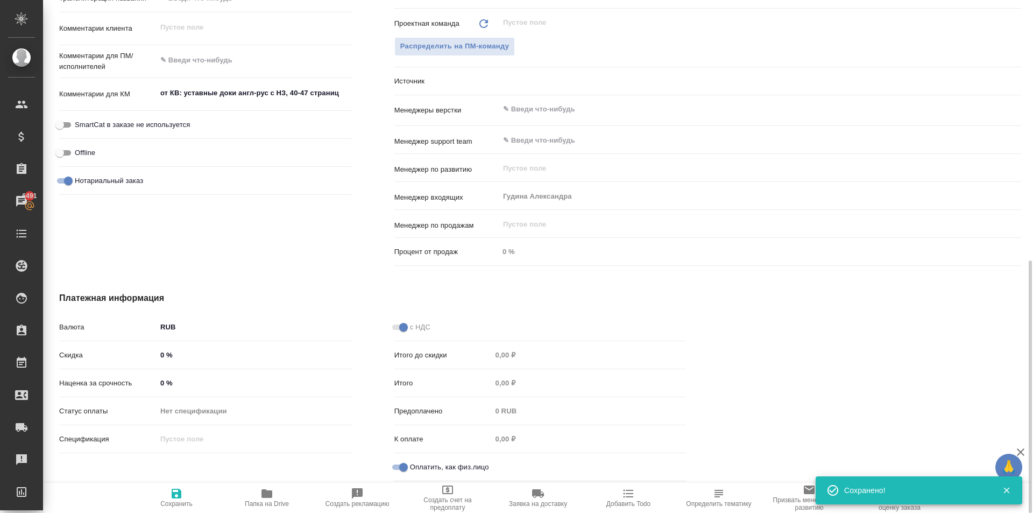
type textarea "x"
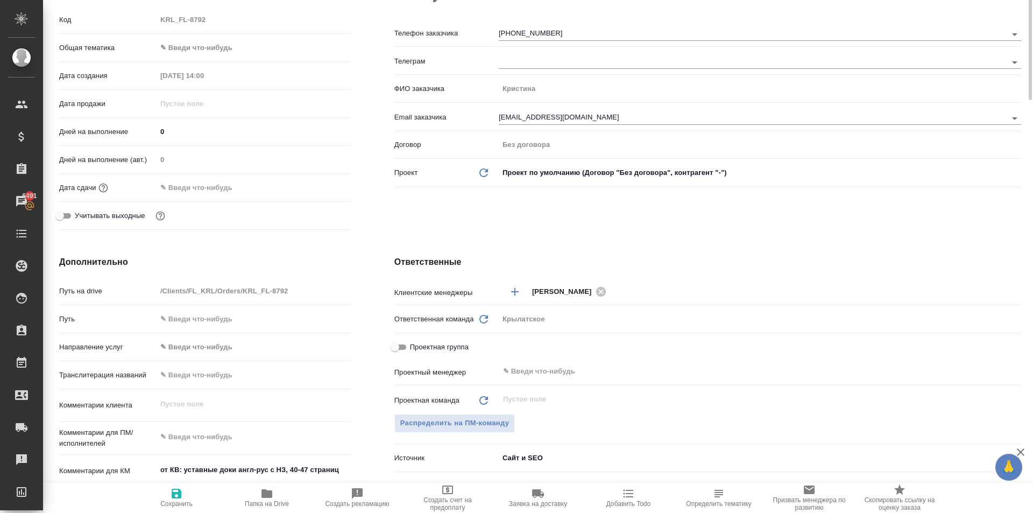
scroll to position [0, 0]
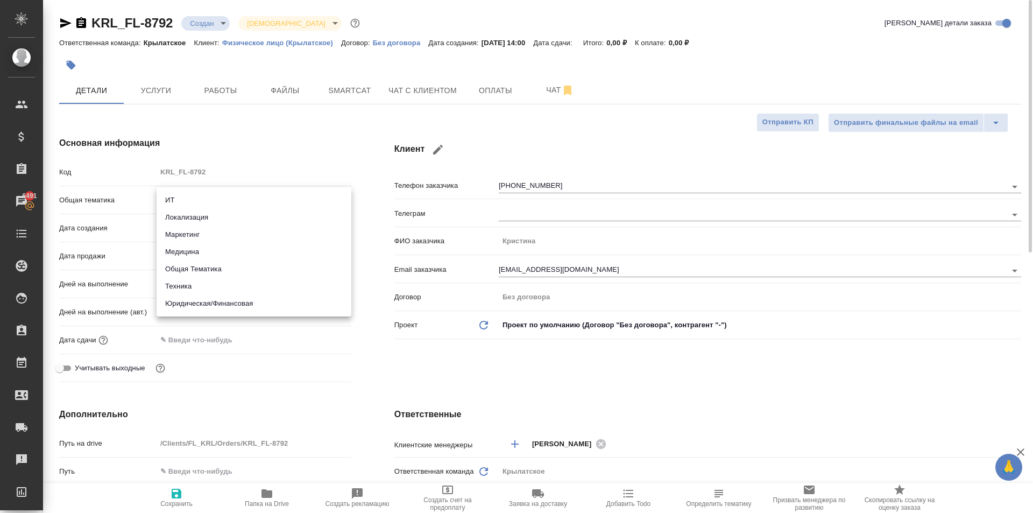
click at [214, 202] on body "🙏 .cls-1 fill:#fff; AWATERA [PERSON_NAME] Клиенты Спецификации Заказы 6491 Чаты…" at bounding box center [516, 256] width 1033 height 513
click at [204, 305] on li "Юридическая/Финансовая" at bounding box center [254, 303] width 195 height 17
type input "yr-fn"
type textarea "x"
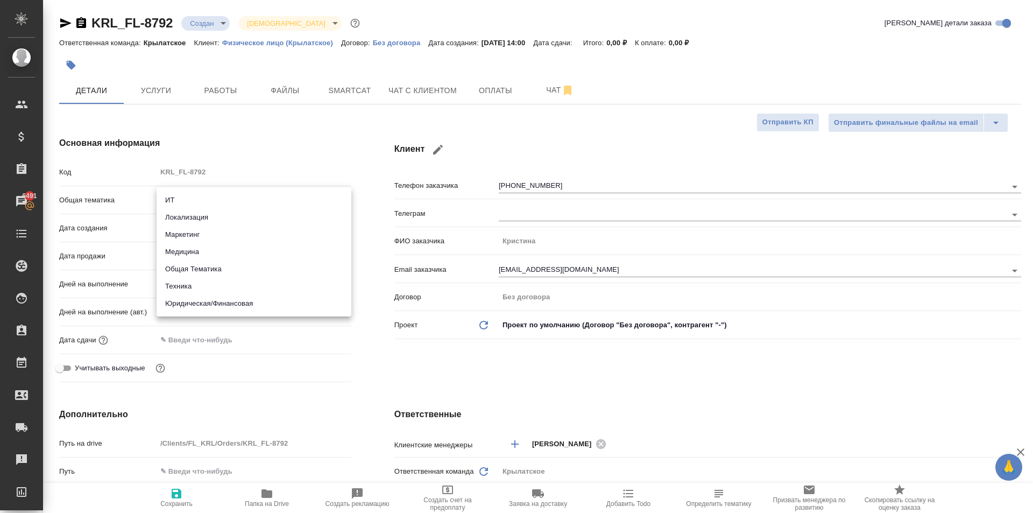
type textarea "x"
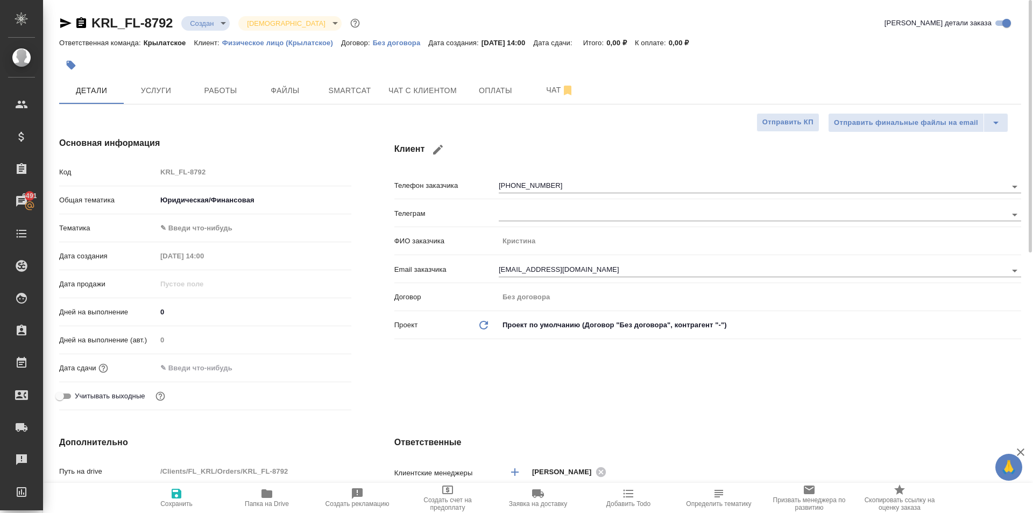
click at [215, 222] on body "🙏 .cls-1 fill:#fff; AWATERA [PERSON_NAME] Клиенты Спецификации Заказы 6491 Чаты…" at bounding box center [516, 256] width 1033 height 513
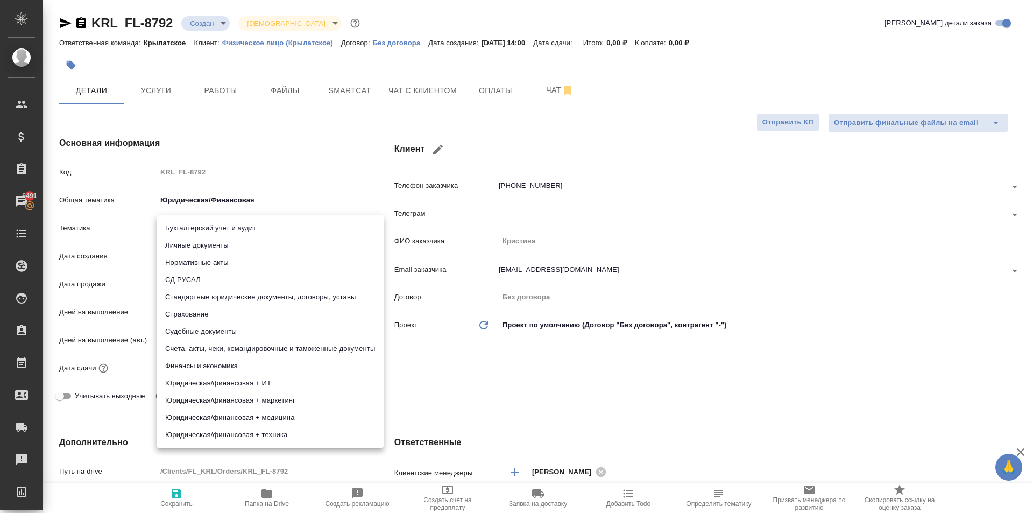
click at [228, 294] on li "Стандартные юридические документы, договоры, уставы" at bounding box center [270, 296] width 227 height 17
type textarea "x"
type input "5f647205b73bc97568ca66bf"
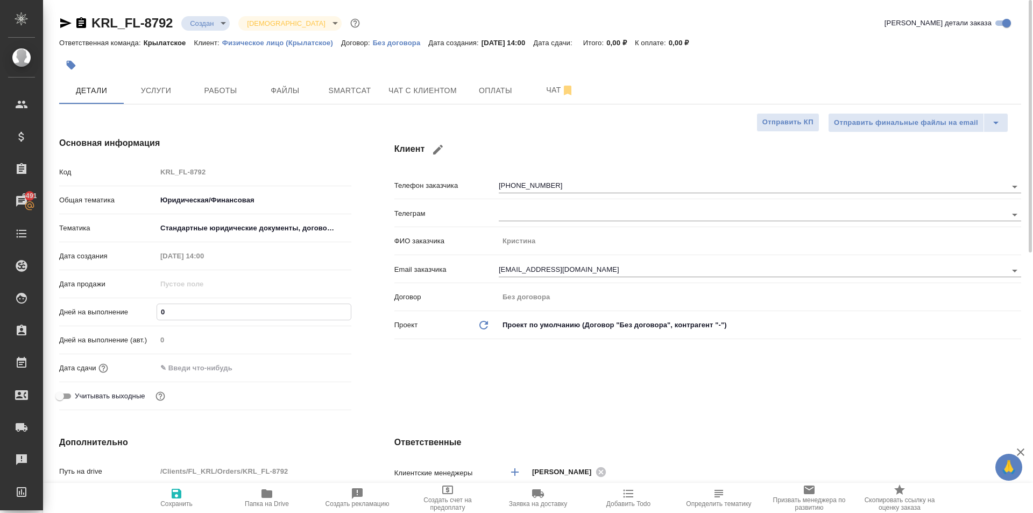
drag, startPoint x: 188, startPoint y: 313, endPoint x: 147, endPoint y: 314, distance: 40.9
click at [147, 314] on div "Дней на выполнение 0" at bounding box center [205, 311] width 292 height 19
type input "2"
type textarea "x"
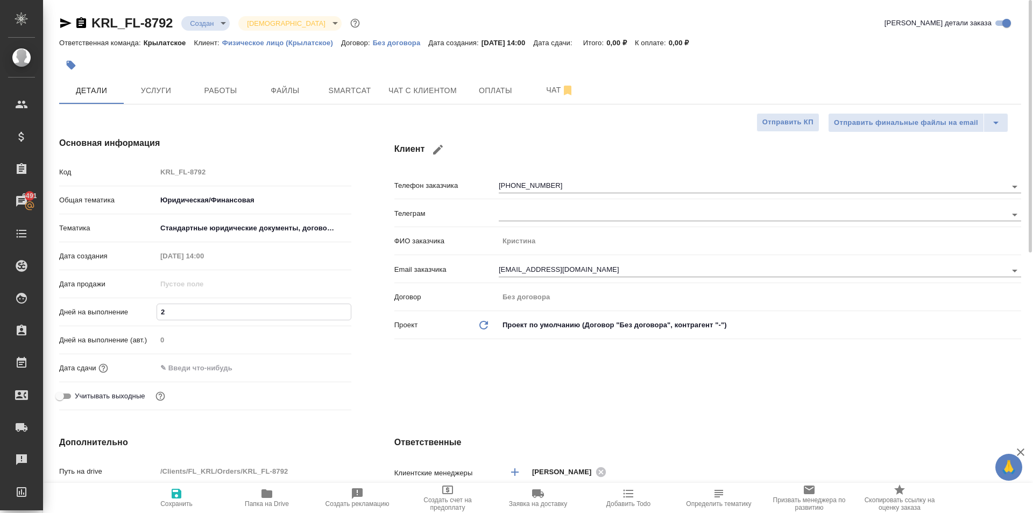
type textarea "x"
type input "2"
drag, startPoint x: 171, startPoint y: 368, endPoint x: 182, endPoint y: 375, distance: 13.6
click at [169, 370] on input "text" at bounding box center [204, 368] width 94 height 16
click at [318, 363] on icon "button" at bounding box center [320, 366] width 10 height 11
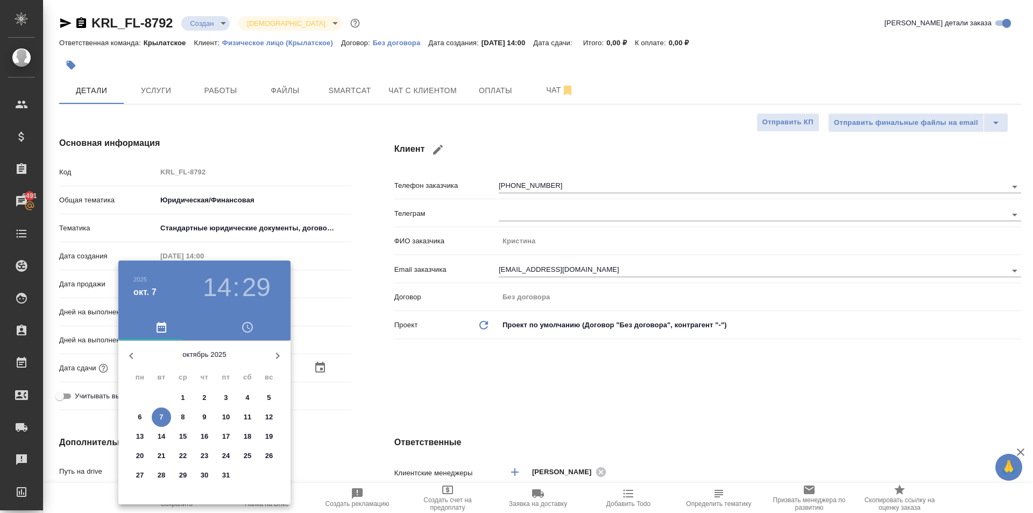
click at [228, 417] on p "10" at bounding box center [226, 417] width 8 height 11
type input "10.10.2025 14:29"
type textarea "x"
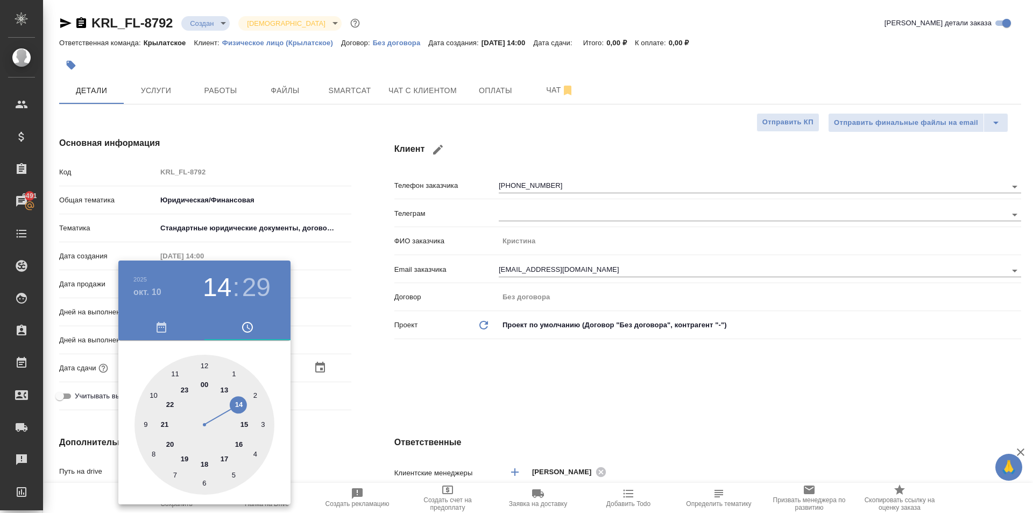
type input "10.10.2025 12:29"
type textarea "x"
click at [202, 365] on div at bounding box center [204, 425] width 140 height 140
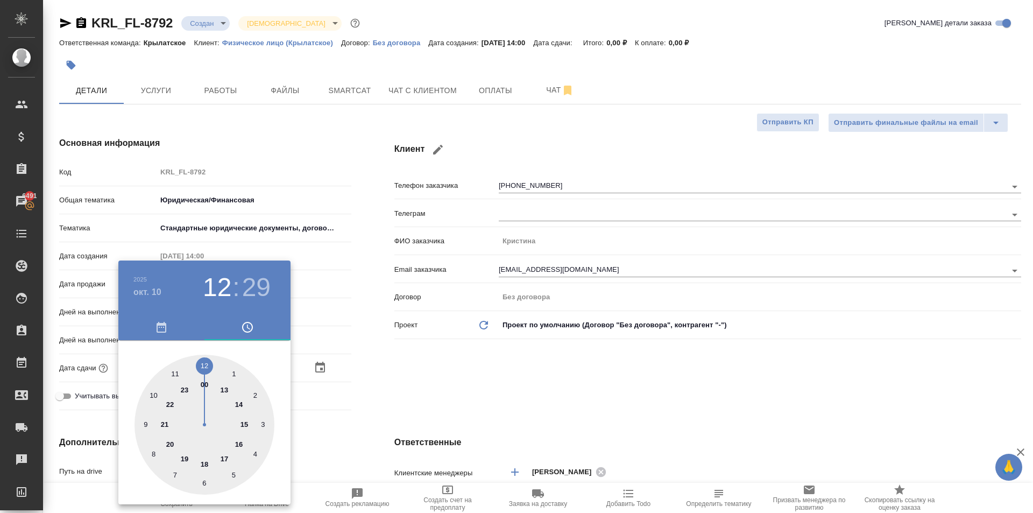
click at [203, 365] on div at bounding box center [204, 425] width 140 height 140
type input "10.10.2025 12:00"
type textarea "x"
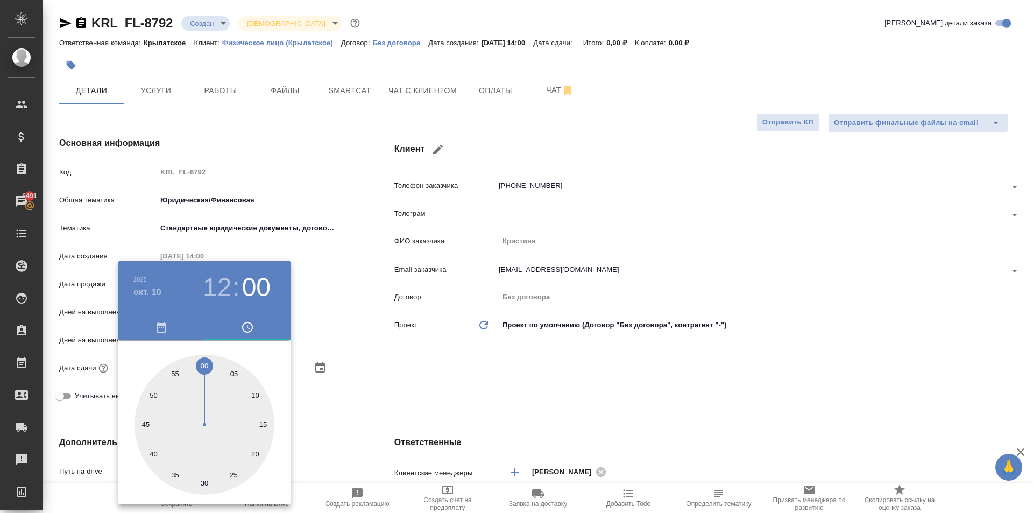
drag, startPoint x: 380, startPoint y: 389, endPoint x: 345, endPoint y: 394, distance: 35.3
click at [379, 389] on div at bounding box center [516, 256] width 1033 height 513
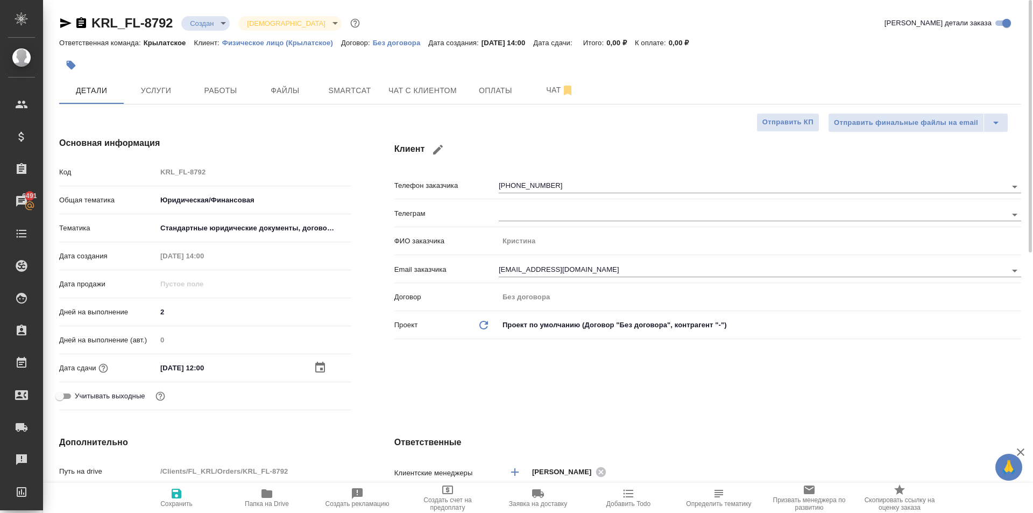
click at [195, 495] on span "Сохранить" at bounding box center [176, 497] width 77 height 20
type textarea "x"
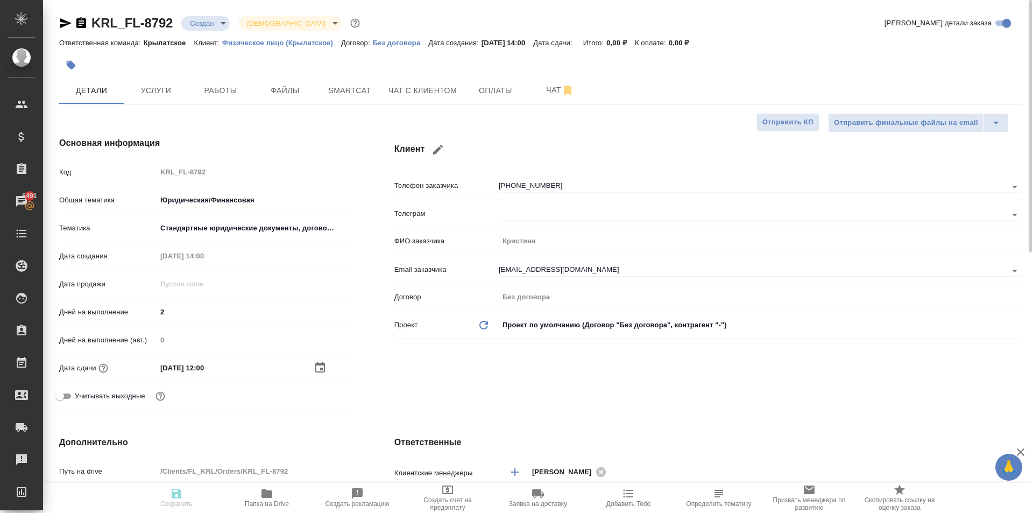
type textarea "x"
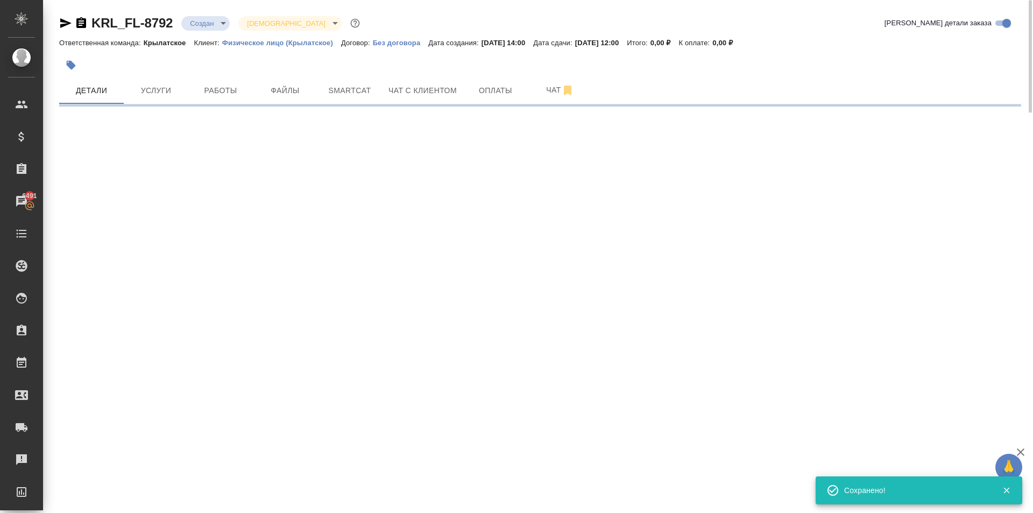
select select "RU"
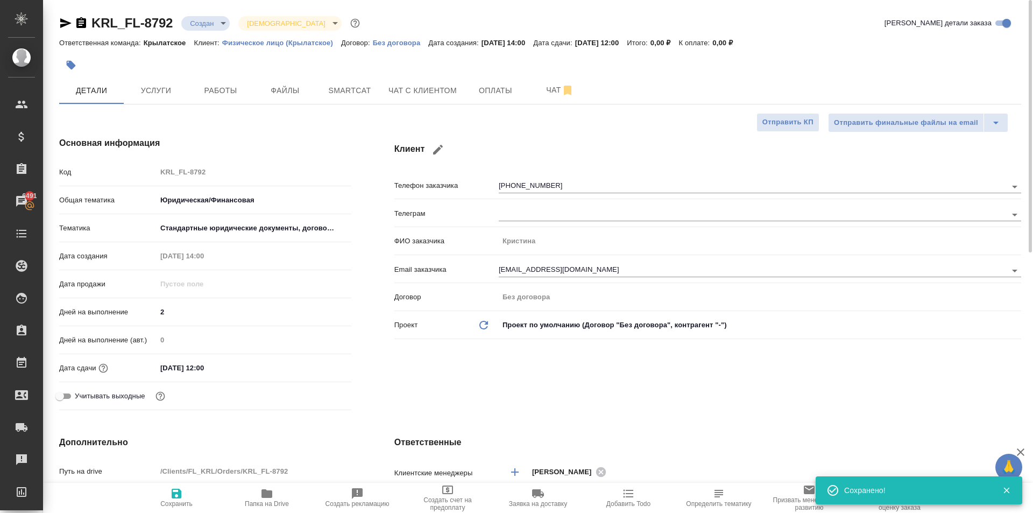
type textarea "x"
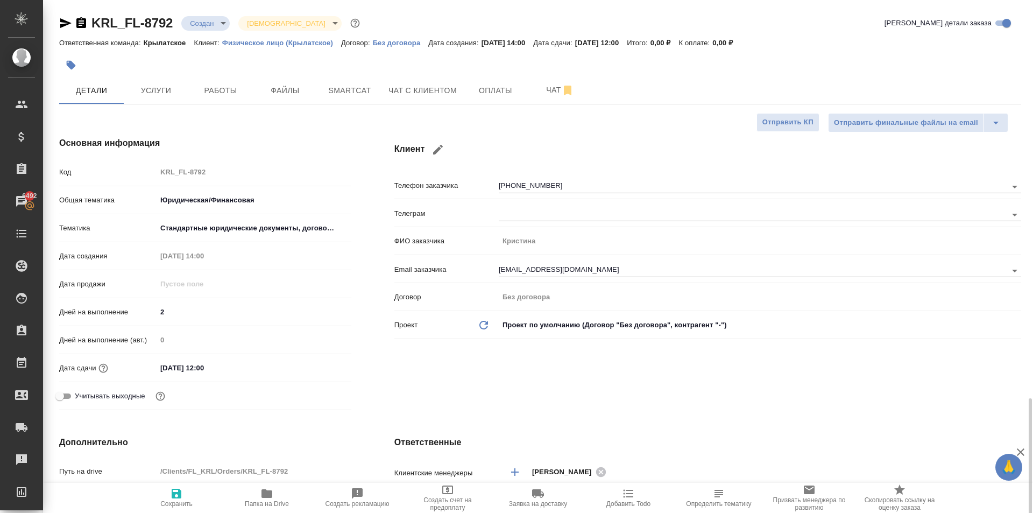
scroll to position [269, 0]
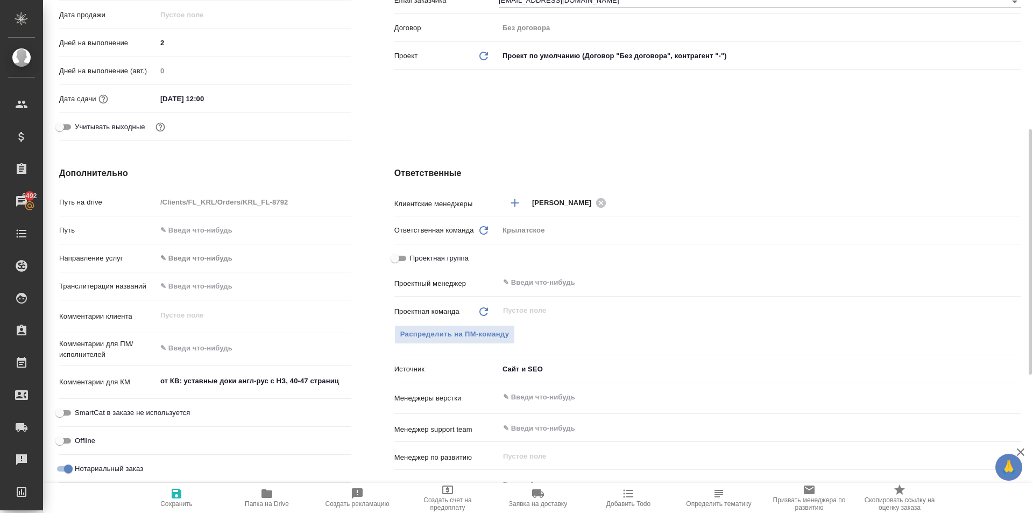
type textarea "x"
drag, startPoint x: 349, startPoint y: 377, endPoint x: 381, endPoint y: 394, distance: 37.1
click at [352, 379] on div "Дополнительно Путь на drive /Clients/FL_KRL/Orders/KRL_FL-8792 Путь Направление…" at bounding box center [205, 362] width 335 height 434
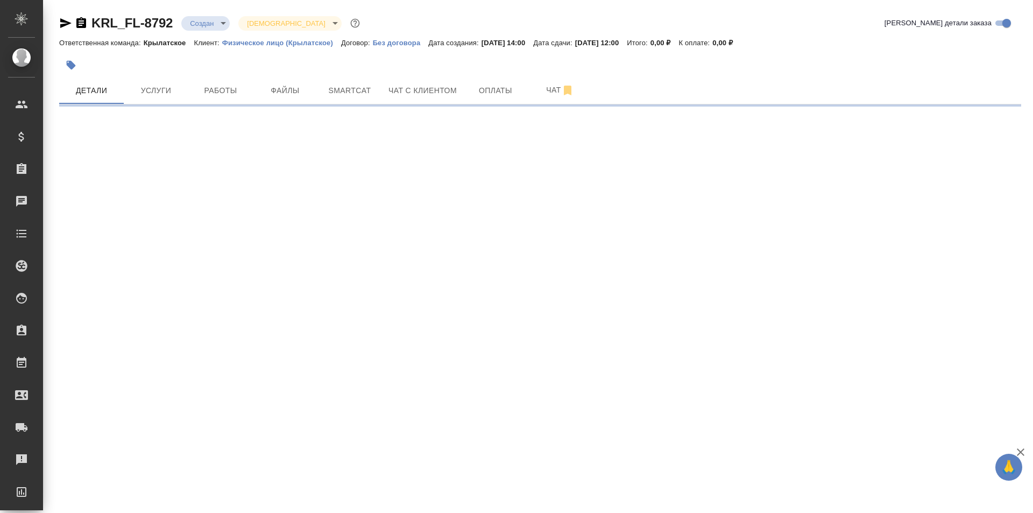
select select "RU"
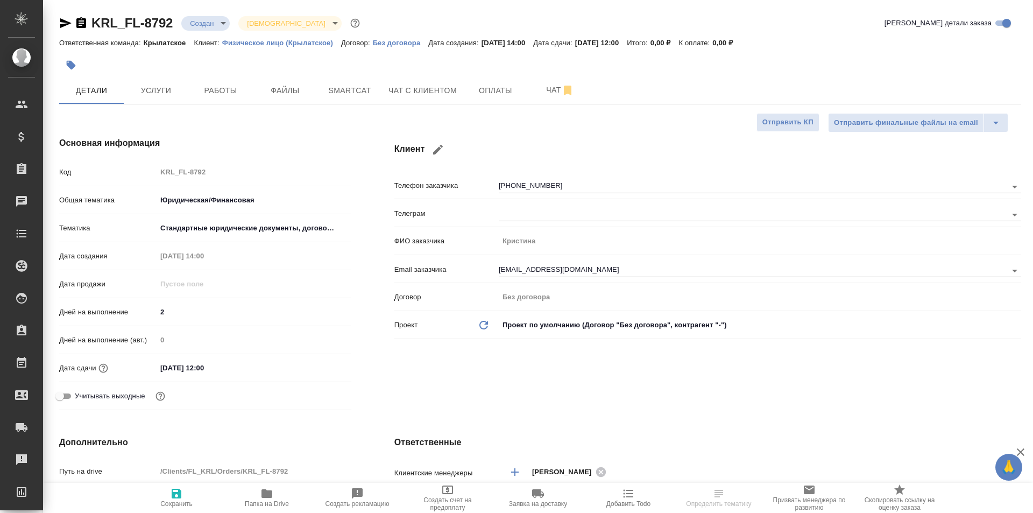
type textarea "x"
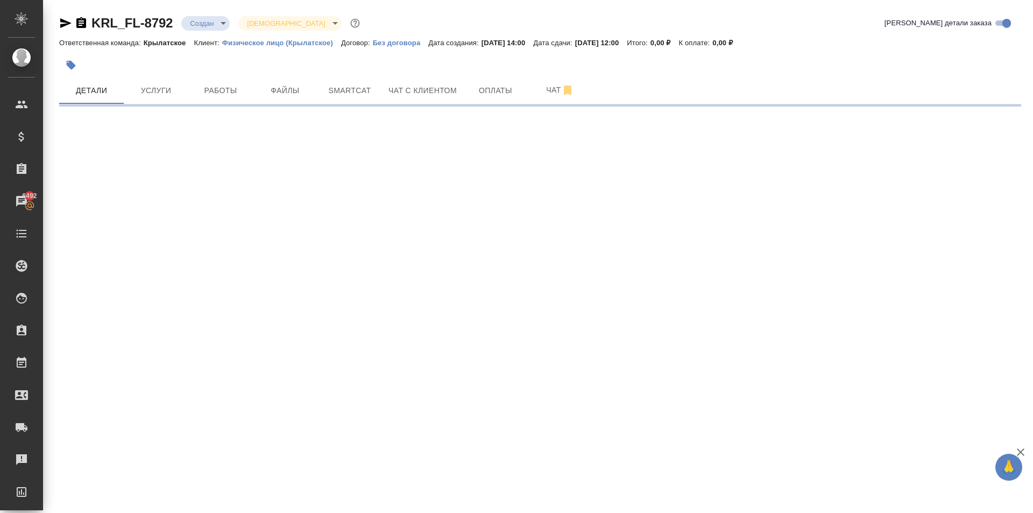
select select "RU"
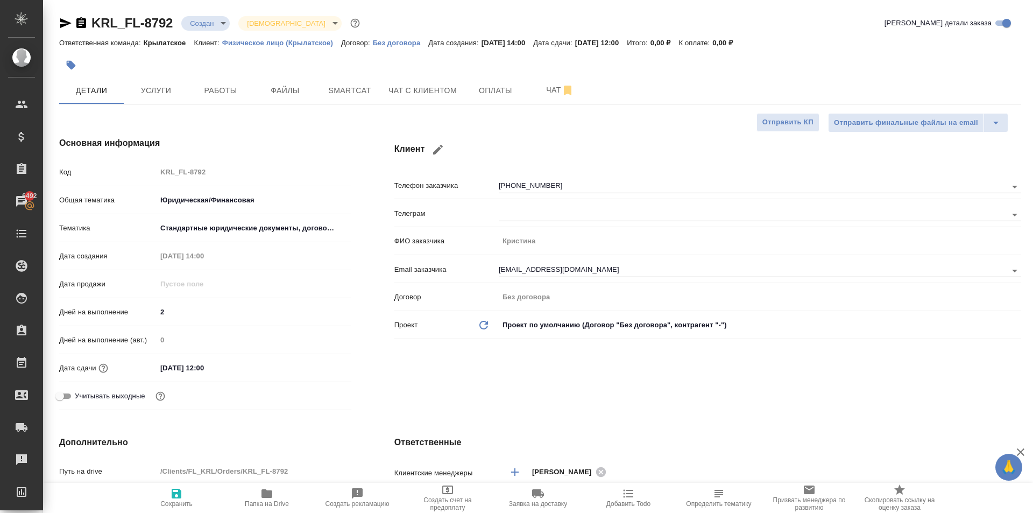
type textarea "x"
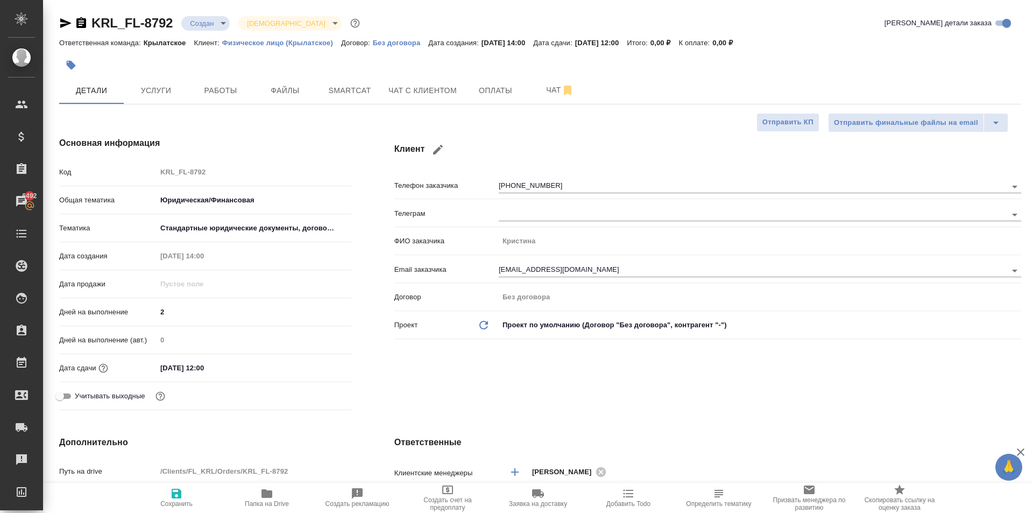
scroll to position [377, 0]
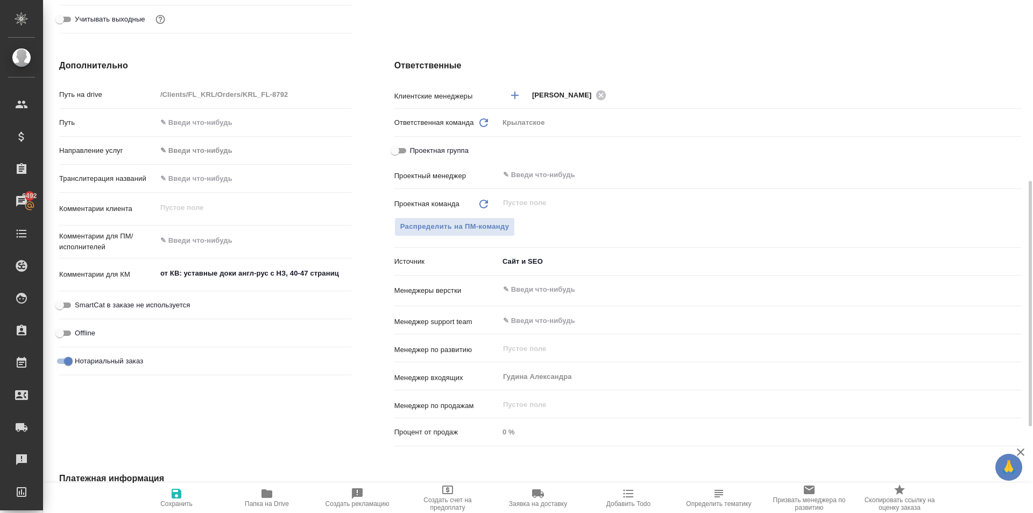
type textarea "x"
click at [351, 273] on div "от КВ: уставные доки англ-рус с НЗ, 40-47 страниц x" at bounding box center [254, 275] width 195 height 25
type textarea "от КВ: уставные доки англ-рус с НЗ, 40-47 страниц."
type textarea "x"
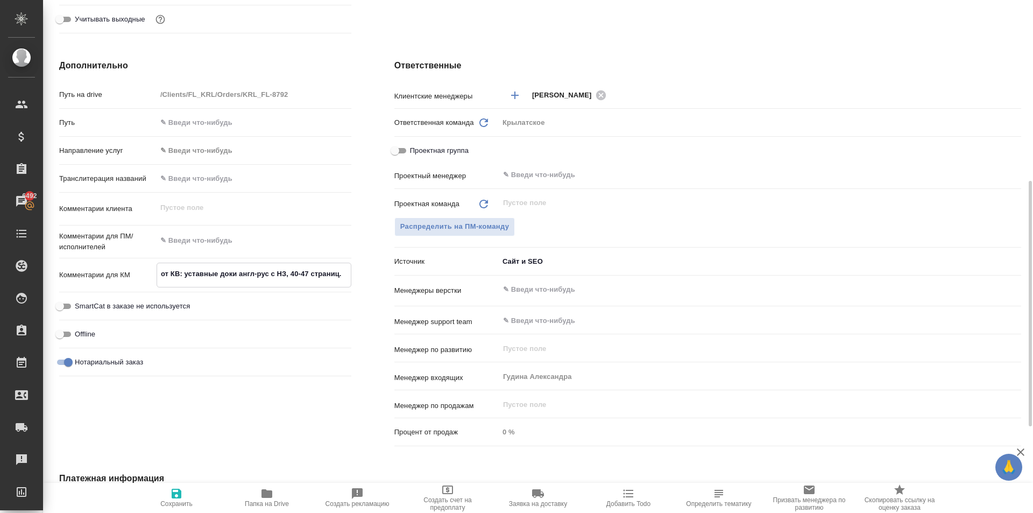
type textarea "x"
type textarea "от КВ: уставные доки англ-рус с НЗ, 40-47 страниц."
type textarea "x"
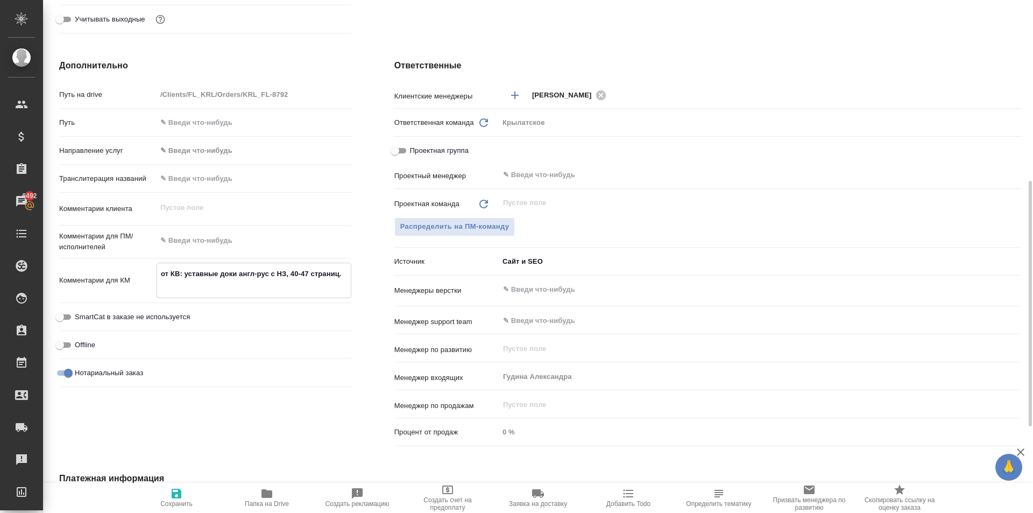
type textarea "от КВ: уставные доки англ-рус с НЗ, 40-47 страниц."
type textarea "x"
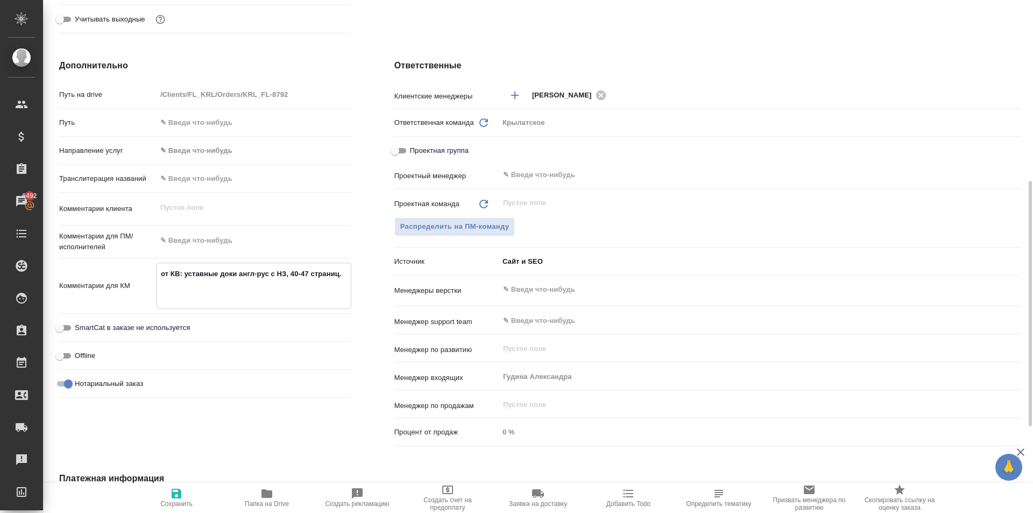
type textarea "x"
type textarea "от КВ: уставные доки англ-рус с НЗ, 40-47 страниц. Ж"
type textarea "x"
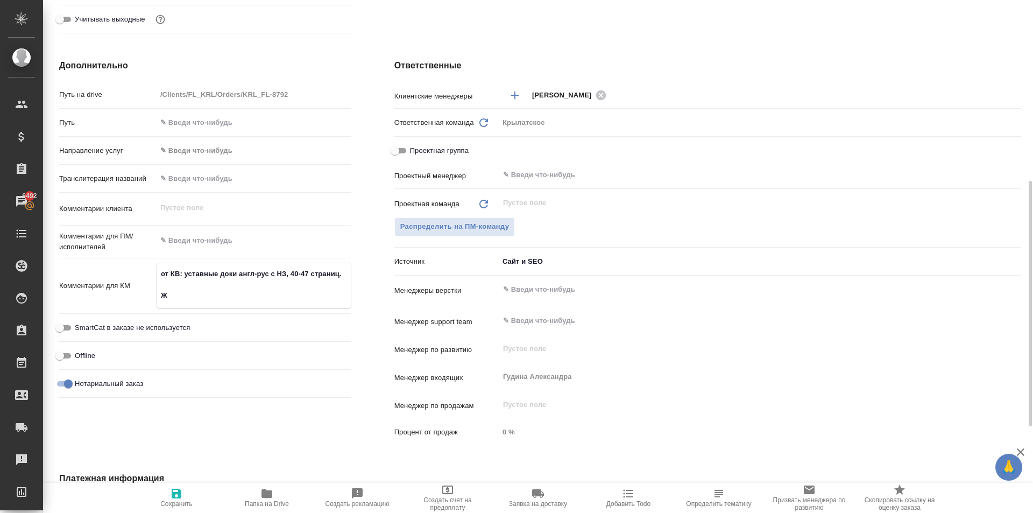
type textarea "от КВ: уставные доки англ-рус с НЗ, 40-47 страниц. Жд"
type textarea "x"
type textarea "от КВ: уставные доки англ-рус с НЗ, 40-47 страниц. Ждё1"
type textarea "x"
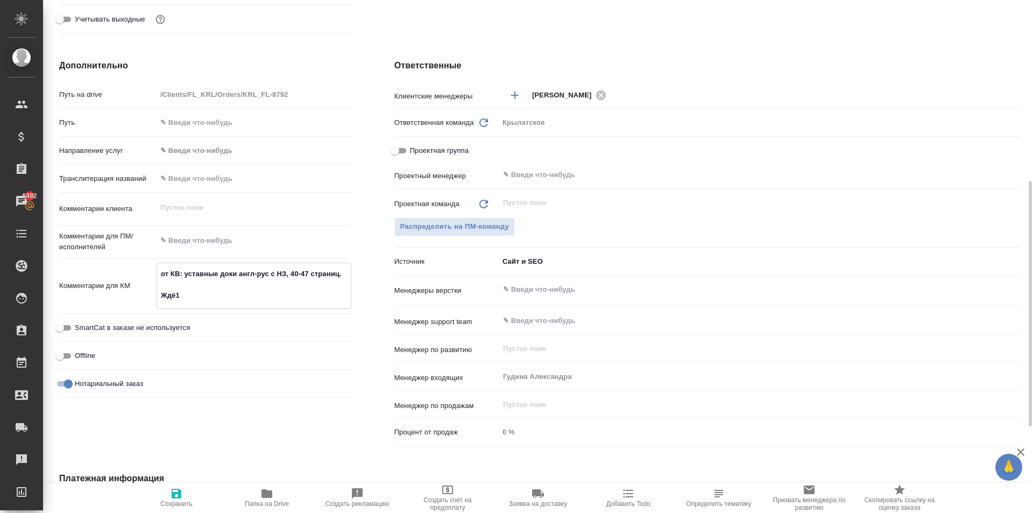
type textarea "x"
type textarea "от КВ: уставные доки англ-рус с НЗ, 40-47 страниц. Ждё1м"
type textarea "x"
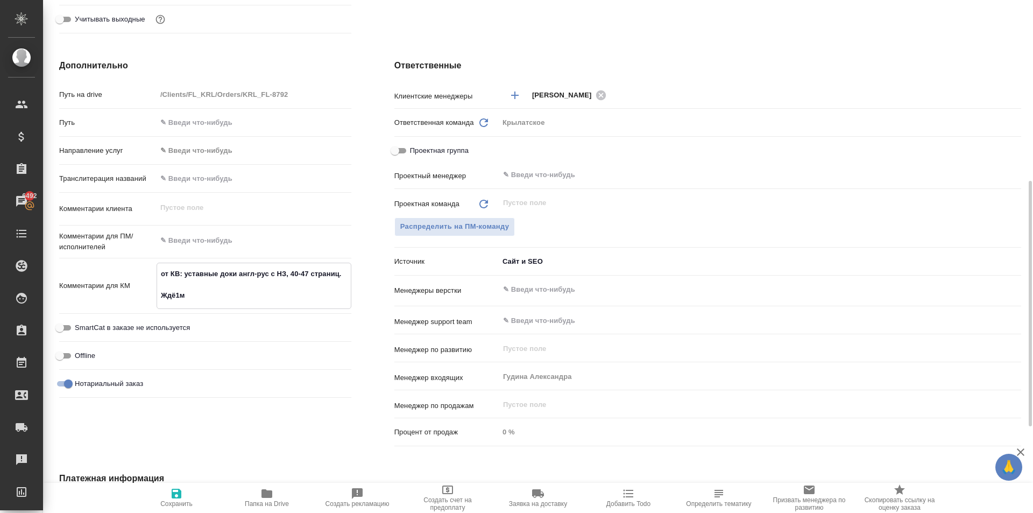
type textarea "x"
type textarea "от КВ: уставные доки англ-рус с НЗ, 40-47 страниц. Ждё1м"
type textarea "x"
type textarea "от КВ: уставные доки англ-рус с НЗ, 40-47 страниц. Ждё1м"
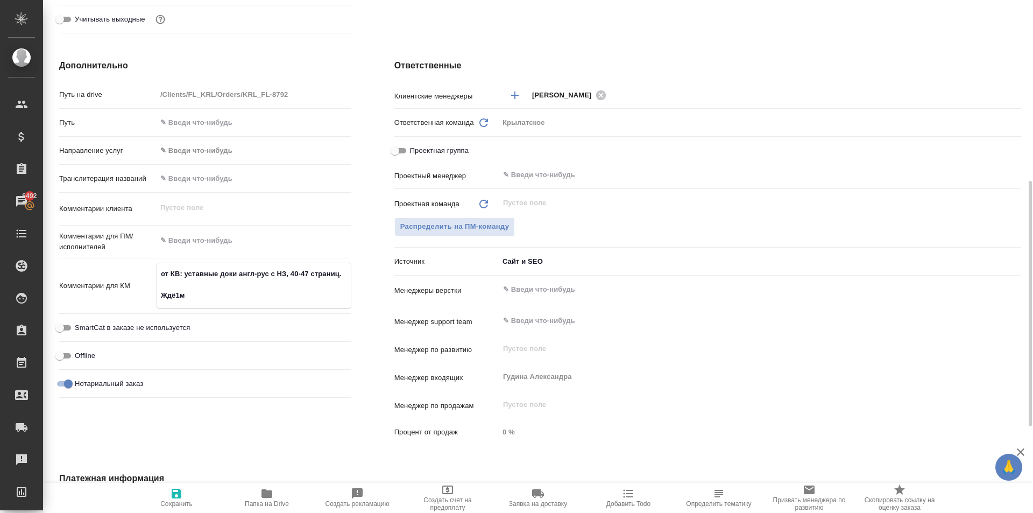
type textarea "x"
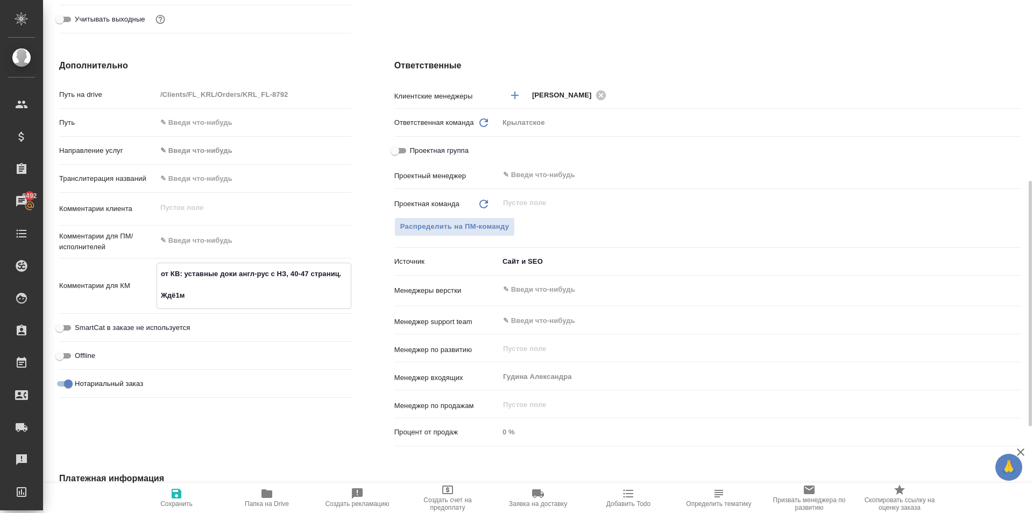
type textarea "от КВ: уставные доки англ-рус с НЗ, 40-47 страниц. Ждё1"
type textarea "x"
type textarea "от КВ: уставные доки англ-рус с НЗ, 40-47 страниц. Ждё"
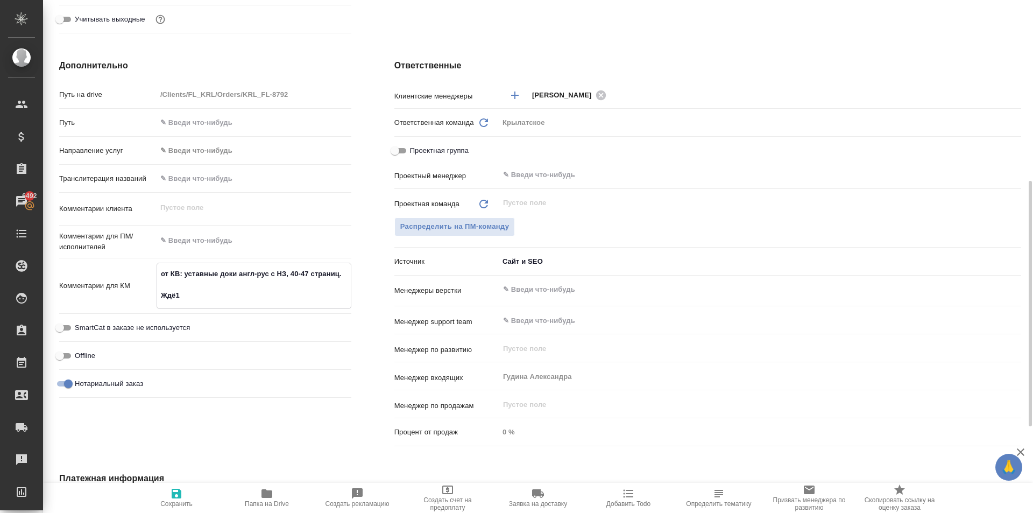
type textarea "x"
type textarea "от КВ: уставные доки англ-рус с НЗ, 40-47 страниц. Жд"
type textarea "x"
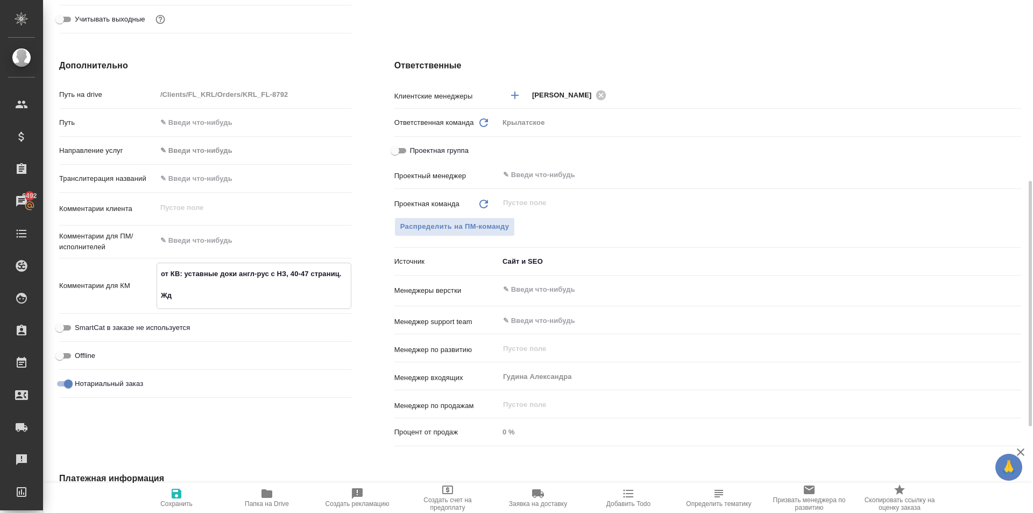
type textarea "x"
type textarea "от КВ: уставные доки англ-рус с НЗ, 40-47 страниц. Ждё"
type textarea "x"
type textarea "от КВ: уставные доки англ-рус с НЗ, 40-47 страниц. Ждём"
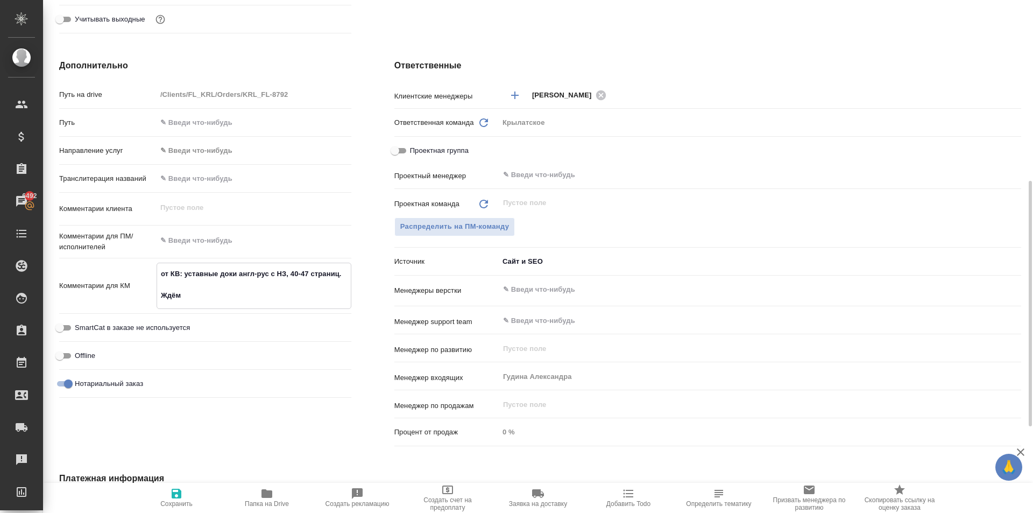
type textarea "x"
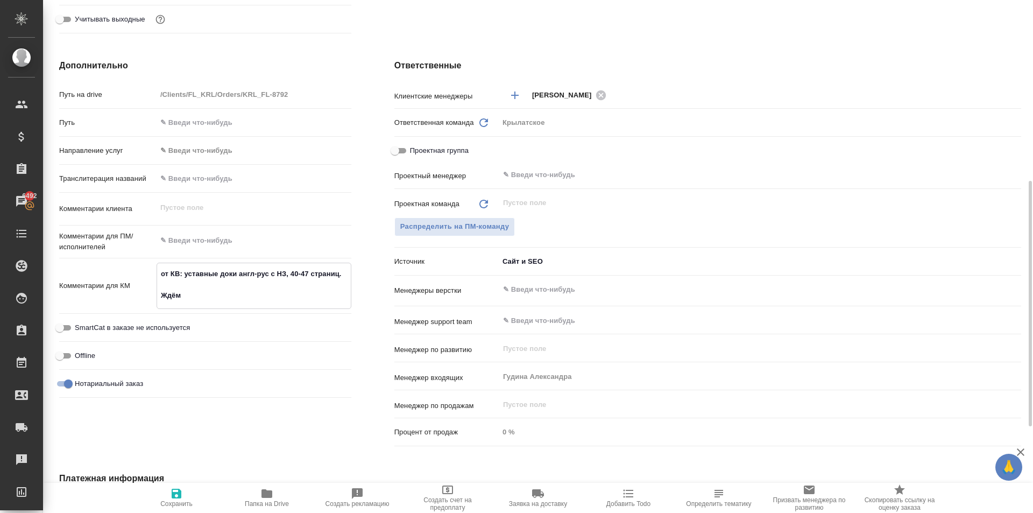
type textarea "от КВ: уставные доки англ-рус с НЗ, 40-47 страниц. Ждём"
type textarea "x"
type textarea "от КВ: уставные доки англ-рус с НЗ, 40-47 страниц. Ждём с"
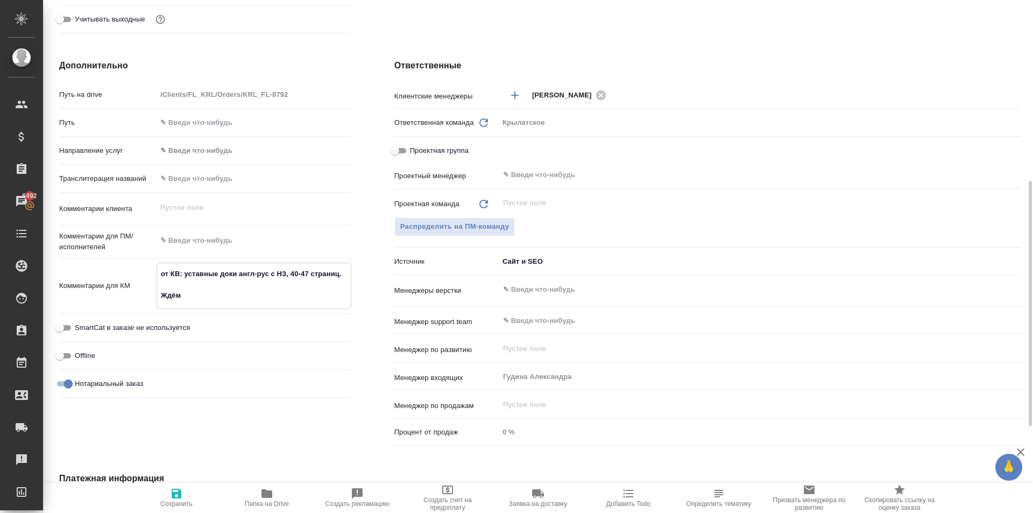
type textarea "x"
type textarea "от КВ: уставные доки англ-рус с НЗ, 40-47 страниц. Ждём ск"
type textarea "x"
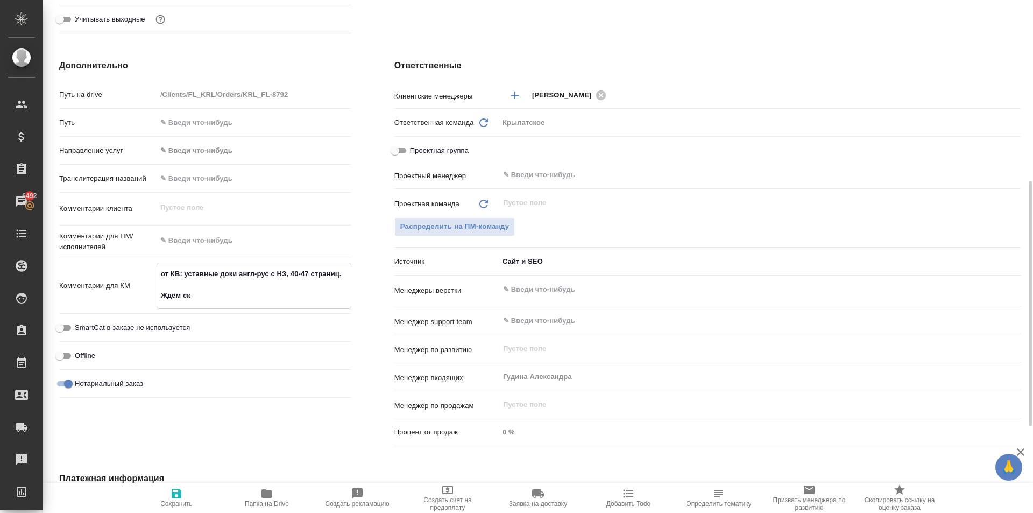
type textarea "x"
type textarea "от КВ: уставные доки англ-рус с НЗ, 40-47 страниц. Ждём ска"
type textarea "x"
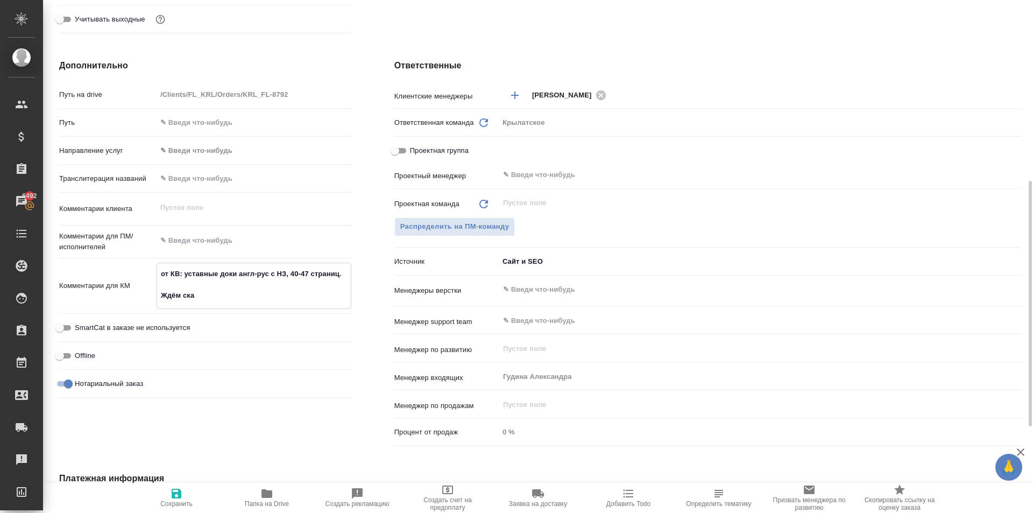
type textarea "x"
type textarea "от КВ: уставные доки англ-рус с НЗ, 40-47 страниц. Ждём скан"
type textarea "x"
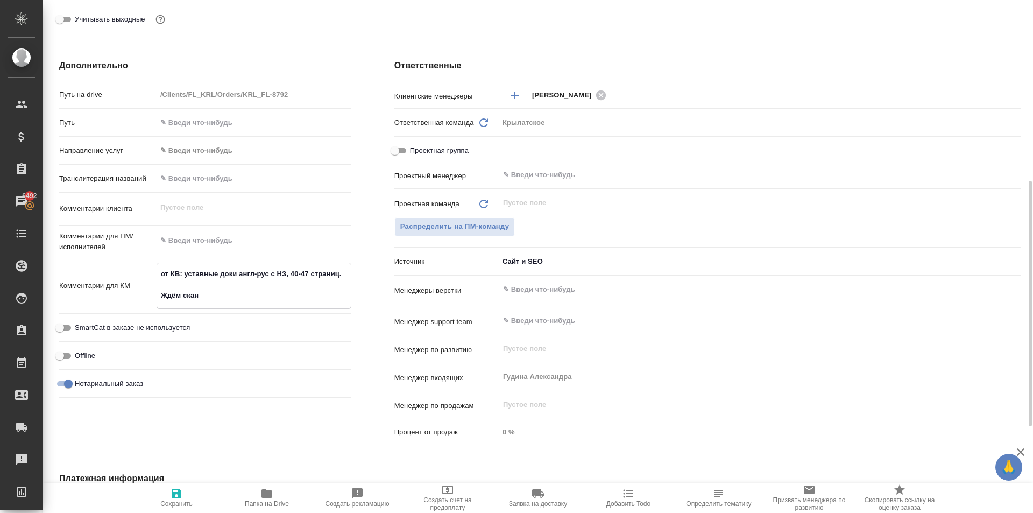
type textarea "от КВ: уставные доки англ-рус с НЗ, 40-47 страниц. Ждём сканы"
type textarea "x"
type textarea "от КВ: уставные доки англ-рус с НЗ, 40-47 страниц. Ждём сканы"
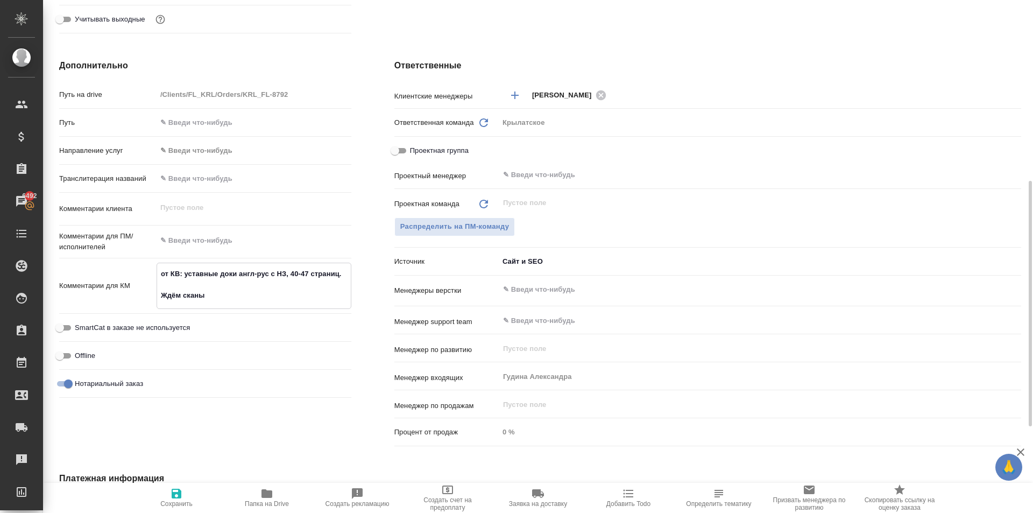
type textarea "x"
type textarea "от КВ: уставные доки англ-рус с НЗ, 40-47 страниц. Ждём сканы"
type textarea "x"
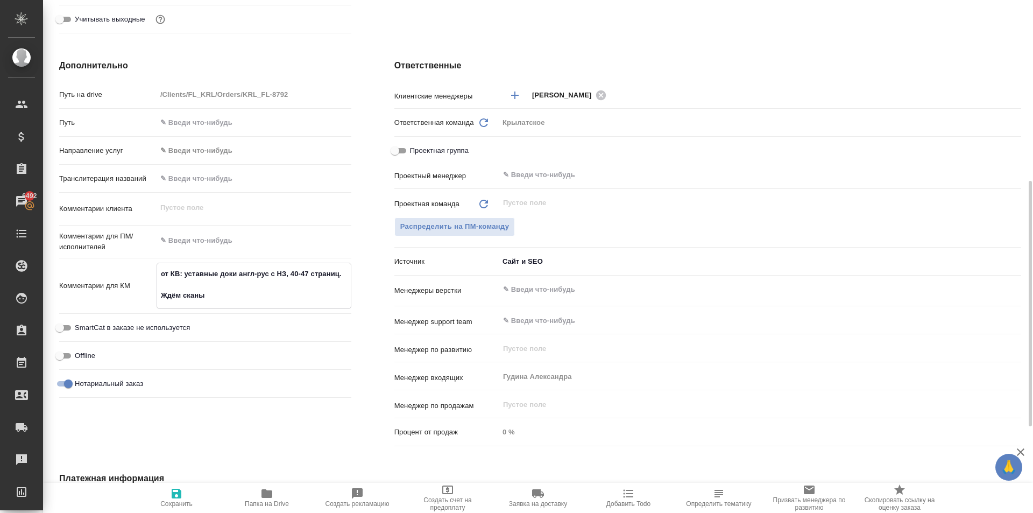
type textarea "от КВ: уставные доки англ-рус с НЗ, 40-47 страниц. Ждём скан"
type textarea "x"
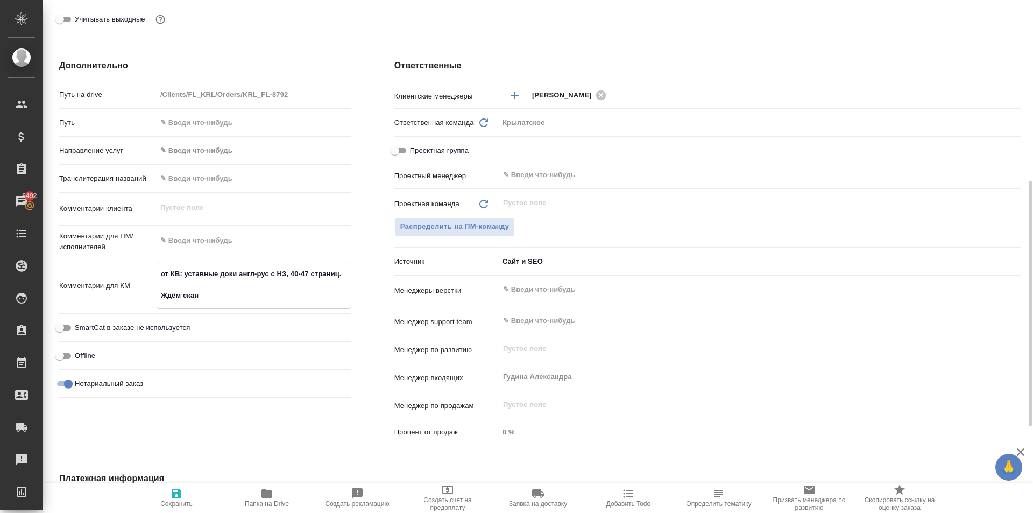
type textarea "x"
type textarea "от КВ: уставные доки англ-рус с НЗ, 40-47 страниц. Ждём ска"
type textarea "x"
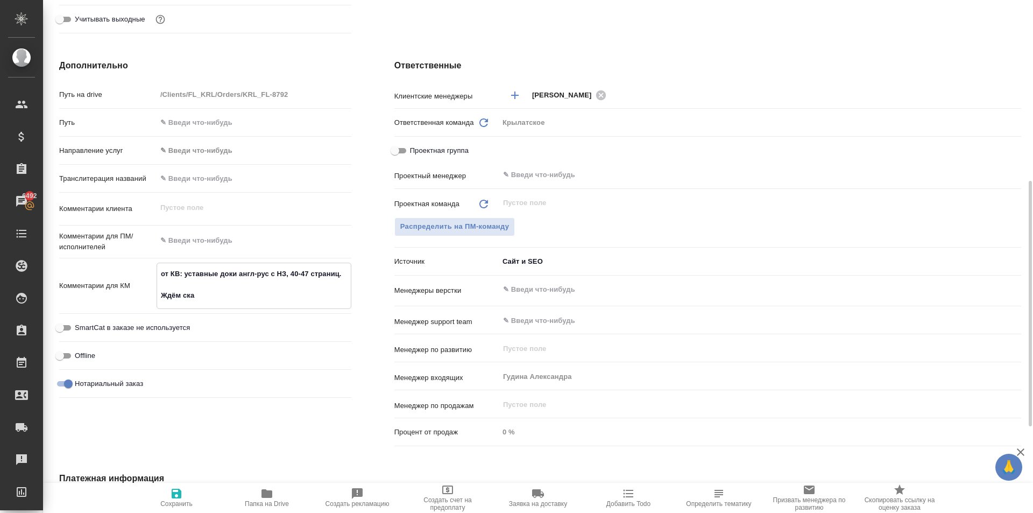
type textarea "от КВ: уставные доки англ-рус с НЗ, 40-47 страниц. Ждём ск"
type textarea "x"
type textarea "от КВ: уставные доки англ-рус с НЗ, 40-47 страниц. Ждём с"
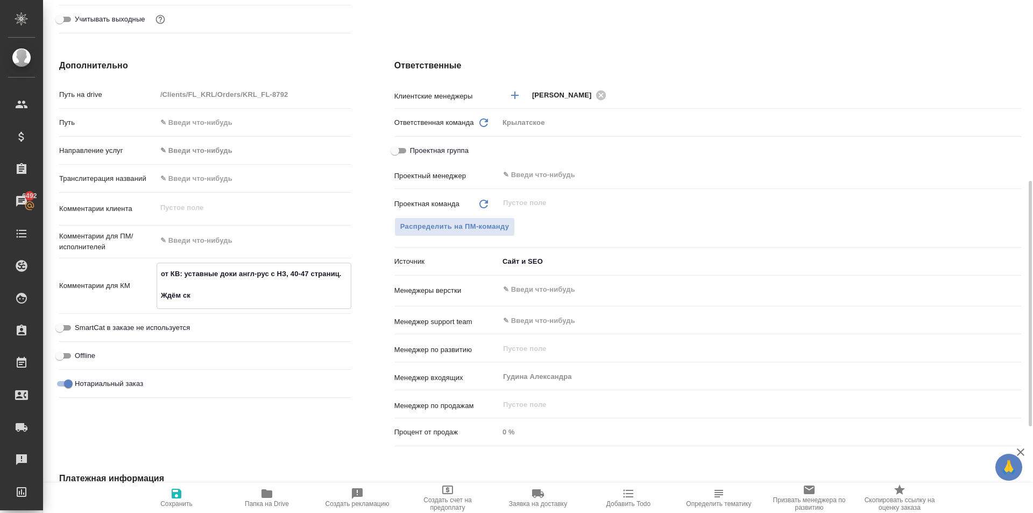
type textarea "x"
type textarea "от КВ: уставные доки англ-рус с НЗ, 40-47 страниц. Ждём"
type textarea "x"
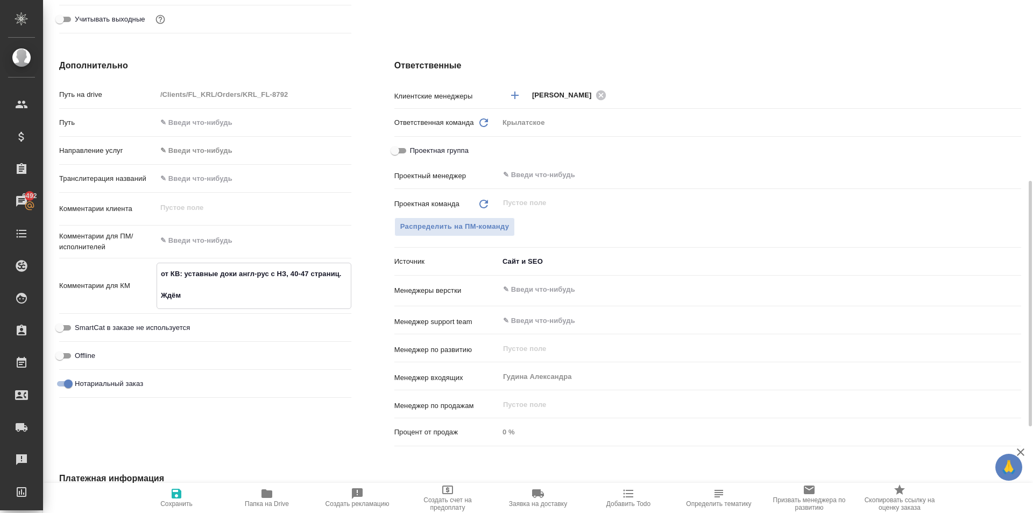
type textarea "x"
type textarea "от КВ: уставные доки англ-рус с НЗ, 40-47 страниц. Ждём э"
type textarea "x"
type textarea "от КВ: уставные доки англ-рус с НЗ, 40-47 страниц. Ждём эл"
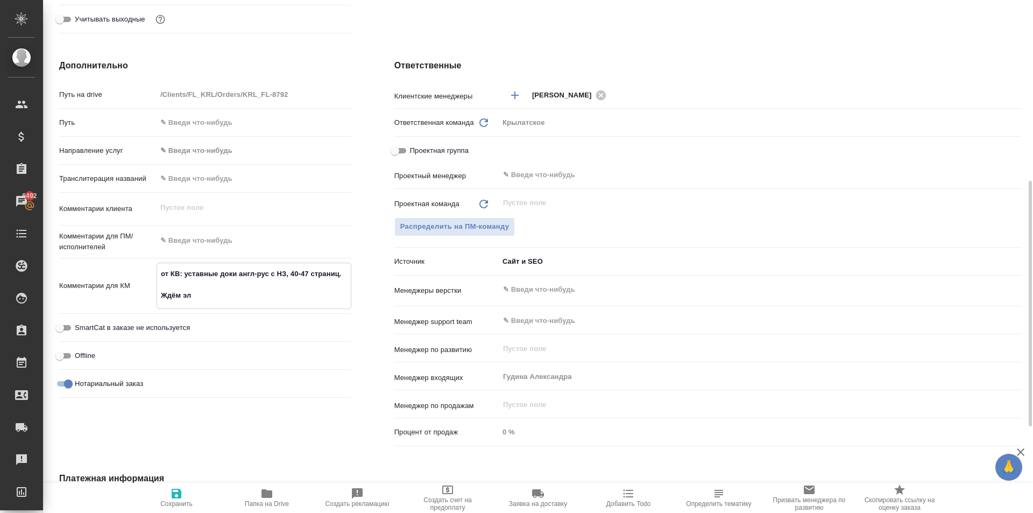
type textarea "x"
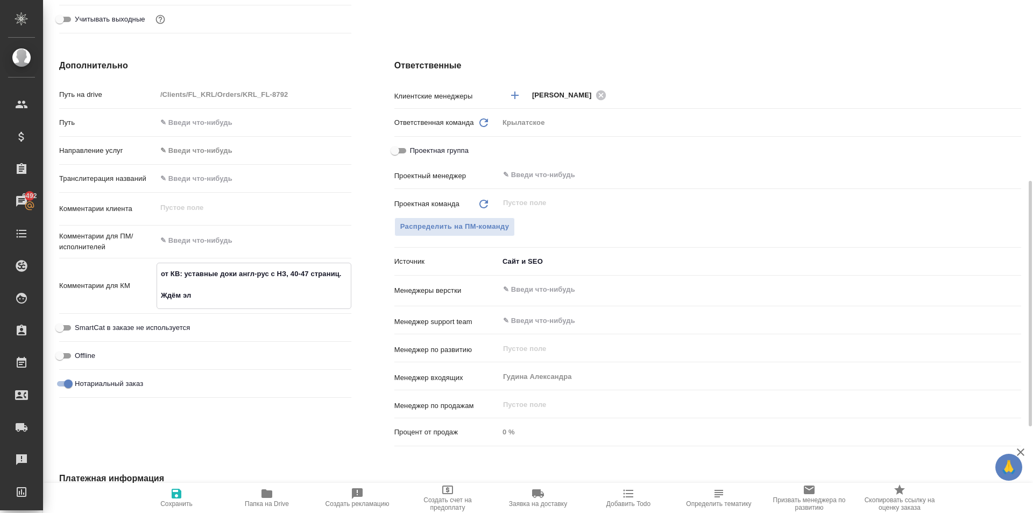
type textarea "от КВ: уставные доки англ-рус с НЗ, 40-47 страниц. Ждём эл."
type textarea "x"
type textarea "от КВ: уставные доки англ-рус с НЗ, 40-47 страниц. Ждём эл."
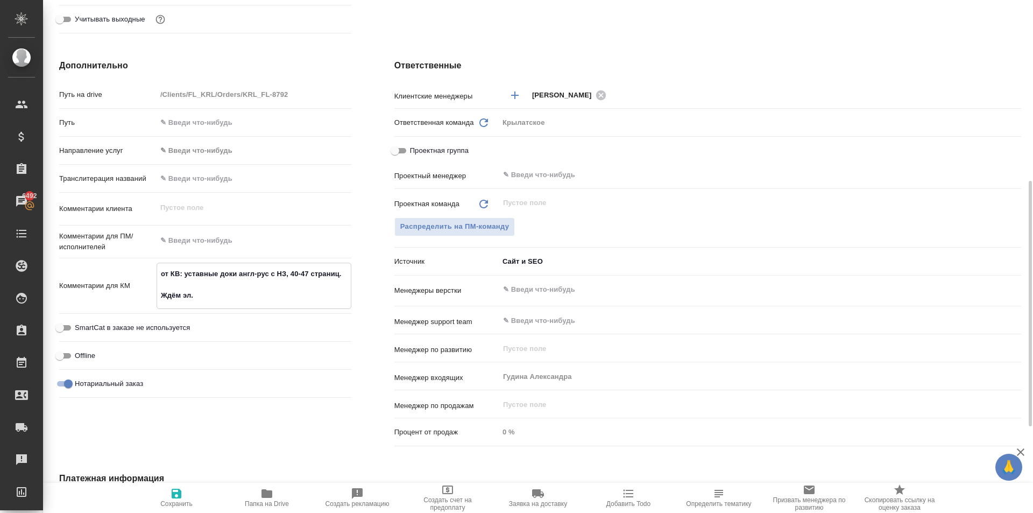
type textarea "x"
type textarea "от КВ: уставные доки англ-рус с НЗ, 40-47 страниц. Ждём эл. в"
type textarea "x"
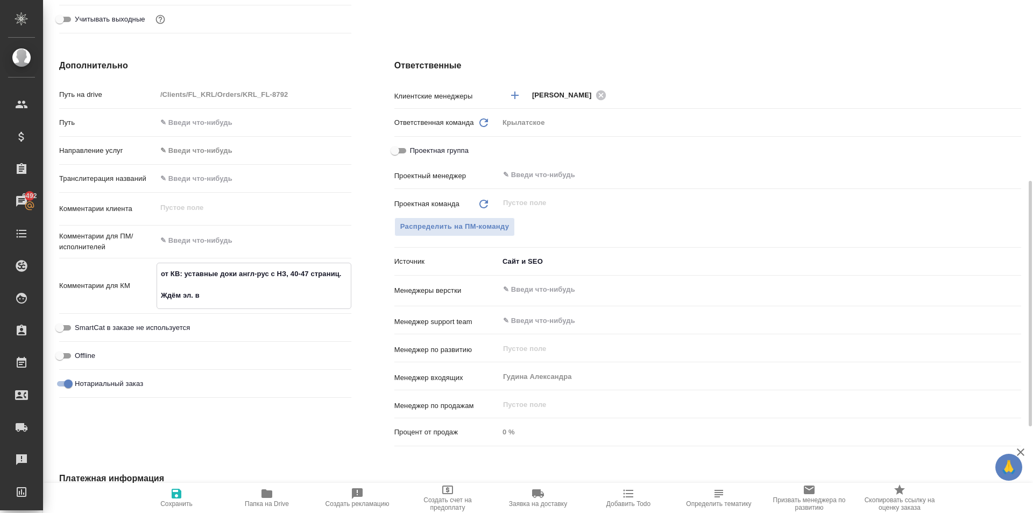
type textarea "x"
type textarea "от КВ: уставные доки англ-рус с НЗ, 40-47 страниц. Ждём эл. ве"
type textarea "x"
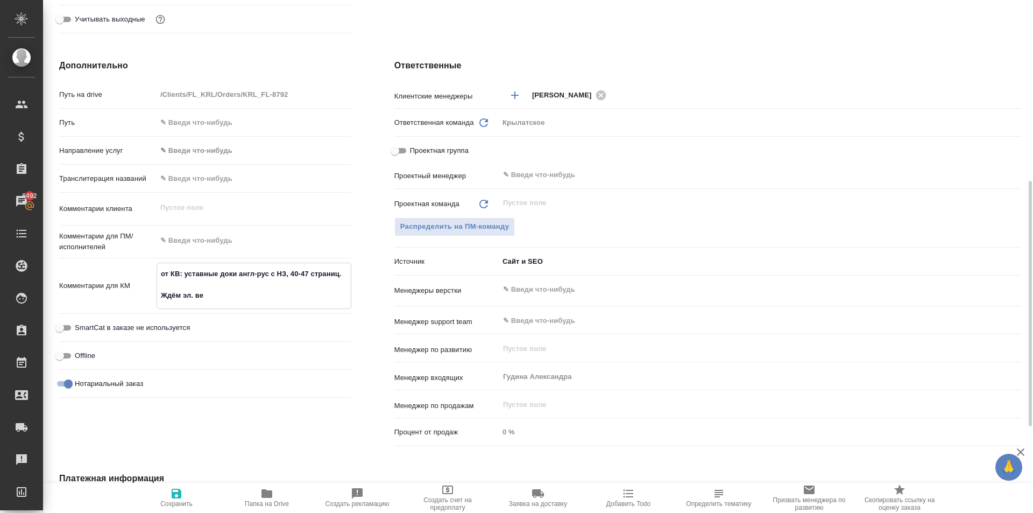
type textarea "x"
type textarea "от КВ: уставные доки англ-рус с НЗ, 40-47 страниц. Ждём эл. вер"
type textarea "x"
type textarea "от КВ: уставные доки англ-рус с НЗ, 40-47 страниц. Ждём эл. верси"
type textarea "x"
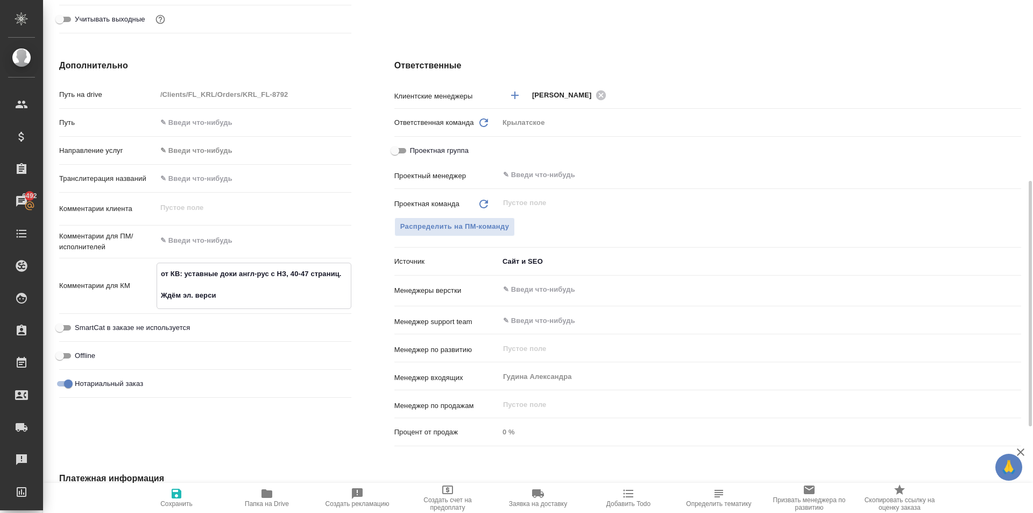
type textarea "x"
type textarea "от КВ: уставные доки англ-рус с НЗ, 40-47 страниц. Ждём эл. версии"
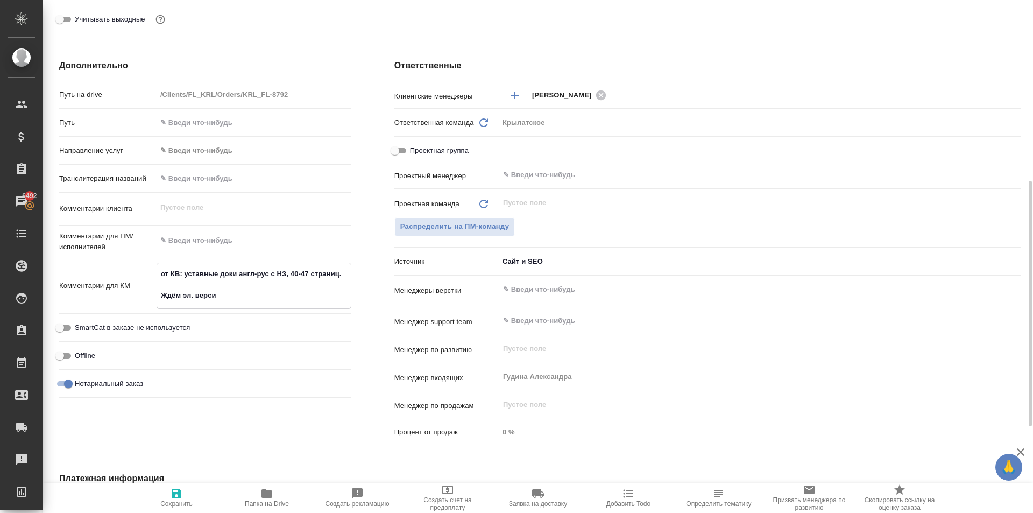
type textarea "x"
type textarea "от КВ: уставные доки англ-рус с НЗ, 40-47 страниц. Ждём эл. версии"
type textarea "x"
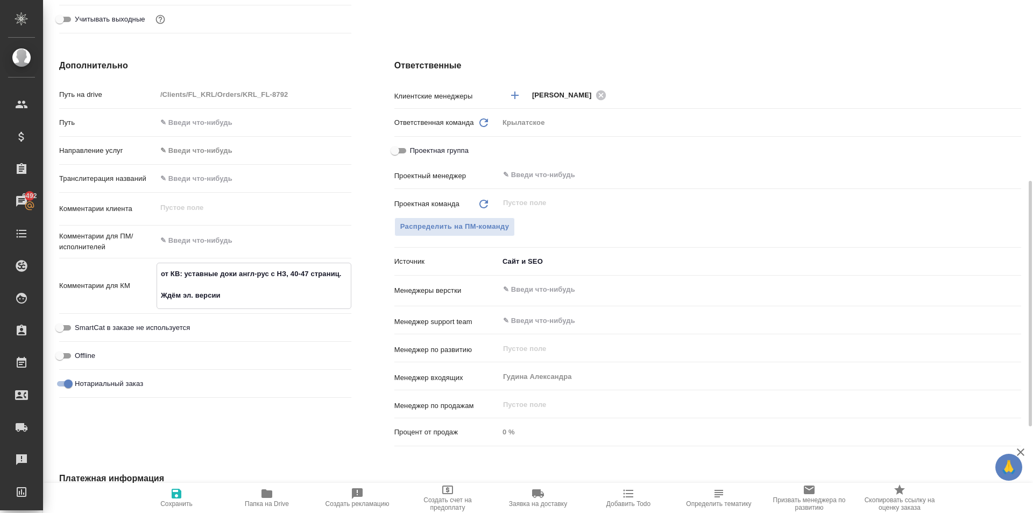
type textarea "x"
type textarea "от КВ: уставные доки англ-рус с НЗ, 40-47 страниц. Ждём эл. версии д"
type textarea "x"
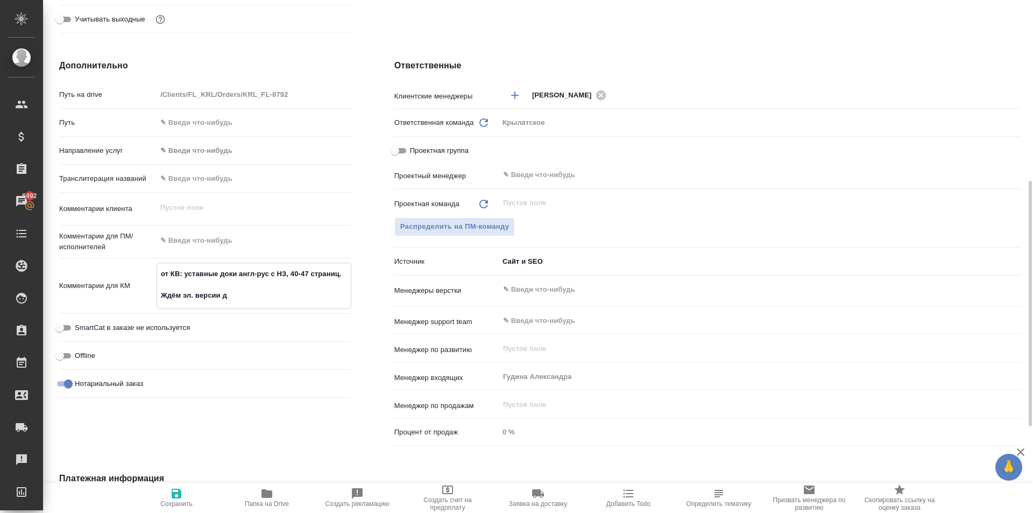
type textarea "x"
type textarea "от КВ: уставные доки англ-рус с НЗ, 40-47 страниц. Ждём эл. версии до"
type textarea "x"
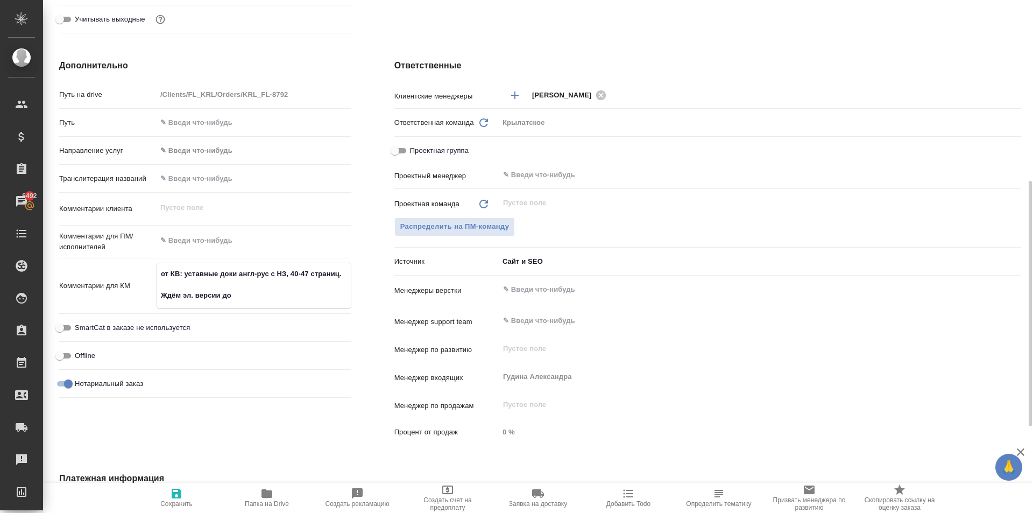
type textarea "от КВ: уставные доки англ-рус с НЗ, 40-47 страниц. Ждём эл. версии док"
type textarea "x"
type textarea "от КВ: уставные доки англ-рус с НЗ, 40-47 страниц. Ждём эл. версии доко"
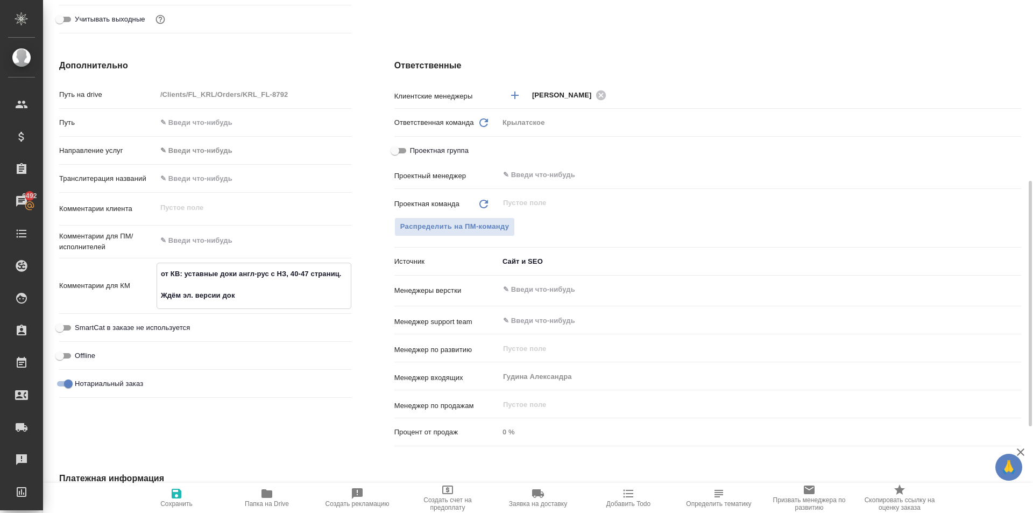
type textarea "x"
type textarea "от КВ: уставные доки англ-рус с НЗ, 40-47 страниц. Ждём эл. версии доков"
type textarea "x"
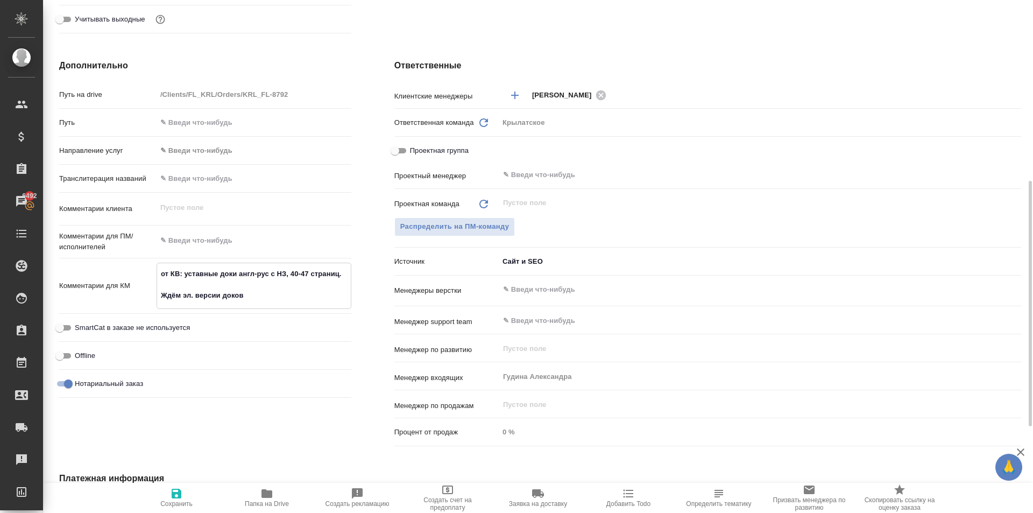
type textarea "x"
type textarea "от КВ: уставные доки англ-рус с НЗ, 40-47 страниц. Ждём эл. версии доков"
type textarea "x"
type textarea "от КВ: уставные доки англ-рус с НЗ, 40-47 страниц. Ждём эл. версии доков"
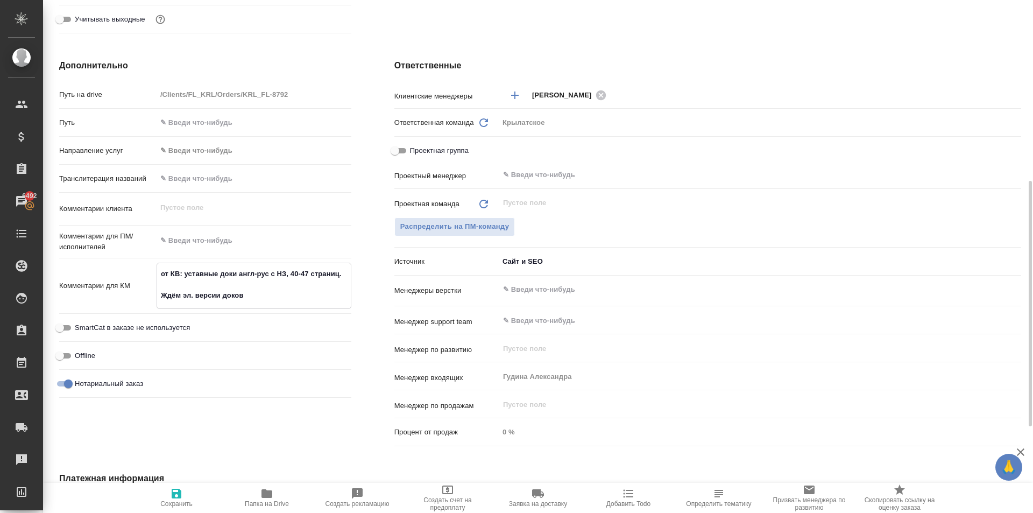
type textarea "x"
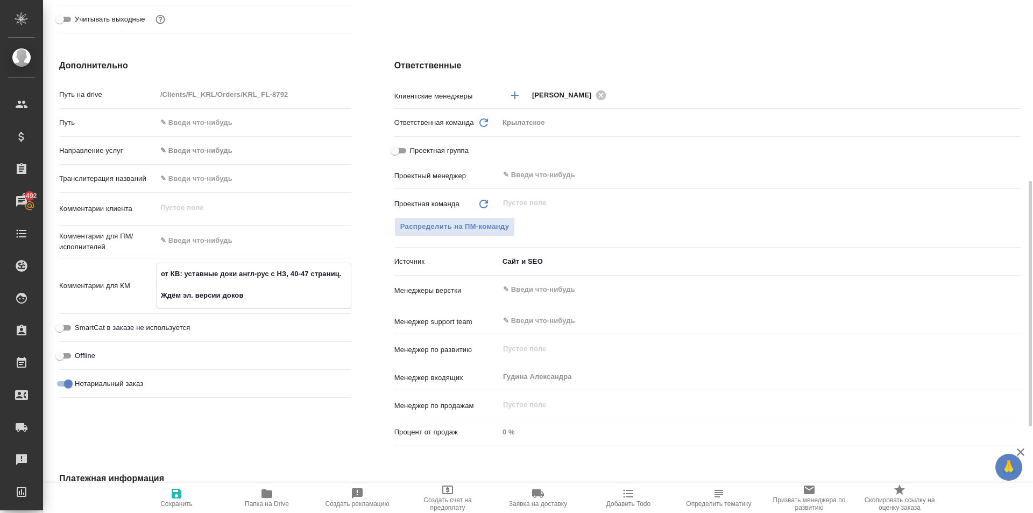
type textarea "от КВ: уставные доки англ-рус с НЗ, 40-47 страниц. Ждём эл. версии доков."
type textarea "x"
type textarea "от КВ: уставные доки англ-рус с НЗ, 40-47 страниц. Ждём эл. версии доков."
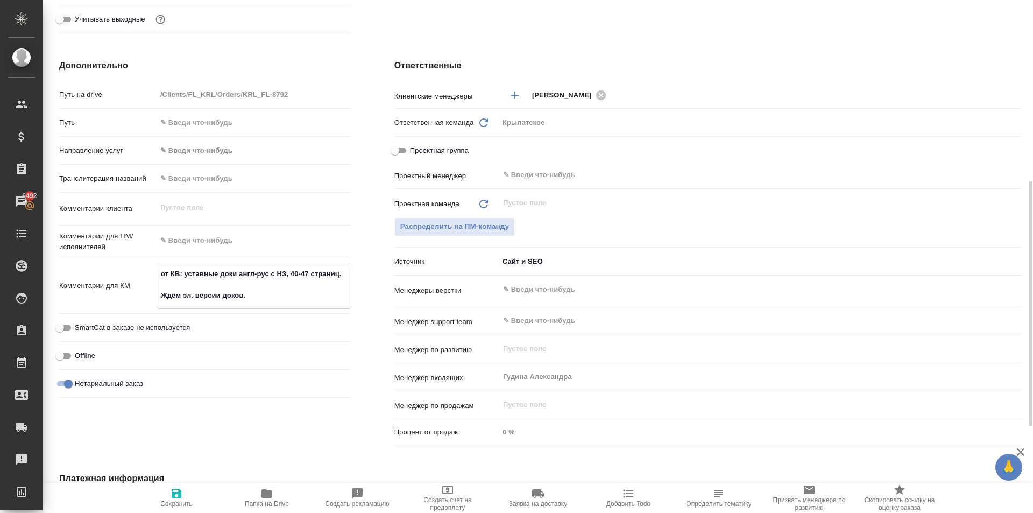
type textarea "x"
type textarea "от КВ: уставные доки англ-рус с НЗ, 40-47 страниц. Ждём эл. версии доков."
type textarea "x"
click at [175, 497] on icon "button" at bounding box center [177, 493] width 10 height 10
type textarea "x"
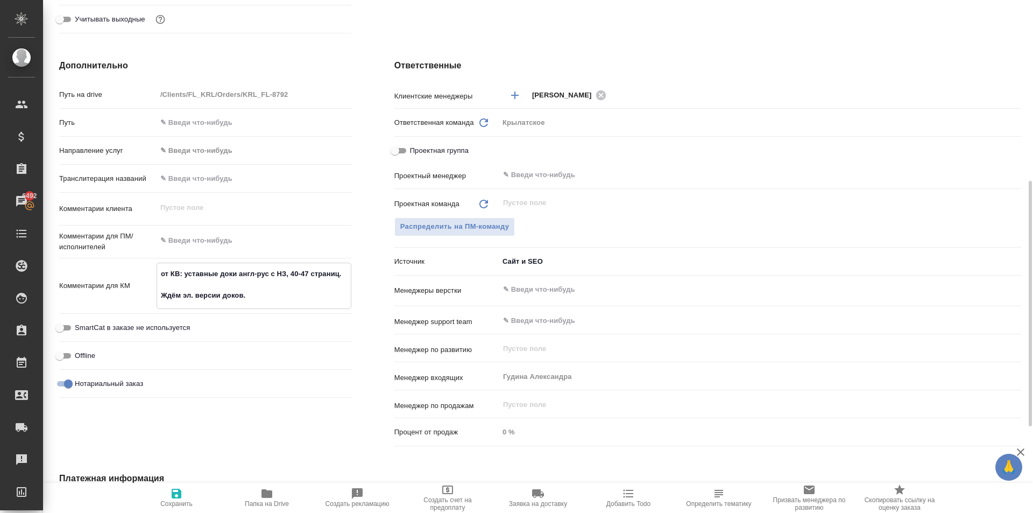
type textarea "x"
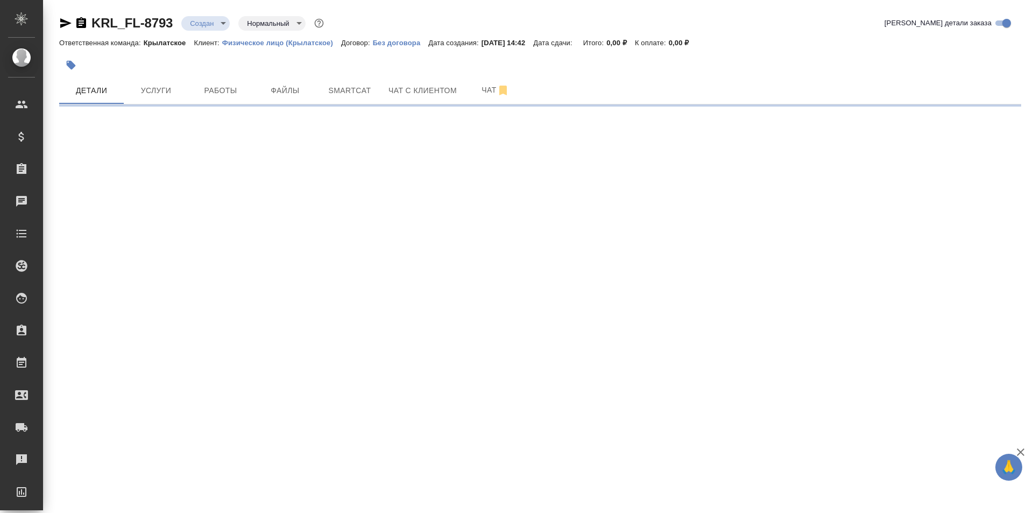
select select "RU"
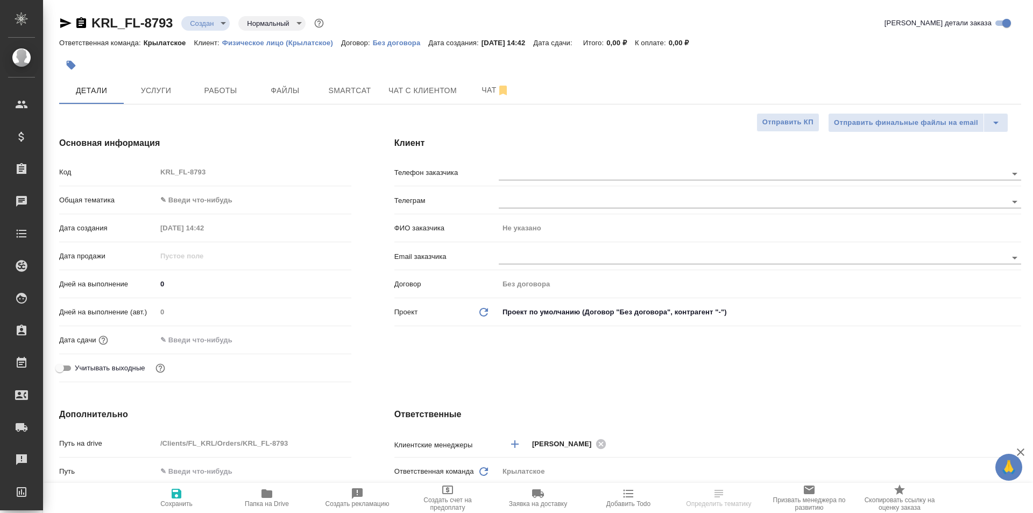
type textarea "x"
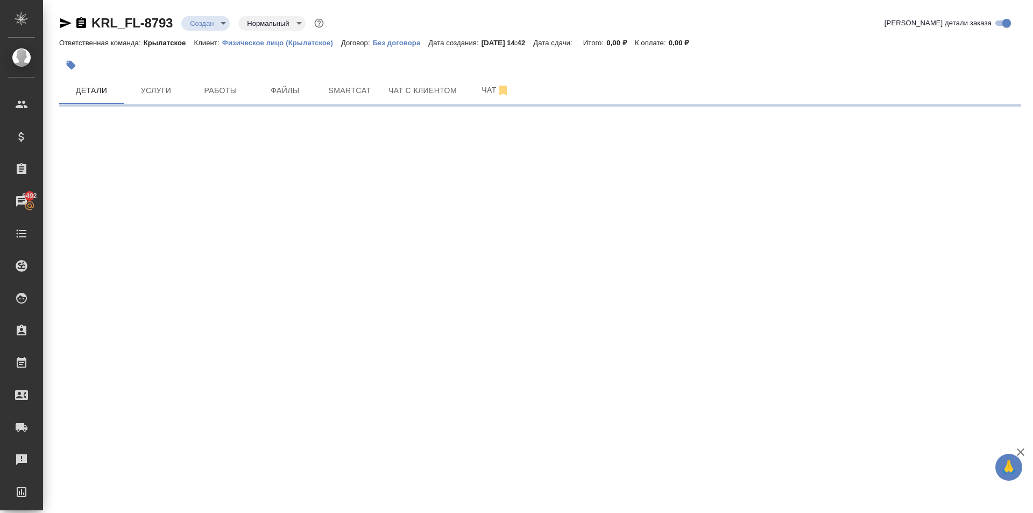
select select "RU"
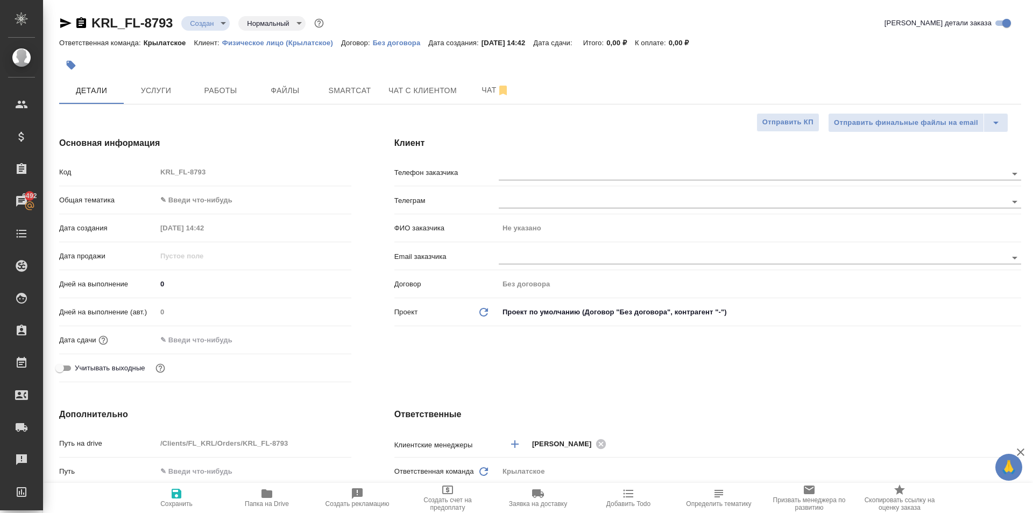
type textarea "x"
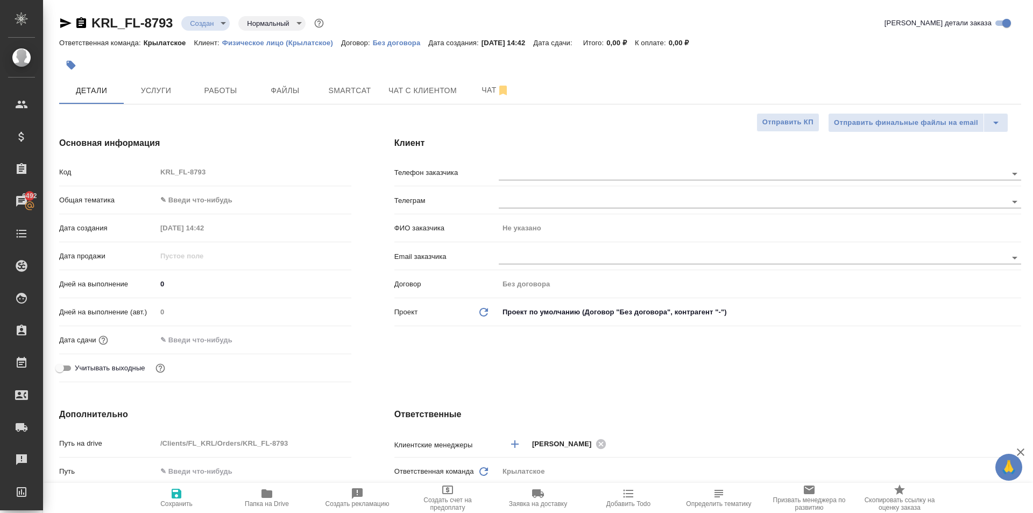
type textarea "x"
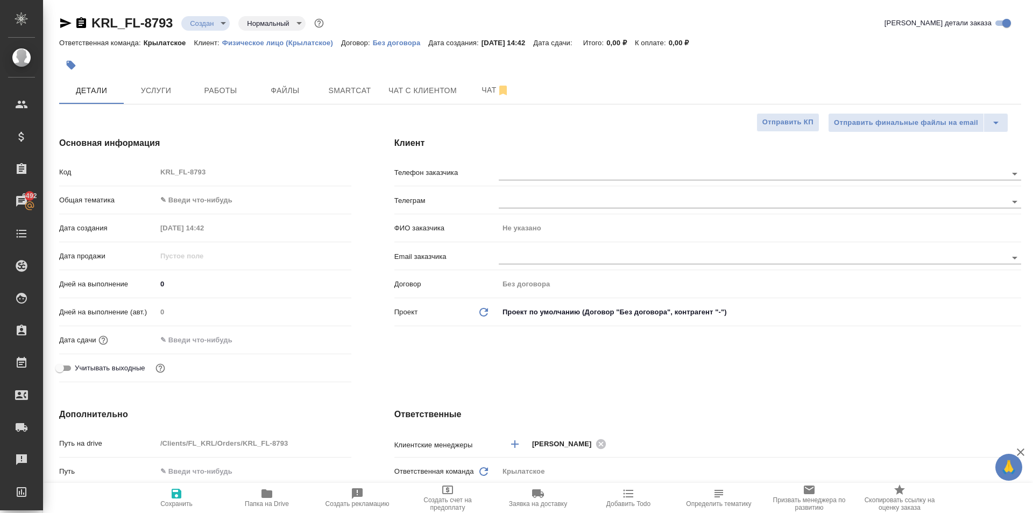
type textarea "x"
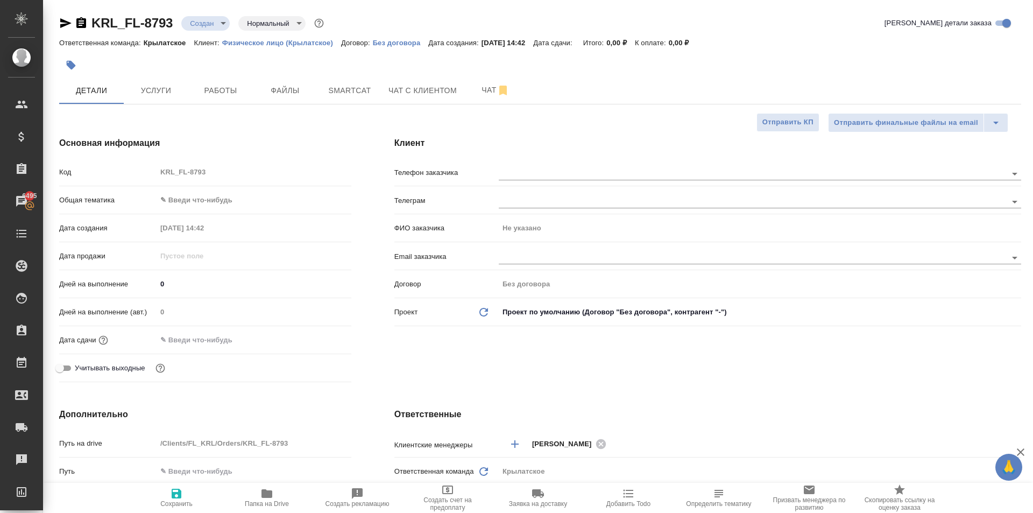
scroll to position [269, 0]
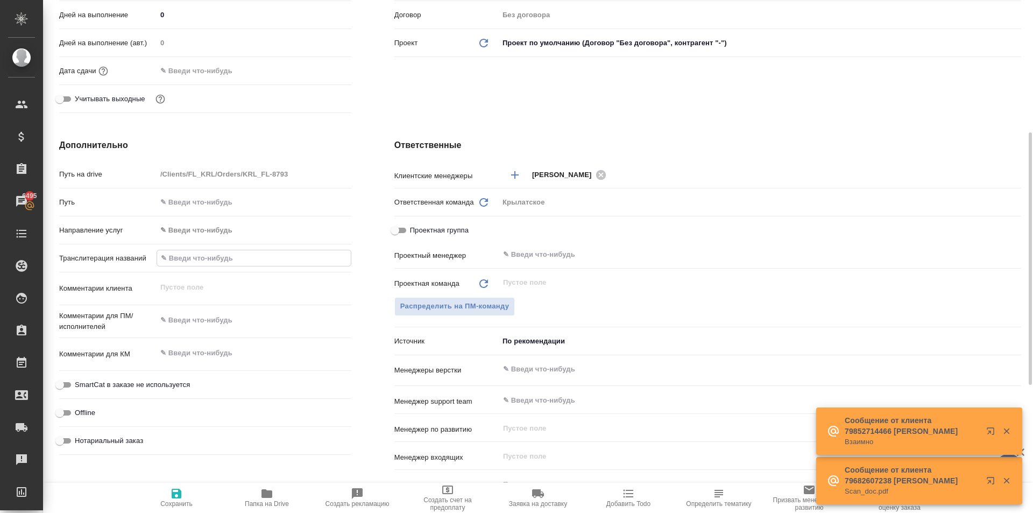
click at [224, 261] on input "text" at bounding box center [254, 258] width 194 height 16
paste input "[PERSON_NAME]"
type input "[PERSON_NAME]"
type textarea "x"
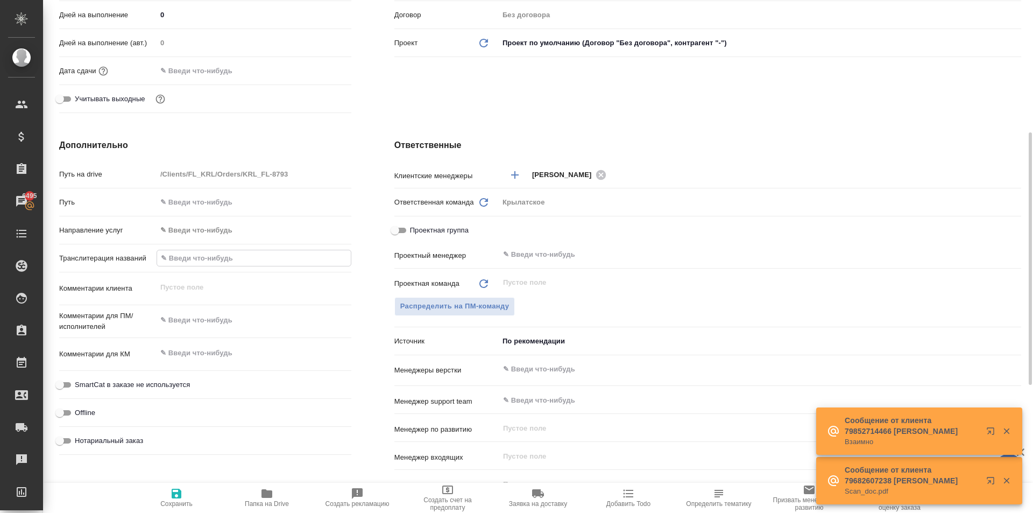
type textarea "x"
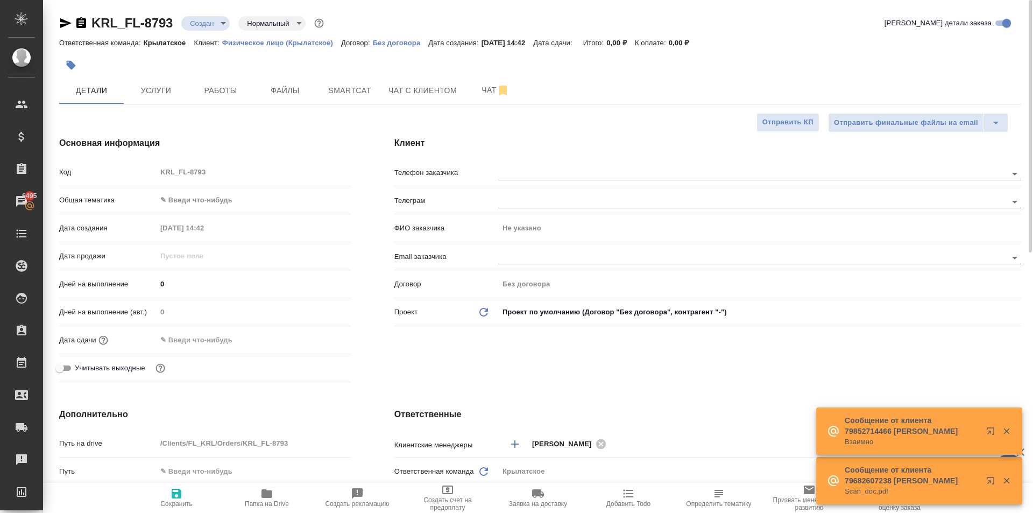
type input "[PERSON_NAME]"
type textarea "x"
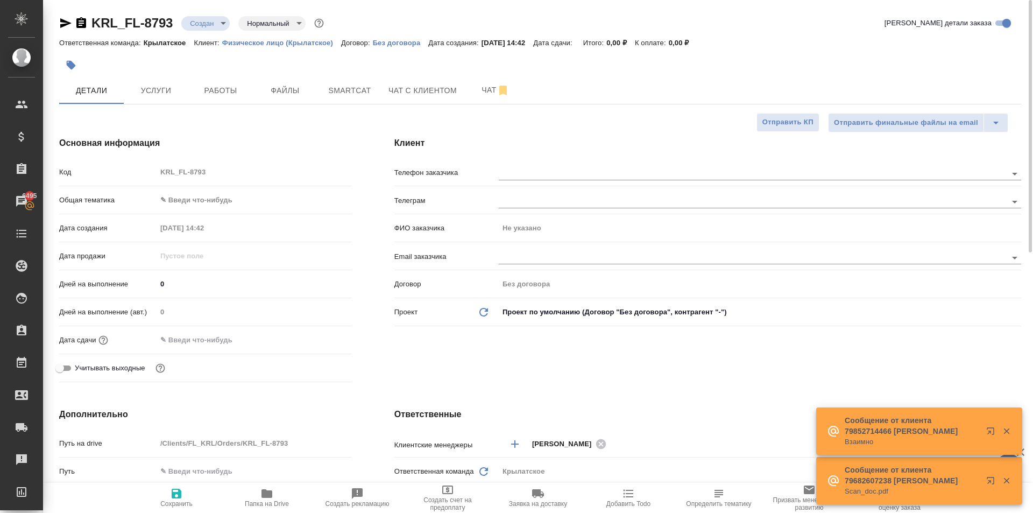
type textarea "x"
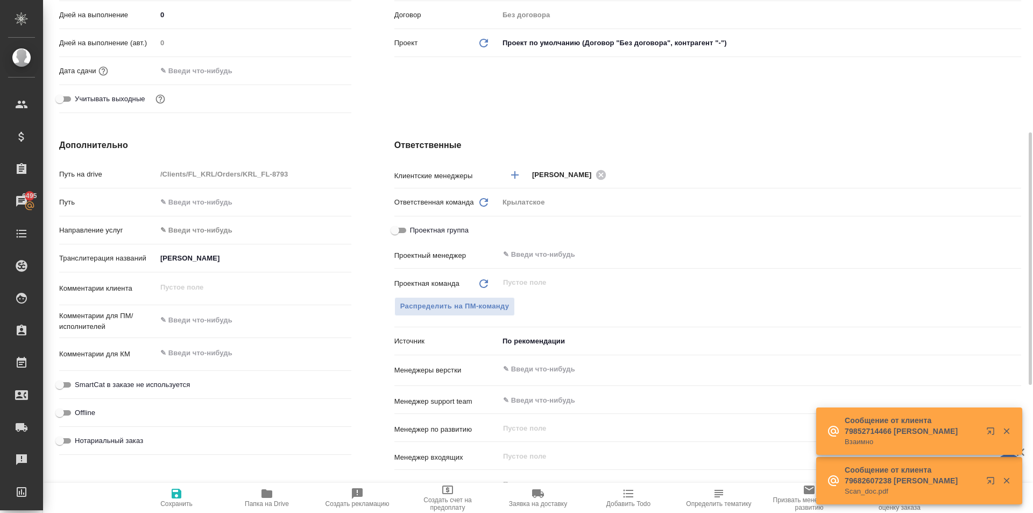
click at [270, 249] on div "Транслитерация названий АРМСТРОНГ" at bounding box center [205, 258] width 292 height 19
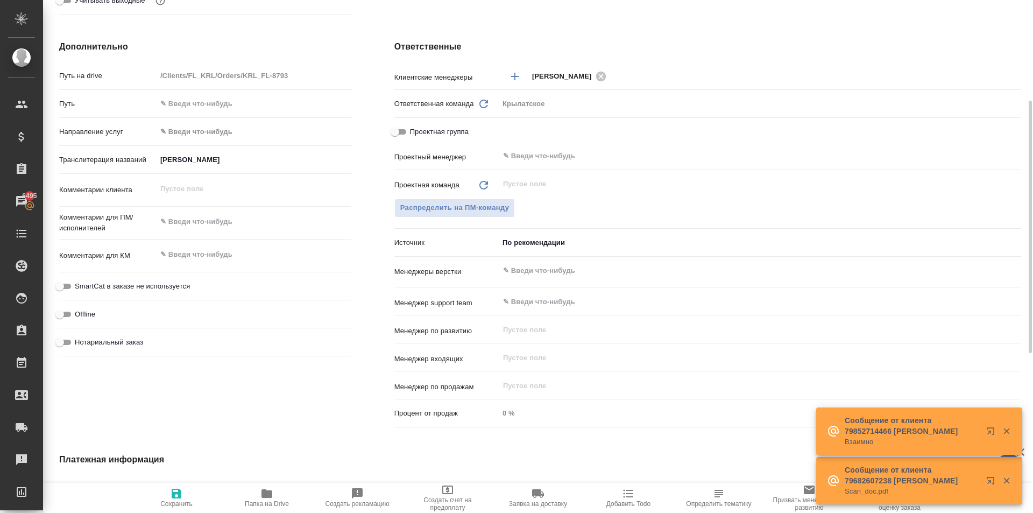
scroll to position [314, 0]
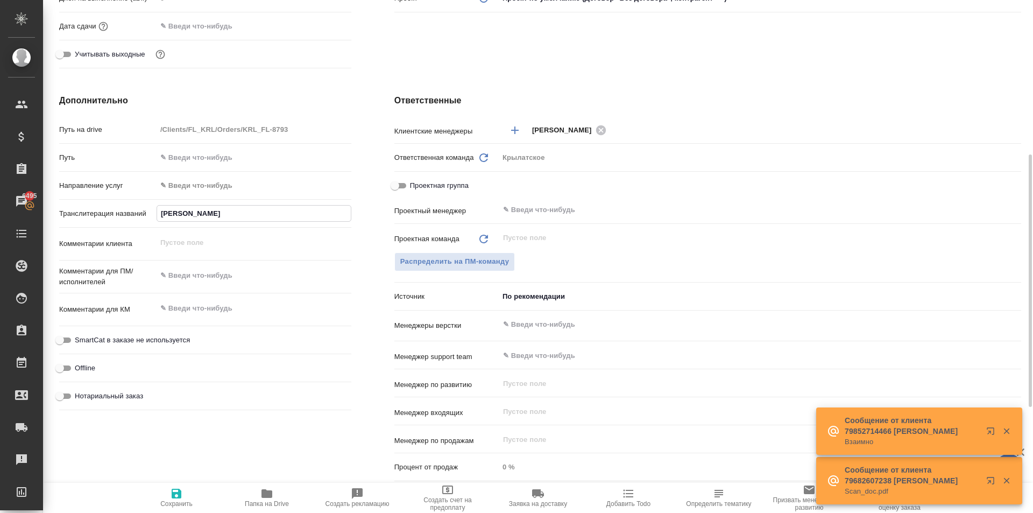
click at [241, 208] on input "АРМСТРОНГ" at bounding box center [254, 214] width 194 height 16
type input "АРМСТРОНГ"
type textarea "x"
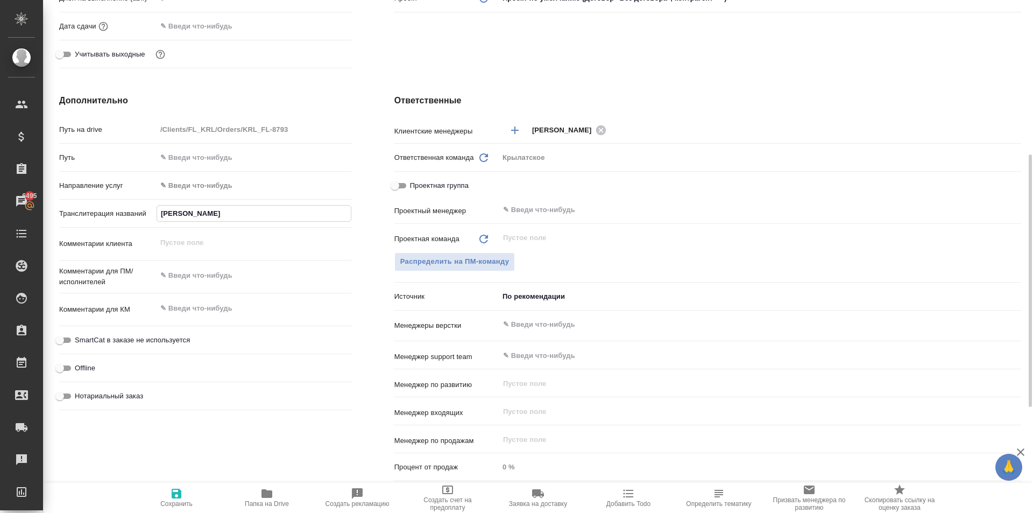
paste input "ДЭНИЕЛЬ"
type input "АРМСТРОНГ ДЭНИЕЛЬ"
type textarea "x"
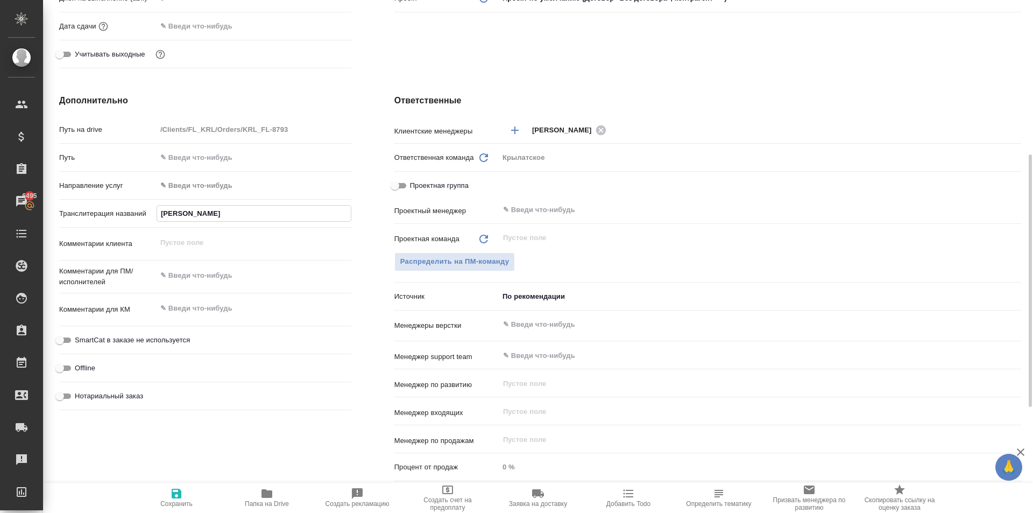
click at [208, 211] on input "АРМСТРОНГ ДЭНИЕЛЬ" at bounding box center [254, 214] width 194 height 16
type input "АРМСТРОНГ ДЭНИЕЛЬ"
type textarea "x"
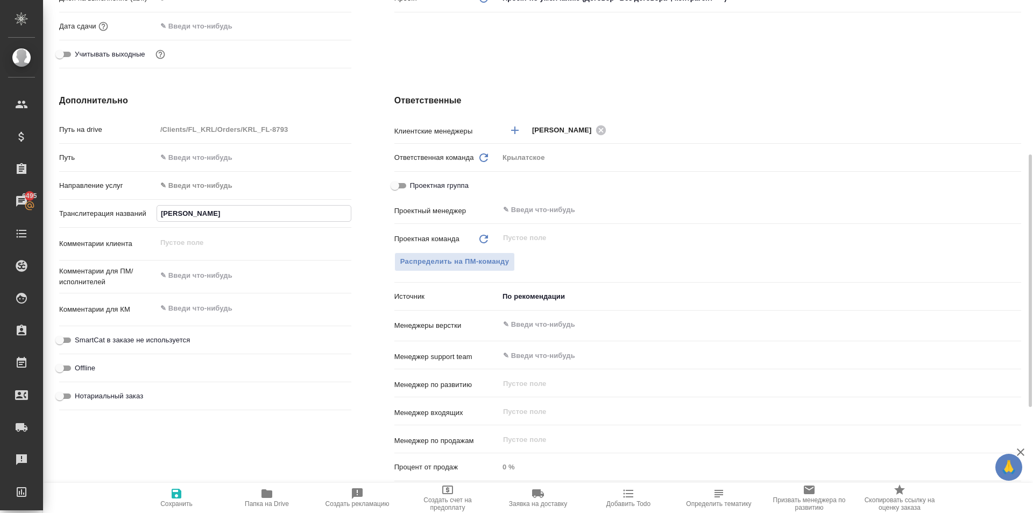
click at [260, 214] on input "АРМСТРОНГ ДЭНИЕЛЬ" at bounding box center [254, 214] width 194 height 16
type input "АРМСТРОНГ ДЭНИЕЛЬ"
type textarea "x"
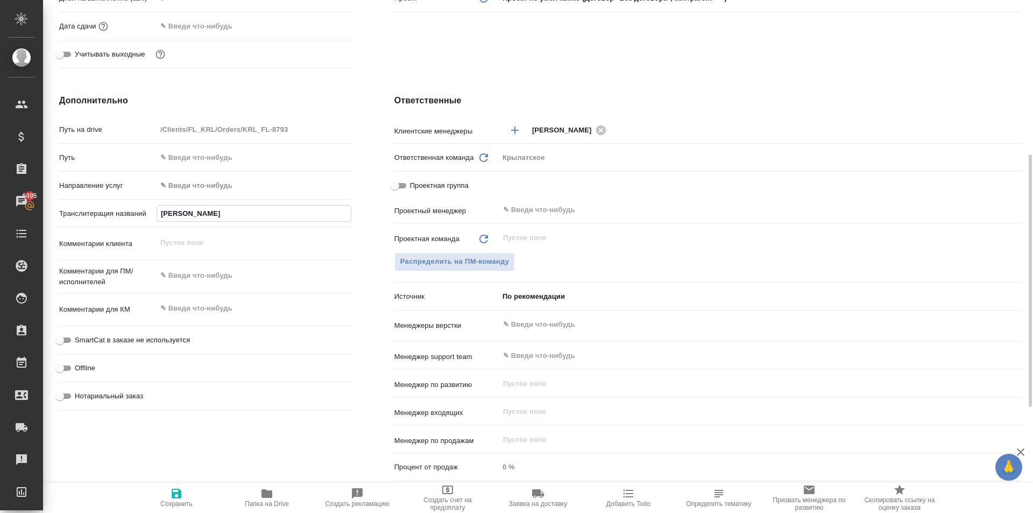
type input "АРМСТРОНГ ДЭНИЕЛЬ"
type textarea "x"
type input "АРМСТРОНГ ДЭНИЕЛЬ"
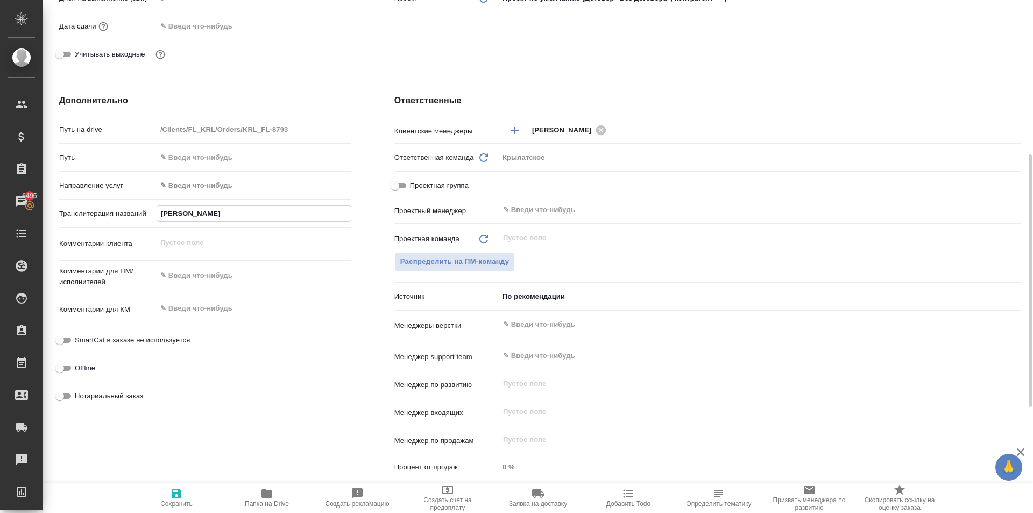
click at [167, 511] on button "Сохранить" at bounding box center [176, 498] width 90 height 30
type textarea "x"
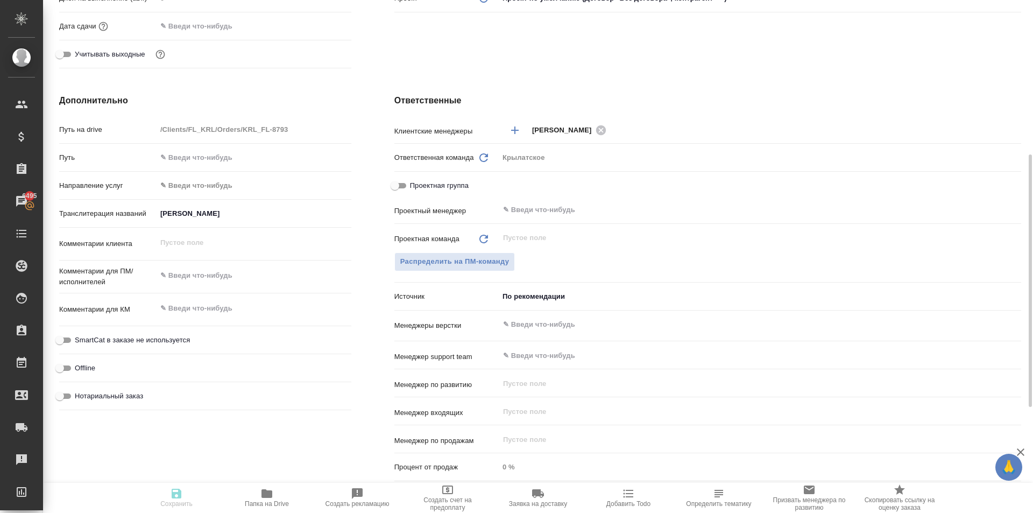
type textarea "x"
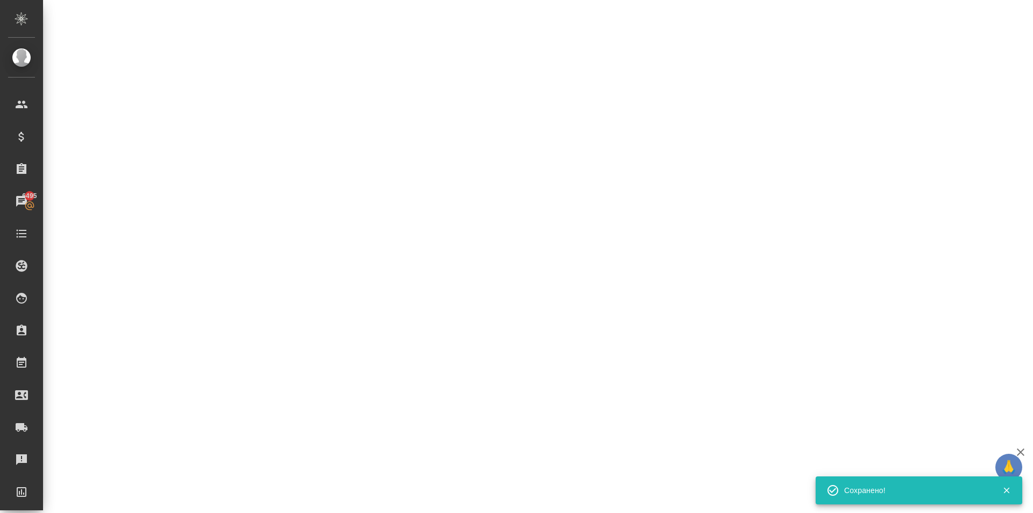
select select "RU"
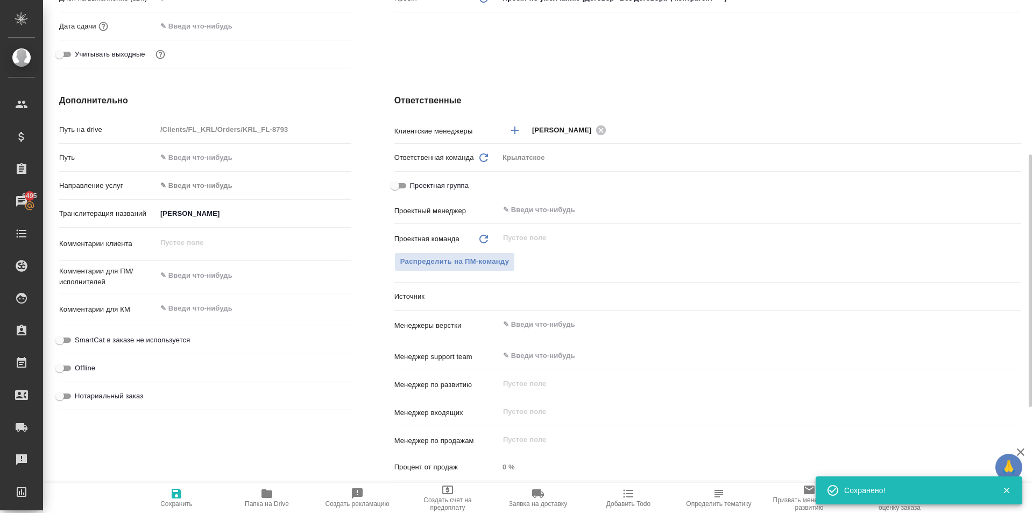
type textarea "x"
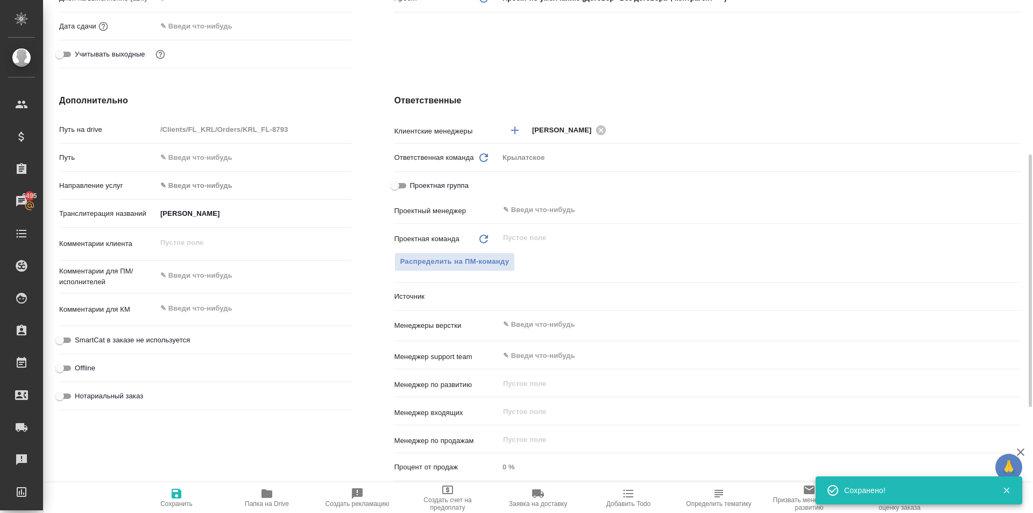
type textarea "x"
click at [292, 209] on input "АРМСТРОНГ ДЭНИЕЛЬ" at bounding box center [254, 214] width 195 height 16
paste input "УЭЙН"
type input "АРМСТРОНГ ДЭНИЕЛЬ УЭЙН"
type textarea "x"
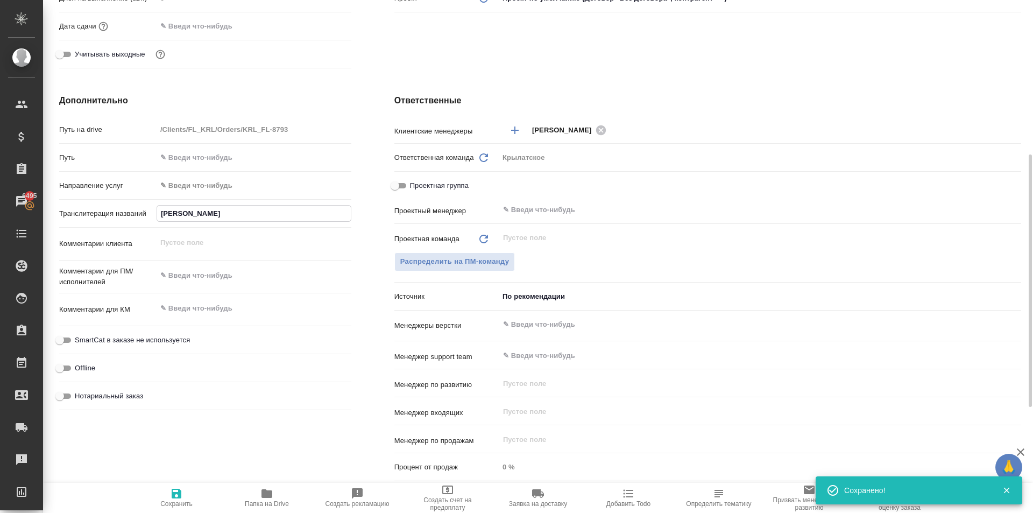
type textarea "x"
type input "АРМСТРОНГ ДЭНИЕЛЬ УЭЙН"
click at [187, 491] on span "Сохранить" at bounding box center [176, 497] width 77 height 20
type textarea "x"
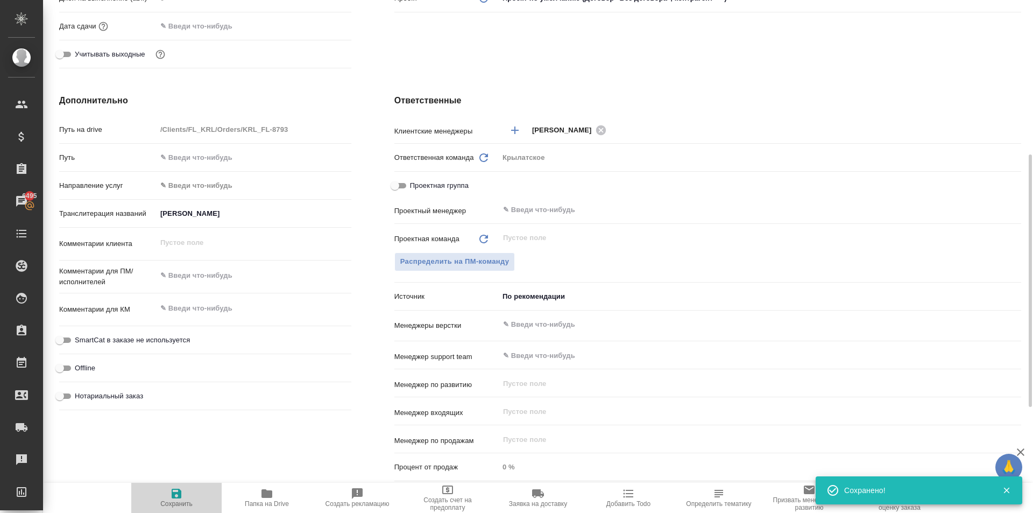
type textarea "x"
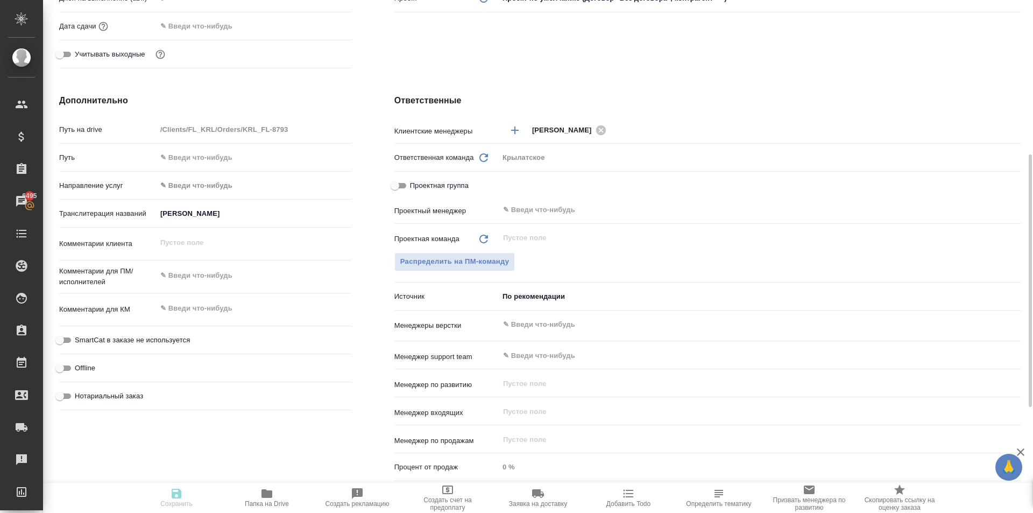
type textarea "x"
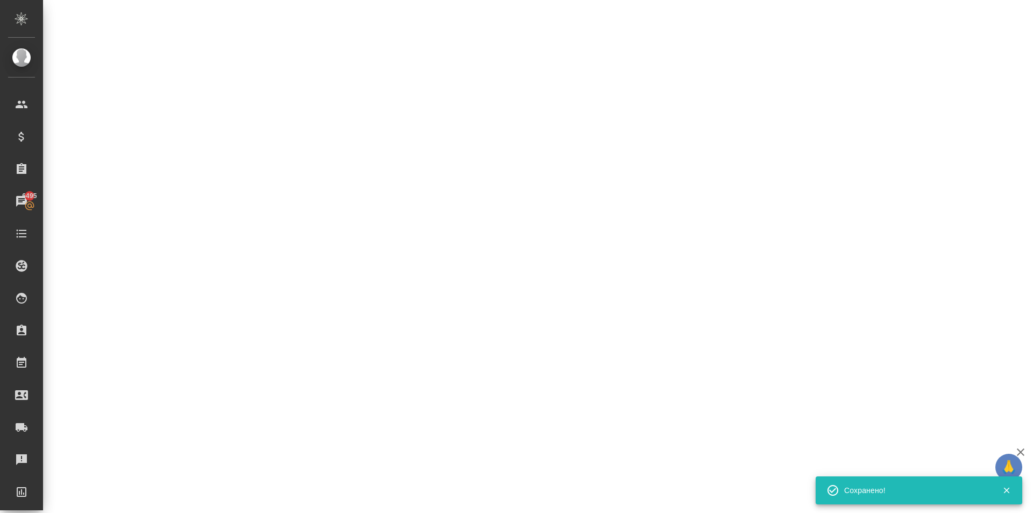
select select "RU"
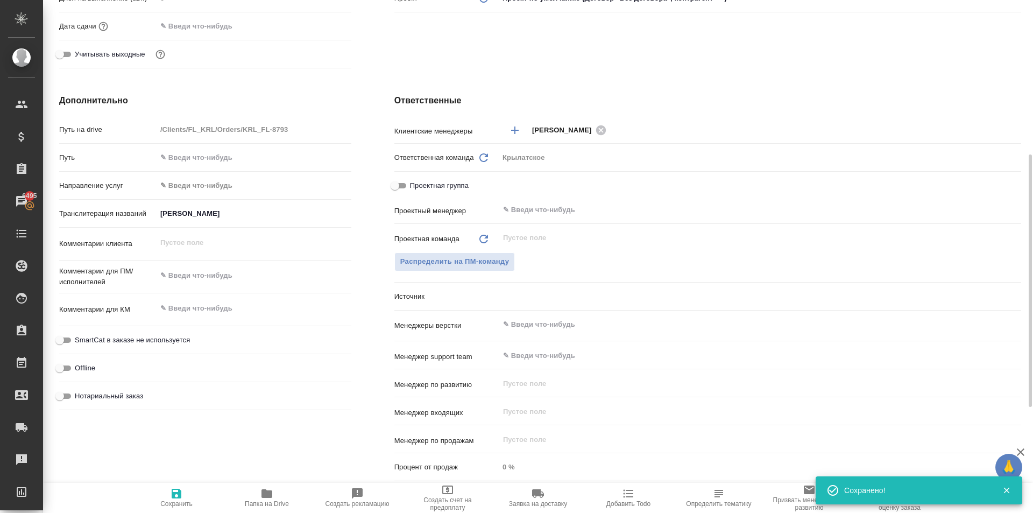
type textarea "x"
click at [174, 293] on div "Комментарии для ПМ/исполнителей x" at bounding box center [205, 281] width 292 height 33
type textarea "x"
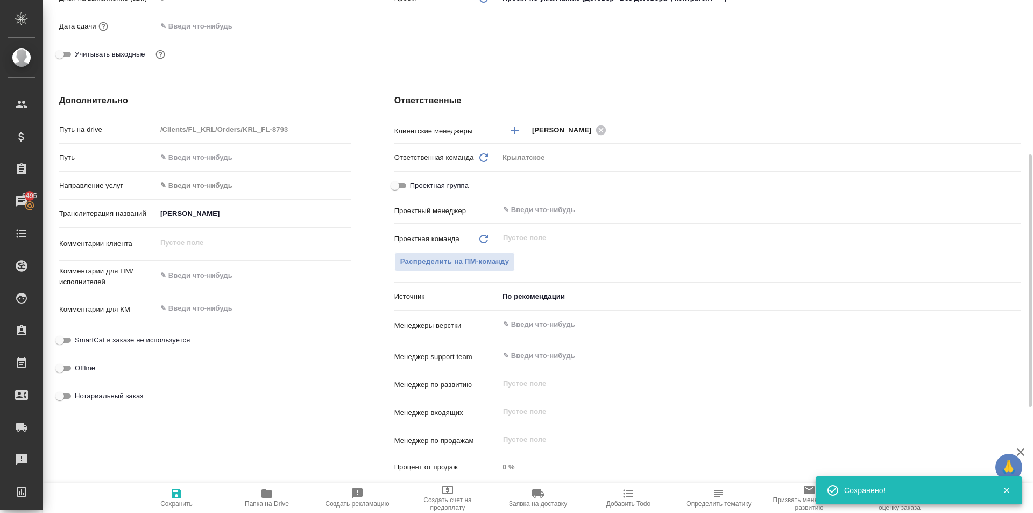
click at [181, 279] on textarea at bounding box center [254, 275] width 195 height 18
type textarea "x"
type textarea "Н"
type textarea "x"
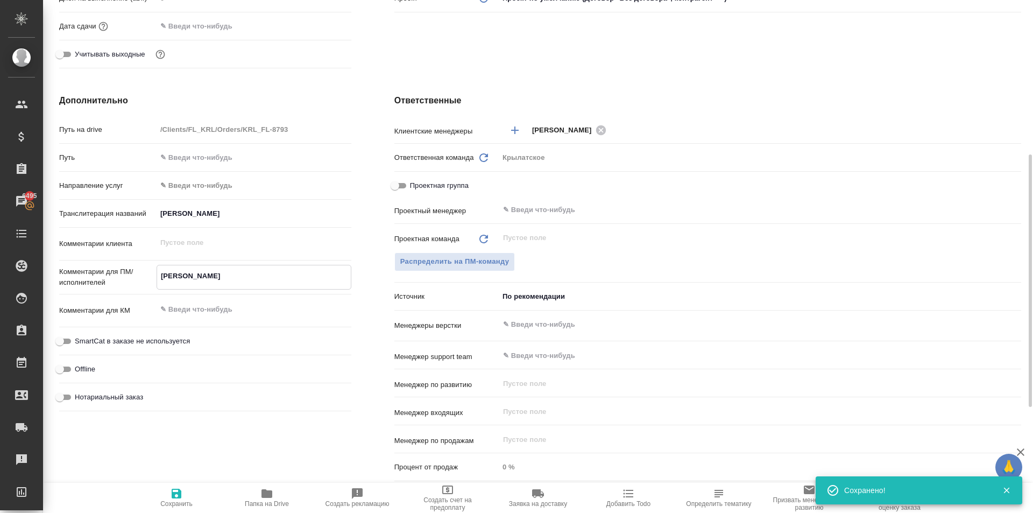
type textarea "x"
type textarea "НО"
type textarea "x"
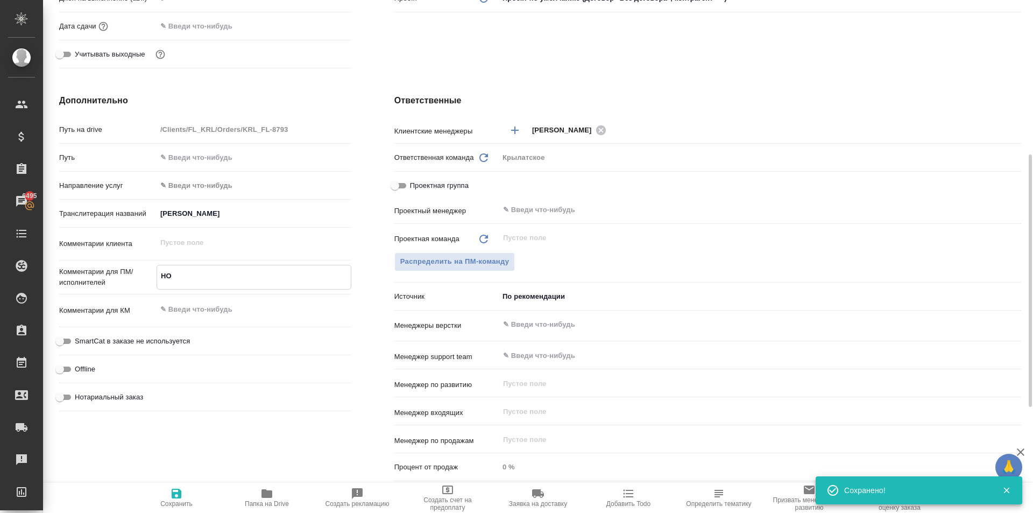
type textarea "НОТ"
type textarea "x"
type textarea "НОТ"
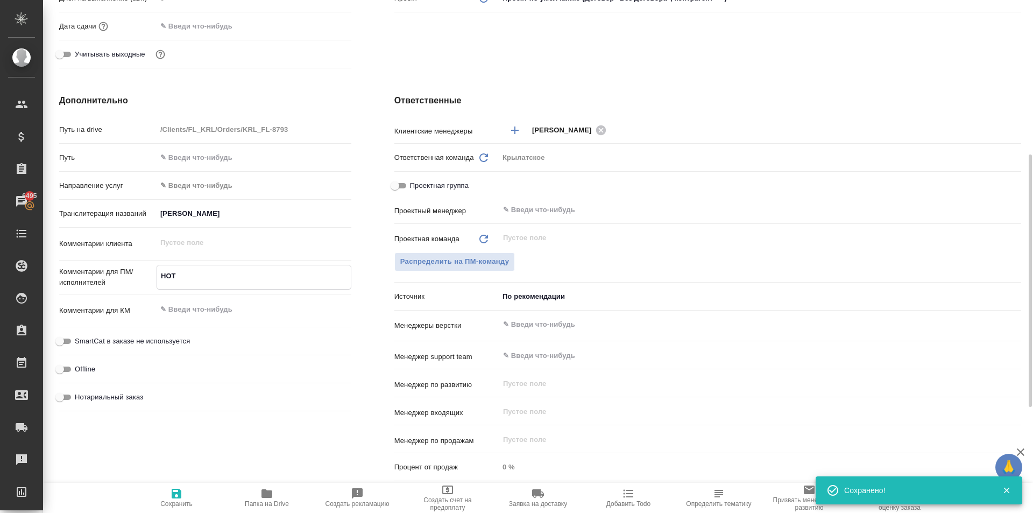
type textarea "x"
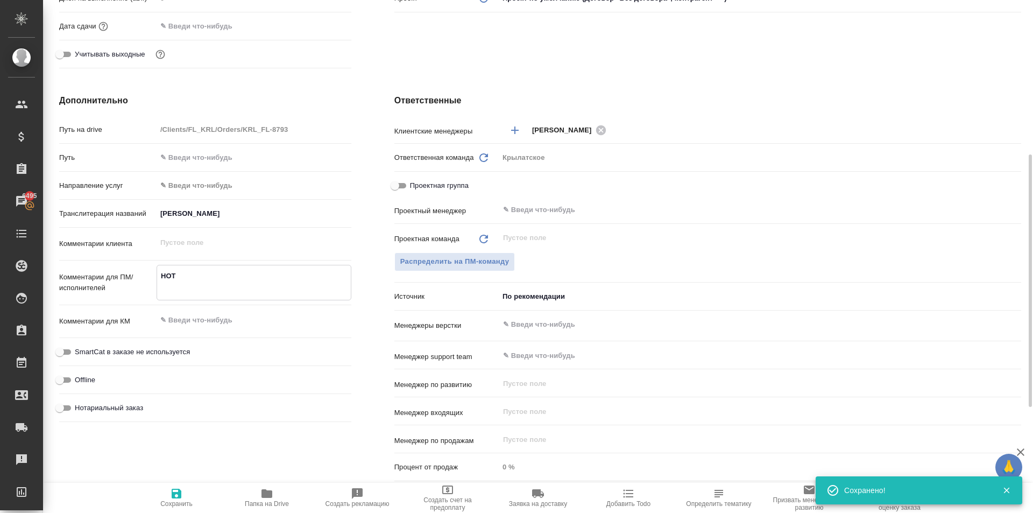
type textarea "НОТ"
type textarea "x"
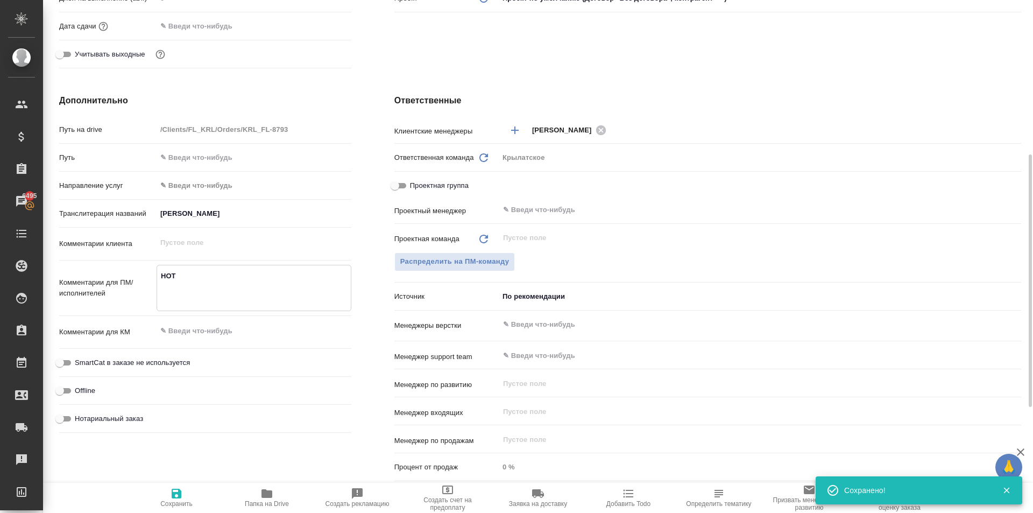
type textarea "x"
type textarea "НОТ Г"
type textarea "x"
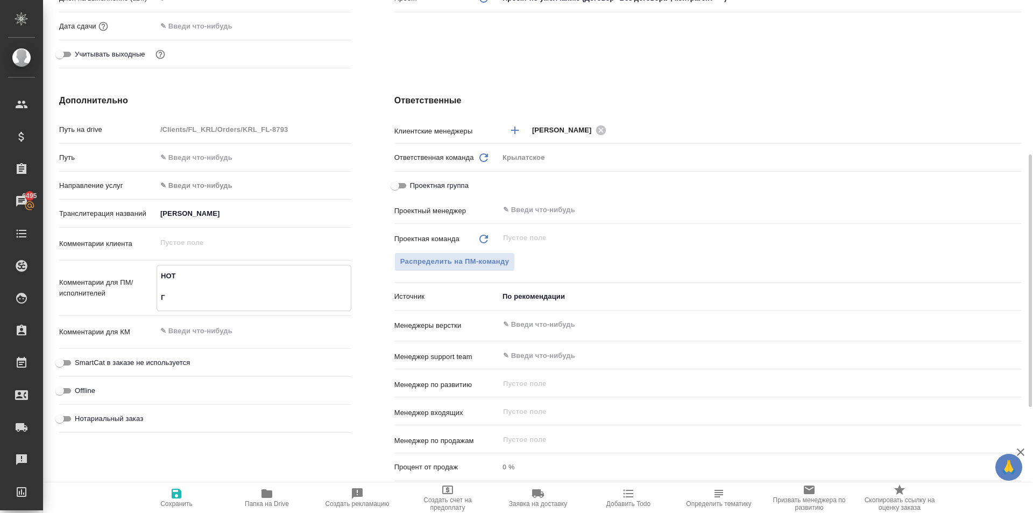
type textarea "НОТ Гр"
type textarea "x"
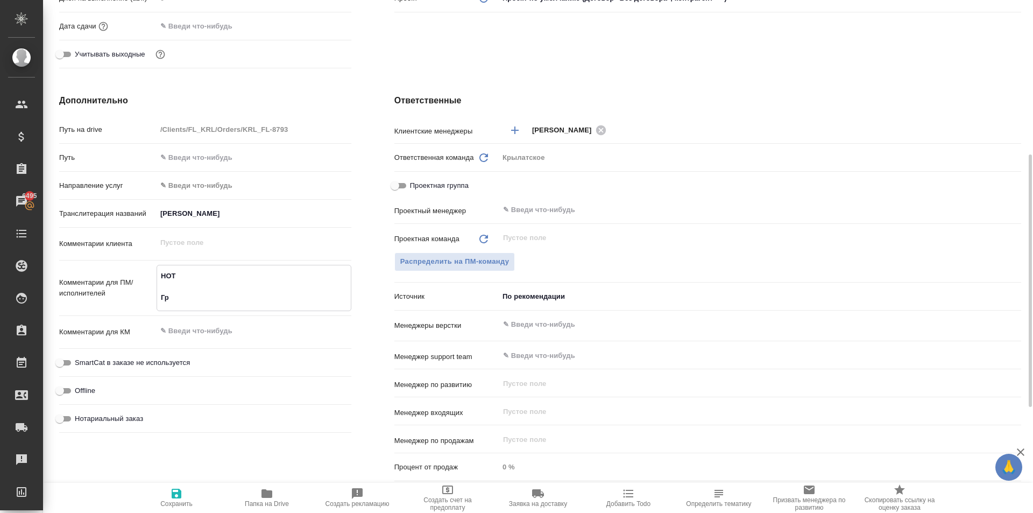
type textarea "НОТ Гра"
type textarea "x"
type textarea "НОТ Граж"
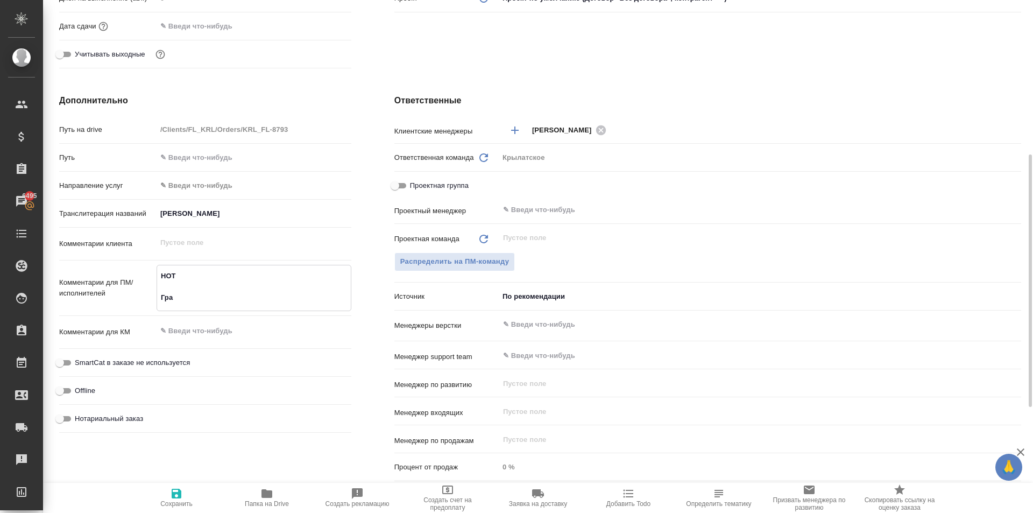
type textarea "x"
type textarea "НОТ Гражд"
type textarea "x"
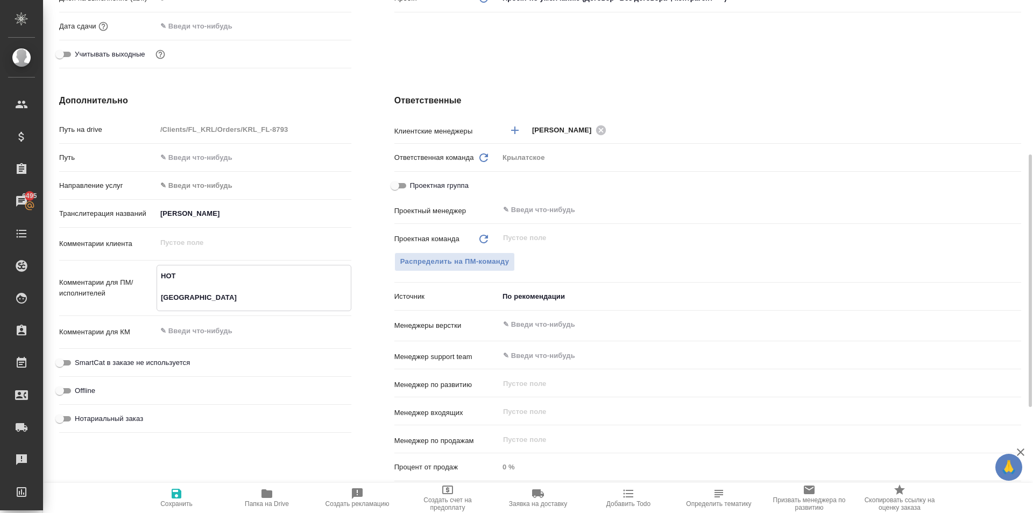
type textarea "x"
type textarea "НОТ Гражда"
type textarea "x"
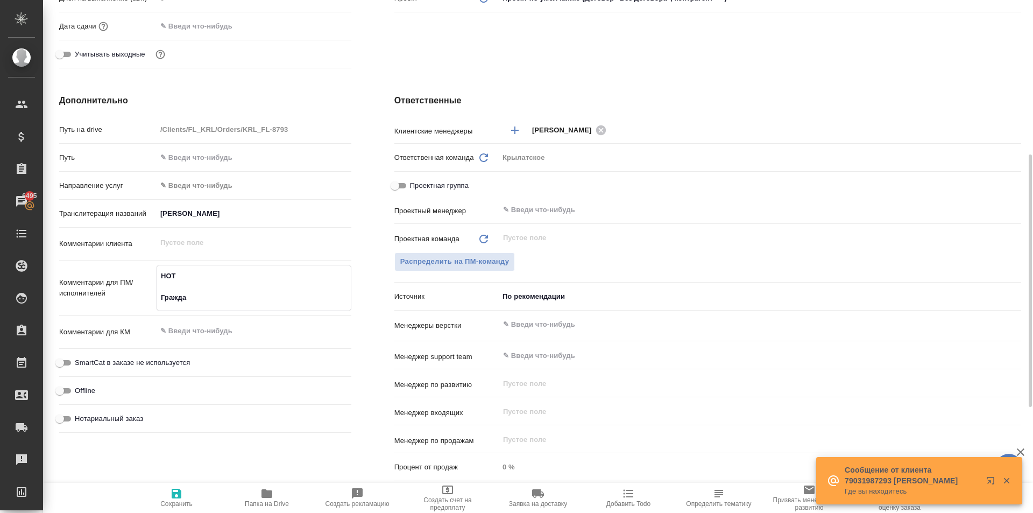
type textarea "x"
type textarea "НОТ Граждан"
type textarea "x"
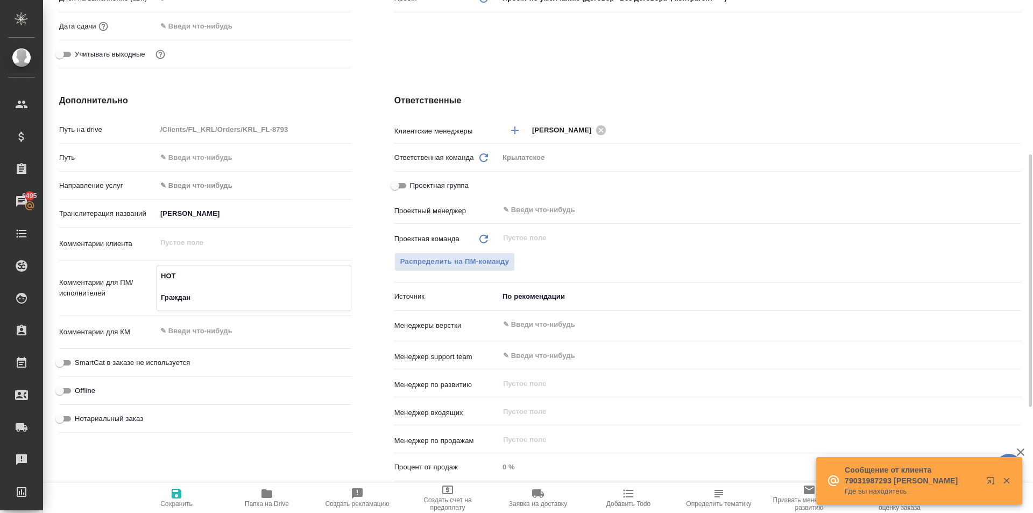
type textarea "НОТ Гражданс"
type textarea "x"
type textarea "НОТ Гражданст"
type textarea "x"
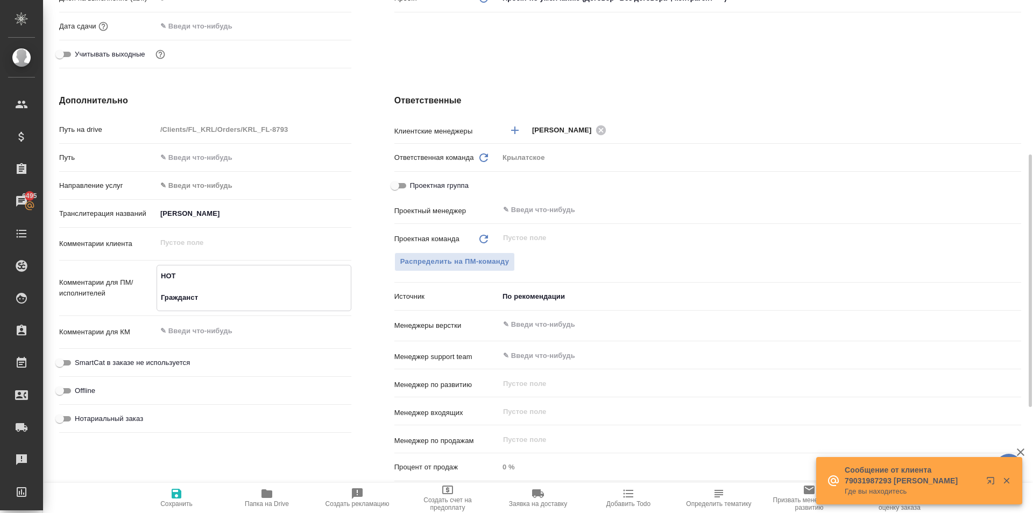
type textarea "x"
type textarea "НОТ Гражданств"
type textarea "x"
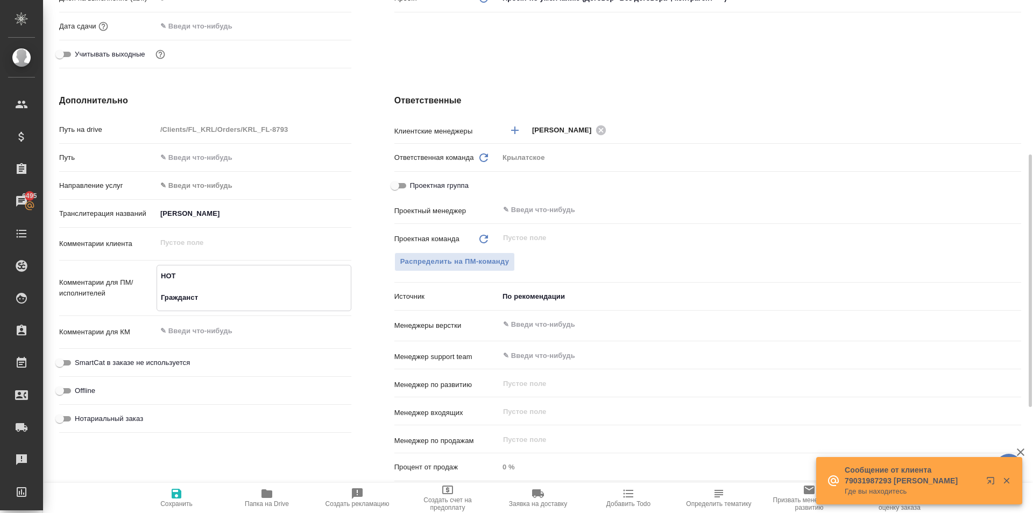
type textarea "x"
type textarea "НОТ Гражданство"
type textarea "x"
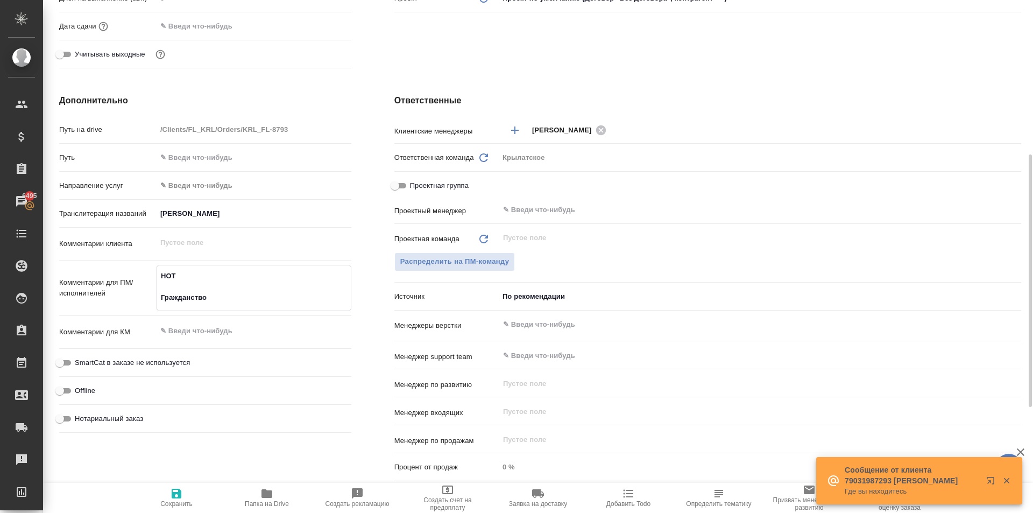
type textarea "x"
type textarea "НОТ Гражданство"
type textarea "x"
type textarea "НОТ Гражданство \"
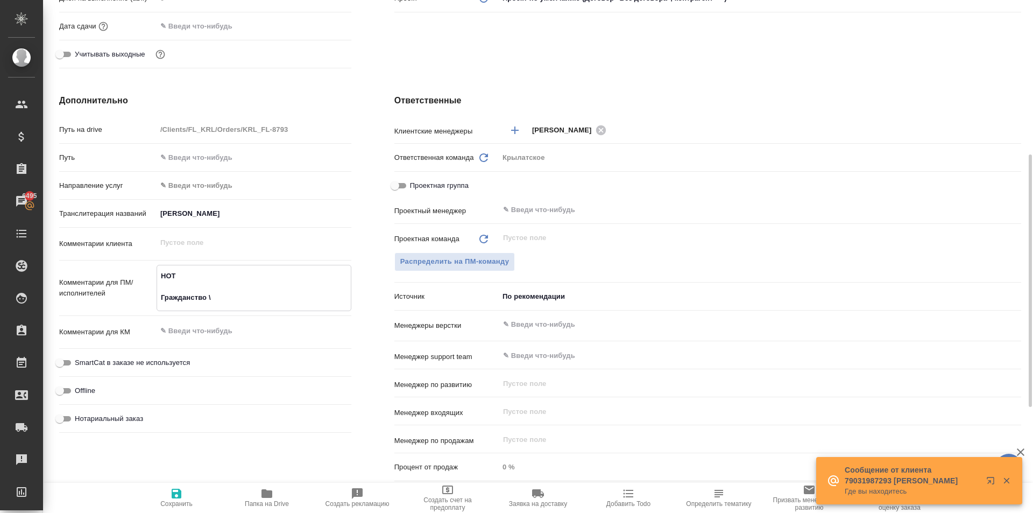
type textarea "x"
type textarea "НОТ Гражданство \"
type textarea "x"
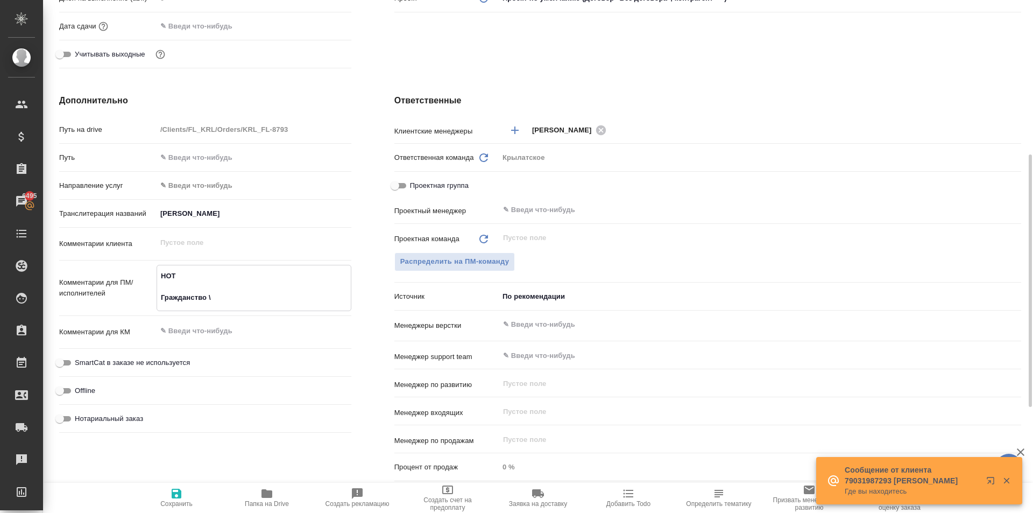
type textarea "x"
type textarea "НОТ Гражданство \ С"
type textarea "x"
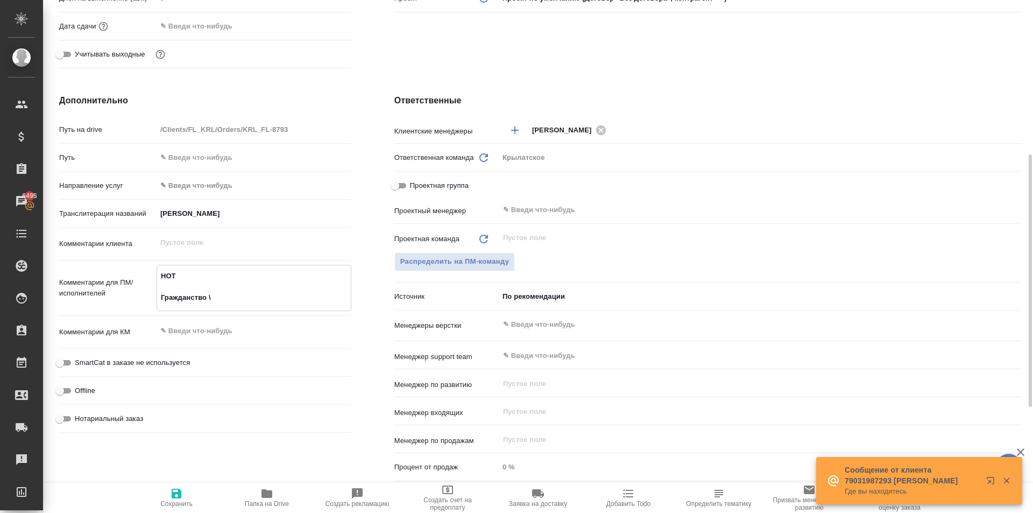
type textarea "x"
type textarea "НОТ Гражданство \ Са"
type textarea "x"
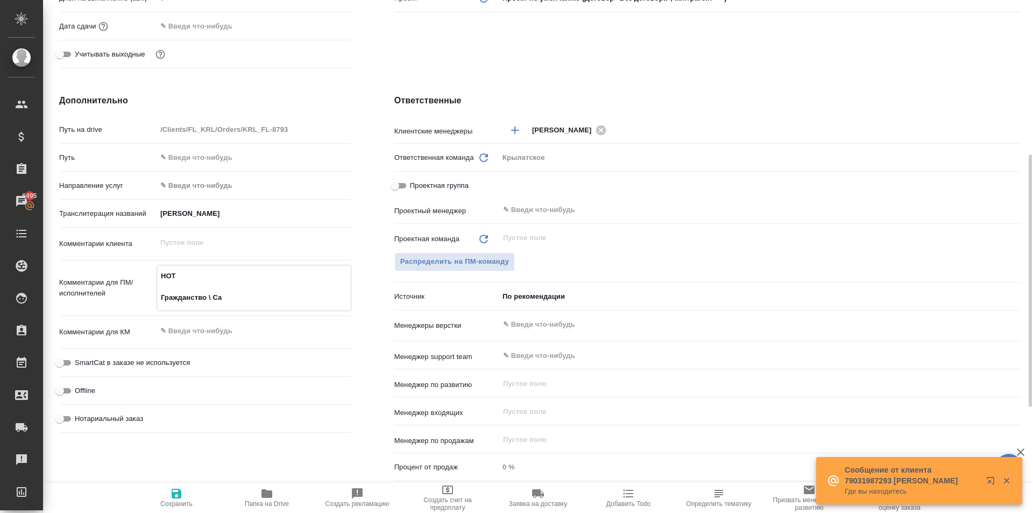
type textarea "x"
type textarea "НОТ Гражданство \ Сах"
type textarea "x"
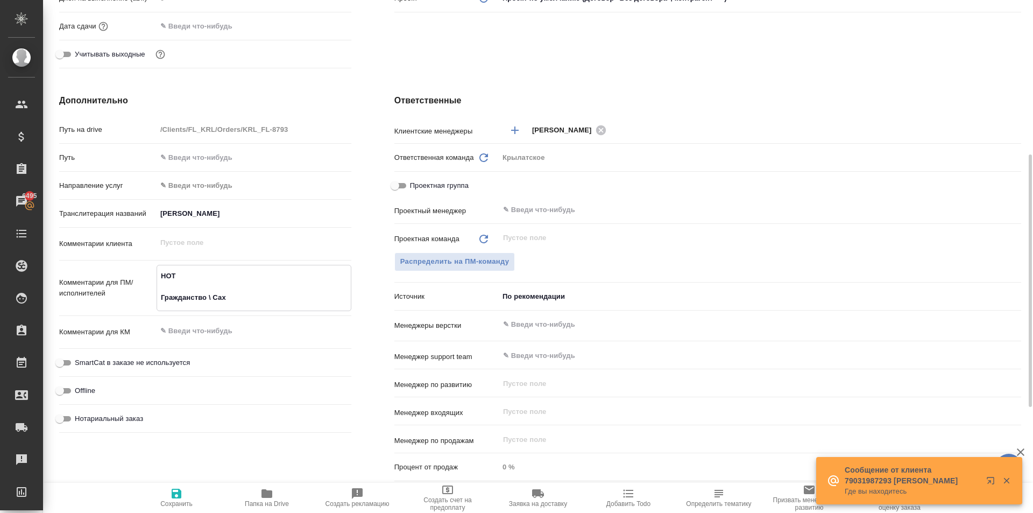
type textarea "НОТ Гражданство \ Саха"
type textarea "x"
type textarea "НОТ Гражданство \ Сахар"
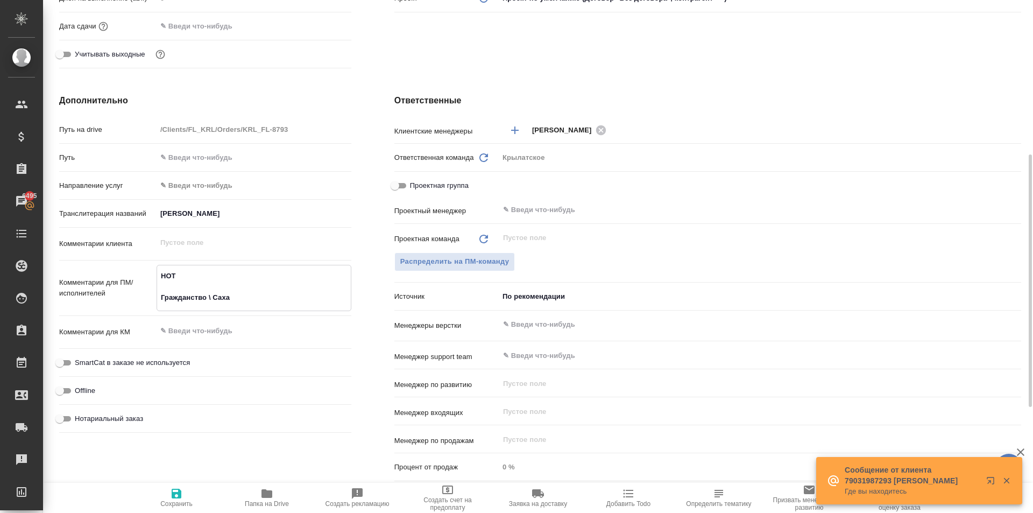
type textarea "x"
type textarea "НОТ Гражданство \ Сахаро"
type textarea "x"
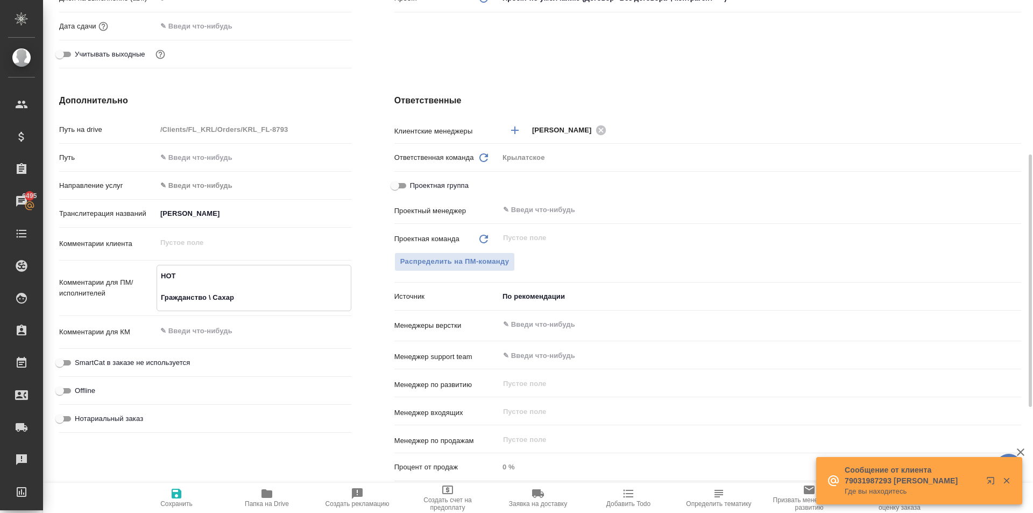
type textarea "x"
type textarea "НОТ Гражданство \ Сахаров"
type textarea "x"
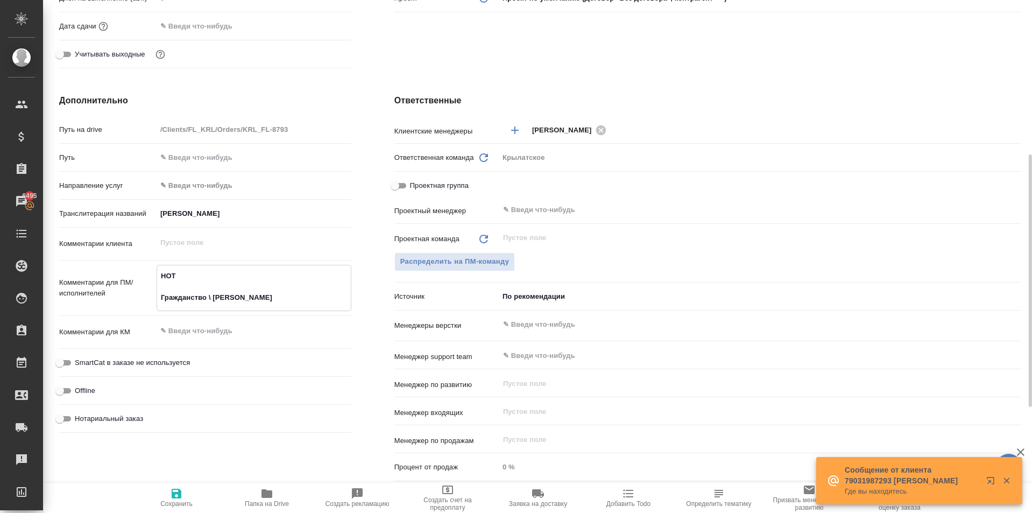
type textarea "x"
type textarea "НОТ Гражданство \ Сахарово"
type textarea "x"
type textarea "НОТ Гражданство \ Сахарово"
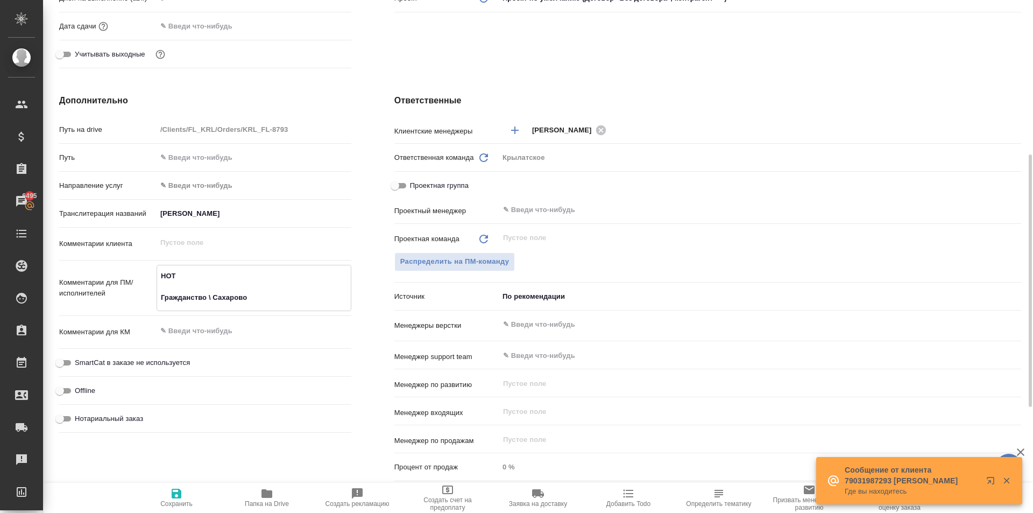
type textarea "x"
type textarea "НОТ Гражданство \ Сахарово"
type textarea "x"
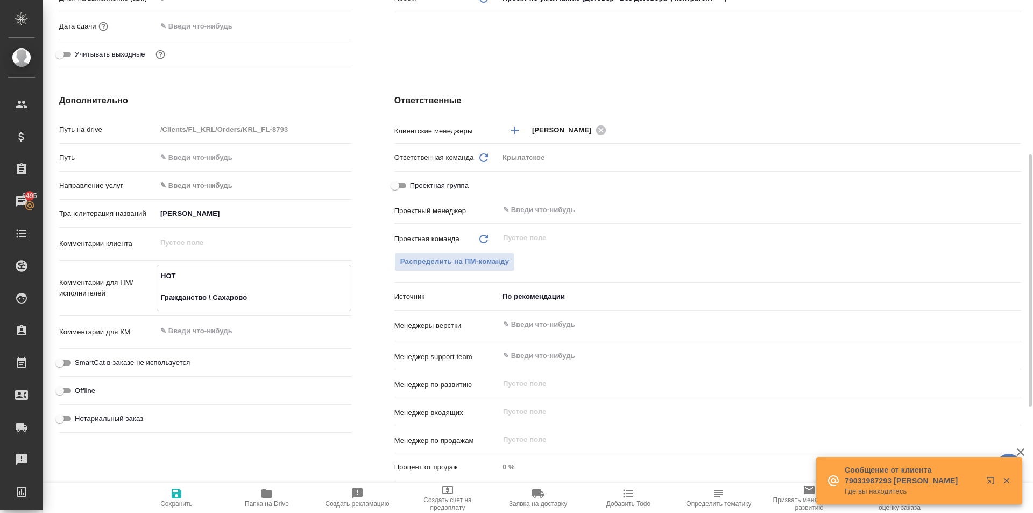
click at [148, 365] on span "SmartCat в заказе не используется" at bounding box center [132, 362] width 115 height 11
click at [79, 365] on input "SmartCat в заказе не используется" at bounding box center [59, 362] width 39 height 13
checkbox input "true"
type textarea "x"
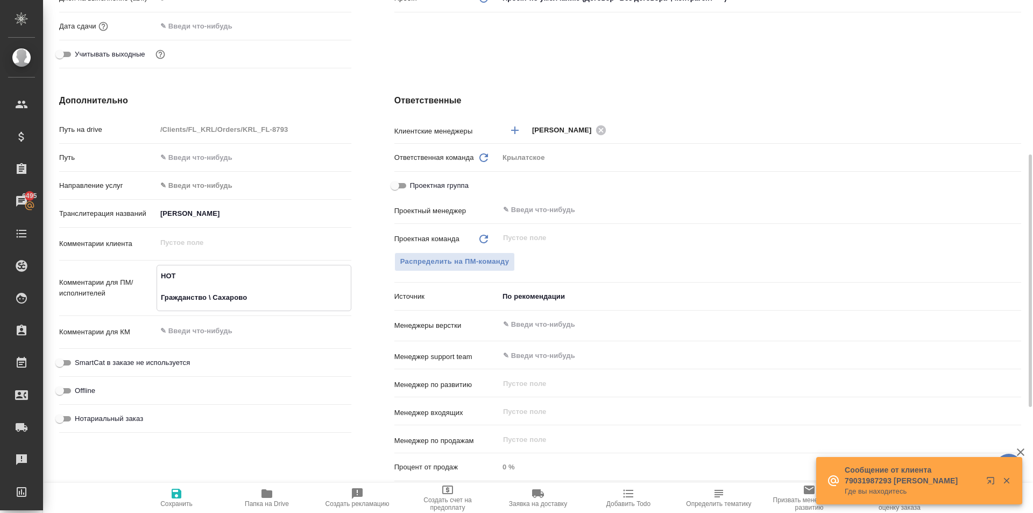
type textarea "x"
drag, startPoint x: 123, startPoint y: 417, endPoint x: 354, endPoint y: 394, distance: 232.4
click at [125, 417] on span "Нотариальный заказ" at bounding box center [109, 417] width 68 height 11
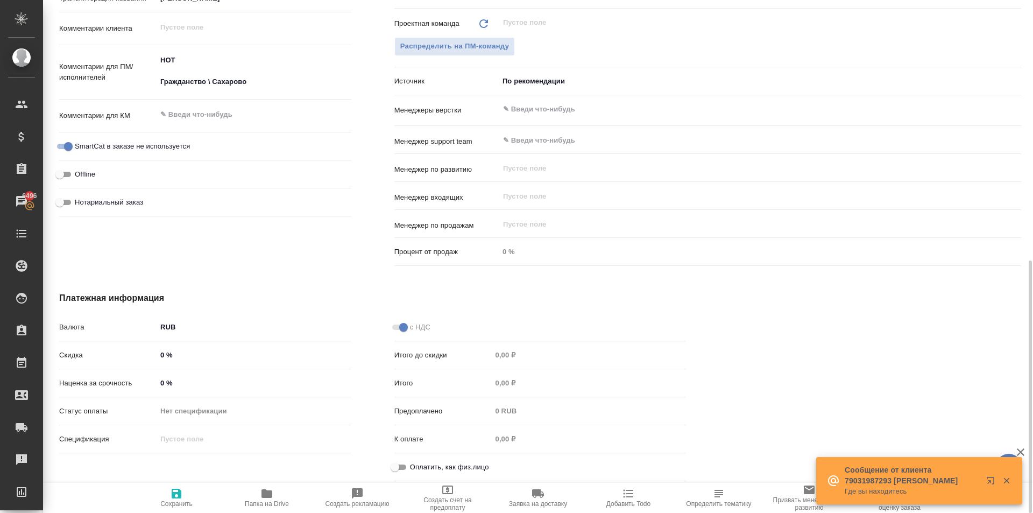
click at [118, 194] on div "Нотариальный заказ" at bounding box center [205, 202] width 292 height 19
click at [121, 202] on span "Нотариальный заказ" at bounding box center [109, 202] width 68 height 11
click at [79, 202] on input "Нотариальный заказ" at bounding box center [59, 202] width 39 height 13
checkbox input "true"
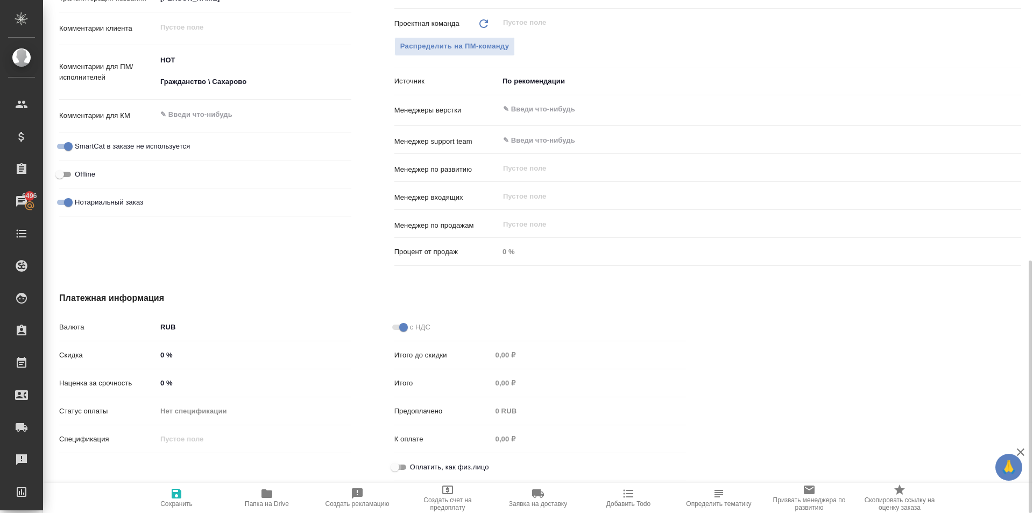
click at [399, 462] on input "Оплатить, как физ.лицо" at bounding box center [394, 466] width 39 height 13
drag, startPoint x: 168, startPoint y: 490, endPoint x: 233, endPoint y: 481, distance: 65.2
click at [169, 490] on span "Сохранить" at bounding box center [176, 497] width 77 height 20
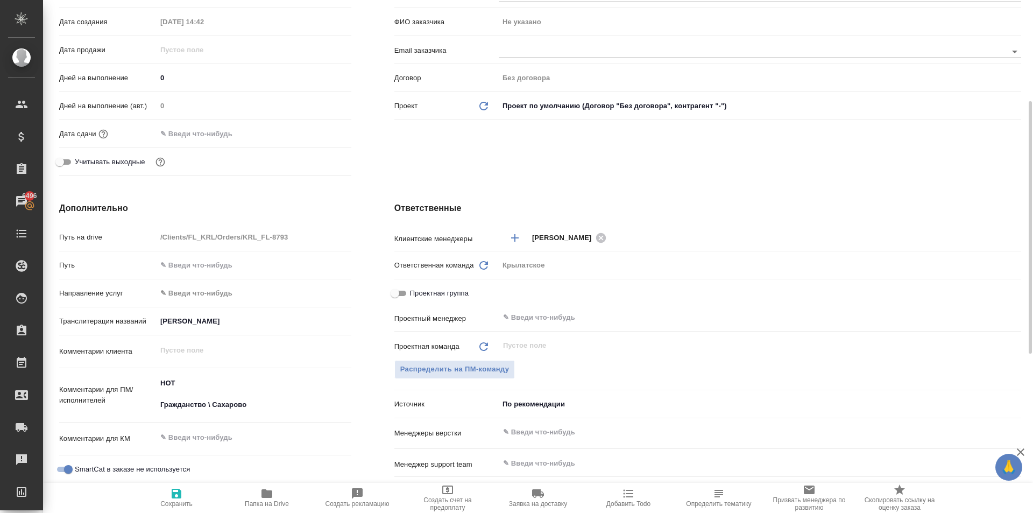
scroll to position [0, 0]
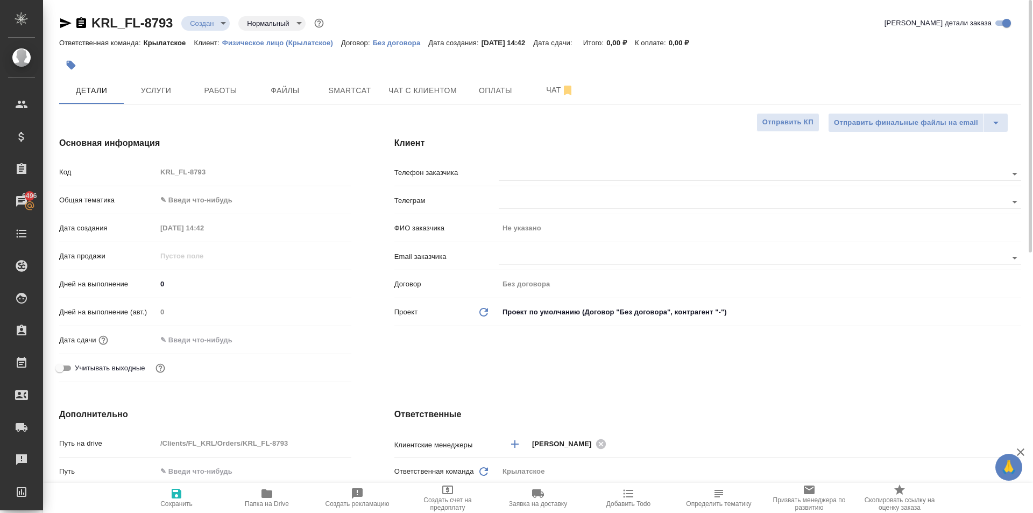
click at [210, 501] on span "Сохранить" at bounding box center [176, 497] width 77 height 20
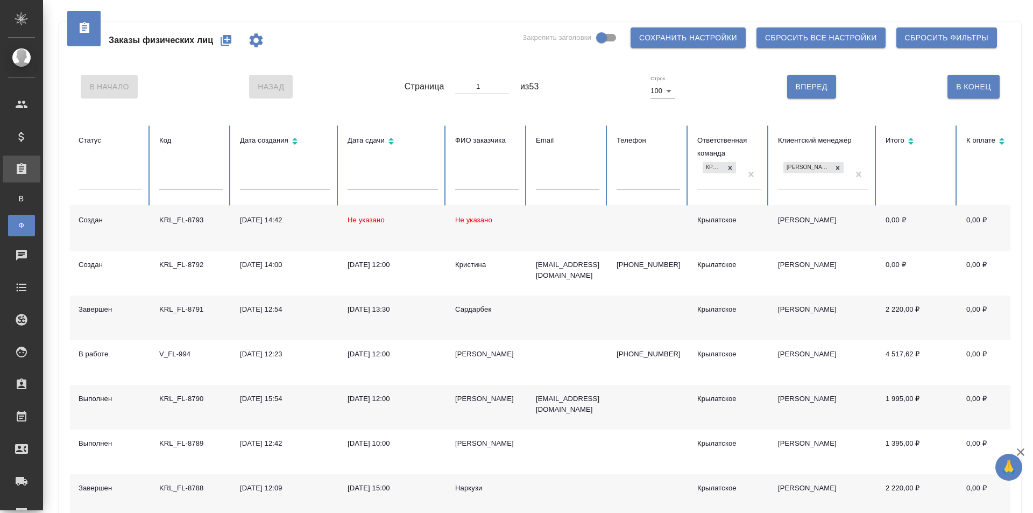
click at [231, 42] on icon "button" at bounding box center [226, 40] width 11 height 11
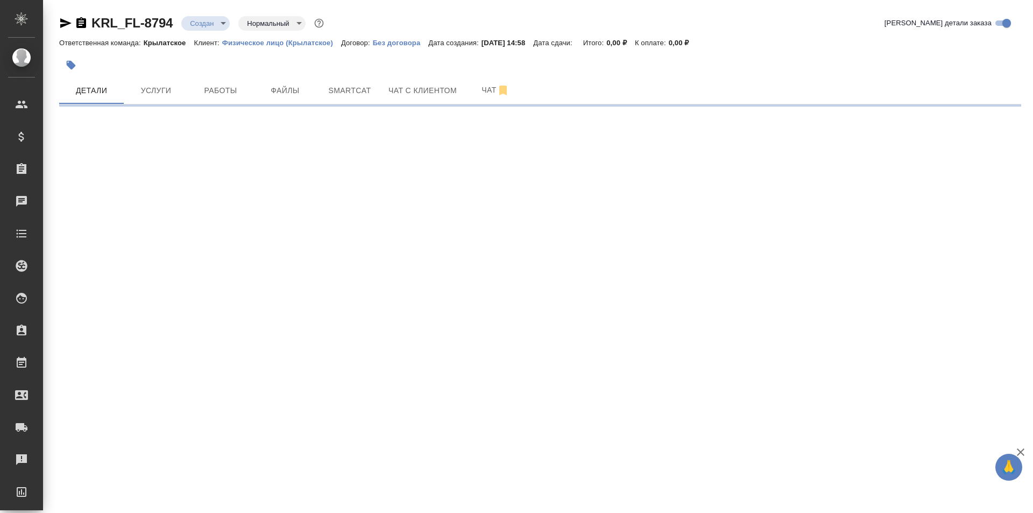
select select "RU"
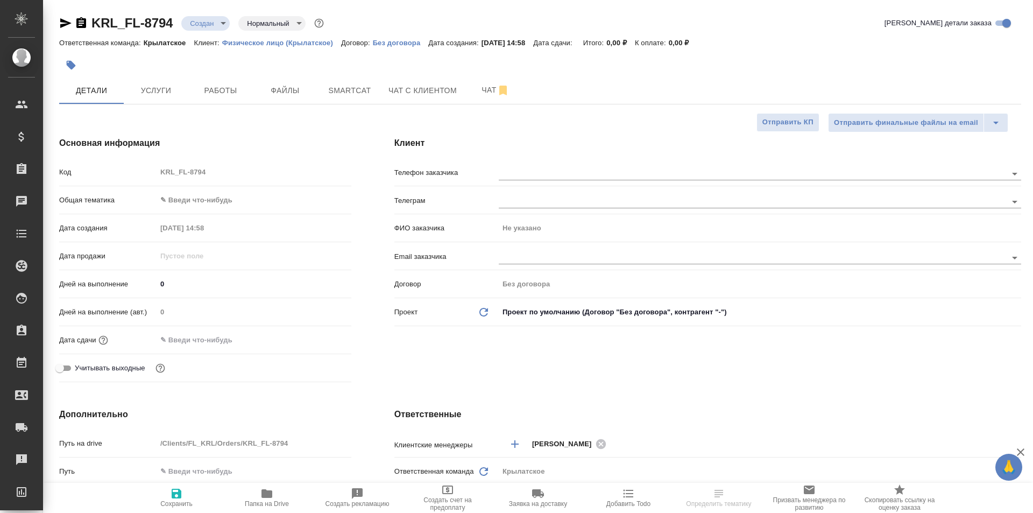
type textarea "x"
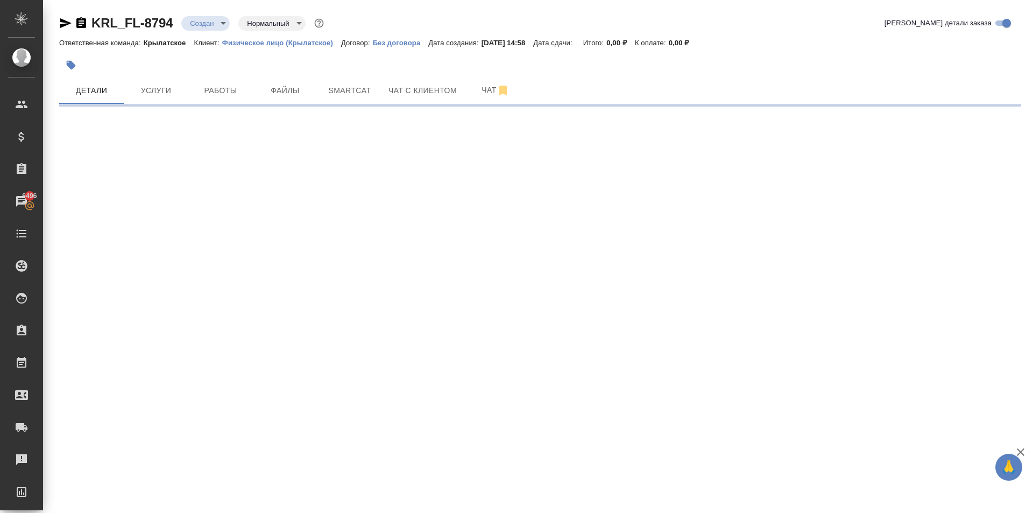
select select "RU"
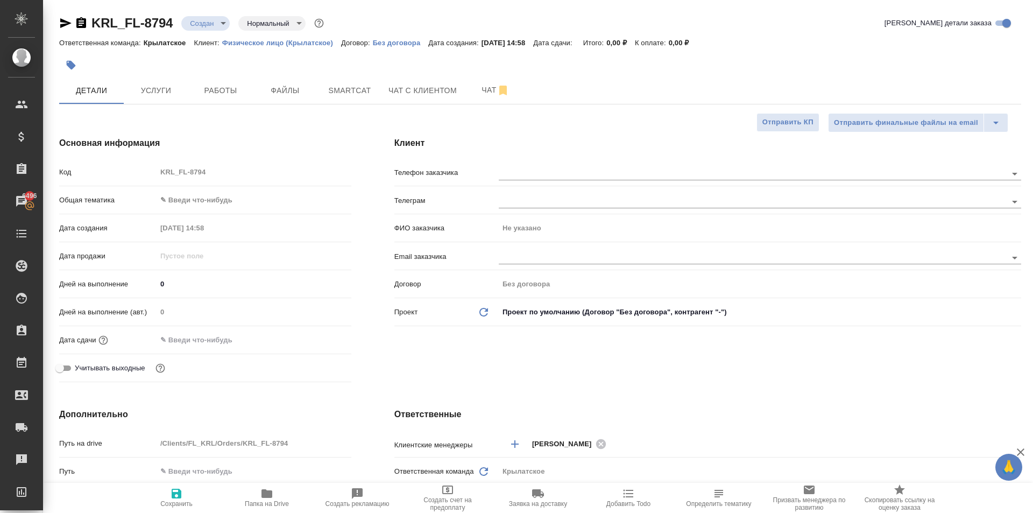
type textarea "x"
click at [169, 491] on span "Сохранить" at bounding box center [176, 497] width 77 height 20
type textarea "x"
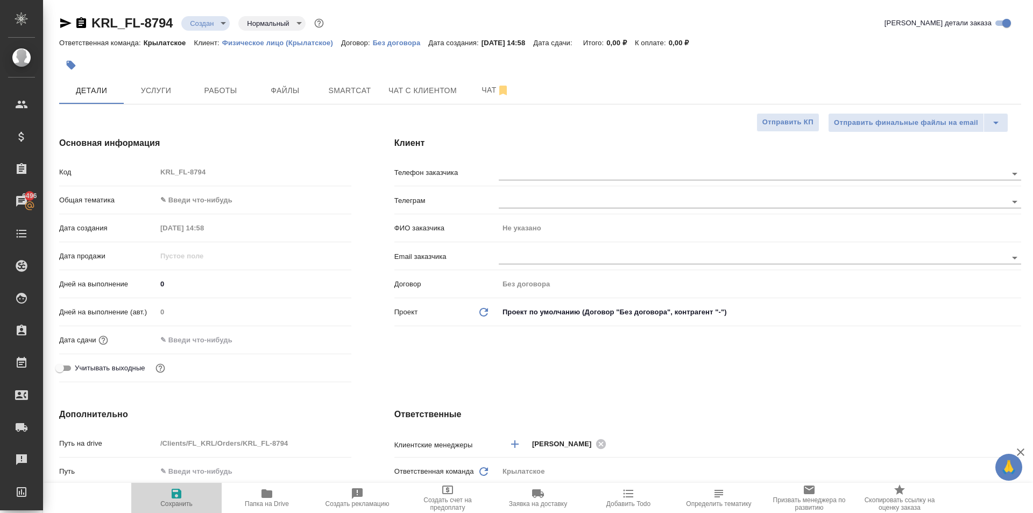
type textarea "x"
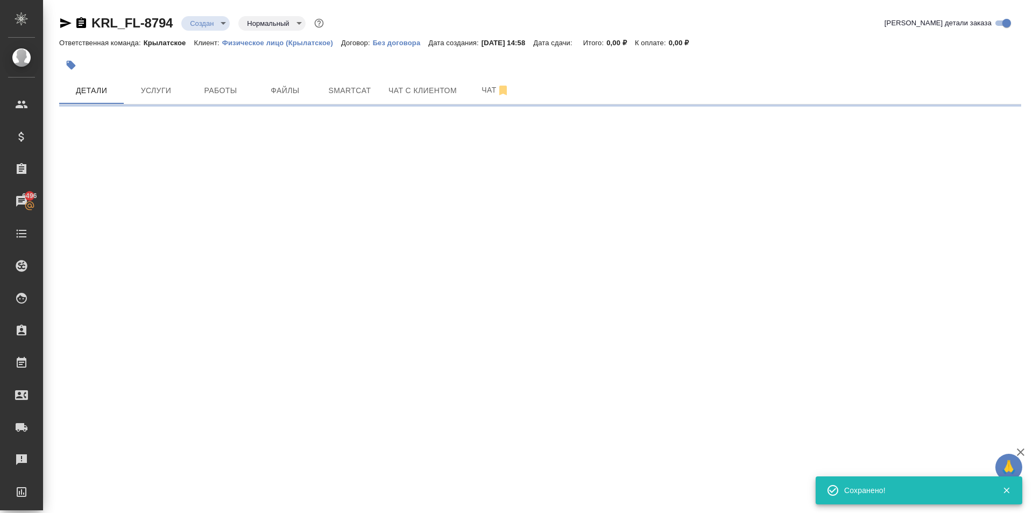
select select "RU"
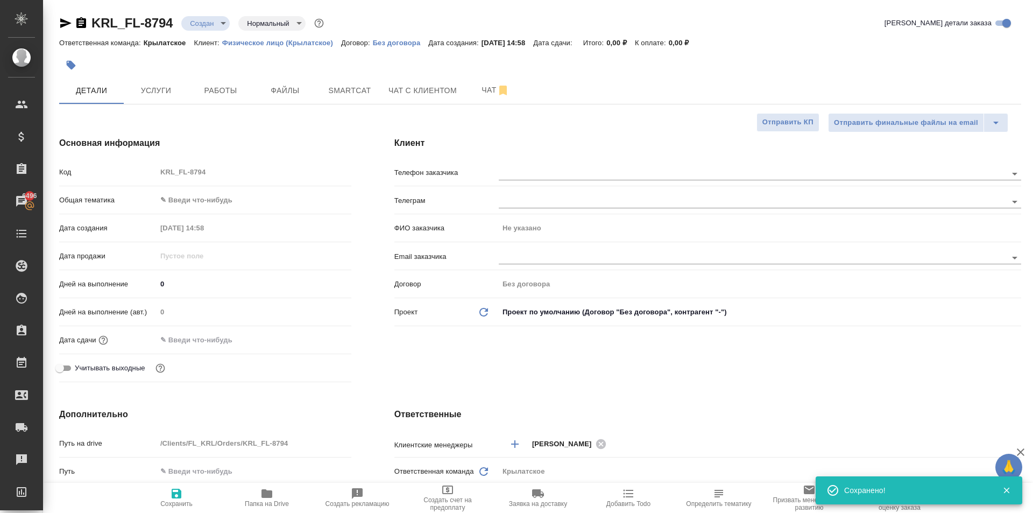
type textarea "x"
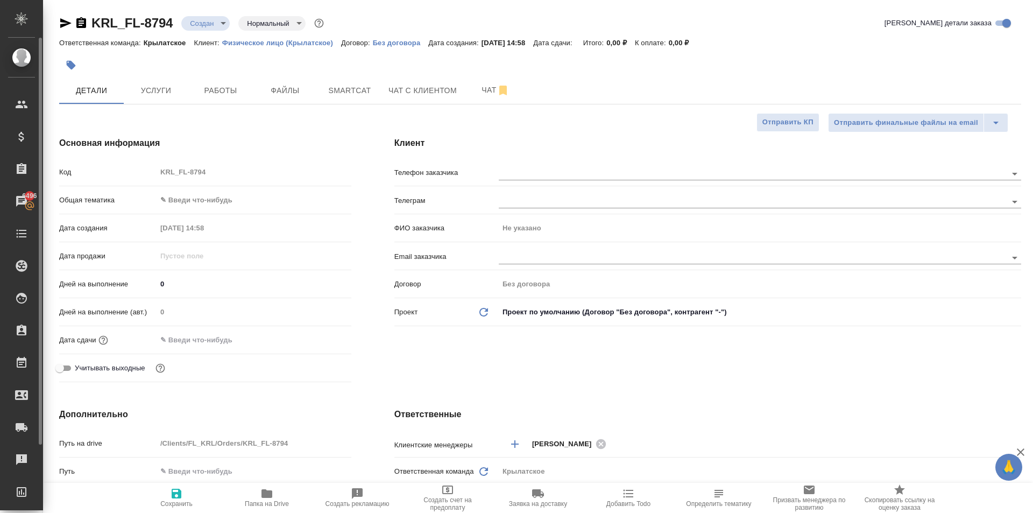
type textarea "x"
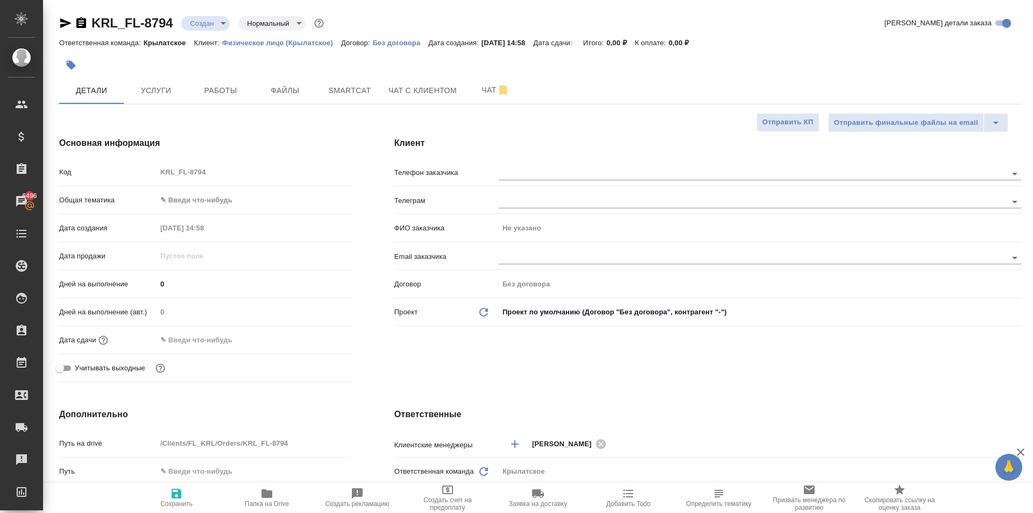
type textarea "x"
